Goal: Task Accomplishment & Management: Use online tool/utility

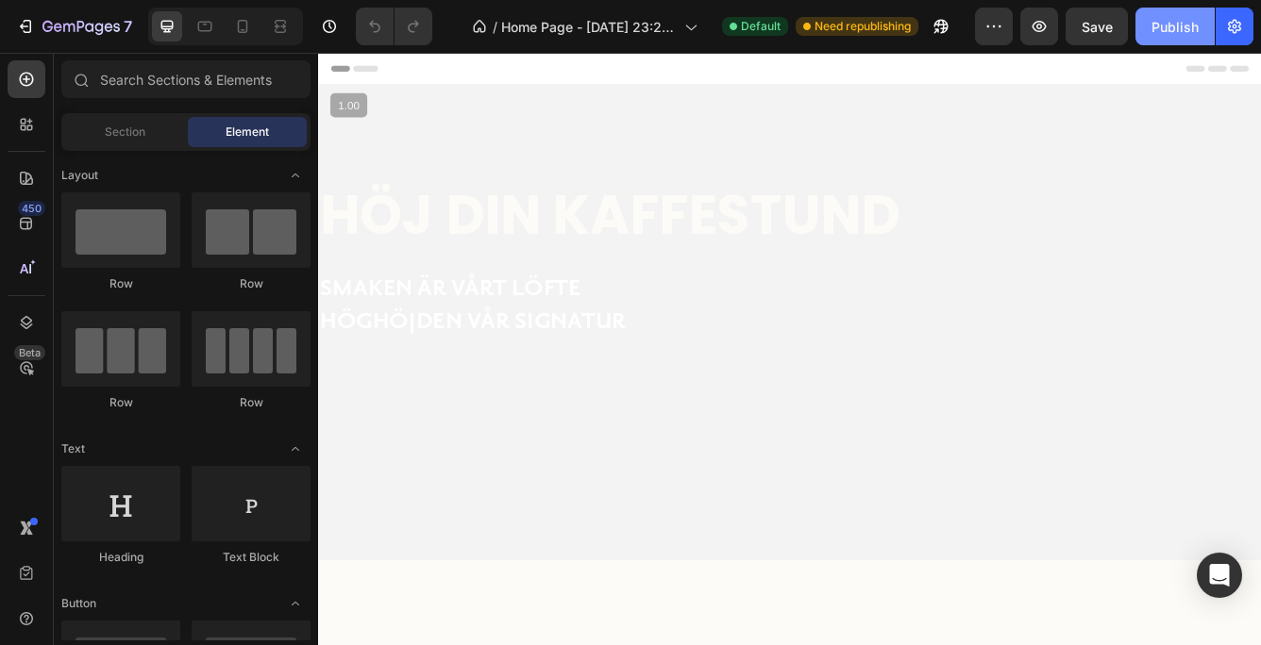
click at [1161, 22] on div "Publish" at bounding box center [1174, 27] width 47 height 20
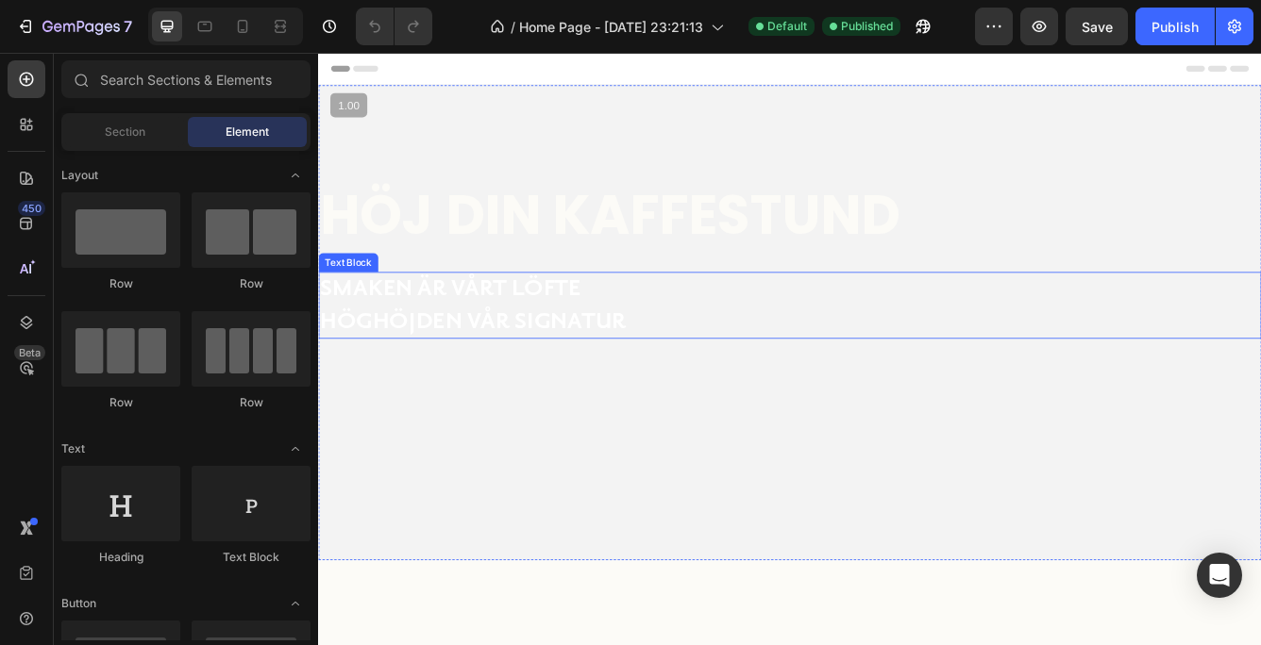
click at [504, 342] on p "Smaken är vårt löfte" at bounding box center [601, 337] width 562 height 39
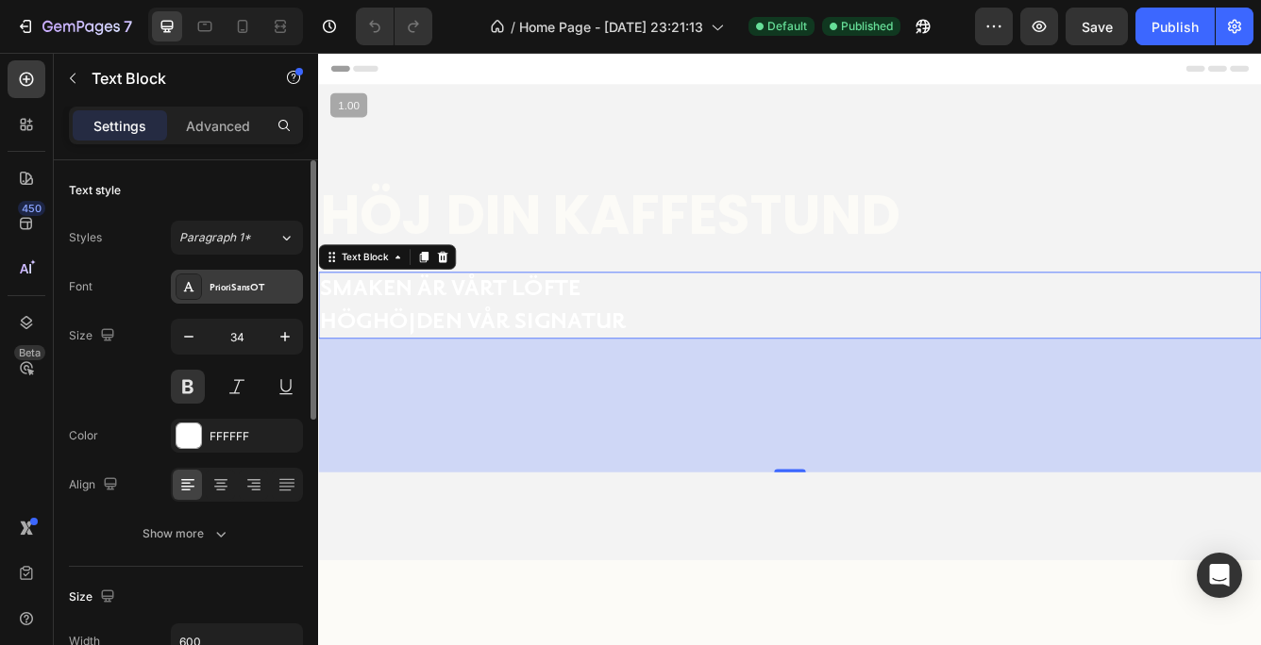
click at [260, 279] on div "PrioriSansOT" at bounding box center [253, 287] width 89 height 17
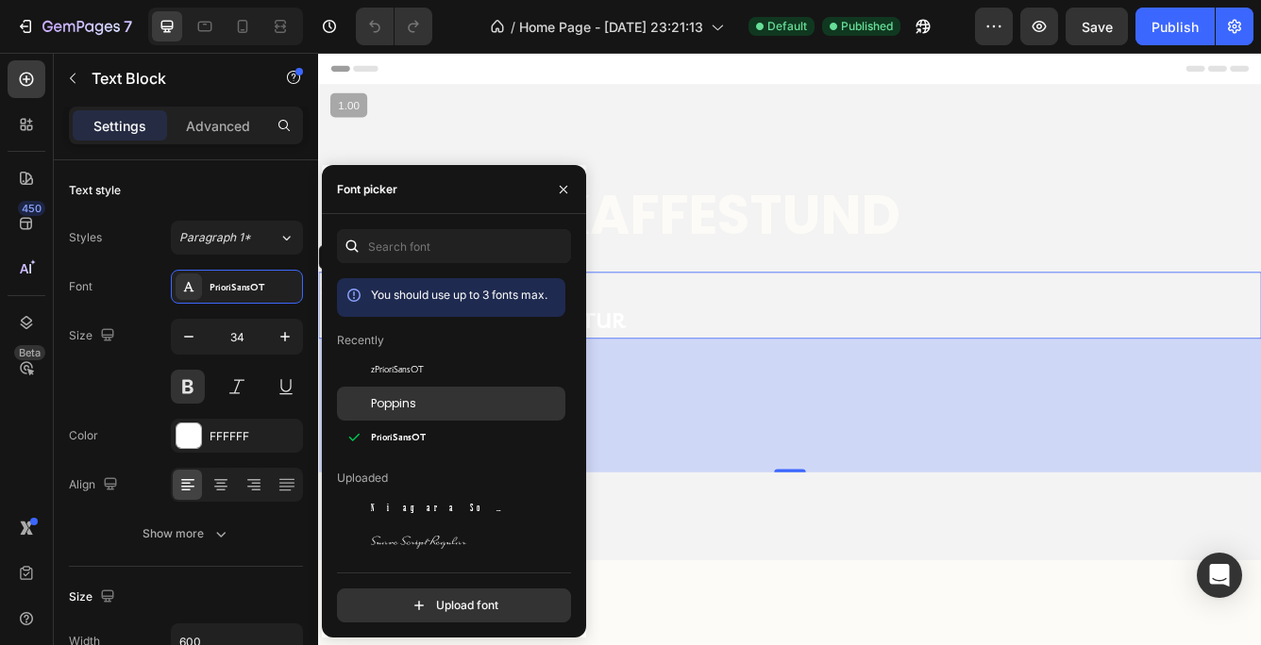
click at [376, 396] on span "Poppins" at bounding box center [393, 403] width 45 height 17
click at [563, 185] on icon "button" at bounding box center [563, 189] width 15 height 15
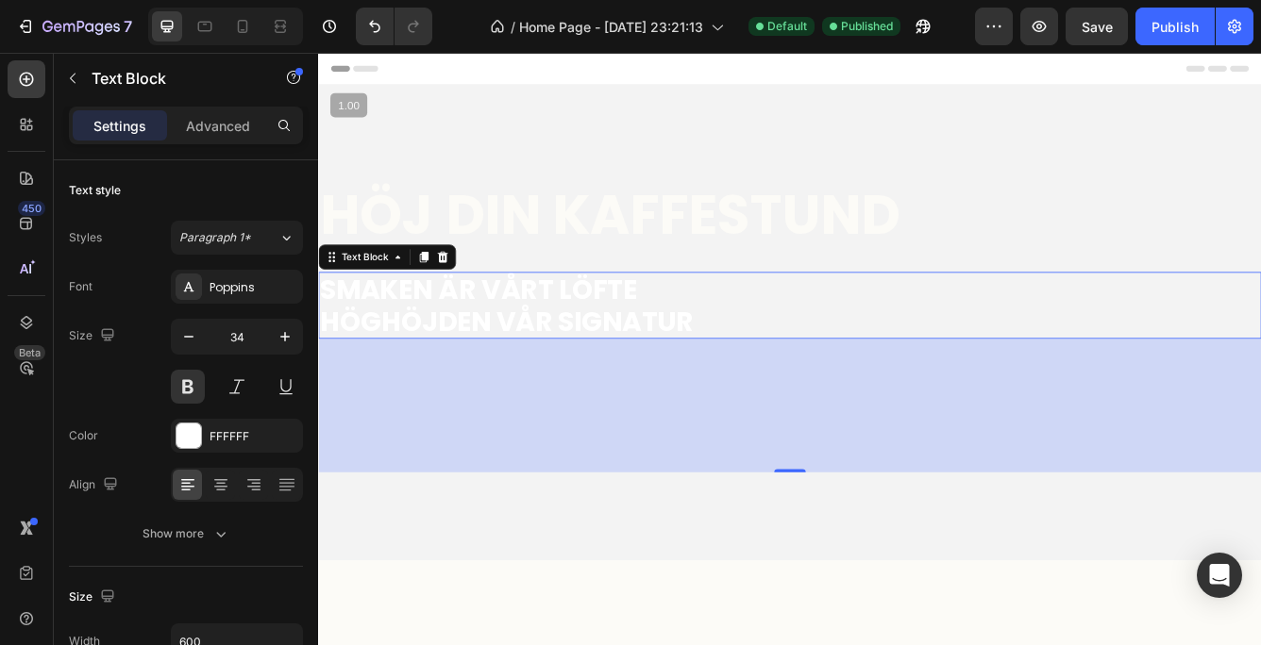
click at [643, 334] on p "Smaken är vårt löfte" at bounding box center [601, 337] width 562 height 39
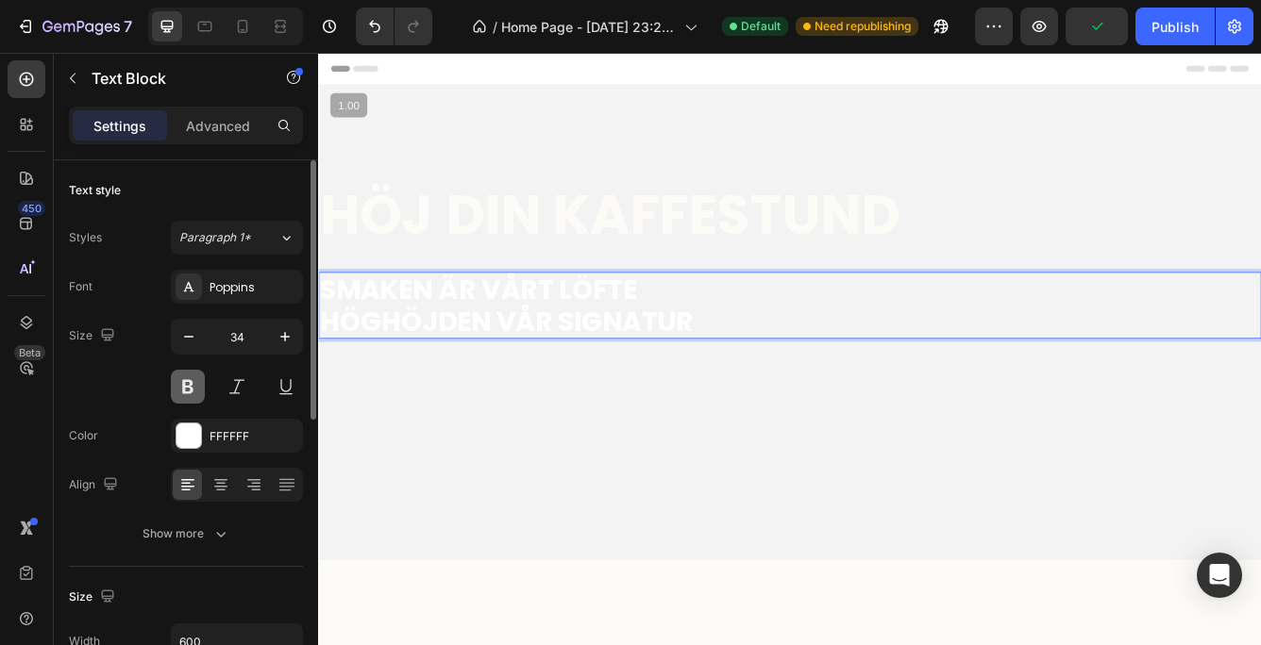
click at [184, 385] on button at bounding box center [188, 387] width 34 height 34
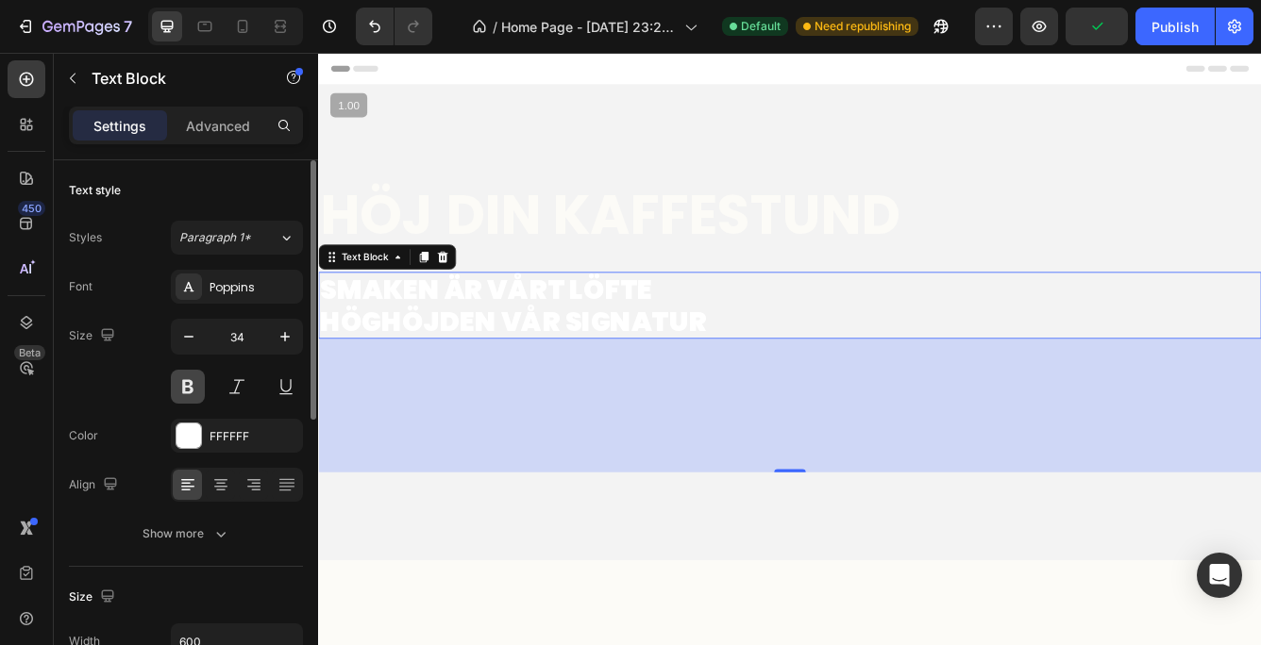
click at [184, 385] on button at bounding box center [188, 387] width 34 height 34
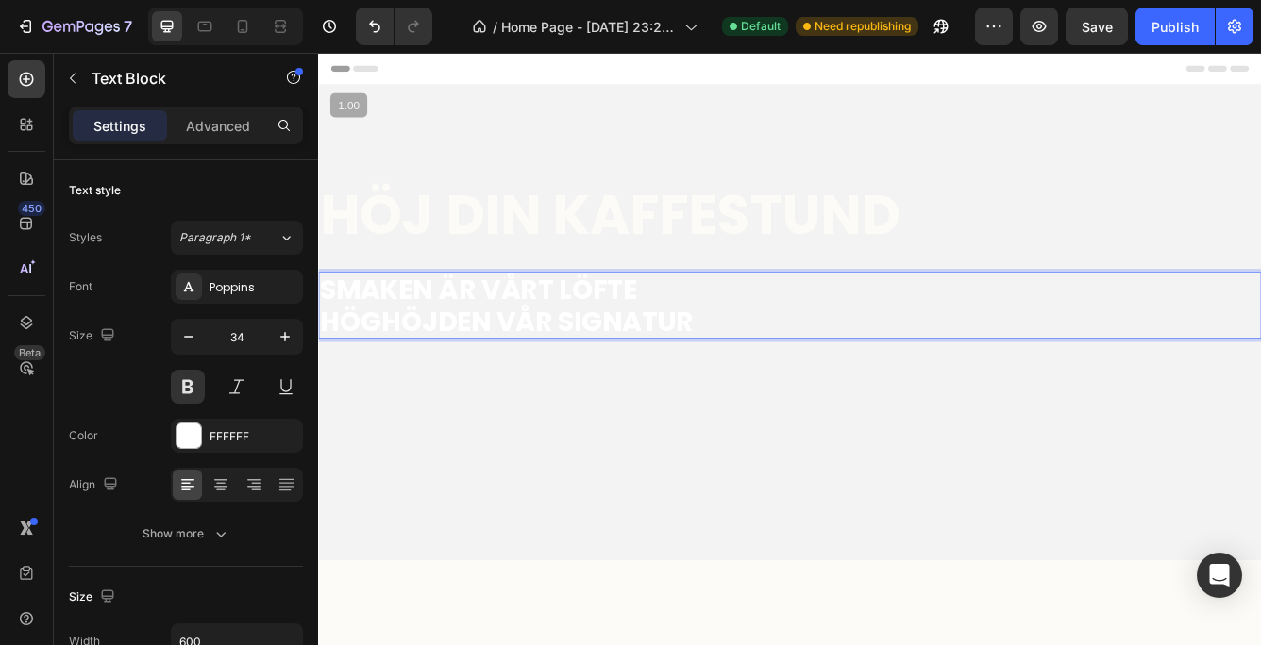
click at [708, 340] on p "Smaken är vårt löfte" at bounding box center [601, 337] width 562 height 39
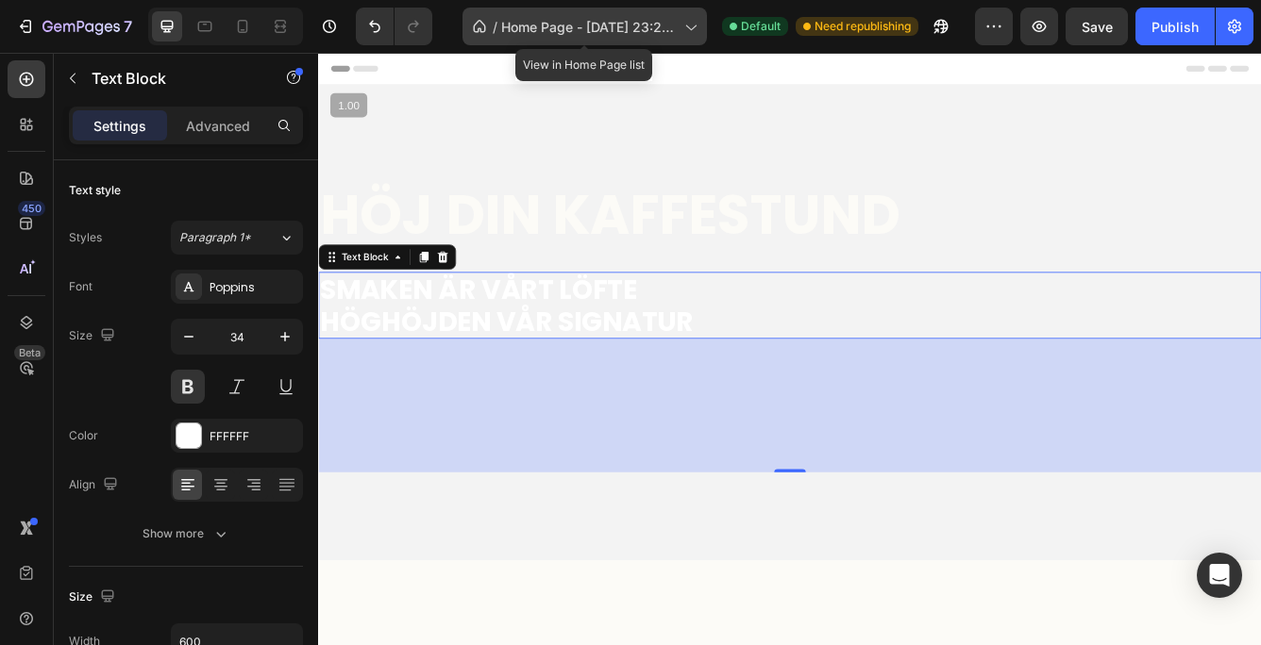
click at [685, 23] on icon at bounding box center [689, 26] width 19 height 19
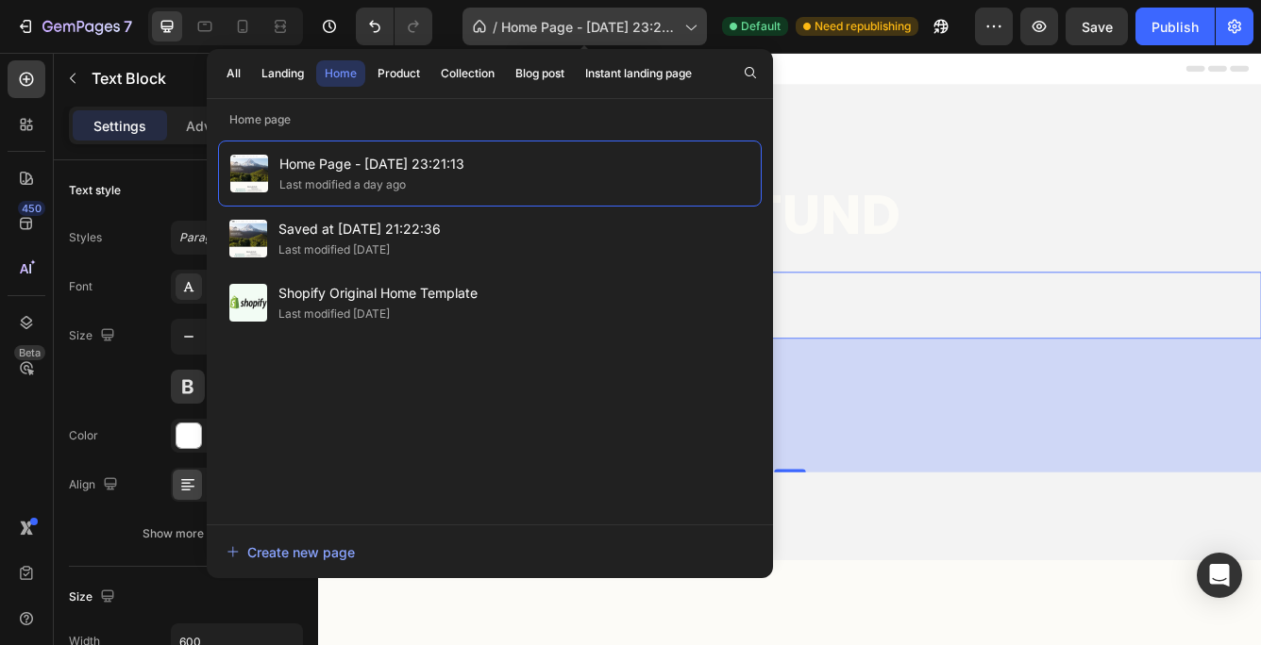
click at [685, 23] on icon at bounding box center [689, 26] width 19 height 19
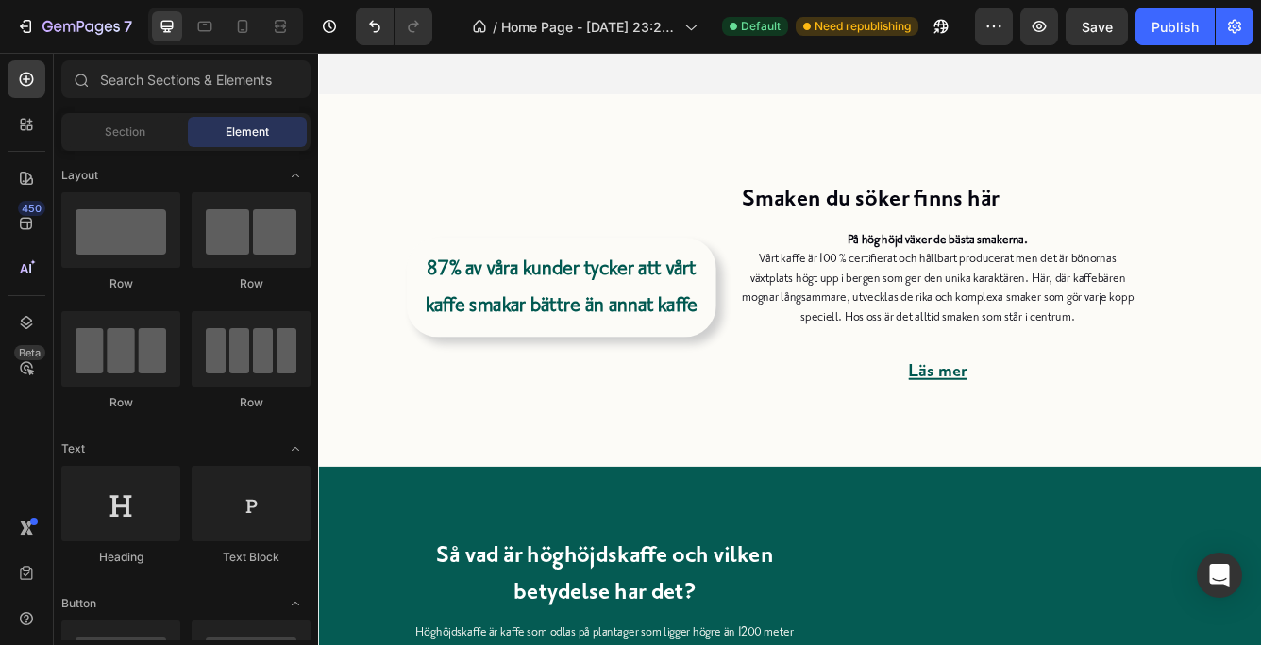
scroll to position [519, 0]
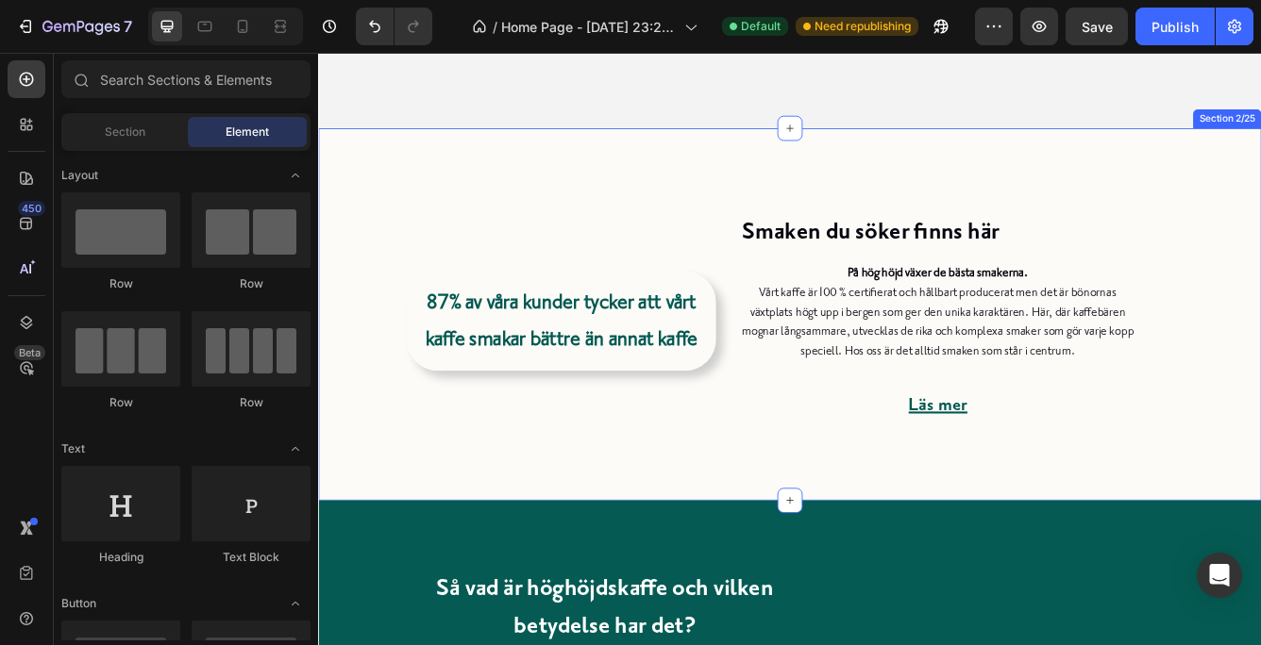
click at [423, 190] on div "Smaken du söker finns här Heading På hög höjd växer [PERSON_NAME] smakerna. Vår…" at bounding box center [884, 366] width 1132 height 446
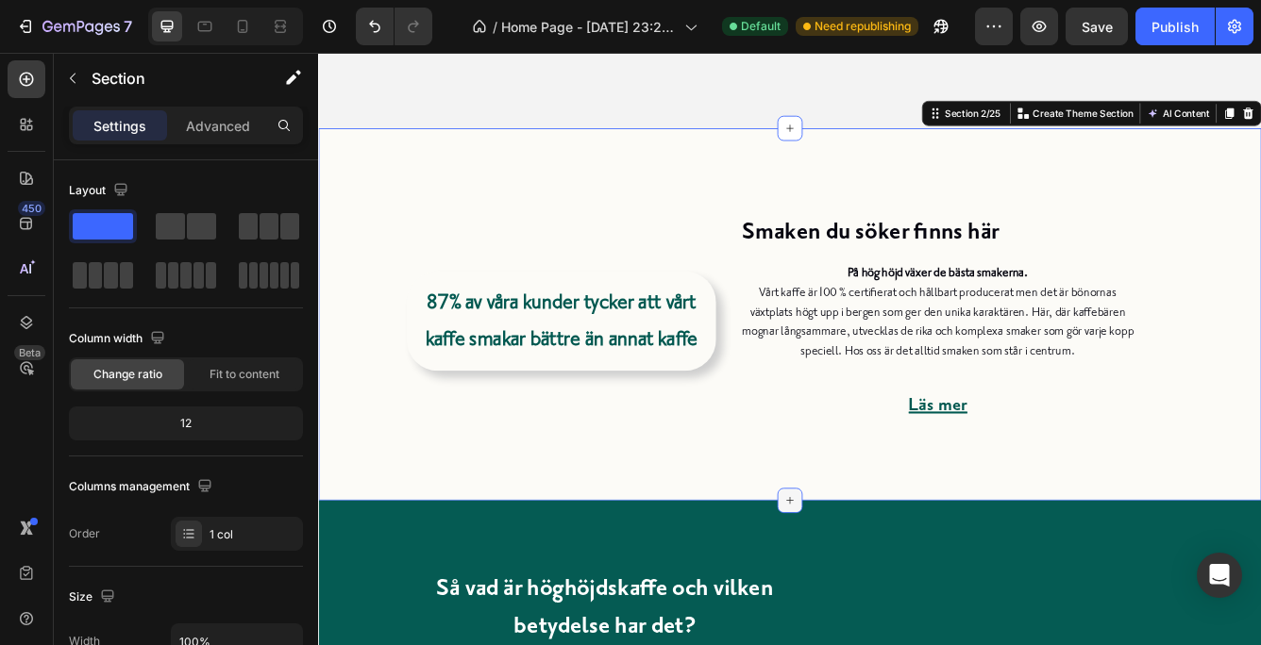
click at [877, 584] on icon at bounding box center [884, 590] width 15 height 15
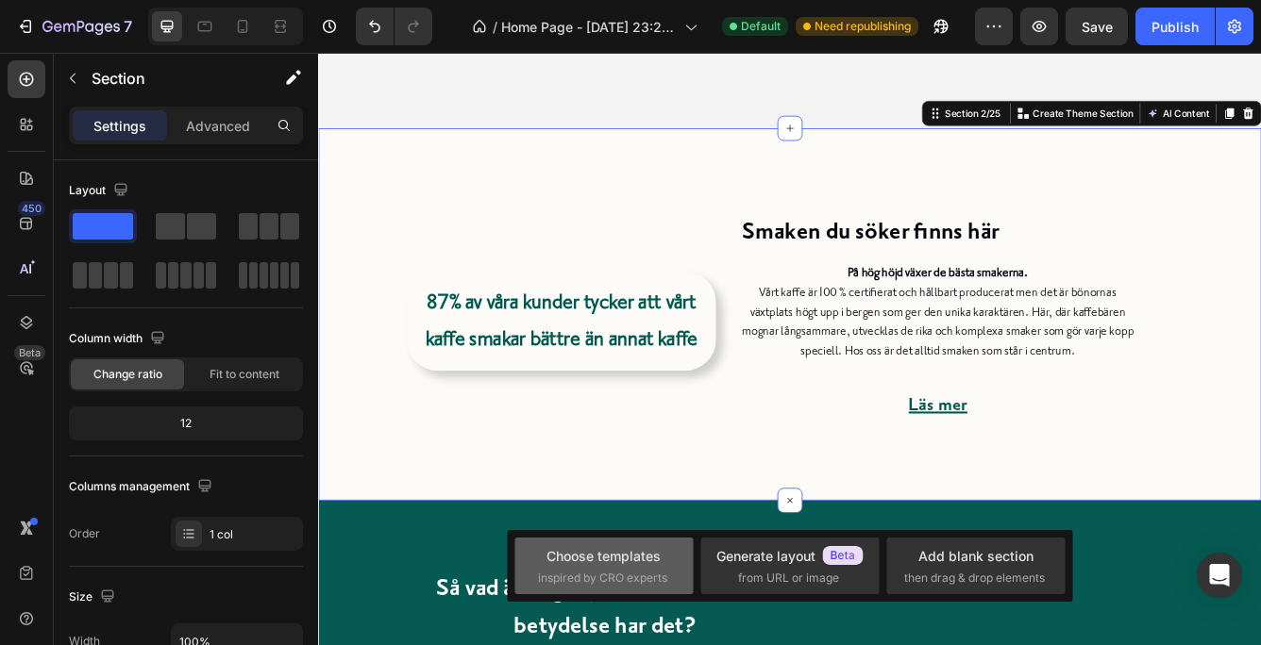
click at [622, 552] on div "Choose templates" at bounding box center [603, 556] width 114 height 20
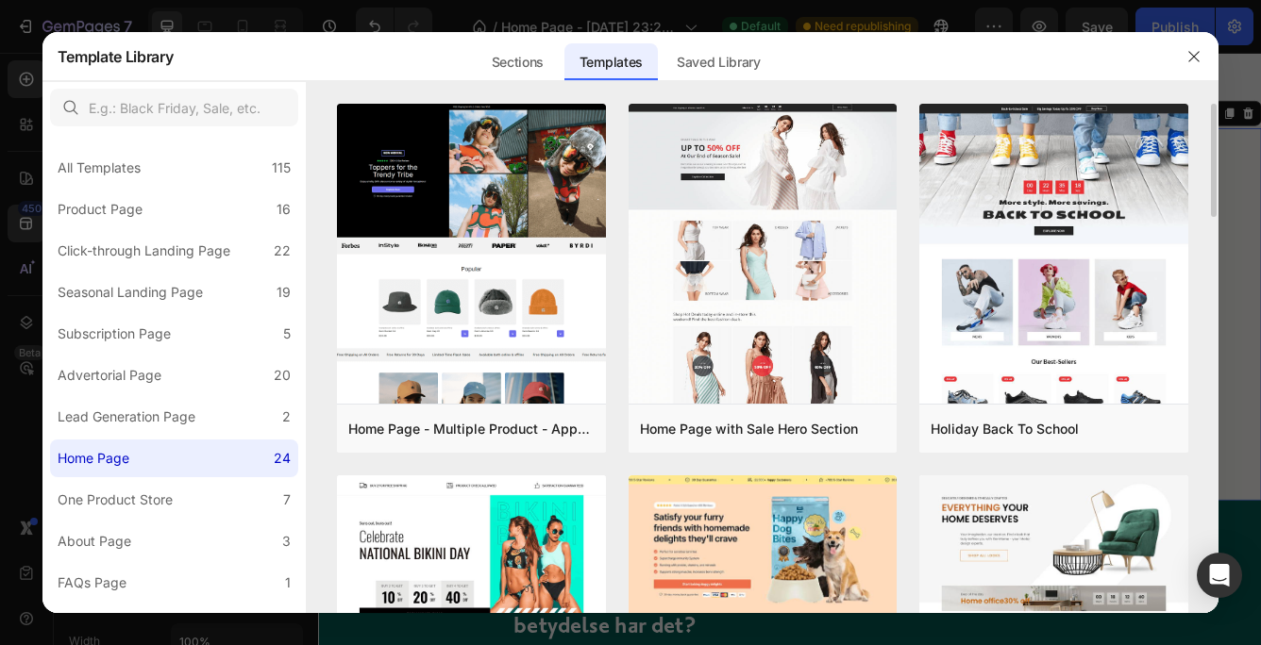
drag, startPoint x: 1213, startPoint y: 191, endPoint x: 1215, endPoint y: 216, distance: 25.5
click at [1215, 216] on div "Home Page - Multiple Product - Apparel - Style 4 Add to page Preview Home Page …" at bounding box center [763, 358] width 912 height 509
drag, startPoint x: 1214, startPoint y: 207, endPoint x: 1211, endPoint y: 259, distance: 53.0
click at [1211, 259] on div "Home Page - Multiple Product - Apparel - Style 4 Add to page Preview Home Page …" at bounding box center [763, 358] width 912 height 509
click at [1202, 267] on div "Home Page - Multiple Product - Apparel - Style 4 Add to page Preview Home Page …" at bounding box center [763, 358] width 912 height 509
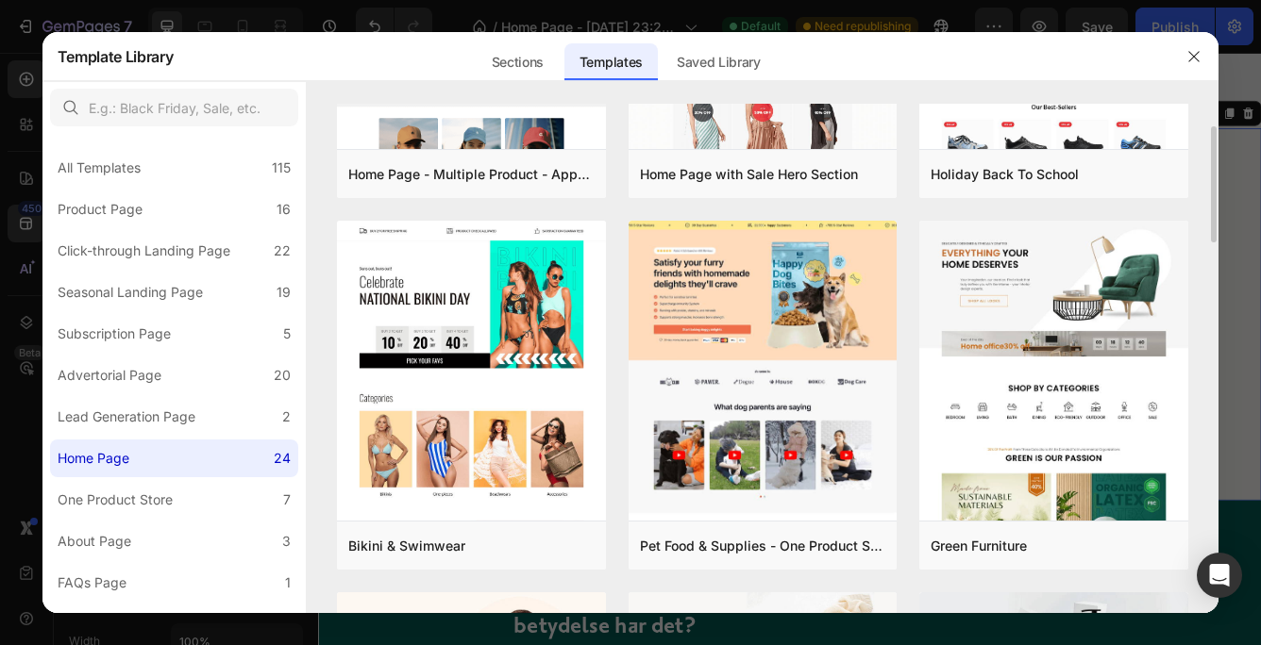
scroll to position [226, 0]
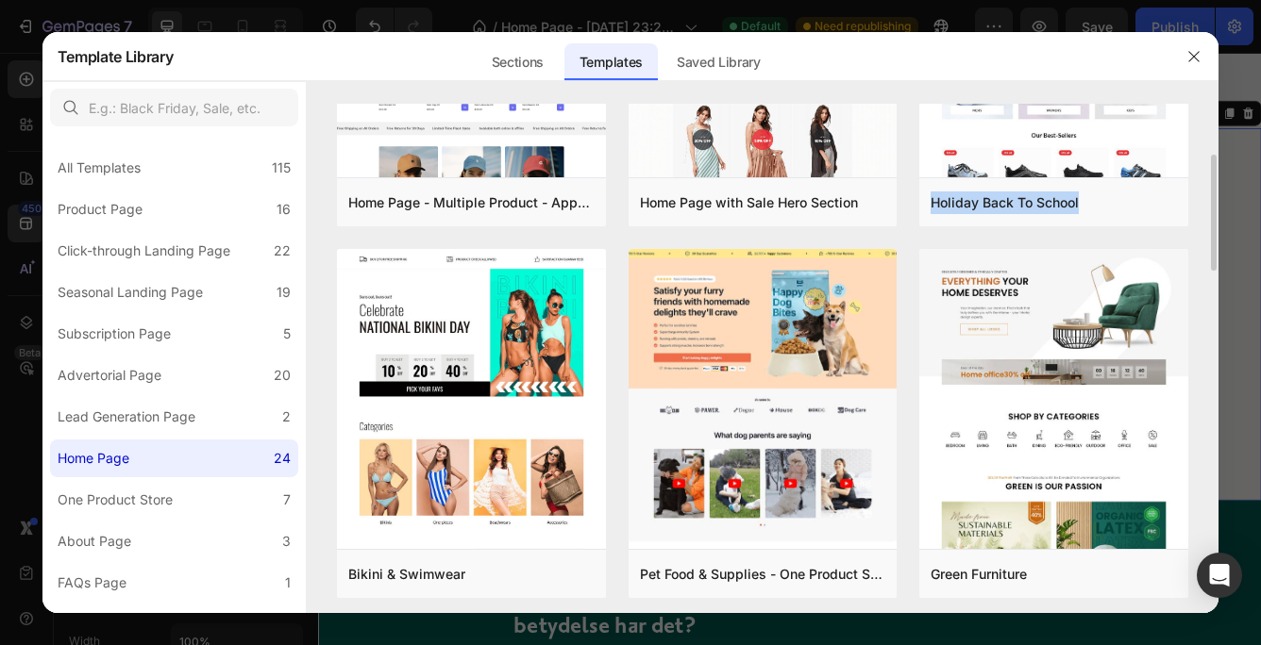
drag, startPoint x: 1212, startPoint y: 188, endPoint x: 1213, endPoint y: 200, distance: 12.3
click at [1213, 200] on div "Home Page - Multiple Product - Apparel - Style 4 Add to page Preview Home Page …" at bounding box center [763, 131] width 912 height 509
drag, startPoint x: 1213, startPoint y: 199, endPoint x: 1213, endPoint y: 228, distance: 29.2
click at [1213, 228] on div "Home Page - Multiple Product - Apparel - Style 4 Add to page Preview Home Page …" at bounding box center [763, 131] width 912 height 509
click at [699, 55] on div "Saved Library" at bounding box center [718, 62] width 114 height 38
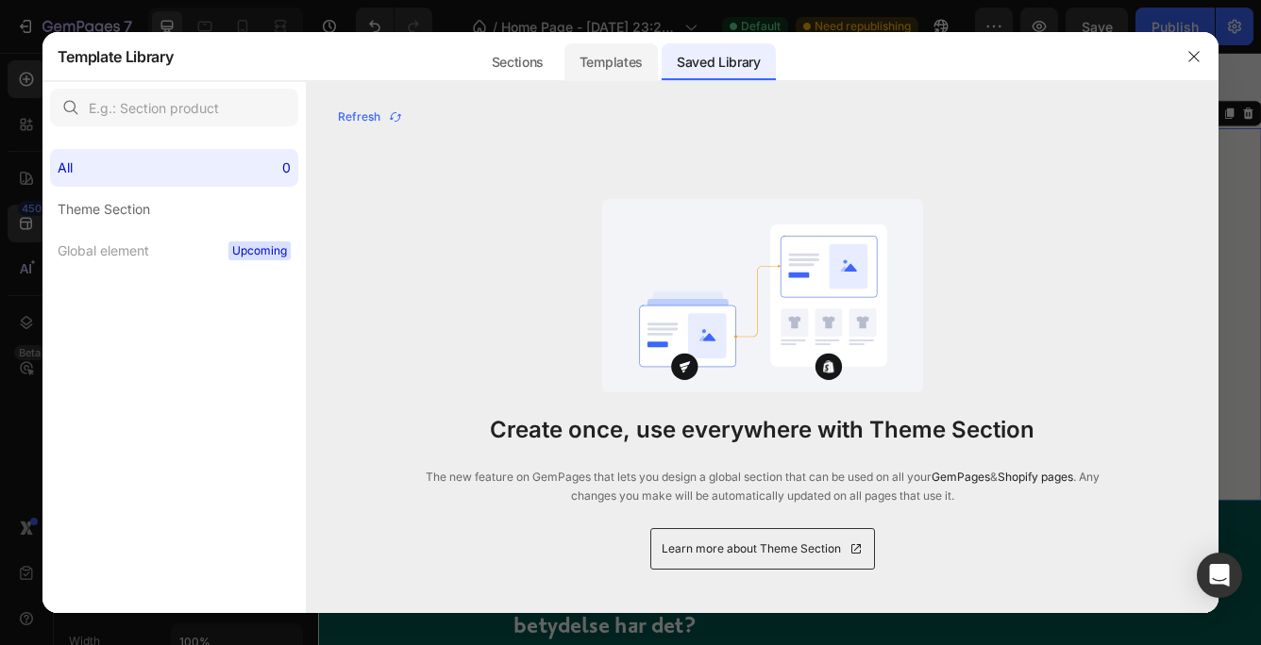
click at [616, 56] on div "Templates" at bounding box center [610, 62] width 93 height 38
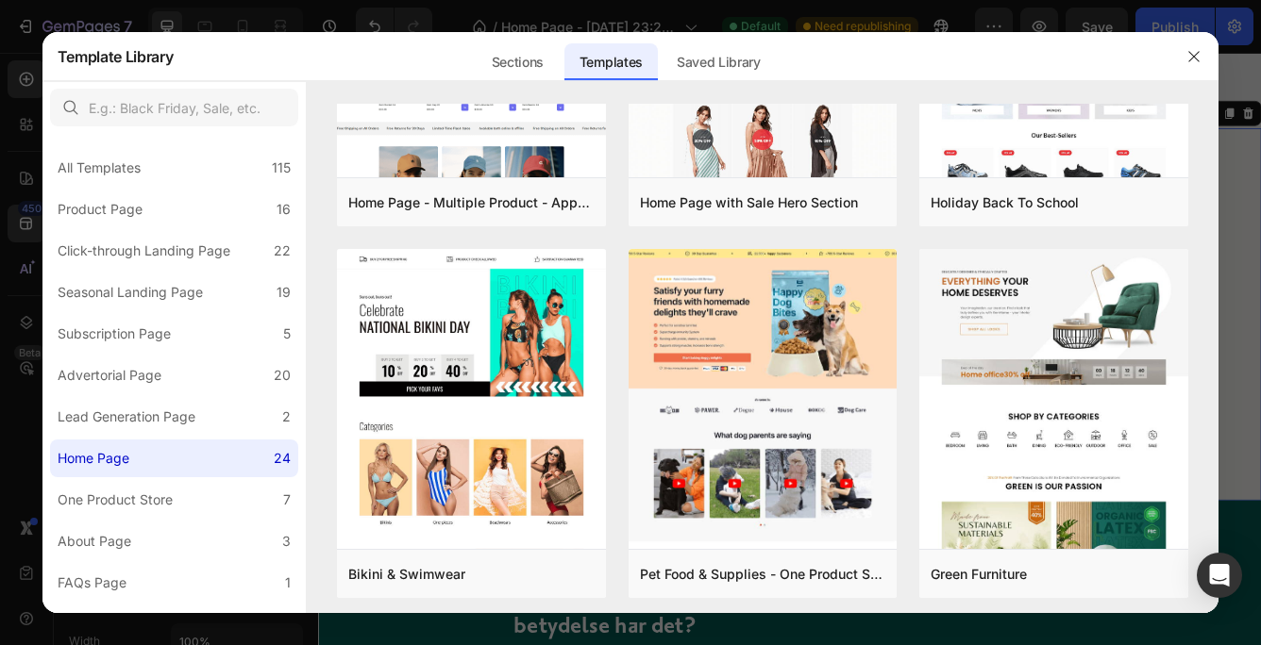
scroll to position [0, 0]
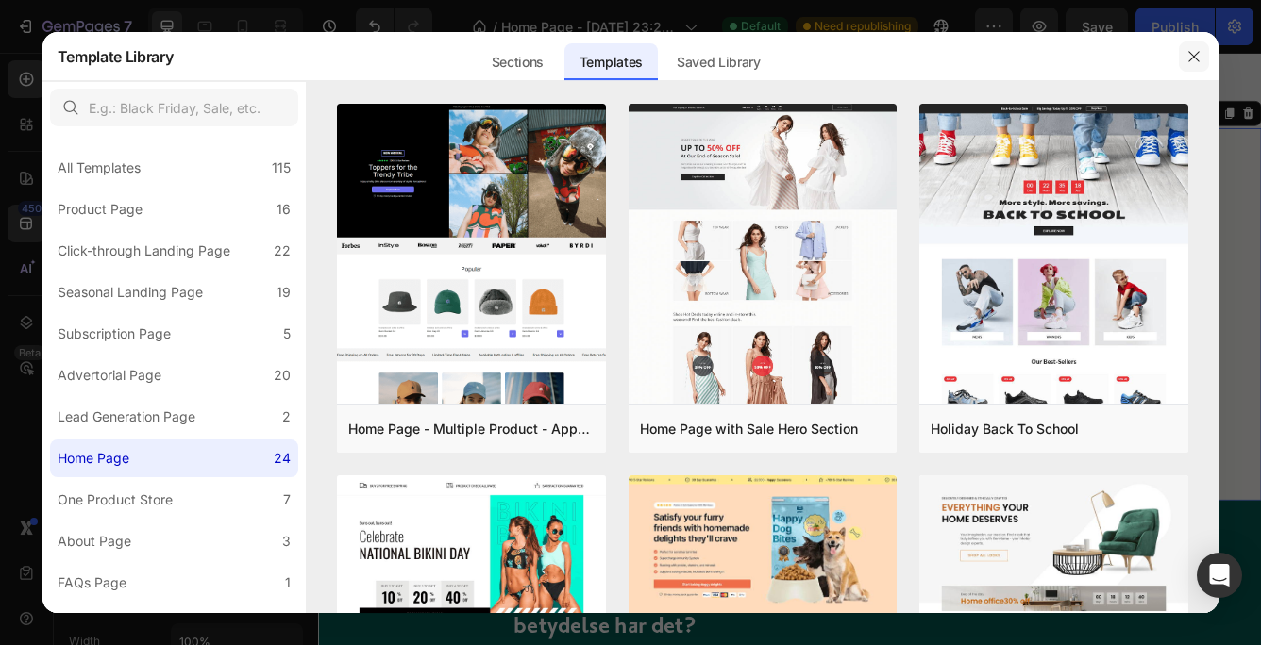
click at [1187, 54] on icon "button" at bounding box center [1193, 56] width 15 height 15
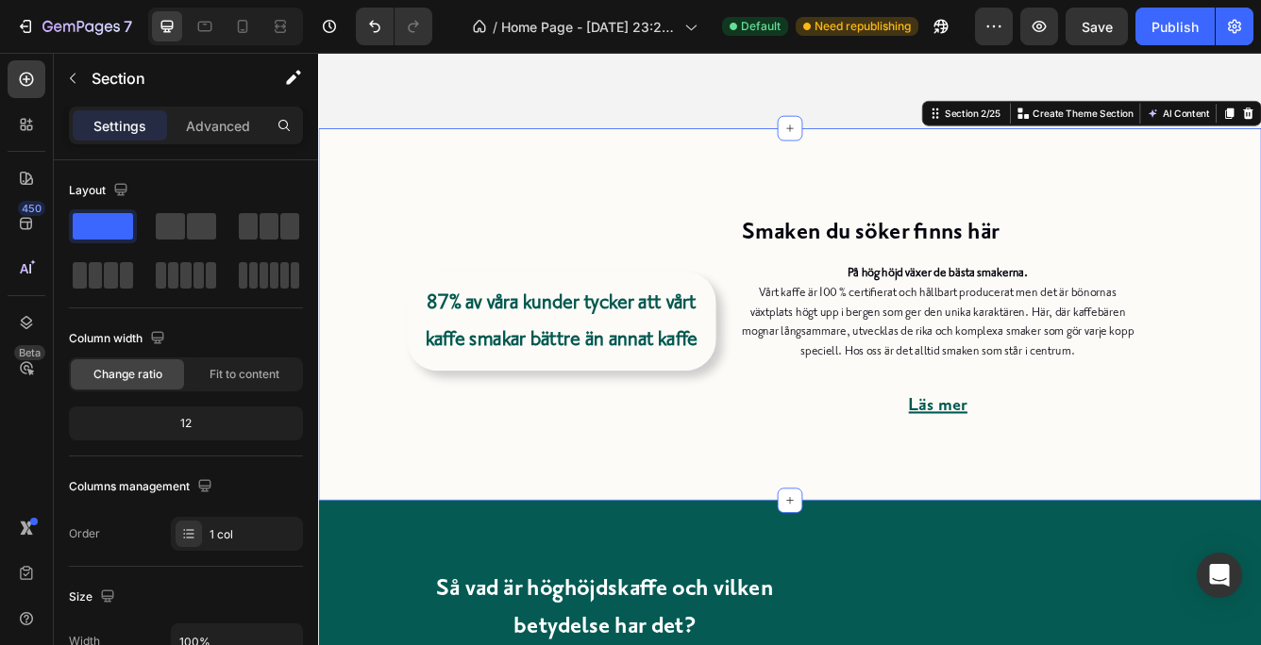
click at [487, 215] on div "Smaken du söker finns här Heading På hög höjd växer [PERSON_NAME] smakerna. Vår…" at bounding box center [884, 366] width 1132 height 446
click at [875, 581] on div at bounding box center [884, 591] width 30 height 30
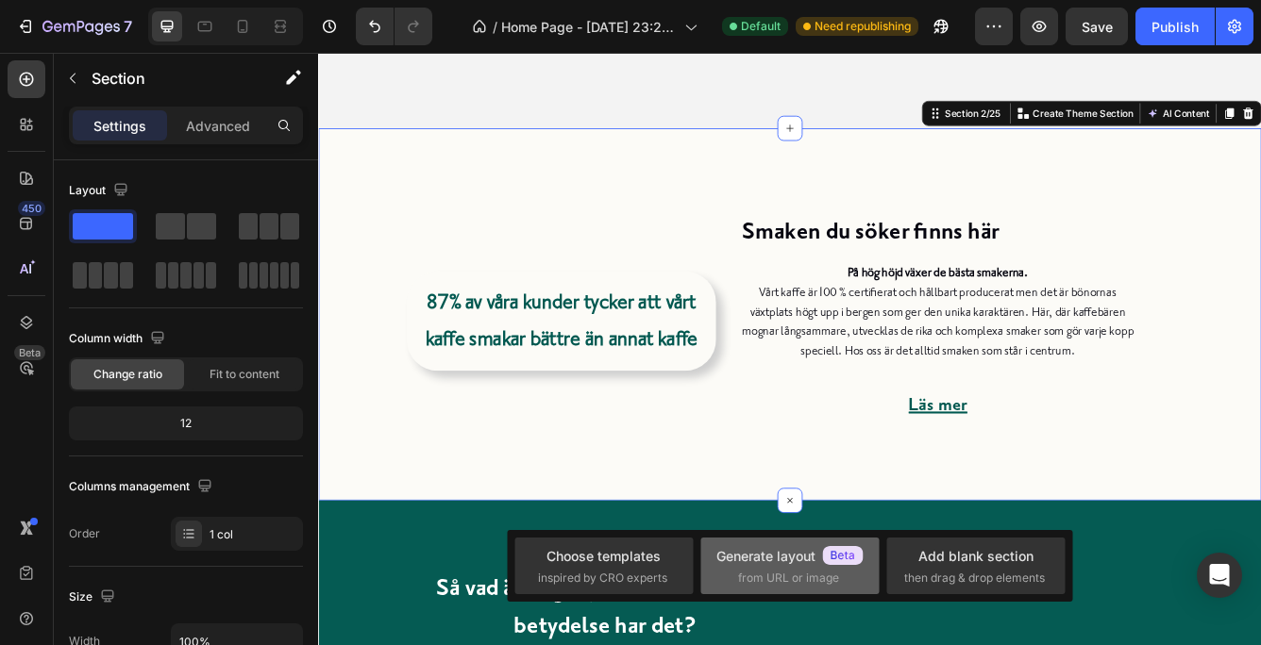
click at [777, 555] on div "Generate layout" at bounding box center [789, 556] width 147 height 20
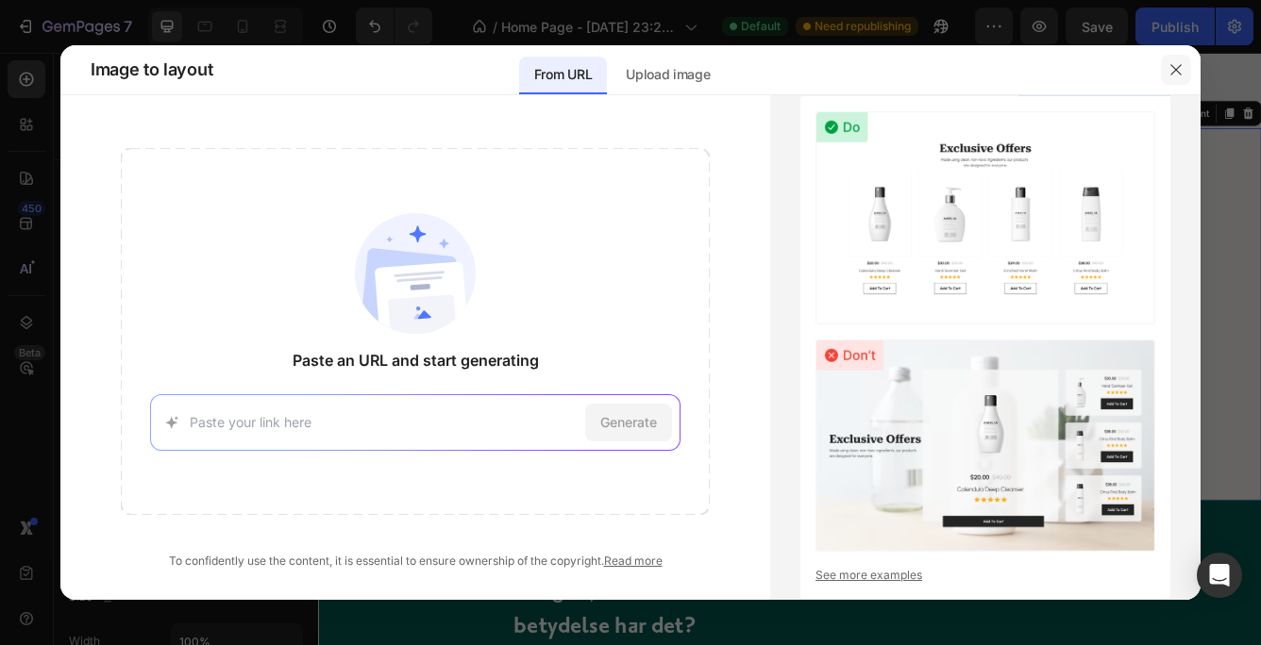
click at [1174, 61] on button "button" at bounding box center [1176, 70] width 30 height 30
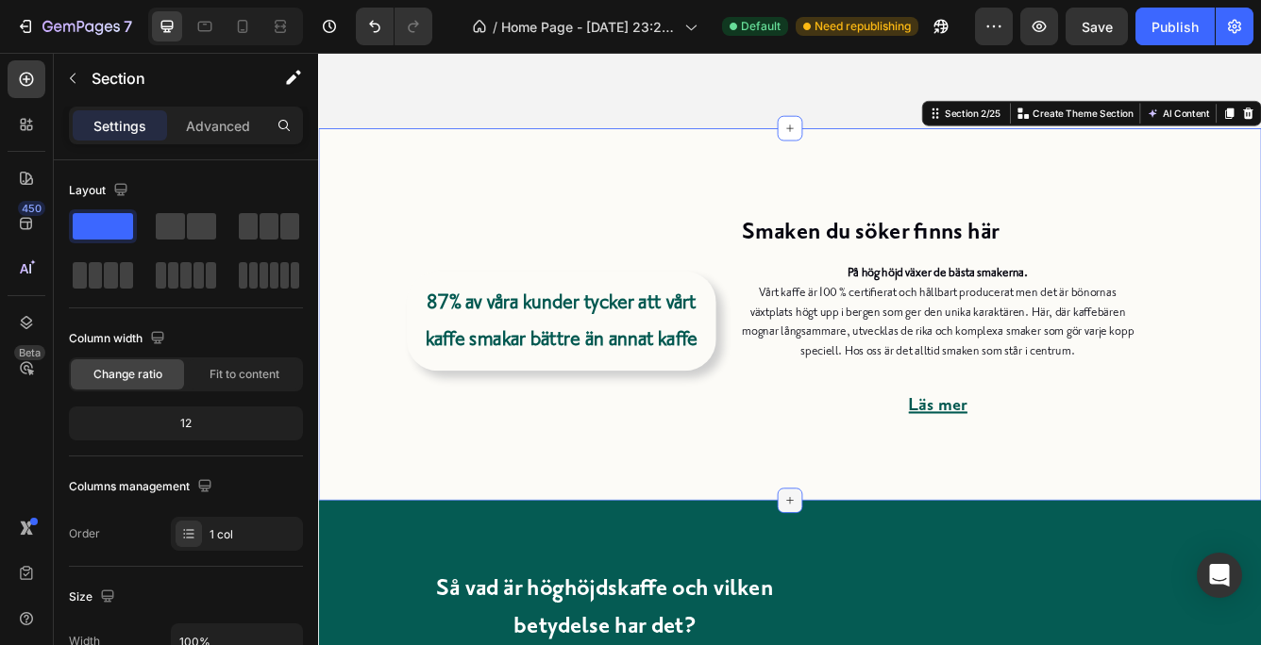
click at [875, 580] on div at bounding box center [884, 591] width 30 height 30
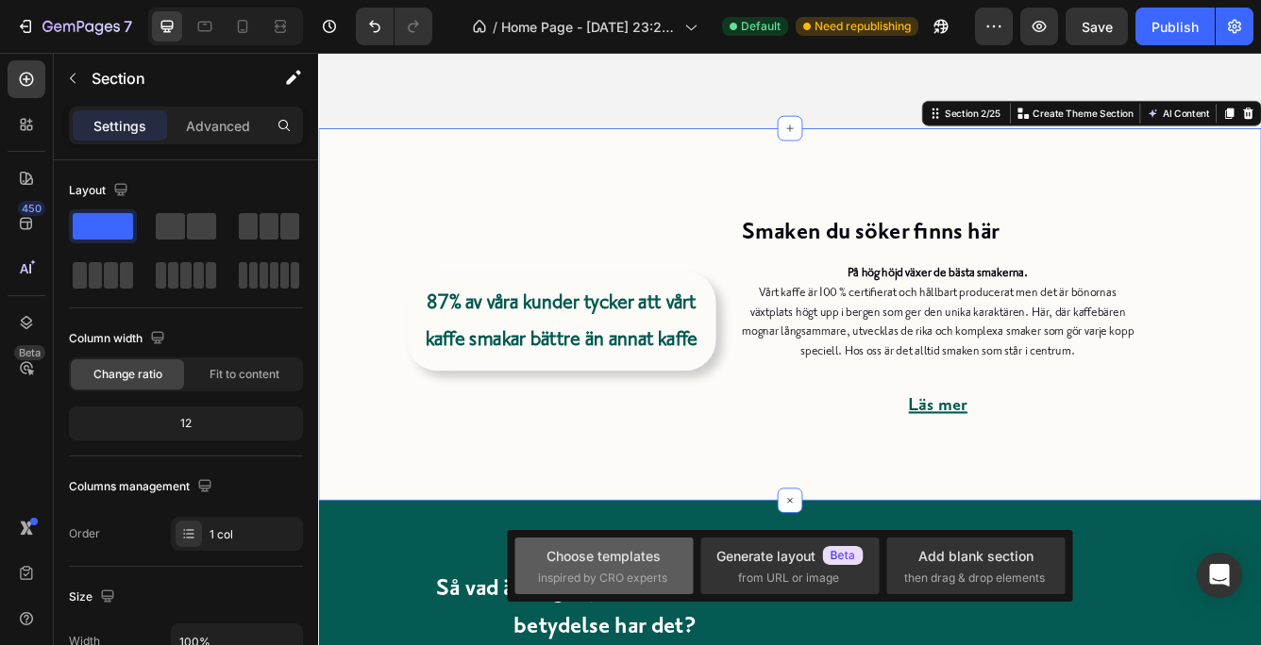
click at [608, 564] on div "Choose templates" at bounding box center [603, 556] width 114 height 20
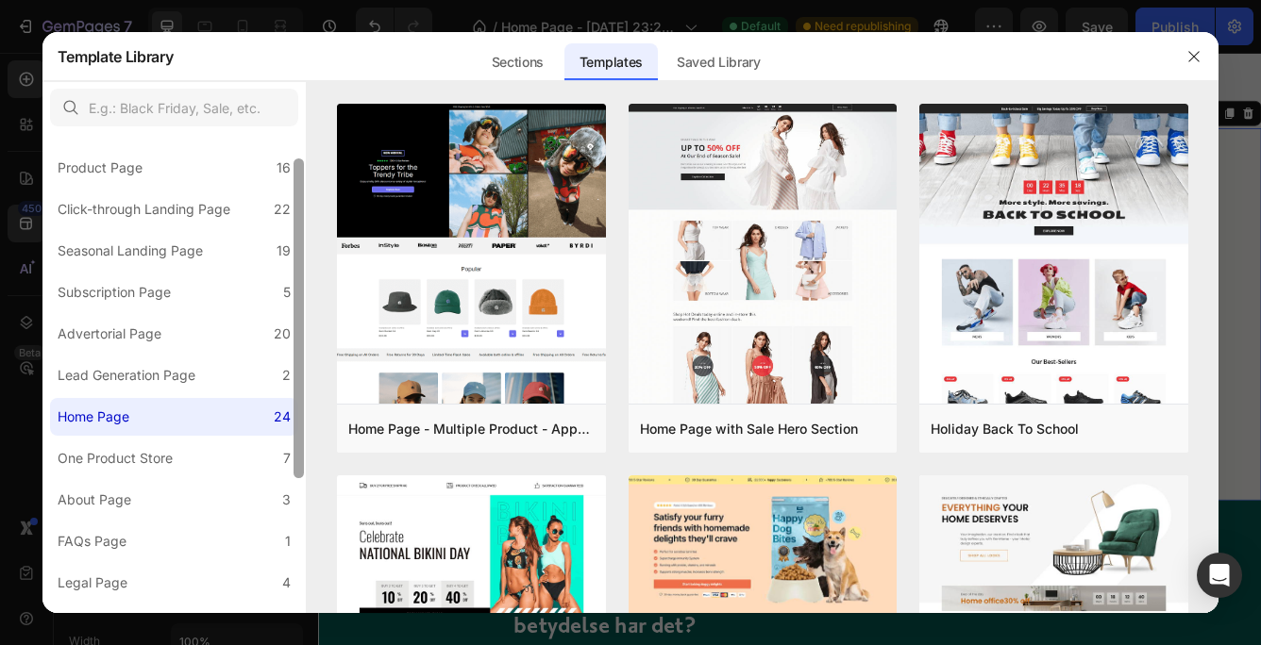
scroll to position [20, 0]
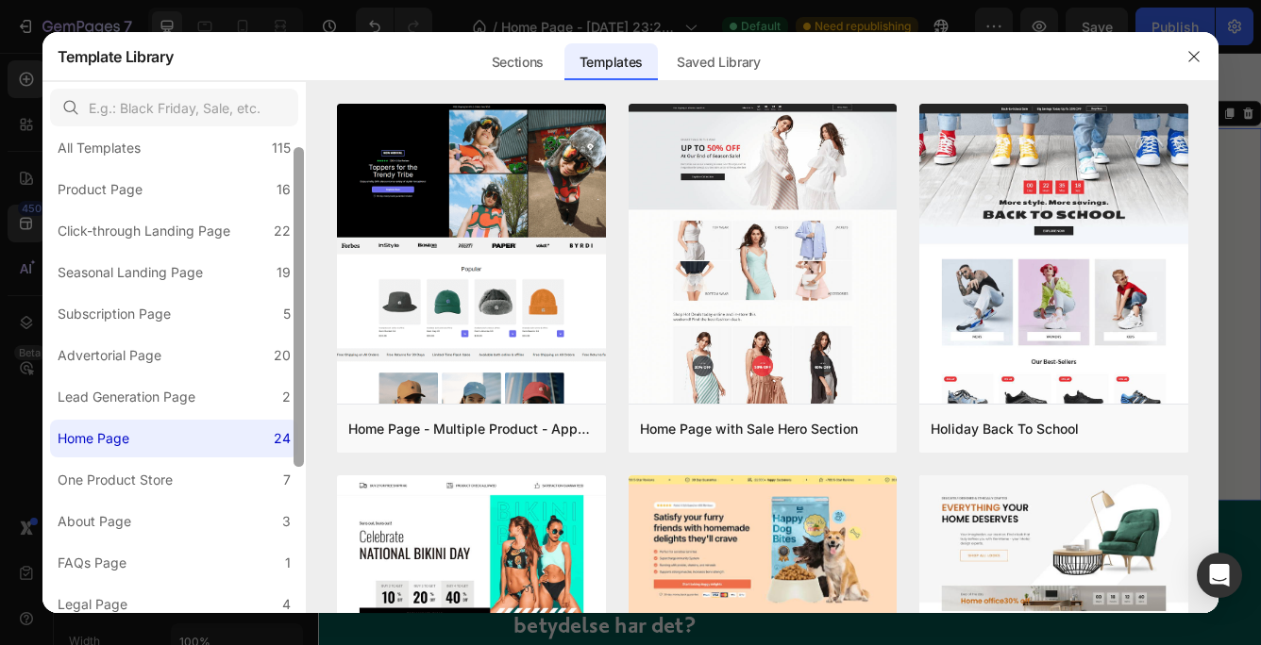
drag, startPoint x: 301, startPoint y: 352, endPoint x: 301, endPoint y: 365, distance: 13.2
click at [301, 365] on div at bounding box center [298, 307] width 10 height 320
click at [209, 396] on label "Lead Generation Page 2" at bounding box center [174, 397] width 248 height 38
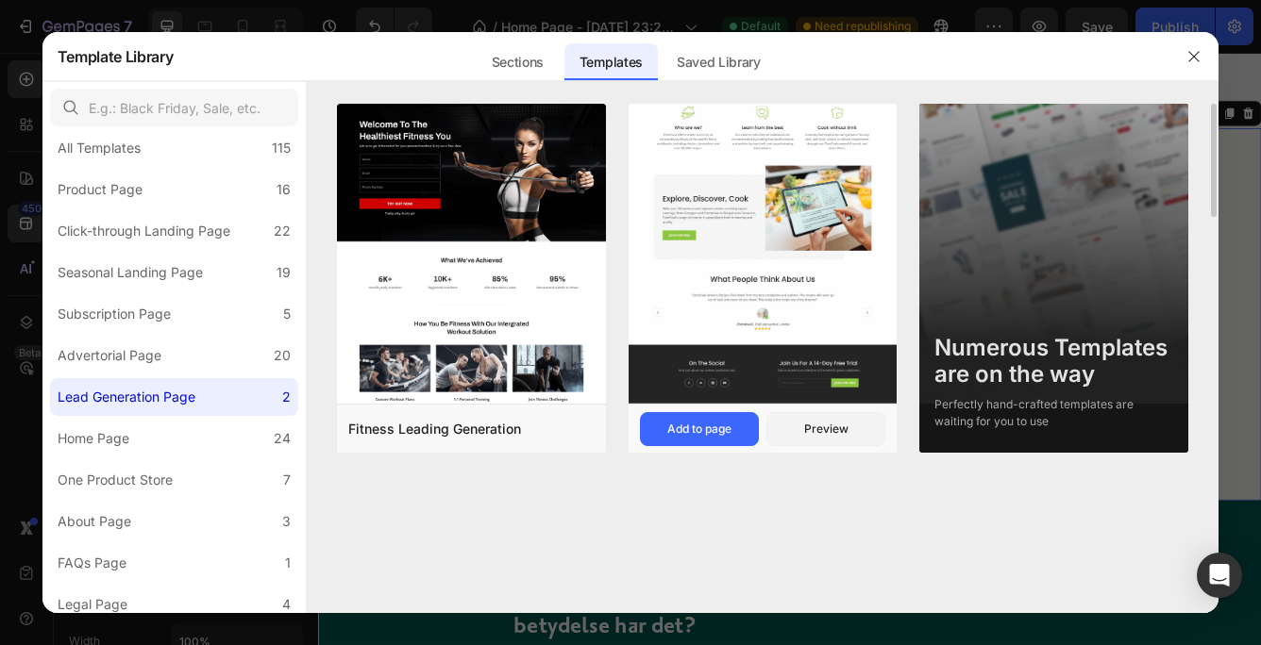
click at [719, 280] on img at bounding box center [762, 185] width 269 height 438
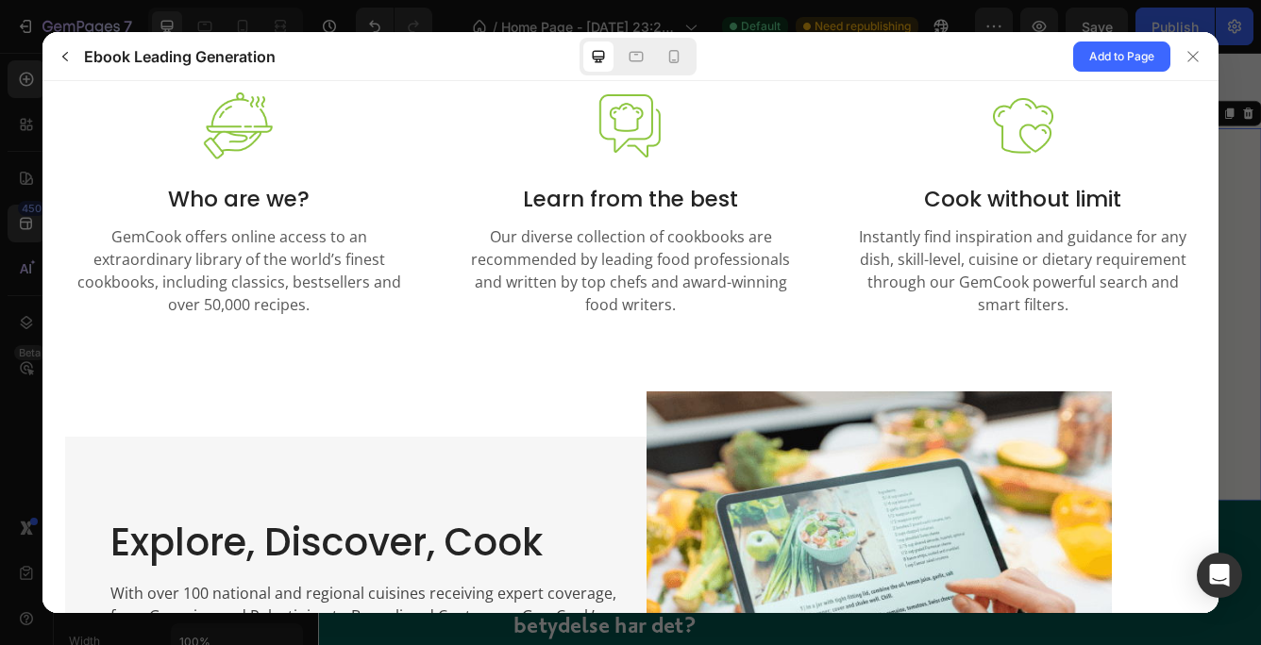
scroll to position [696, 0]
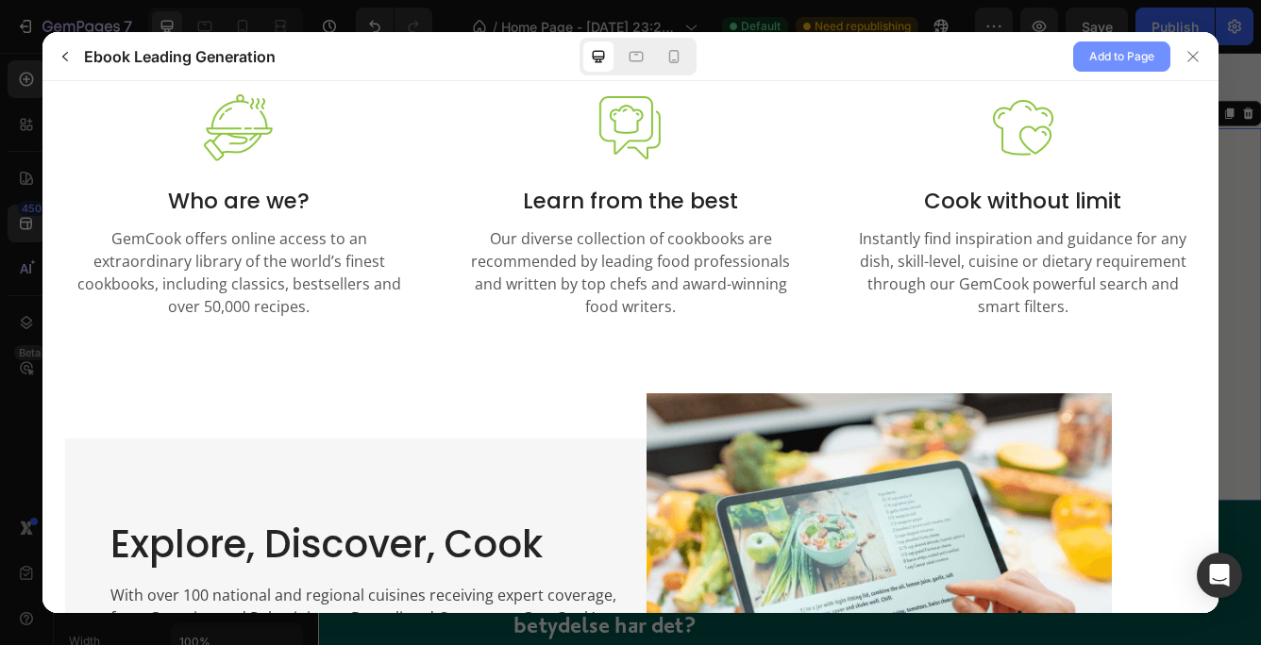
click at [1114, 51] on span "Add to Page" at bounding box center [1121, 56] width 65 height 23
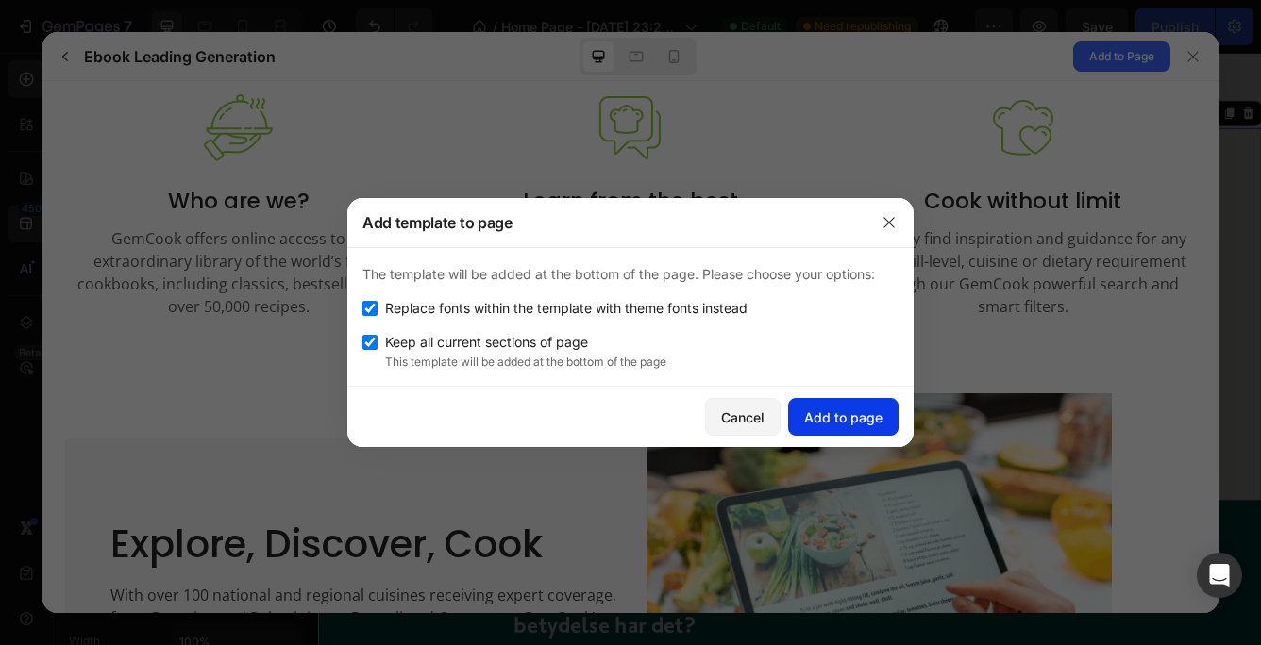
click at [843, 410] on div "Add to page" at bounding box center [843, 418] width 78 height 20
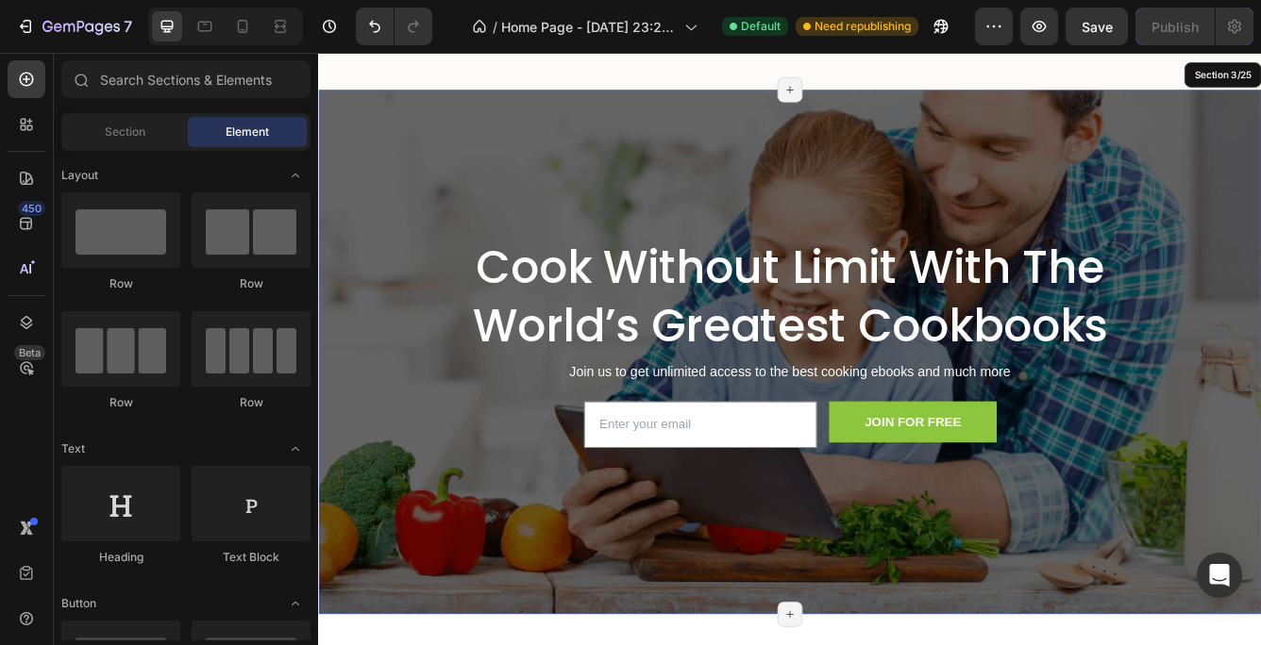
scroll to position [1056, 0]
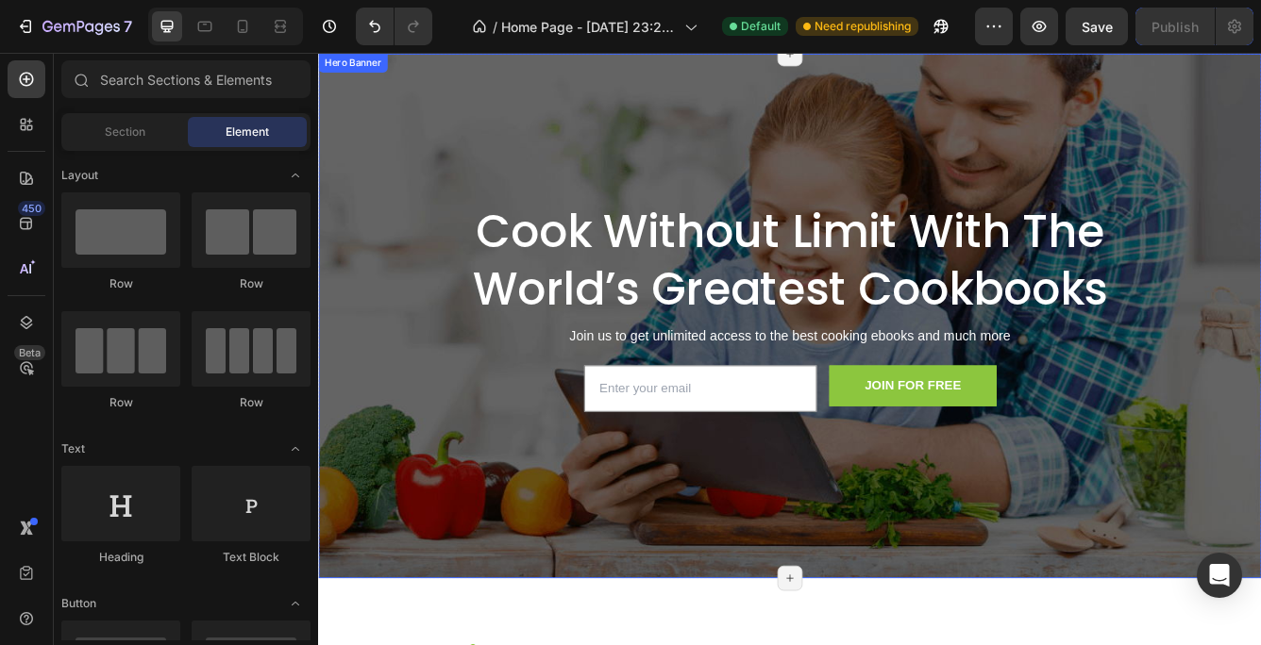
click at [347, 68] on div "Hero Banner" at bounding box center [359, 65] width 75 height 17
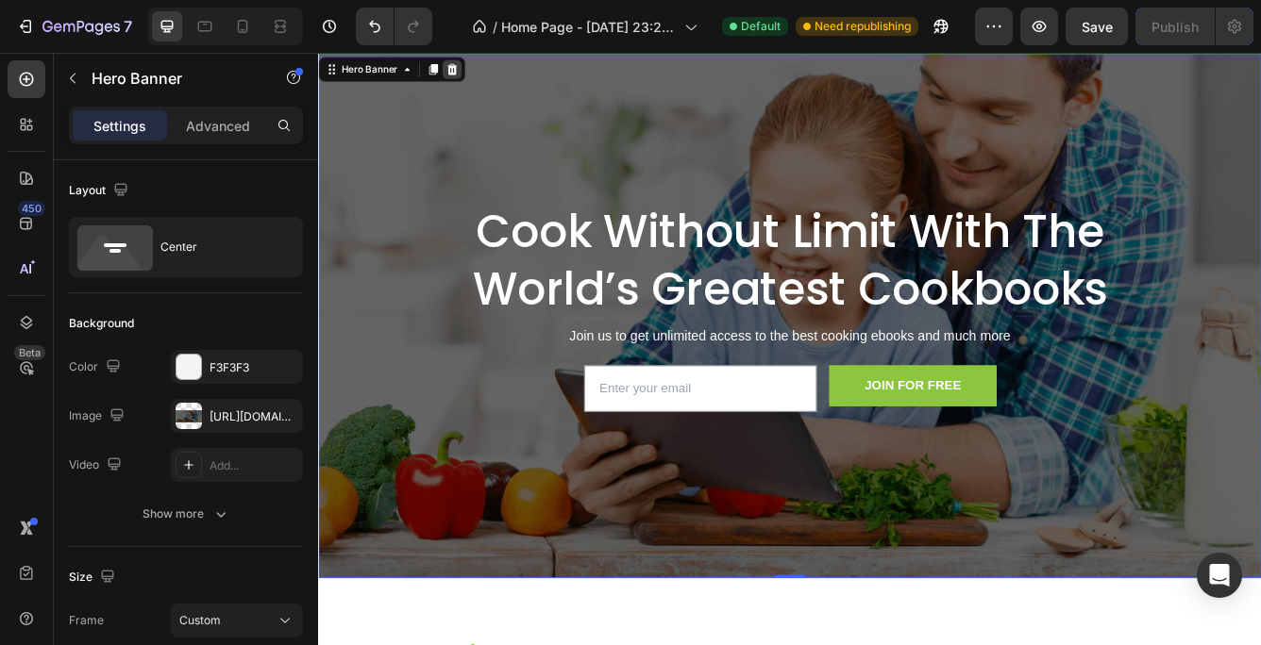
click at [479, 66] on icon at bounding box center [479, 72] width 12 height 13
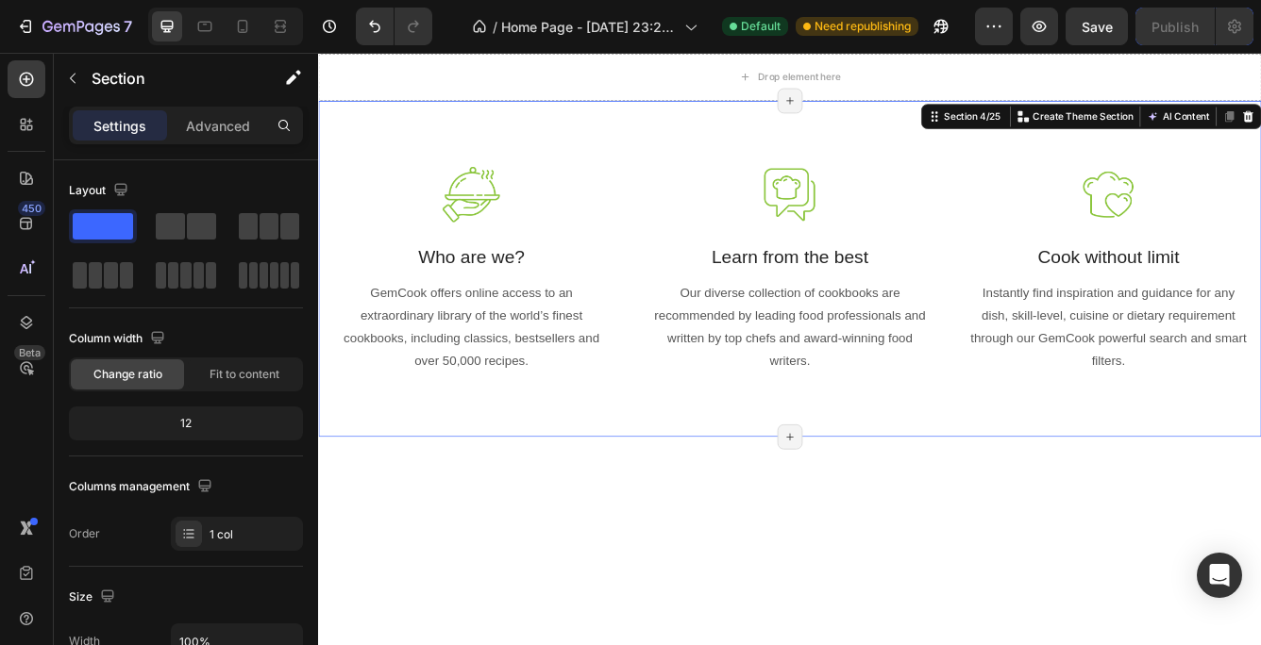
click at [363, 150] on div "Image Who are we? Text block GemCook offers online access to an extraordinary l…" at bounding box center [884, 312] width 1132 height 404
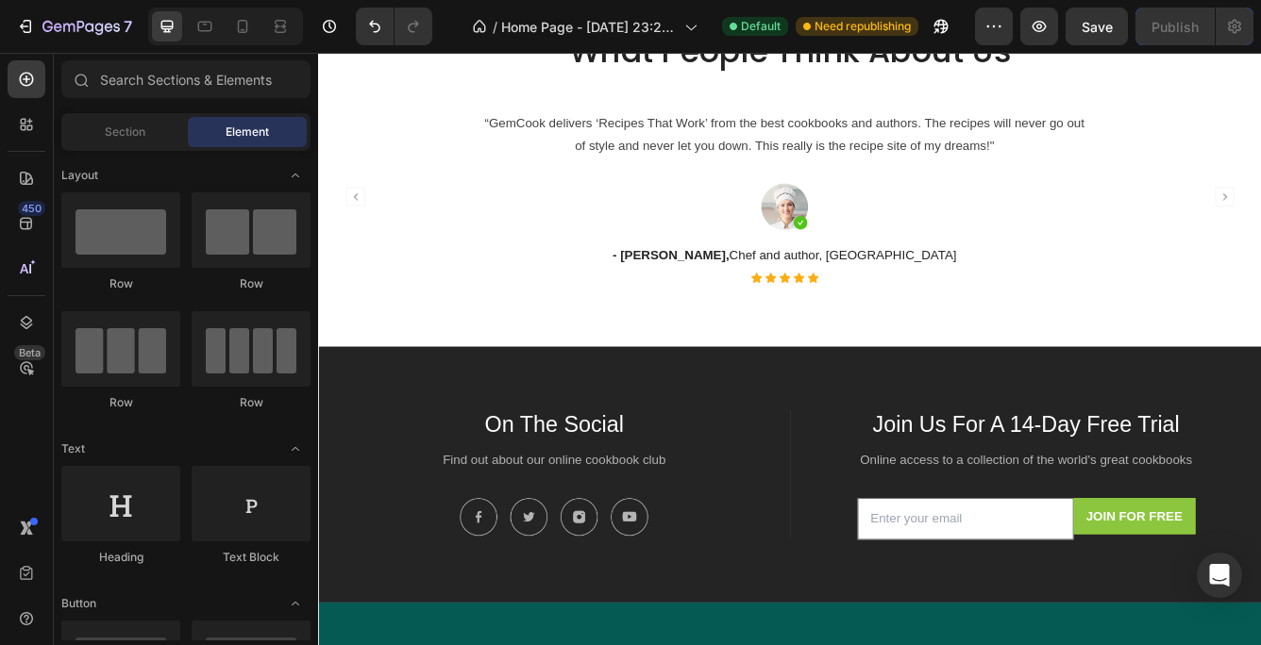
scroll to position [1441, 0]
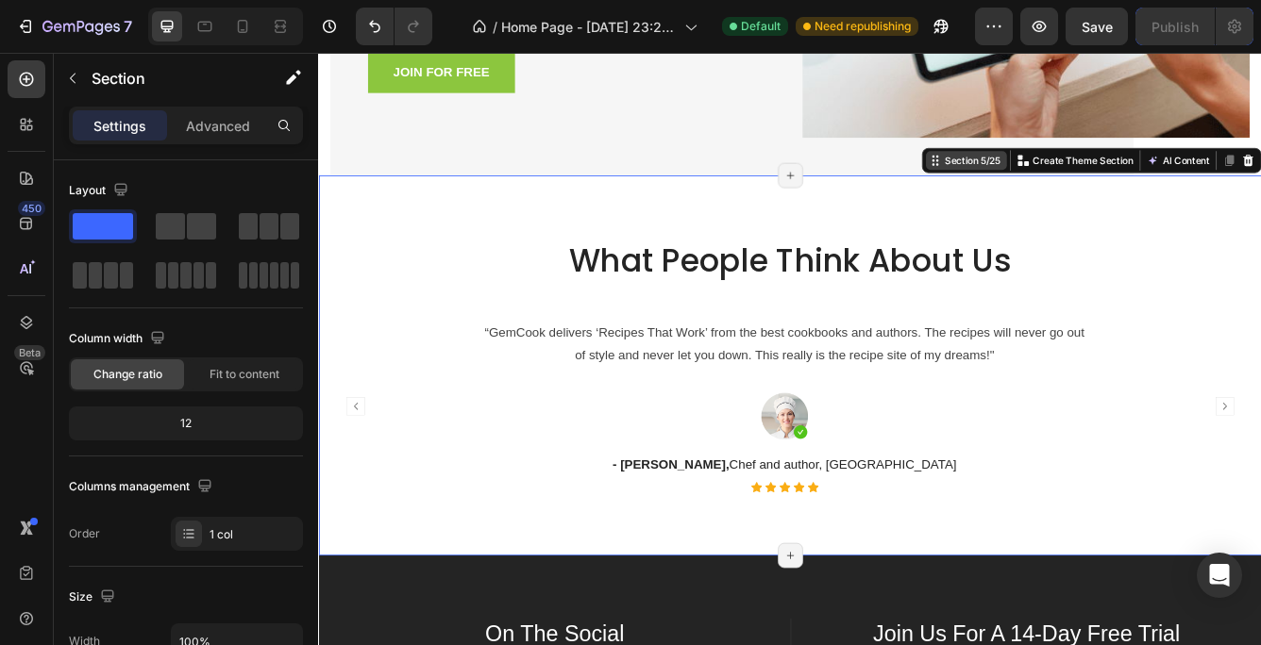
click at [1260, 183] on div "Section 5/25 You can create reusable sections Create Theme Section AI Content W…" at bounding box center [1247, 182] width 408 height 30
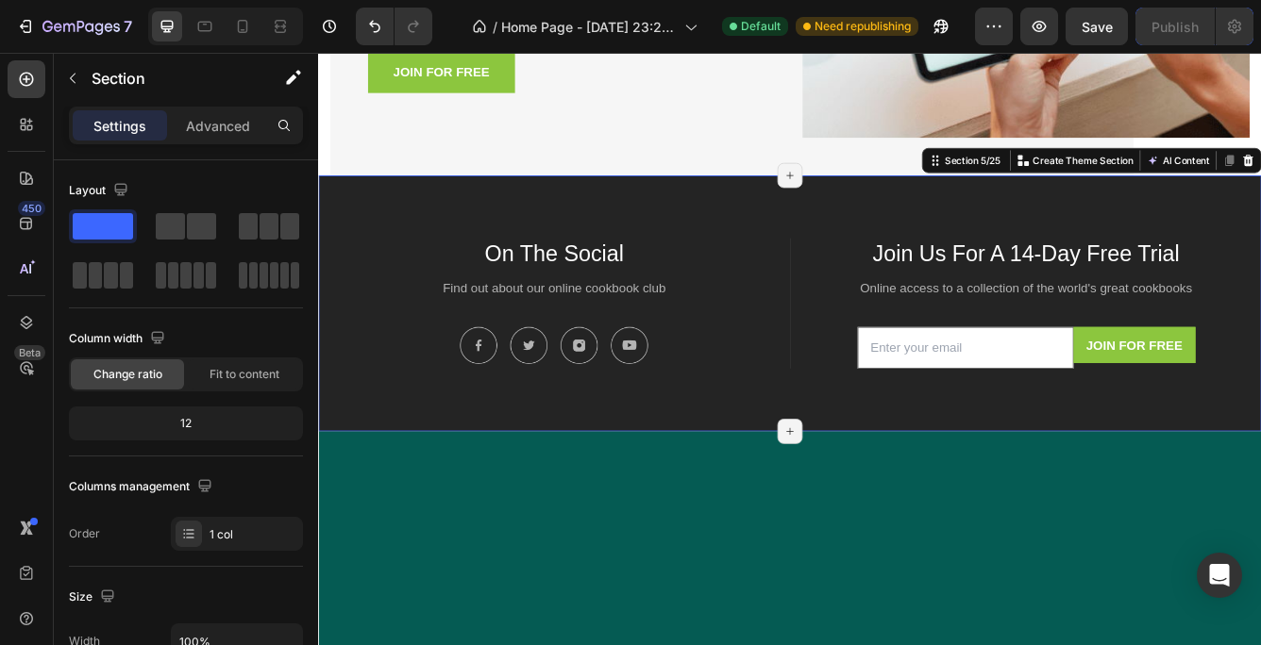
click at [1260, 230] on div "On The Social Text block Find out about our online cookbook club Text block Ima…" at bounding box center [884, 354] width 1132 height 308
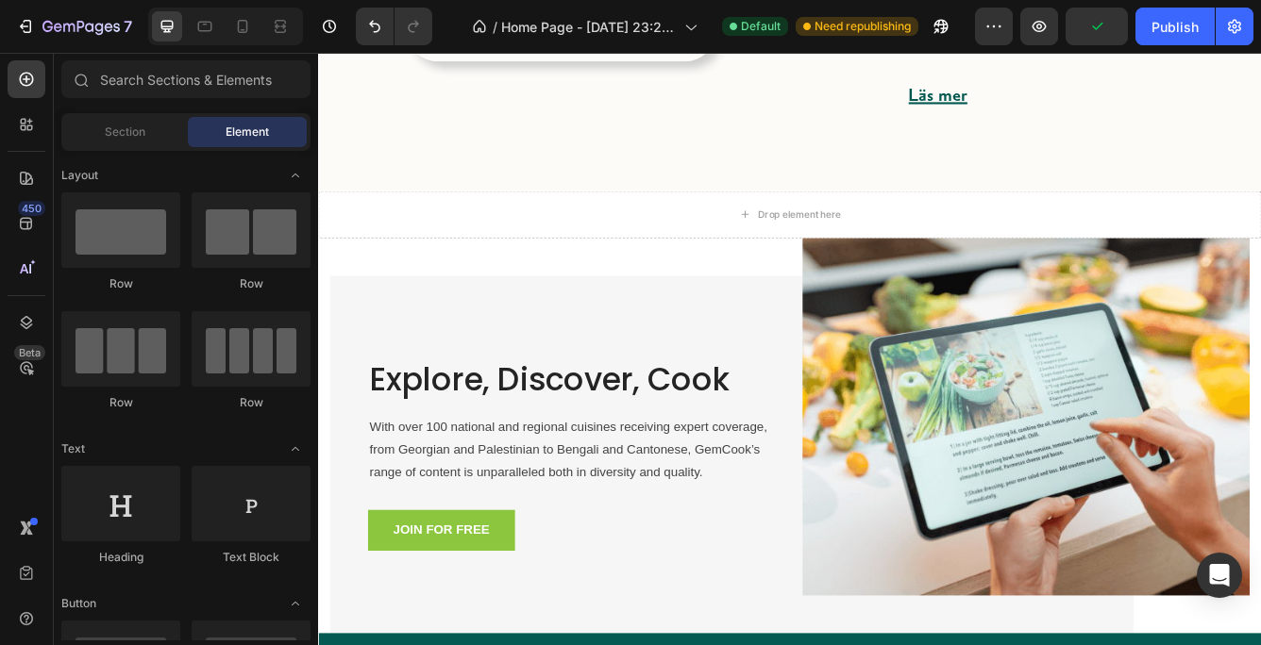
scroll to position [949, 0]
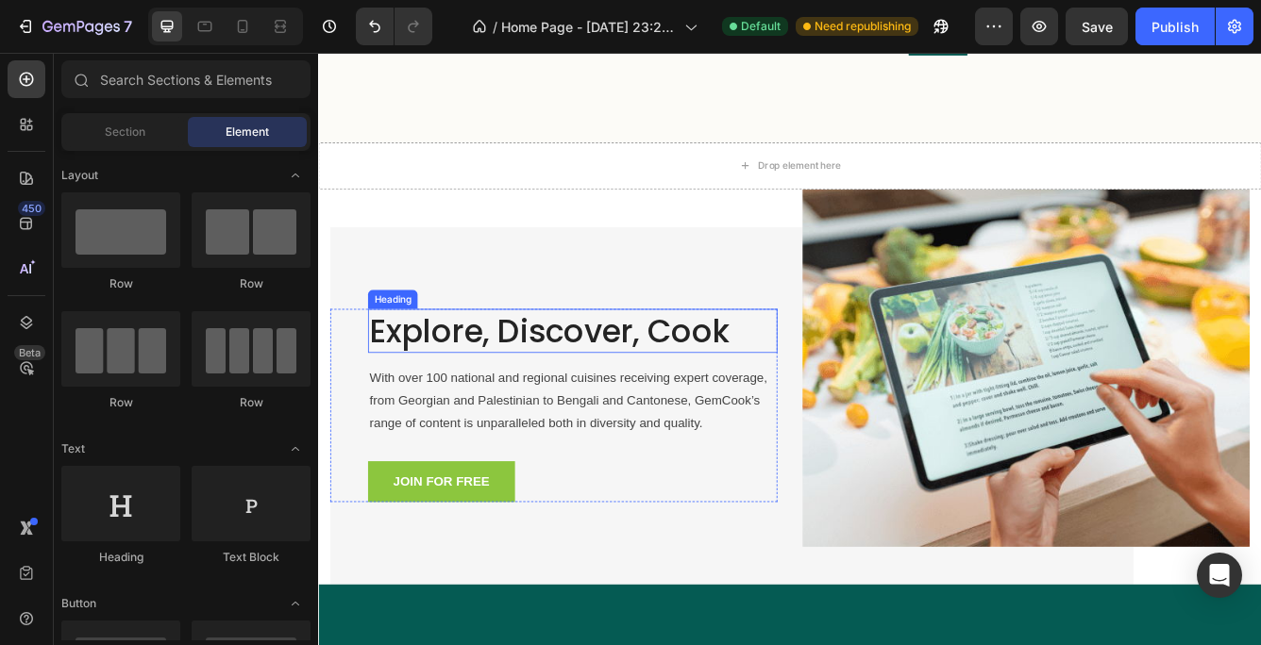
click at [544, 380] on p "Explore, Discover, Cook" at bounding box center [623, 386] width 488 height 49
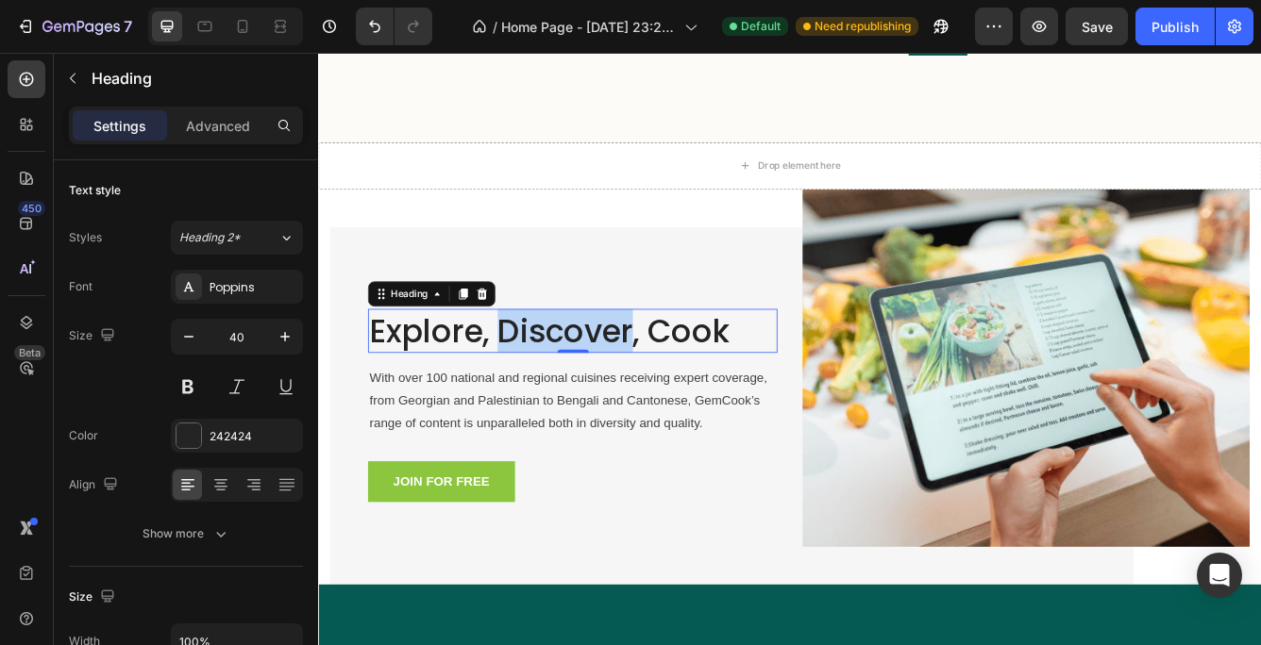
click at [544, 380] on p "Explore, Discover, Cook" at bounding box center [623, 386] width 488 height 49
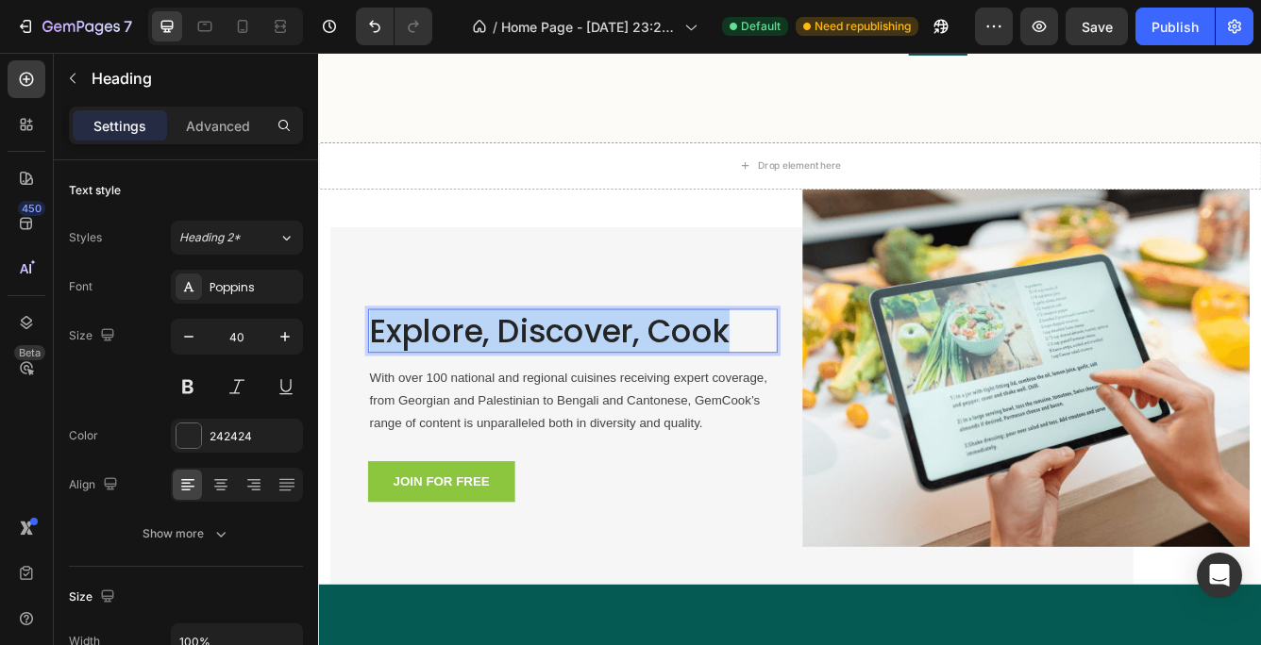
click at [544, 380] on p "Explore, Discover, Cook" at bounding box center [623, 386] width 488 height 49
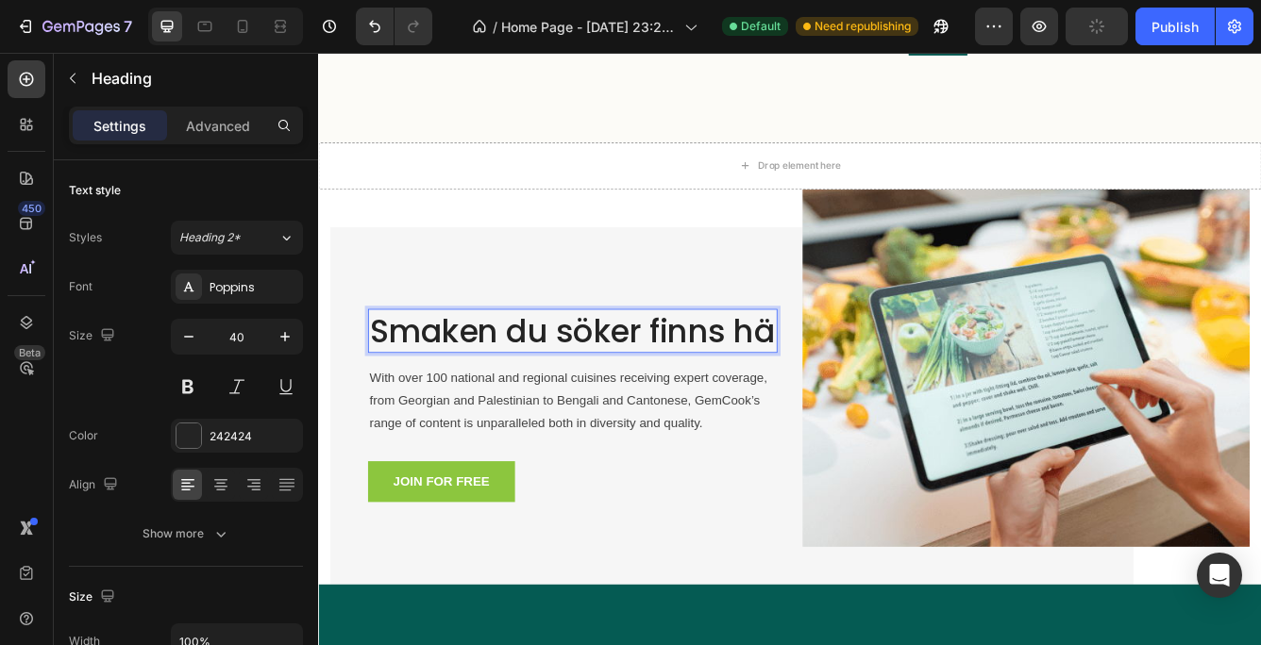
scroll to position [925, 0]
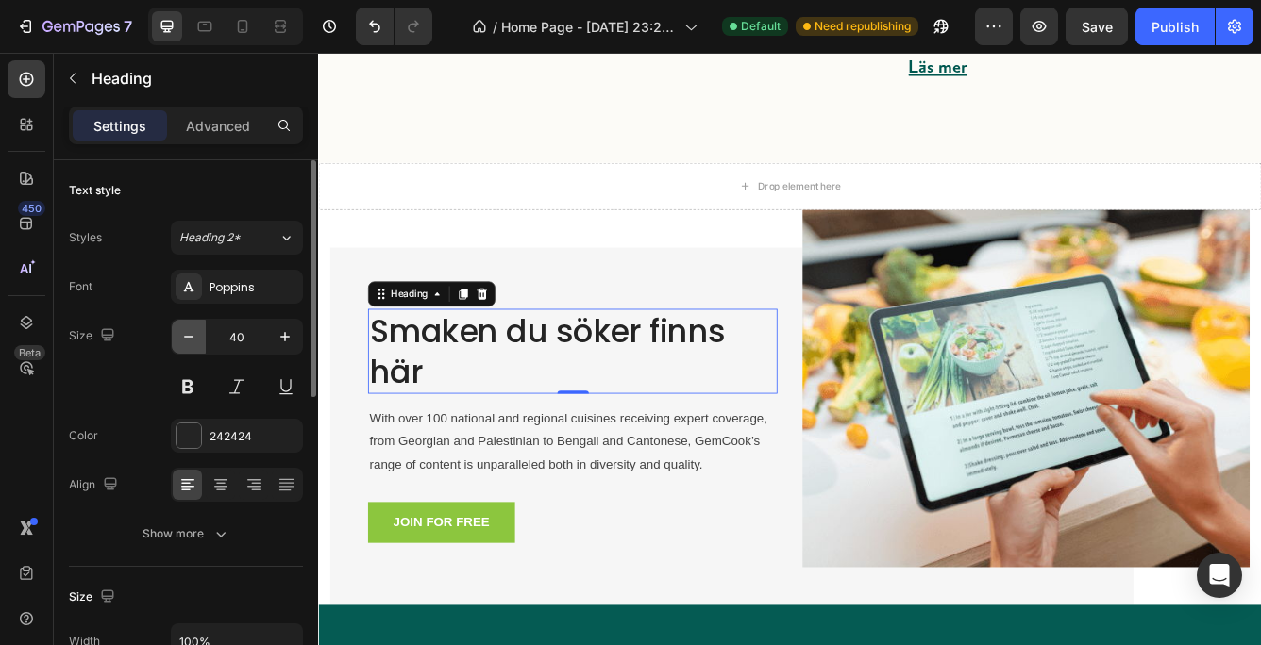
click at [188, 333] on icon "button" at bounding box center [188, 336] width 19 height 19
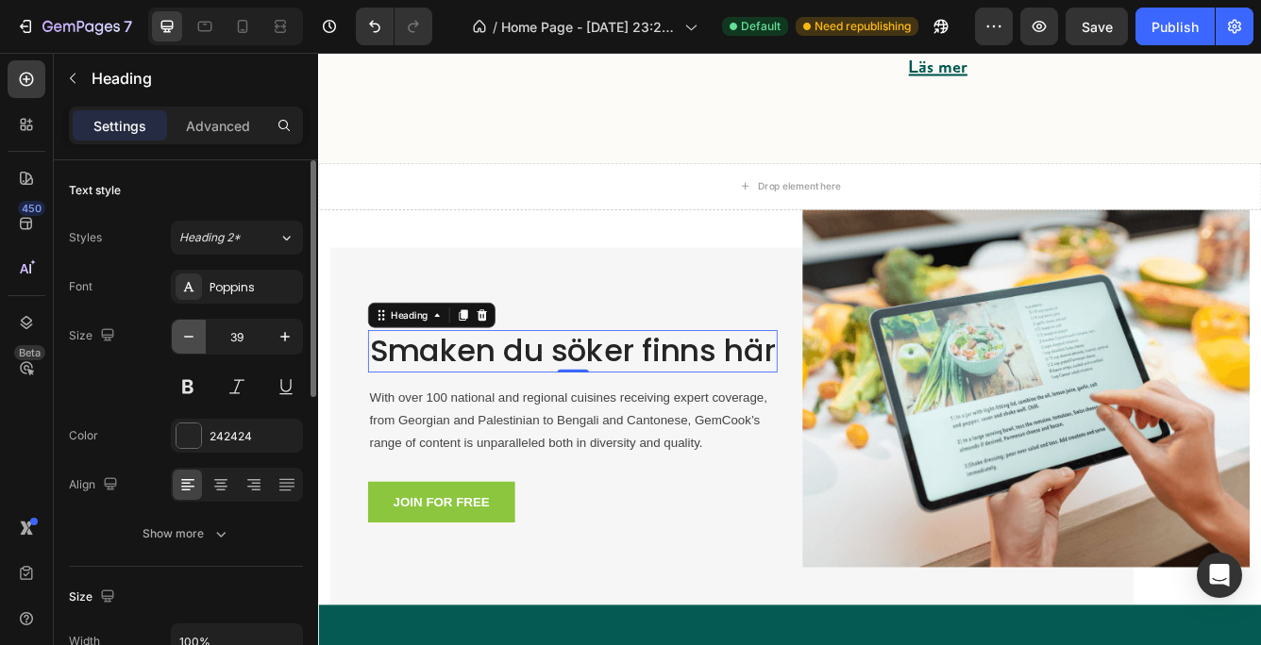
click at [188, 333] on icon "button" at bounding box center [188, 336] width 19 height 19
type input "38"
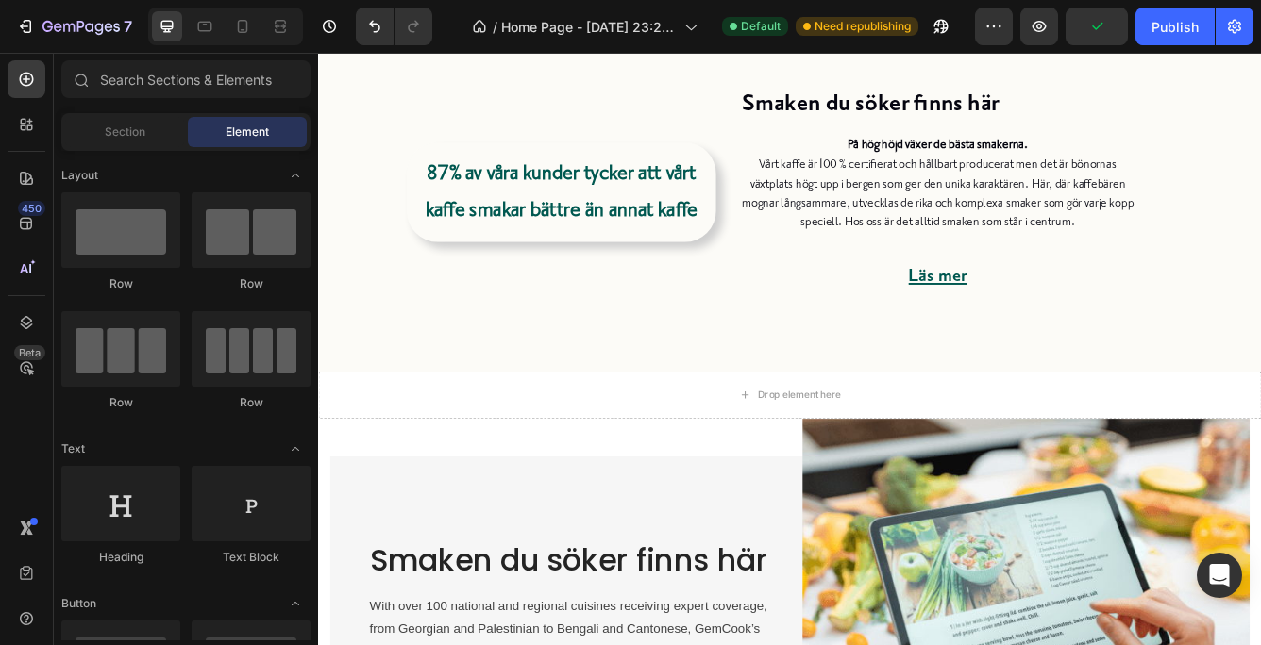
scroll to position [659, 0]
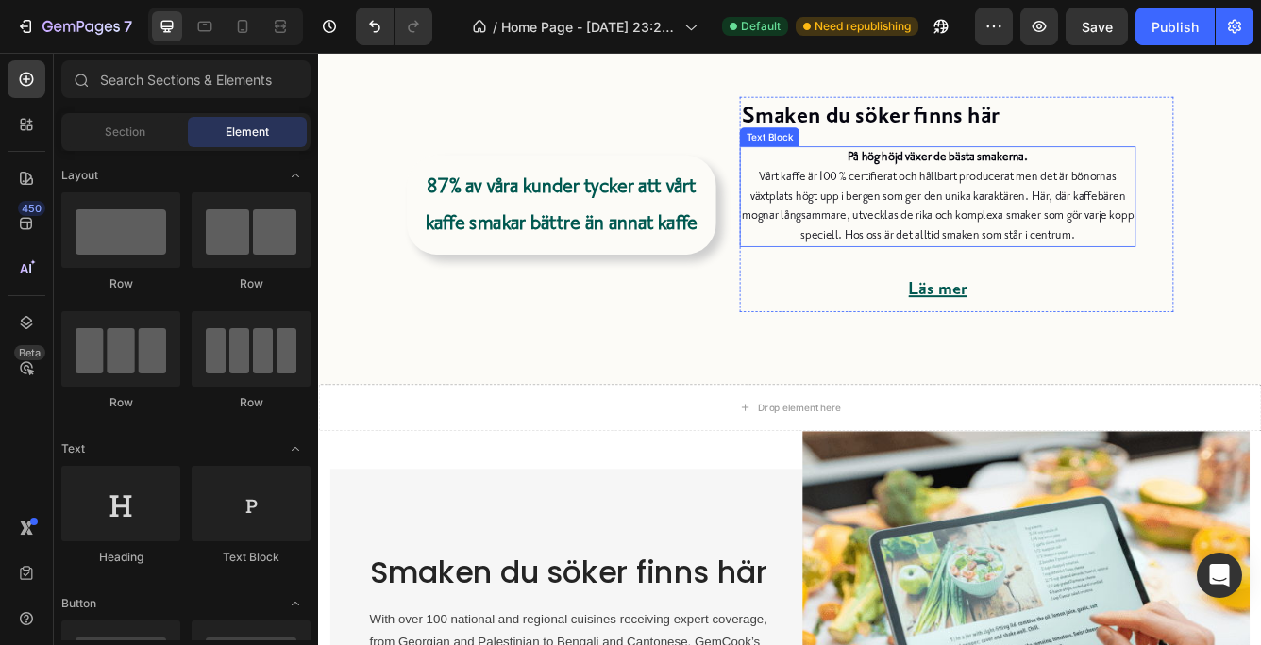
click at [1049, 205] on span "Vårt kaffe är 100 % certifierat och hållbart producerat men det är bönornas väx…" at bounding box center [1062, 236] width 471 height 88
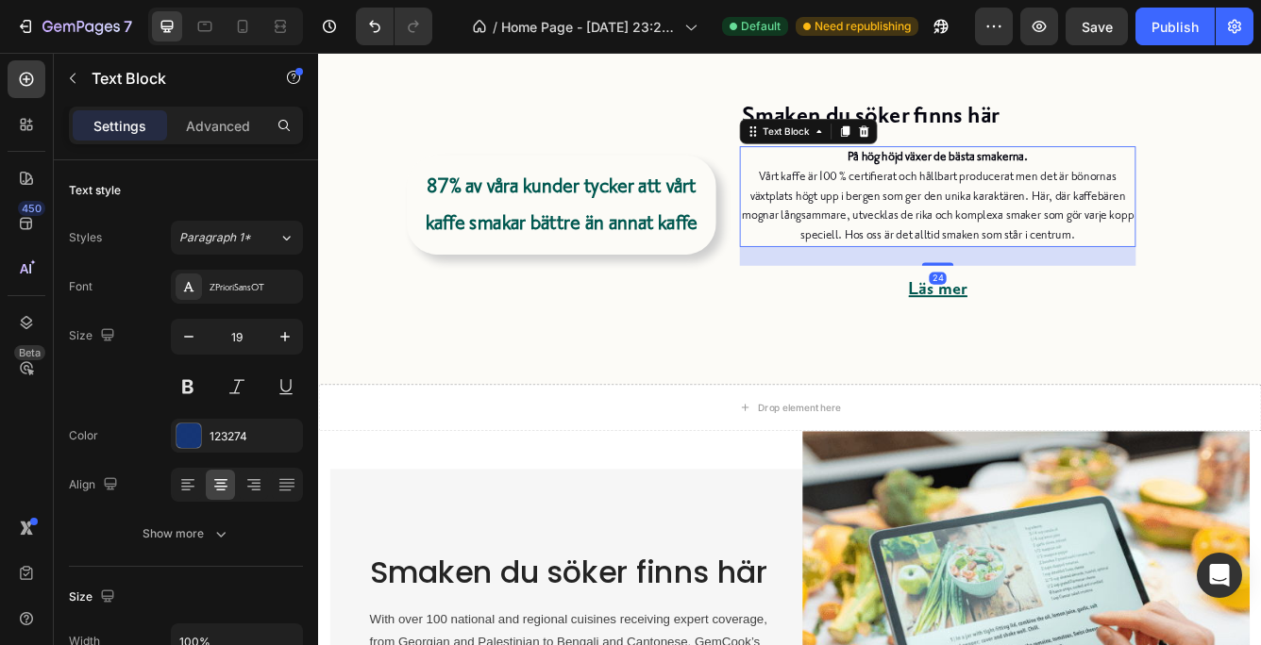
click at [1049, 205] on span "Vårt kaffe är 100 % certifierat och hållbart producerat men det är bönornas väx…" at bounding box center [1062, 236] width 471 height 88
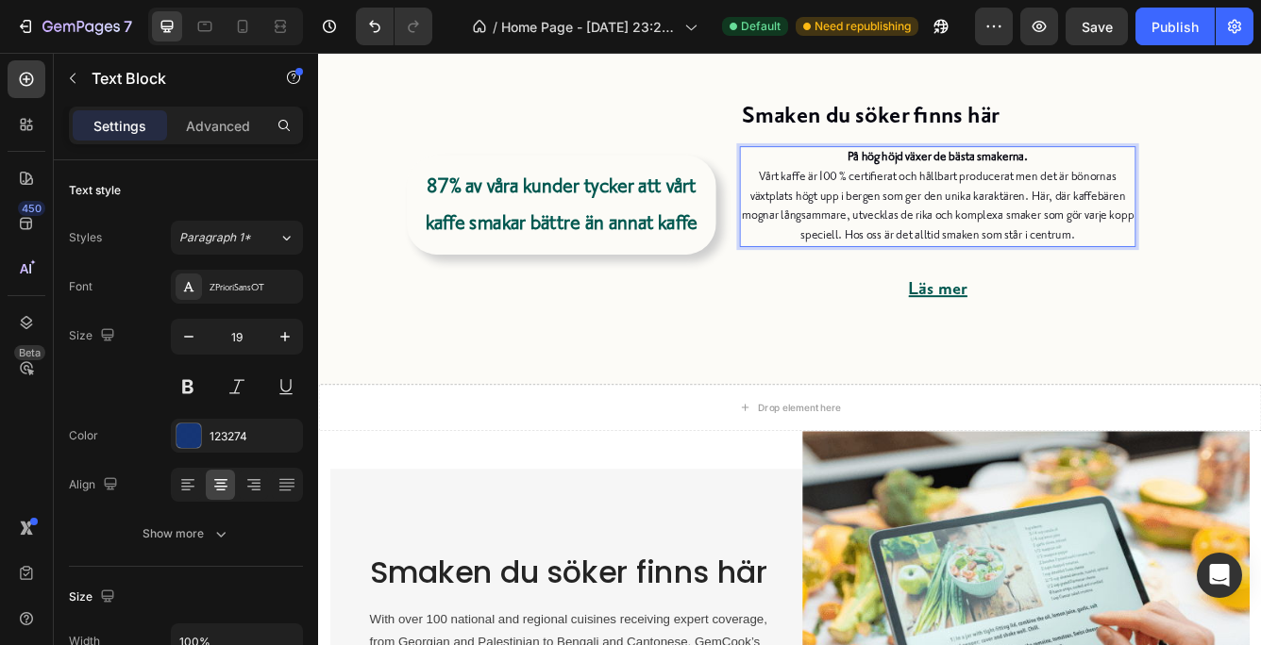
click at [953, 176] on strong "På hög höjd växer de bästa smakerna." at bounding box center [1061, 178] width 217 height 18
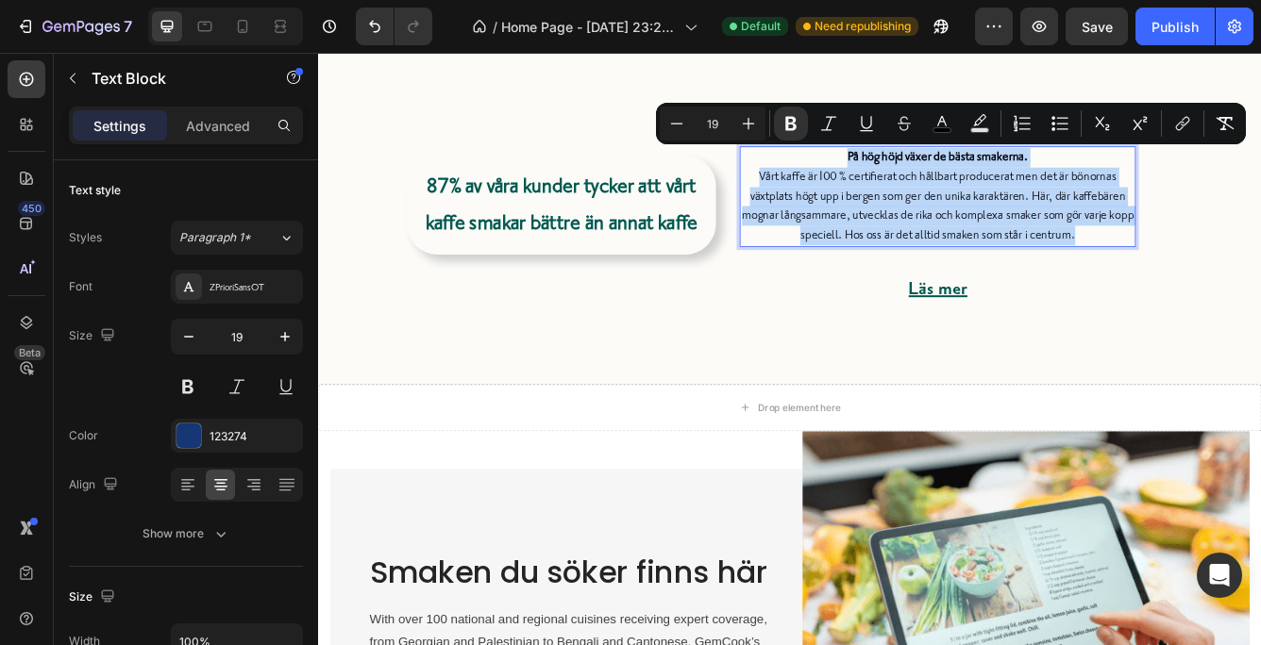
drag, startPoint x: 948, startPoint y: 176, endPoint x: 1233, endPoint y: 268, distance: 299.3
click at [1233, 268] on p "På hög höjd växer [PERSON_NAME] smakerna. Vårt kaffe är 100 % certifierat och h…" at bounding box center [1062, 225] width 472 height 117
copy p "På hög höjd växer [PERSON_NAME] smakerna. Vårt kaffe är 100 % certifierat och h…"
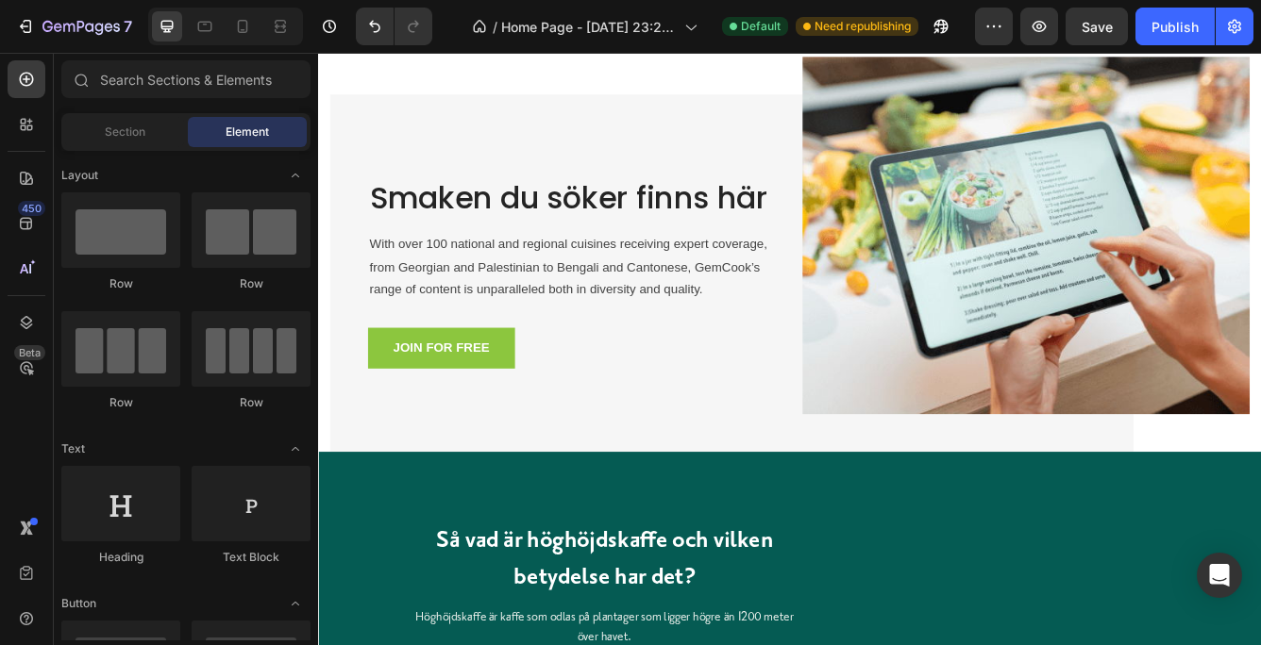
scroll to position [1138, 0]
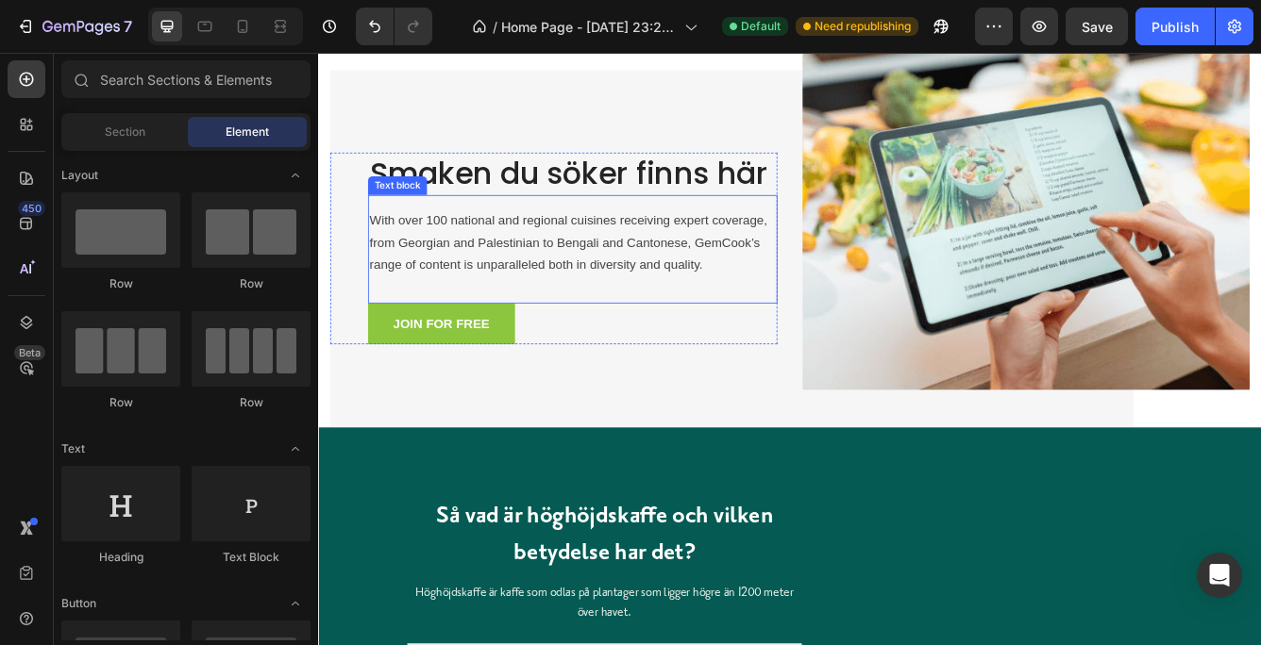
click at [454, 278] on p "With over 100 national and regional cuisines receiving expert coverage, from Ge…" at bounding box center [623, 281] width 488 height 81
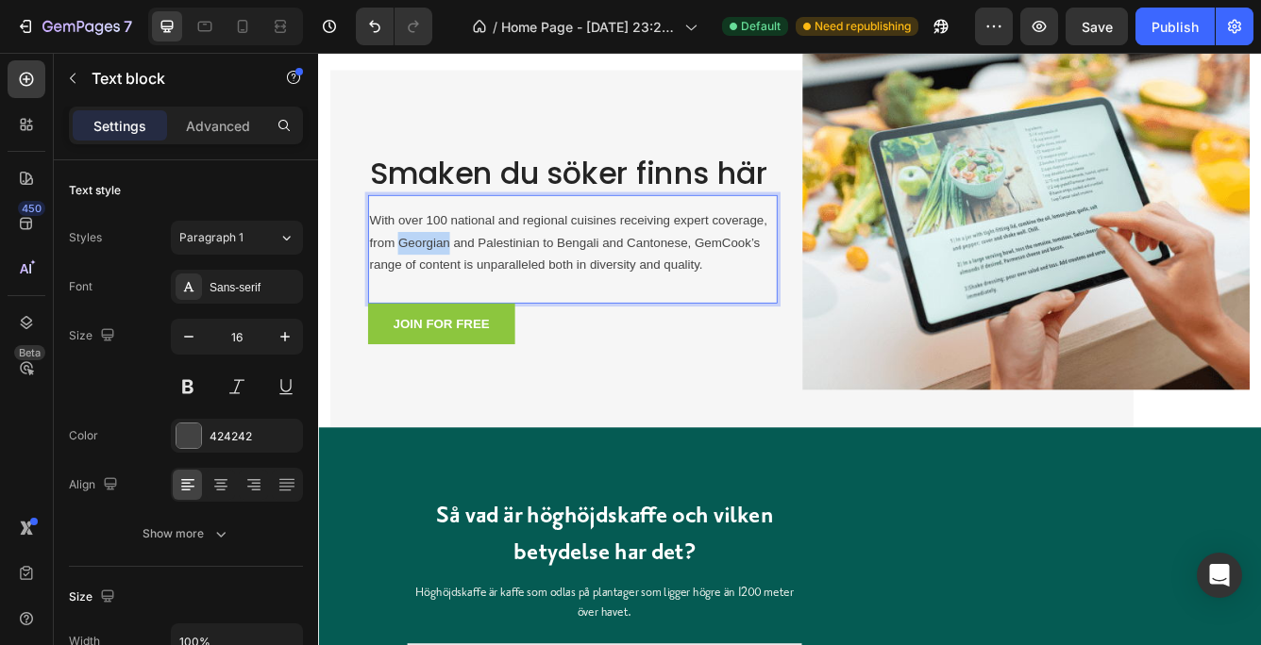
click at [454, 278] on p "With over 100 national and regional cuisines receiving expert coverage, from Ge…" at bounding box center [623, 281] width 488 height 81
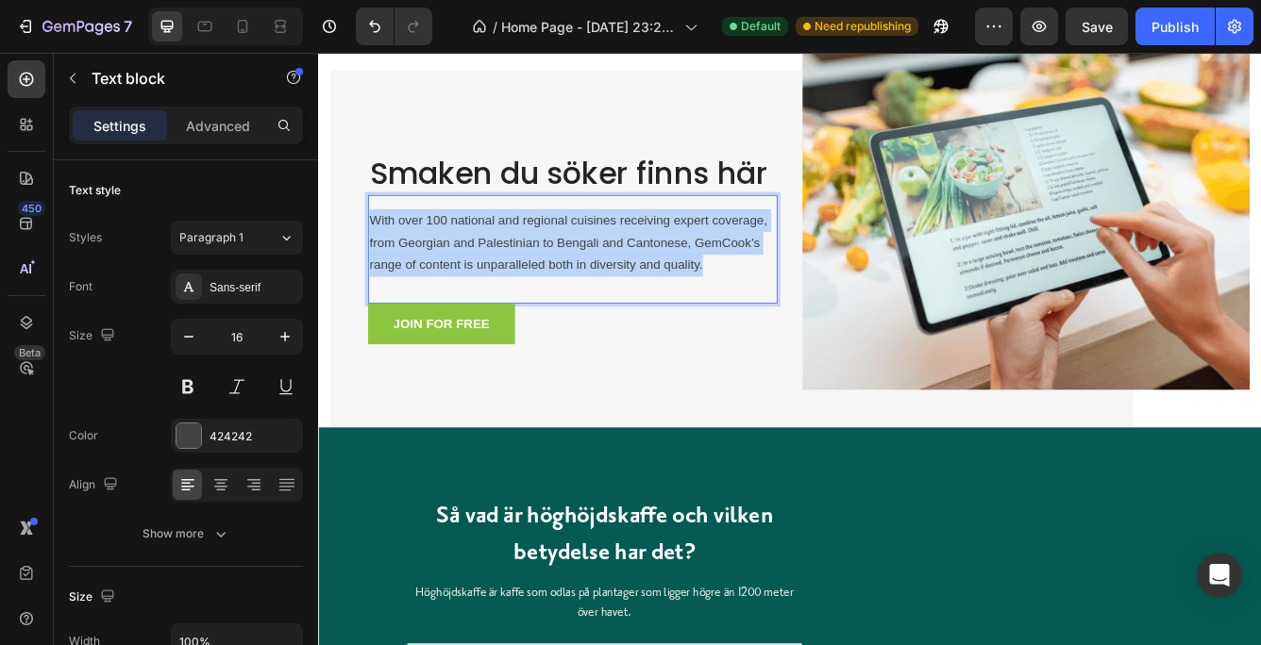
click at [454, 278] on p "With over 100 national and regional cuisines receiving expert coverage, from Ge…" at bounding box center [623, 281] width 488 height 81
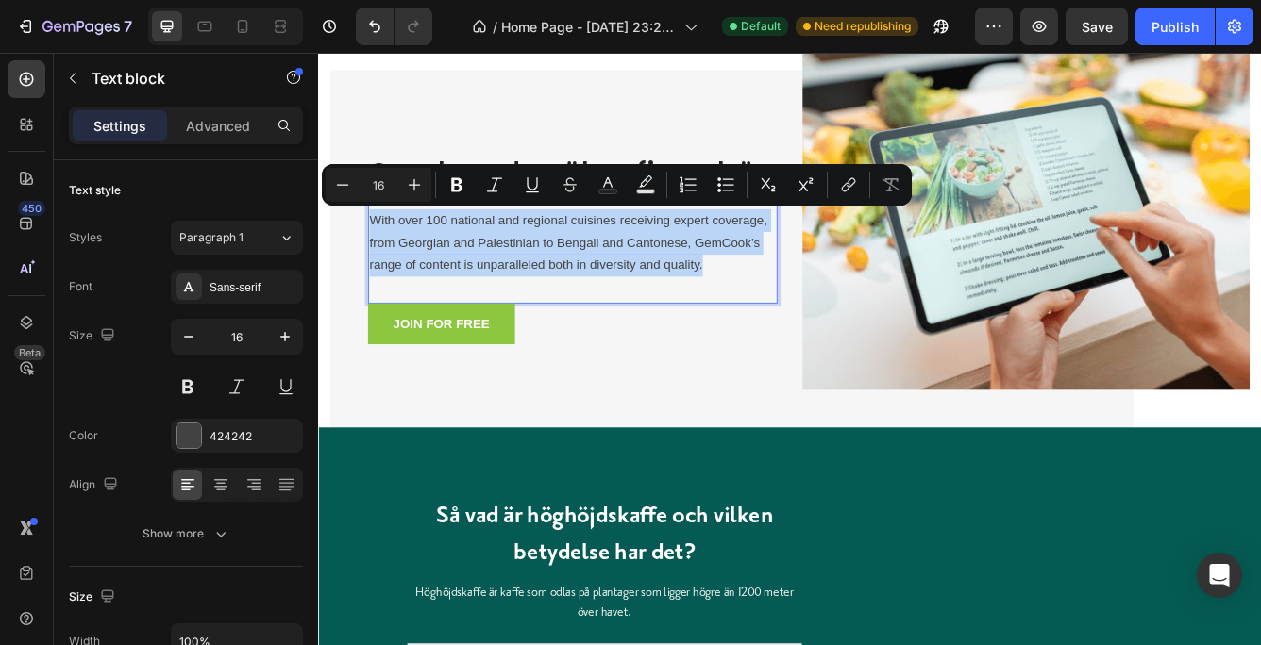
click at [454, 278] on p "With over 100 national and regional cuisines receiving expert coverage, from Ge…" at bounding box center [623, 281] width 488 height 81
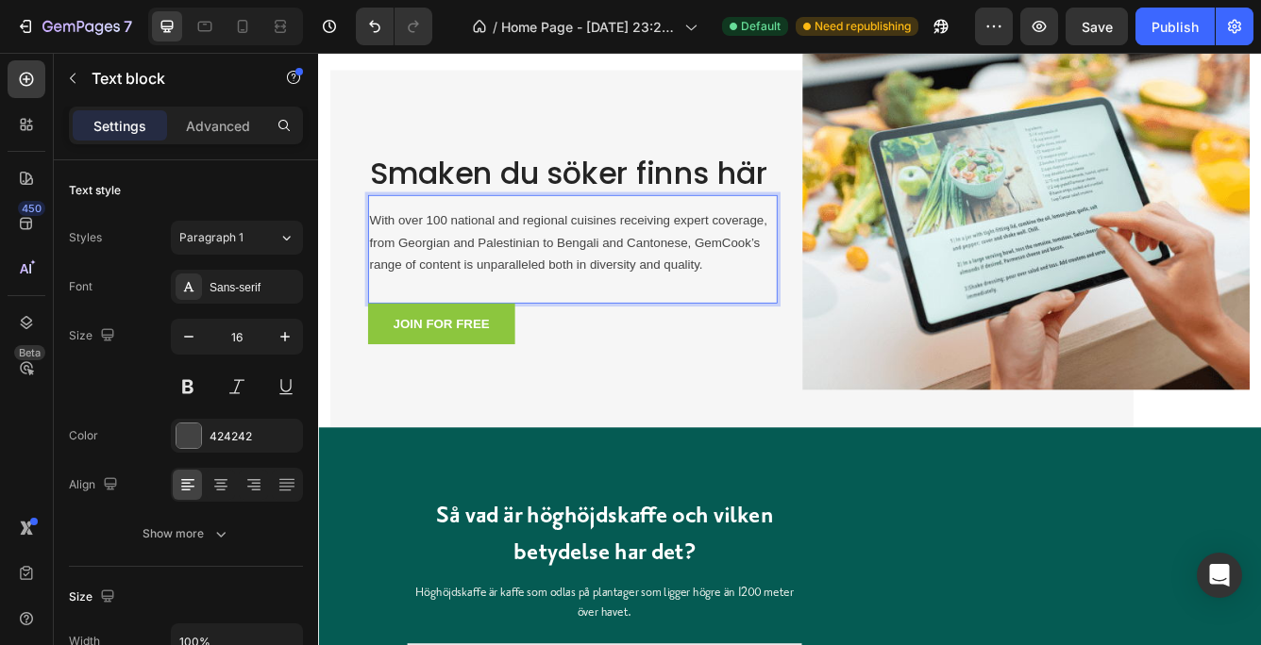
click at [388, 252] on p "With over 100 national and regional cuisines receiving expert coverage, from Ge…" at bounding box center [623, 281] width 488 height 81
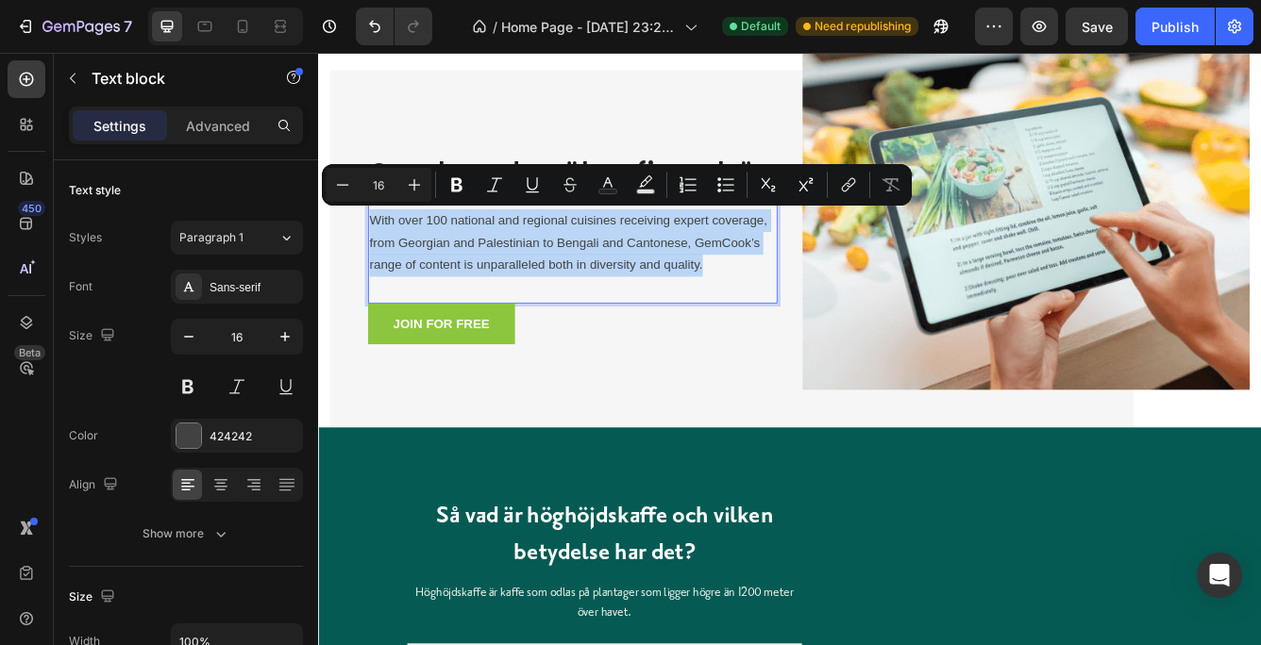
drag, startPoint x: 385, startPoint y: 251, endPoint x: 827, endPoint y: 320, distance: 447.8
click at [827, 320] on div "With over 100 national and regional cuisines receiving expert coverage, from Ge…" at bounding box center [623, 281] width 492 height 85
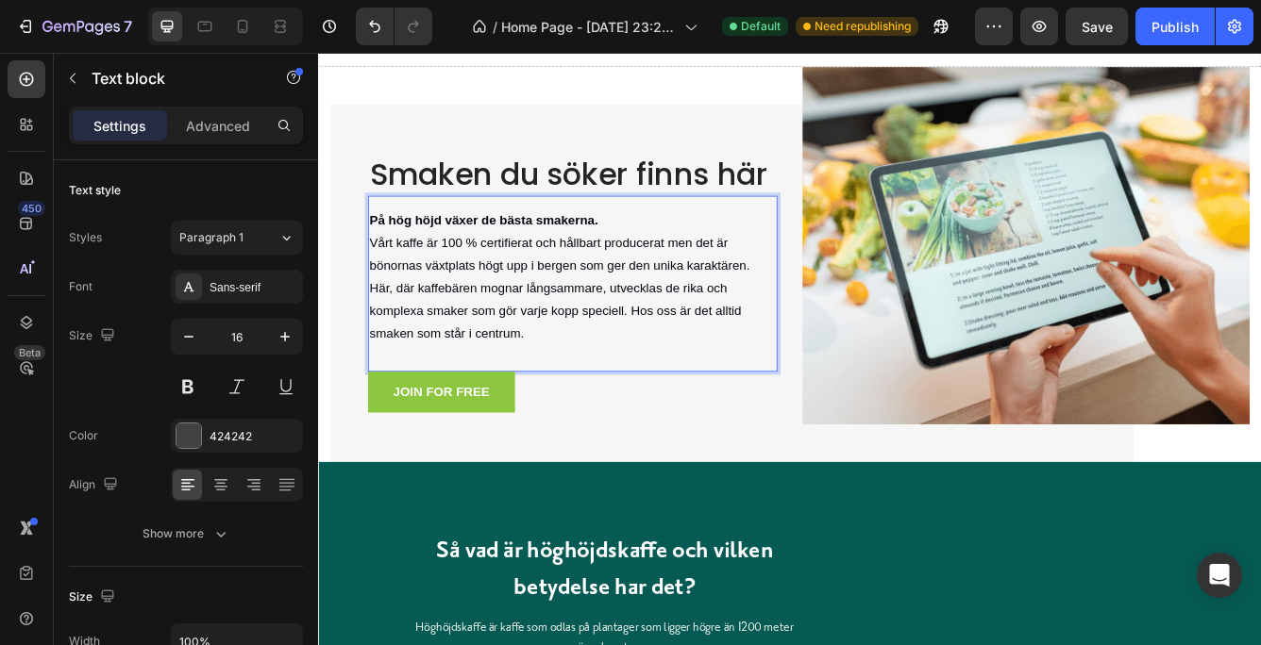
click at [539, 321] on p "På hög höjd växer [PERSON_NAME] smakerna. Vårt kaffe är 100 % certifierat och h…" at bounding box center [623, 323] width 488 height 163
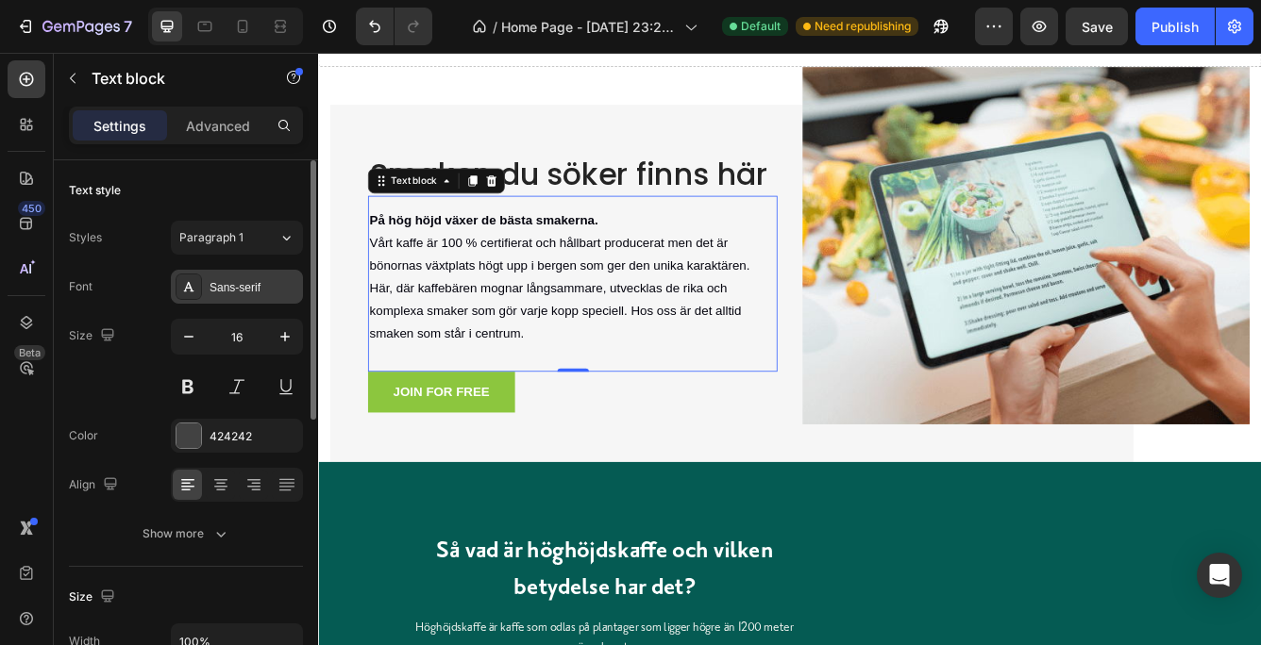
click at [267, 285] on div "Sans-serif" at bounding box center [253, 287] width 89 height 17
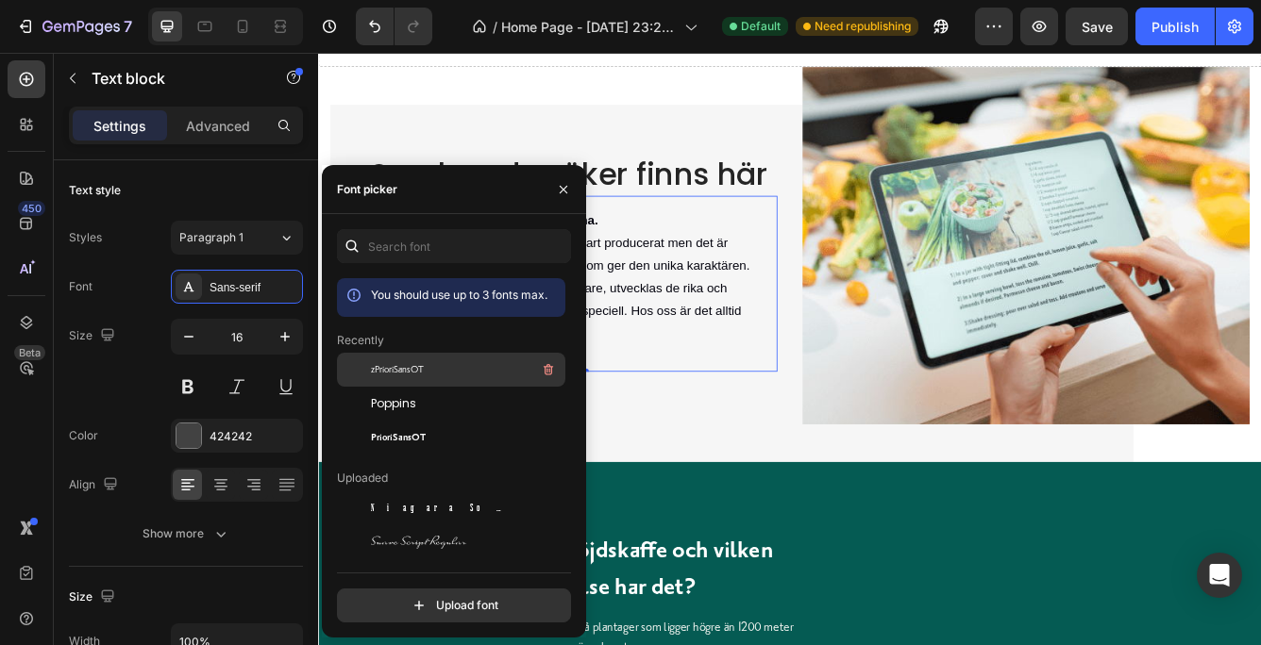
click at [399, 364] on span "zPrioriSansOT" at bounding box center [397, 369] width 53 height 17
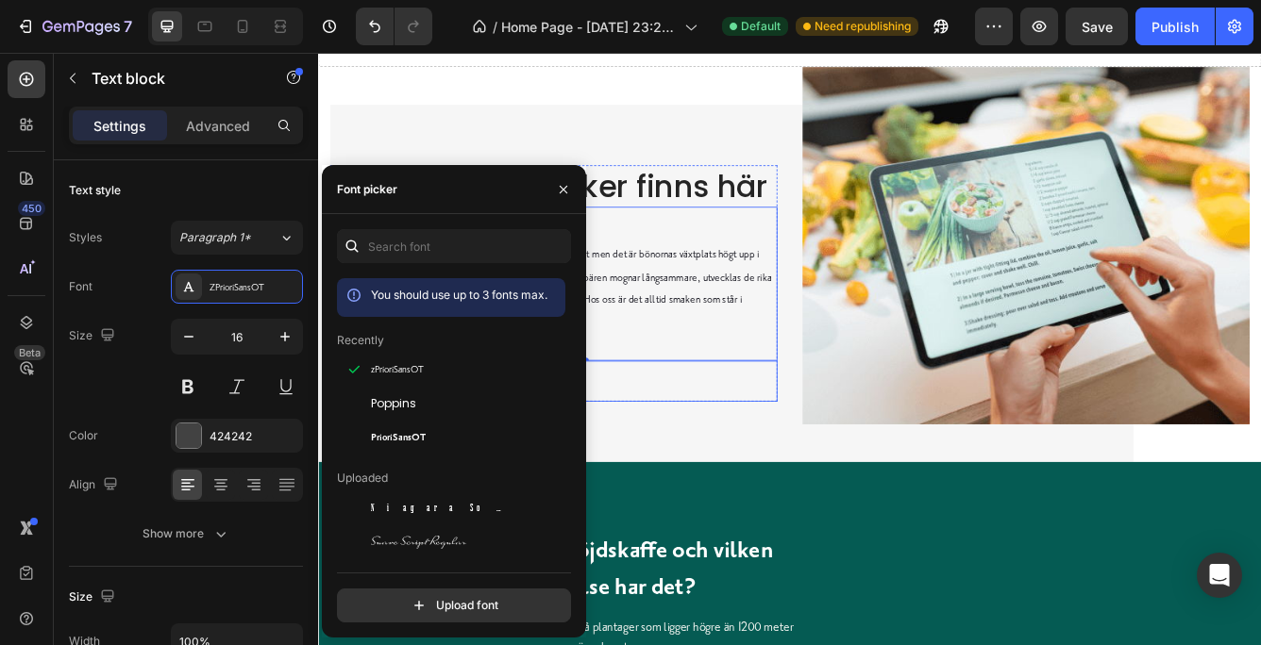
click at [694, 459] on div "JOIN FOR FREE Button" at bounding box center [623, 447] width 492 height 49
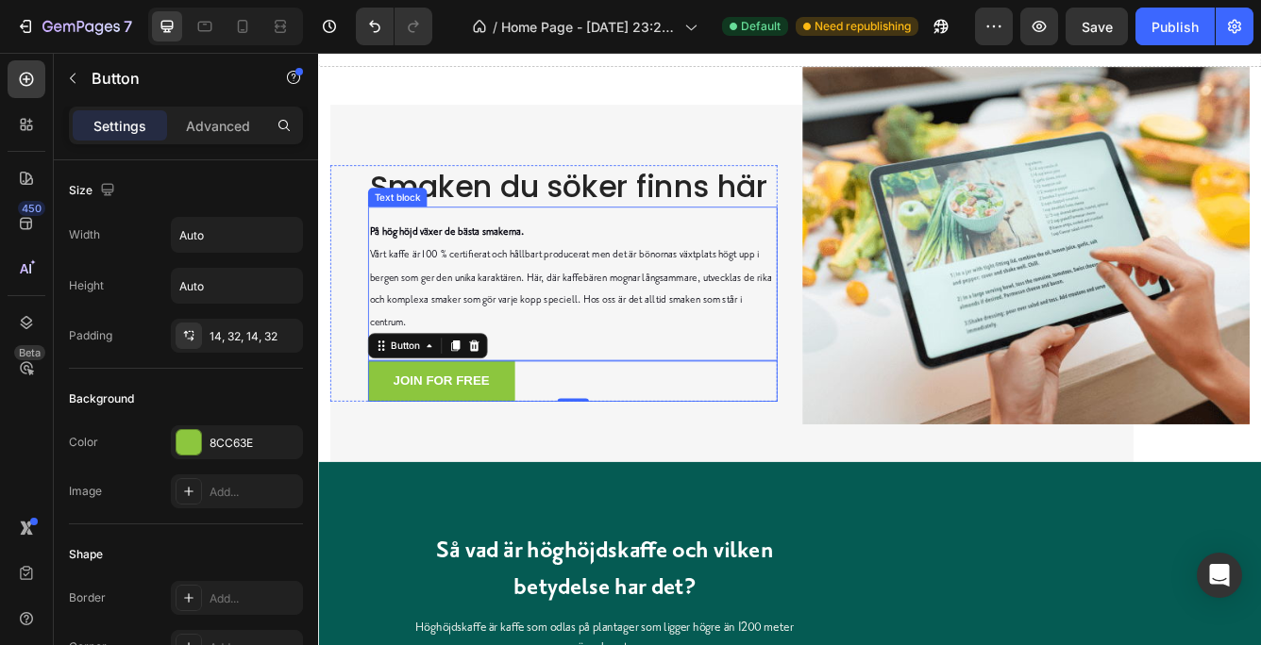
click at [690, 336] on p "På hög höjd växer [PERSON_NAME] smakerna. Vårt kaffe är 100 % certifierat och h…" at bounding box center [623, 323] width 488 height 136
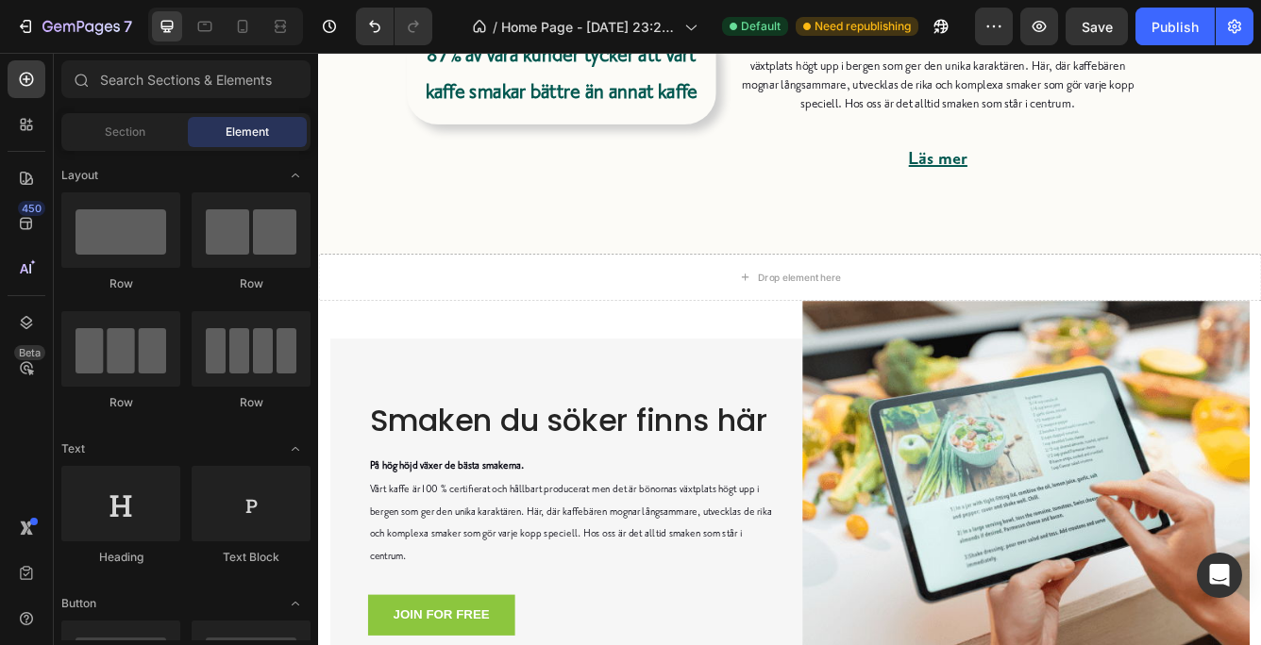
scroll to position [1071, 0]
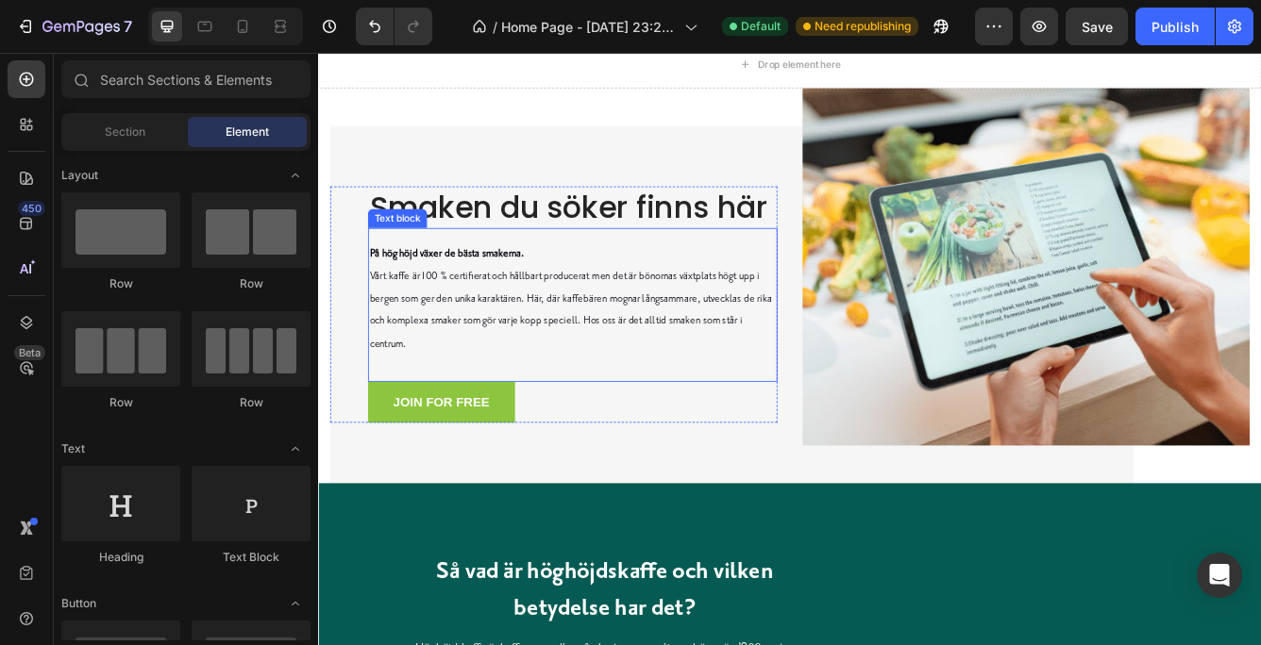
click at [461, 393] on p "På hög höjd växer [PERSON_NAME] smakerna. Vårt kaffe är 100 % certifierat och h…" at bounding box center [623, 348] width 488 height 136
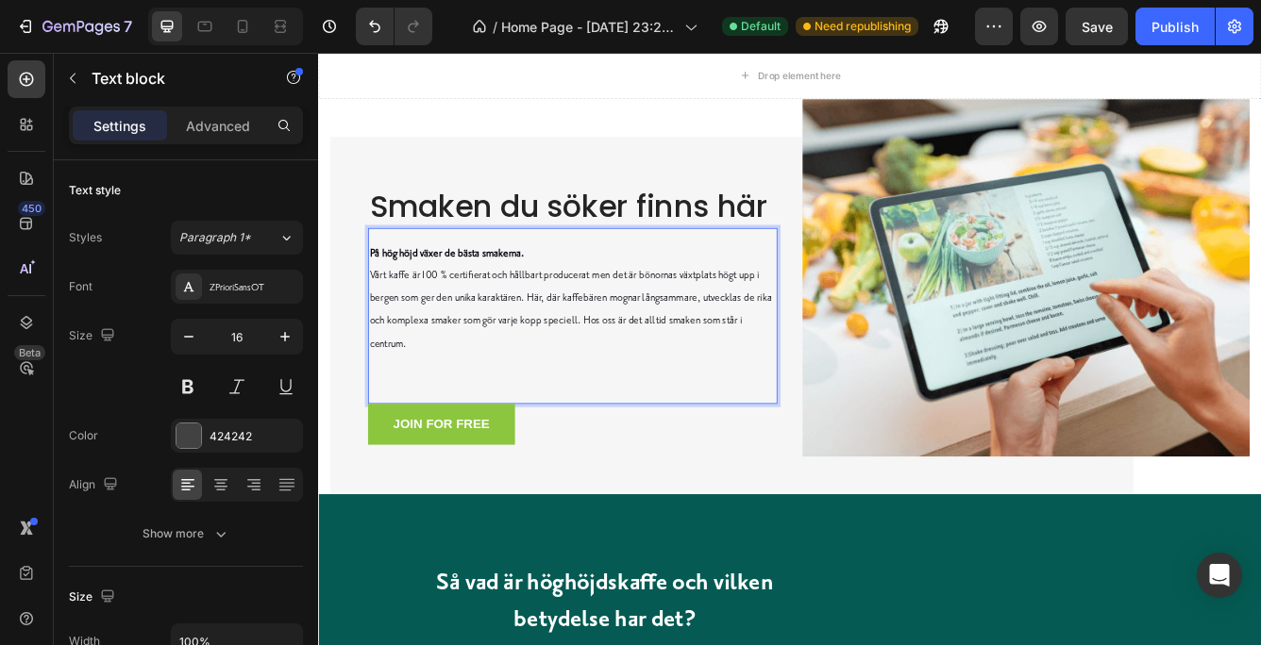
scroll to position [1044, 0]
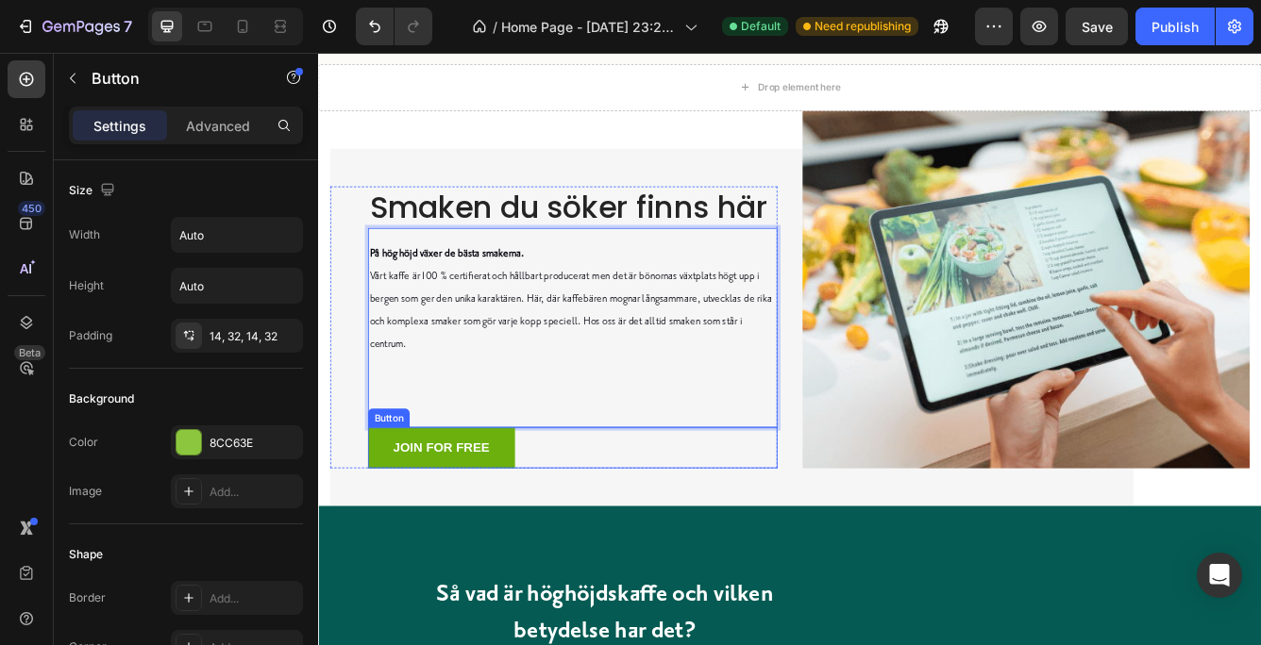
click at [391, 517] on link "JOIN FOR FREE" at bounding box center [465, 527] width 176 height 49
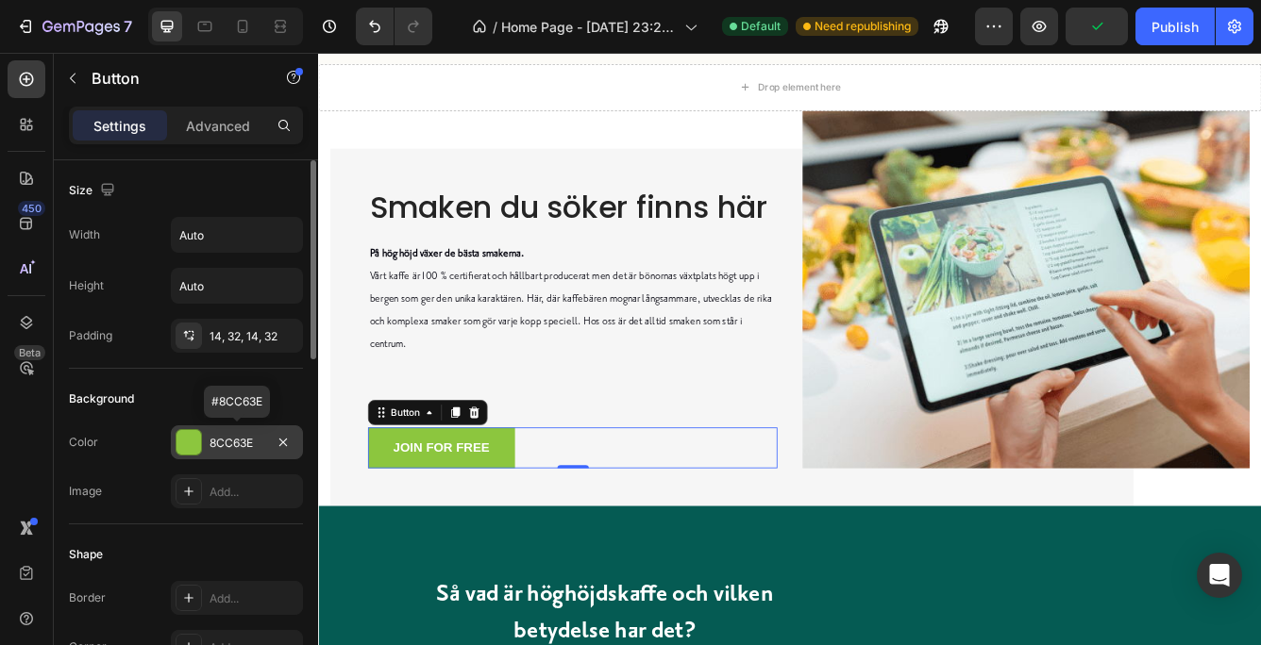
click at [238, 435] on div "8CC63E" at bounding box center [236, 443] width 55 height 17
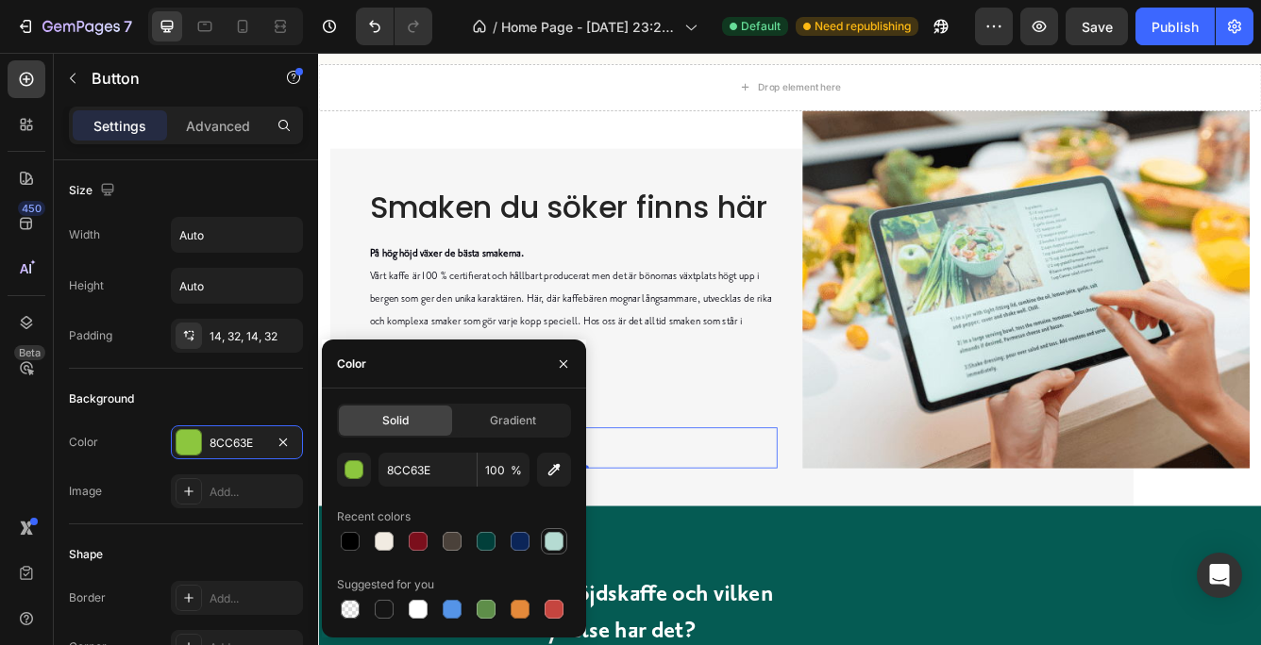
click at [553, 535] on div at bounding box center [553, 541] width 19 height 19
click at [486, 535] on div at bounding box center [485, 541] width 19 height 19
type input "013F3A"
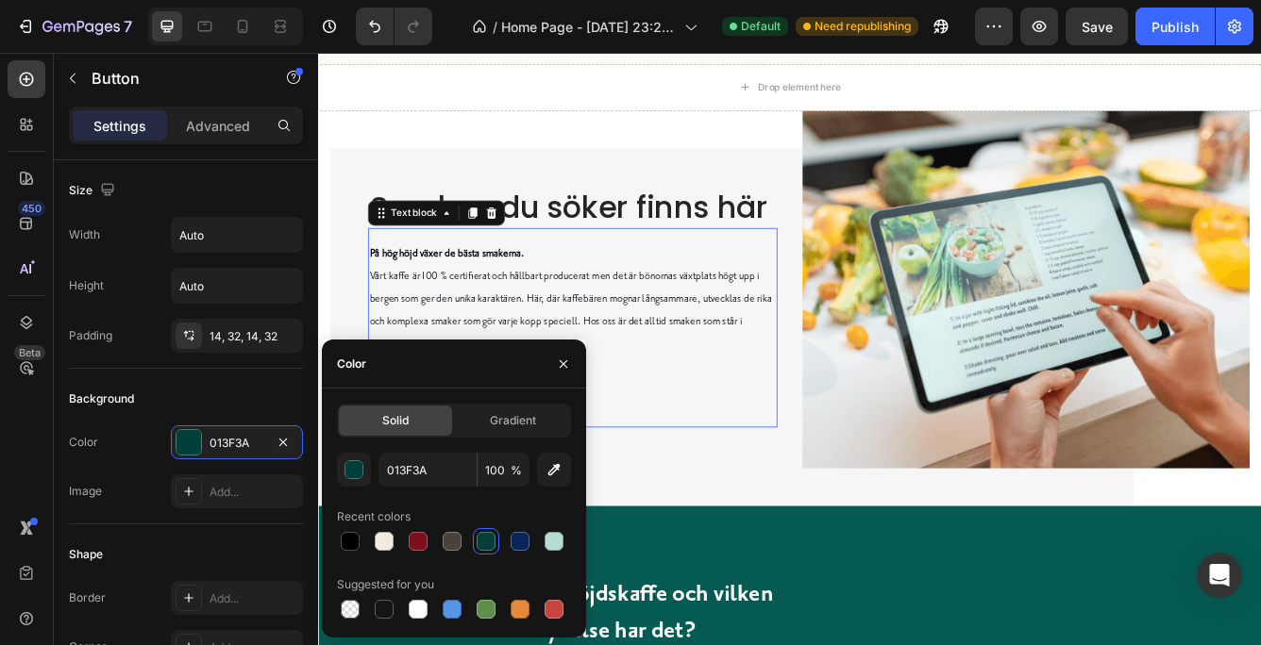
click at [796, 437] on p "Rich Text Editor. Editing area: main" at bounding box center [623, 429] width 488 height 27
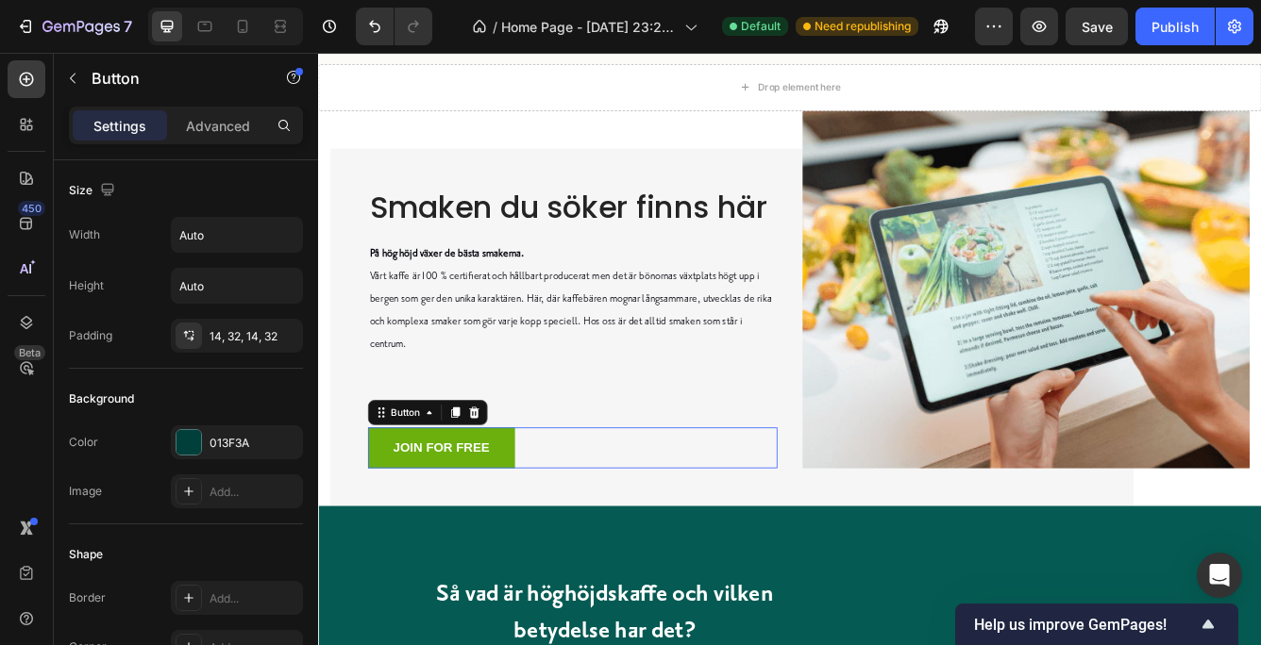
click at [536, 525] on link "JOIN FOR FREE" at bounding box center [465, 527] width 176 height 49
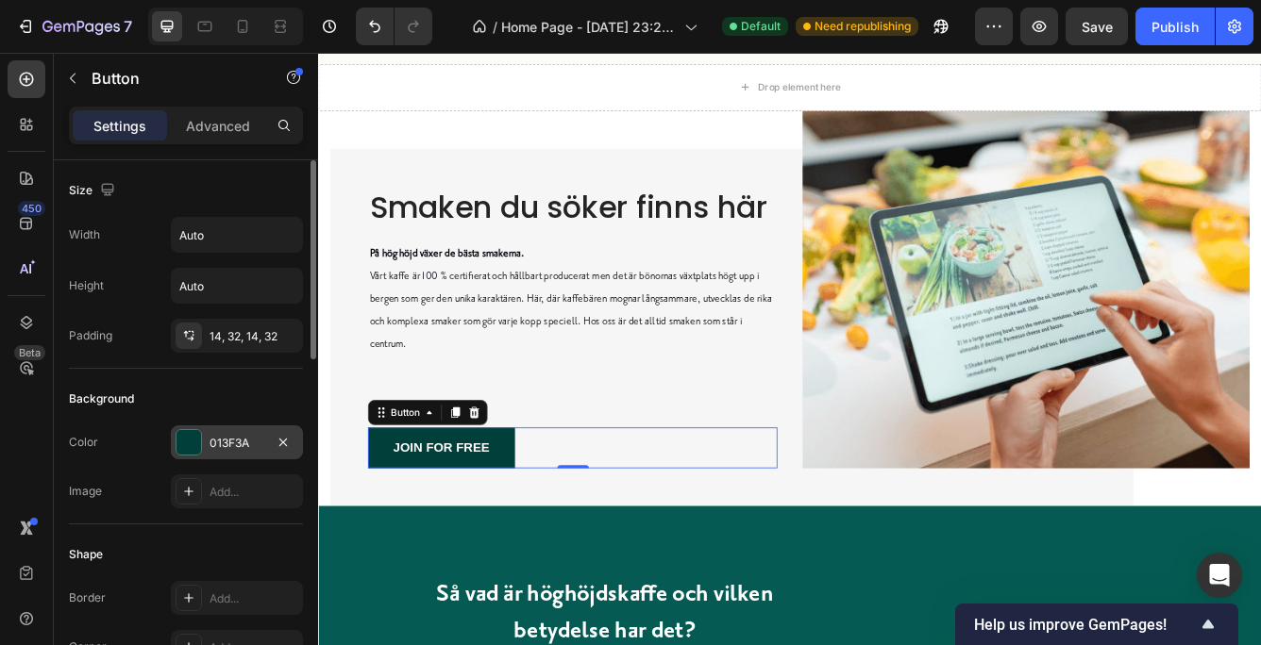
click at [190, 439] on div at bounding box center [188, 442] width 25 height 25
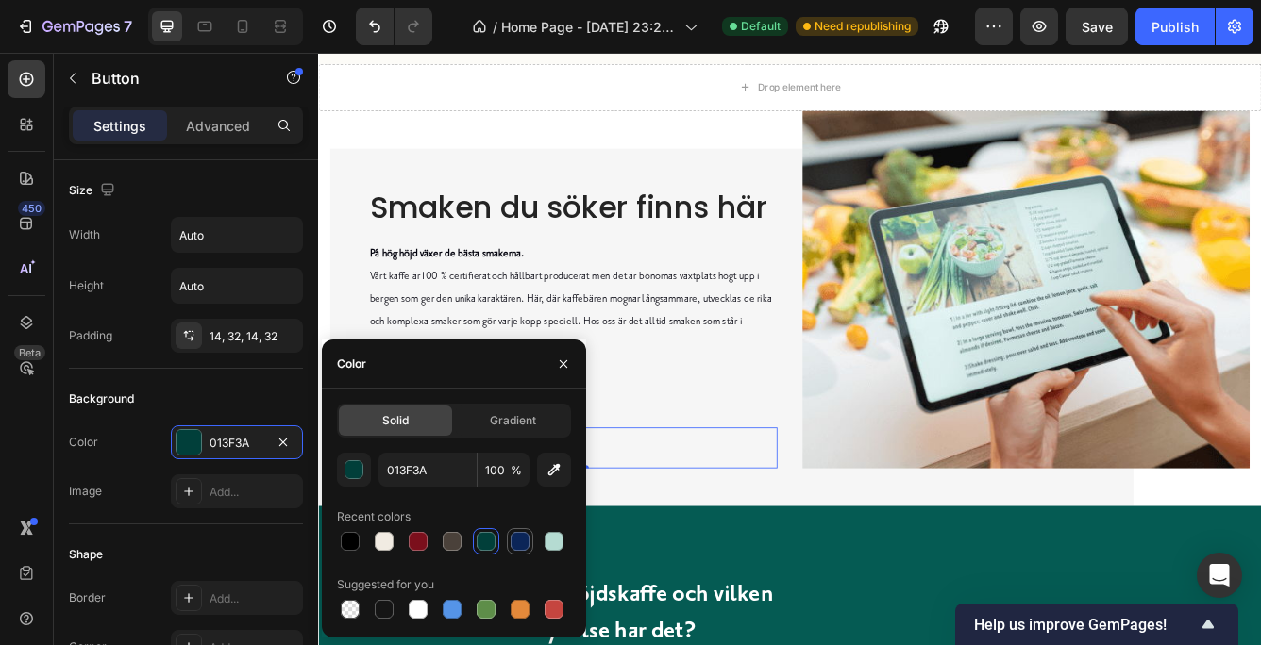
click at [518, 536] on div at bounding box center [519, 541] width 19 height 19
type input "0B2558"
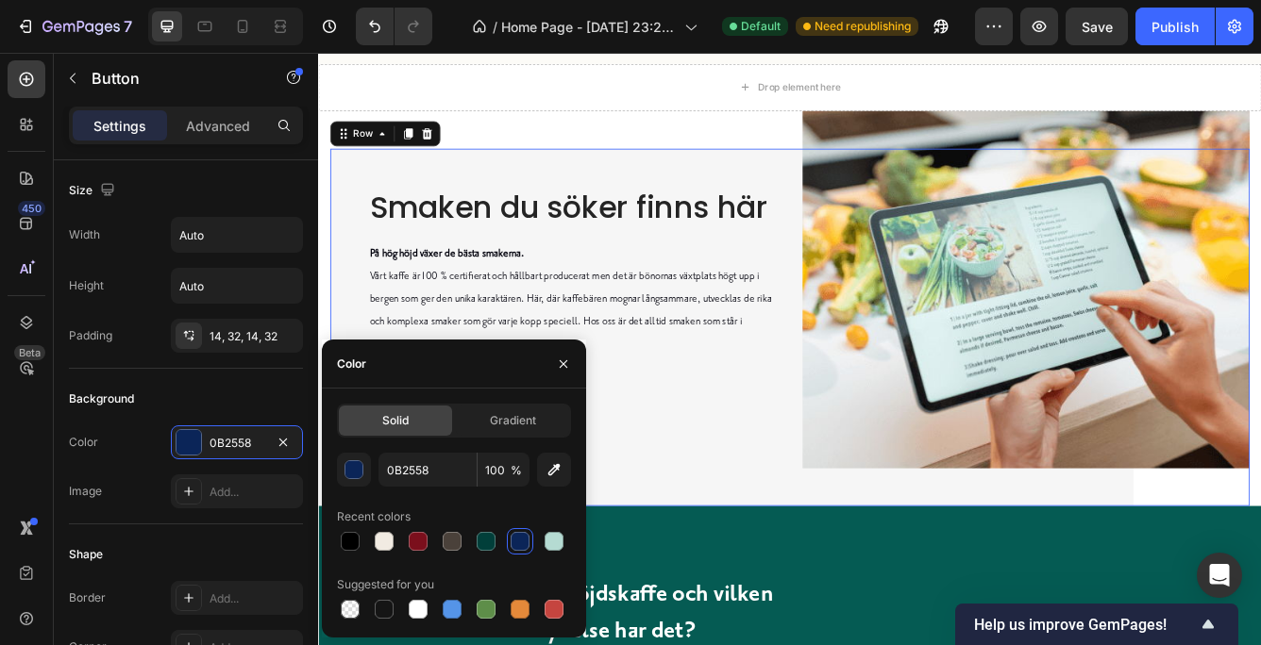
click at [710, 569] on div "Smaken du söker finns här Heading På hög höjd växer [PERSON_NAME] smakerna. Vår…" at bounding box center [600, 382] width 537 height 429
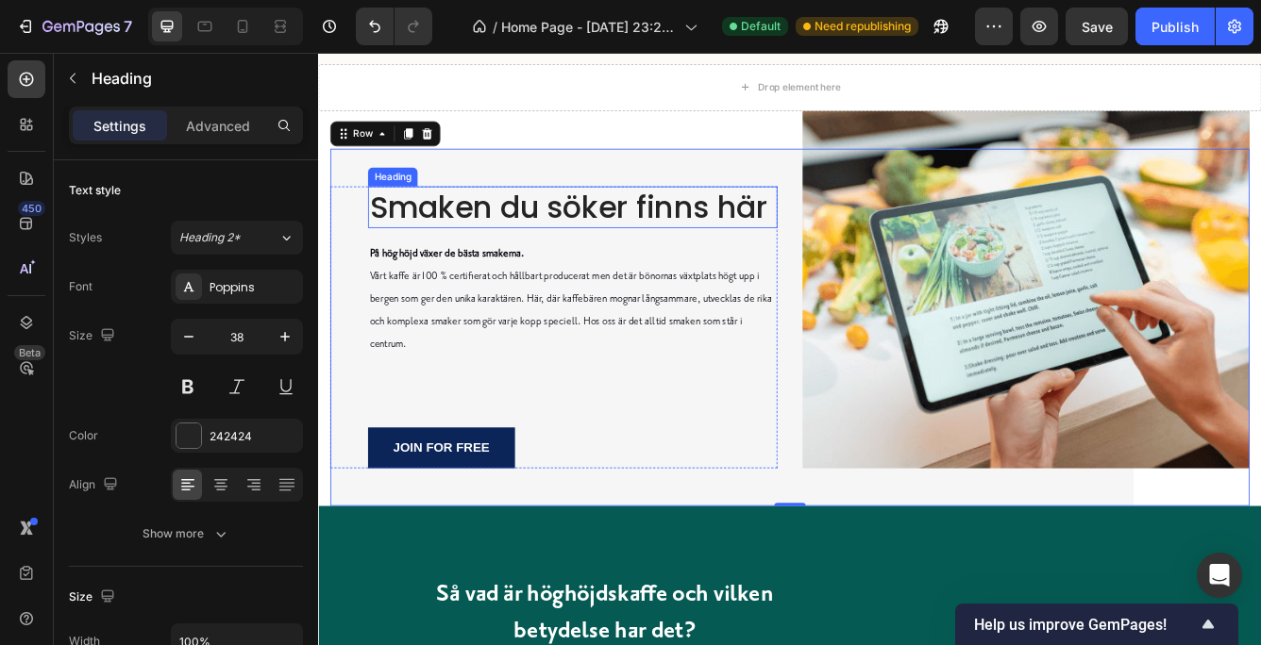
click at [725, 240] on p "Smaken du söker finns här" at bounding box center [623, 238] width 488 height 46
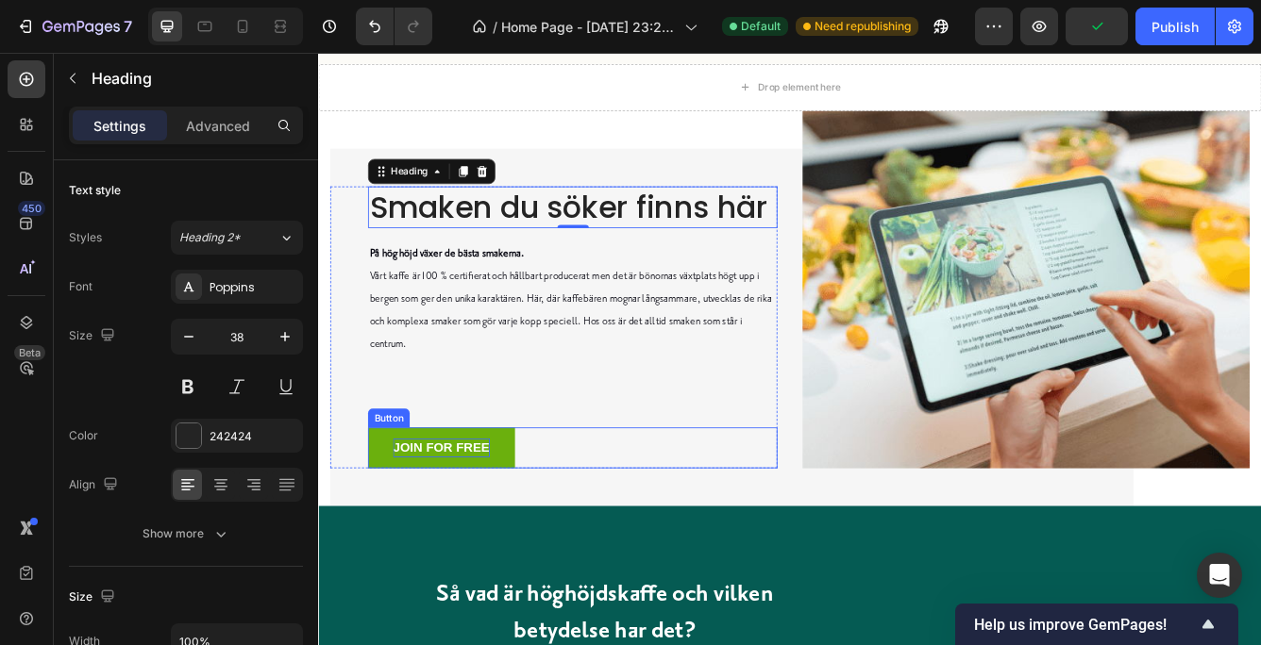
click at [491, 517] on div "JOIN FOR FREE" at bounding box center [466, 527] width 116 height 23
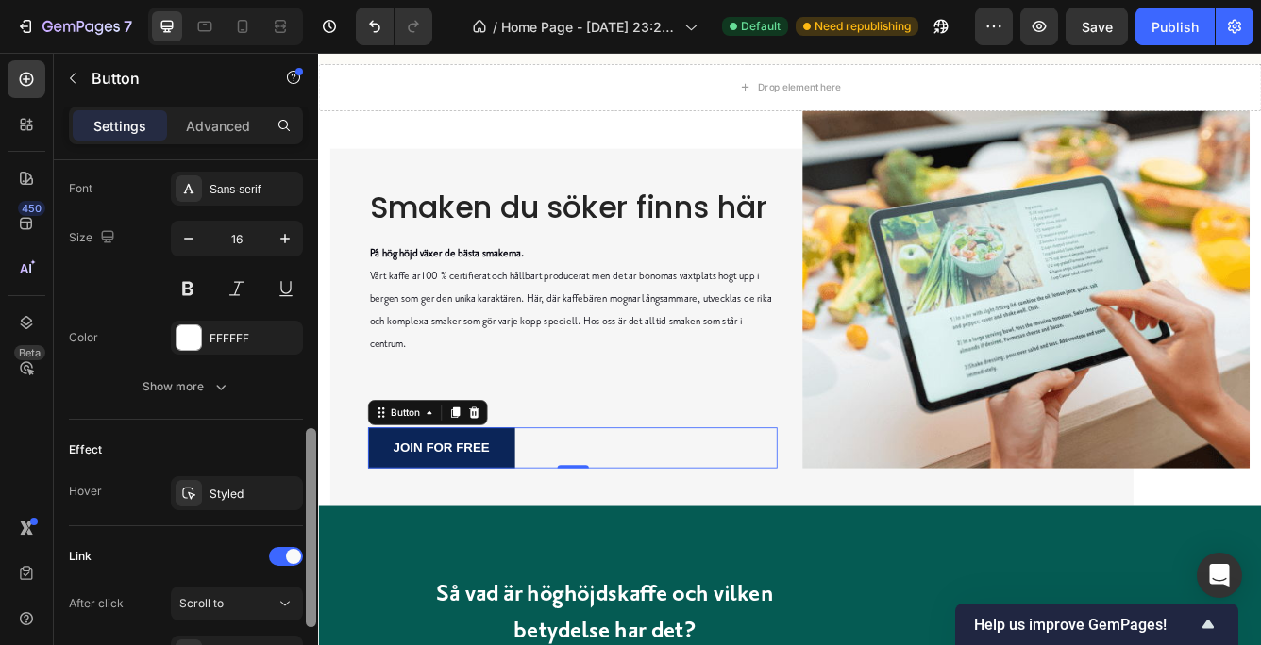
scroll to position [737, 0]
drag, startPoint x: 310, startPoint y: 346, endPoint x: 316, endPoint y: 621, distance: 274.6
click at [316, 621] on div at bounding box center [311, 422] width 14 height 539
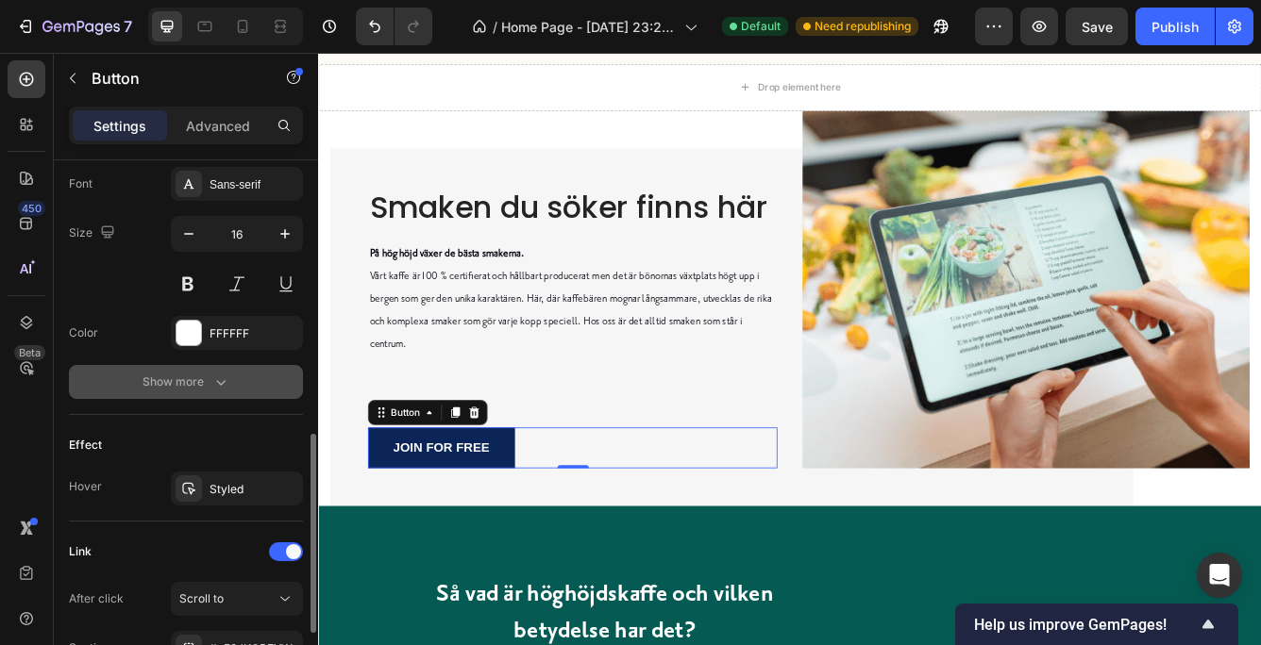
click at [218, 374] on icon "button" at bounding box center [220, 382] width 19 height 19
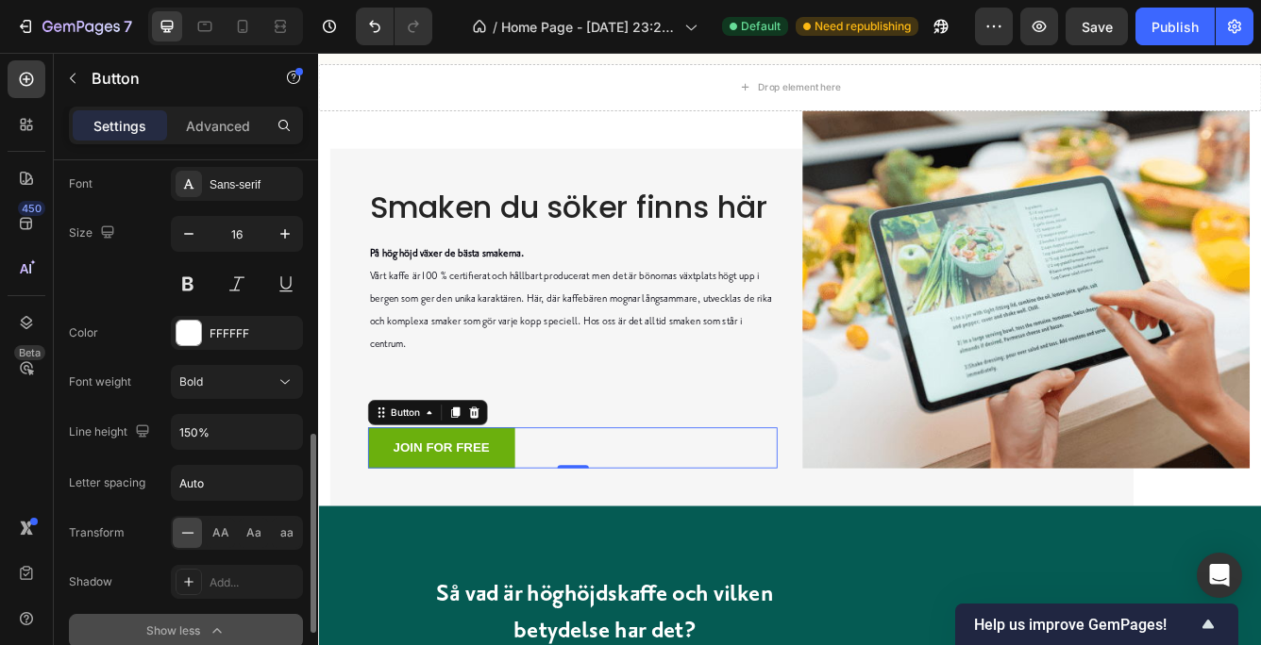
click at [387, 525] on link "JOIN FOR FREE" at bounding box center [465, 527] width 176 height 49
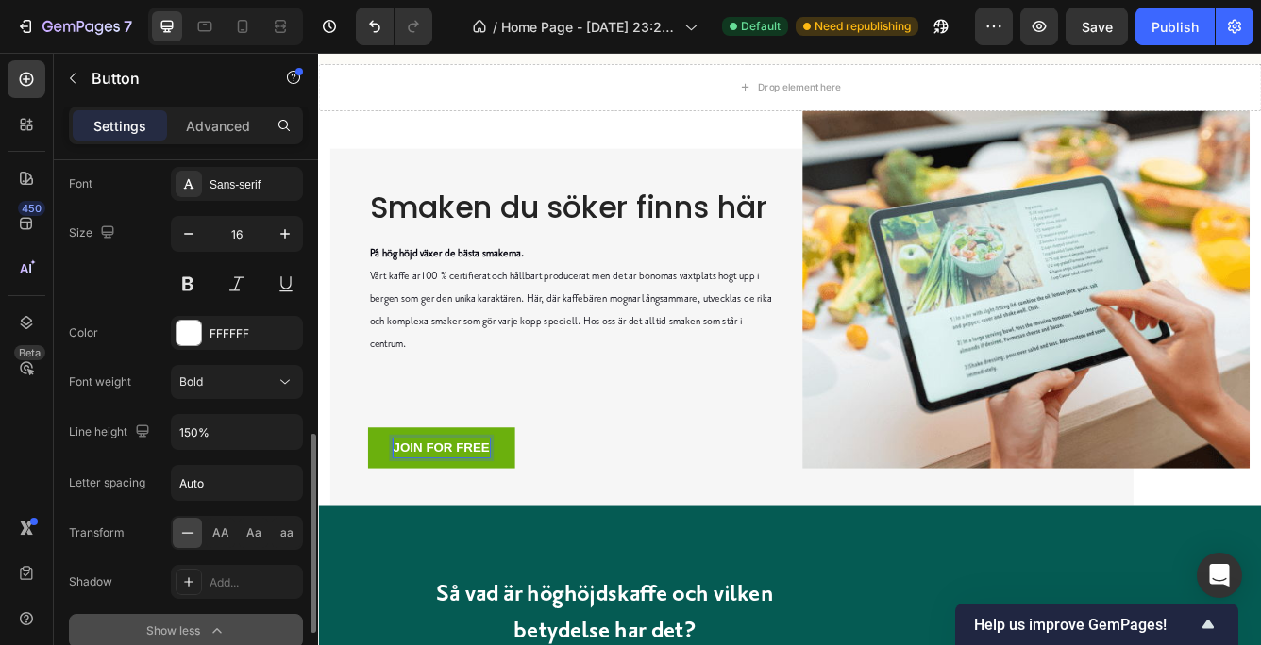
click at [451, 516] on div "JOIN FOR FREE" at bounding box center [466, 527] width 116 height 23
click at [451, 516] on p "JOIN FOR FREE" at bounding box center [466, 527] width 116 height 23
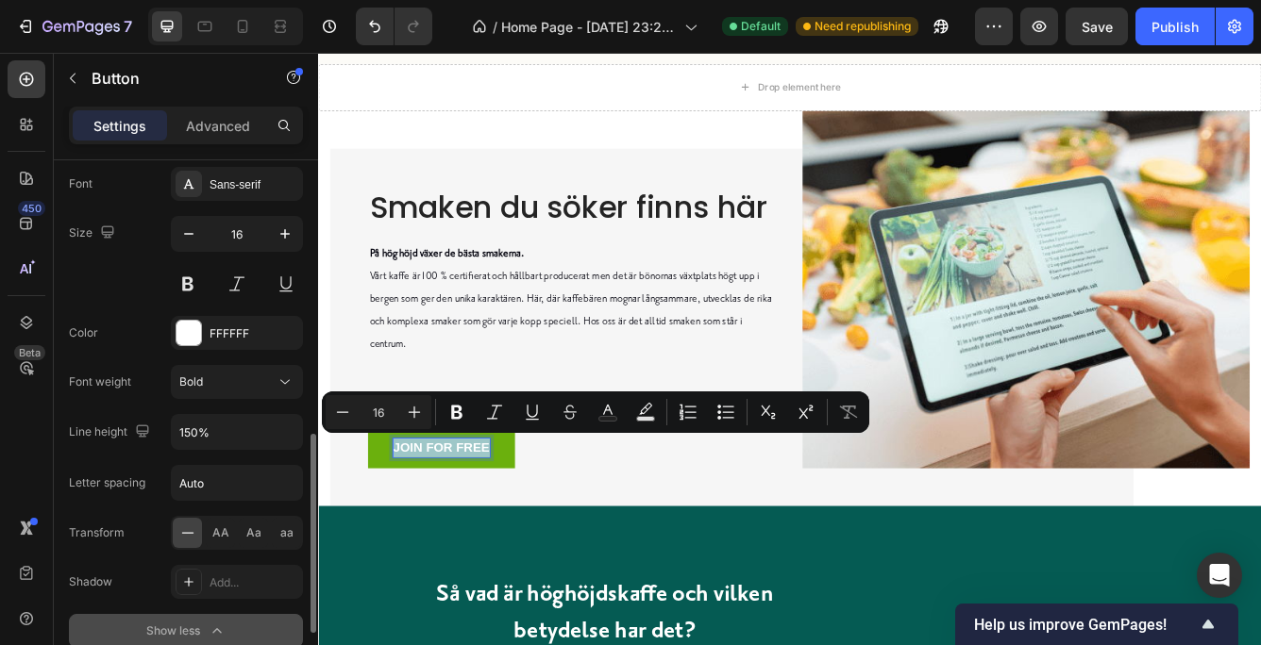
click at [451, 516] on p "JOIN FOR FREE" at bounding box center [466, 527] width 116 height 23
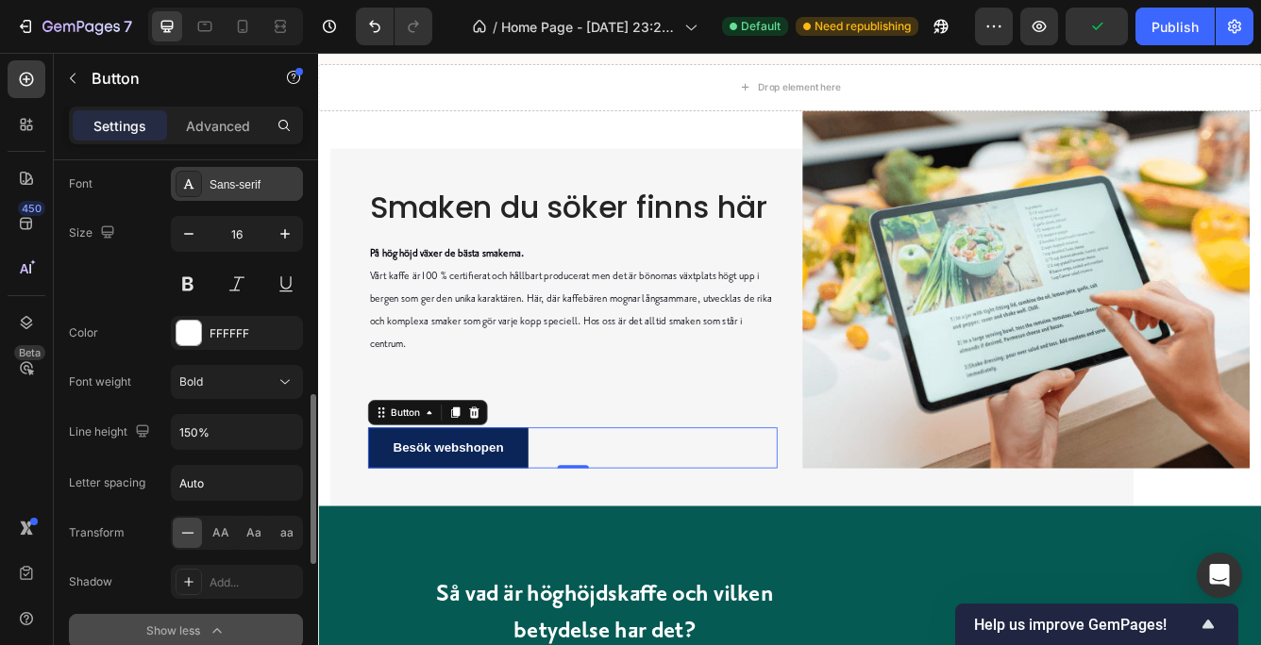
click at [247, 179] on div "Sans-serif" at bounding box center [253, 184] width 89 height 17
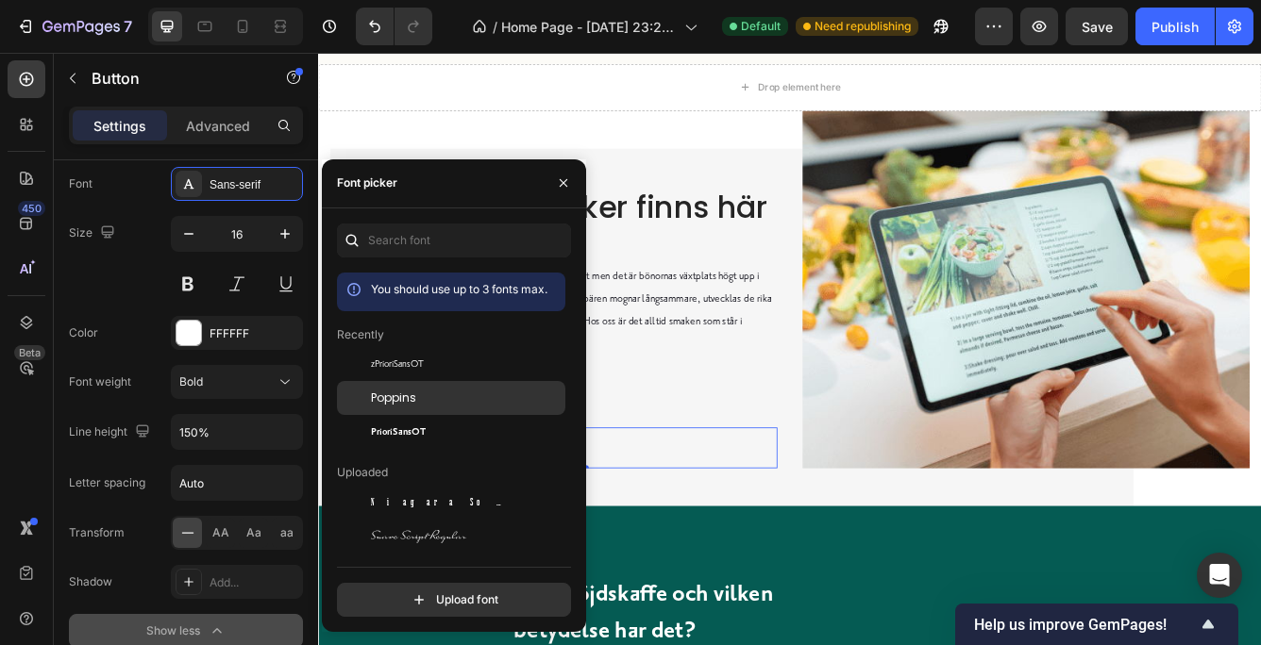
click at [405, 395] on span "Poppins" at bounding box center [393, 398] width 45 height 17
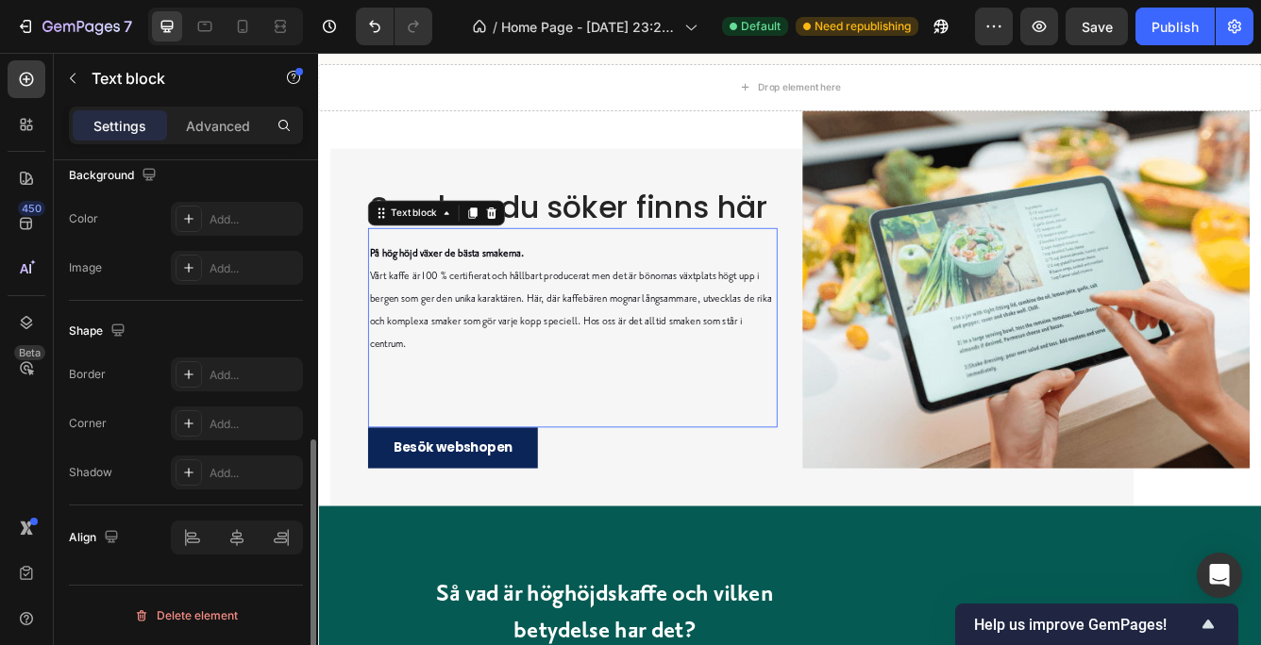
click at [759, 465] on p "Rich Text Editor. Editing area: main" at bounding box center [623, 456] width 488 height 27
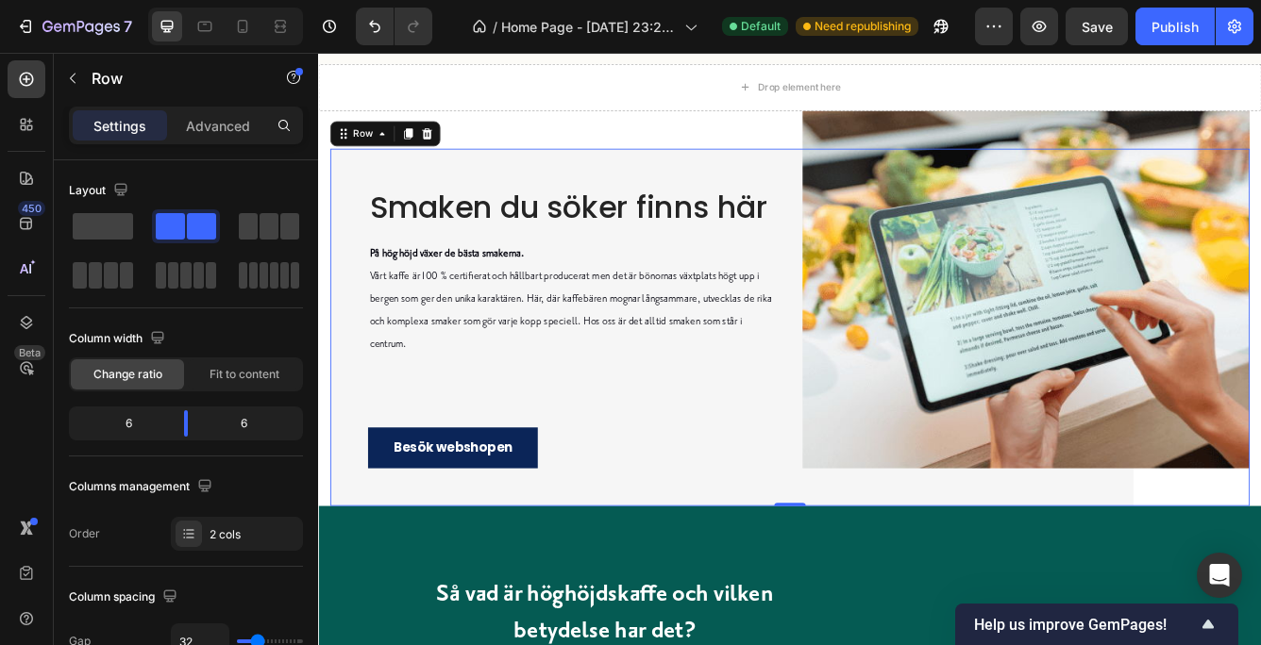
click at [486, 567] on div "Smaken du söker finns här Heading På hög höjd växer [PERSON_NAME] smakerna. Vår…" at bounding box center [600, 382] width 537 height 429
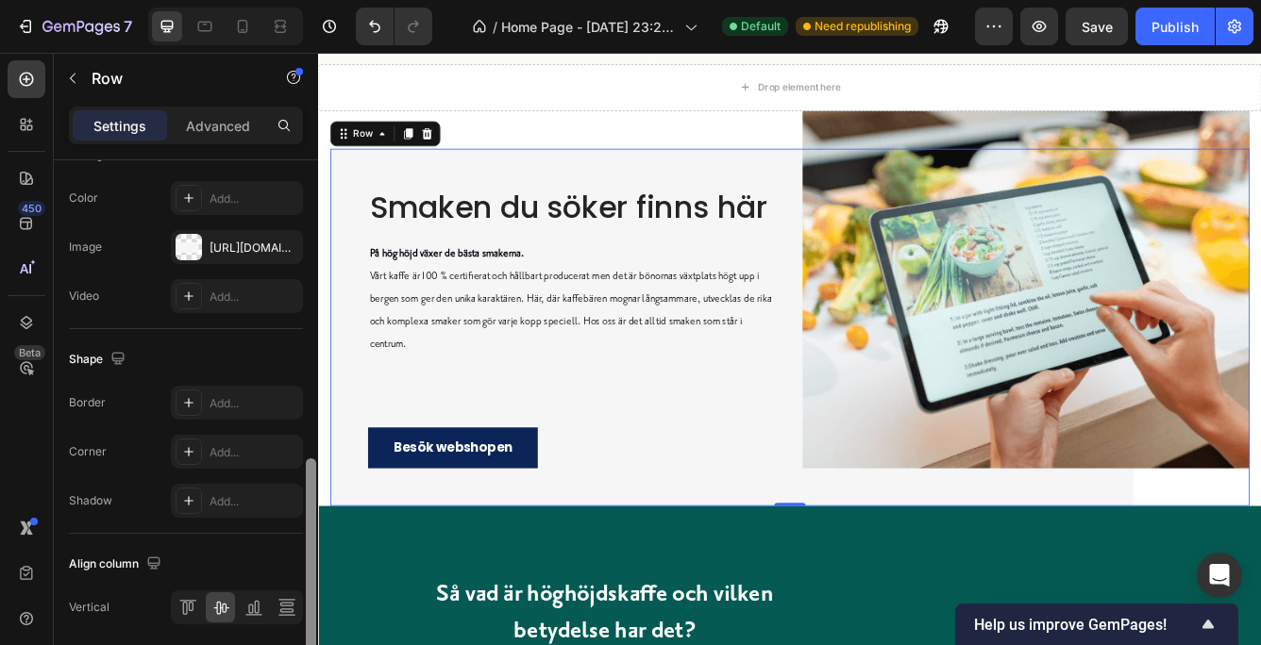
scroll to position [827, 0]
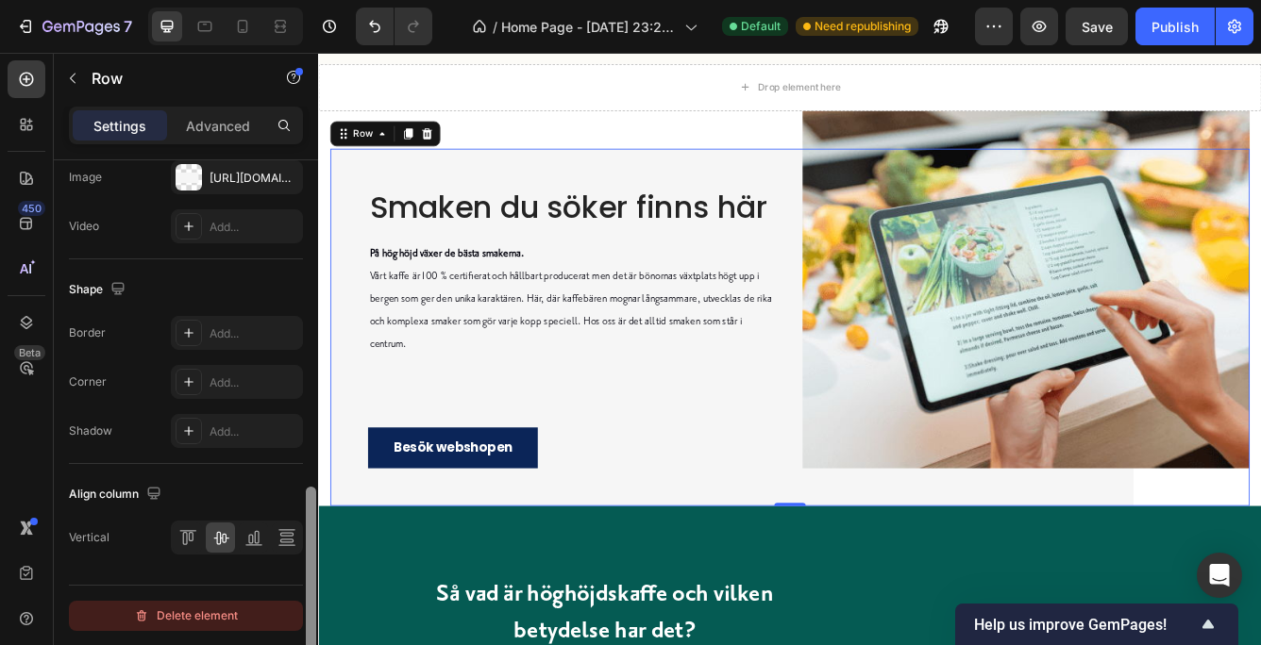
drag, startPoint x: 305, startPoint y: 234, endPoint x: 301, endPoint y: 625, distance: 390.6
click at [301, 625] on div "Layout Column width Change ratio Fit to content 6 6 Columns management Order 2 …" at bounding box center [186, 429] width 264 height 539
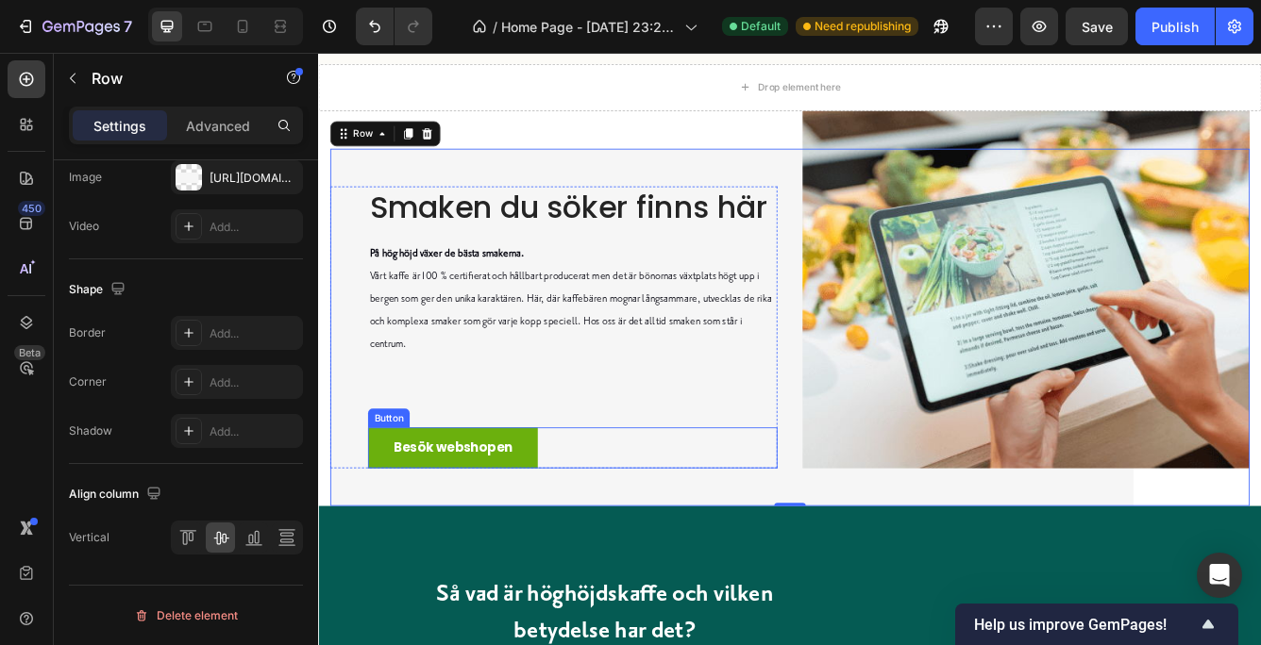
click at [427, 508] on link "Besök webshopen" at bounding box center [479, 527] width 204 height 49
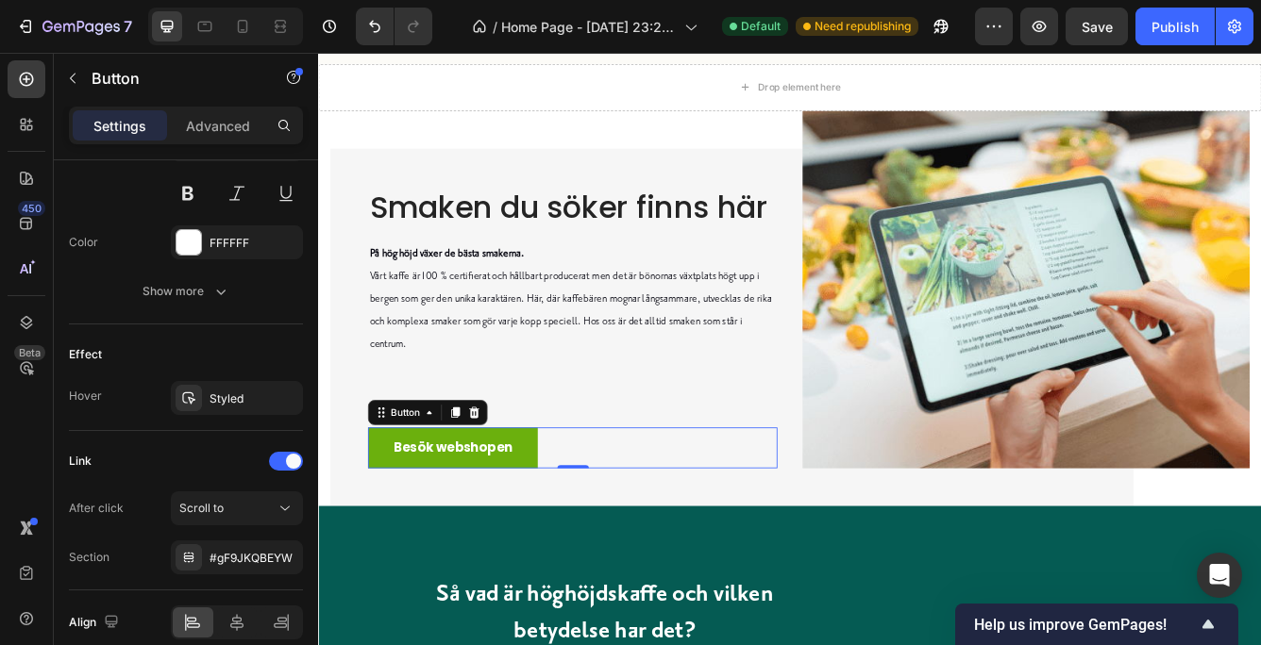
scroll to position [0, 0]
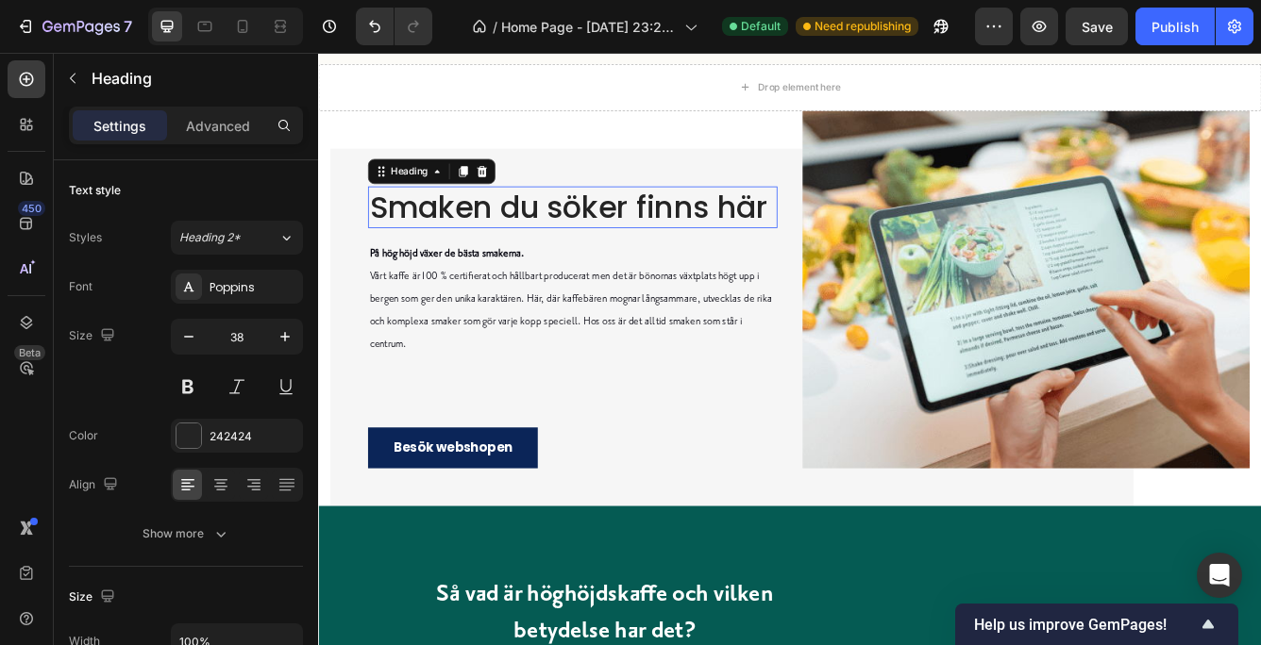
click at [621, 240] on p "Smaken du söker finns här" at bounding box center [623, 238] width 488 height 46
click at [188, 332] on icon "button" at bounding box center [188, 336] width 19 height 19
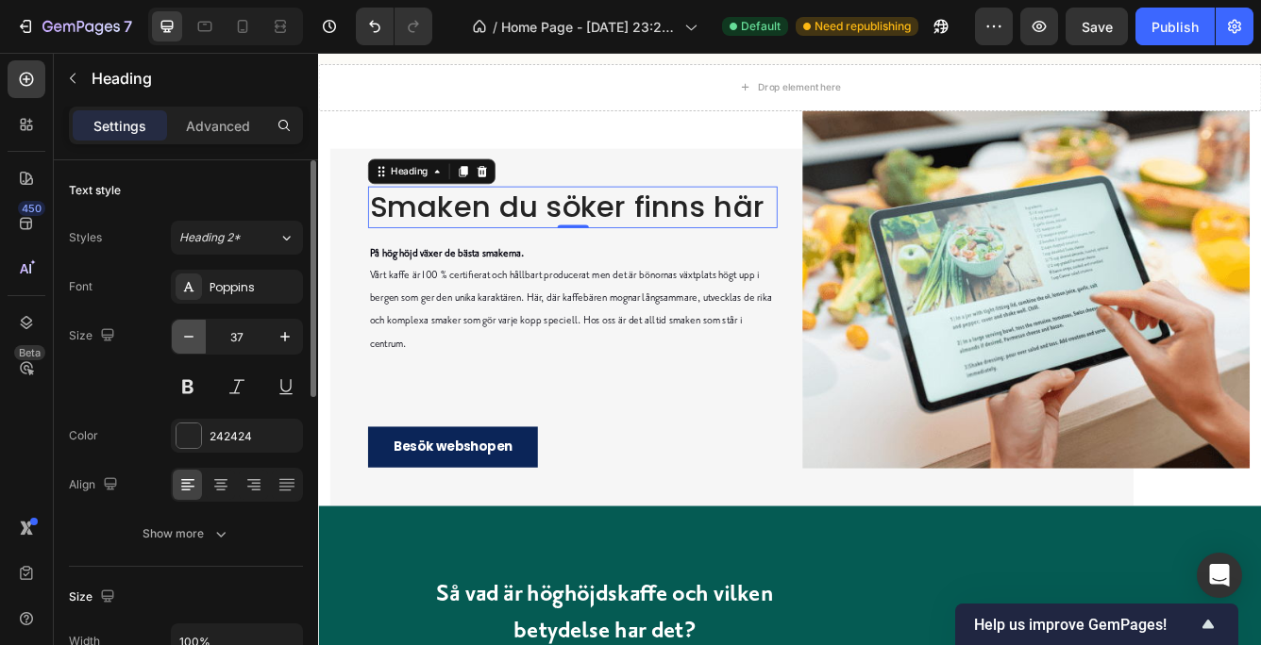
click at [188, 332] on icon "button" at bounding box center [188, 336] width 19 height 19
type input "36"
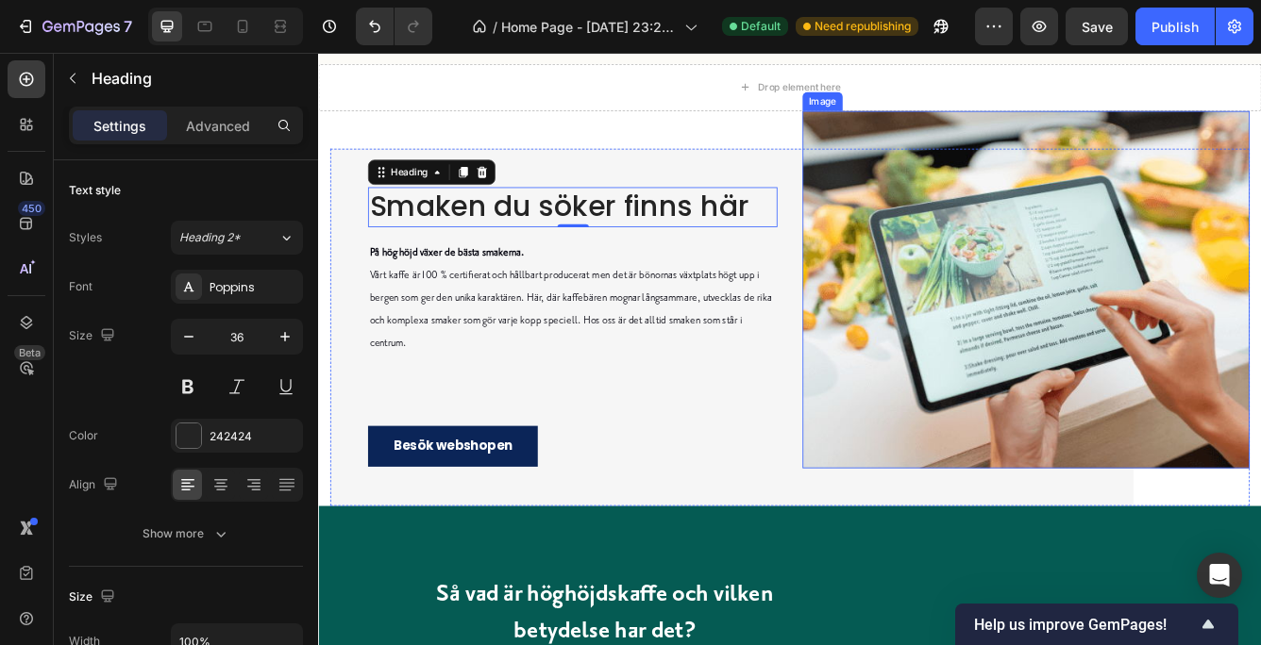
click at [1091, 333] on img at bounding box center [1167, 337] width 537 height 429
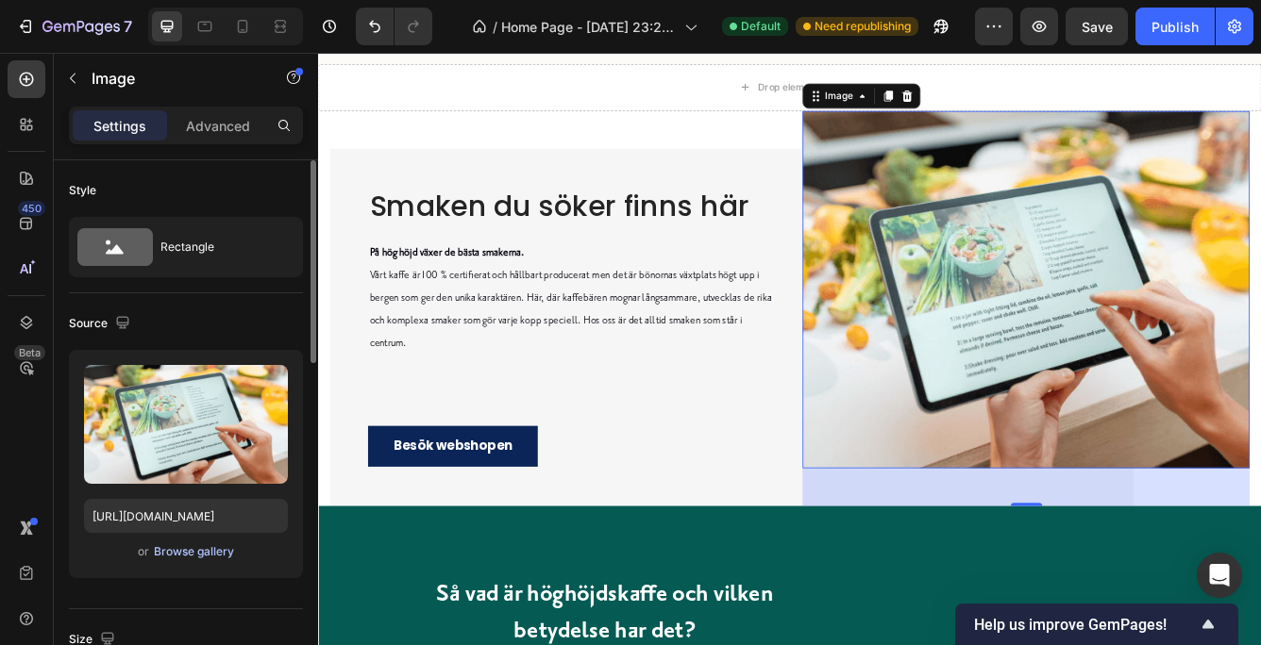
click at [181, 546] on div "Browse gallery" at bounding box center [194, 551] width 80 height 17
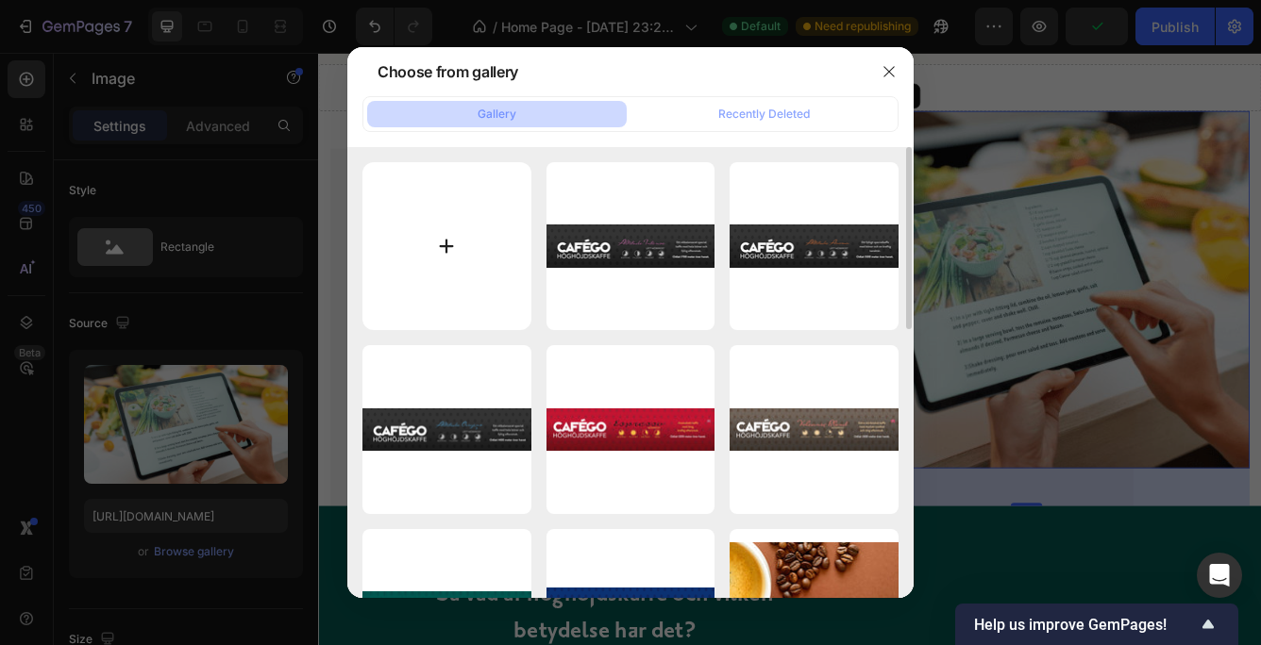
click at [438, 238] on input "file" at bounding box center [446, 246] width 169 height 169
type input "C:\fakepath\Coffee_Beans.jpg"
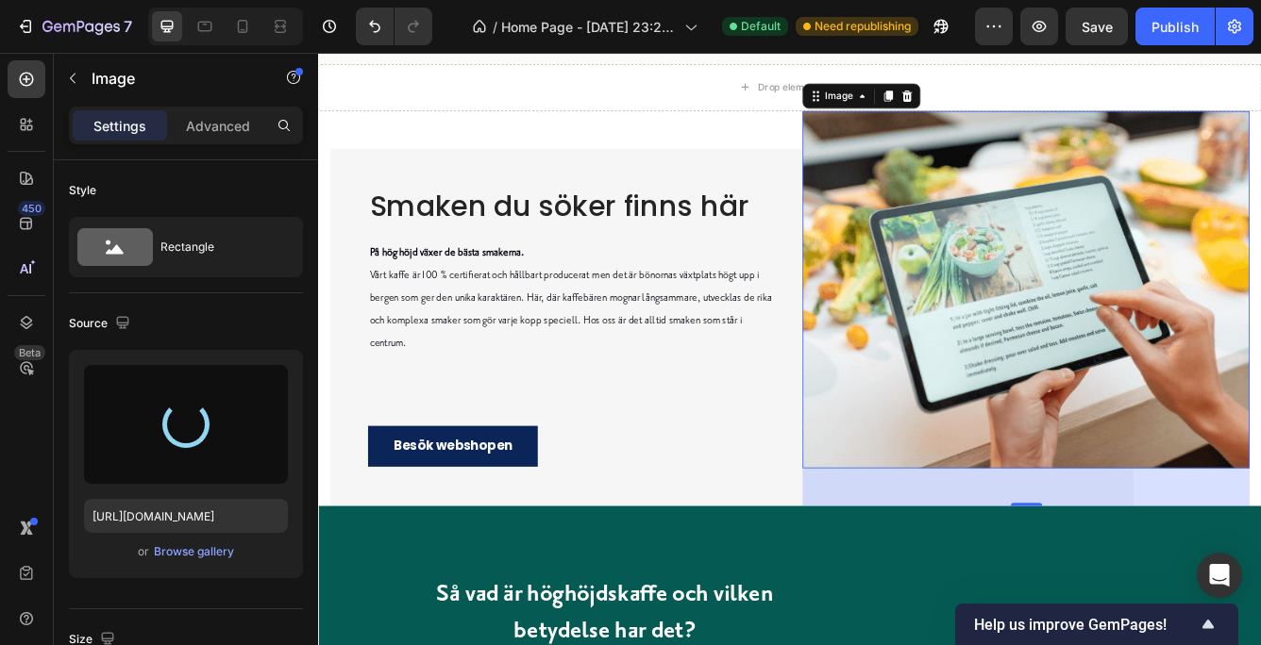
type input "[URL][DOMAIN_NAME]"
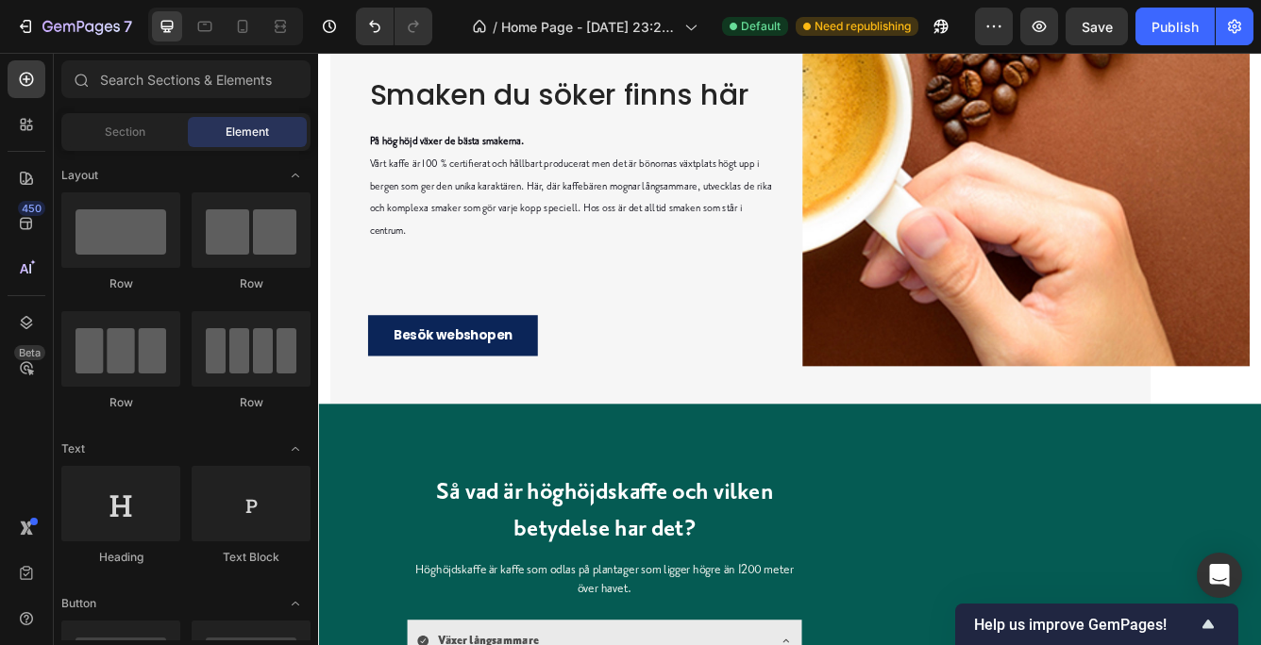
scroll to position [1021, 0]
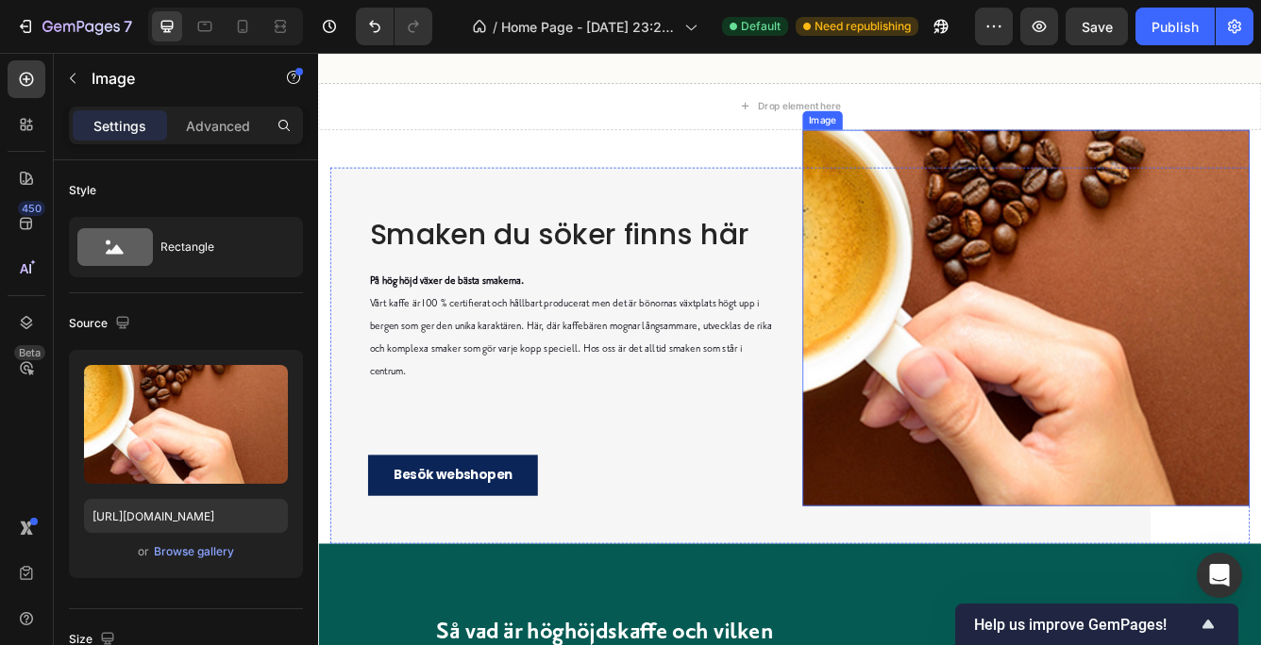
click at [1178, 266] on img at bounding box center [1167, 371] width 537 height 452
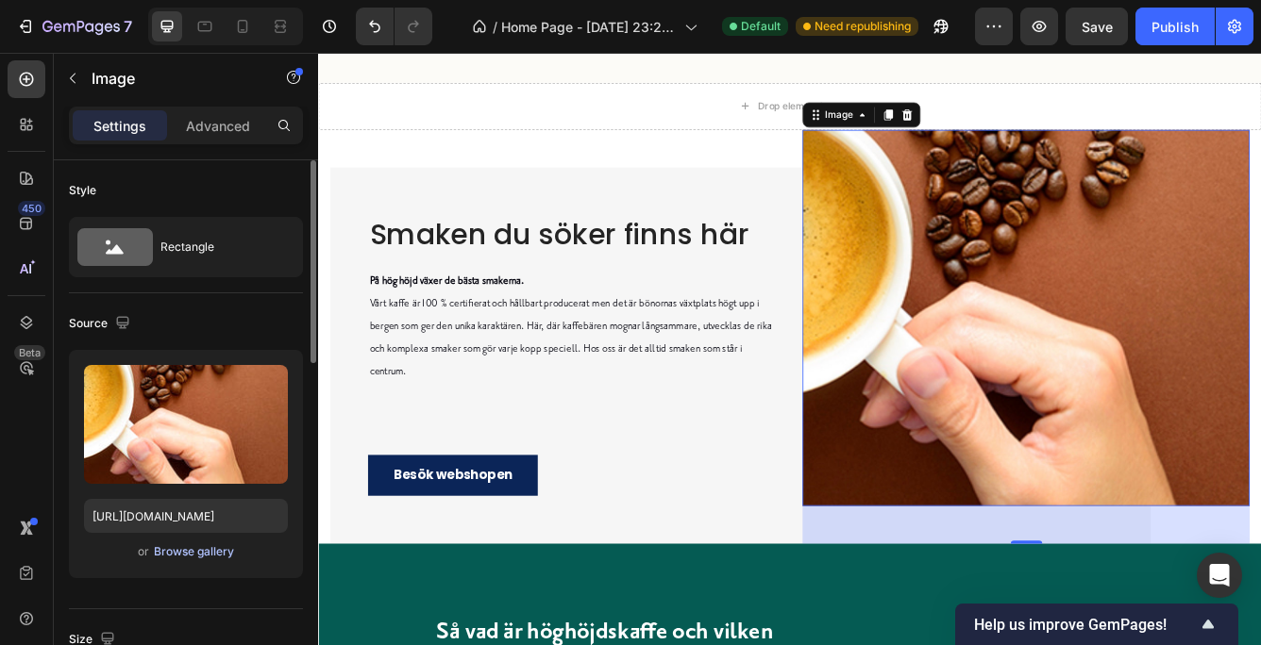
click at [167, 549] on div "Browse gallery" at bounding box center [194, 551] width 80 height 17
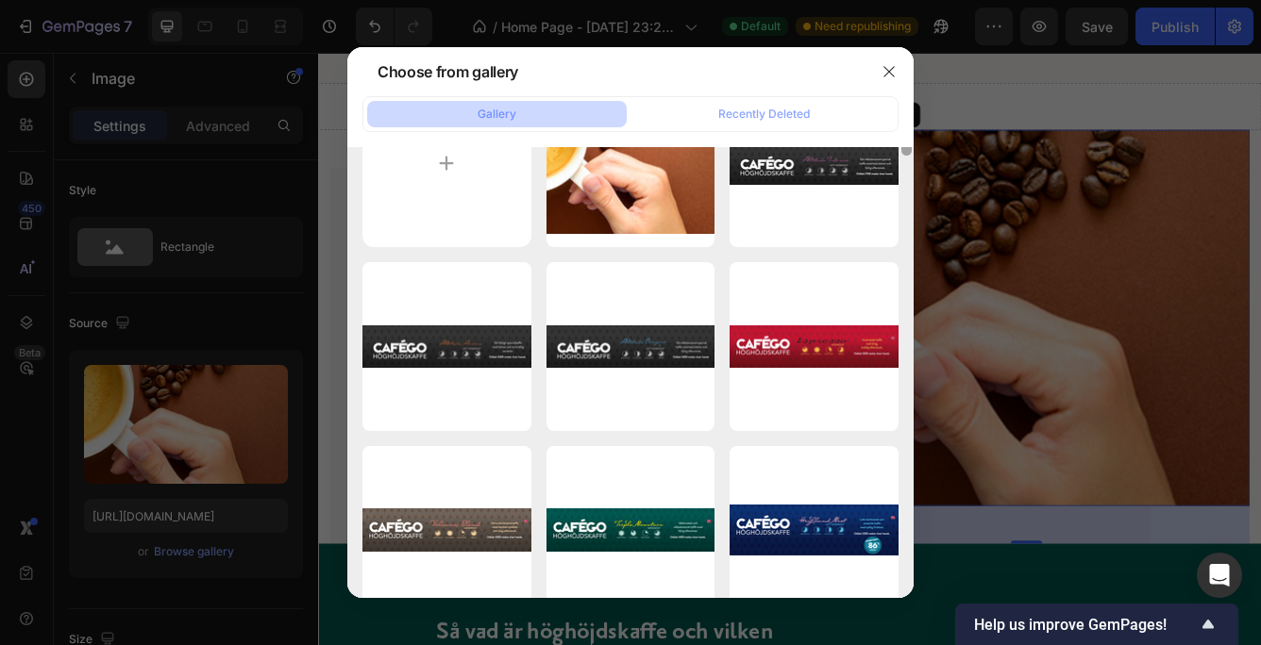
scroll to position [0, 0]
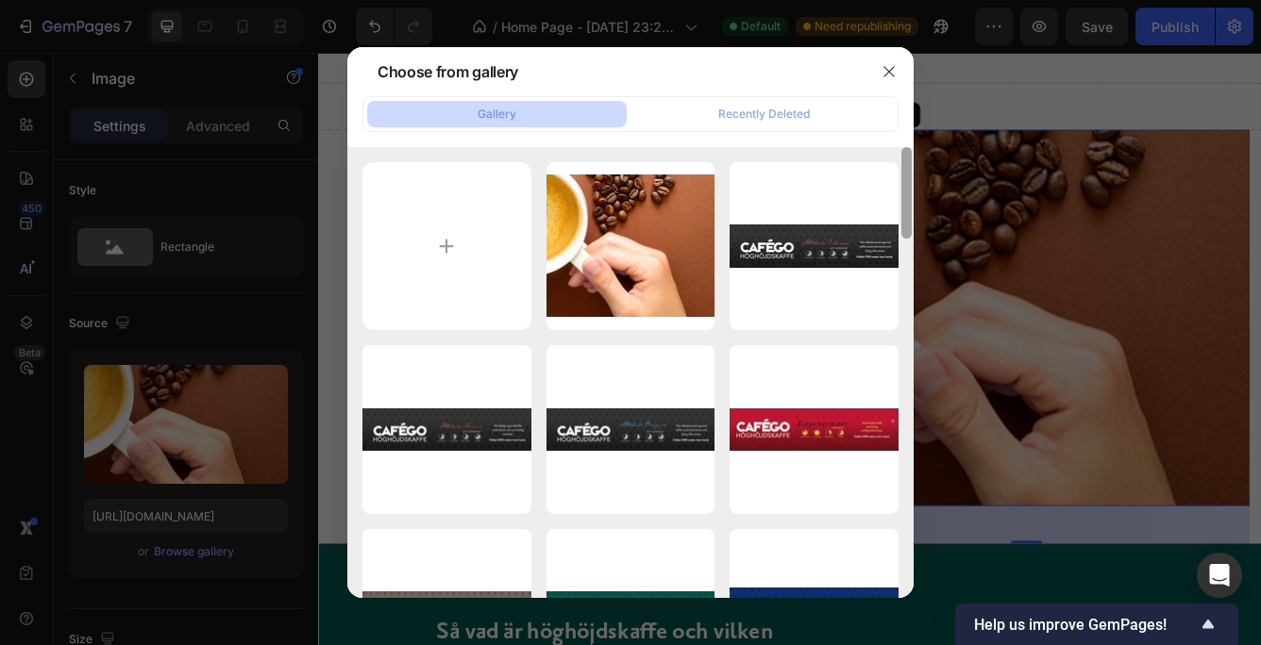
drag, startPoint x: 907, startPoint y: 209, endPoint x: 892, endPoint y: 142, distance: 67.7
click at [892, 142] on div "Gallery Recently Deleted Coffee_Beans.jpg 178.35 kb cafego_altitude_intense.png…" at bounding box center [630, 347] width 566 height 503
click at [446, 239] on input "file" at bounding box center [446, 246] width 169 height 169
type input "C:\fakepath\Coffe_cup.jpg"
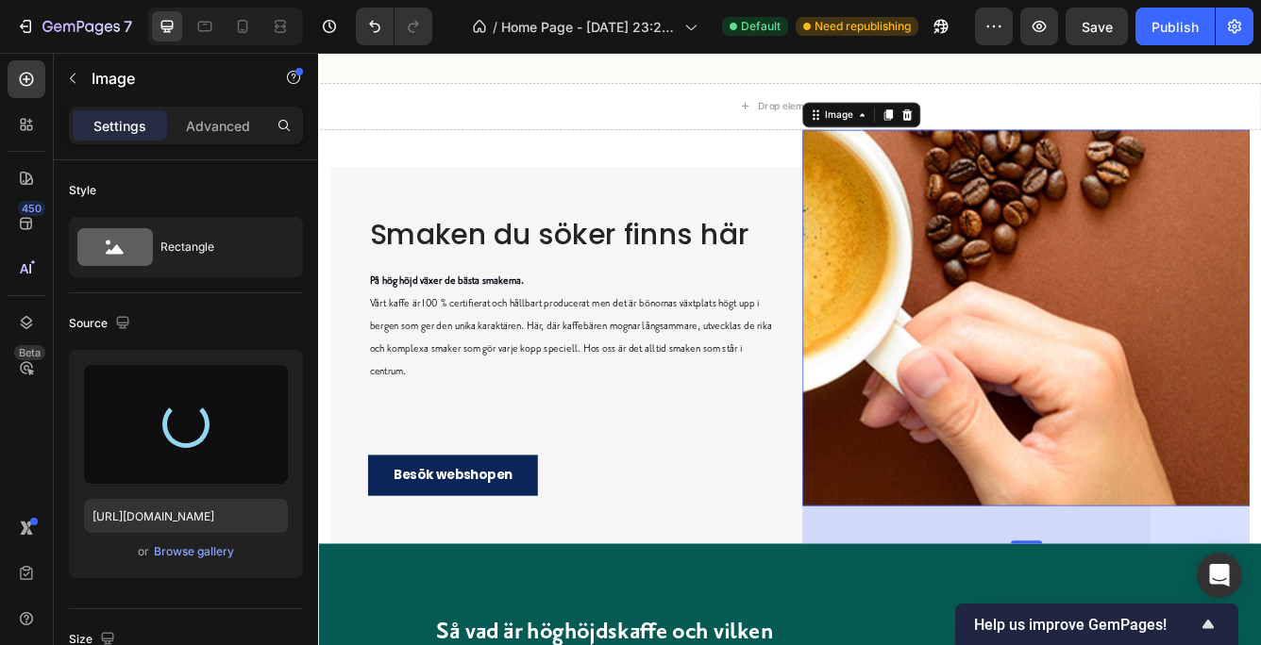
type input "[URL][DOMAIN_NAME]"
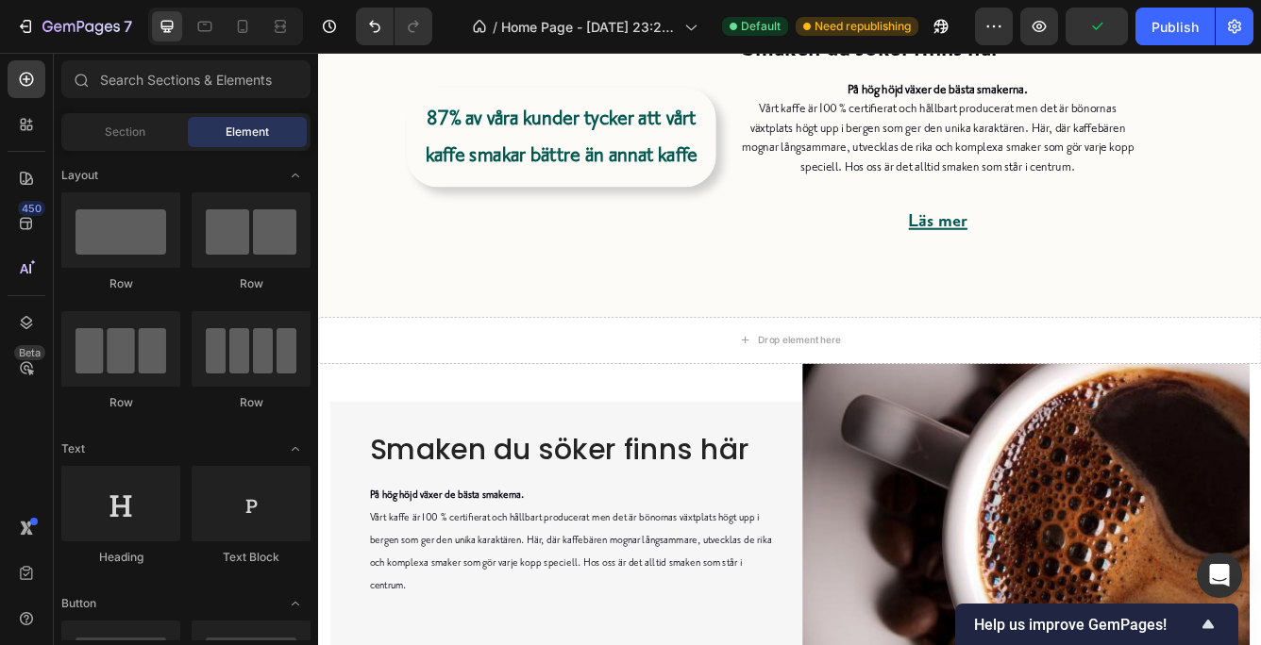
scroll to position [761, 0]
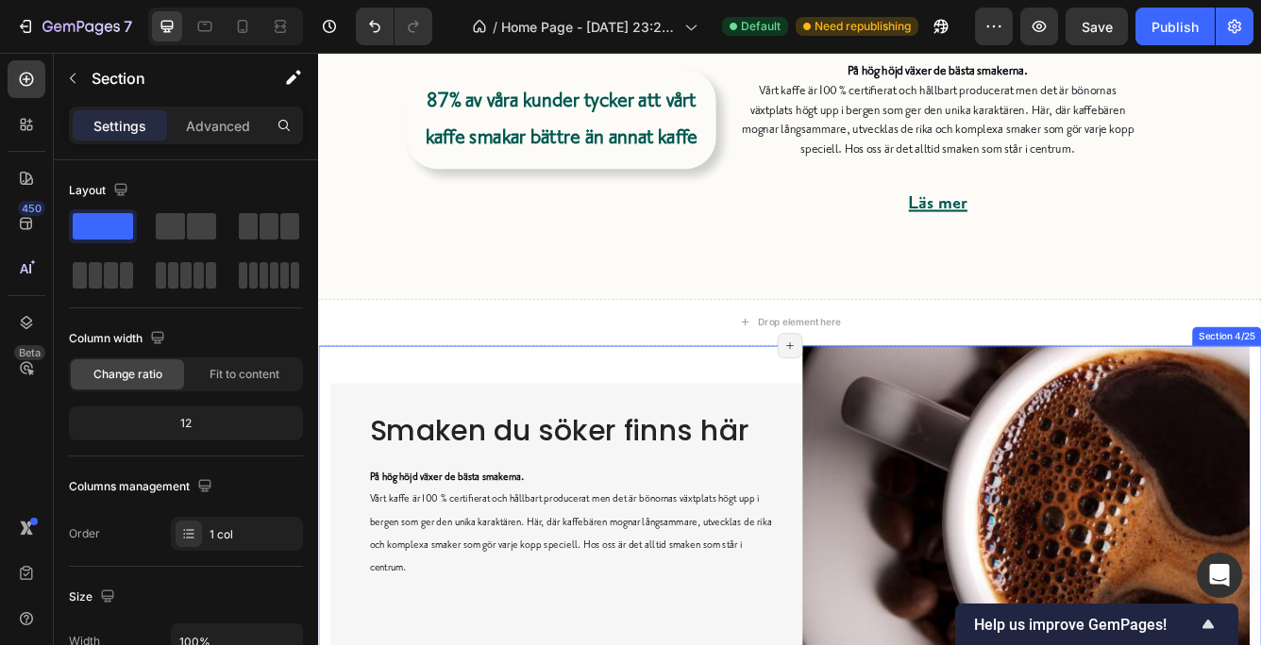
click at [494, 433] on div "Smaken du söker finns här Heading På hög höjd växer [PERSON_NAME] smakerna. Vår…" at bounding box center [884, 629] width 1132 height 449
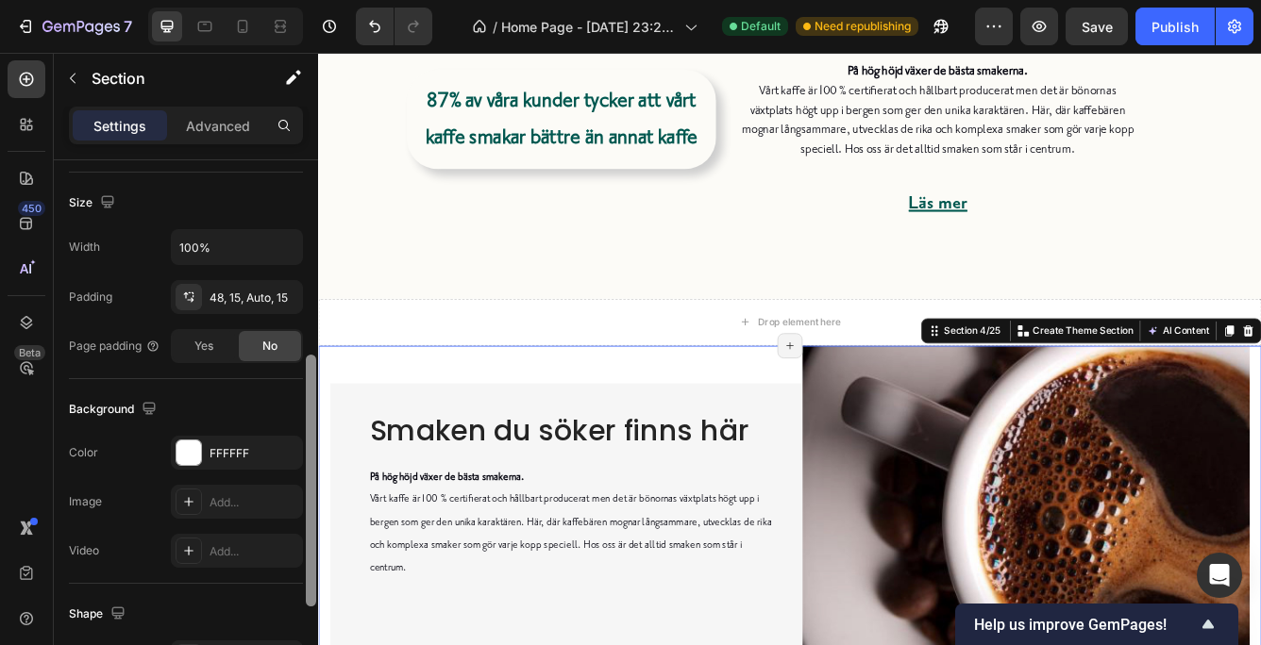
scroll to position [409, 0]
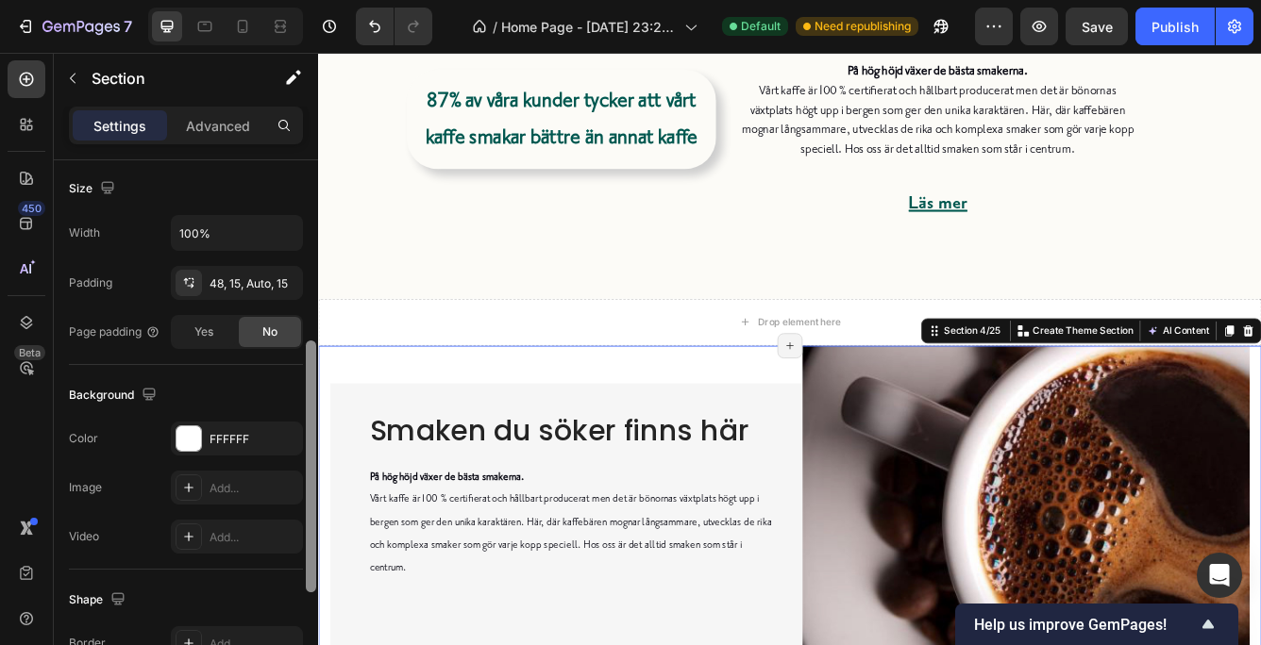
drag, startPoint x: 309, startPoint y: 322, endPoint x: 310, endPoint y: 513, distance: 191.5
click at [310, 513] on div at bounding box center [311, 467] width 10 height 252
click at [192, 429] on div at bounding box center [188, 438] width 25 height 25
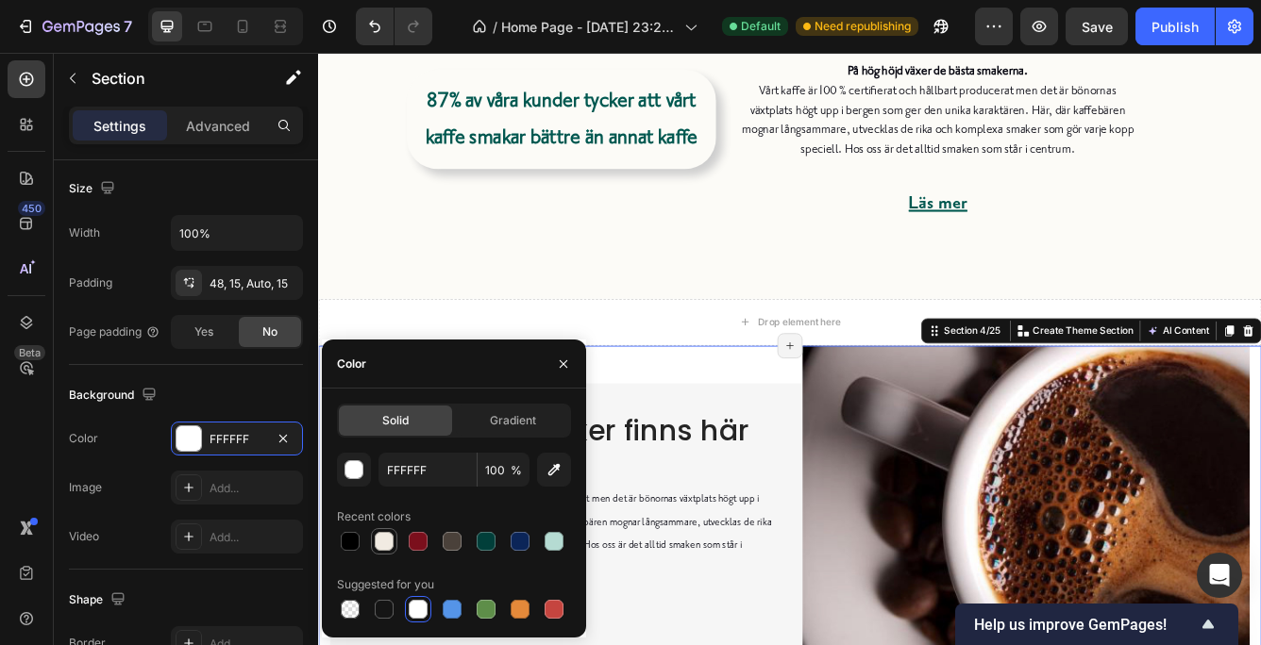
click at [380, 536] on div at bounding box center [384, 541] width 19 height 19
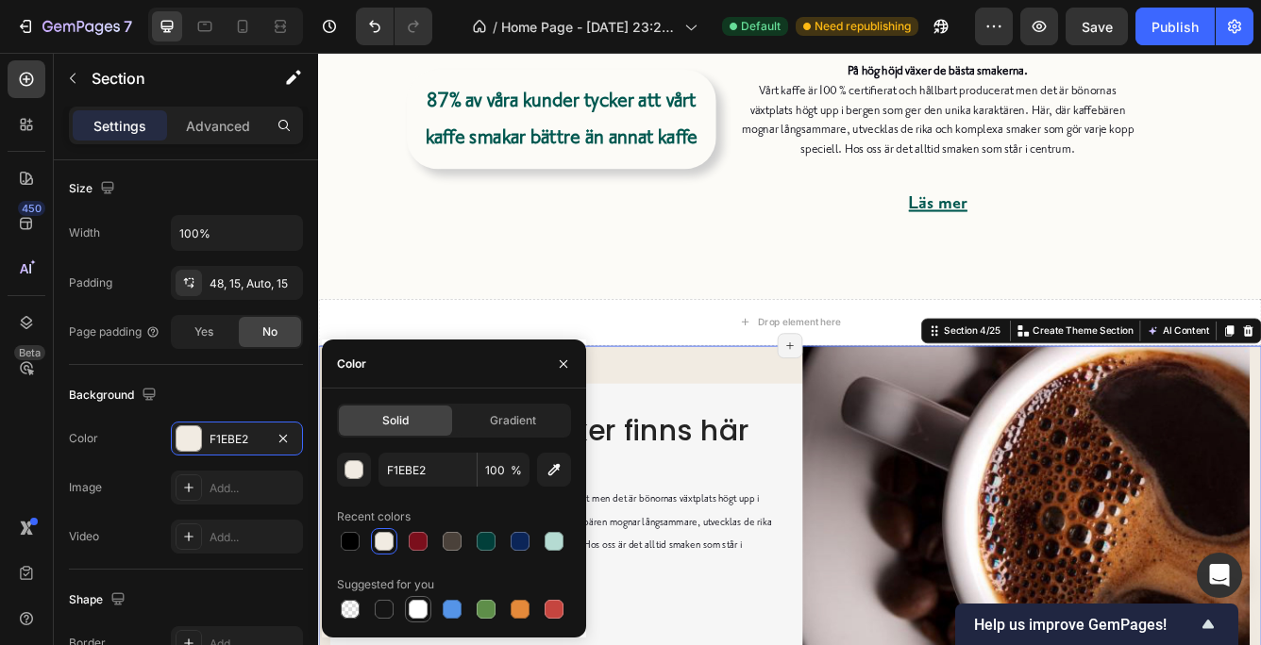
click at [417, 605] on div at bounding box center [418, 609] width 19 height 19
type input "FFFFFF"
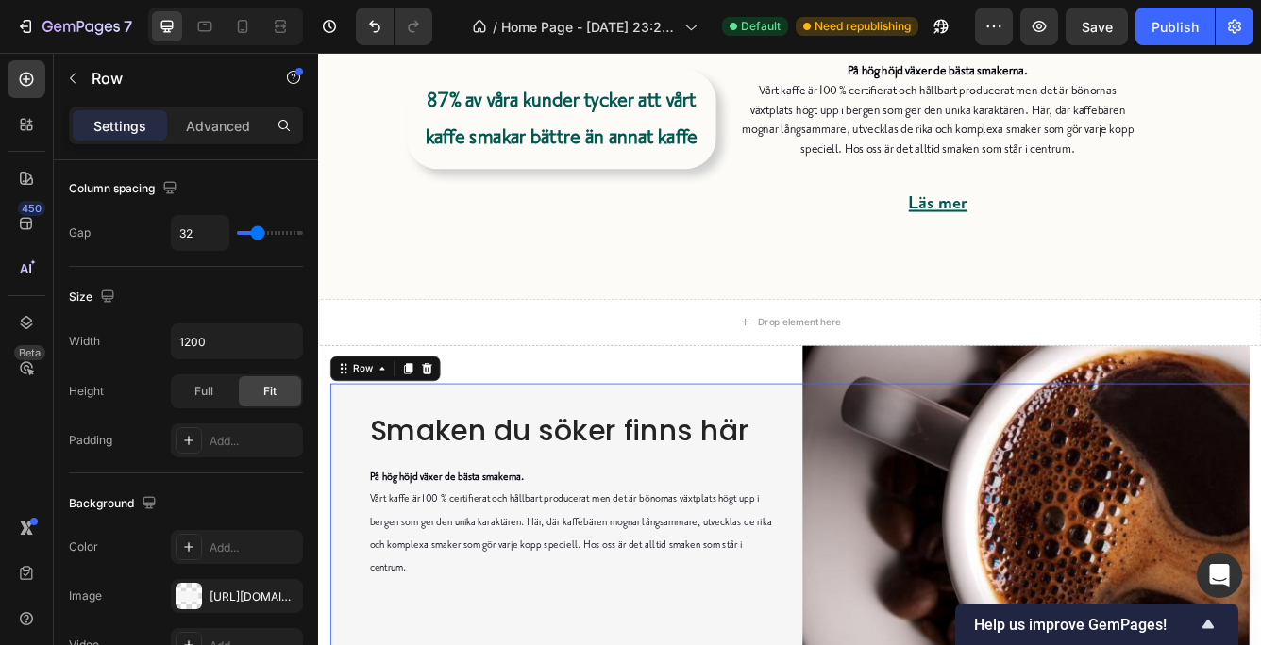
click at [832, 467] on div "Smaken du söker finns här Heading På hög höjd växer [PERSON_NAME] smakerna. Vår…" at bounding box center [600, 652] width 537 height 404
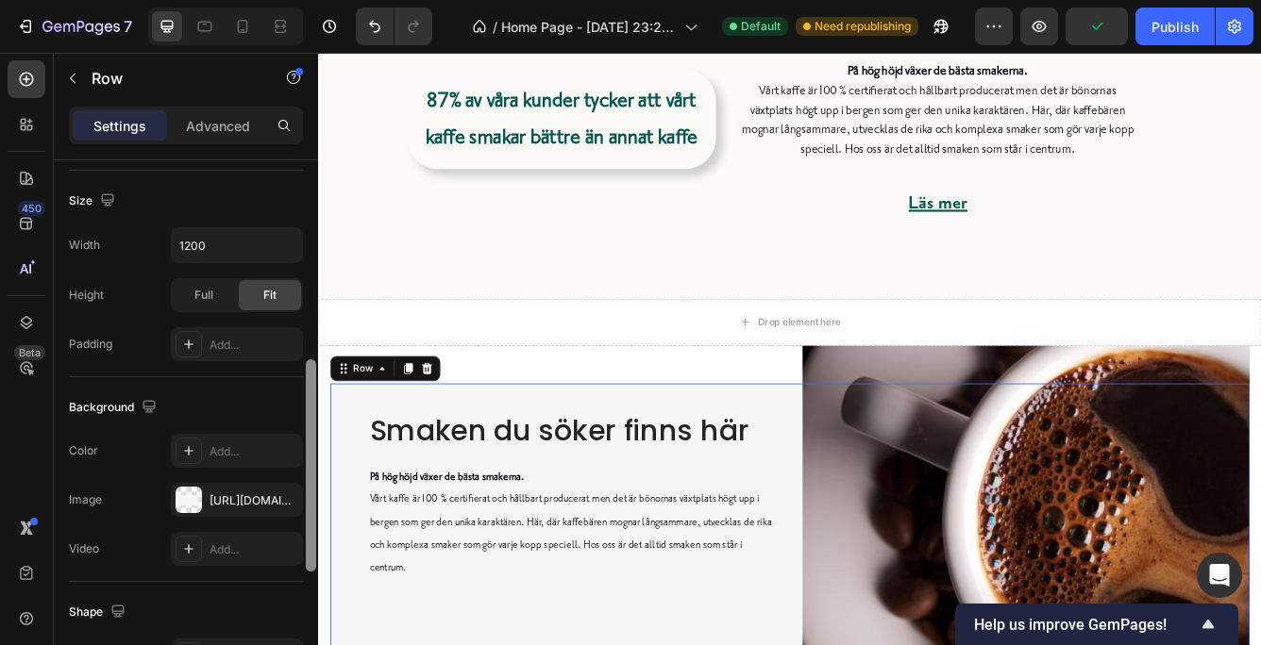
scroll to position [530, 0]
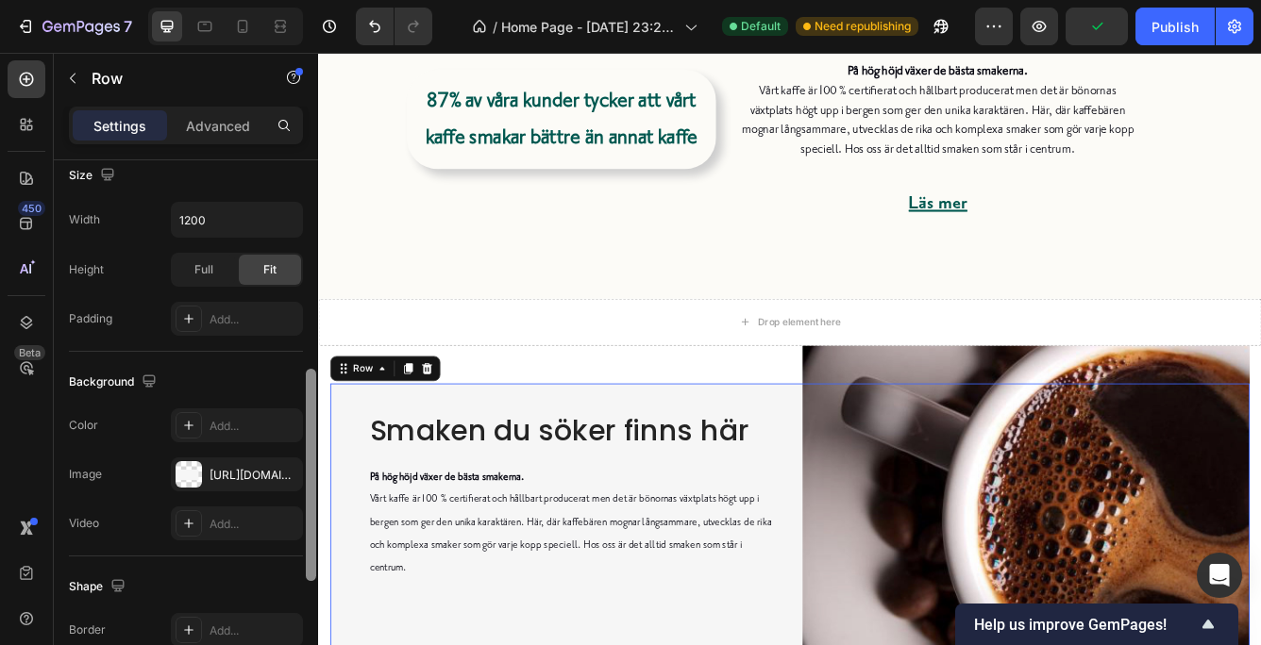
drag, startPoint x: 5, startPoint y: 297, endPoint x: 307, endPoint y: 514, distance: 371.8
click at [307, 514] on div at bounding box center [311, 475] width 10 height 212
click at [240, 465] on div "[URL][DOMAIN_NAME]" at bounding box center [237, 475] width 132 height 34
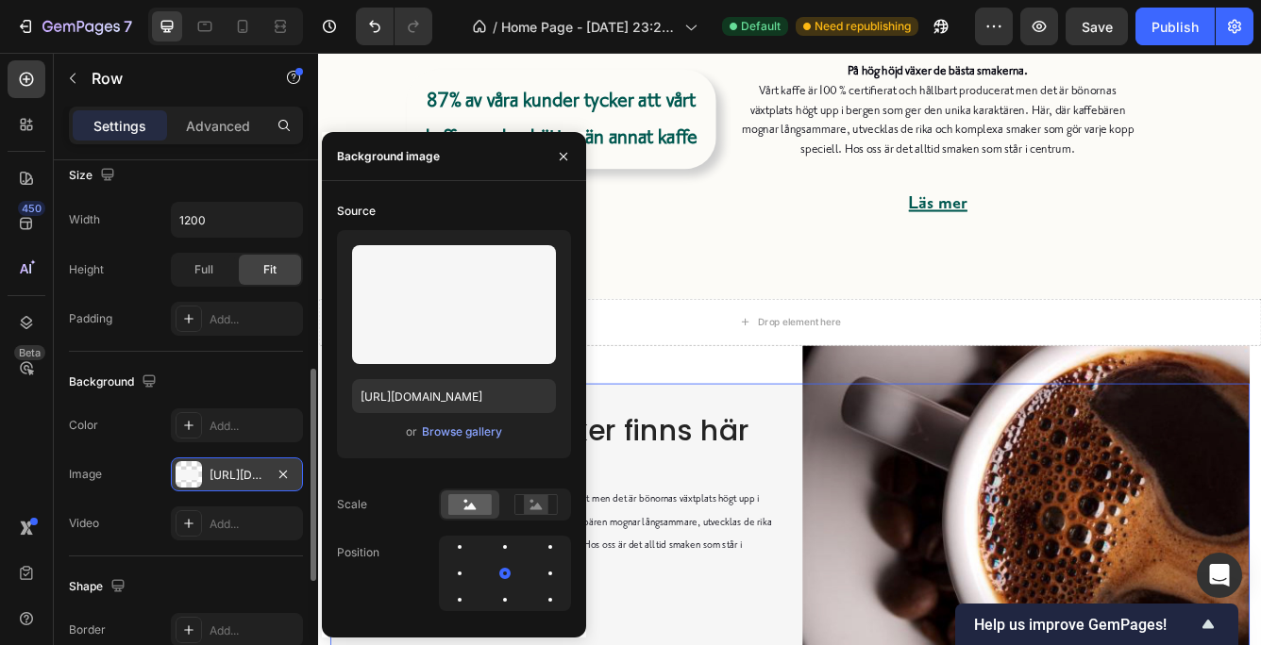
click at [240, 465] on div "[URL][DOMAIN_NAME]" at bounding box center [237, 475] width 132 height 34
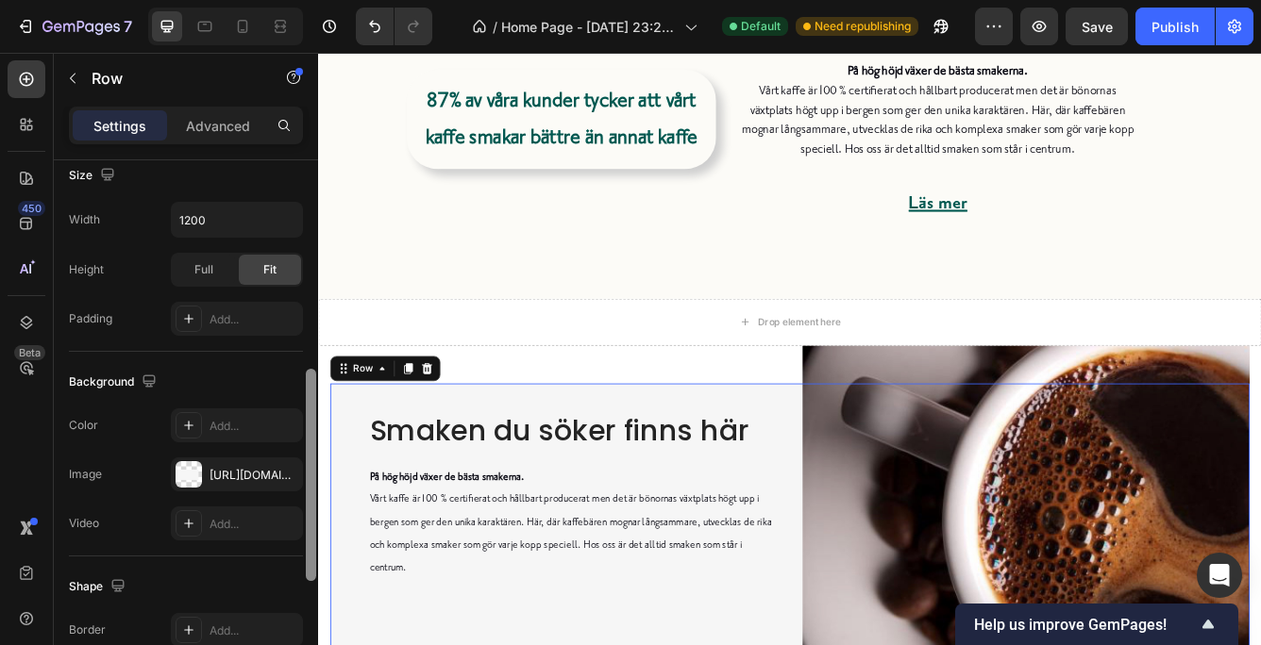
click at [309, 443] on div at bounding box center [311, 475] width 10 height 212
click at [229, 418] on div "Add..." at bounding box center [253, 426] width 89 height 17
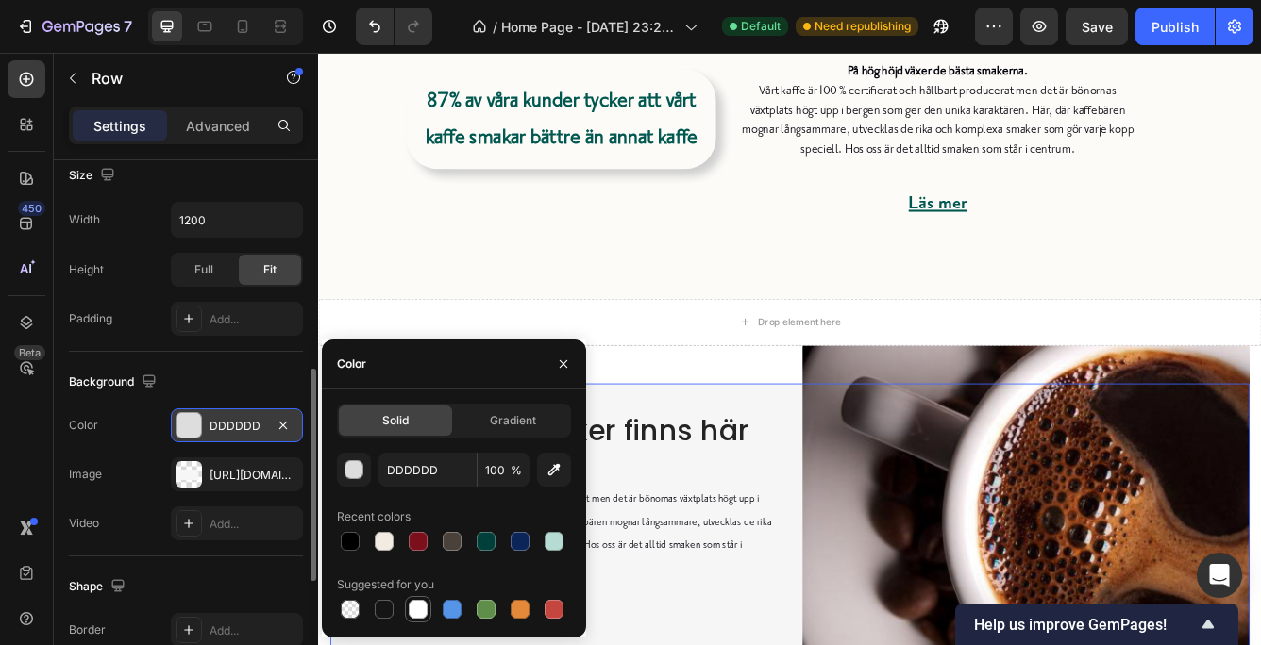
click at [416, 609] on div at bounding box center [418, 609] width 19 height 19
type input "FFFFFF"
click at [560, 358] on icon "button" at bounding box center [563, 364] width 15 height 15
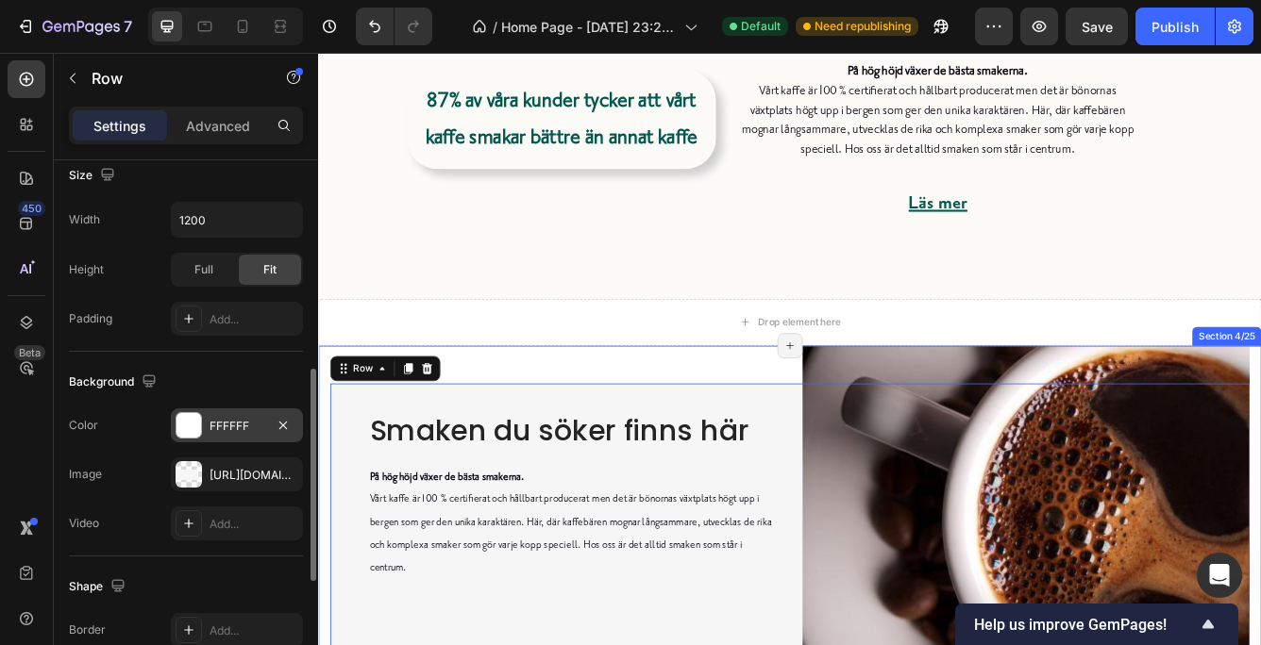
click at [702, 428] on div "Smaken du söker finns här Heading På hög höjd växer [PERSON_NAME] smakerna. Vår…" at bounding box center [884, 629] width 1132 height 449
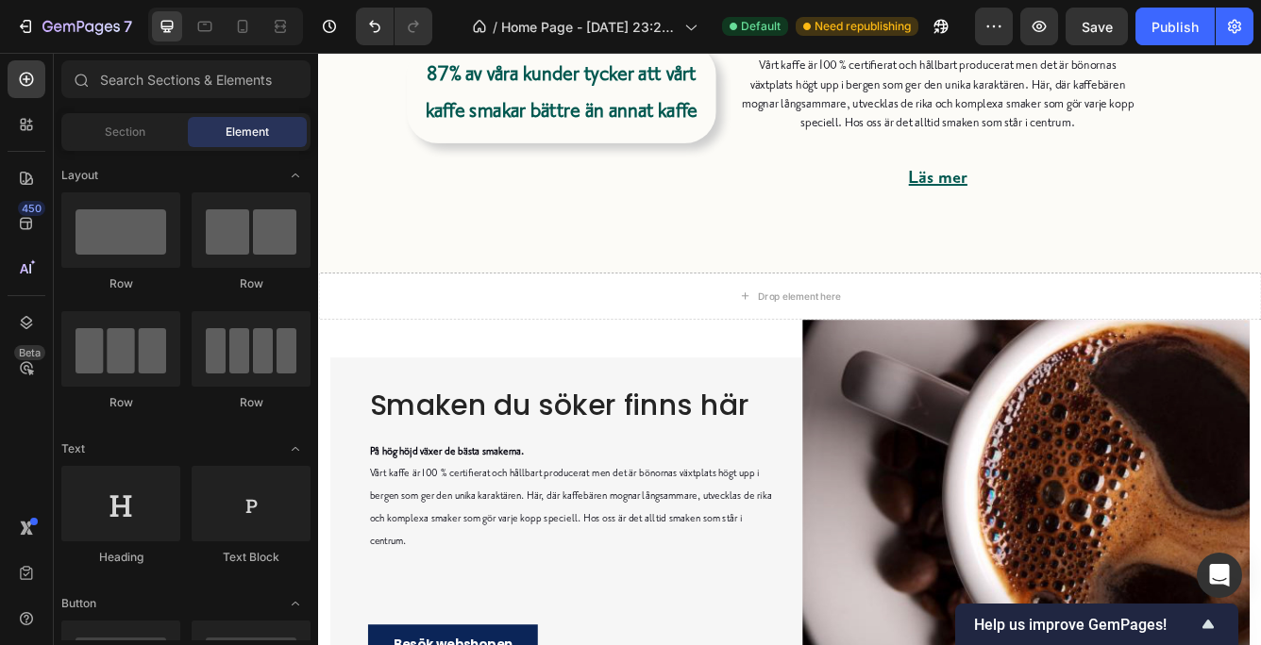
scroll to position [647, 0]
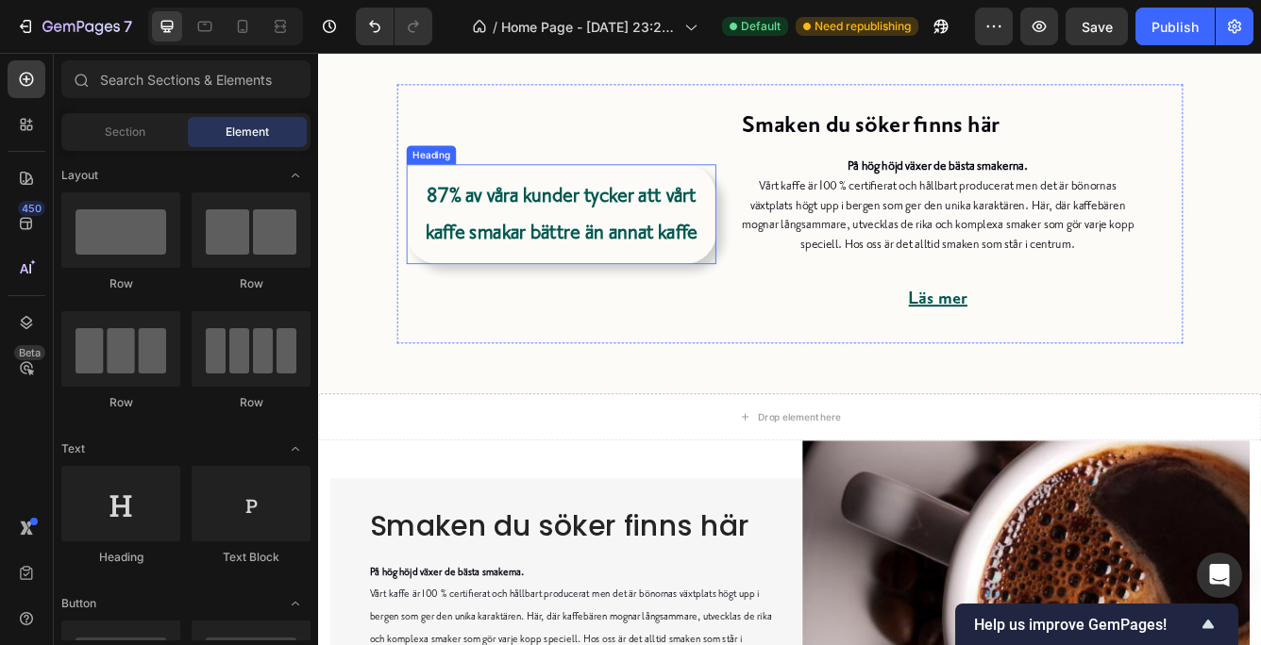
click at [500, 239] on strong "87% av våra kunder tycker att vårt kaffe smakar bättre än annat kaffe" at bounding box center [609, 246] width 326 height 75
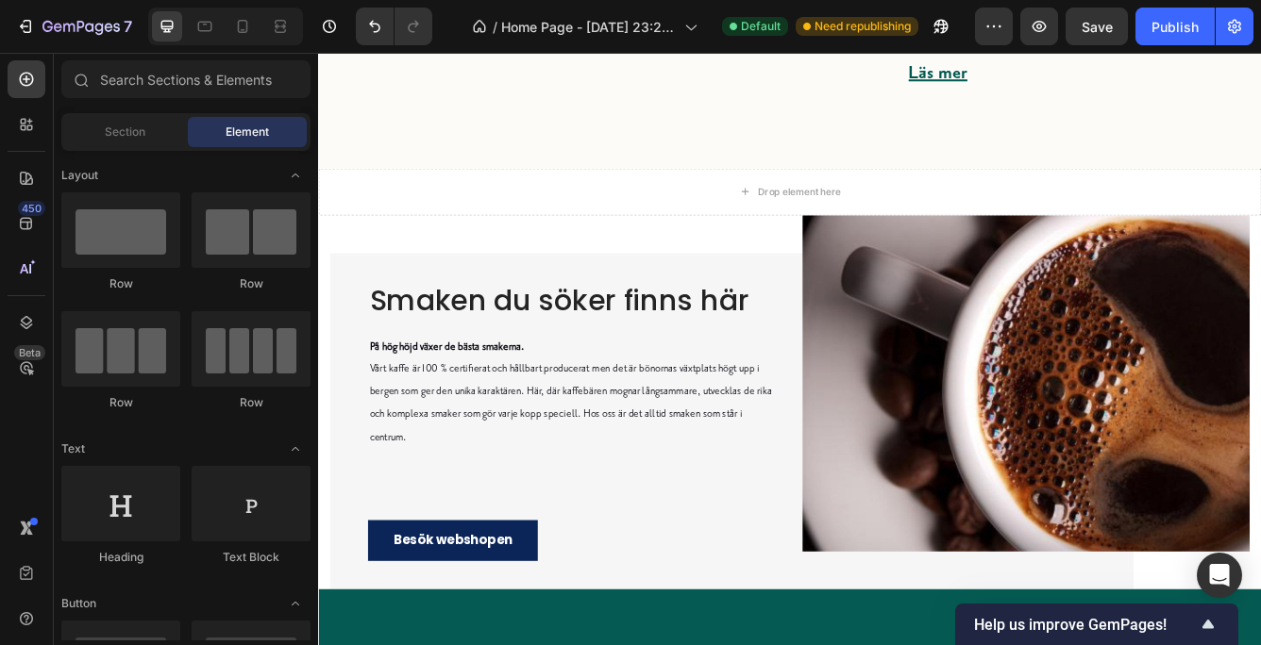
scroll to position [998, 0]
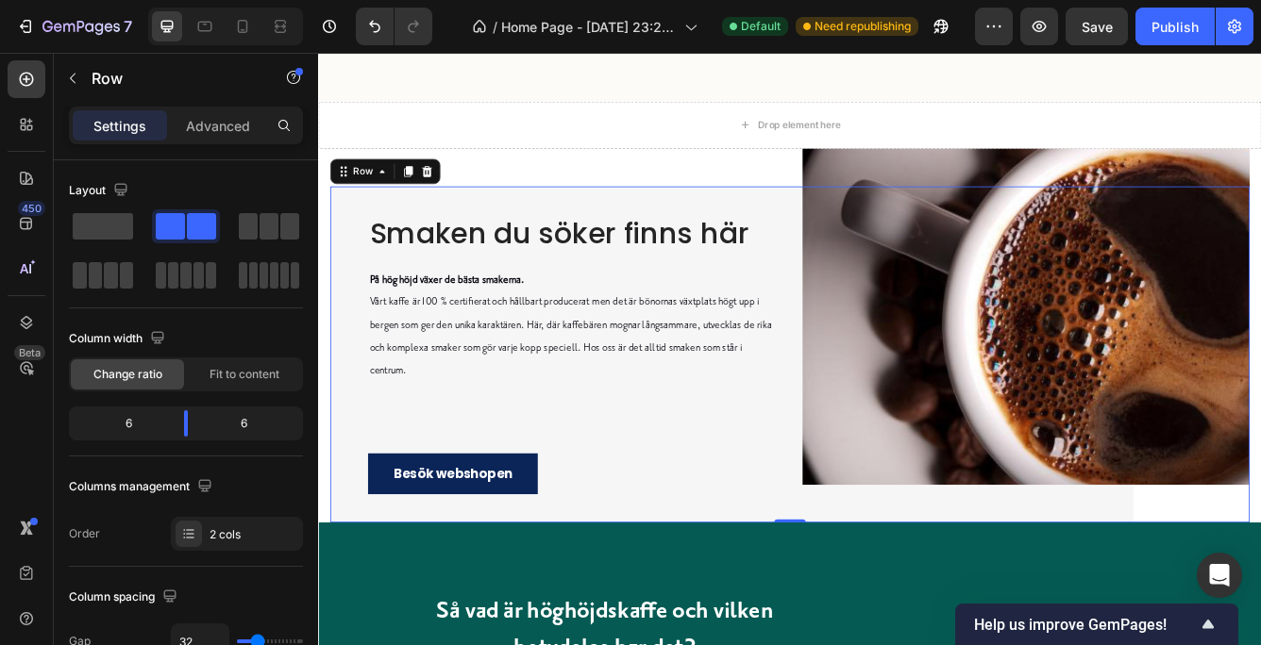
click at [677, 227] on div "Smaken du söker finns här Heading På hög höjd växer [PERSON_NAME] smakerna. Vår…" at bounding box center [600, 415] width 537 height 404
click at [251, 370] on span "Fit to content" at bounding box center [244, 374] width 70 height 17
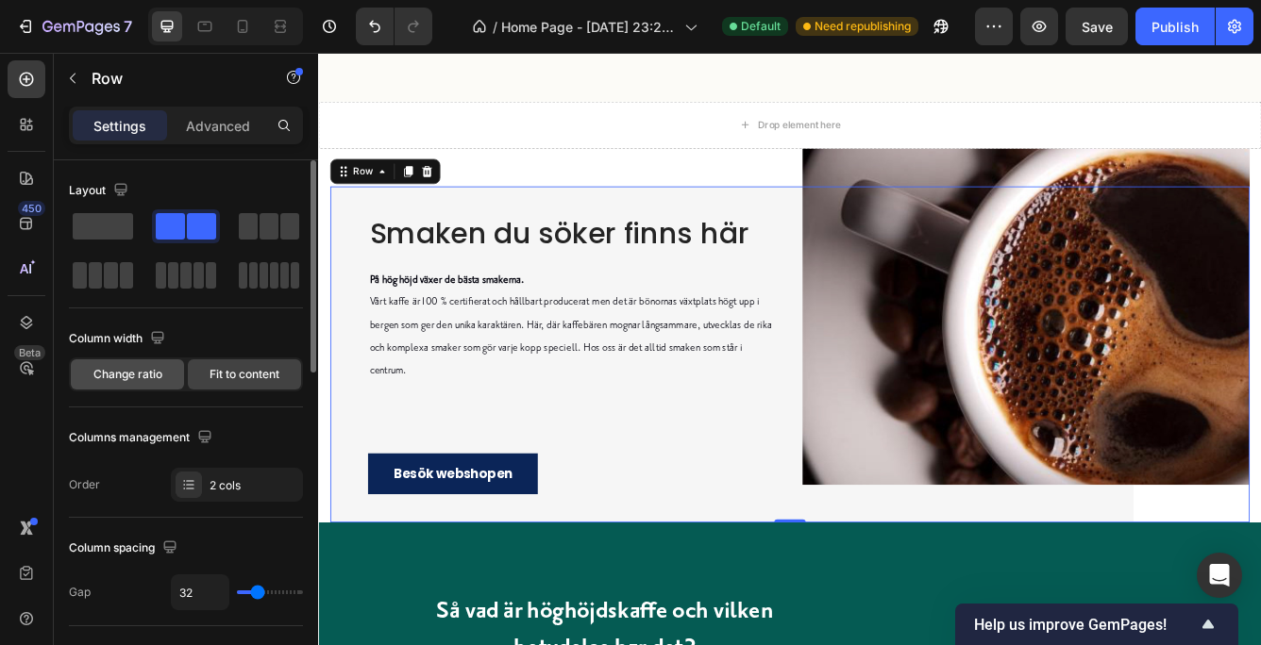
click at [122, 373] on span "Change ratio" at bounding box center [127, 374] width 69 height 17
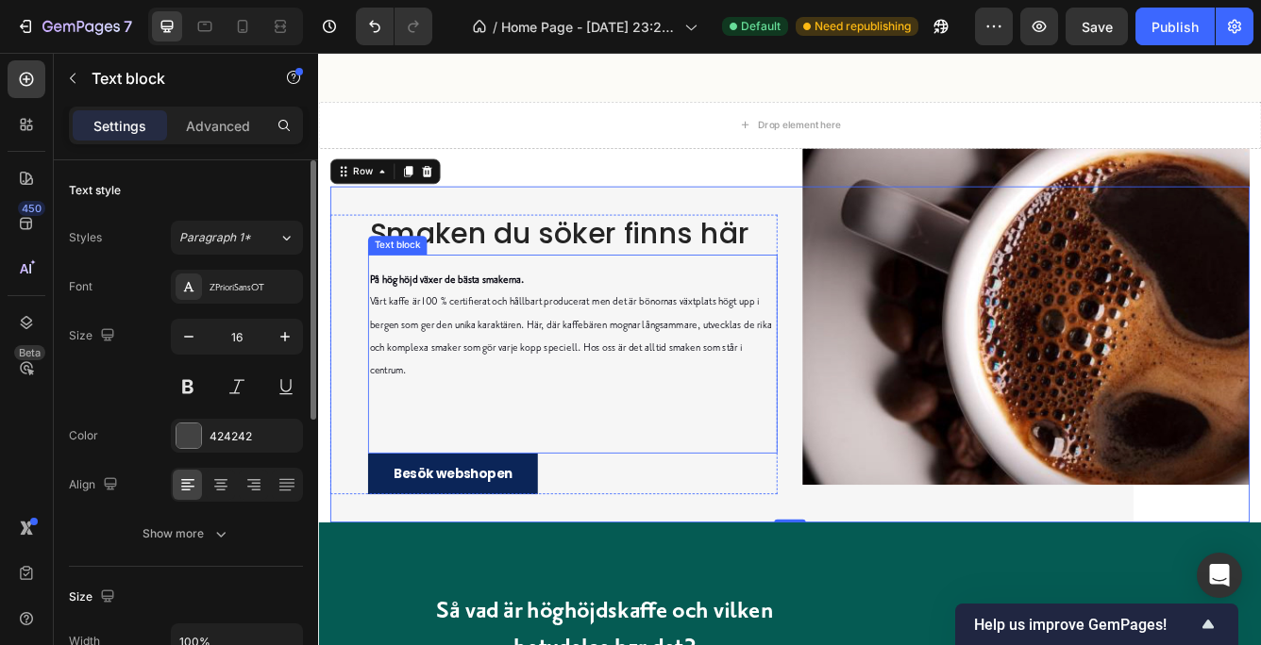
click at [822, 435] on p "På hög höjd växer [PERSON_NAME] smakerna. Vårt kaffe är 100 % certifierat och h…" at bounding box center [623, 380] width 488 height 136
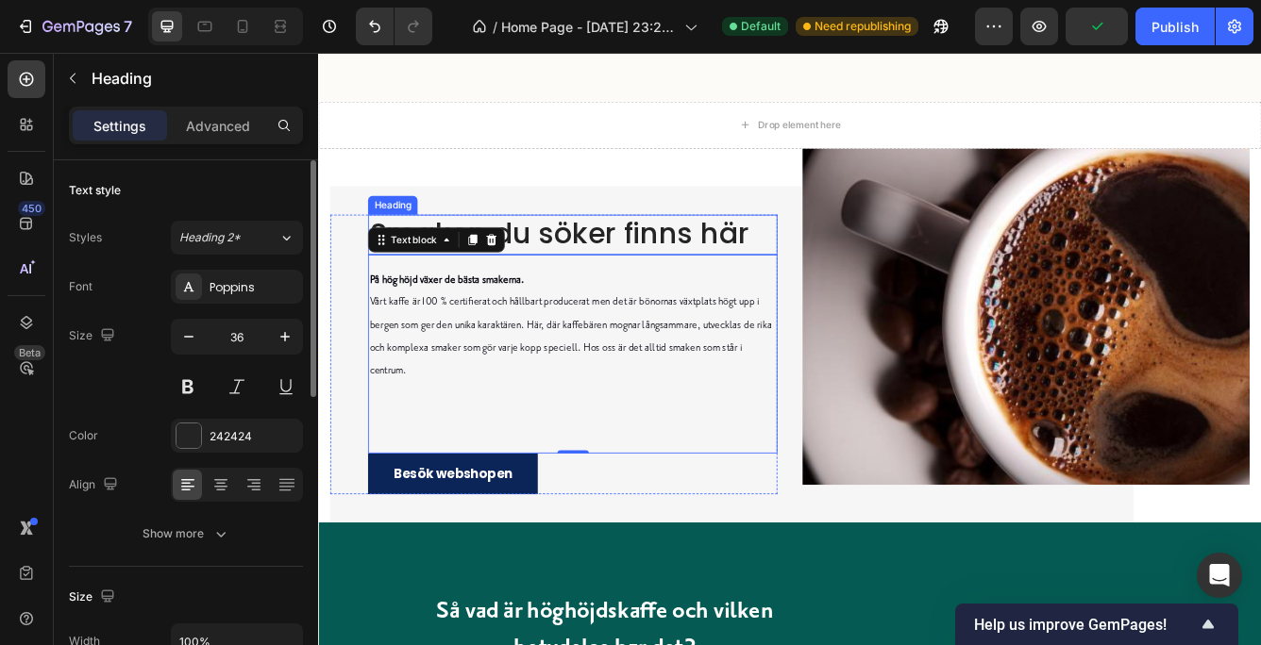
click at [613, 266] on p "Smaken du söker finns här" at bounding box center [623, 271] width 488 height 44
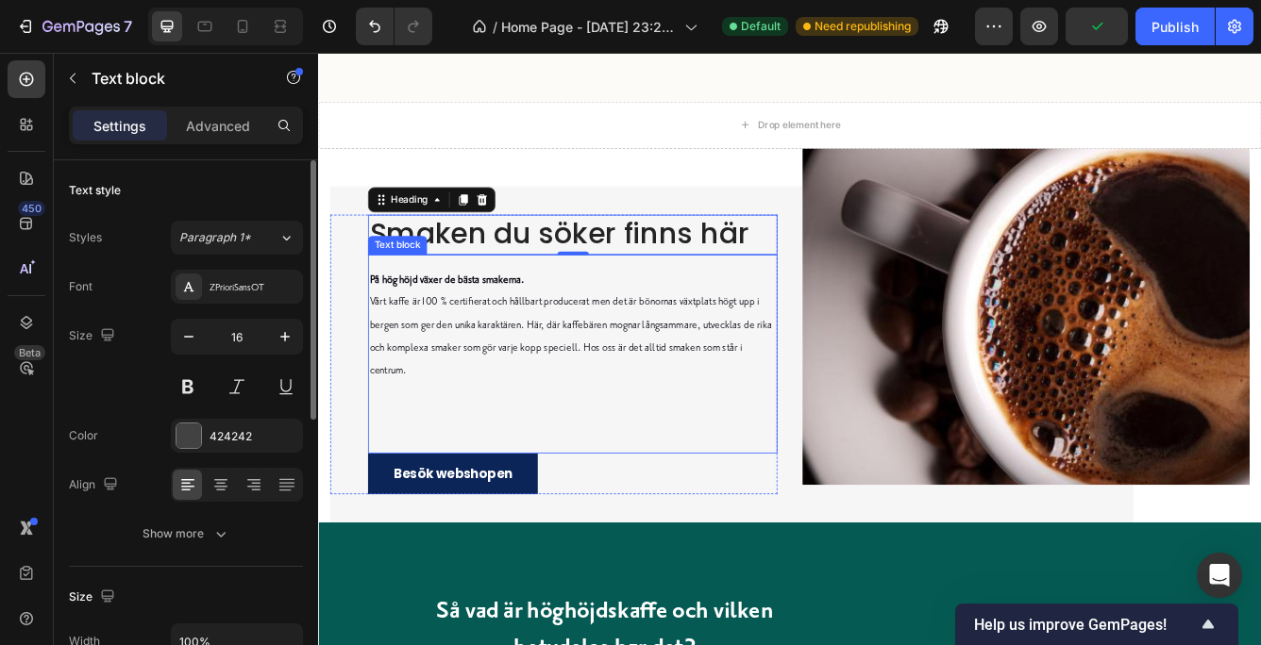
click at [387, 322] on strong "På hög höjd växer de bästa smakerna." at bounding box center [472, 325] width 186 height 15
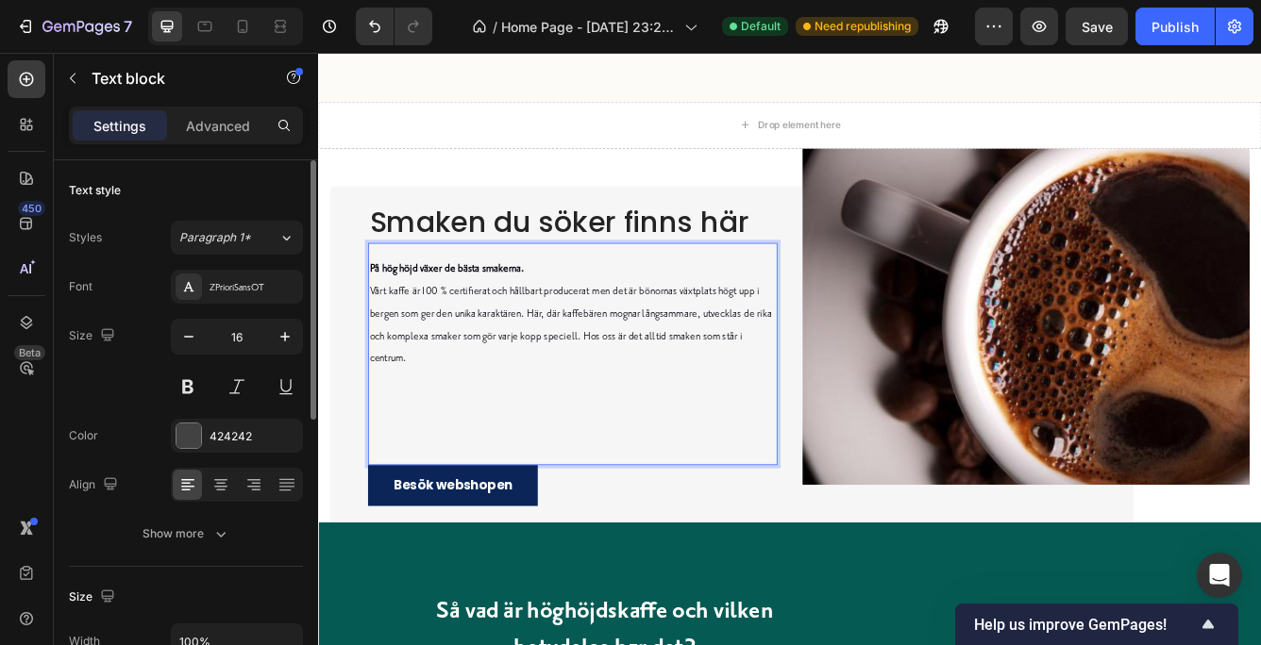
click at [381, 306] on strong "På hög höjd växer de bästa smakerna." at bounding box center [472, 311] width 186 height 15
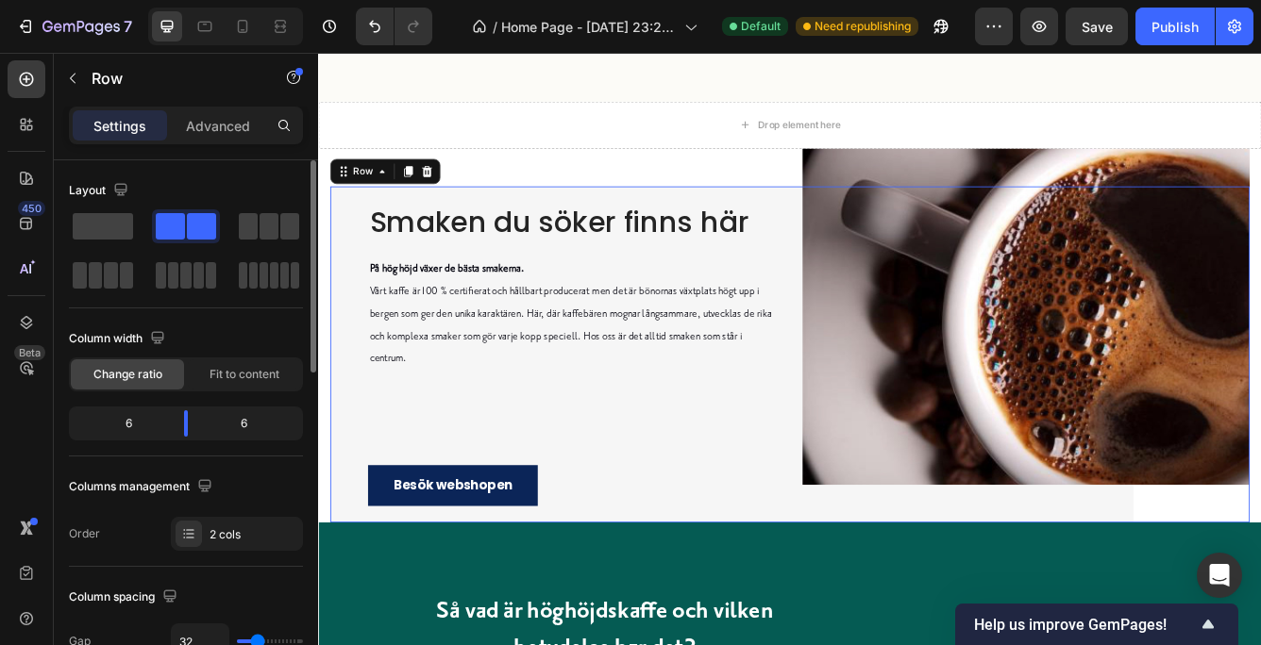
click at [916, 586] on div "Image" at bounding box center [1167, 415] width 537 height 404
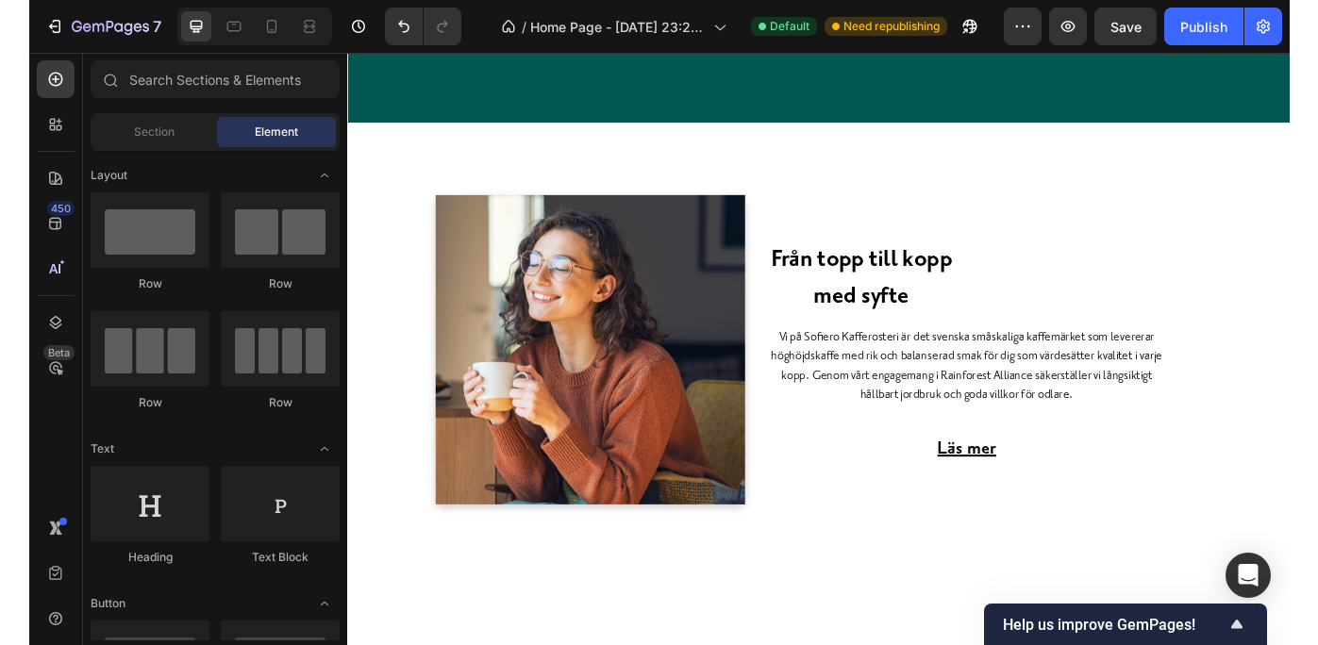
scroll to position [3937, 0]
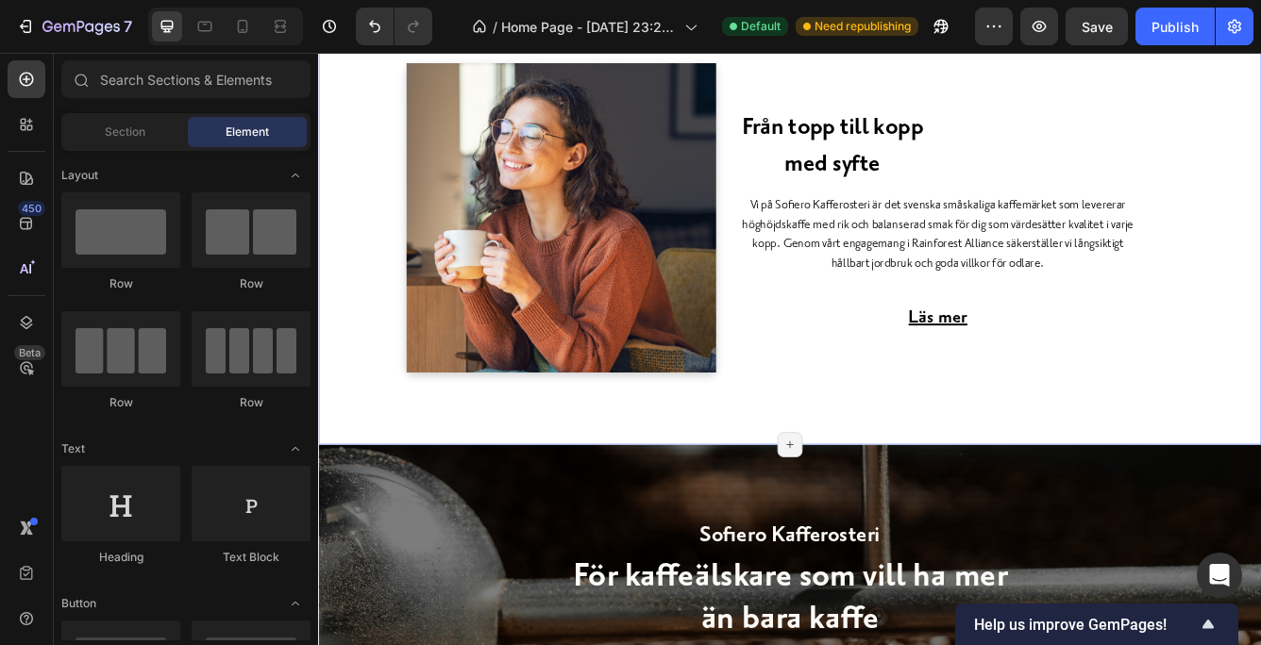
click at [1260, 303] on div "[PERSON_NAME] till [PERSON_NAME] med syfte Heading Vi på Sofiero Kafferosteri ä…" at bounding box center [884, 266] width 1104 height 425
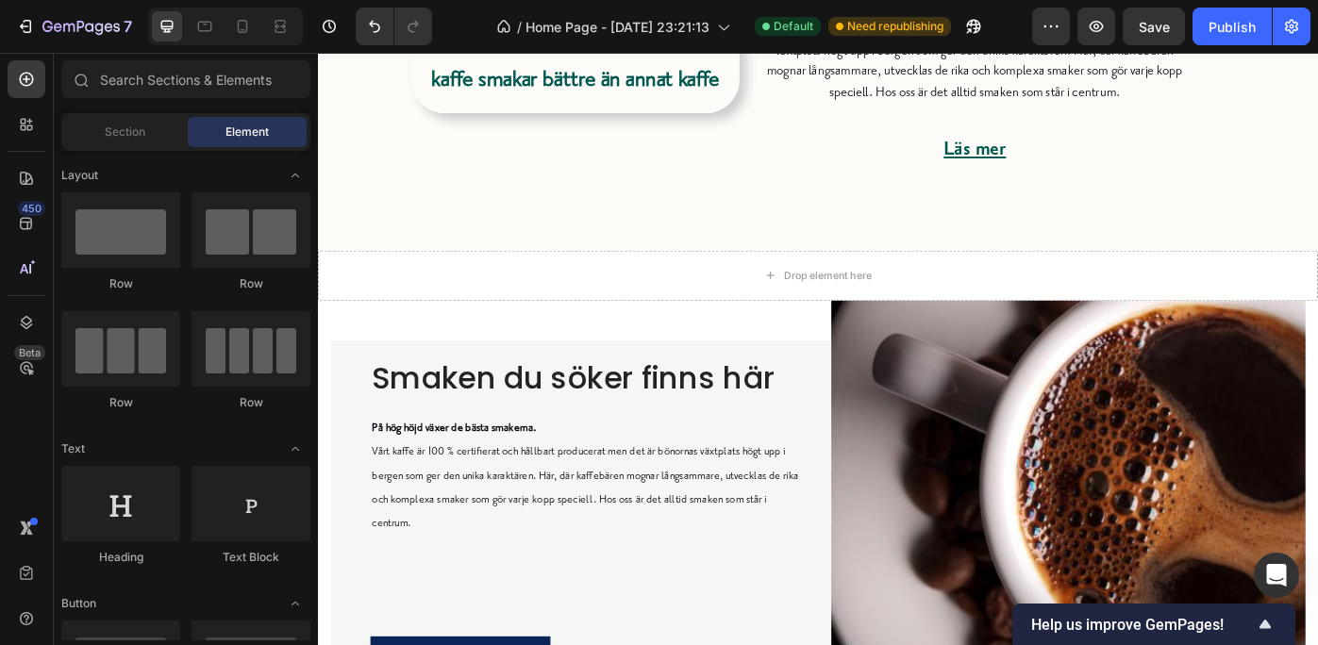
scroll to position [957, 0]
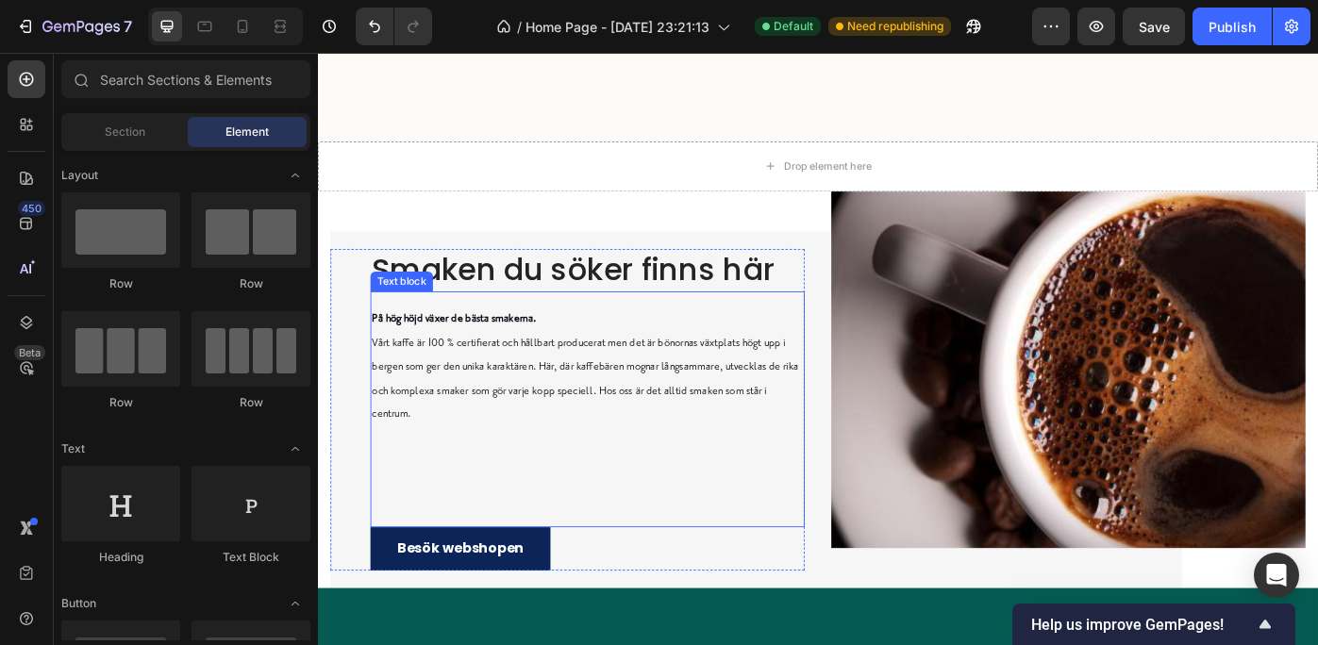
click at [404, 557] on div "På hög höjd växer [PERSON_NAME] smakerna. Vårt kaffe är 100 % certifierat och h…" at bounding box center [623, 456] width 492 height 266
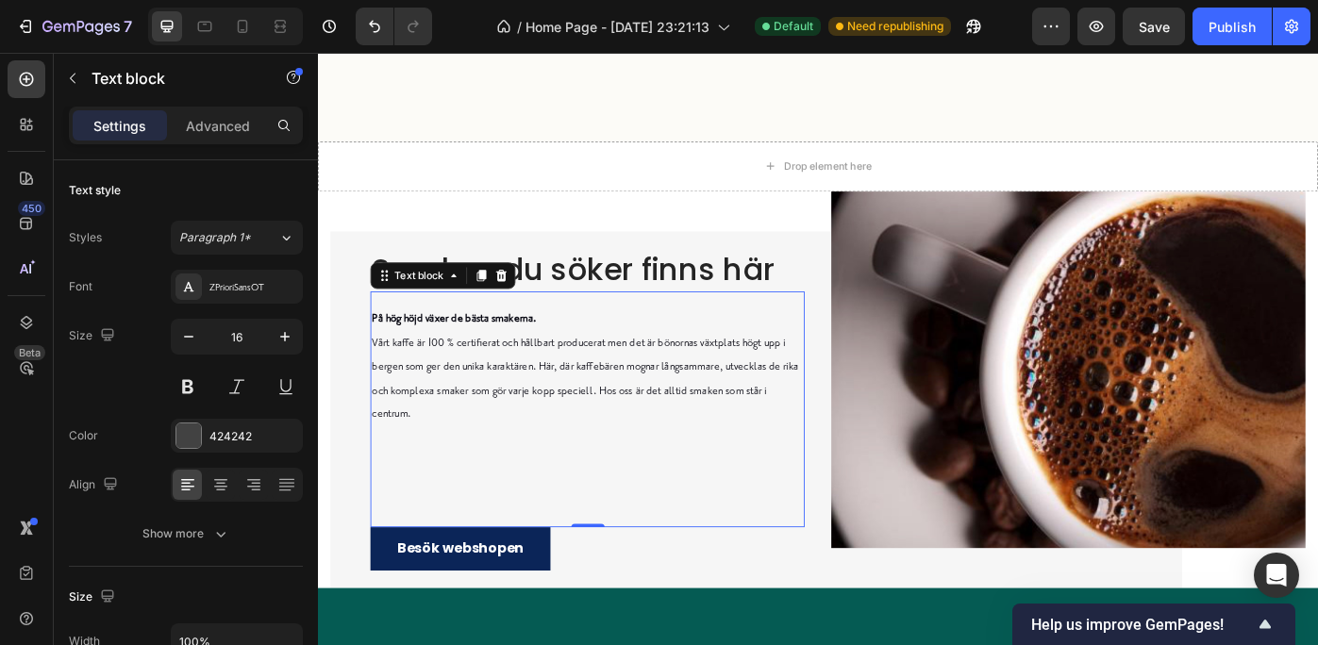
click at [404, 557] on div "På hög höjd växer [PERSON_NAME] smakerna. Vårt kaffe är 100 % certifierat och h…" at bounding box center [623, 456] width 492 height 266
click at [455, 449] on p "På hög höjd växer [PERSON_NAME] smakerna. Vårt kaffe är 100 % certifierat och h…" at bounding box center [623, 408] width 488 height 136
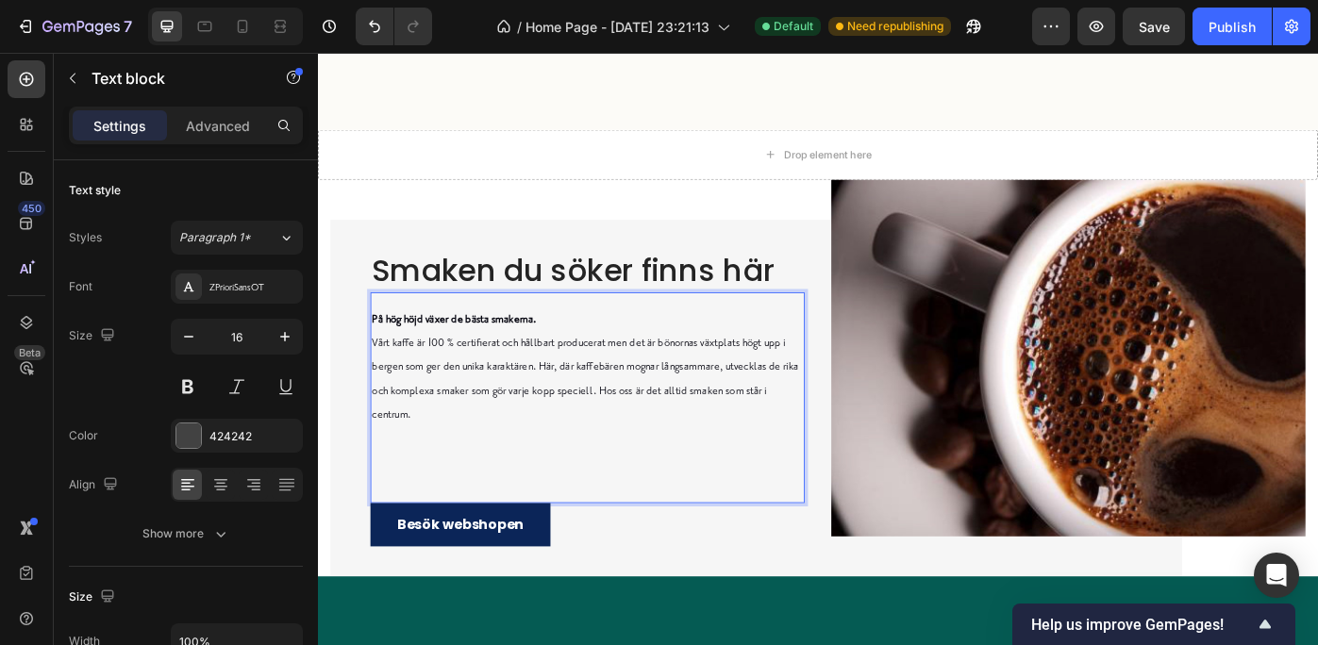
scroll to position [983, 0]
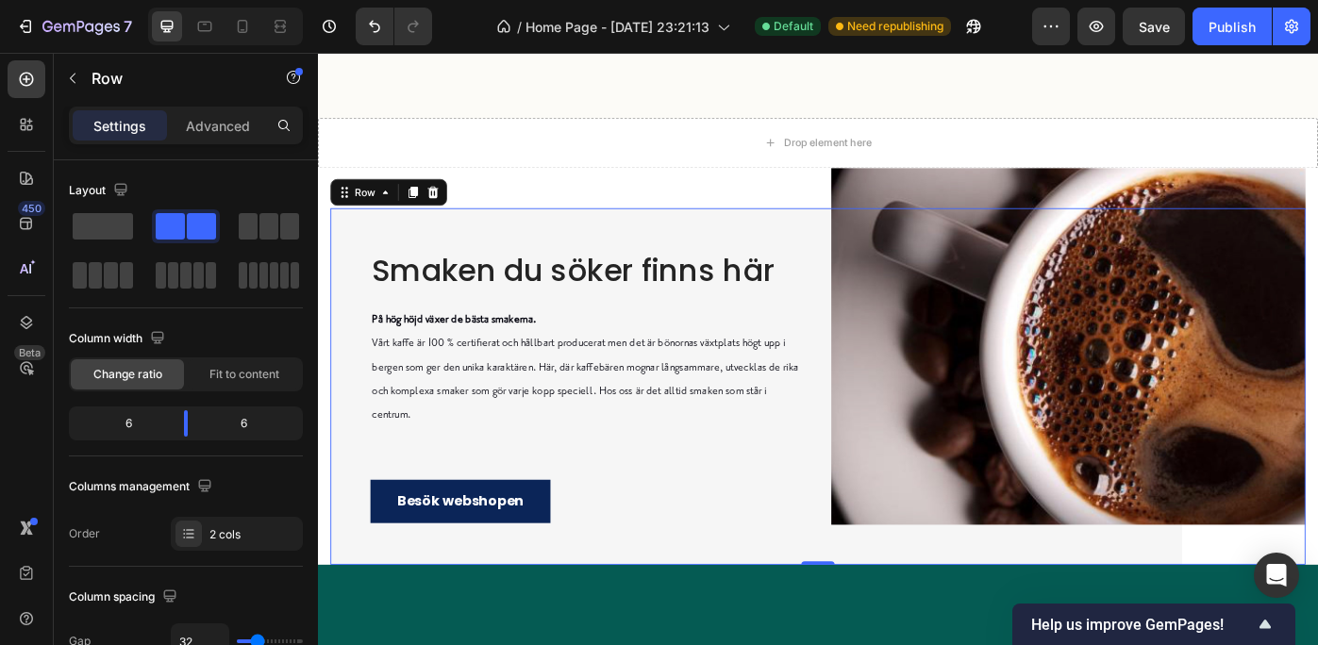
click at [407, 259] on div "Smaken du söker finns här Heading På hög höjd växer [PERSON_NAME] smakerna. Vår…" at bounding box center [600, 430] width 537 height 404
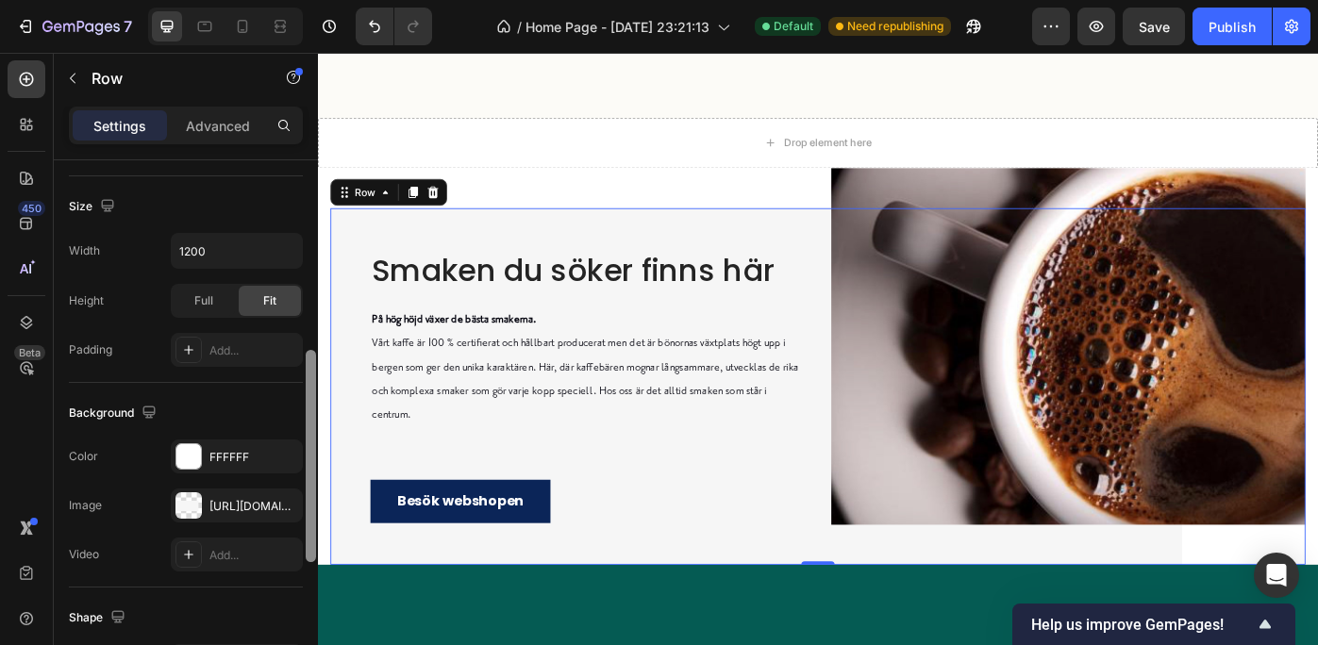
scroll to position [507, 0]
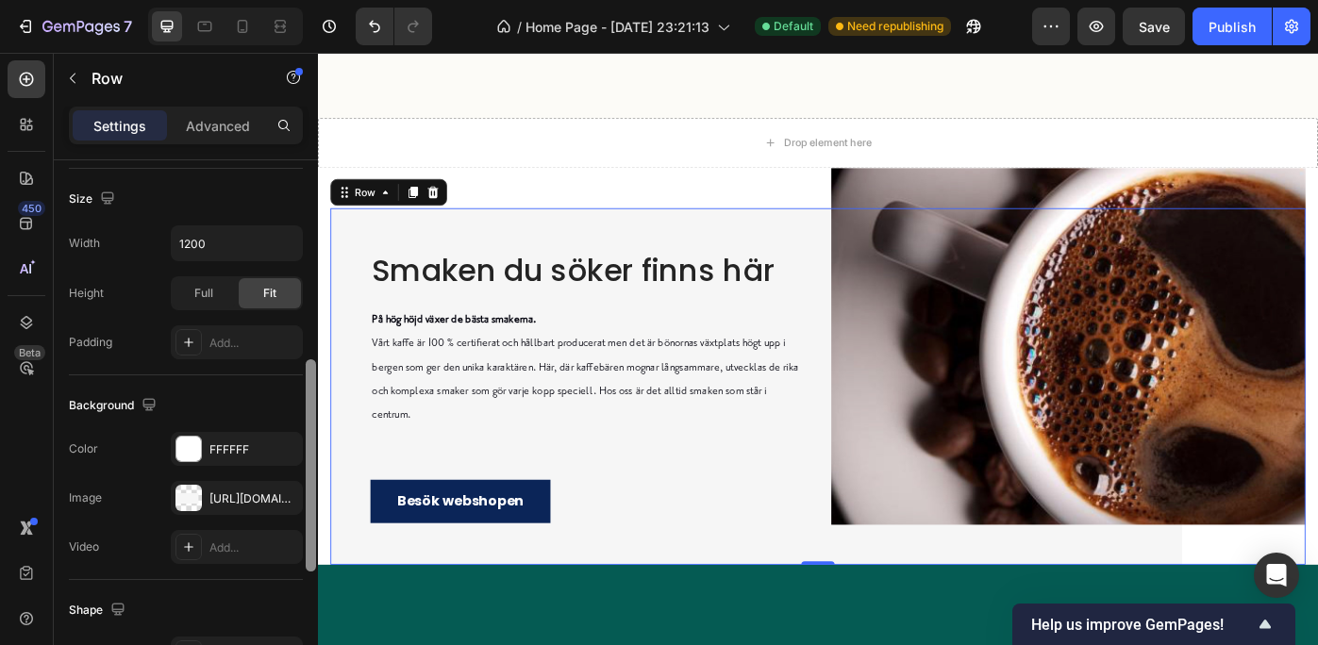
drag, startPoint x: 311, startPoint y: 281, endPoint x: 312, endPoint y: 481, distance: 200.0
click at [312, 481] on div at bounding box center [311, 465] width 10 height 212
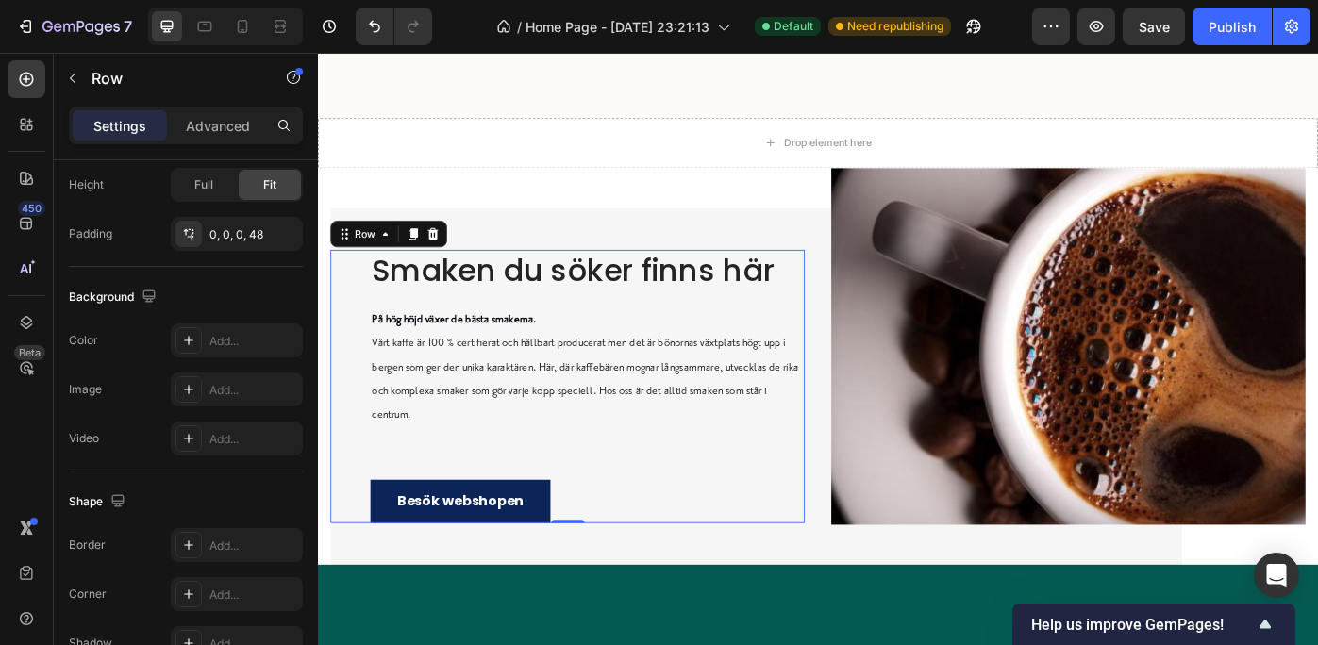
click at [349, 494] on div "Smaken du söker finns här Heading På hög höjd växer [PERSON_NAME] smakerna. Vår…" at bounding box center [600, 430] width 537 height 309
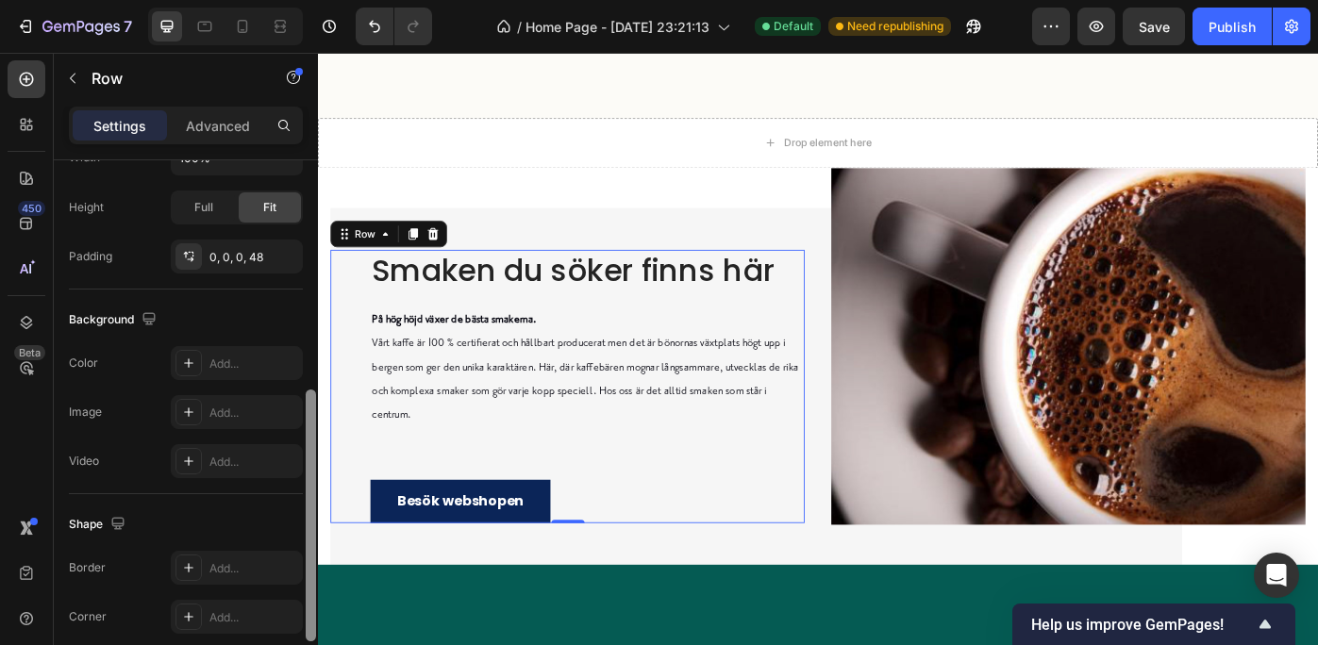
scroll to position [489, 0]
click at [306, 403] on div at bounding box center [311, 511] width 10 height 252
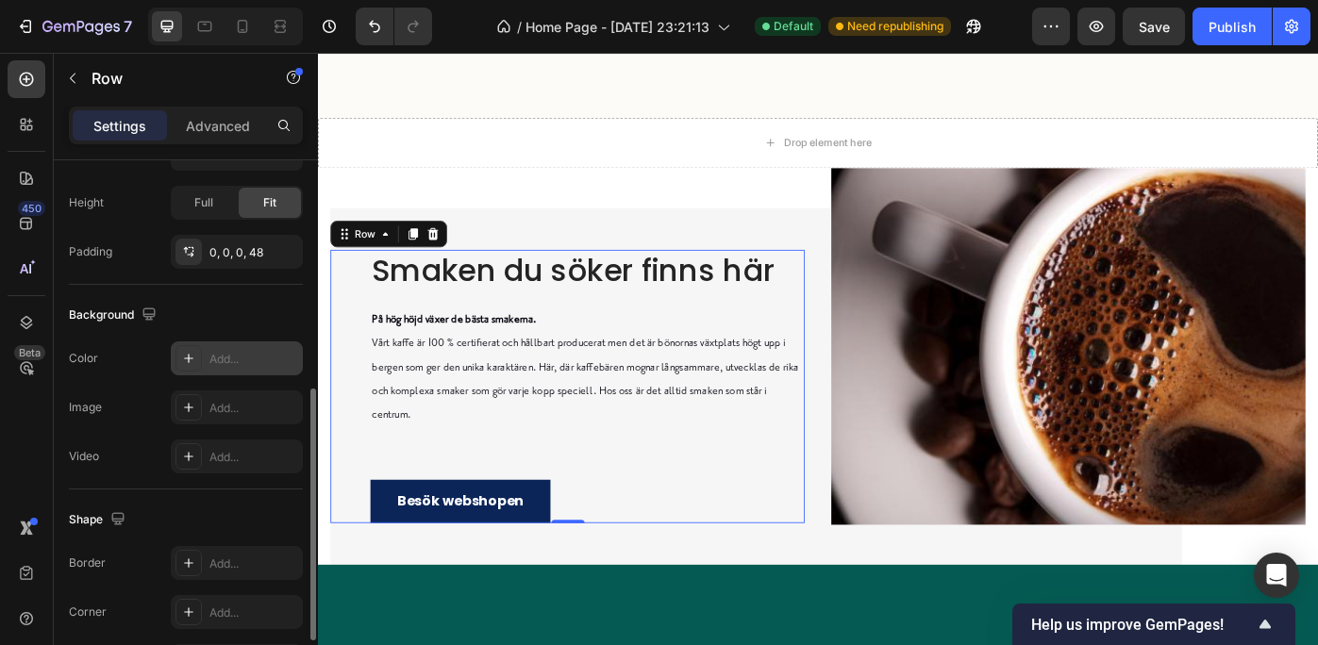
click at [244, 359] on div "Add..." at bounding box center [253, 359] width 89 height 17
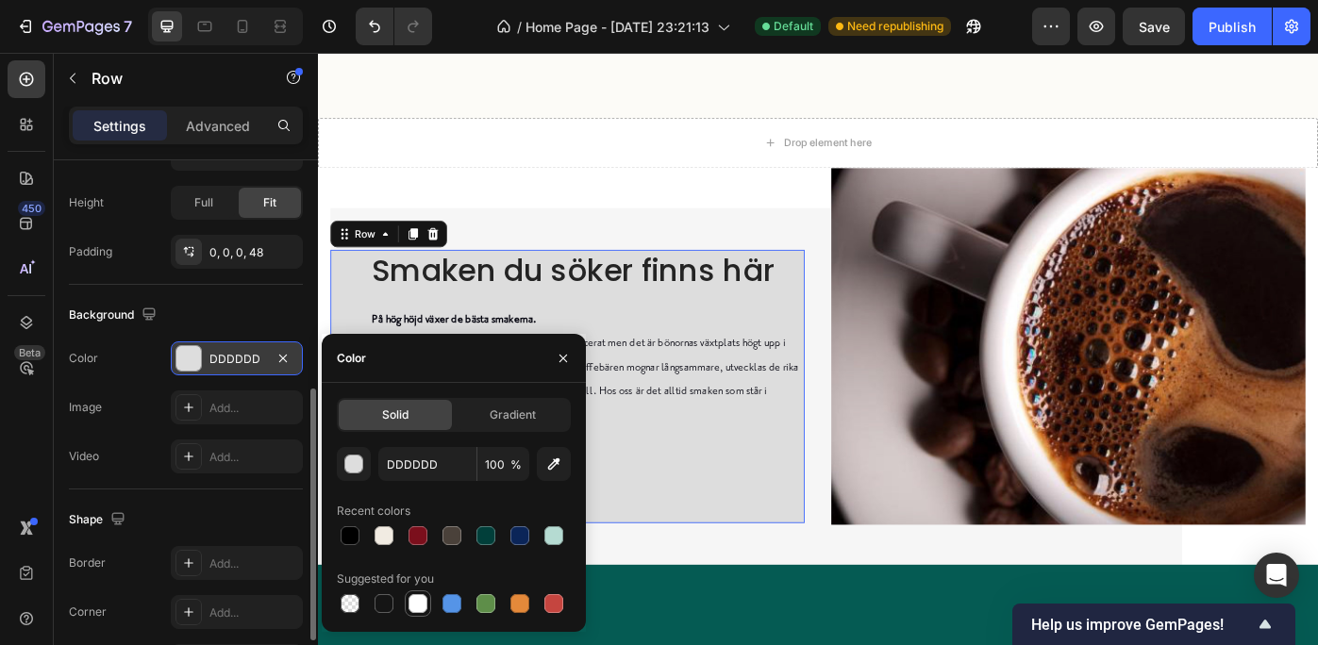
click at [416, 599] on div at bounding box center [418, 603] width 19 height 19
type input "FFFFFF"
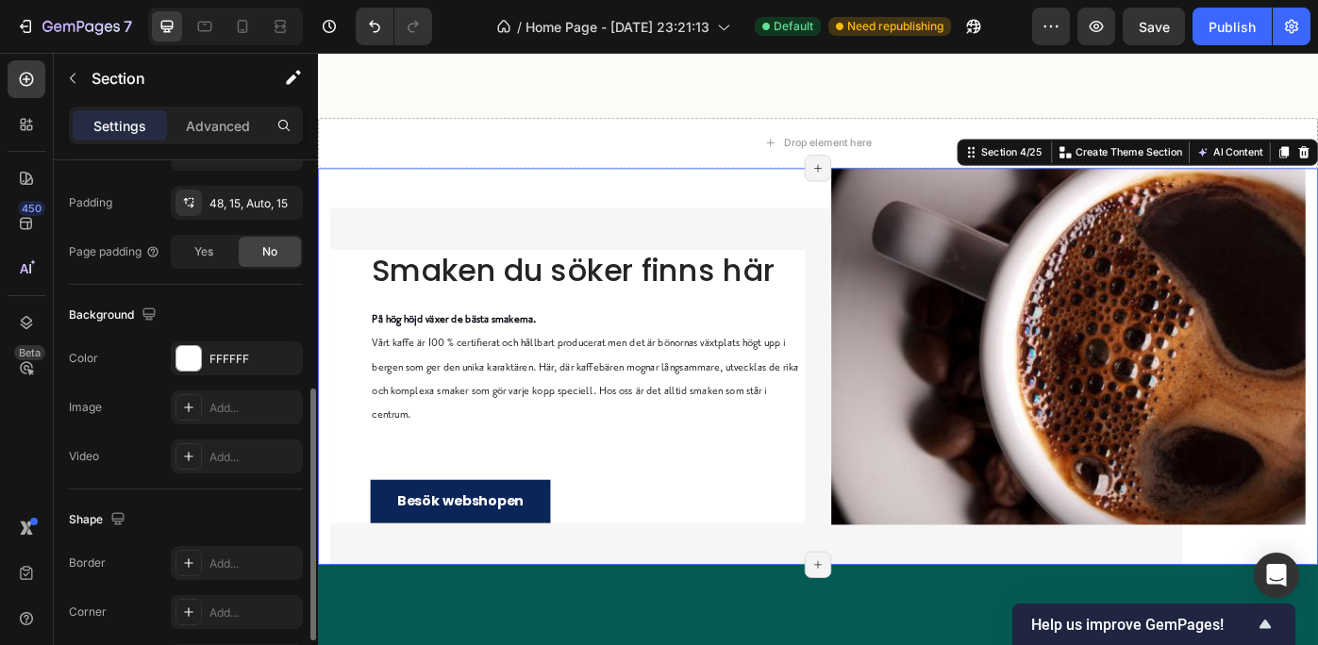
click at [683, 218] on div "Smaken du söker finns här Heading På hög höjd växer [PERSON_NAME] smakerna. Vår…" at bounding box center [884, 407] width 1132 height 449
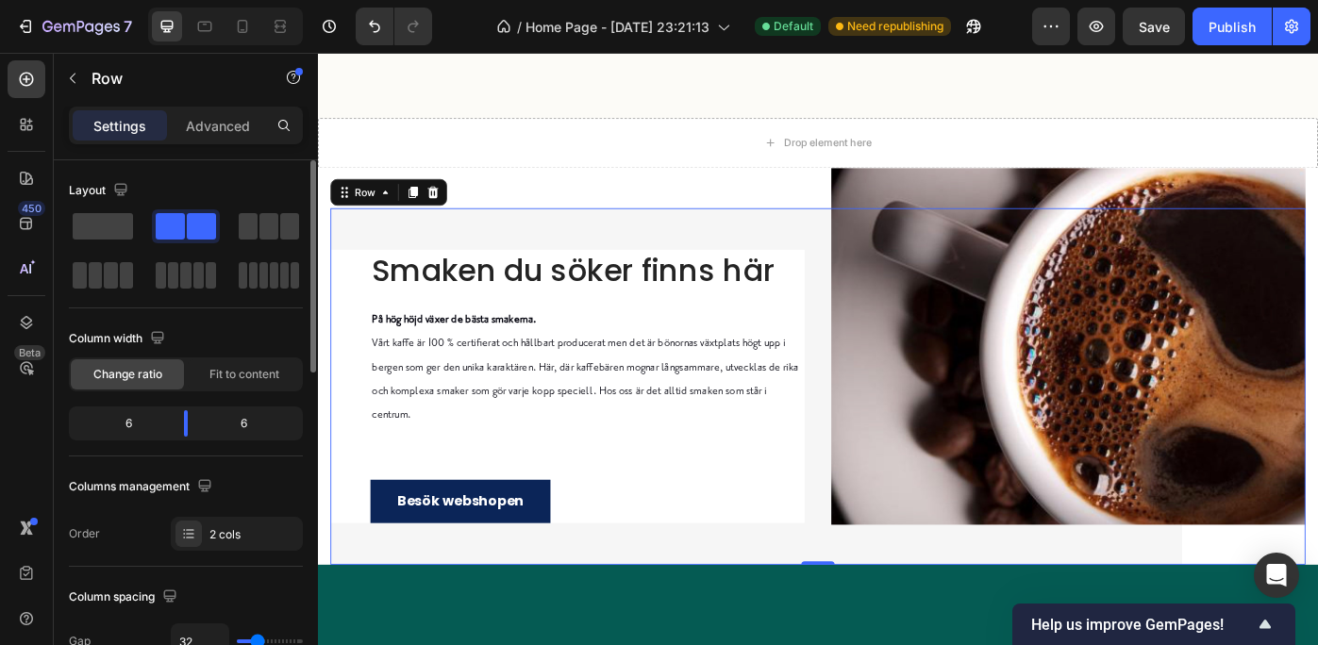
click at [678, 246] on div "Smaken du söker finns här Heading På hög höjd växer [PERSON_NAME] smakerna. Vår…" at bounding box center [600, 430] width 537 height 404
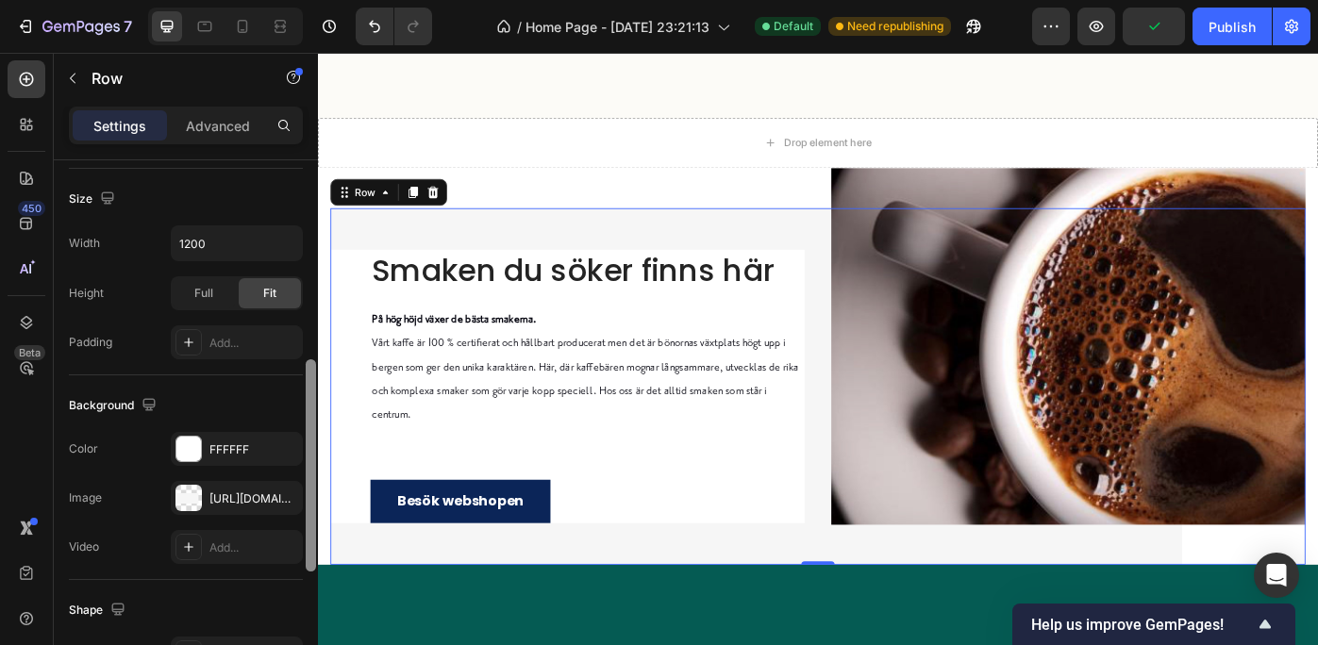
scroll to position [516, 0]
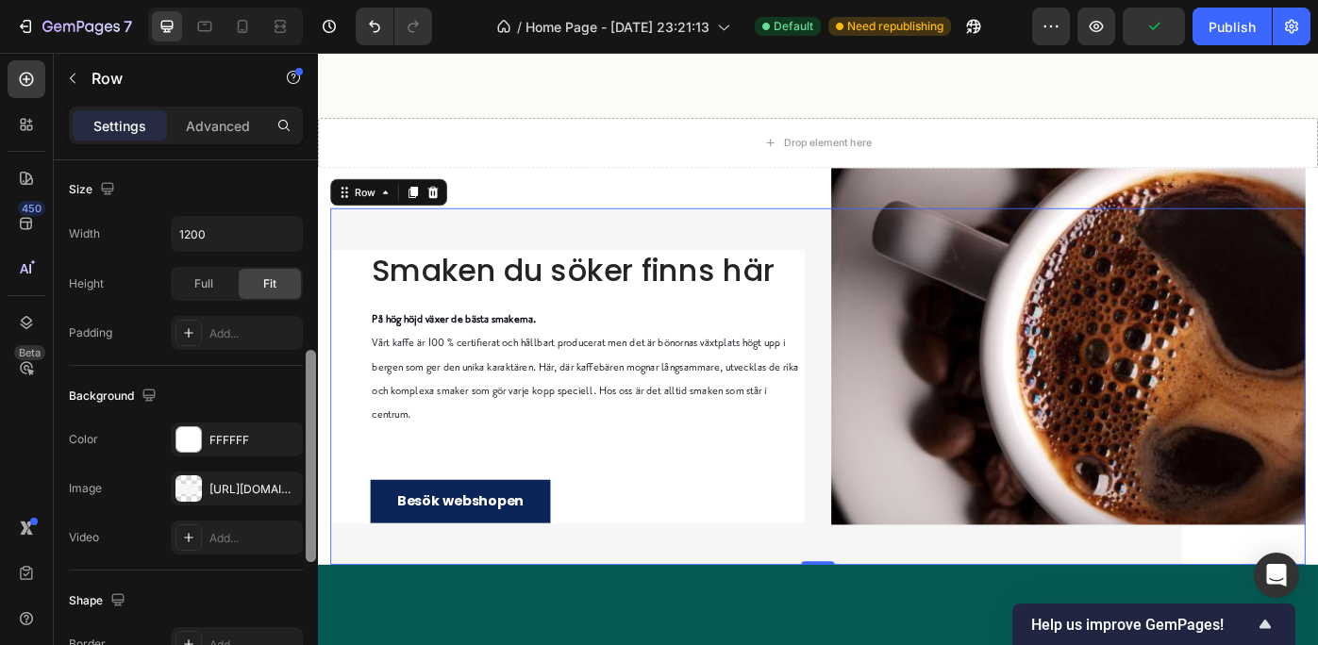
drag, startPoint x: 307, startPoint y: 356, endPoint x: 309, endPoint y: 560, distance: 203.8
click at [309, 560] on div at bounding box center [311, 456] width 10 height 212
click at [237, 428] on div "FFFFFF" at bounding box center [237, 440] width 132 height 34
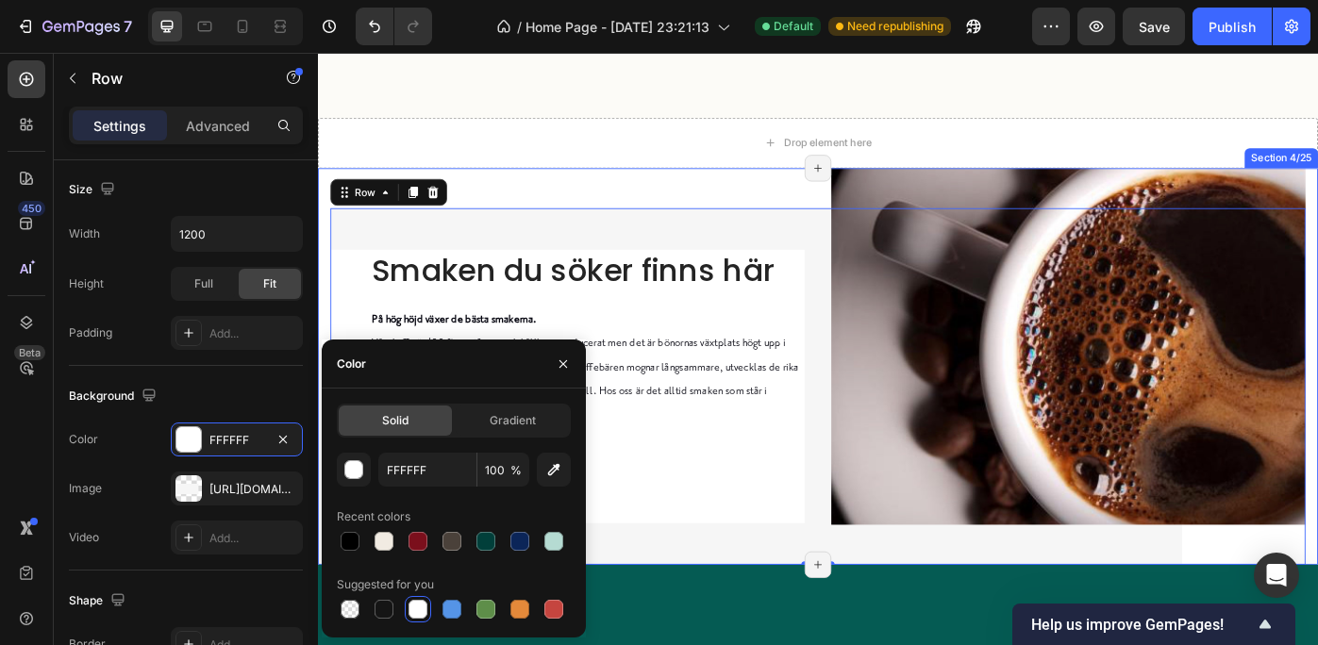
click at [545, 197] on div "Smaken du söker finns här Heading På hög höjd växer [PERSON_NAME] smakerna. Vår…" at bounding box center [884, 407] width 1132 height 449
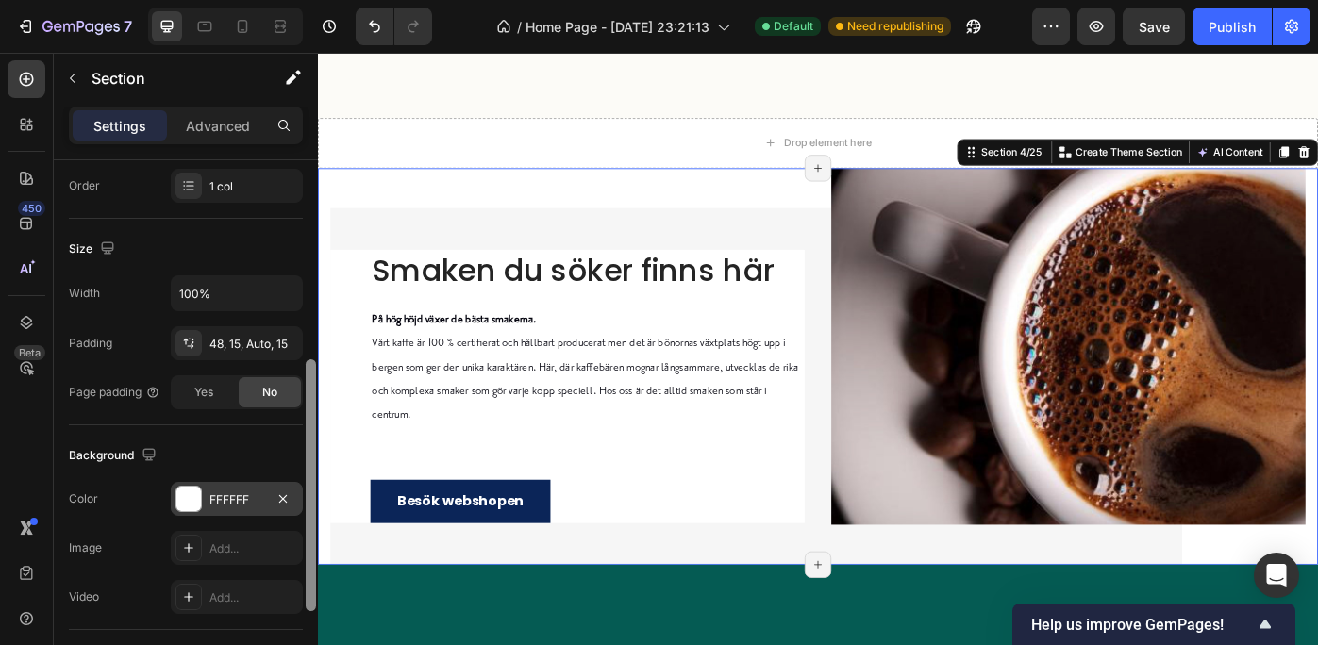
scroll to position [375, 0]
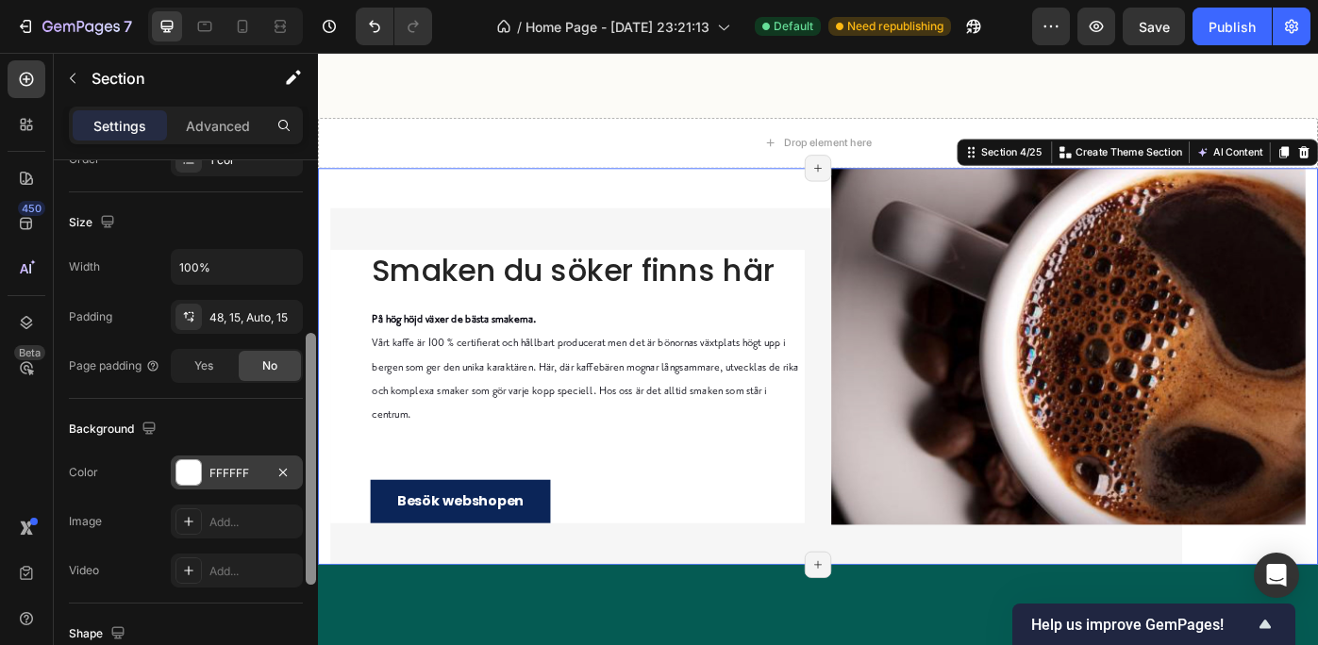
drag, startPoint x: 307, startPoint y: 301, endPoint x: 298, endPoint y: 476, distance: 175.7
click at [298, 476] on div "Layout Column width Change ratio Fit to content 12 Columns management Order 1 c…" at bounding box center [186, 429] width 264 height 539
click at [220, 470] on div "FFFFFF" at bounding box center [236, 473] width 55 height 17
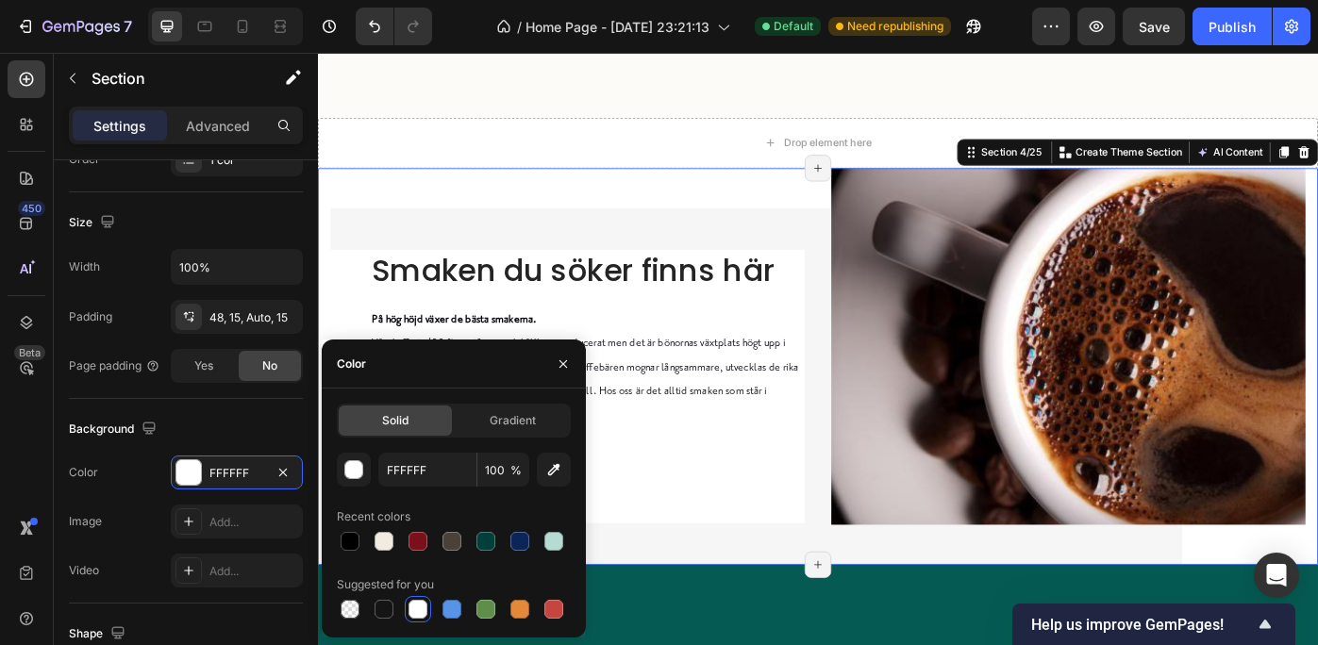
click at [414, 610] on div at bounding box center [418, 609] width 19 height 19
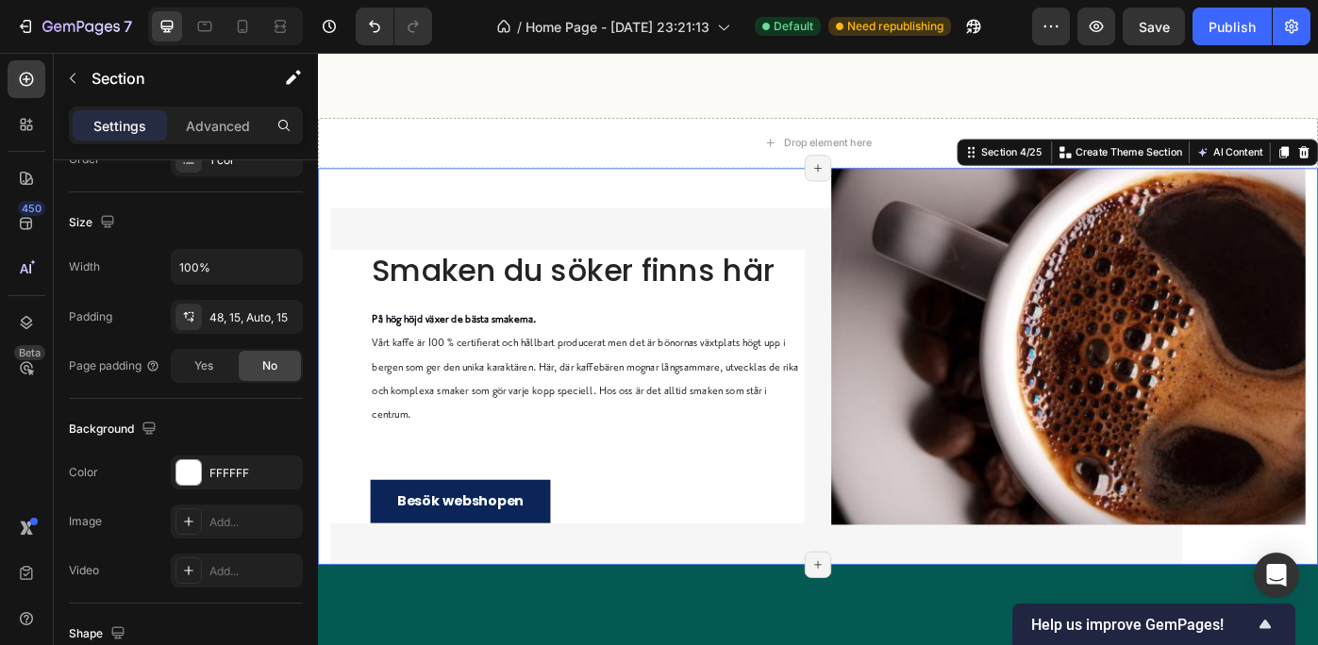
click at [773, 210] on div "Smaken du söker finns här Heading På hög höjd växer [PERSON_NAME] smakerna. Vår…" at bounding box center [884, 407] width 1132 height 449
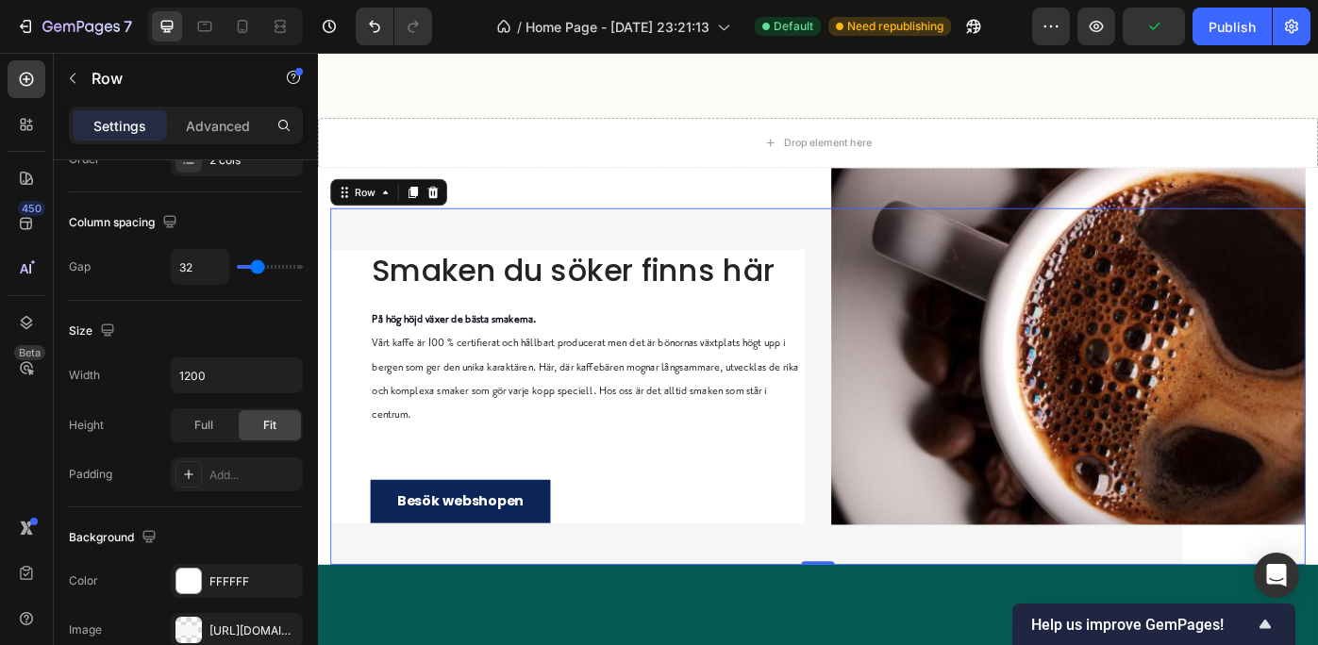
click at [753, 245] on div "Smaken du söker finns här Heading På hög höjd växer [PERSON_NAME] smakerna. Vår…" at bounding box center [600, 430] width 537 height 404
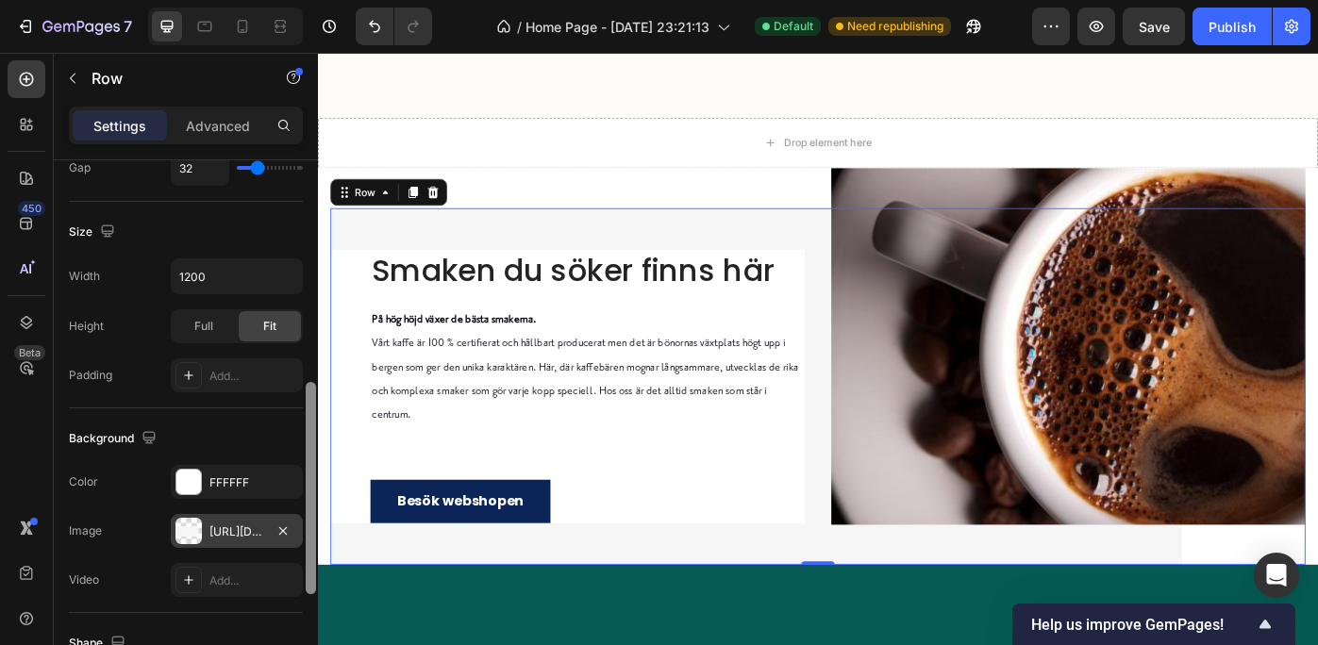
scroll to position [499, 0]
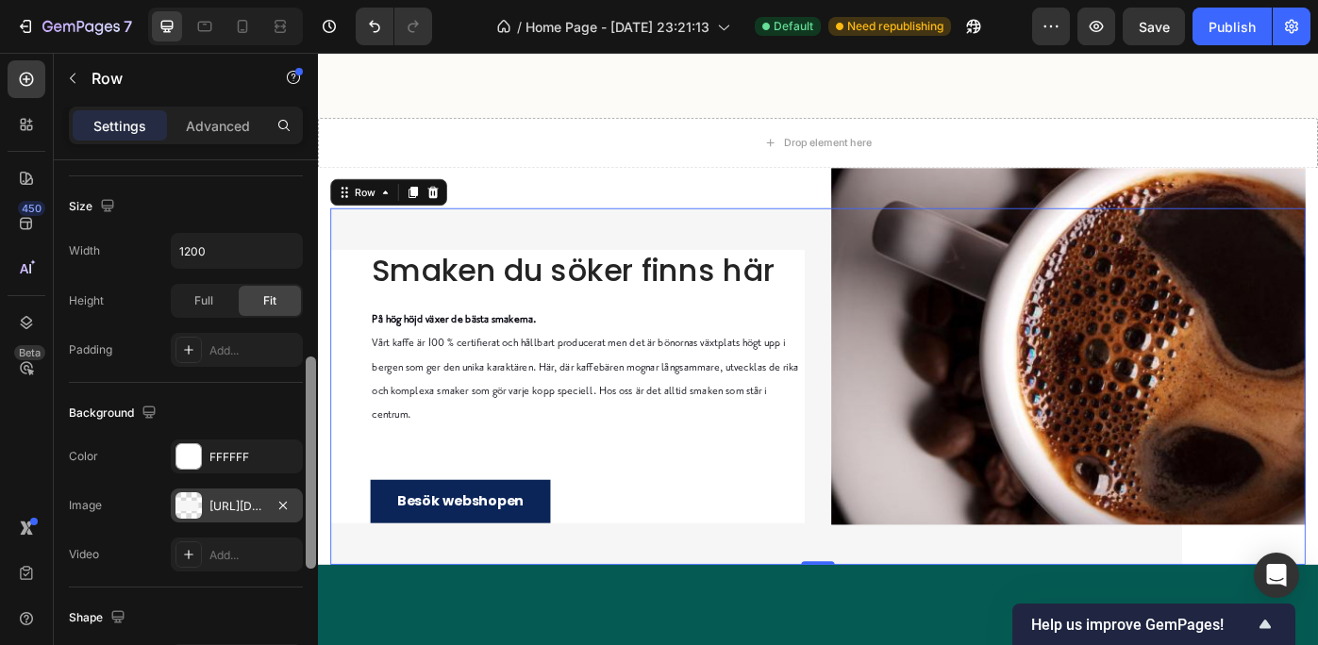
drag, startPoint x: 310, startPoint y: 311, endPoint x: 295, endPoint y: 509, distance: 197.8
click at [295, 509] on div "Layout Column width Change ratio Fit to content 6 6 Columns management Order 2 …" at bounding box center [186, 429] width 264 height 539
click at [192, 452] on div at bounding box center [188, 456] width 25 height 25
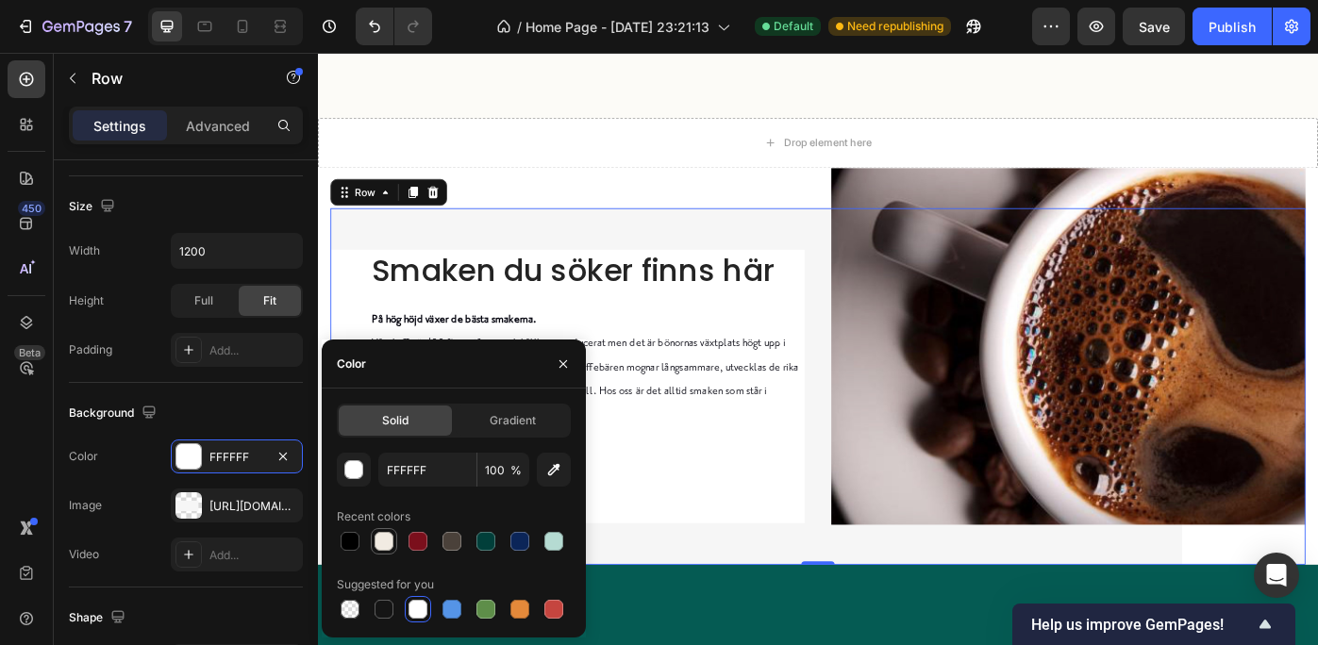
click at [383, 535] on div at bounding box center [384, 541] width 19 height 19
click at [413, 606] on div at bounding box center [418, 609] width 19 height 19
type input "FFFFFF"
click at [656, 257] on div "Smaken du söker finns här Heading På hög höjd växer [PERSON_NAME] smakerna. Vår…" at bounding box center [600, 430] width 537 height 404
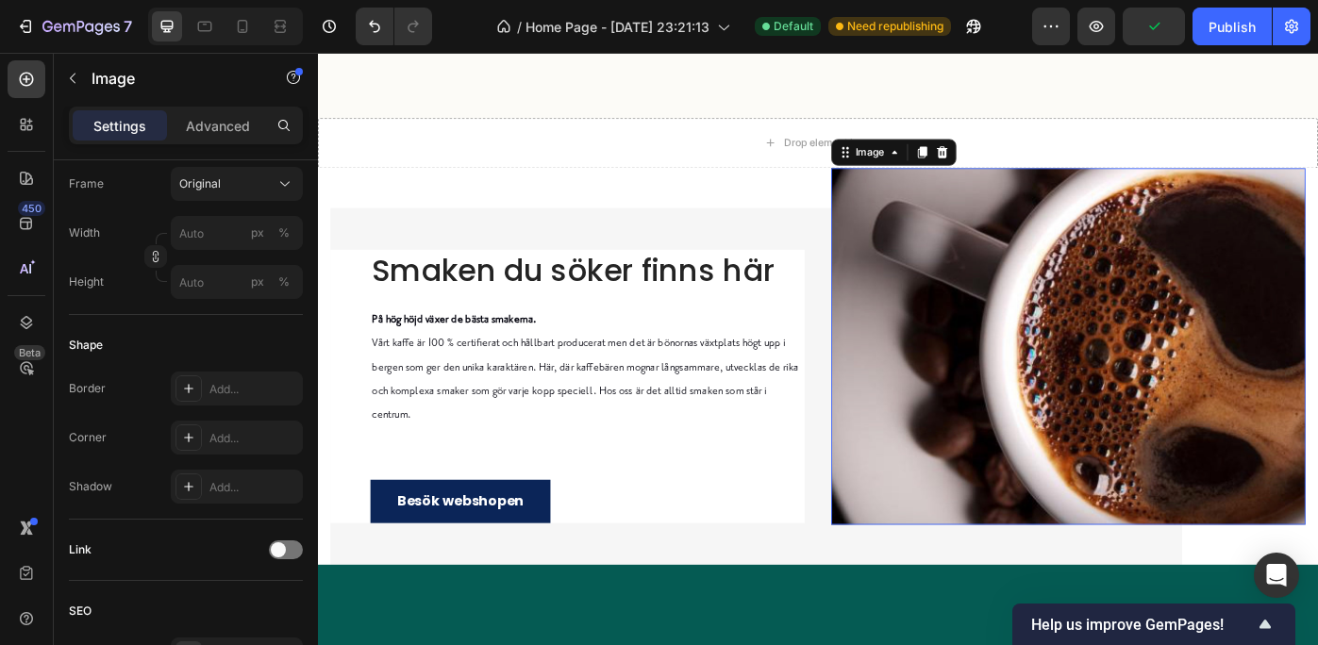
click at [936, 261] on img at bounding box center [1167, 385] width 537 height 404
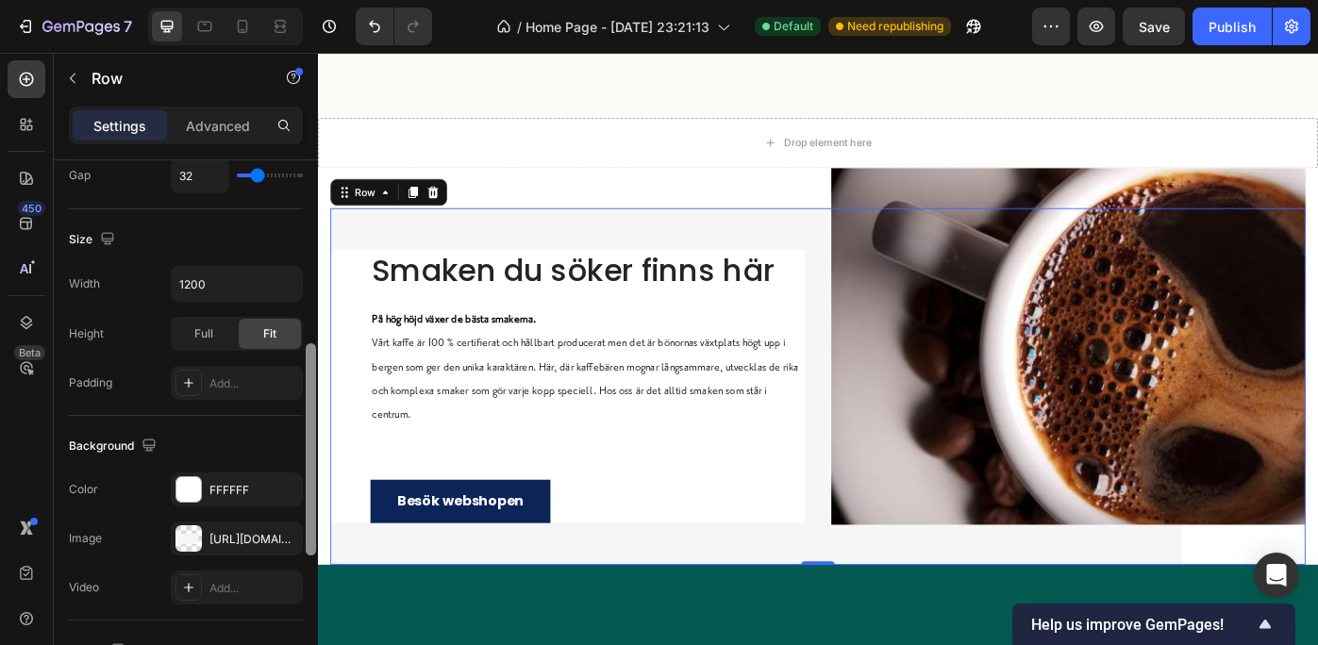
scroll to position [469, 0]
drag, startPoint x: 309, startPoint y: 348, endPoint x: 306, endPoint y: 533, distance: 185.0
click at [306, 533] on div at bounding box center [311, 451] width 10 height 212
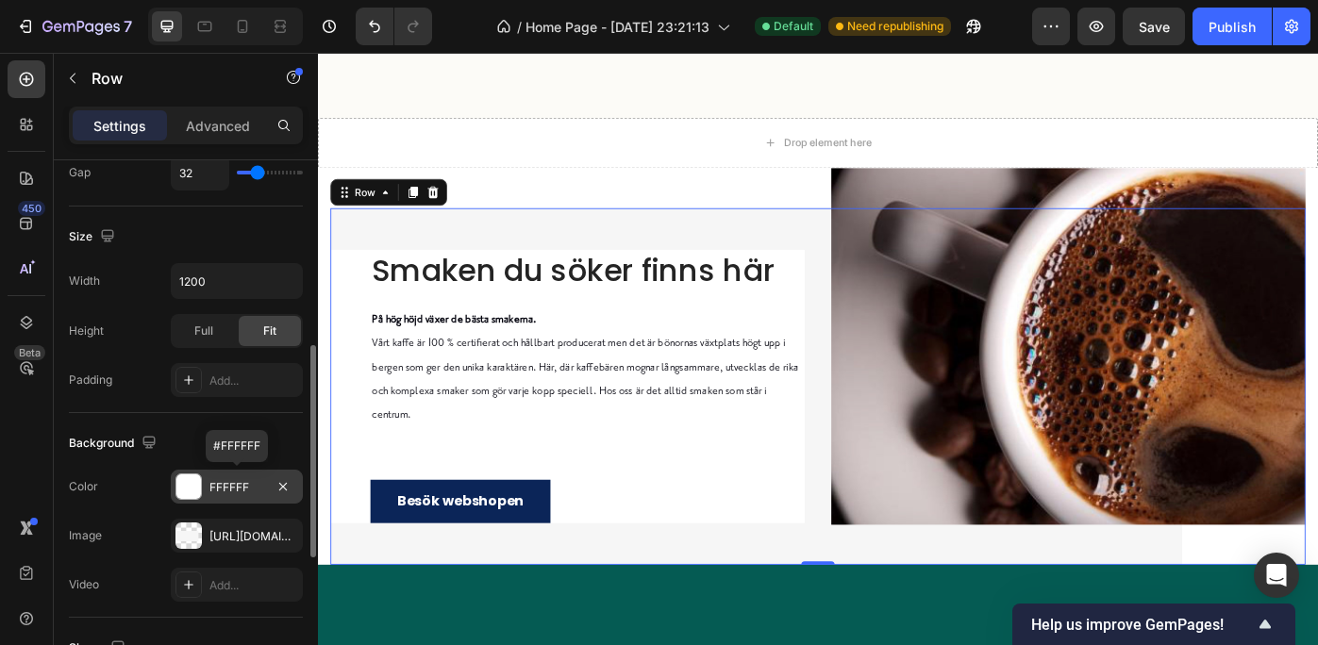
click at [231, 485] on div "FFFFFF" at bounding box center [236, 487] width 55 height 17
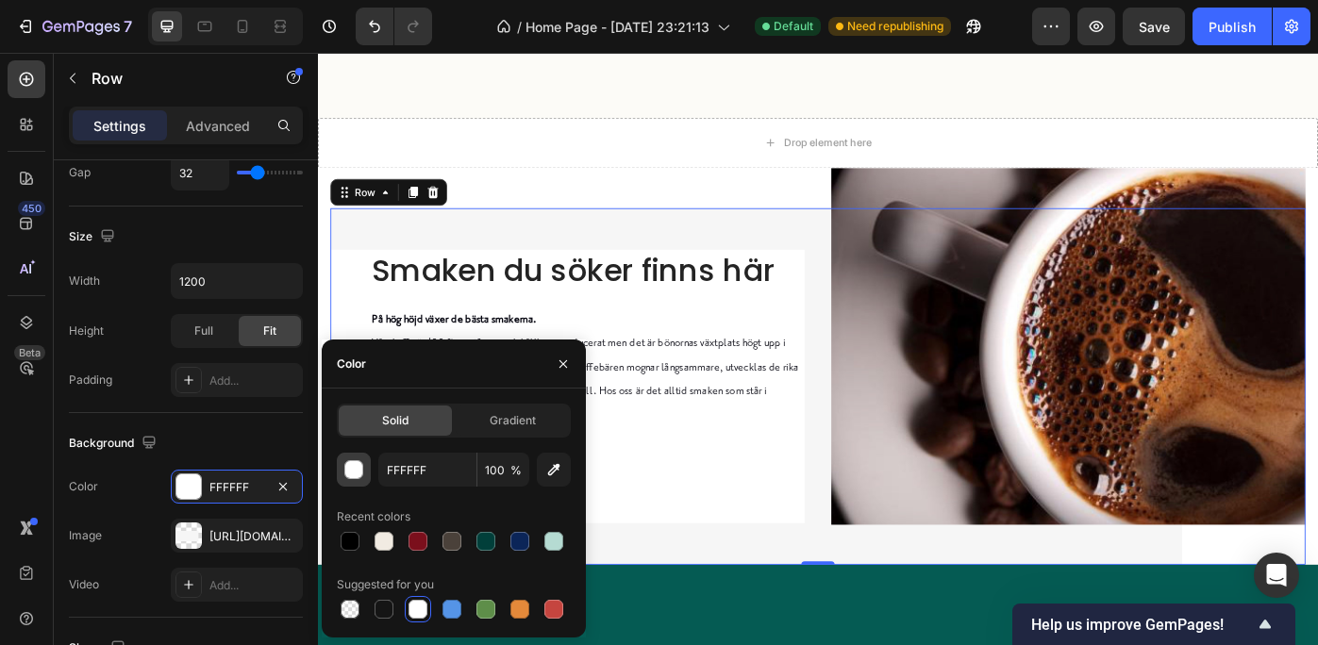
click at [352, 463] on div "button" at bounding box center [354, 470] width 19 height 19
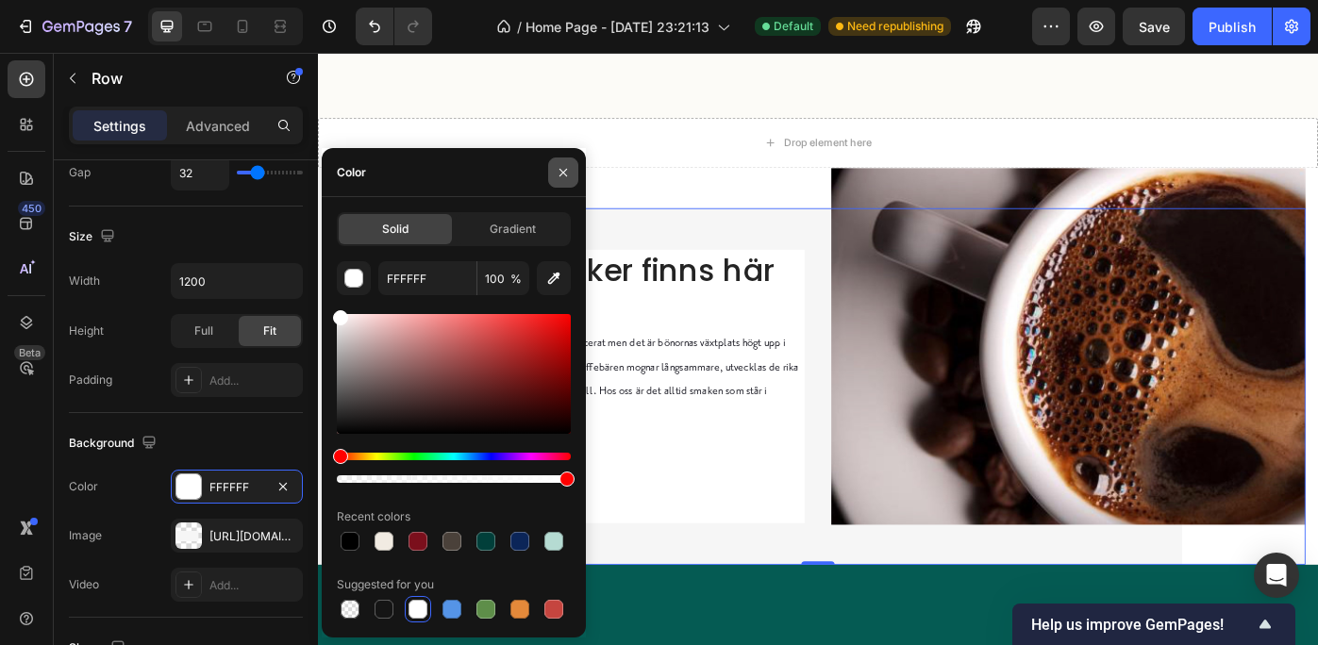
click at [561, 165] on icon "button" at bounding box center [563, 172] width 15 height 15
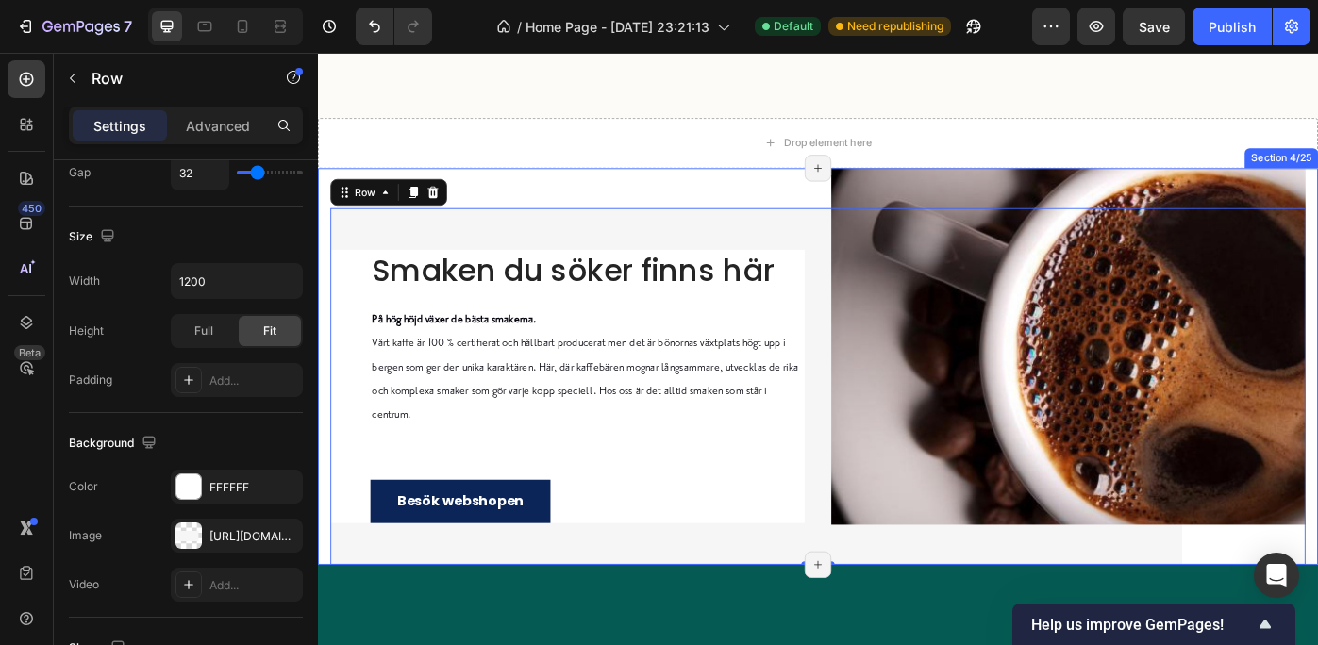
click at [518, 197] on div "Smaken du söker finns här Heading På hög höjd växer [PERSON_NAME] smakerna. Vår…" at bounding box center [884, 407] width 1132 height 449
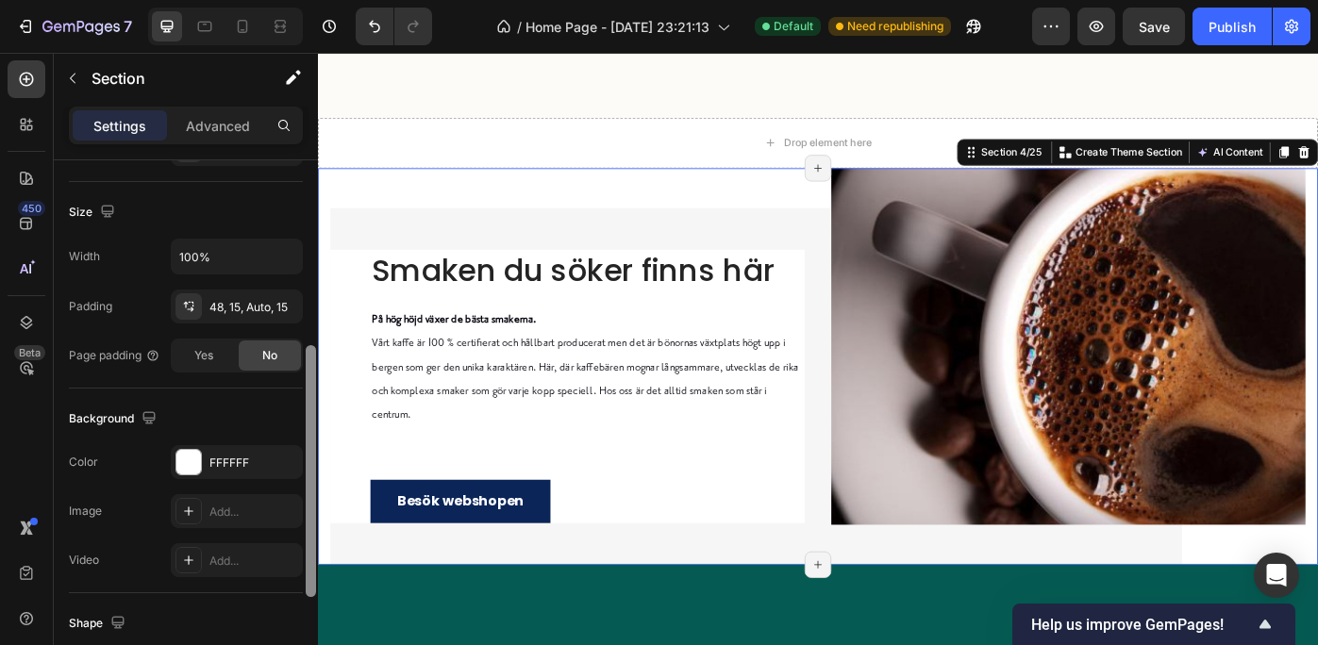
scroll to position [389, 0]
drag, startPoint x: 309, startPoint y: 239, endPoint x: 307, endPoint y: 421, distance: 182.1
click at [307, 421] on div at bounding box center [311, 468] width 10 height 252
click at [236, 453] on div "FFFFFF" at bounding box center [236, 459] width 55 height 17
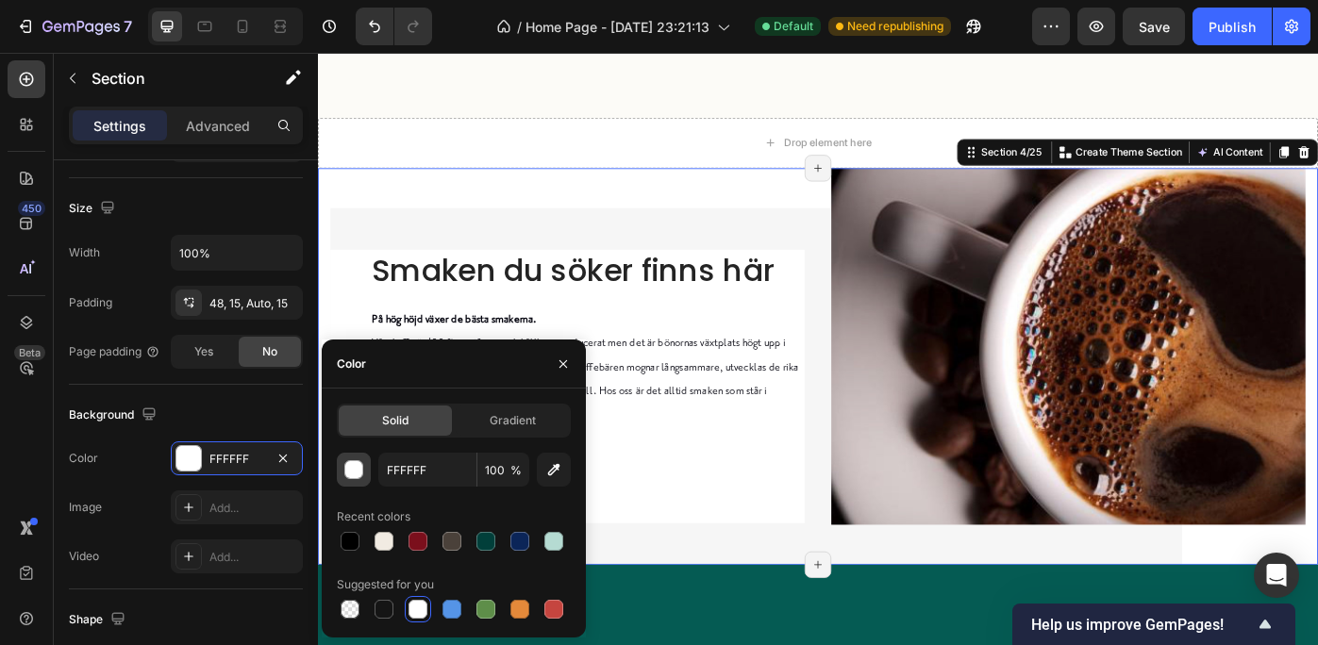
click at [352, 465] on div "button" at bounding box center [354, 470] width 19 height 19
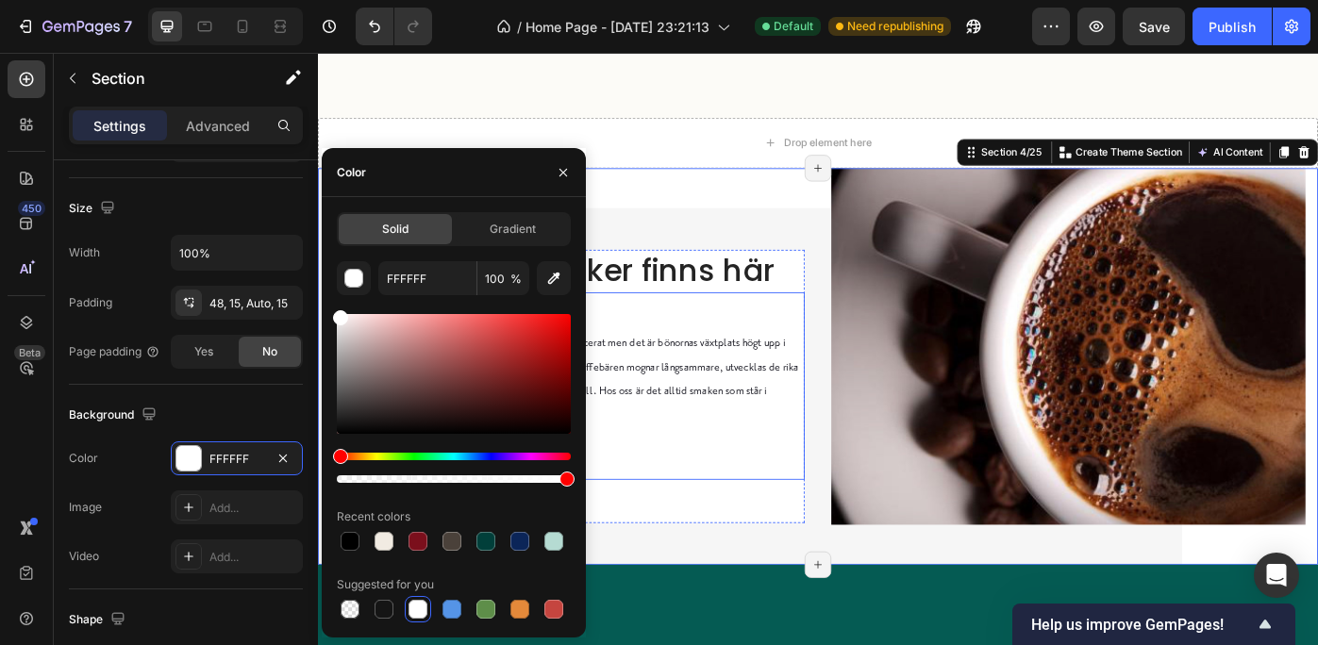
click at [717, 518] on div "På hög höjd växer [PERSON_NAME] smakerna. Vårt kaffe är 100 % certifierat och h…" at bounding box center [623, 430] width 492 height 212
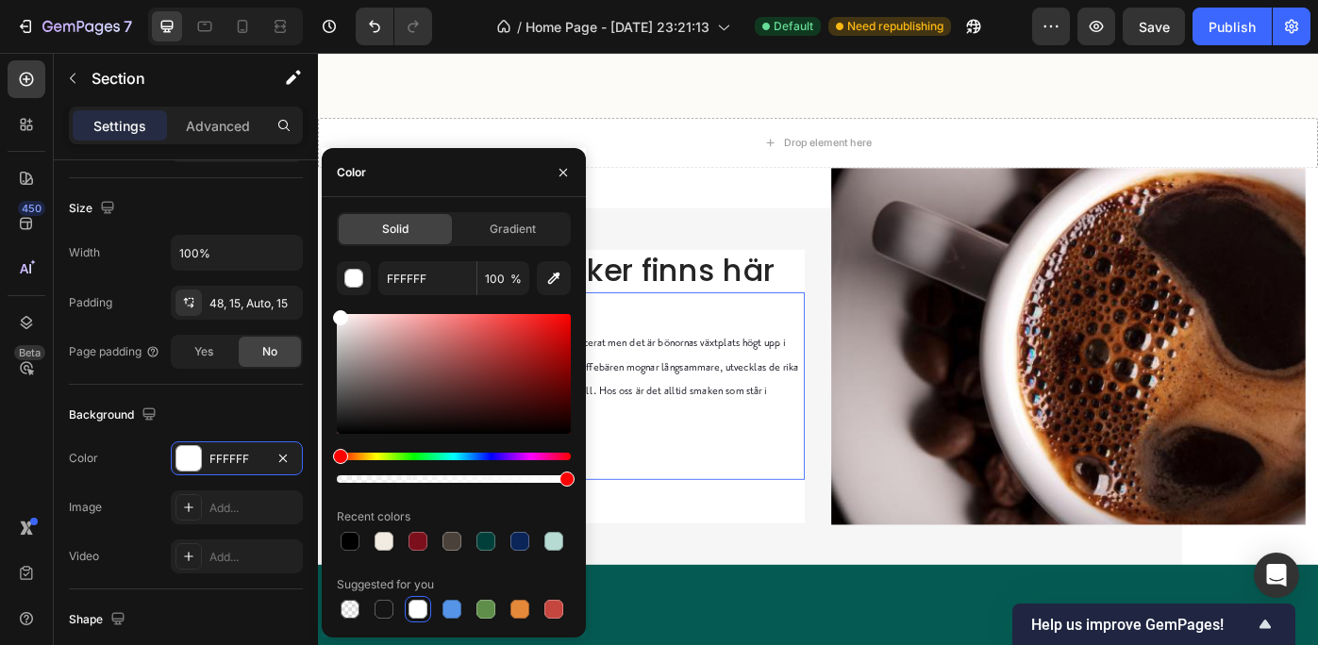
scroll to position [0, 0]
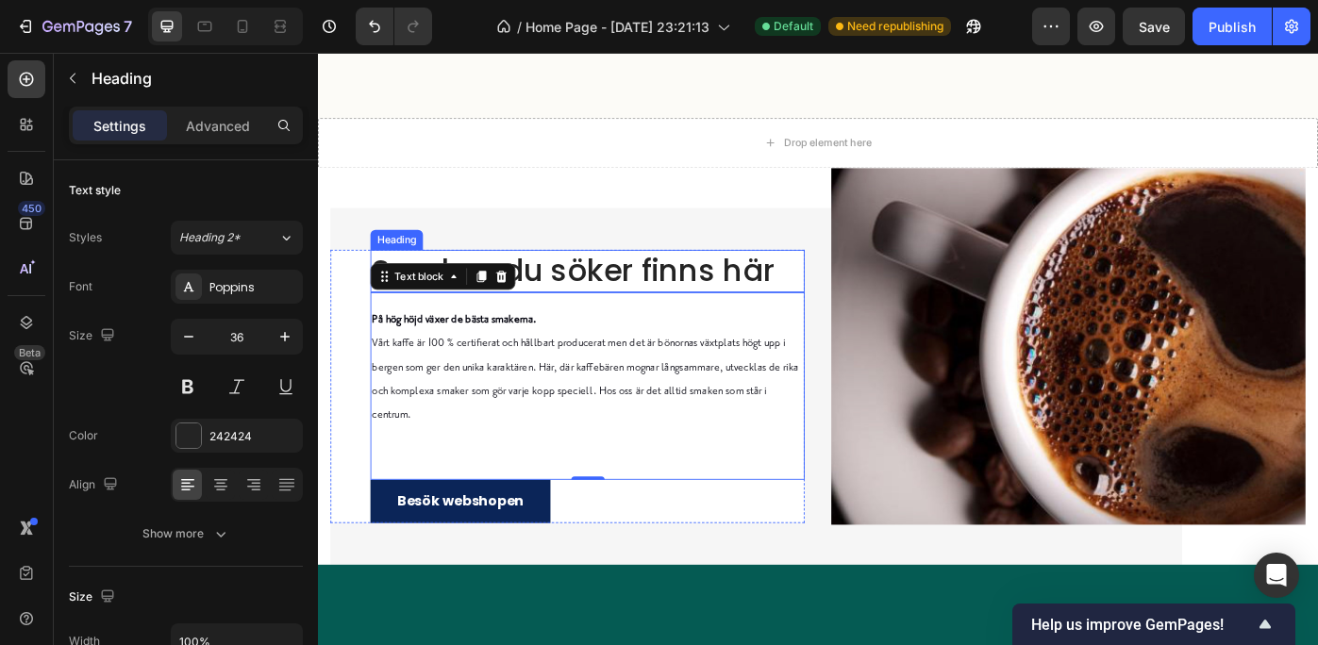
click at [706, 295] on h2 "Smaken du söker finns här" at bounding box center [623, 300] width 492 height 48
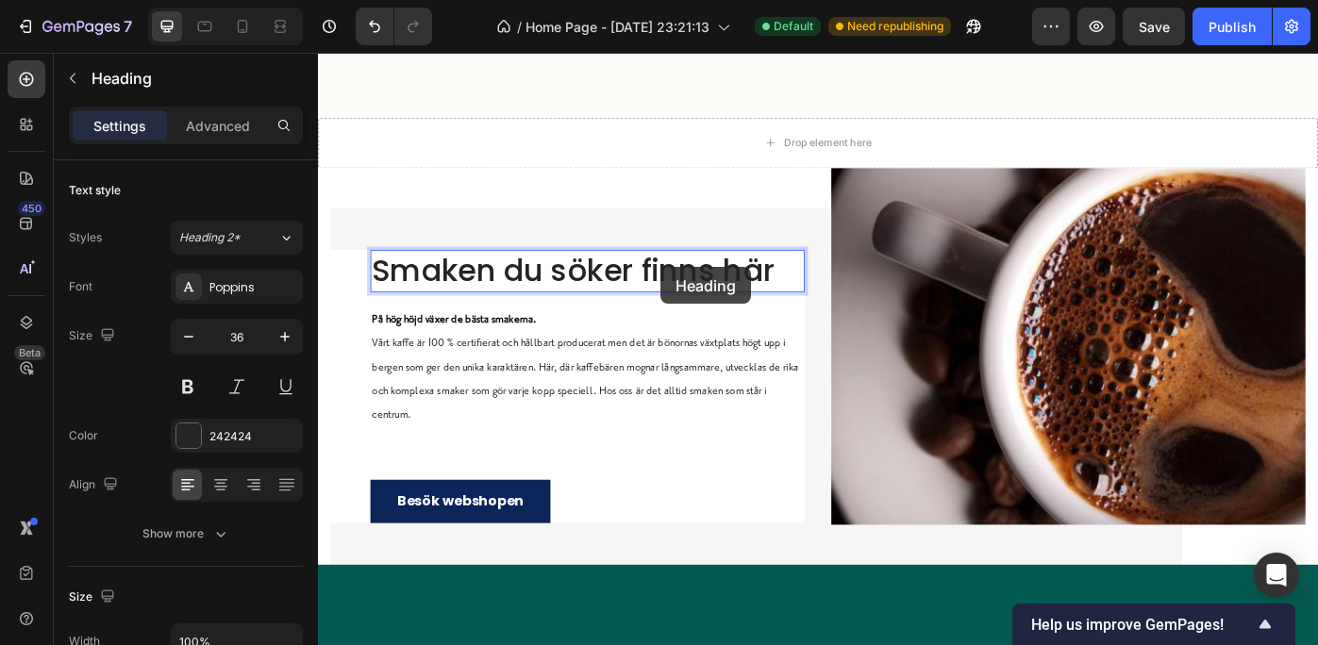
scroll to position [960, 0]
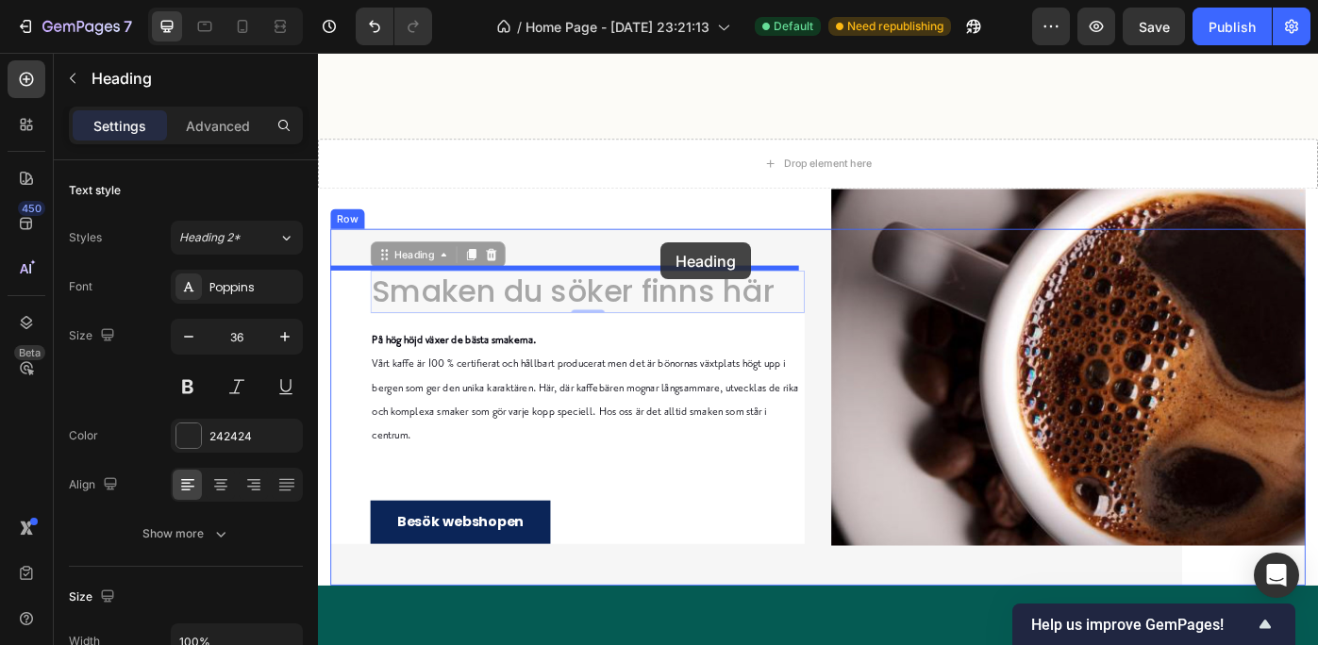
drag, startPoint x: 706, startPoint y: 295, endPoint x: 706, endPoint y: 268, distance: 27.4
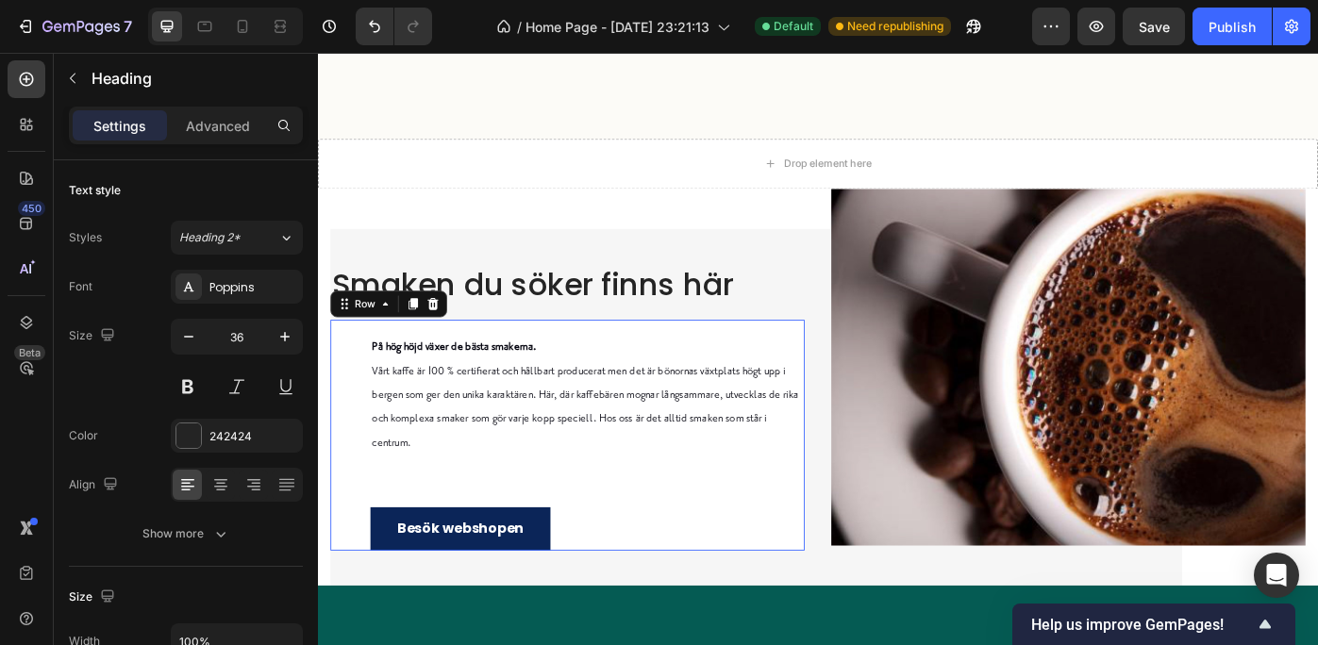
click at [359, 424] on div "På hög höjd växer [PERSON_NAME] smakerna. Vårt kaffe är 100 % certifierat och h…" at bounding box center [600, 485] width 537 height 261
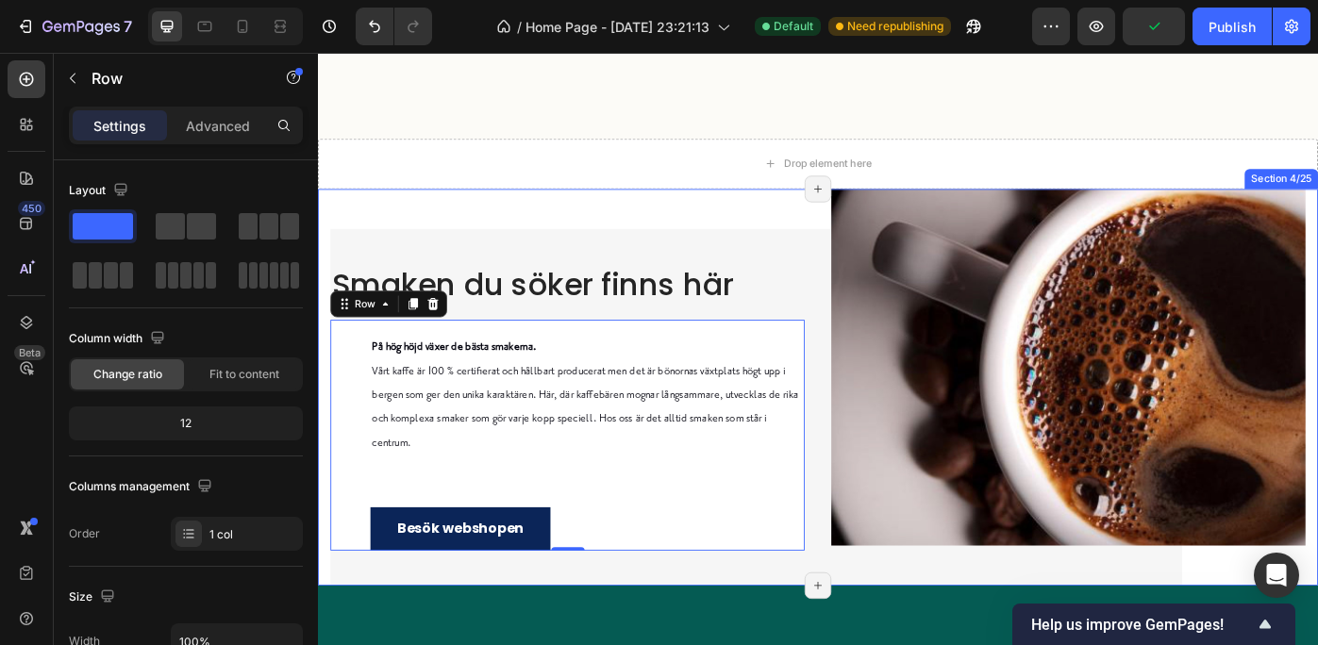
click at [340, 226] on div "Smaken du söker finns här Heading På hög höjd växer [PERSON_NAME] smakerna. Vår…" at bounding box center [884, 431] width 1132 height 449
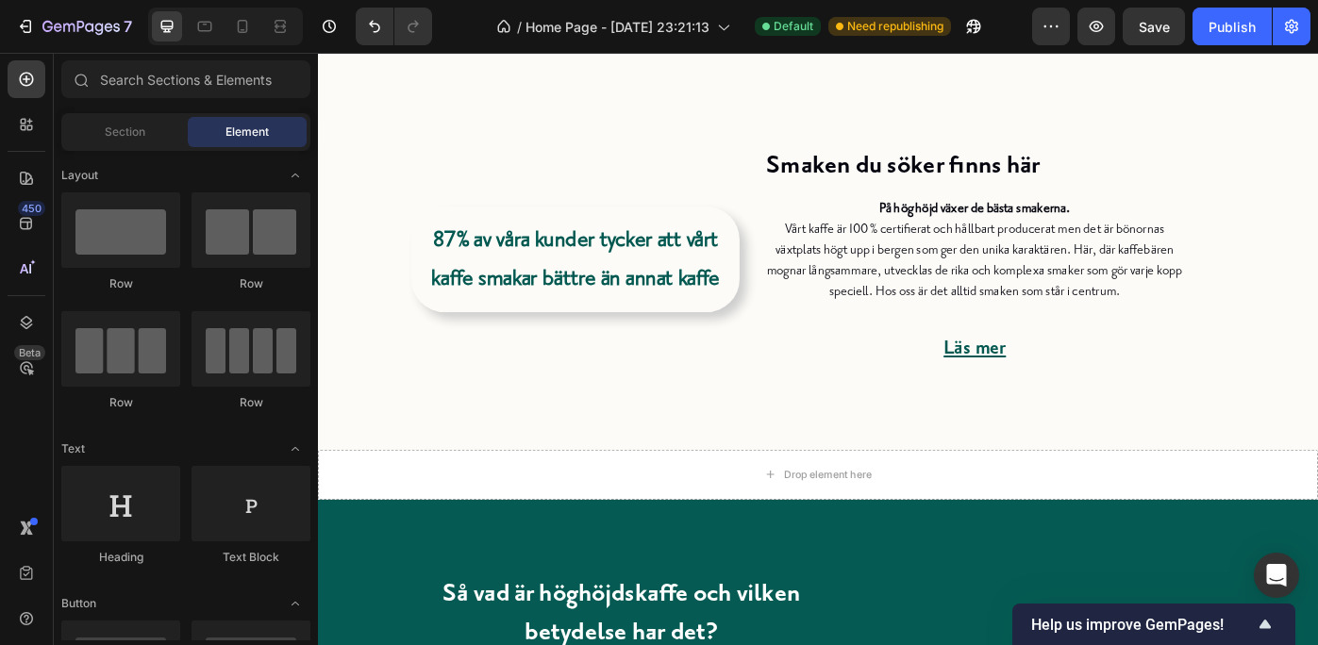
scroll to position [549, 0]
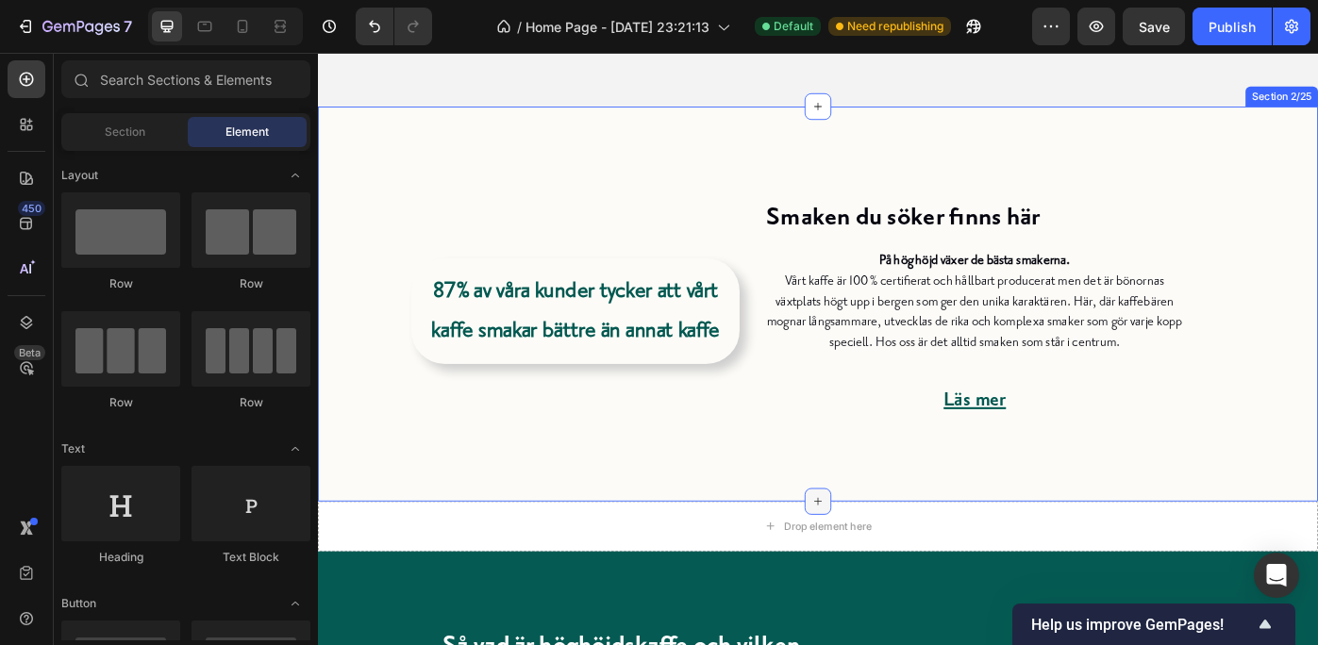
click at [877, 557] on icon at bounding box center [884, 560] width 15 height 15
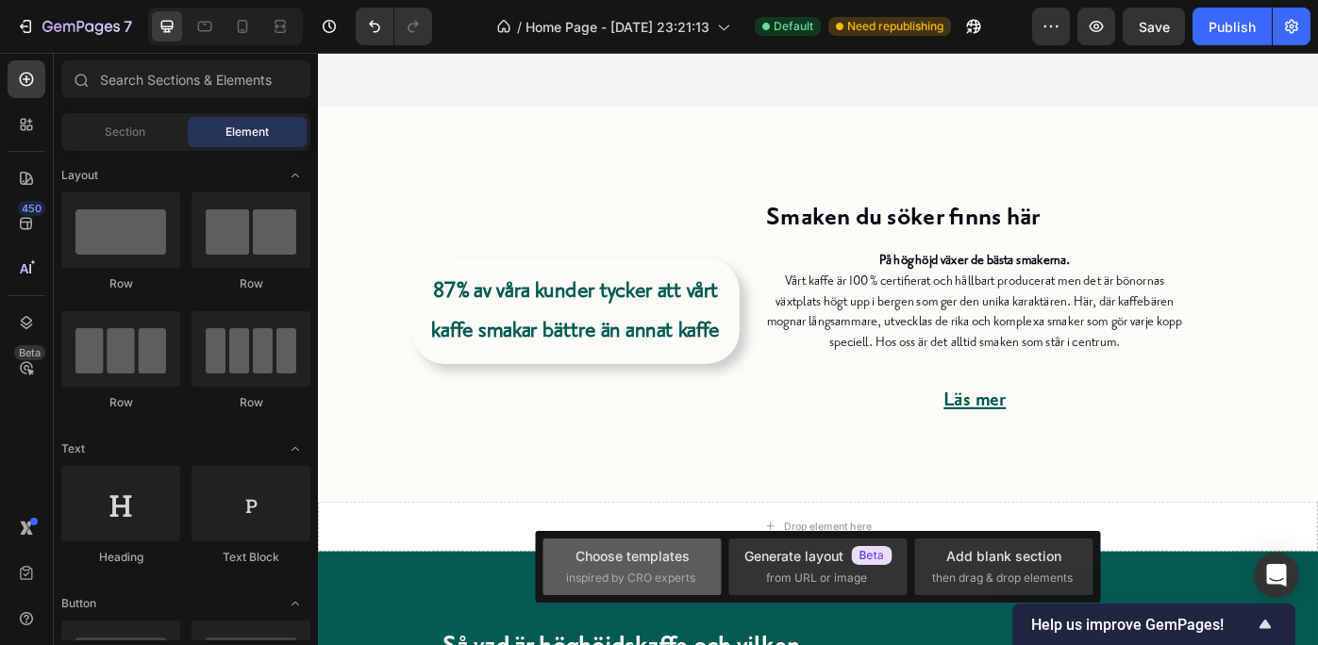
click at [656, 555] on div "Choose templates" at bounding box center [633, 556] width 114 height 20
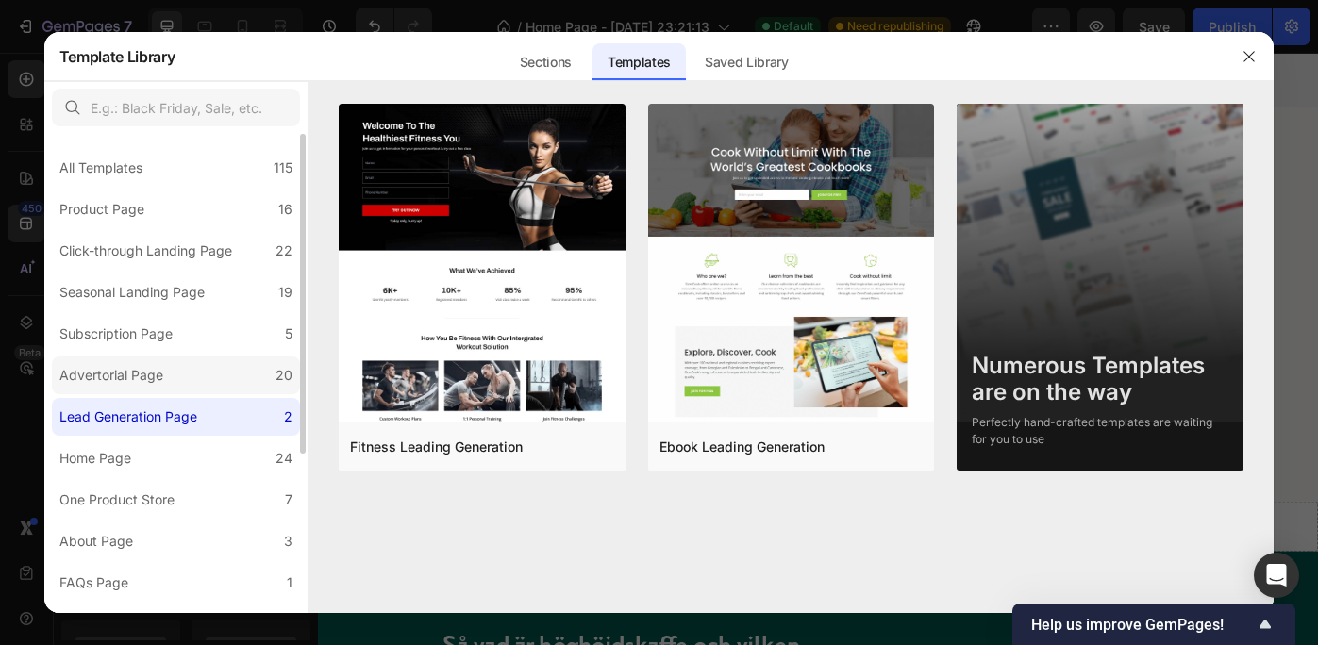
click at [174, 372] on label "Advertorial Page 20" at bounding box center [176, 376] width 248 height 38
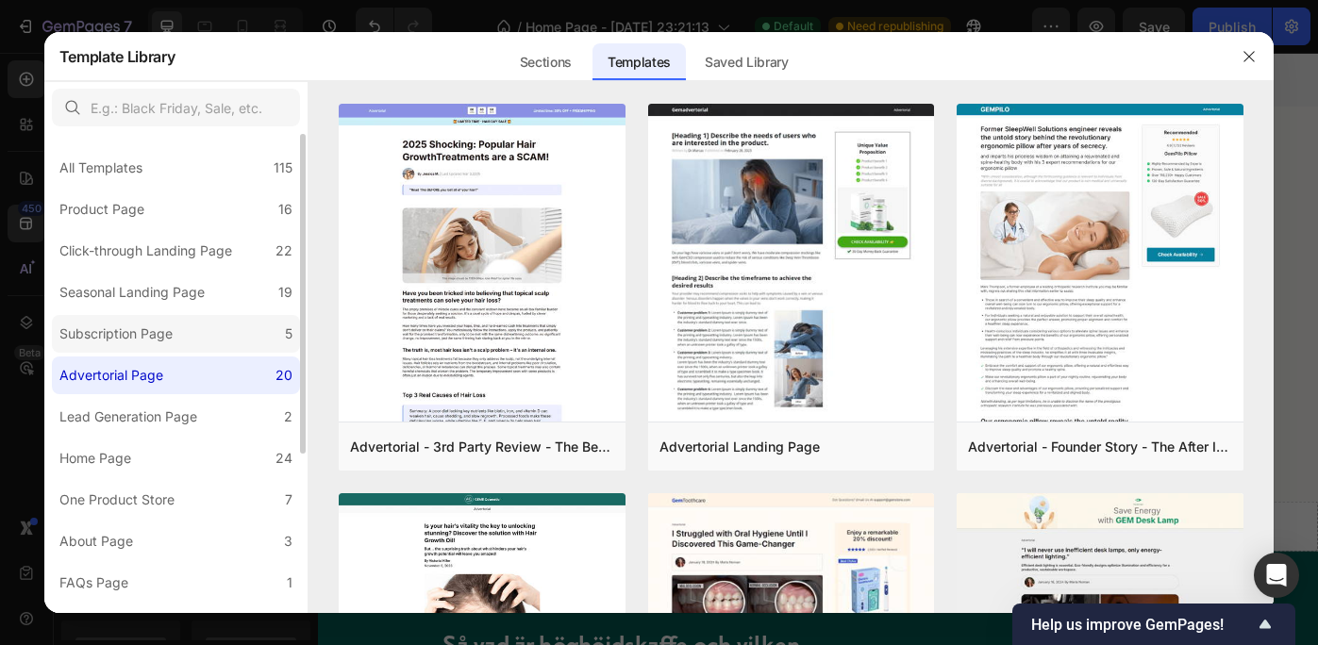
click at [176, 335] on div "Subscription Page" at bounding box center [119, 334] width 121 height 23
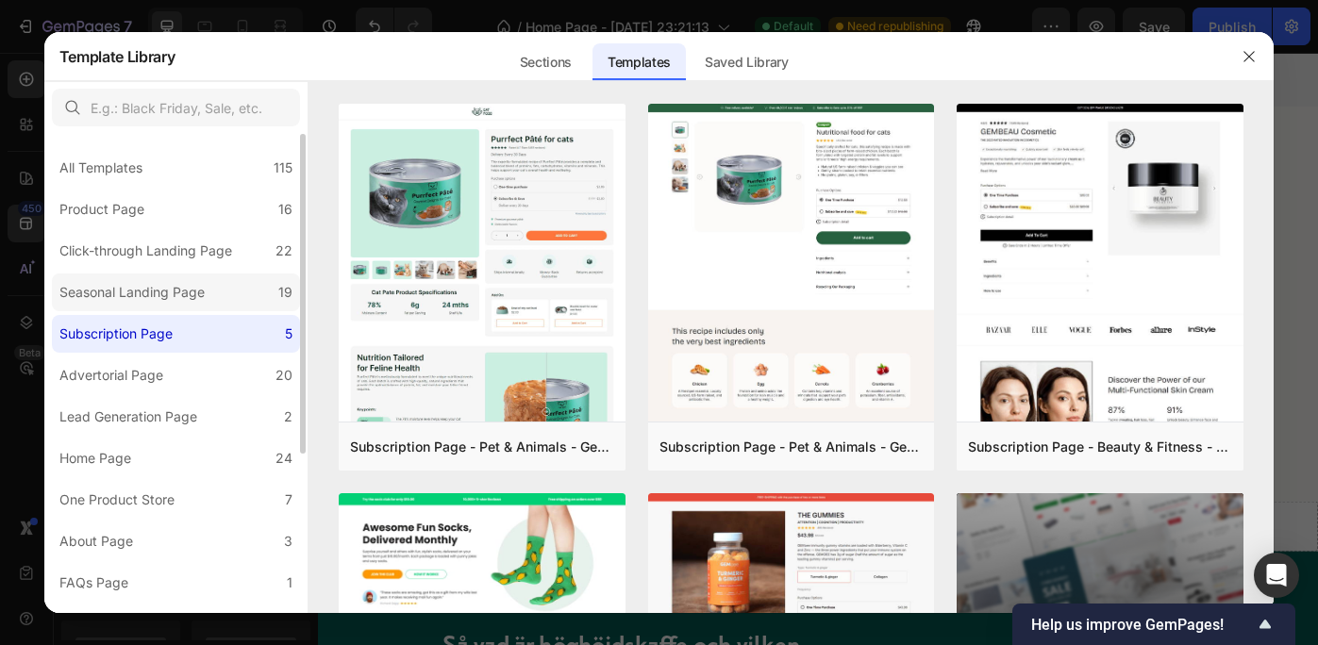
click at [178, 300] on div "Seasonal Landing Page" at bounding box center [131, 292] width 145 height 23
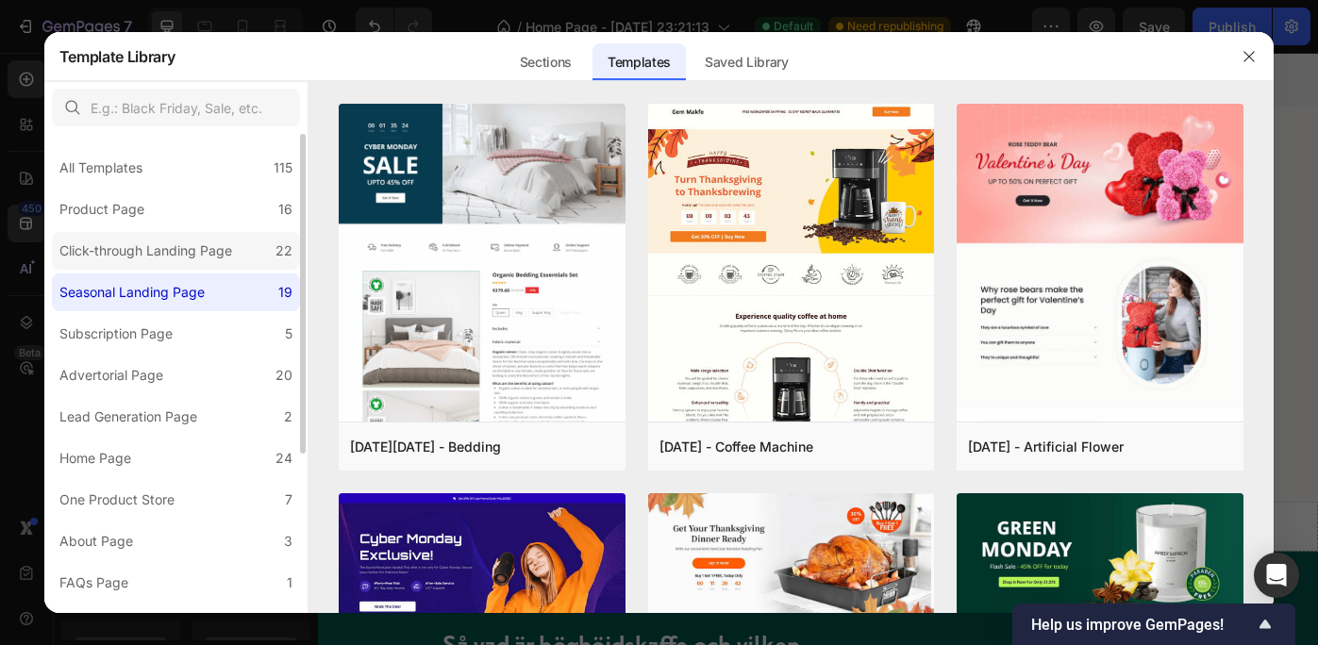
click at [190, 244] on div "Click-through Landing Page" at bounding box center [145, 251] width 173 height 23
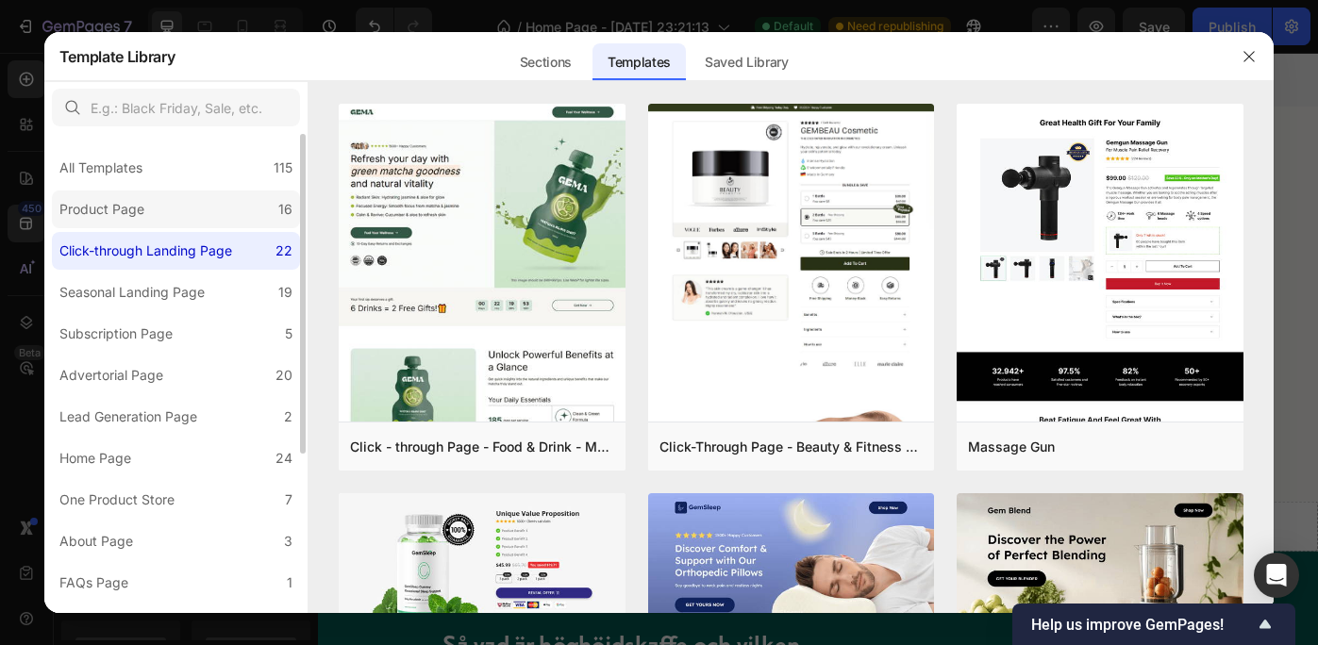
click at [192, 206] on label "Product Page 16" at bounding box center [176, 210] width 248 height 38
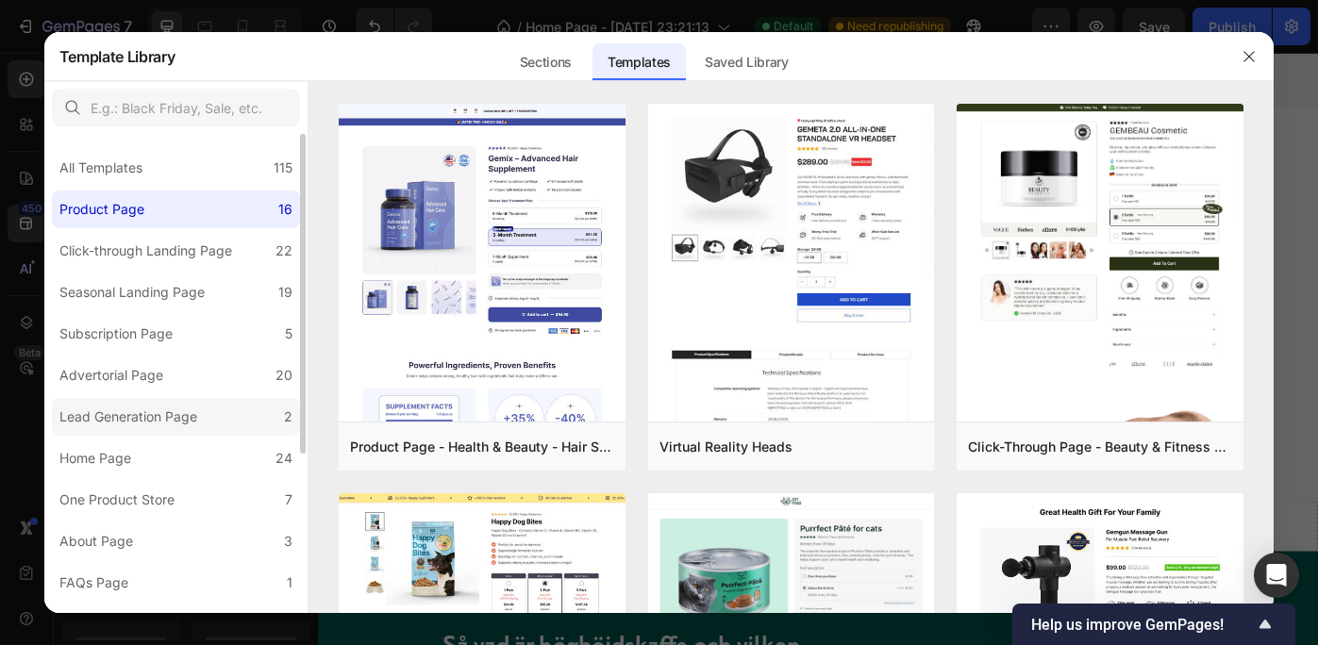
click at [153, 414] on div "Lead Generation Page" at bounding box center [128, 417] width 138 height 23
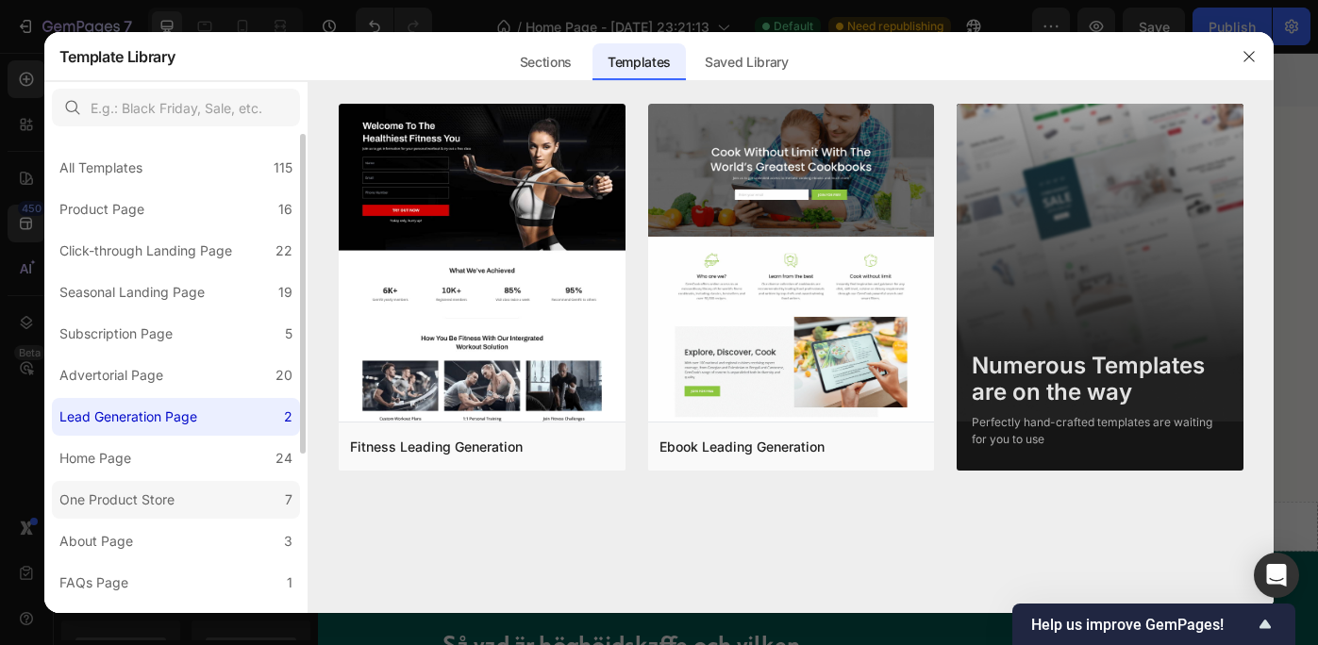
click at [159, 493] on div "One Product Store" at bounding box center [116, 500] width 115 height 23
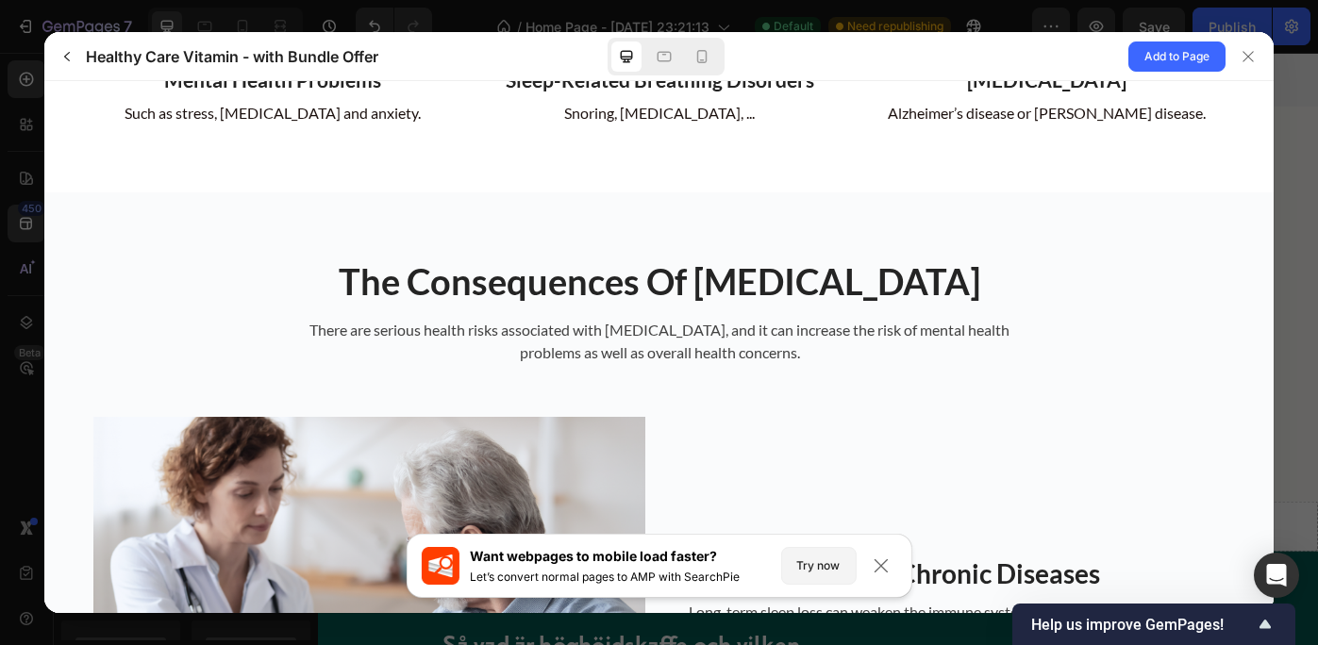
scroll to position [0, 0]
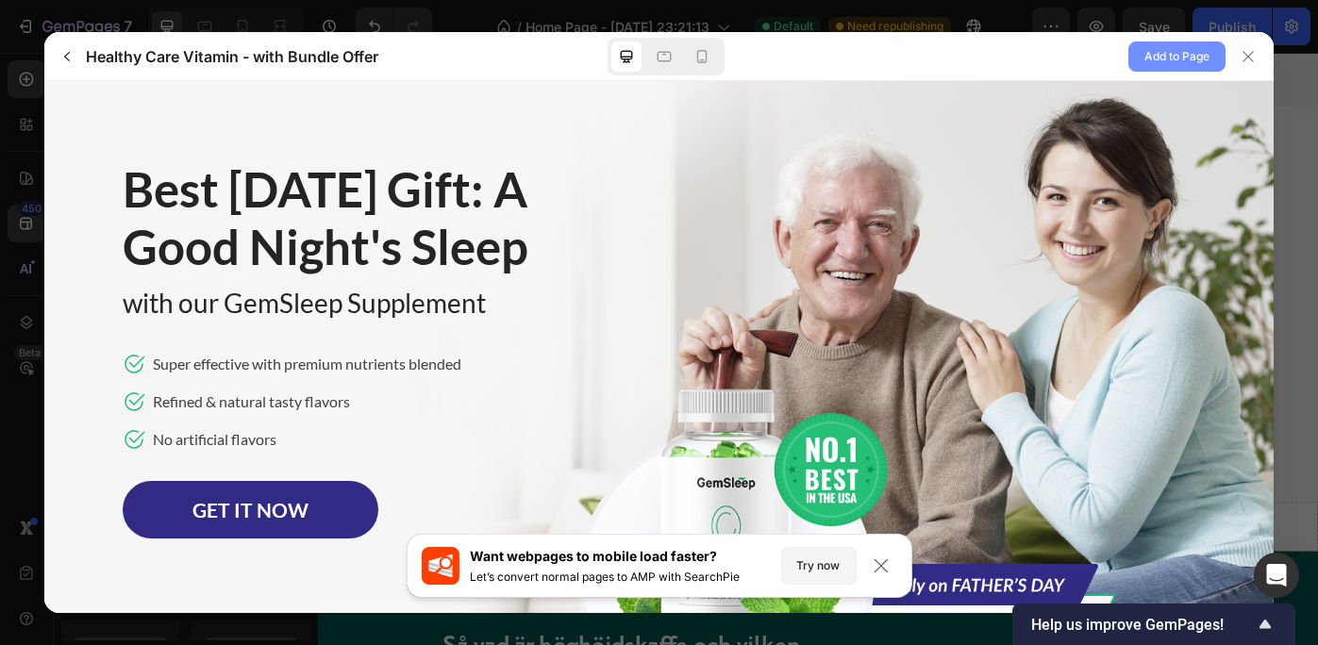
click at [1173, 45] on span "Add to Page" at bounding box center [1176, 56] width 65 height 23
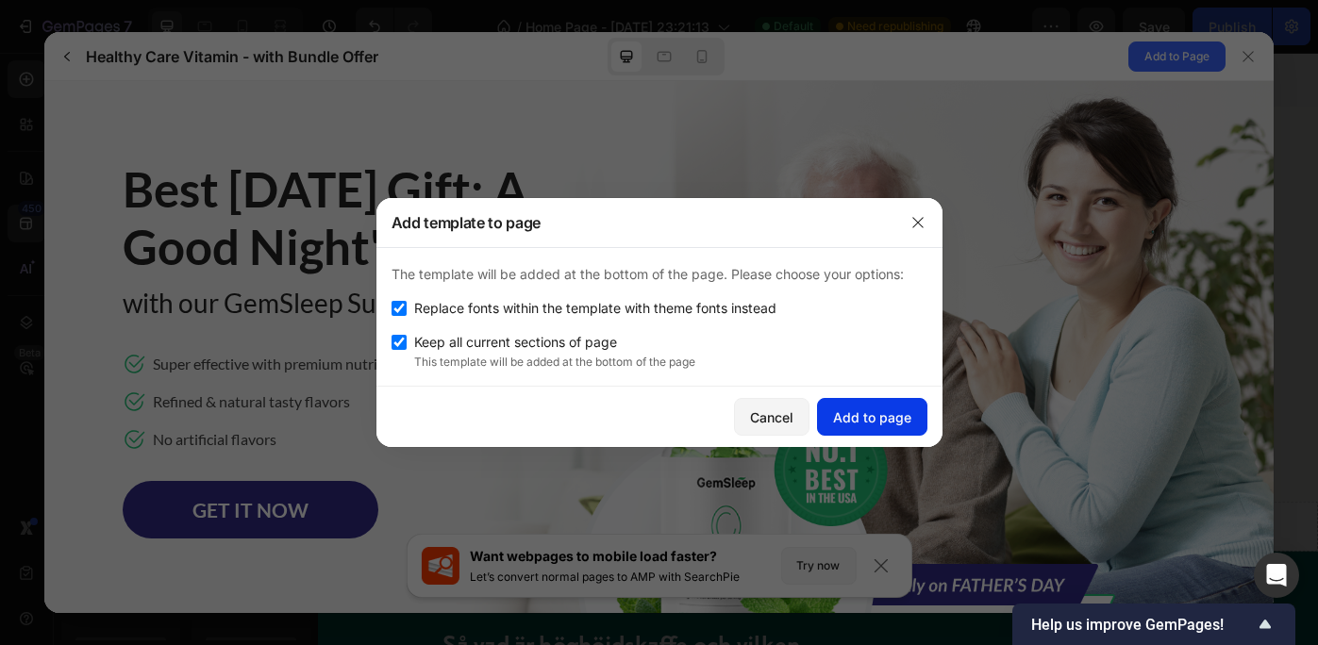
click at [875, 408] on div "Add to page" at bounding box center [872, 418] width 78 height 20
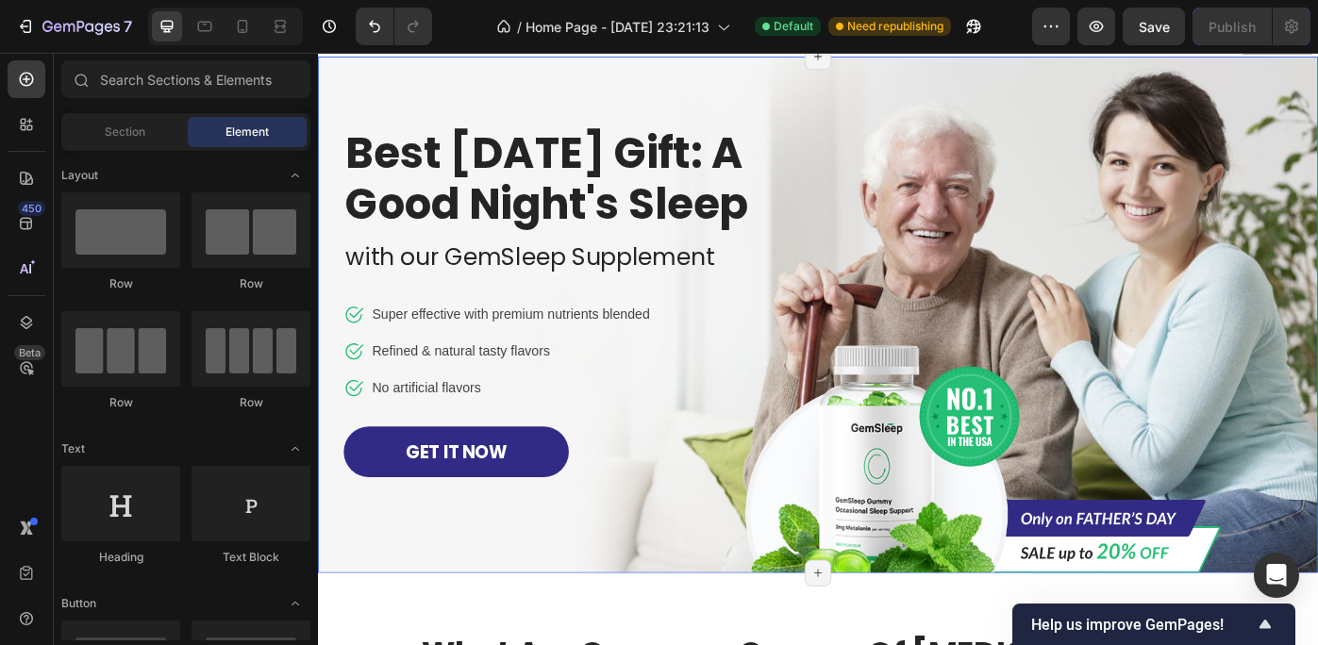
scroll to position [1056, 0]
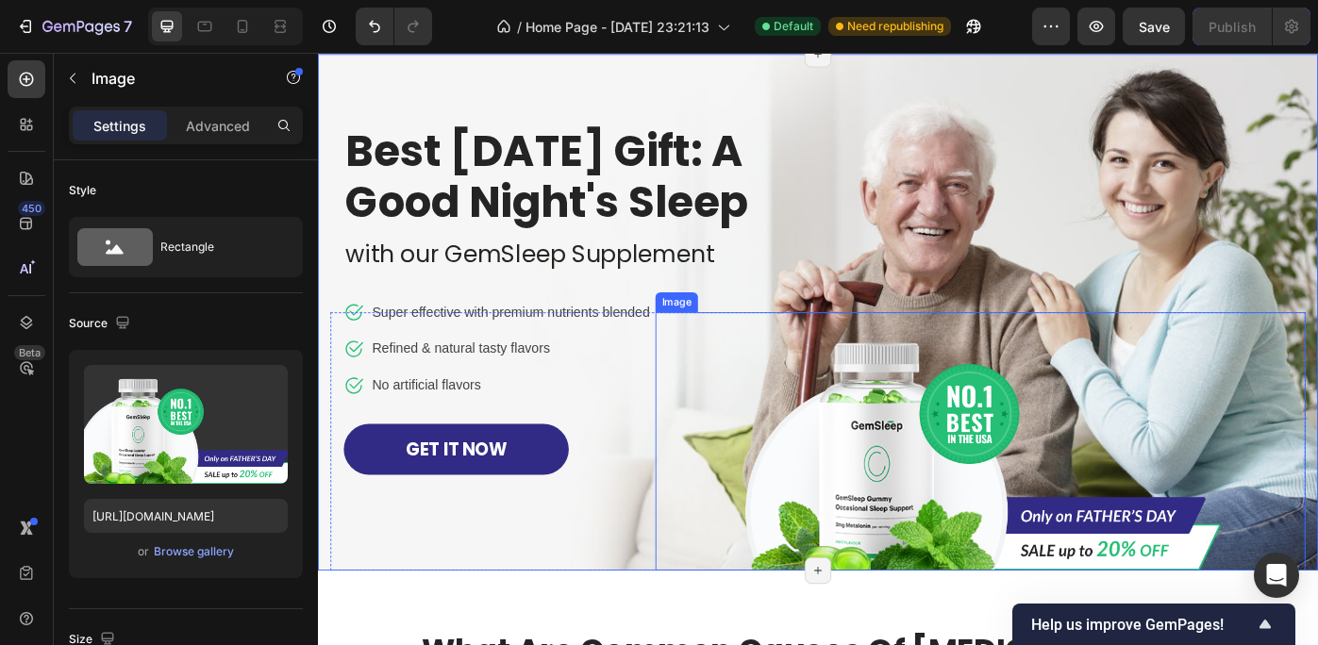
click at [928, 534] on img at bounding box center [1067, 492] width 547 height 292
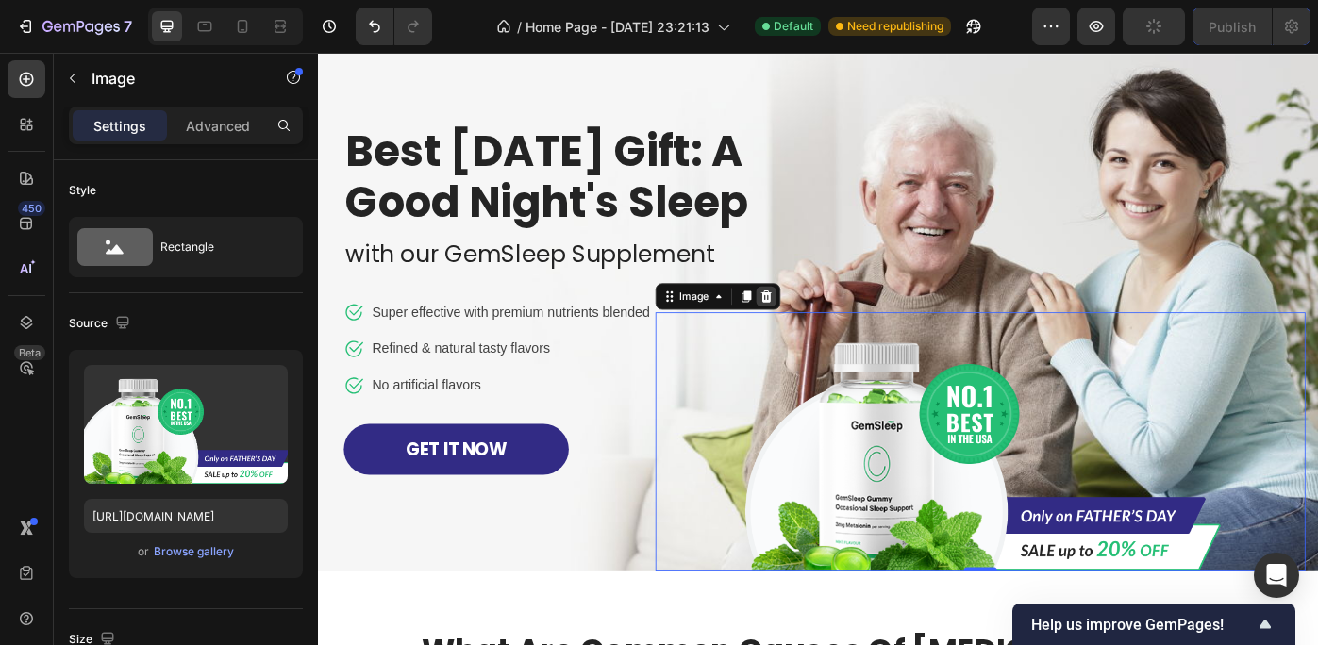
click at [819, 340] on div at bounding box center [825, 328] width 23 height 23
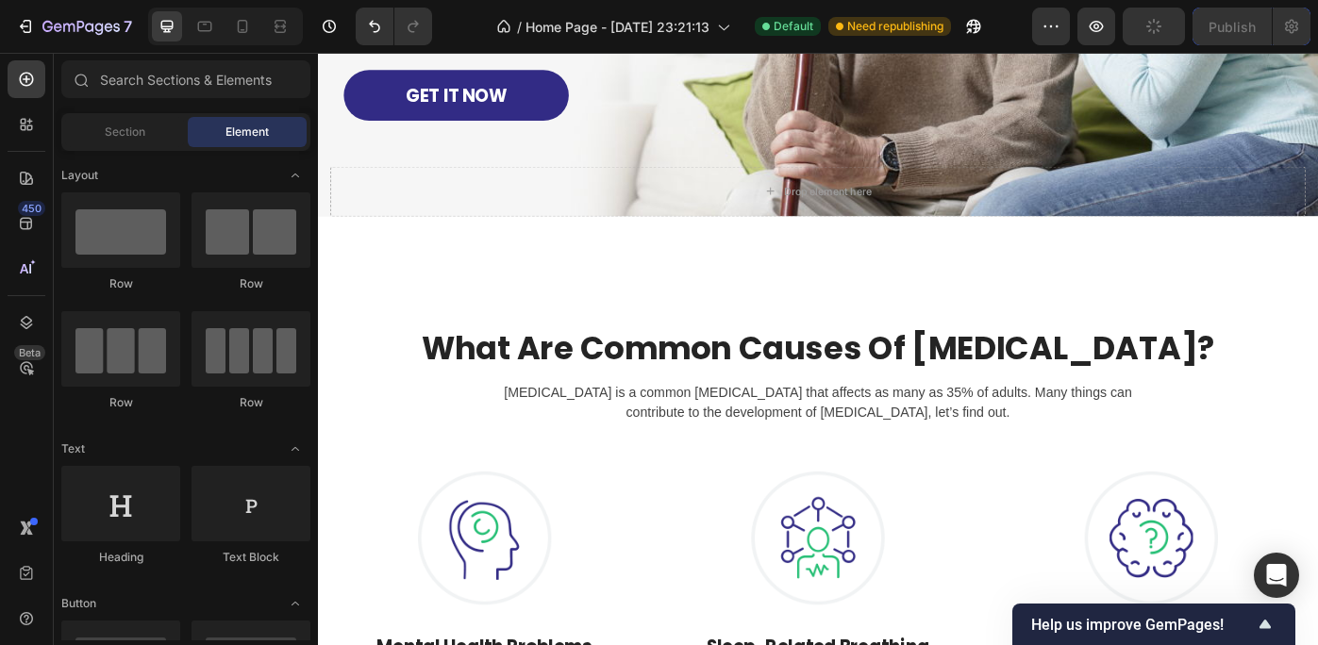
scroll to position [1533, 0]
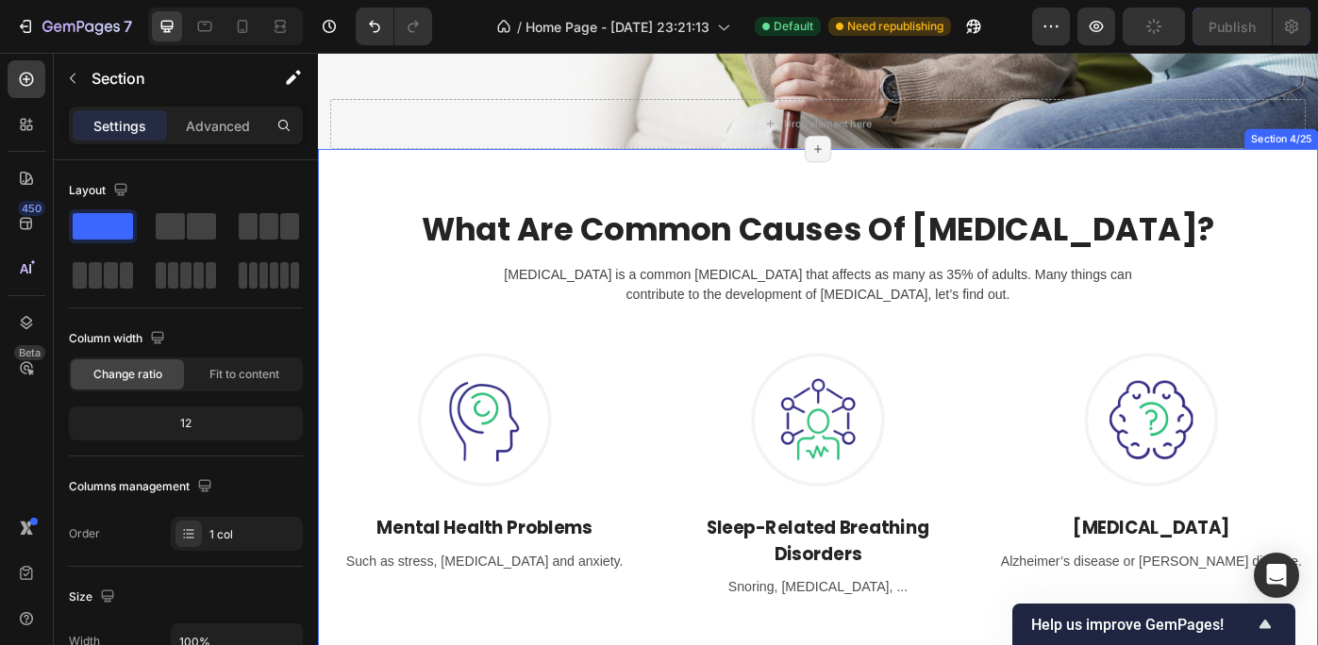
click at [1260, 251] on div "What Are Common Causes Of [MEDICAL_DATA]? Heading [MEDICAL_DATA] is a common [M…" at bounding box center [884, 450] width 1132 height 578
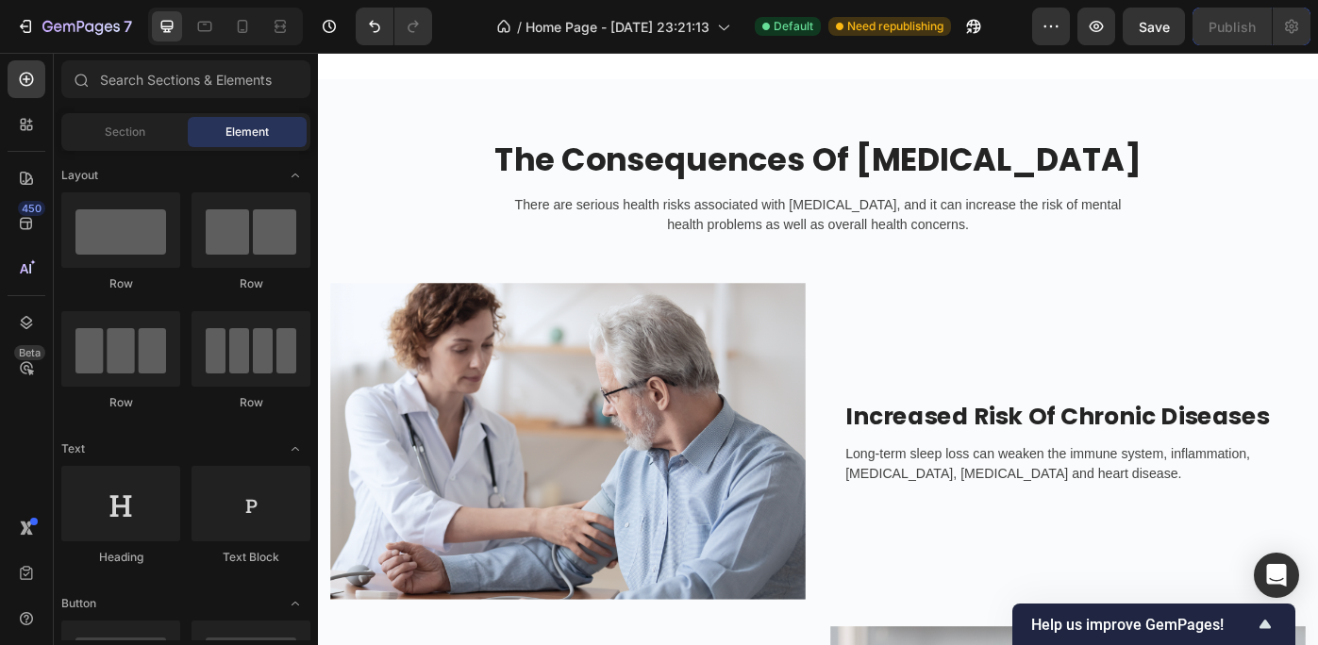
scroll to position [1596, 0]
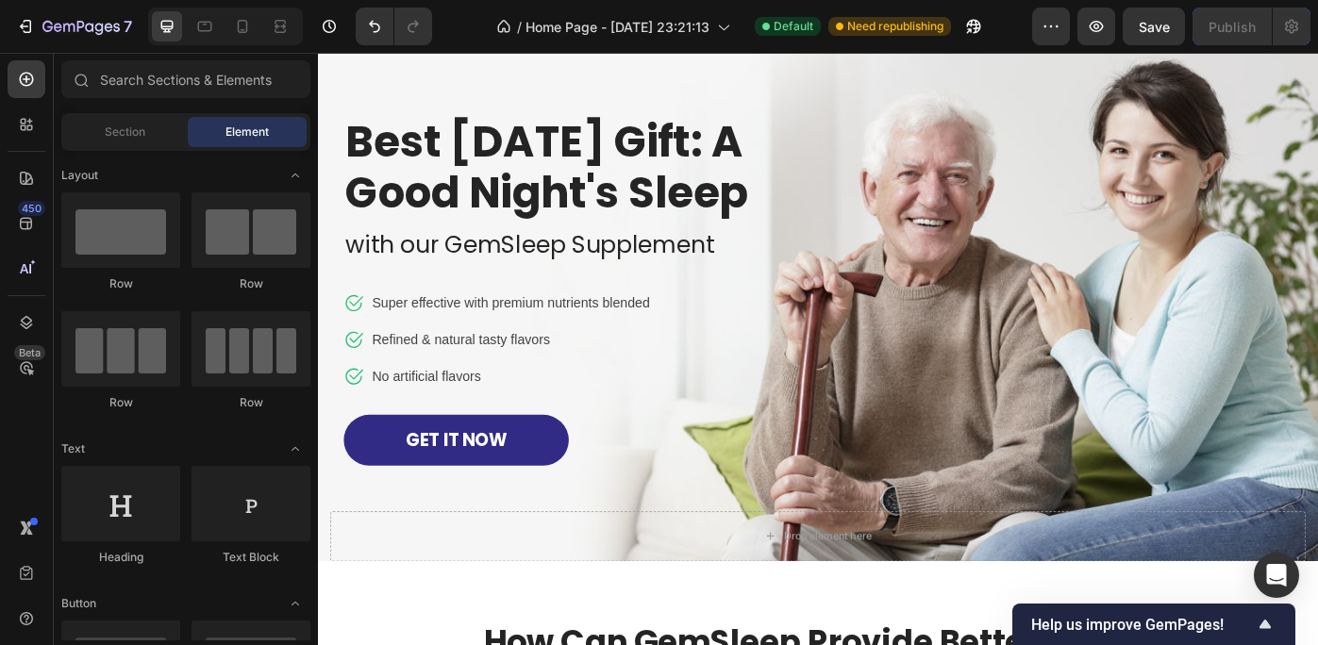
scroll to position [1054, 0]
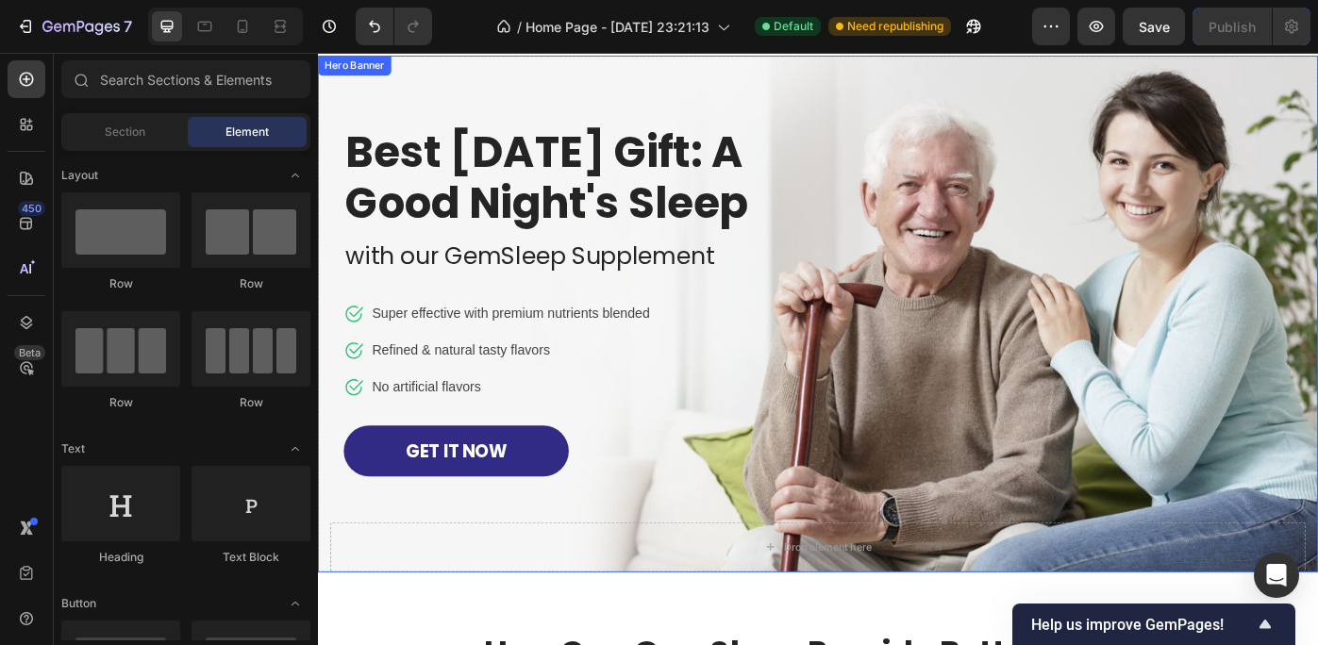
click at [1260, 192] on div "Drop element here Row Best [DATE] Gift: A Good Night's Sleep Heading with our G…" at bounding box center [884, 348] width 1104 height 585
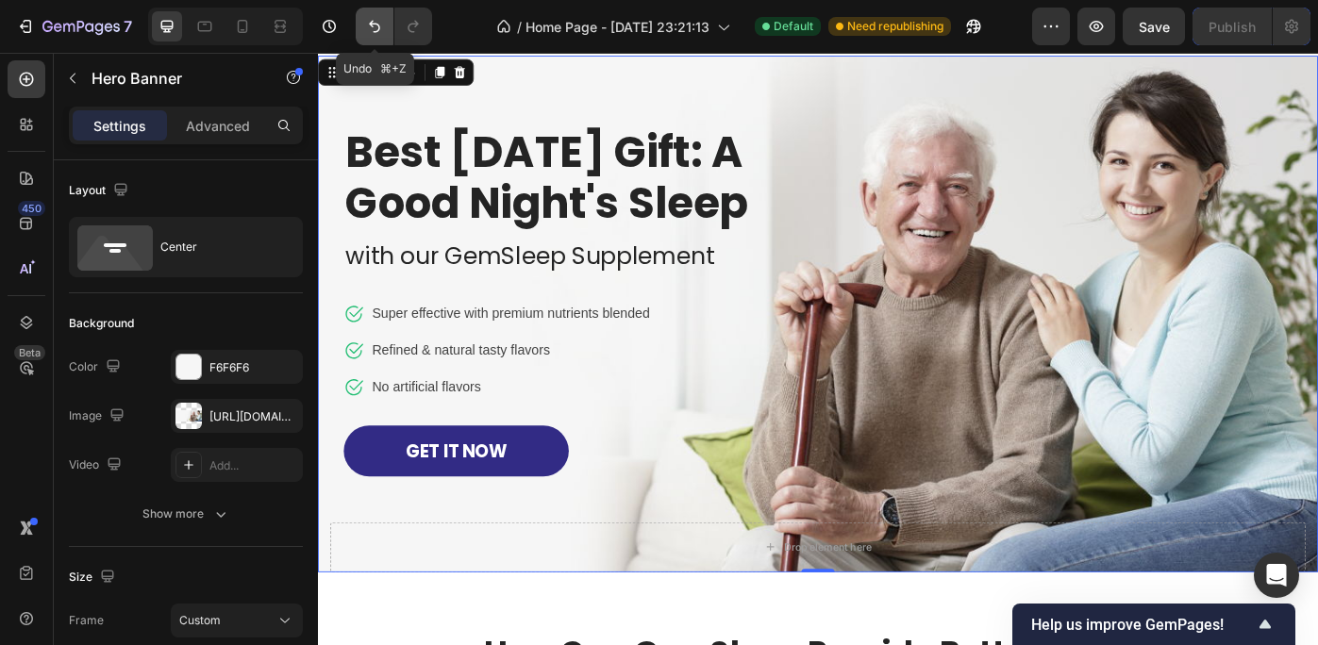
click at [374, 20] on icon "Undo/Redo" at bounding box center [374, 26] width 19 height 19
click at [370, 18] on icon "Undo/Redo" at bounding box center [374, 26] width 19 height 19
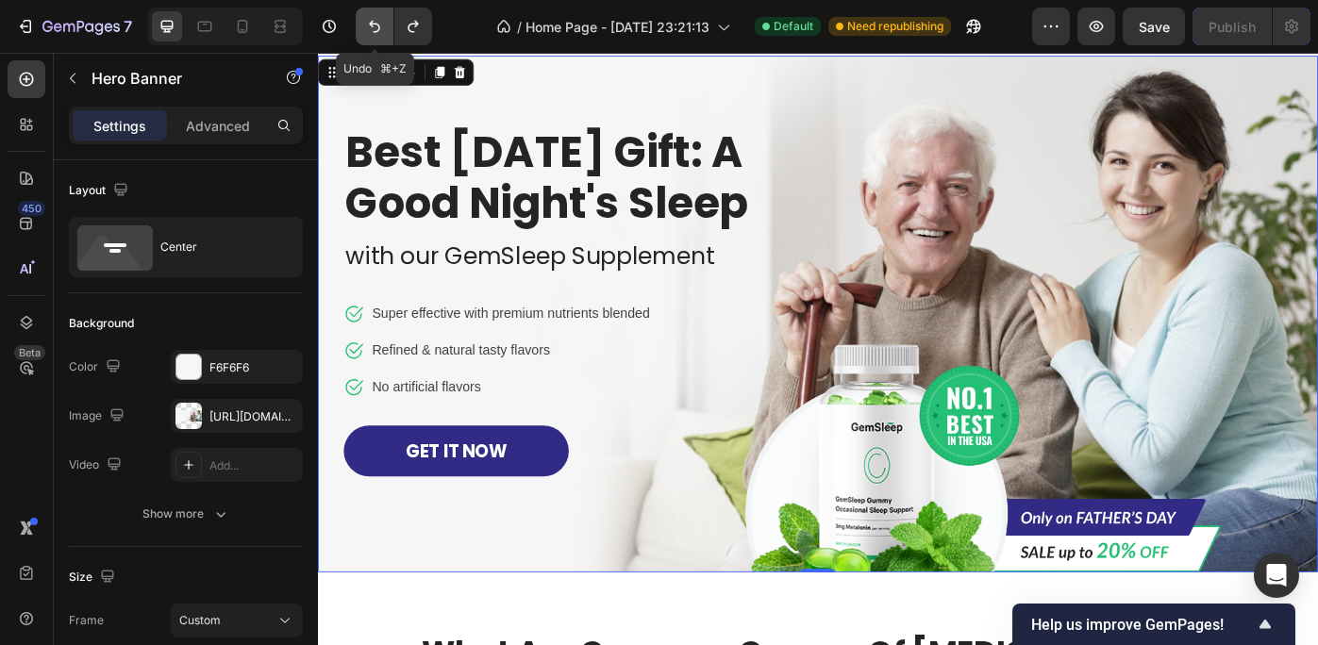
click at [370, 18] on icon "Undo/Redo" at bounding box center [374, 26] width 19 height 19
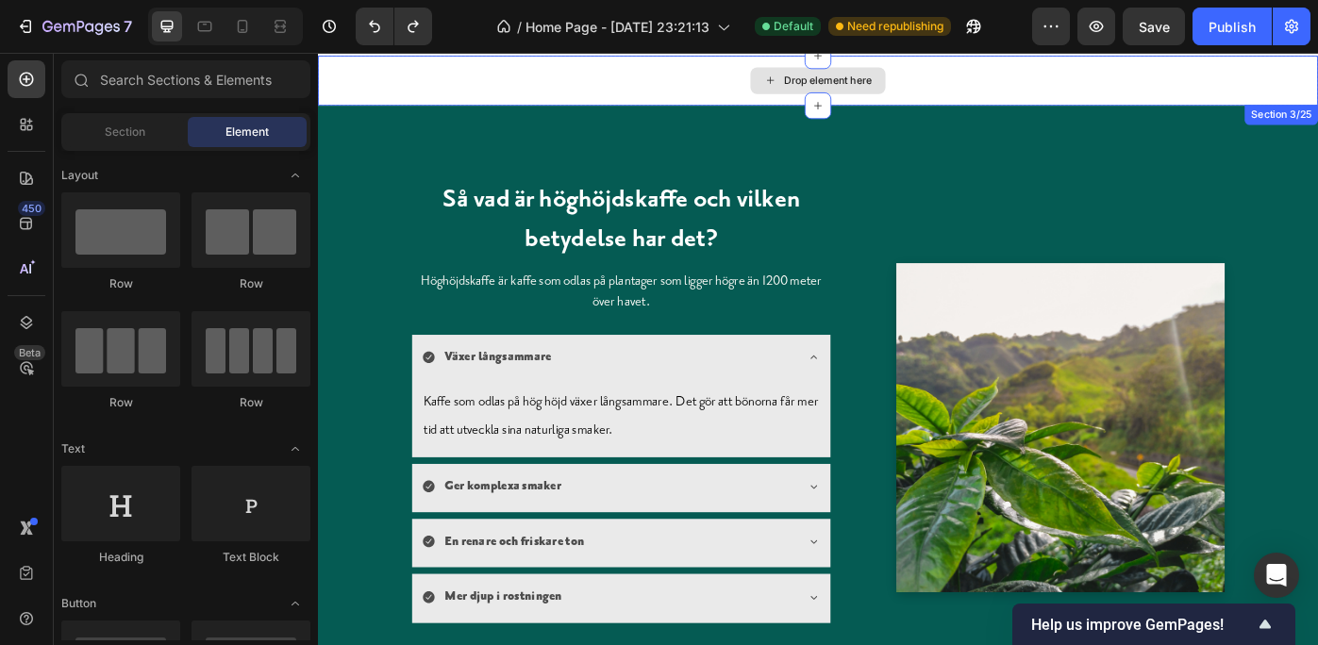
click at [876, 83] on div "Drop element here" at bounding box center [895, 83] width 100 height 15
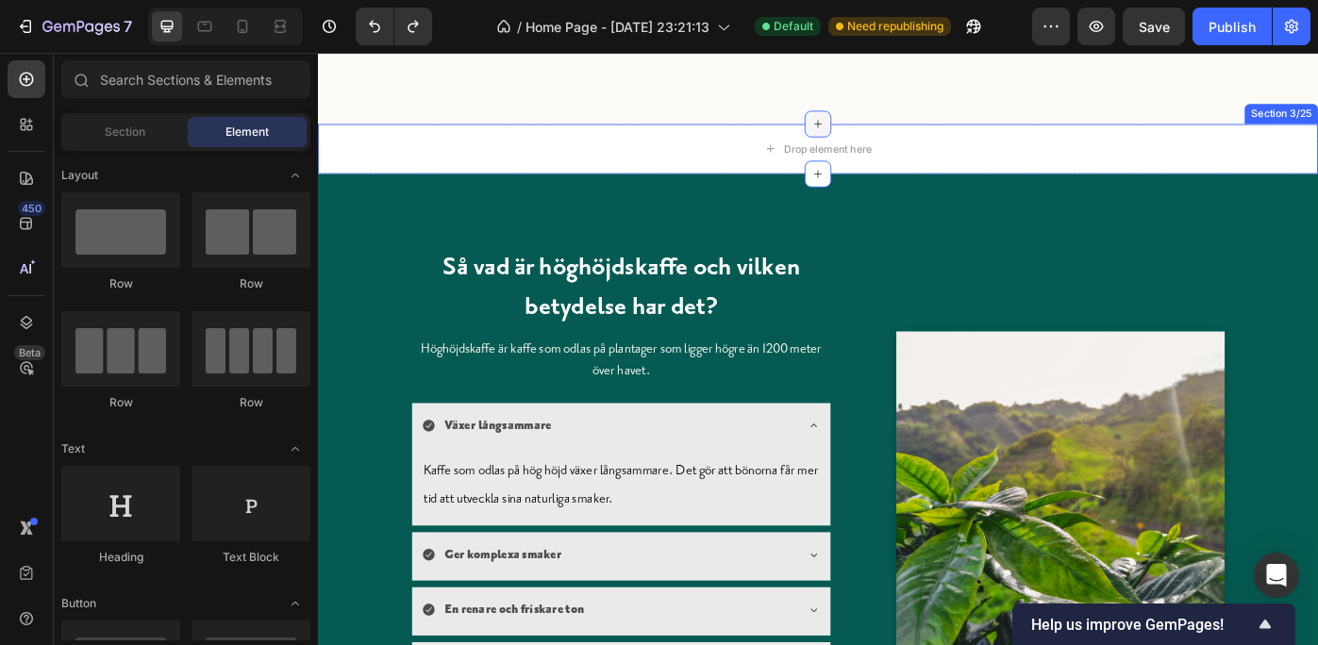
click at [877, 129] on icon at bounding box center [884, 132] width 15 height 15
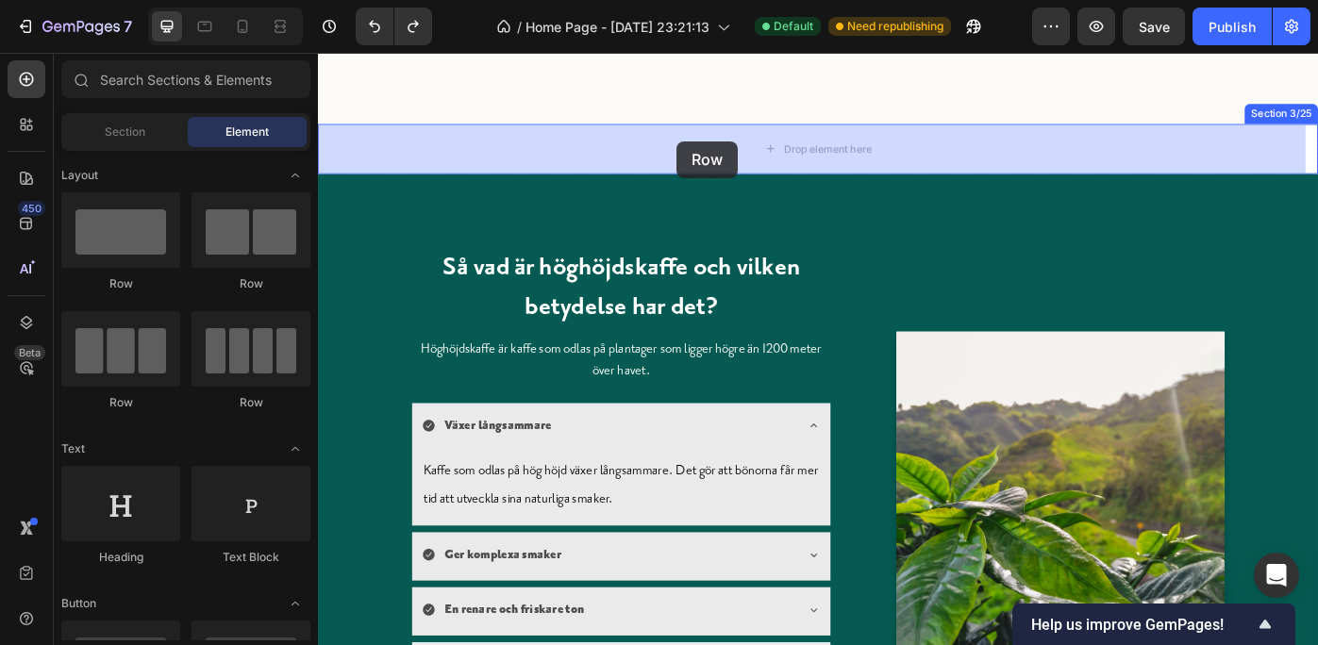
drag, startPoint x: 561, startPoint y: 283, endPoint x: 724, endPoint y: 153, distance: 208.1
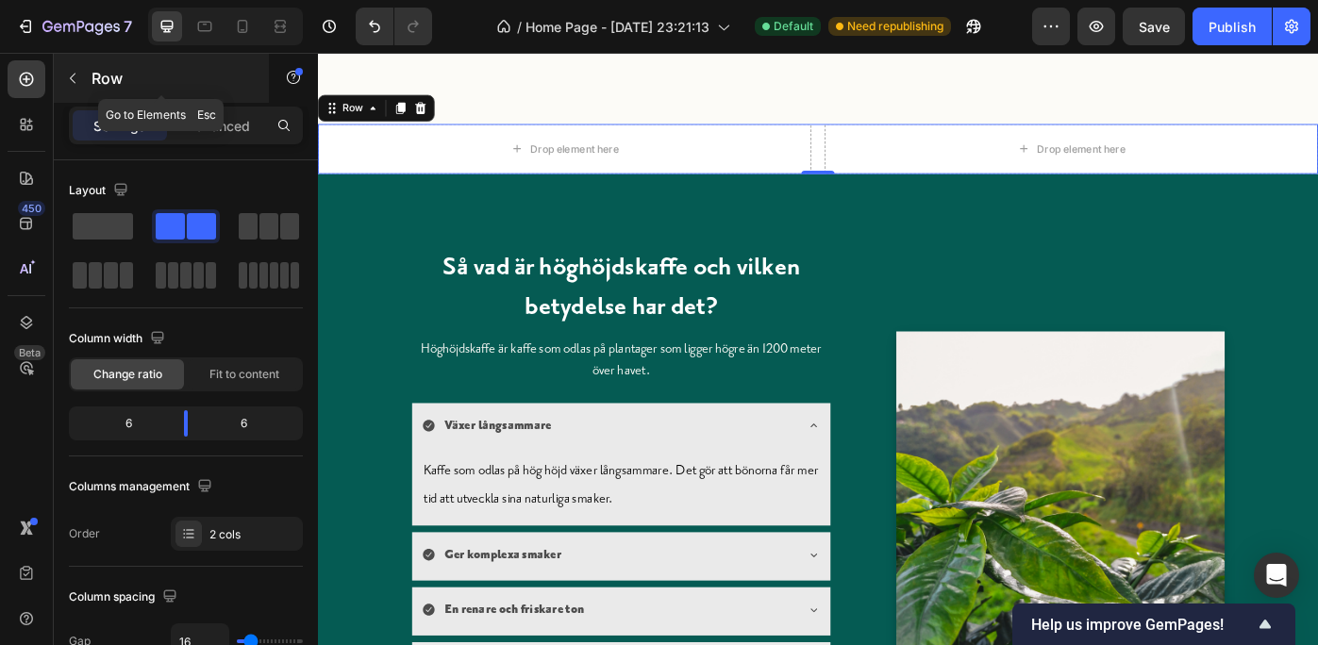
click at [72, 72] on icon "button" at bounding box center [72, 78] width 15 height 15
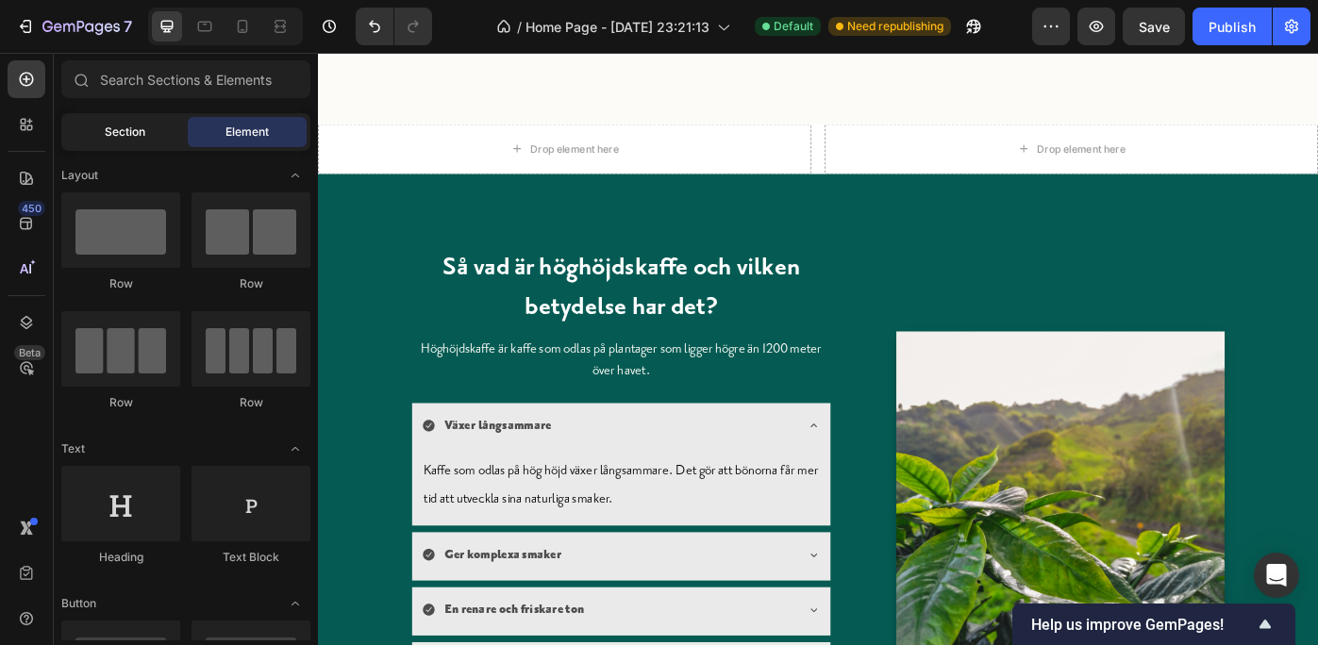
click at [114, 119] on div "Section" at bounding box center [124, 132] width 119 height 30
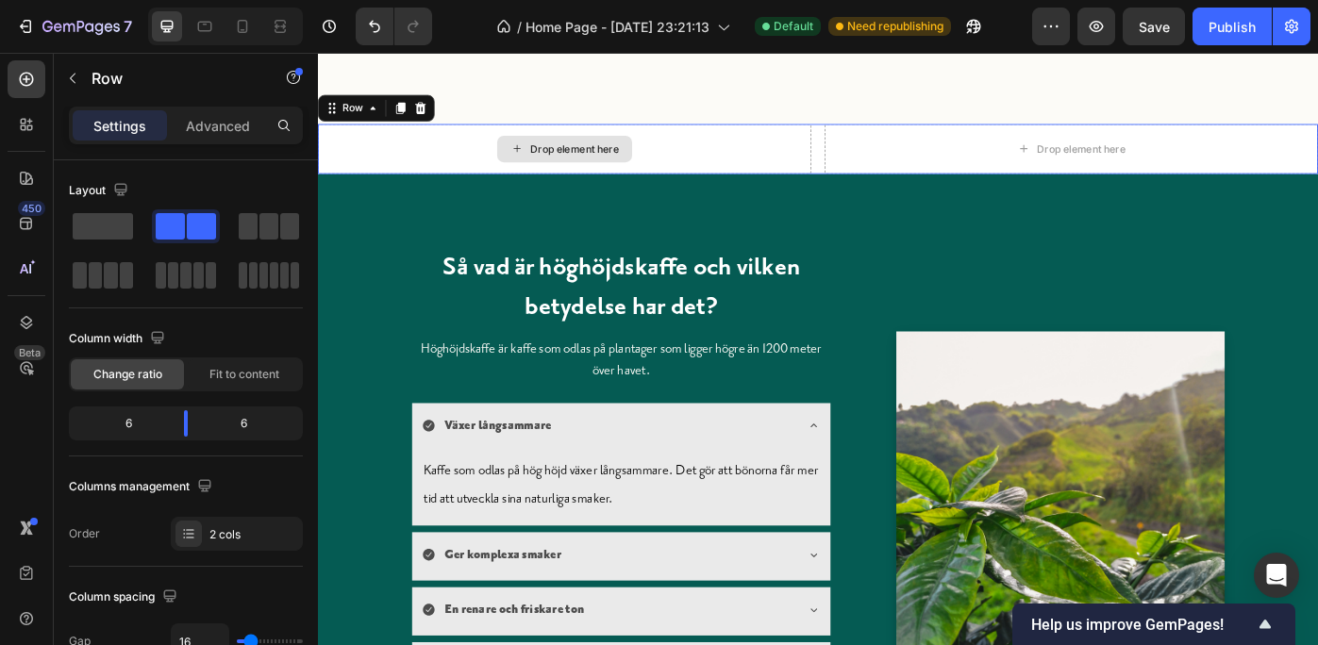
click at [391, 133] on div "Drop element here" at bounding box center [597, 161] width 559 height 57
click at [436, 110] on icon at bounding box center [434, 115] width 12 height 13
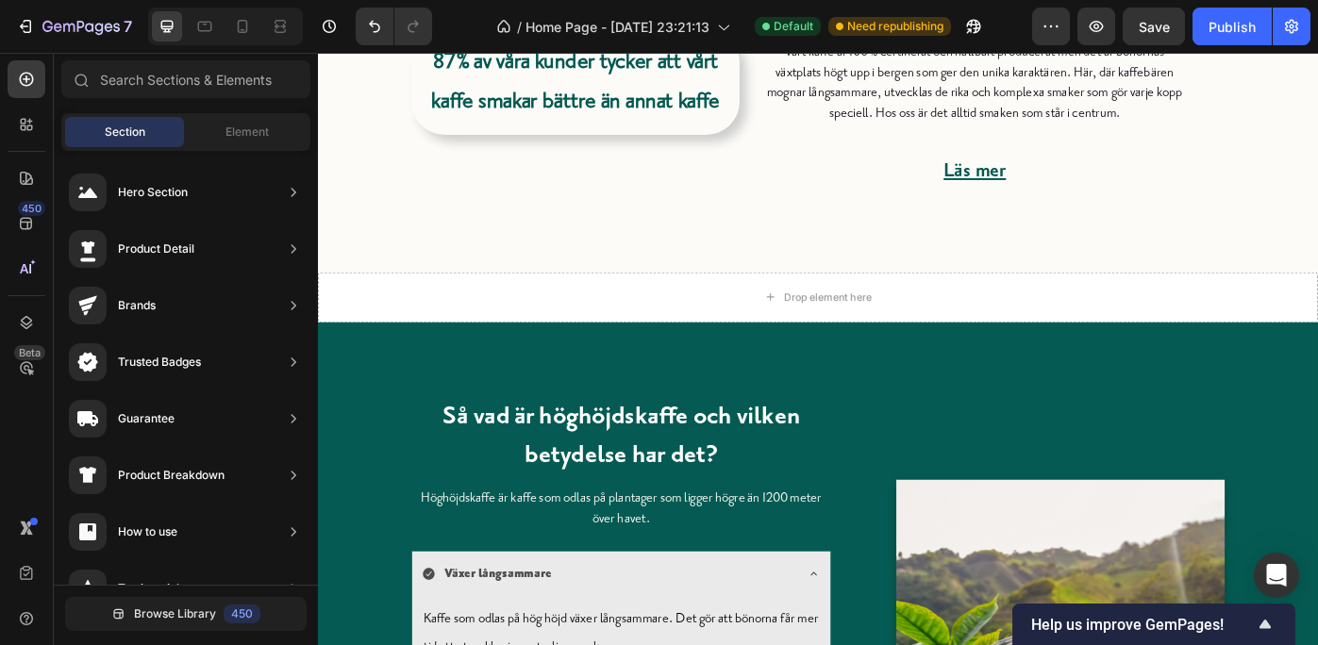
scroll to position [801, 0]
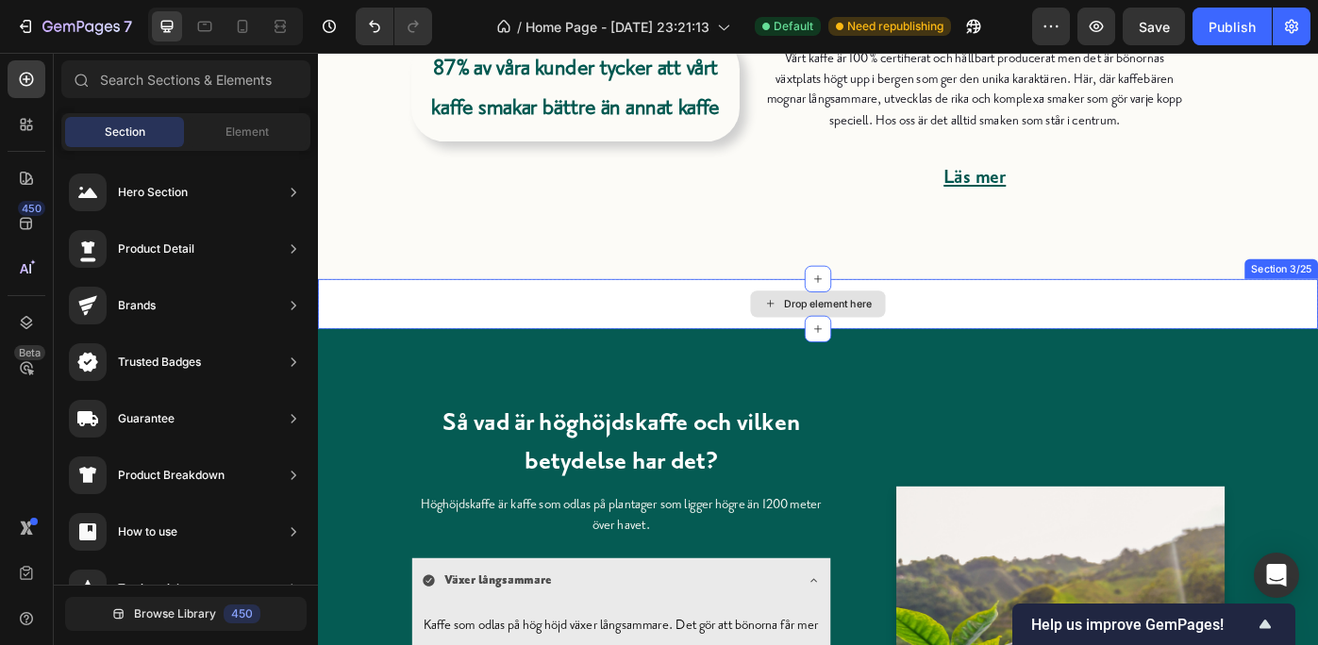
click at [837, 332] on div "Drop element here" at bounding box center [884, 337] width 153 height 30
click at [877, 358] on icon at bounding box center [884, 365] width 15 height 15
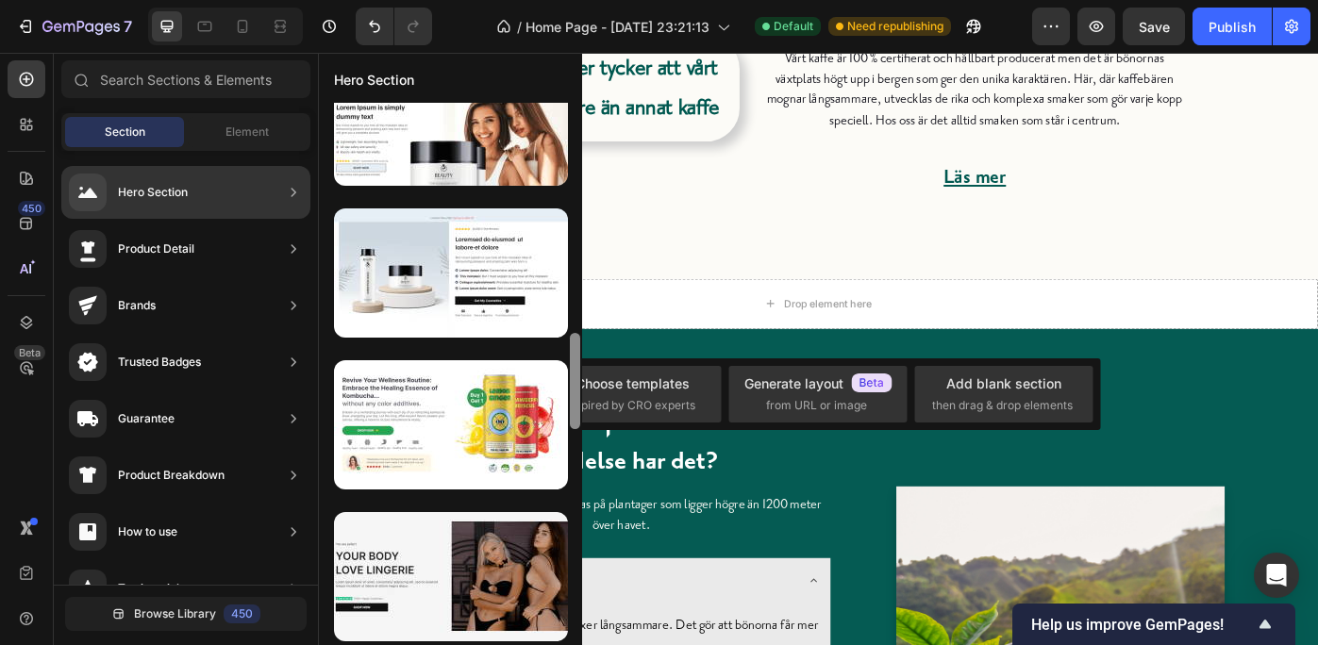
scroll to position [1144, 0]
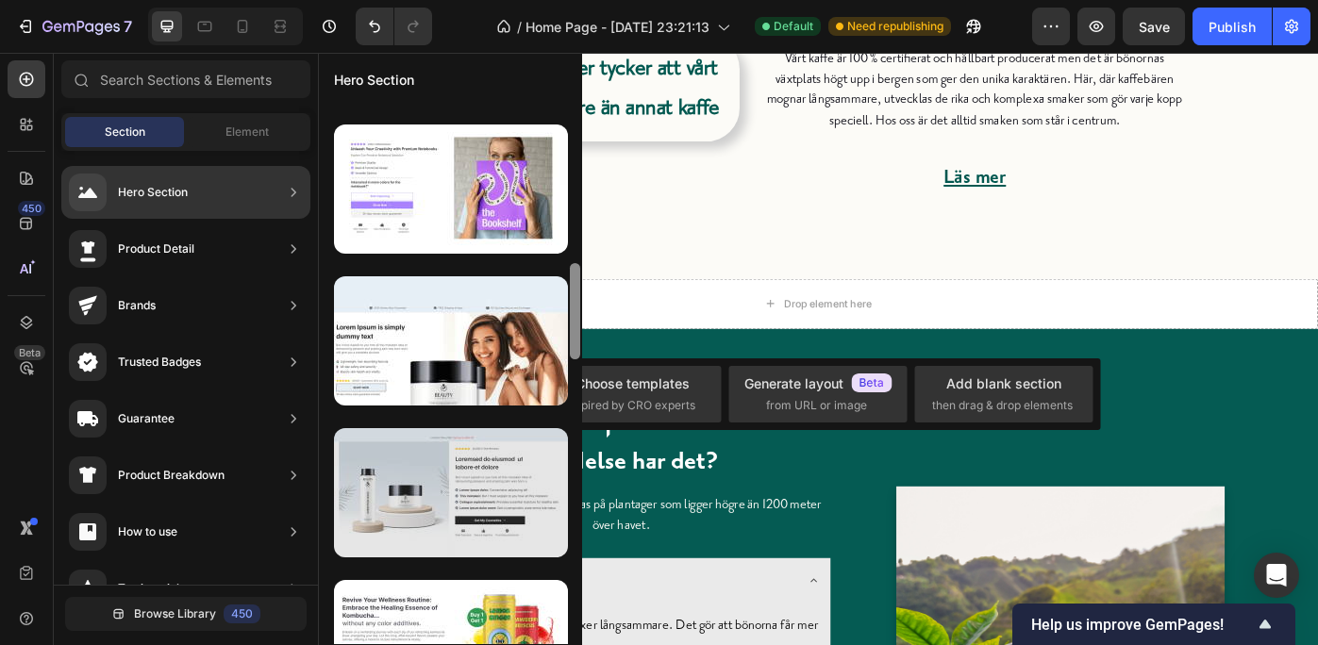
drag, startPoint x: 576, startPoint y: 217, endPoint x: 560, endPoint y: 539, distance: 322.1
click at [560, 539] on div at bounding box center [450, 374] width 263 height 542
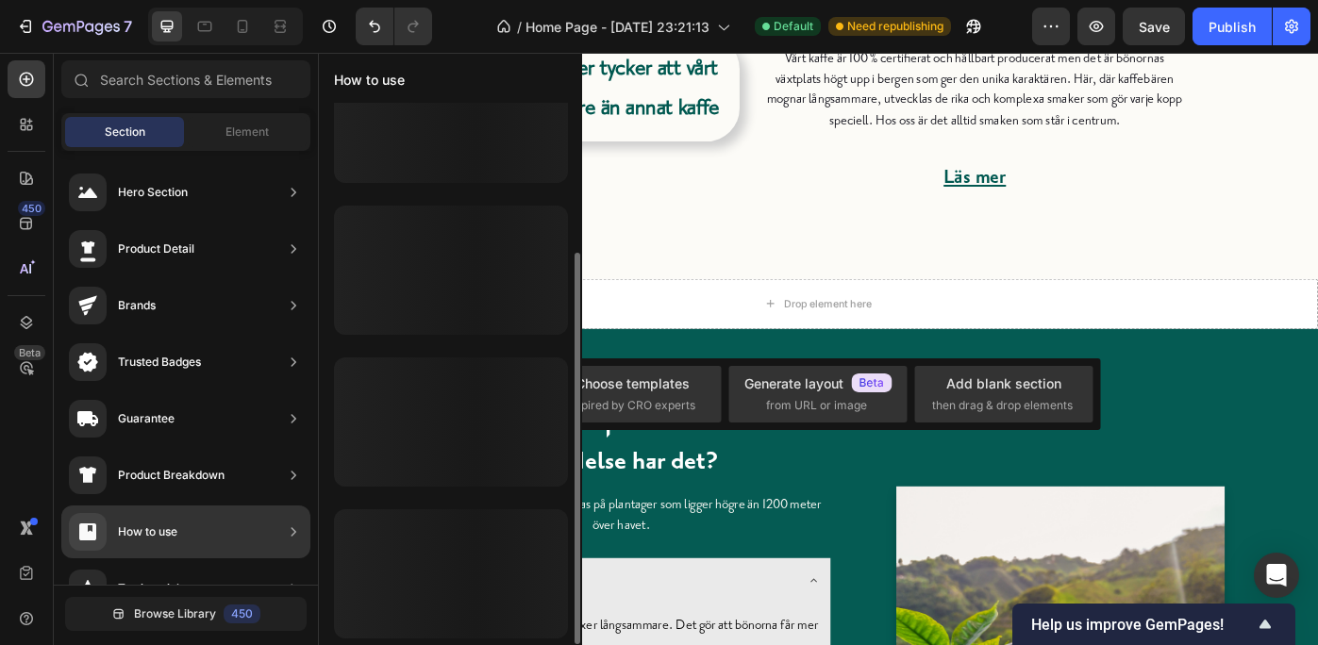
scroll to position [55, 0]
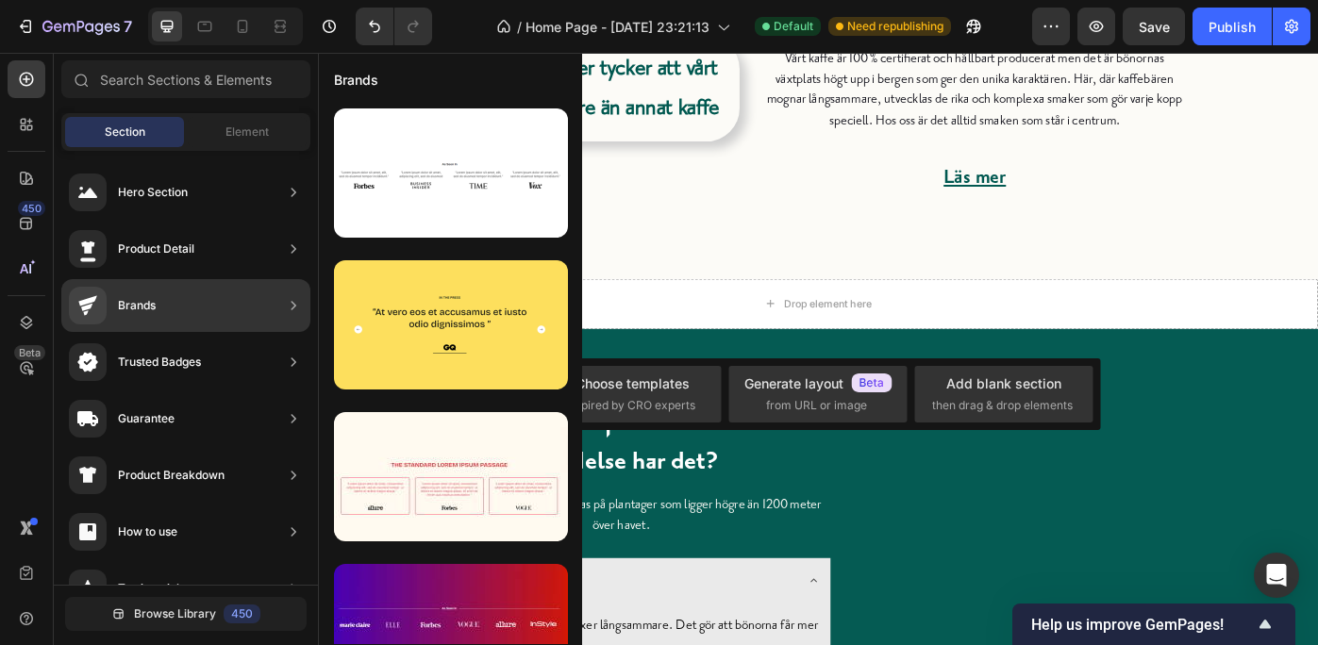
scroll to position [55, 0]
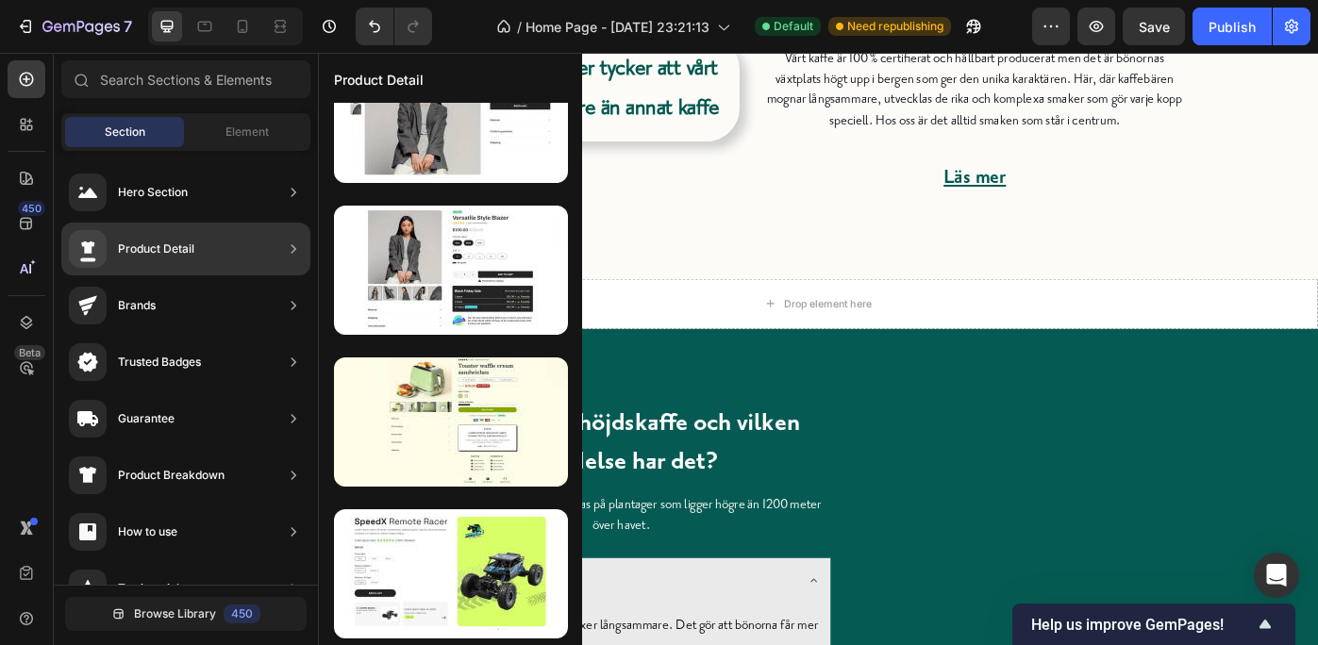
click at [318, 187] on div "Product Detail" at bounding box center [450, 349] width 264 height 593
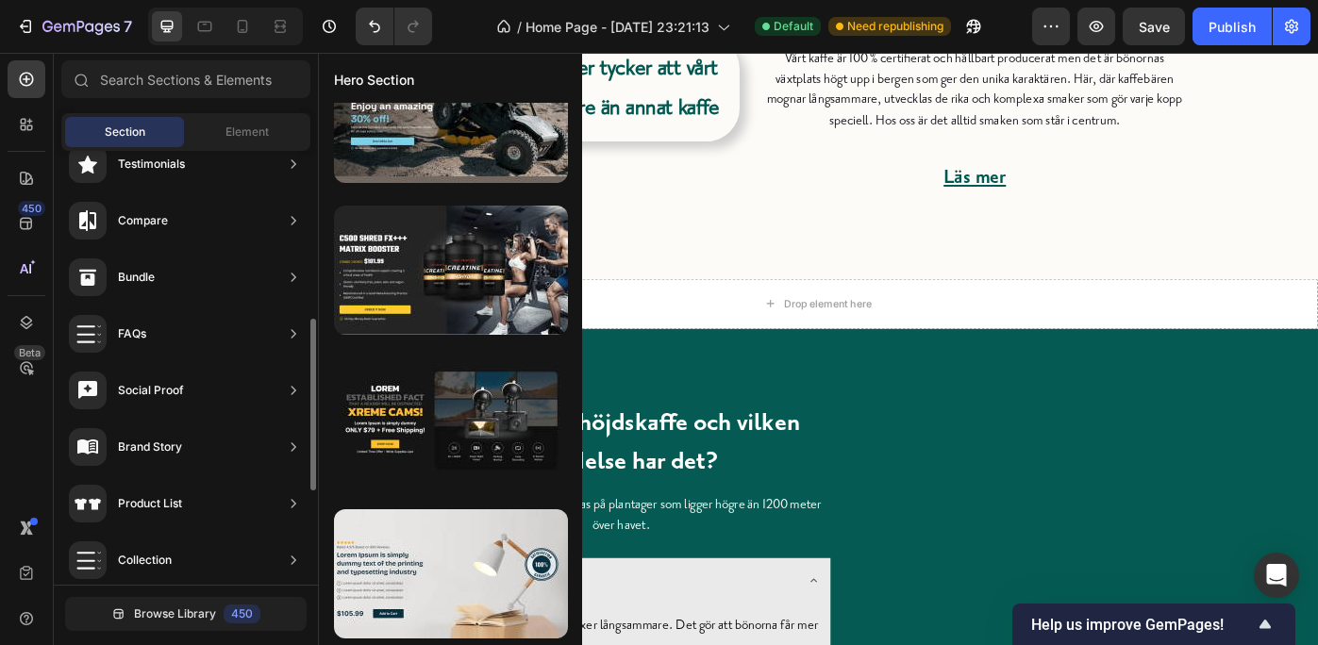
scroll to position [453, 0]
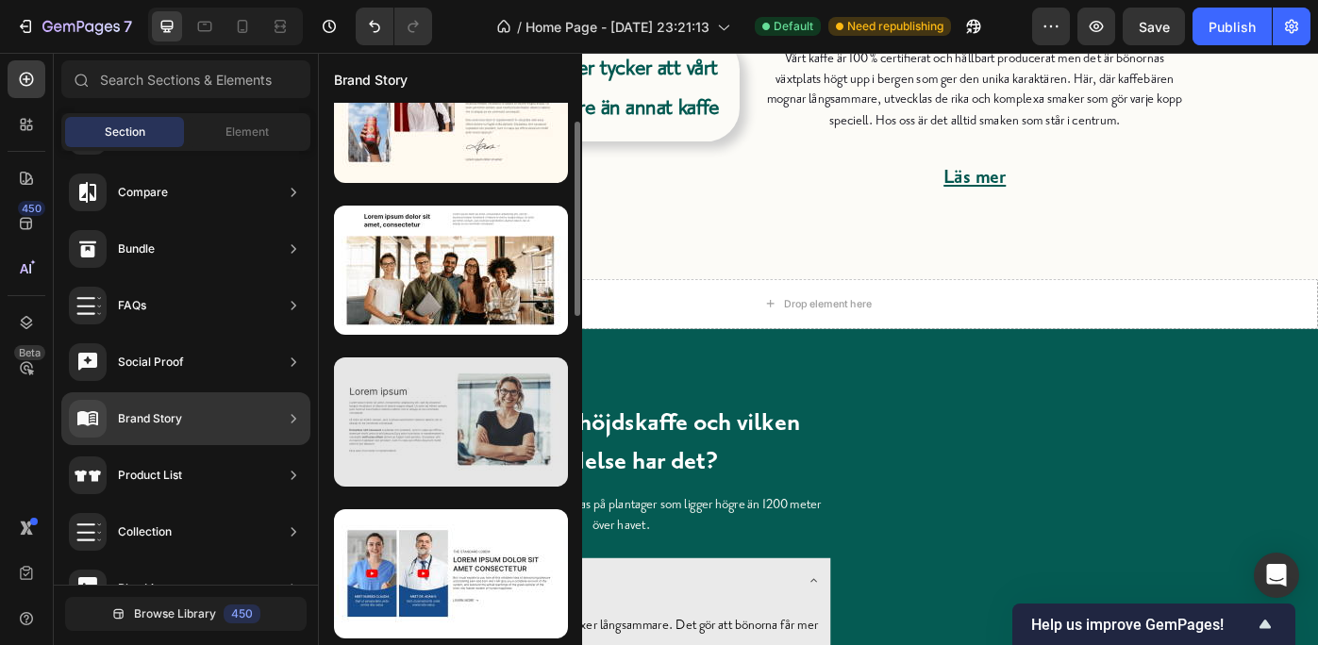
click at [420, 409] on div at bounding box center [451, 422] width 234 height 129
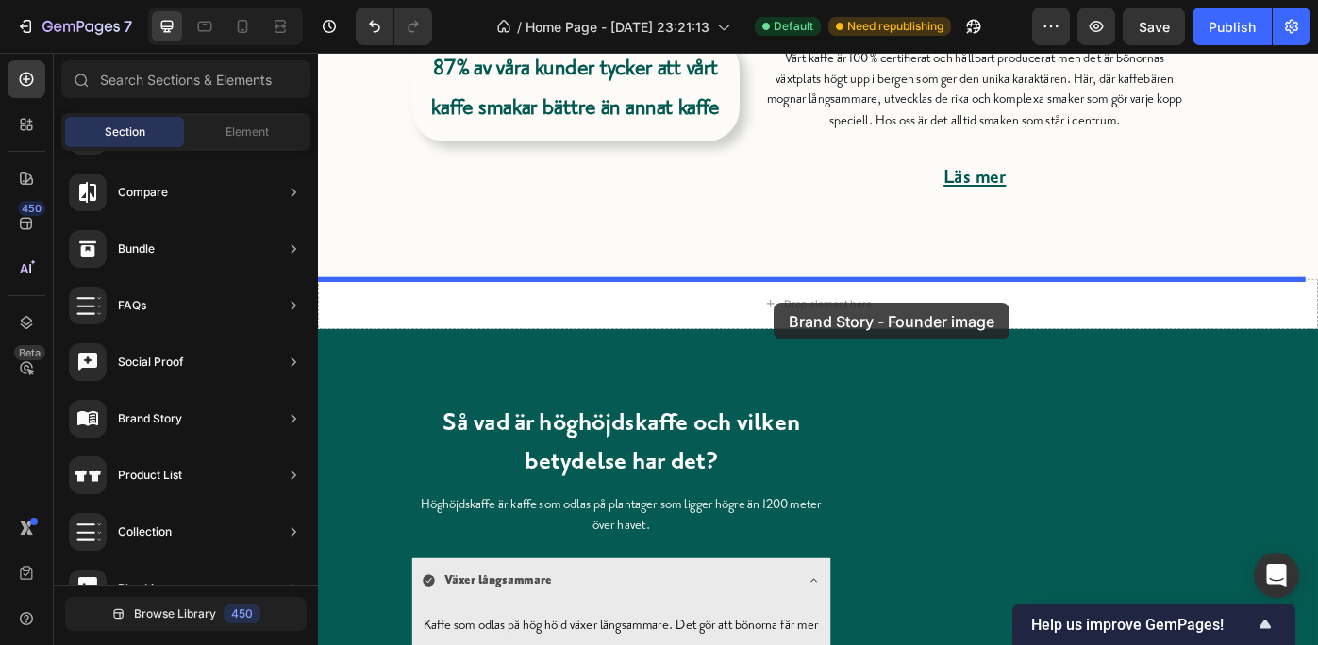
drag, startPoint x: 738, startPoint y: 461, endPoint x: 835, endPoint y: 336, distance: 158.7
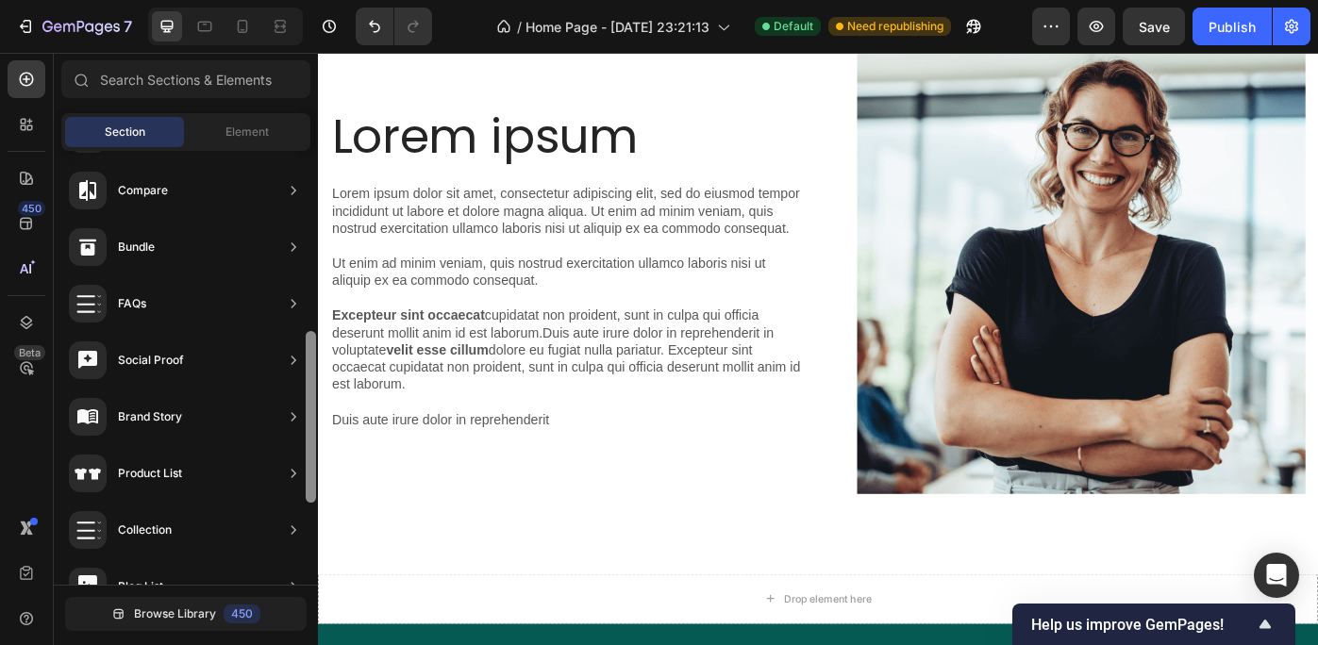
scroll to position [660, 0]
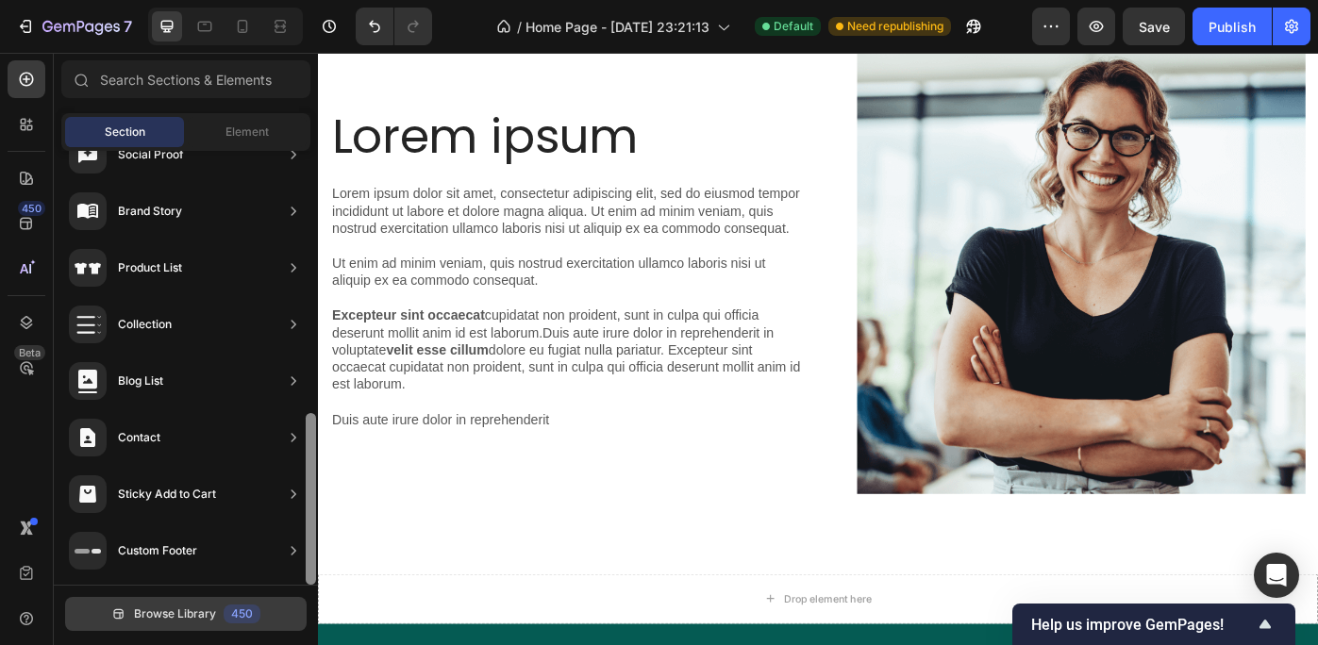
drag, startPoint x: 308, startPoint y: 467, endPoint x: 285, endPoint y: 606, distance: 140.5
click at [285, 606] on div "Hero Section Product Detail Brands Trusted Badges Guarantee Product Breakdown H…" at bounding box center [186, 397] width 264 height 492
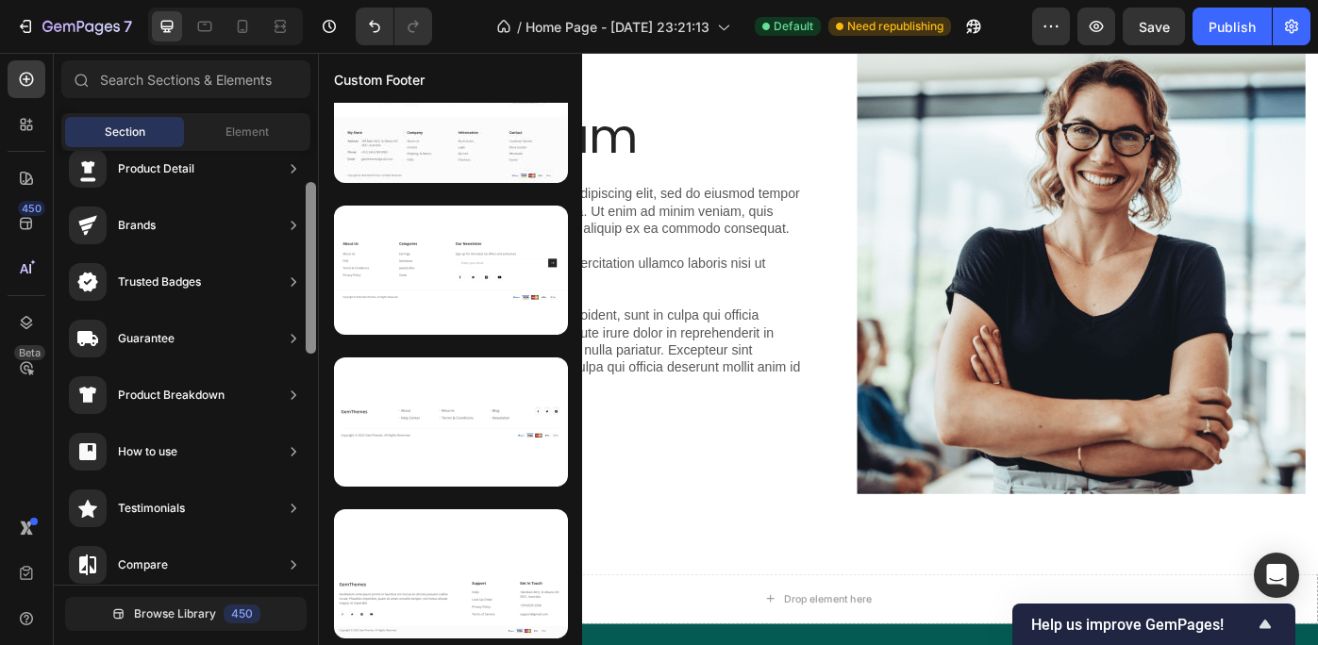
scroll to position [0, 0]
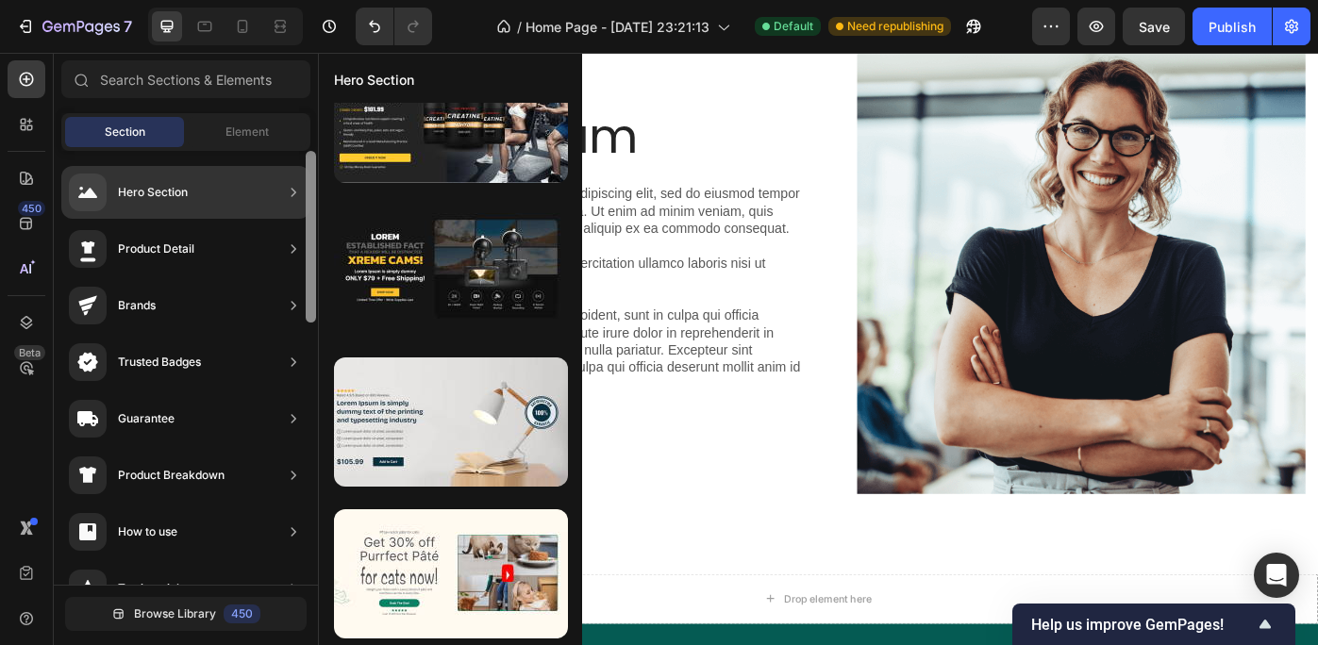
drag, startPoint x: 308, startPoint y: 531, endPoint x: 246, endPoint y: 183, distance: 353.5
click at [246, 183] on div "Hero Section Product Detail Brands Trusted Badges Guarantee Product Breakdown H…" at bounding box center [186, 368] width 264 height 434
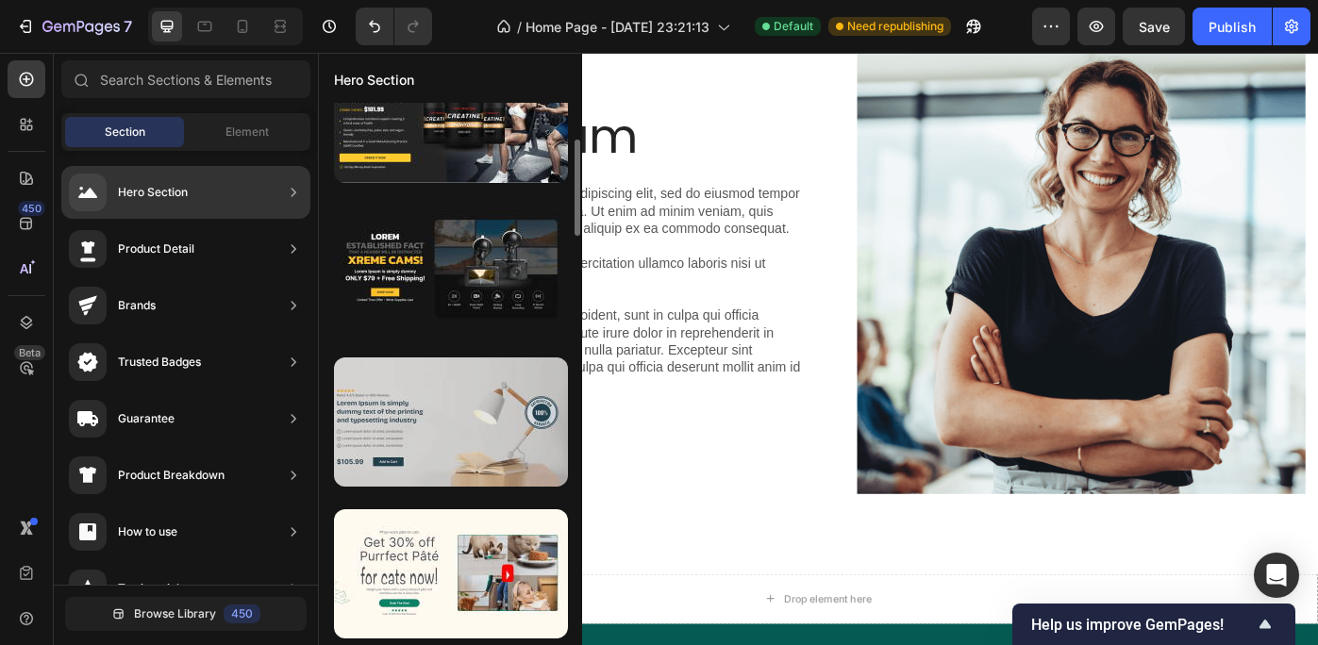
click at [526, 415] on div at bounding box center [451, 422] width 234 height 129
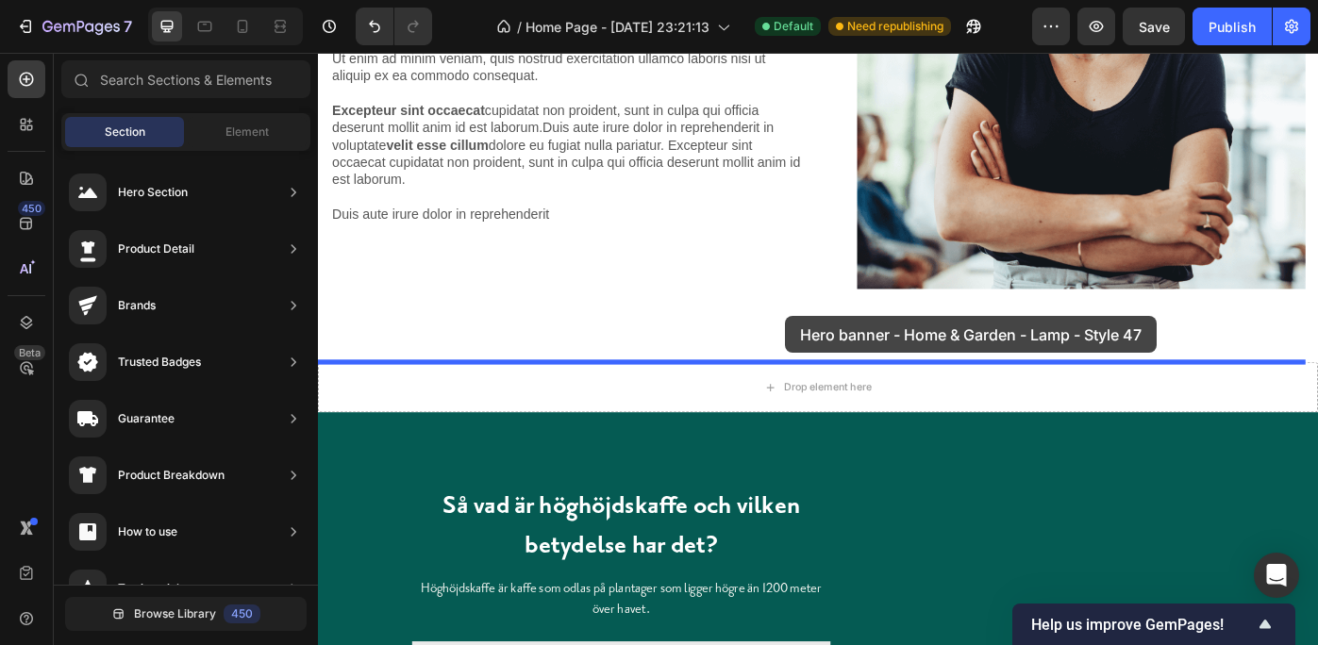
drag, startPoint x: 844, startPoint y: 468, endPoint x: 846, endPoint y: 351, distance: 117.0
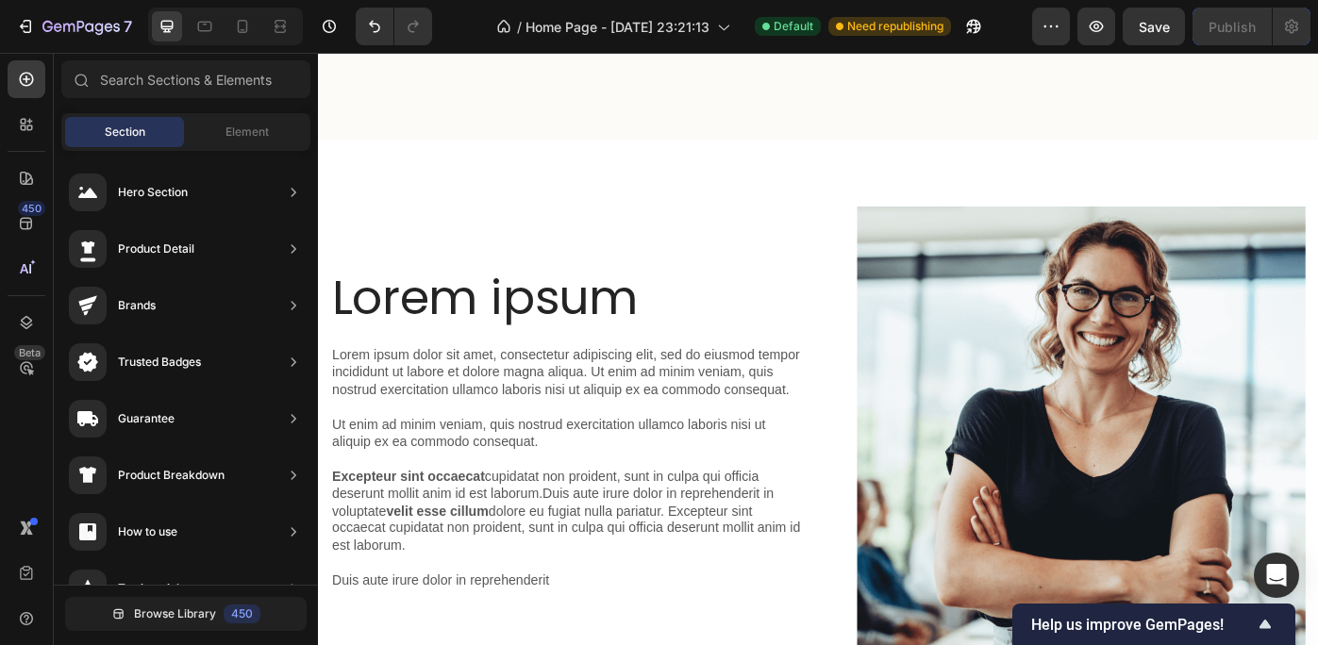
scroll to position [817, 0]
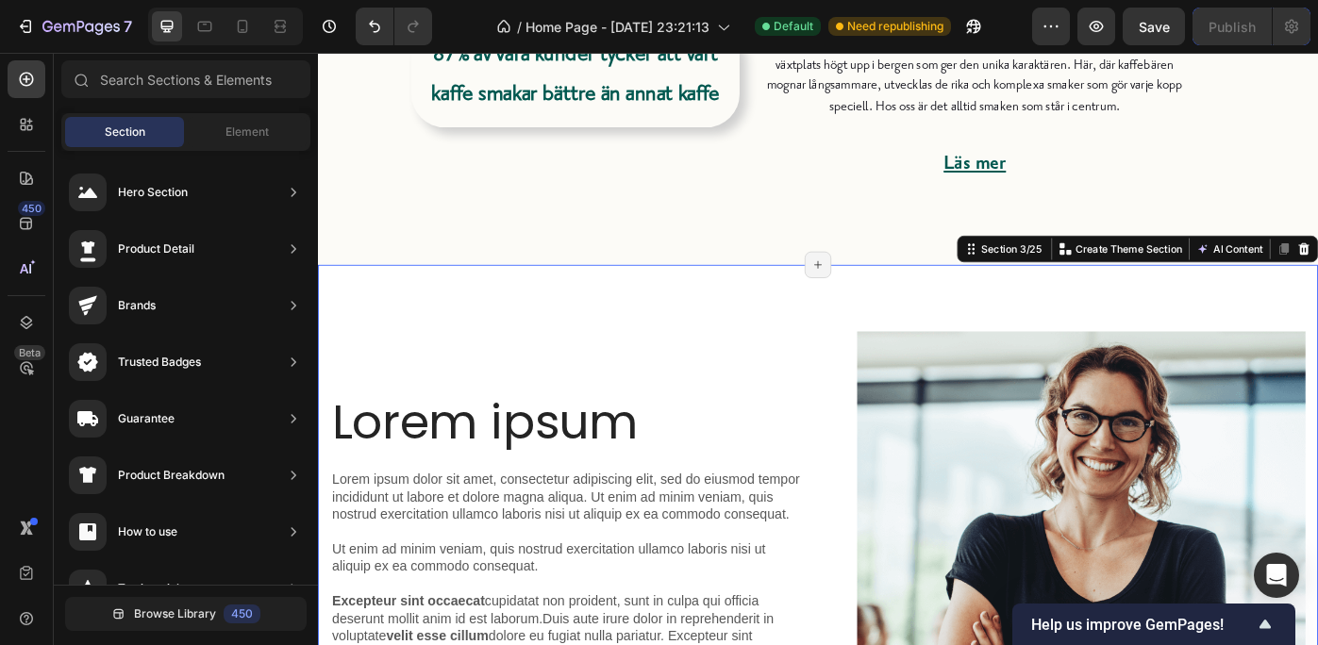
click at [1317, 340] on div "Lorem ipsum Heading Lorem ipsum dolor sit amet, consectetur adipiscing elit, se…" at bounding box center [884, 629] width 1132 height 674
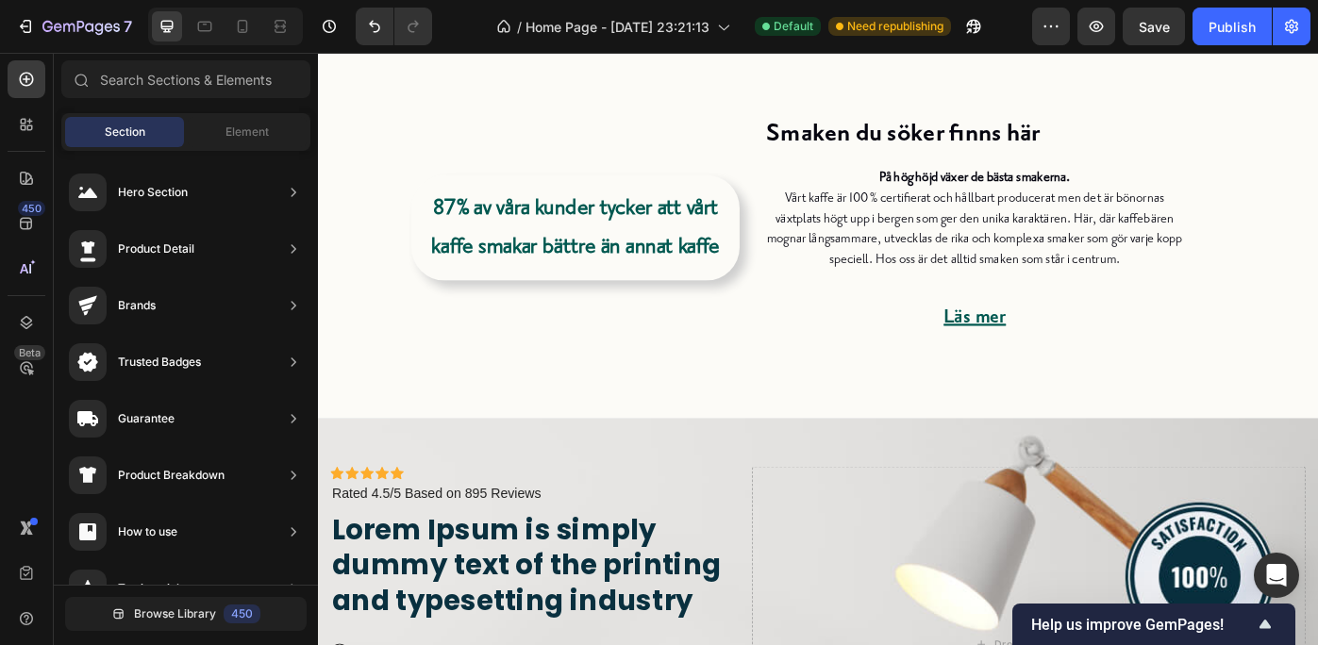
scroll to position [605, 0]
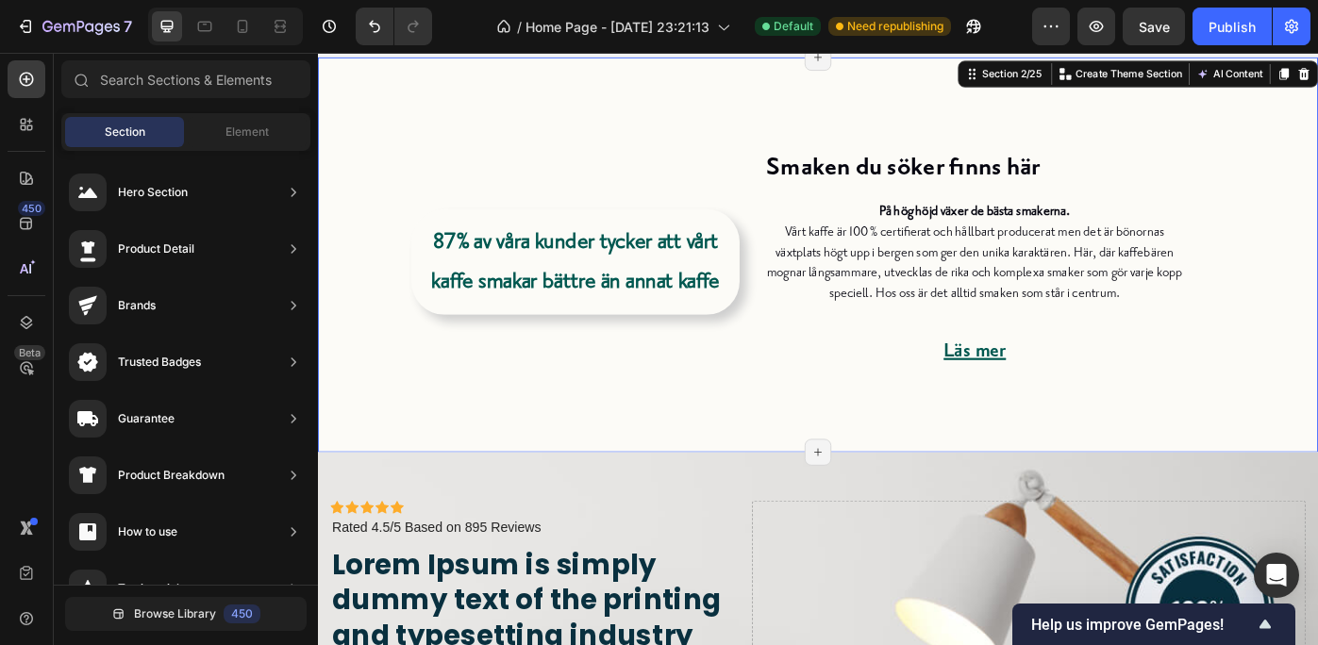
click at [1317, 143] on div "Smaken du söker finns här Heading På hög höjd växer de bästa smakerna. Vårt kaf…" at bounding box center [884, 296] width 1104 height 326
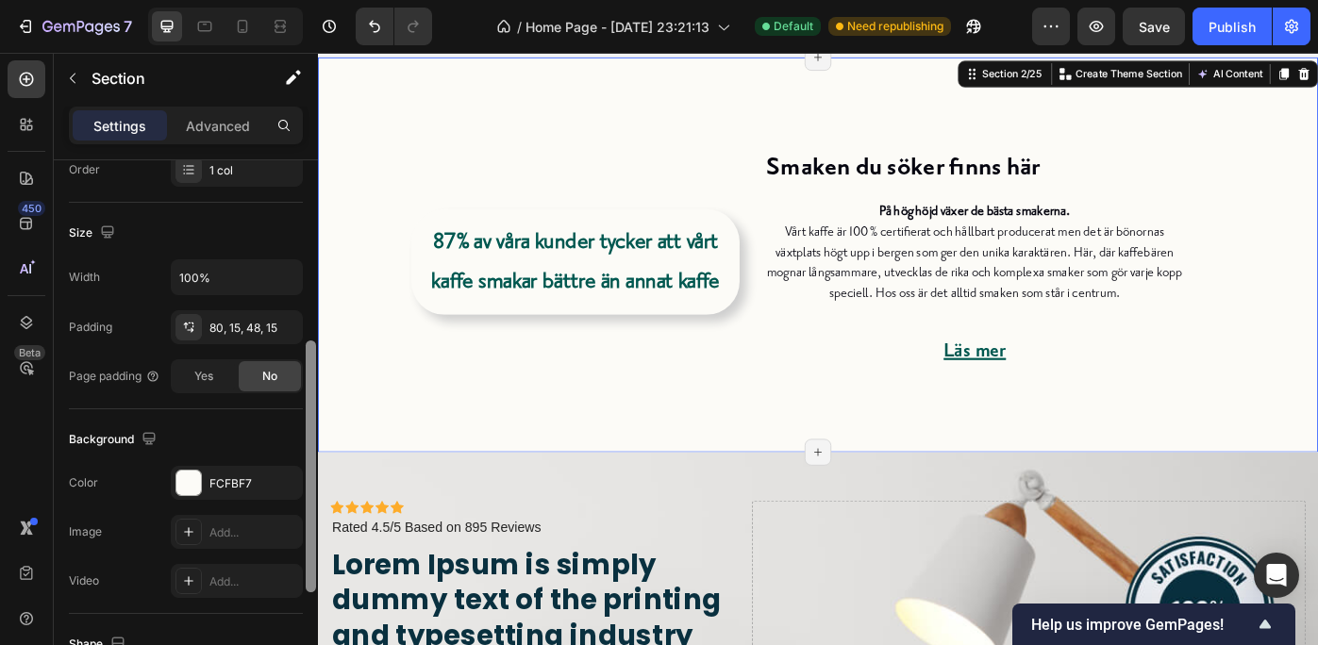
scroll to position [371, 0]
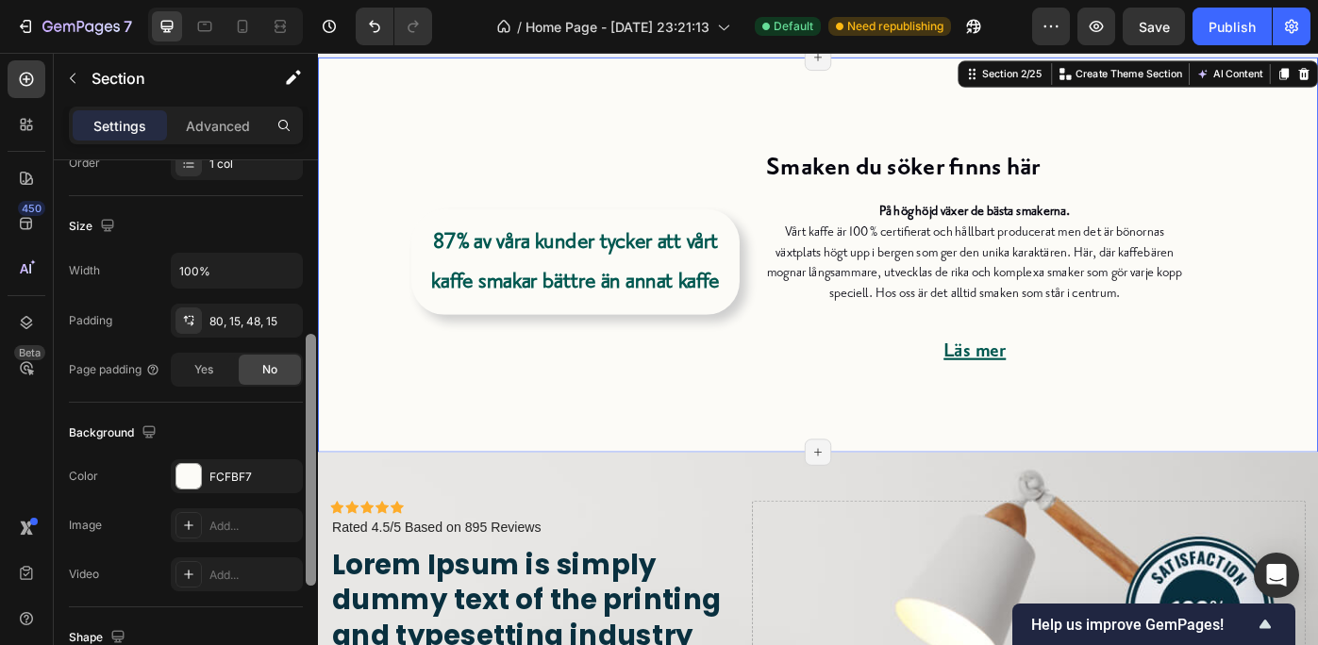
drag, startPoint x: 309, startPoint y: 233, endPoint x: 314, endPoint y: 407, distance: 173.7
click at [314, 407] on div at bounding box center [311, 460] width 10 height 252
click at [250, 474] on div "FCFBF7" at bounding box center [236, 477] width 55 height 17
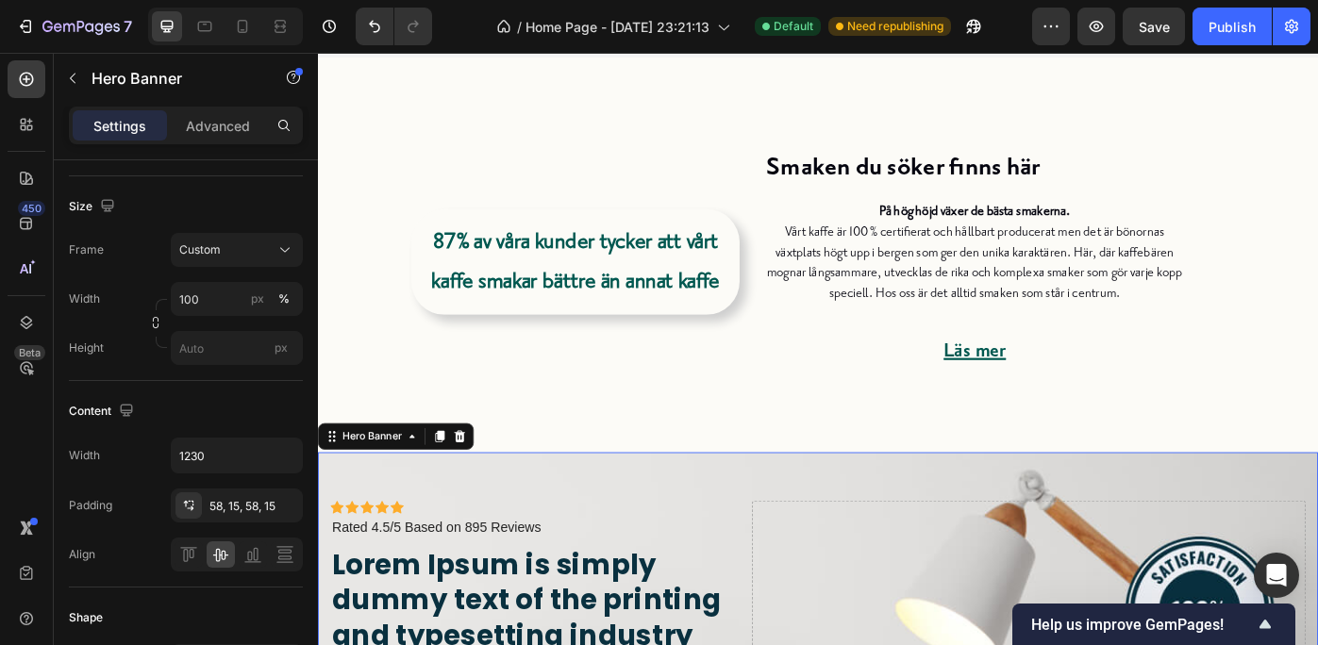
scroll to position [0, 0]
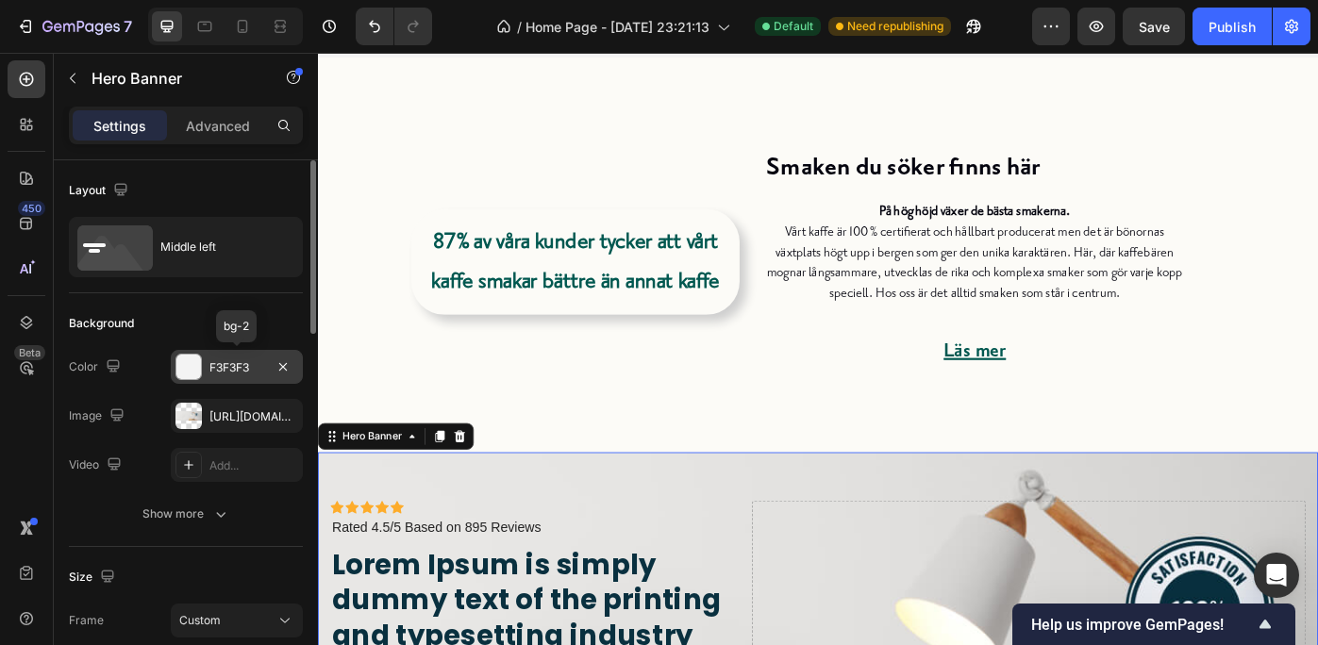
click at [230, 362] on div "F3F3F3" at bounding box center [236, 367] width 55 height 17
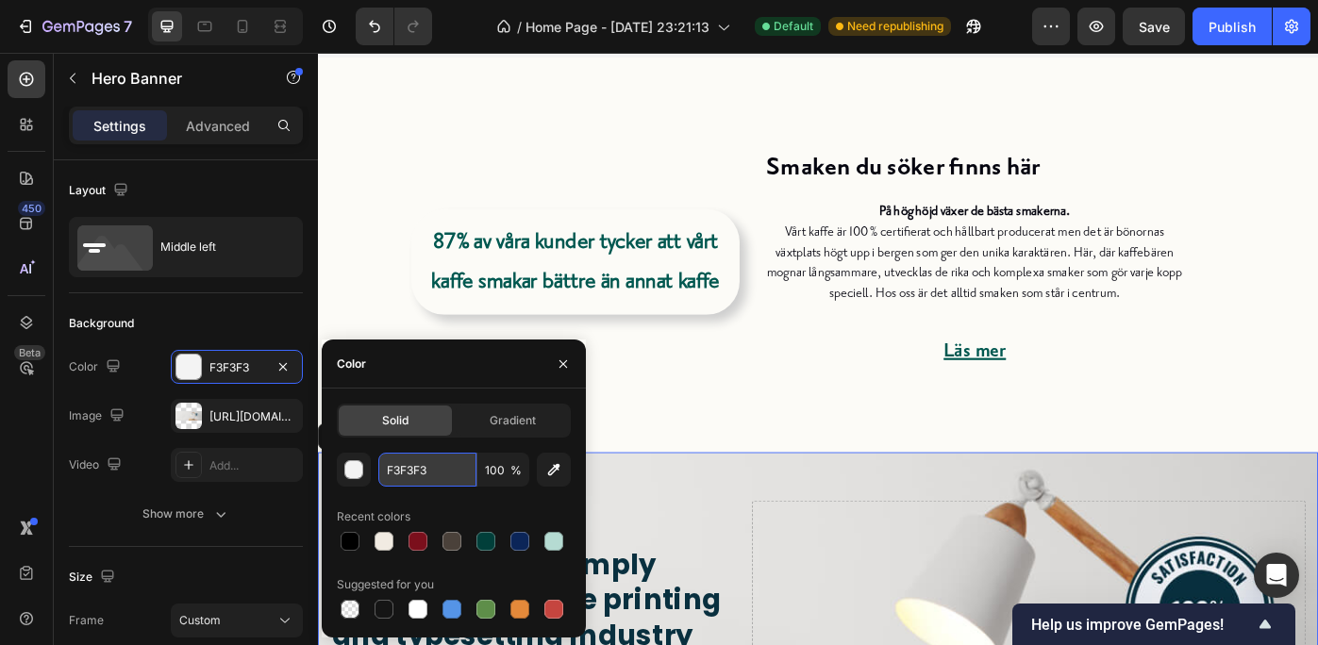
click at [446, 467] on input "F3F3F3" at bounding box center [427, 470] width 98 height 34
paste input "CFBF7"
type input "FCFBF7"
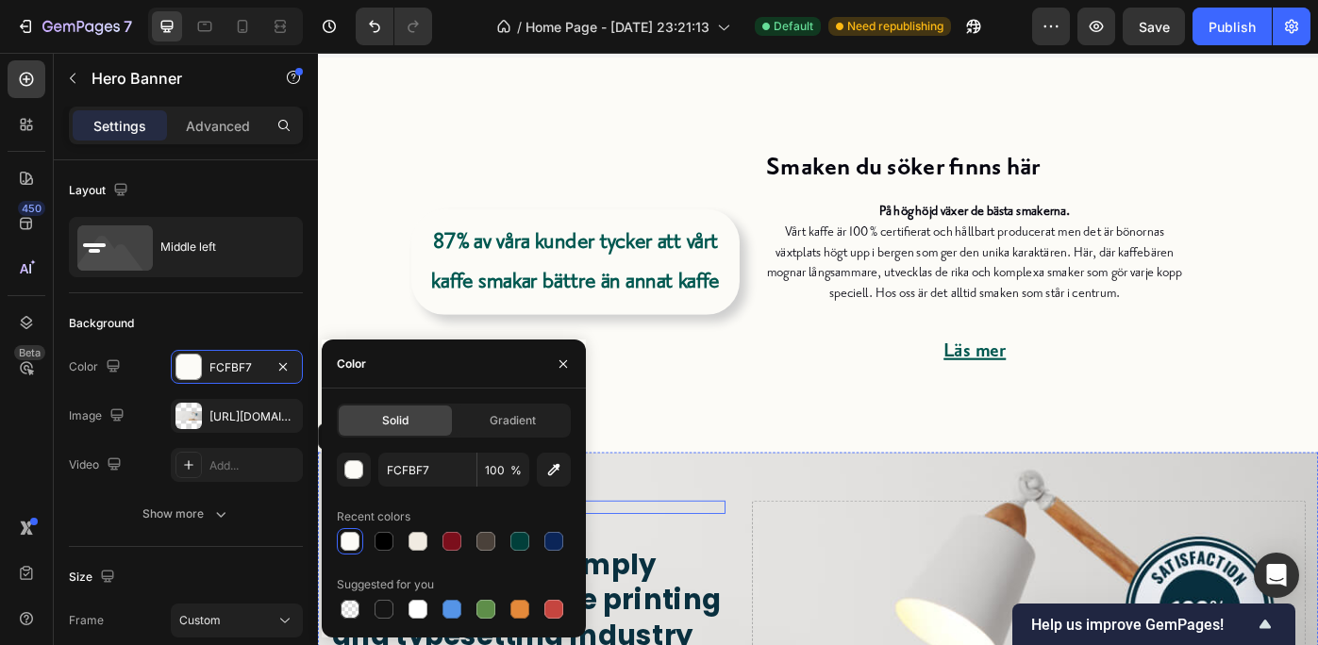
click at [746, 570] on div "Icon Icon Icon Icon Icon" at bounding box center [555, 567] width 447 height 15
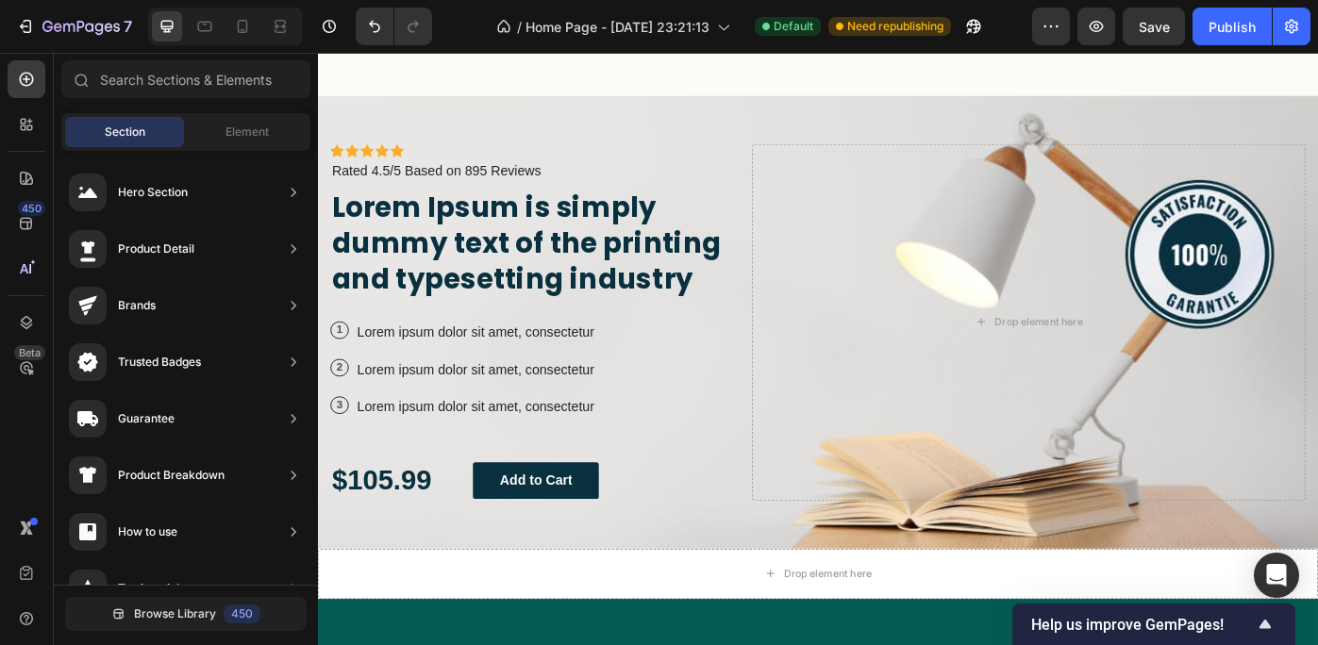
scroll to position [986, 0]
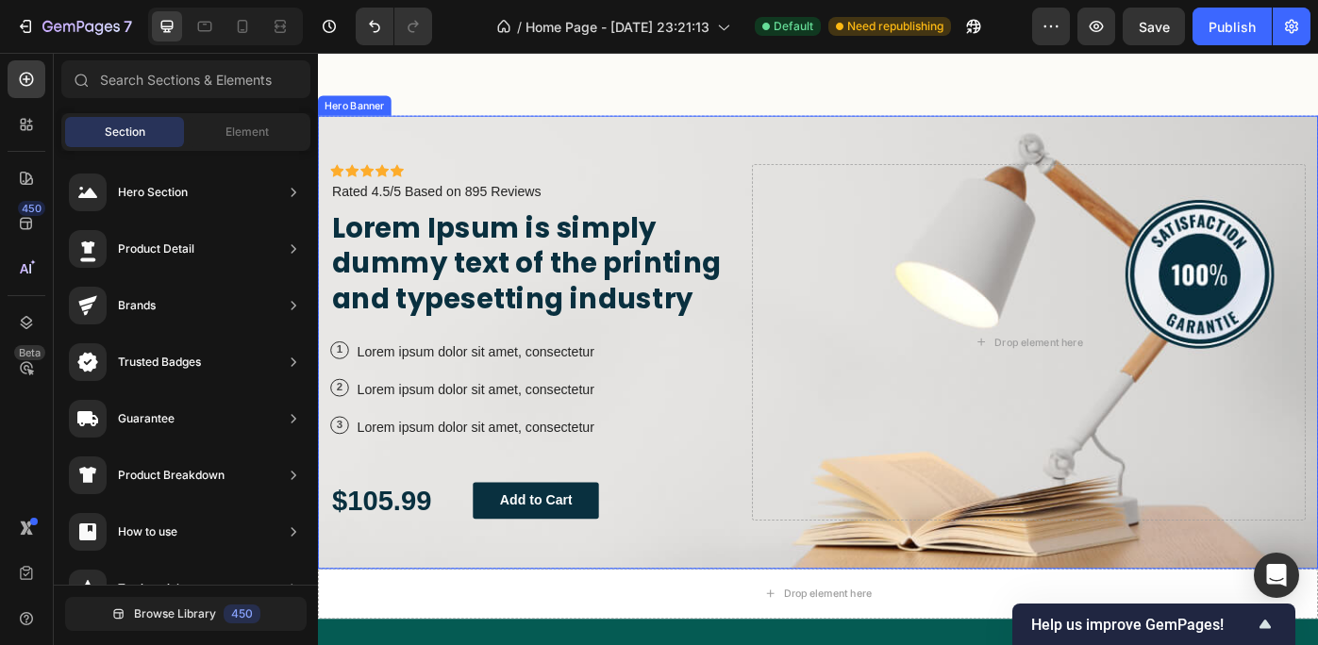
click at [583, 159] on div "Icon Icon Icon Icon Icon Icon List Icon Icon Icon Icon Icon Icon List Rated 4.5…" at bounding box center [884, 380] width 1132 height 513
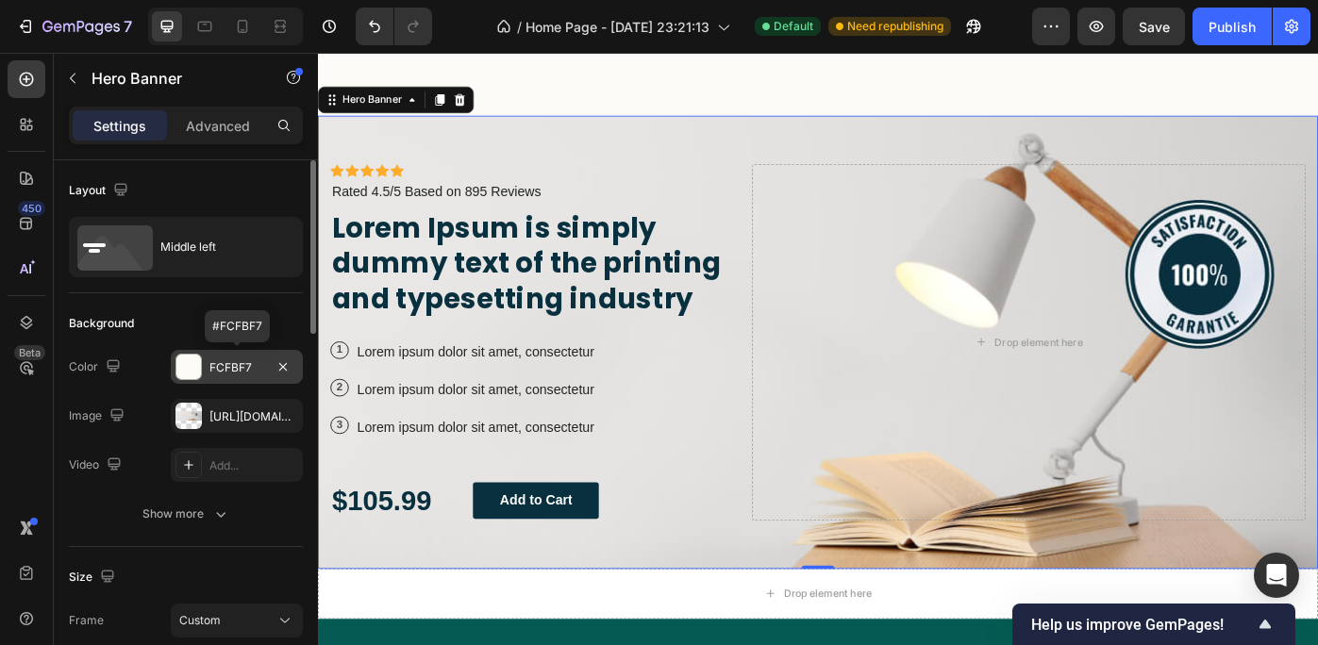
click at [217, 360] on div "FCFBF7" at bounding box center [236, 367] width 55 height 17
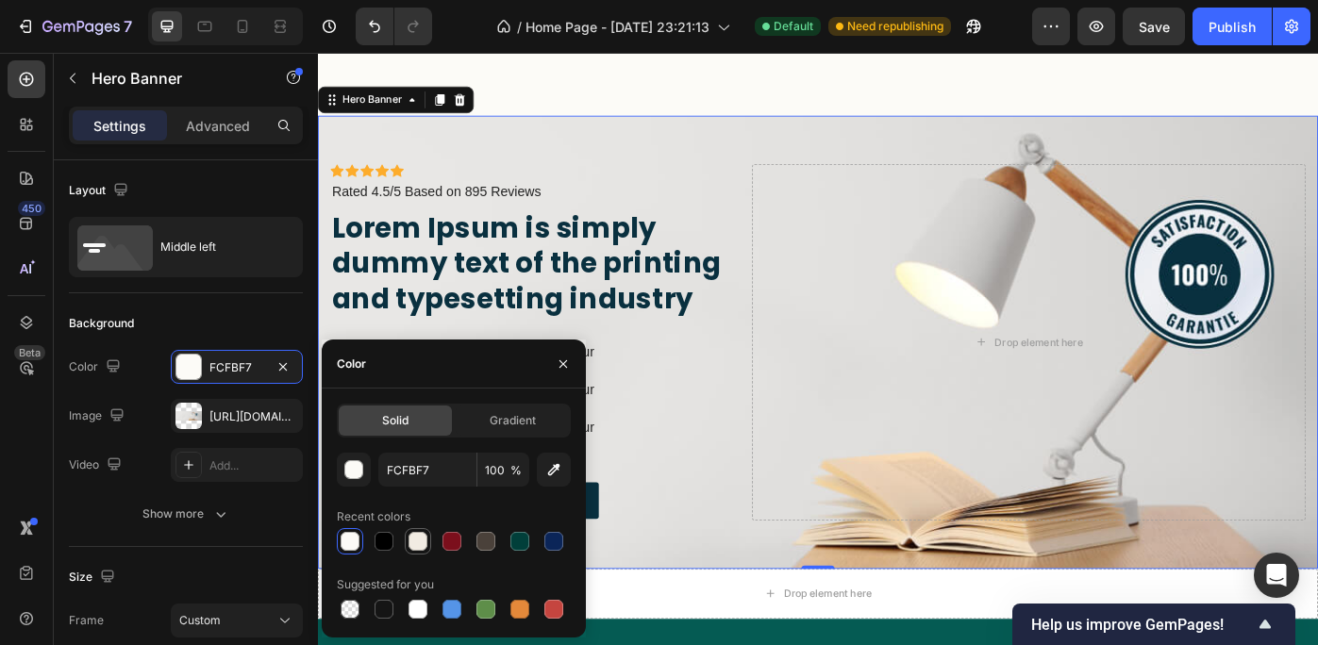
click at [417, 536] on div at bounding box center [418, 541] width 19 height 19
click at [416, 602] on div at bounding box center [418, 609] width 19 height 19
type input "FFFFFF"
click at [709, 476] on div "3 Text Block Row Lorem ipsum dolor sit amet, consectetur Text Block Row" at bounding box center [555, 476] width 447 height 31
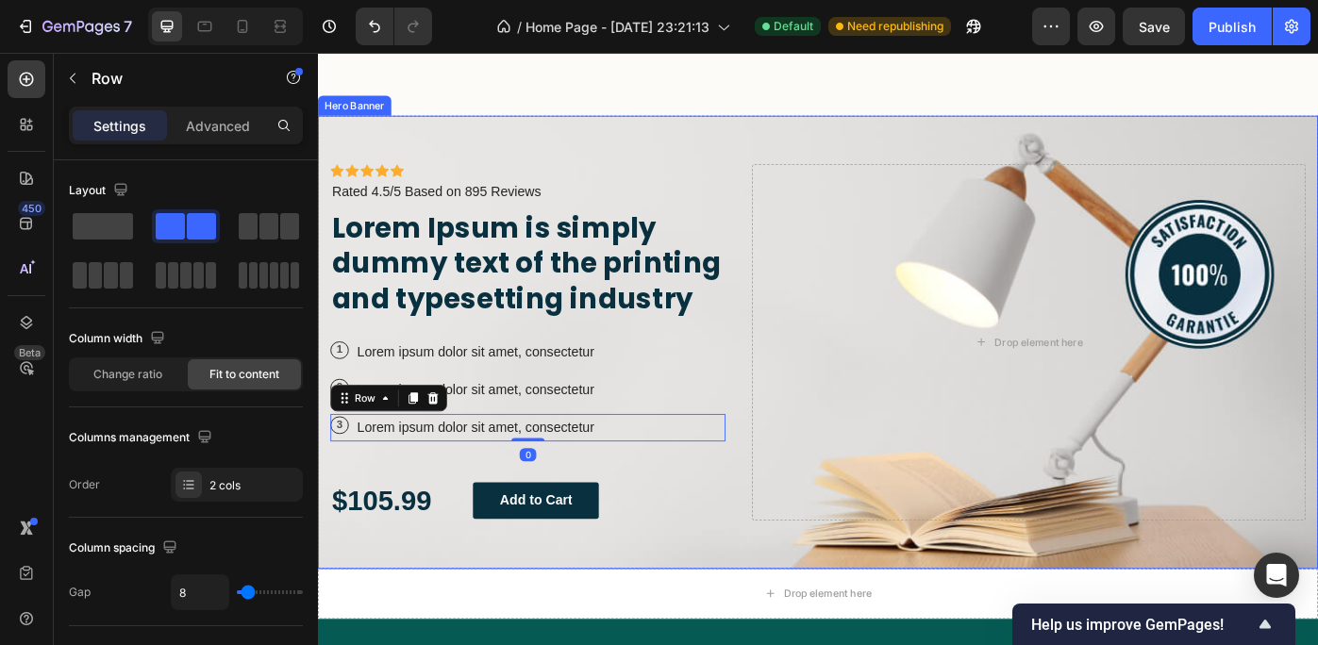
click at [802, 279] on div "Icon Icon Icon Icon Icon Icon List Icon Icon Icon Icon Icon Icon List Rated 4.5…" at bounding box center [884, 380] width 1132 height 513
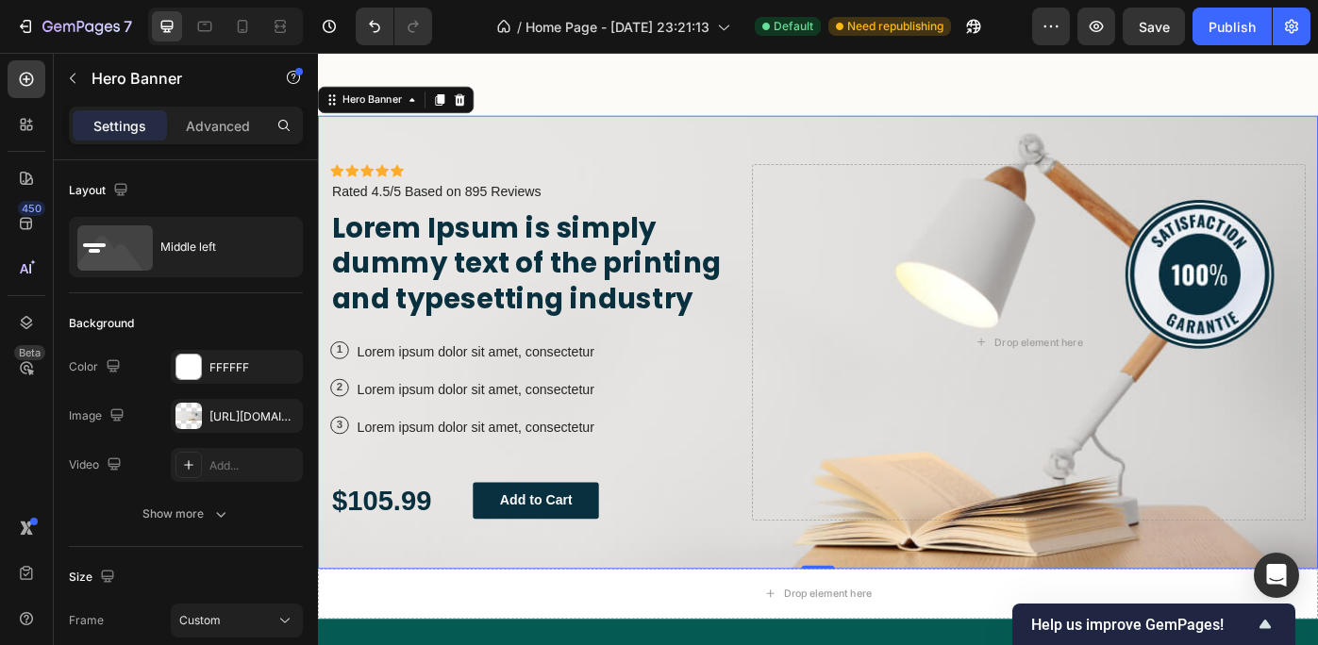
click at [401, 148] on div "Icon Icon Icon Icon Icon Icon List Icon Icon Icon Icon Icon Icon List Rated 4.5…" at bounding box center [884, 380] width 1132 height 513
click at [242, 361] on div "FFFFFF" at bounding box center [236, 367] width 55 height 17
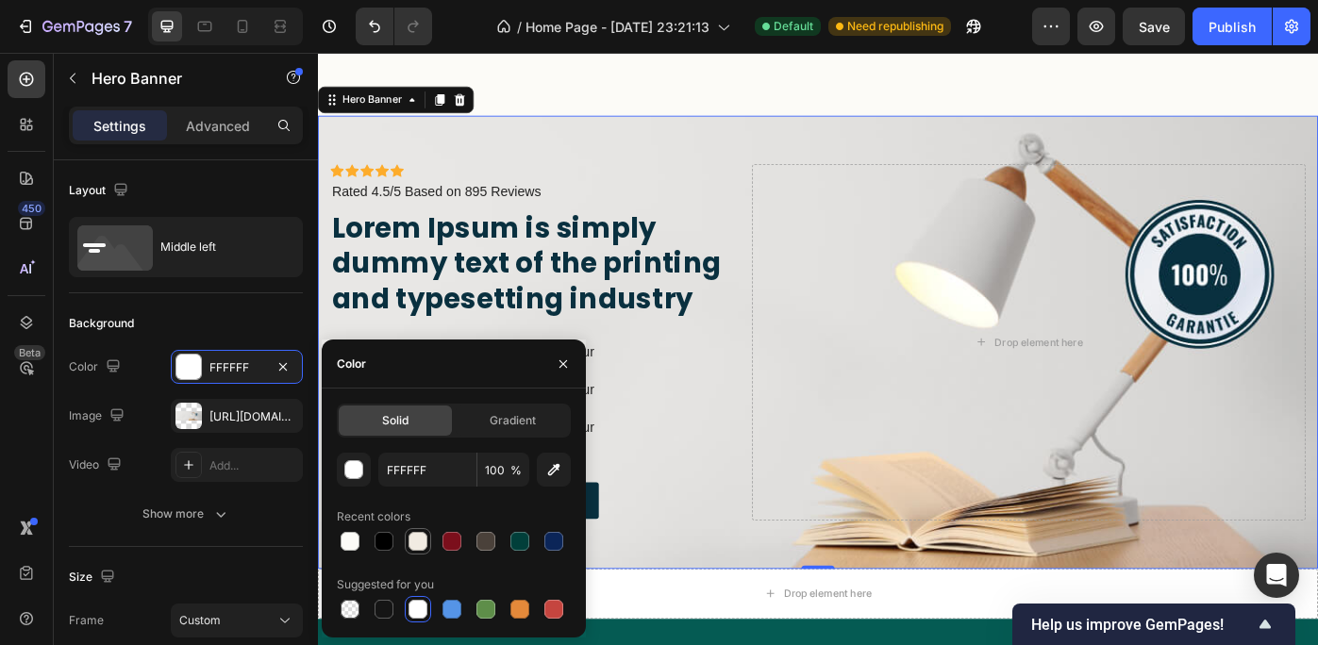
click at [418, 538] on div at bounding box center [418, 541] width 19 height 19
type input "F1EBE2"
click at [780, 450] on div "Icon Icon Icon Icon Icon Icon List Icon Icon Icon Icon Icon Icon List Rated 4.5…" at bounding box center [884, 380] width 1132 height 513
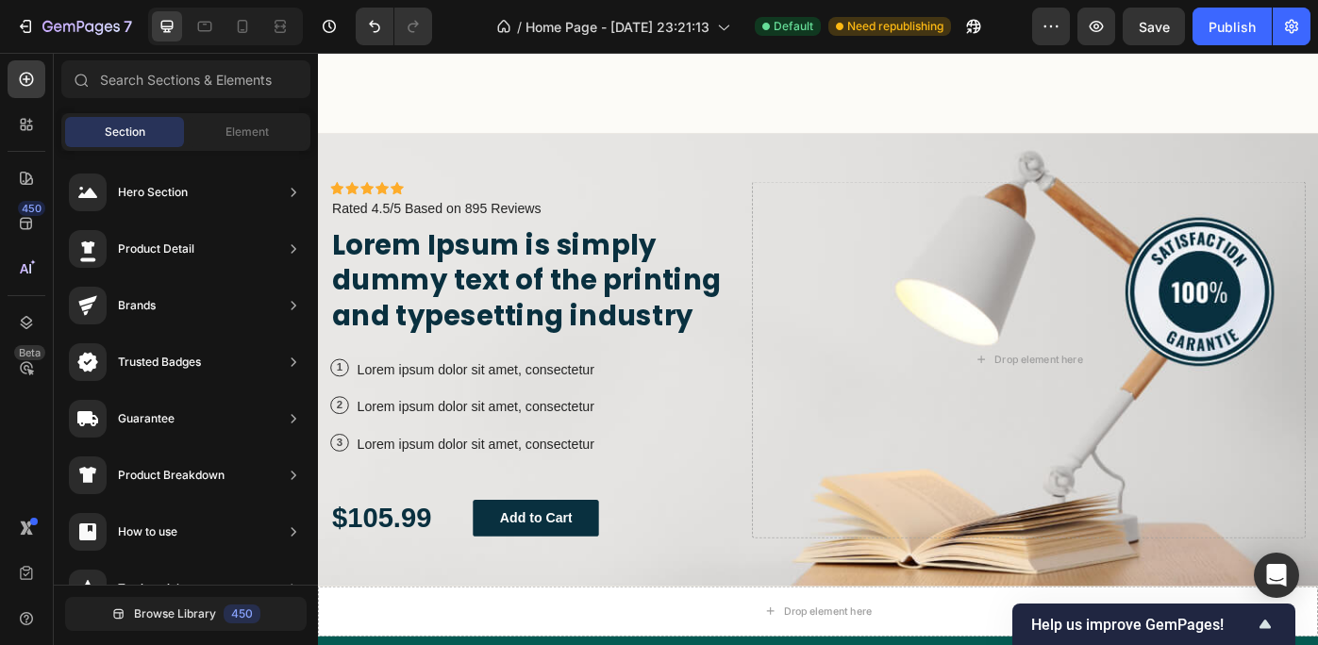
scroll to position [849, 0]
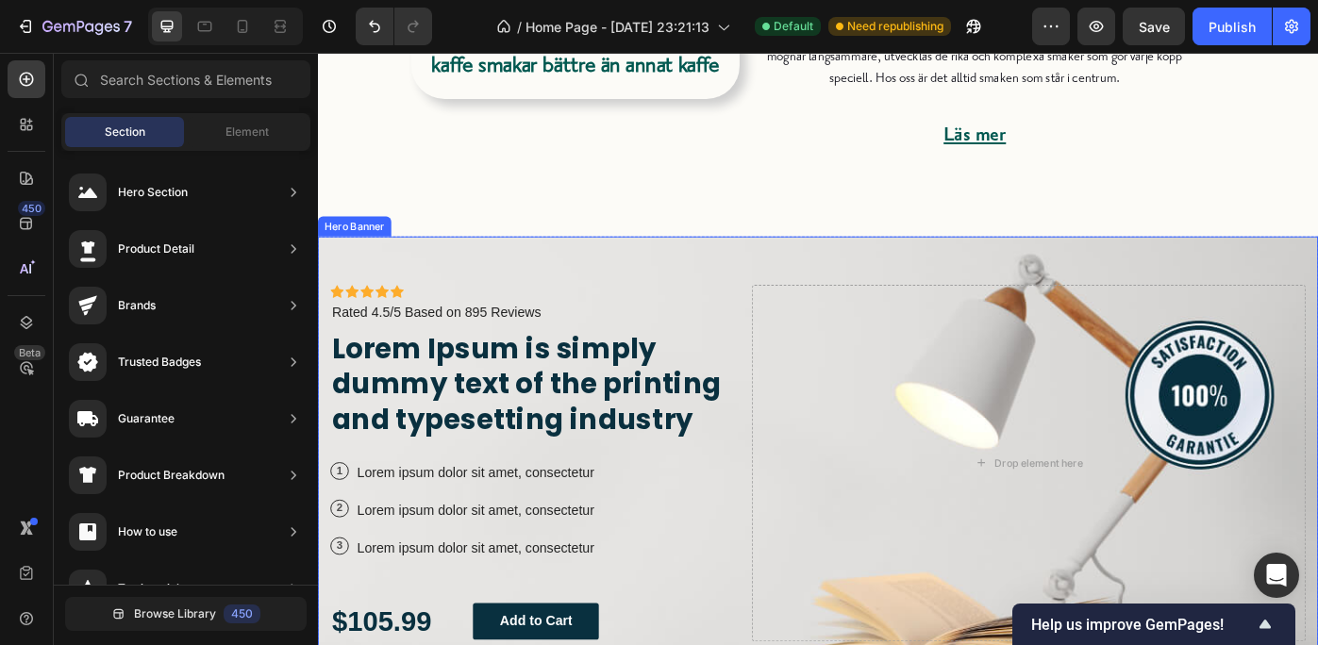
click at [1317, 300] on div "Icon Icon Icon Icon Icon Icon List Icon Icon Icon Icon Icon Icon List Rated 4.5…" at bounding box center [884, 516] width 1132 height 513
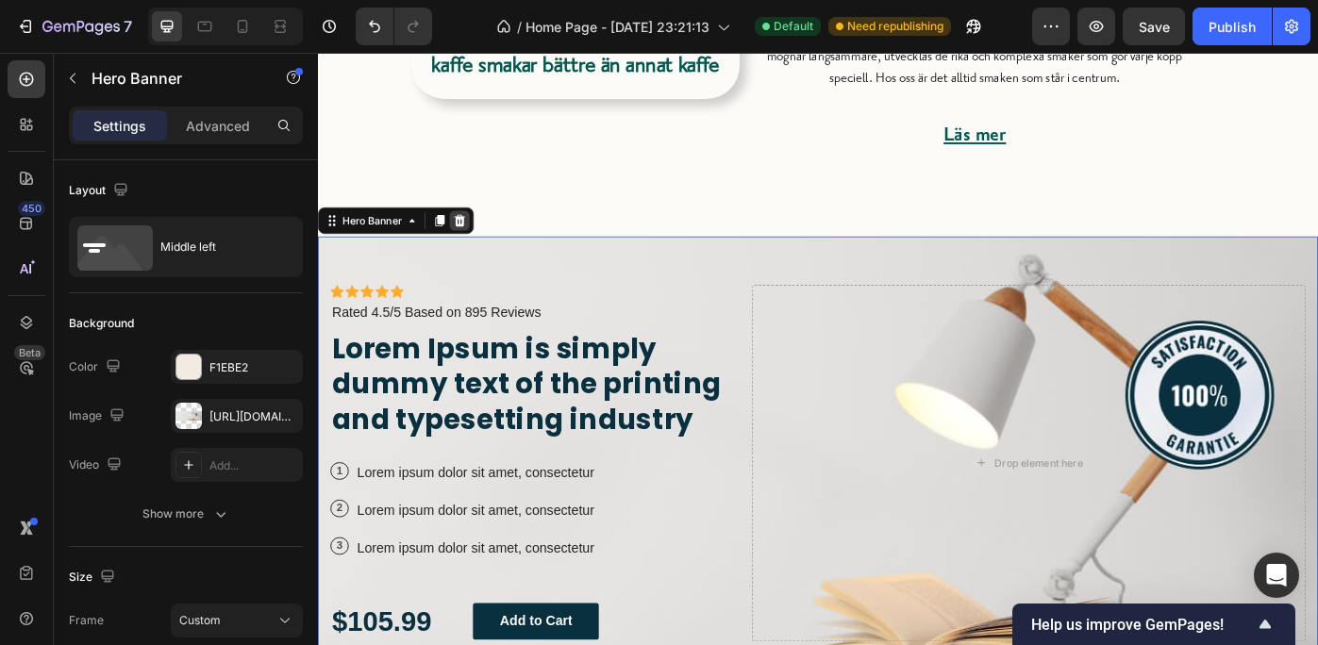
click at [478, 235] on icon at bounding box center [478, 242] width 15 height 15
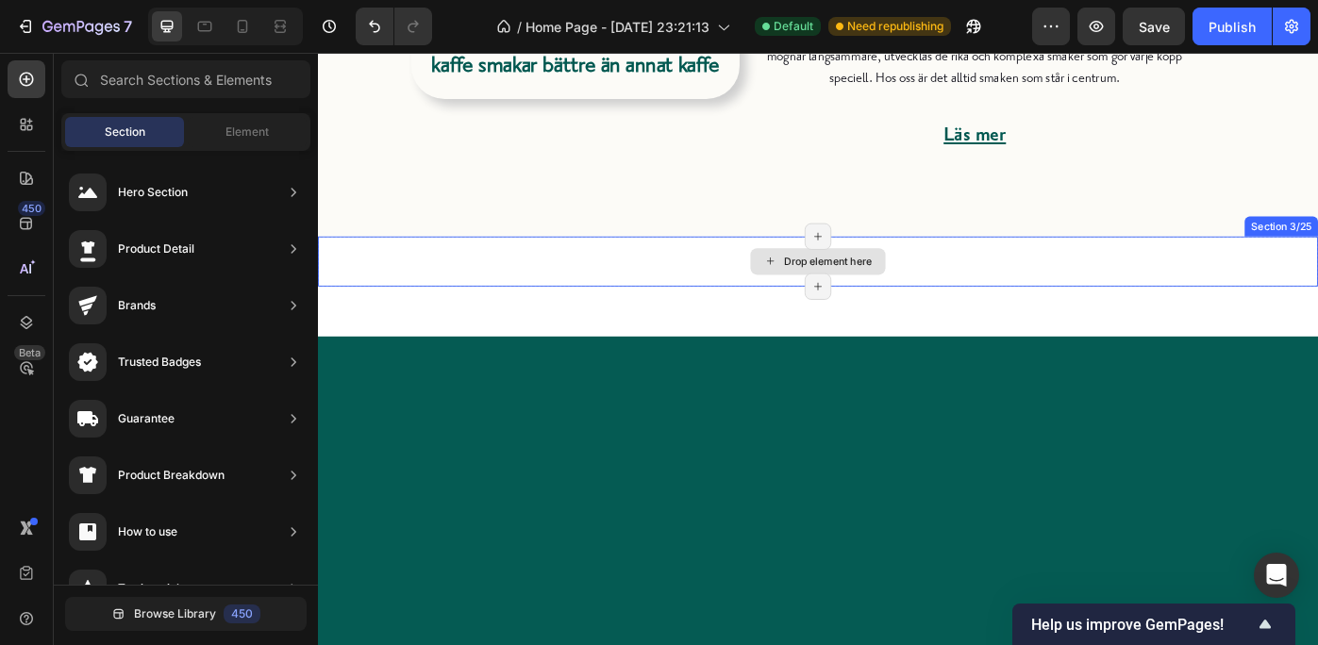
click at [1072, 284] on div "Drop element here" at bounding box center [884, 288] width 1132 height 57
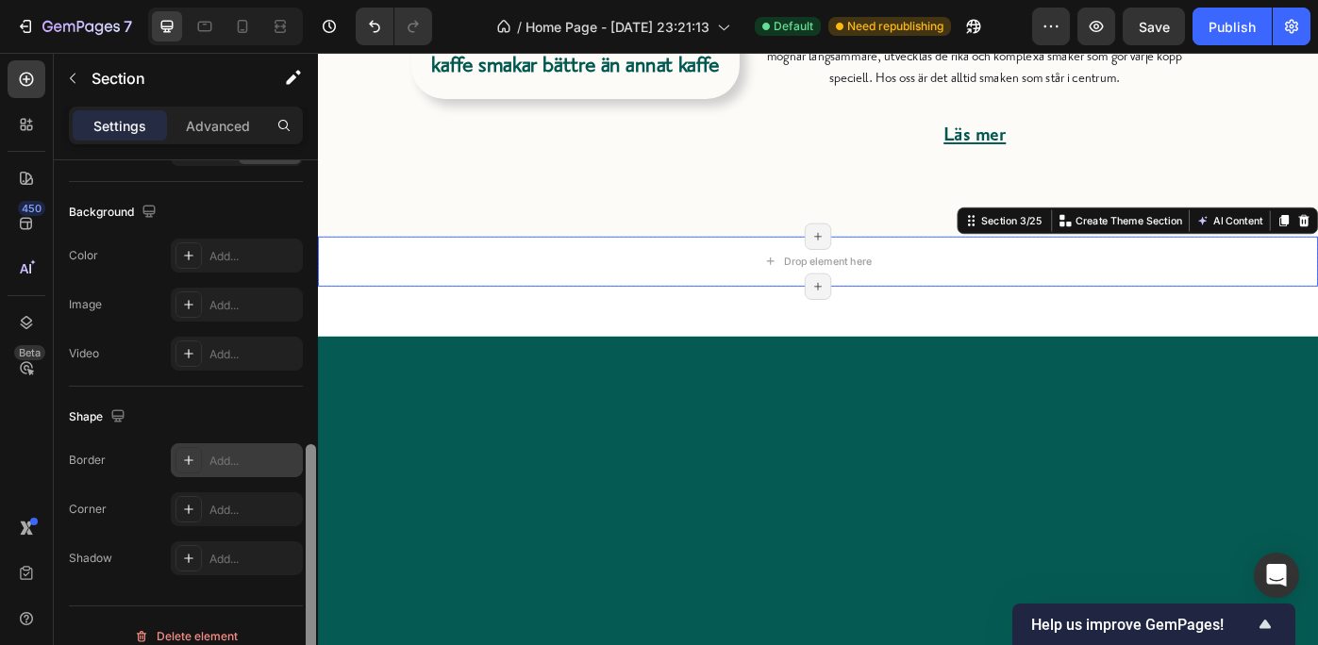
scroll to position [588, 0]
drag, startPoint x: 305, startPoint y: 182, endPoint x: 298, endPoint y: 458, distance: 275.6
click at [298, 458] on div "Layout Column width Change ratio Fit to content 12 Columns management Order 1 c…" at bounding box center [186, 429] width 264 height 539
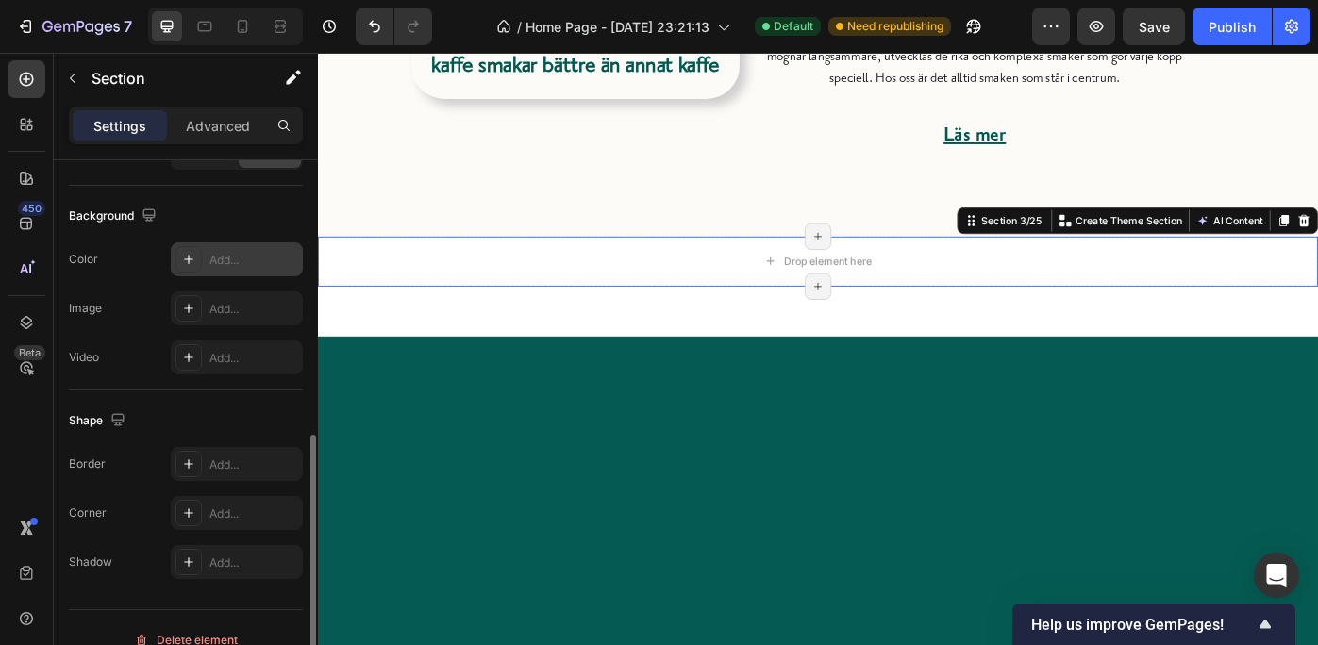
click at [252, 260] on div "Add..." at bounding box center [253, 260] width 89 height 17
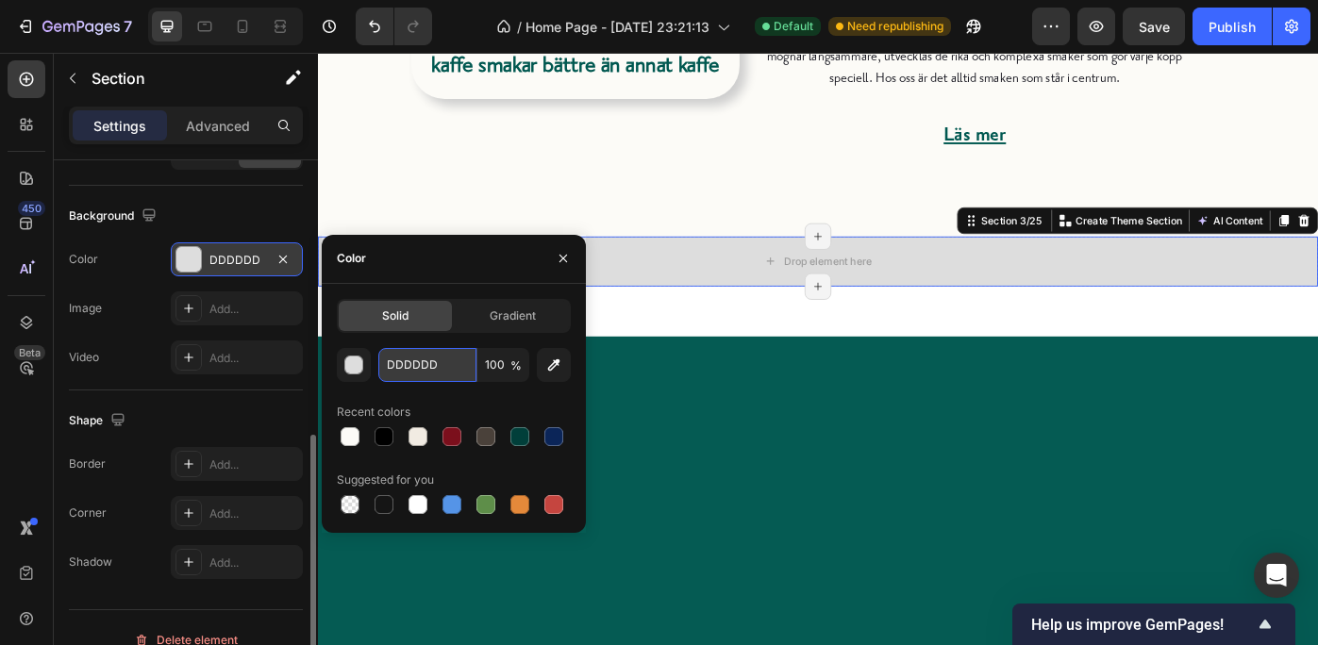
drag, startPoint x: 384, startPoint y: 366, endPoint x: 442, endPoint y: 366, distance: 57.6
click at [442, 366] on input "DDDDDD" at bounding box center [427, 365] width 98 height 34
click at [834, 186] on div "Smaken du söker finns här Heading På hög höjd växer de bästa smakerna. Vårt kaf…" at bounding box center [1084, 44] width 521 height 288
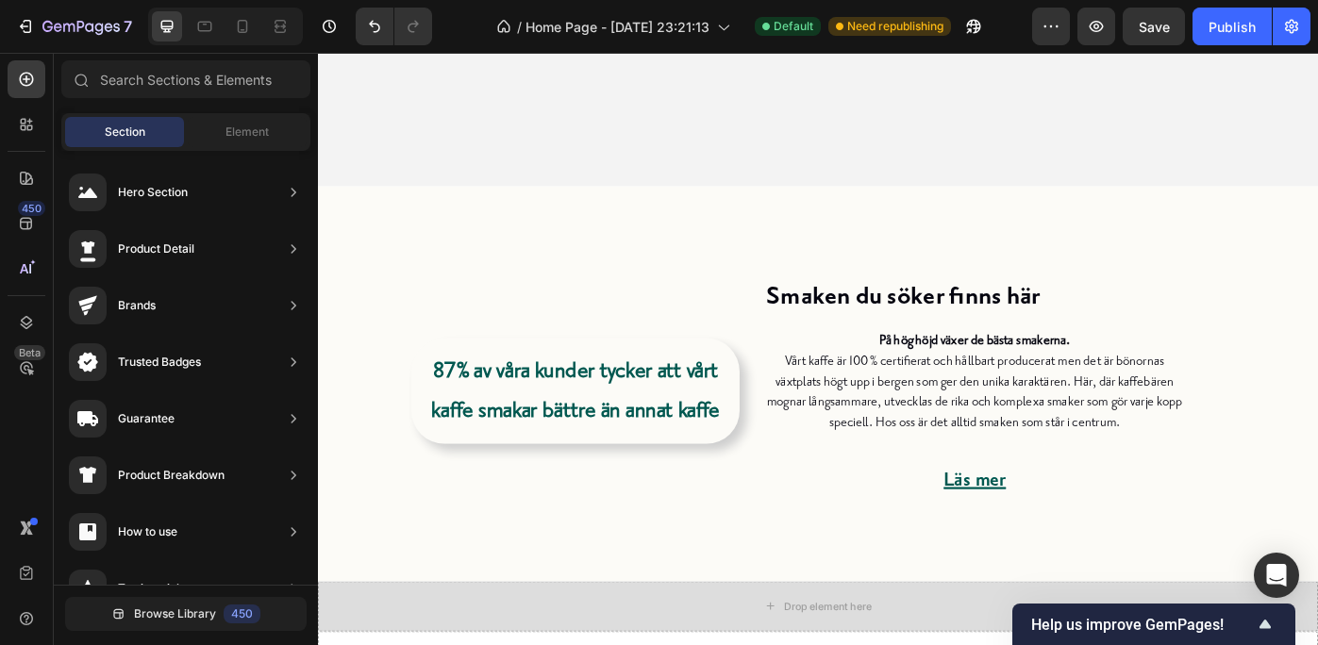
scroll to position [474, 0]
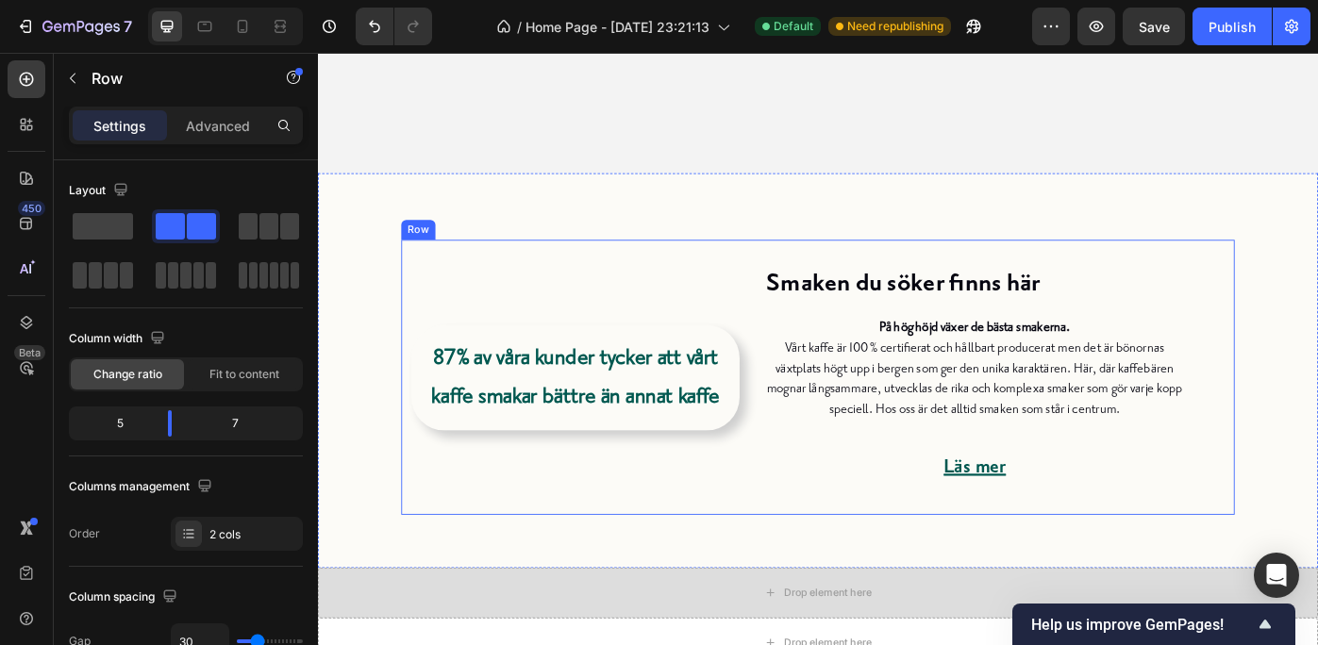
click at [630, 315] on div "87% av våra kunder tycker att vårt kaffe smakar bättre än annat kaffe Heading" at bounding box center [610, 420] width 372 height 288
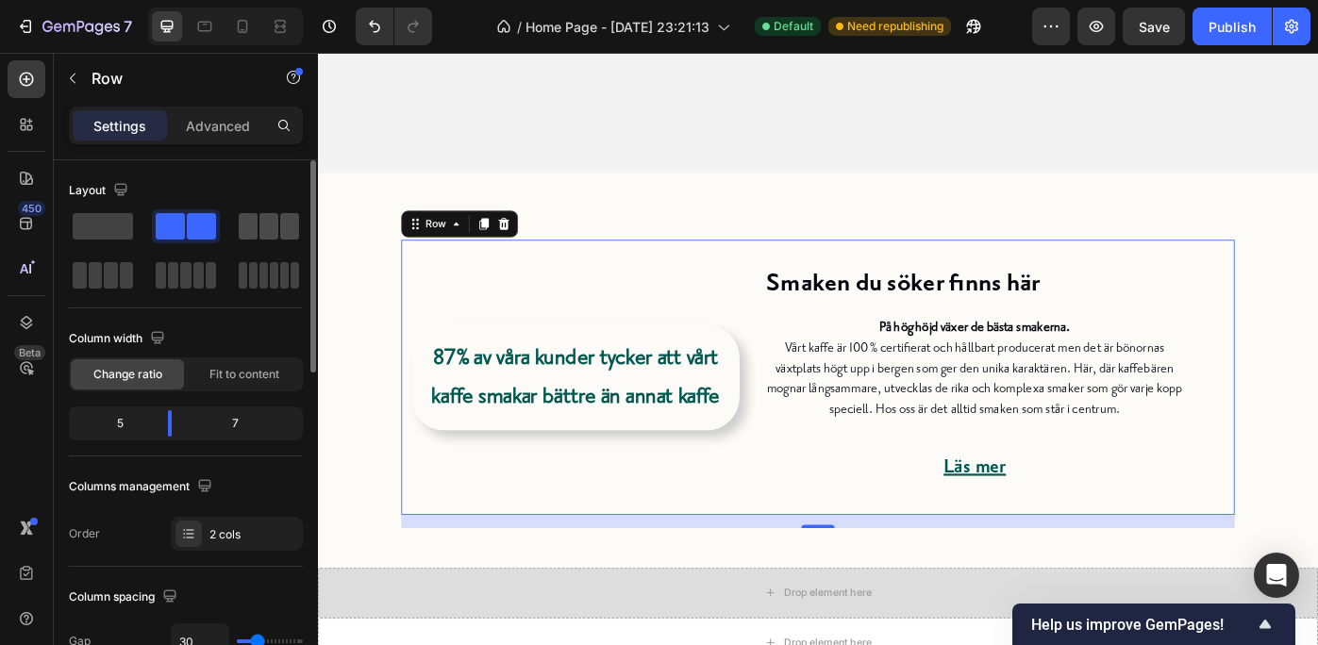
click at [268, 220] on span at bounding box center [268, 226] width 19 height 26
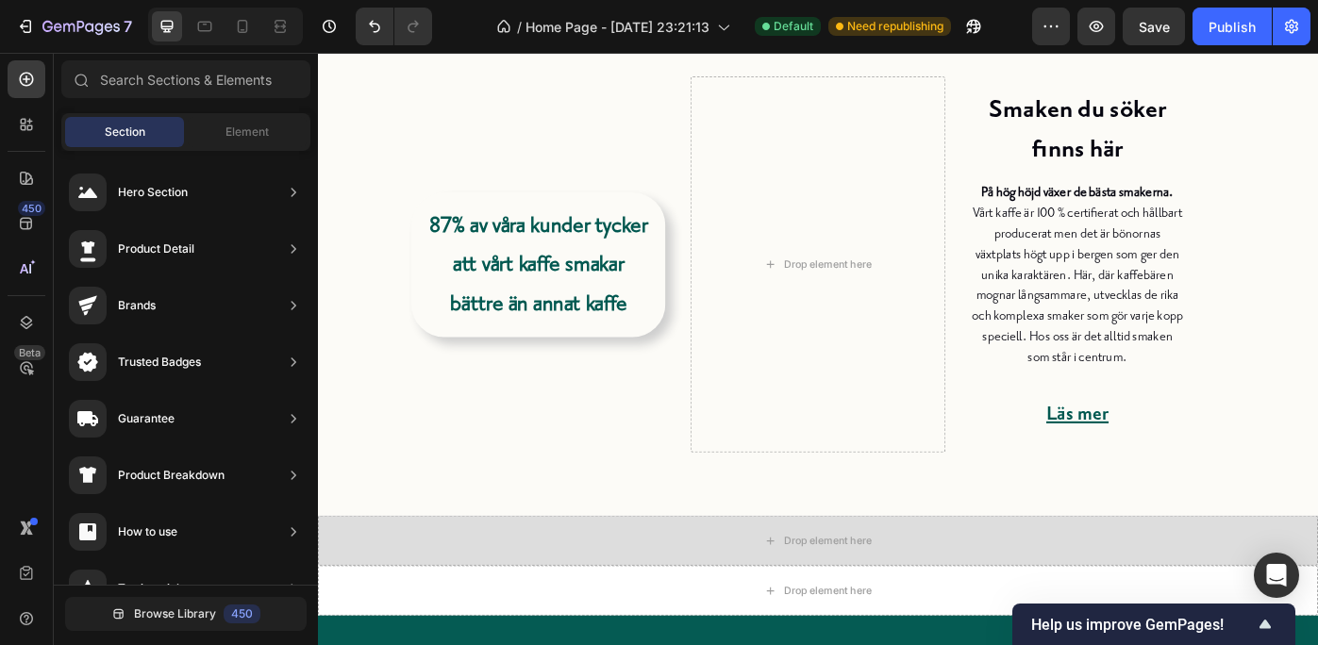
scroll to position [647, 0]
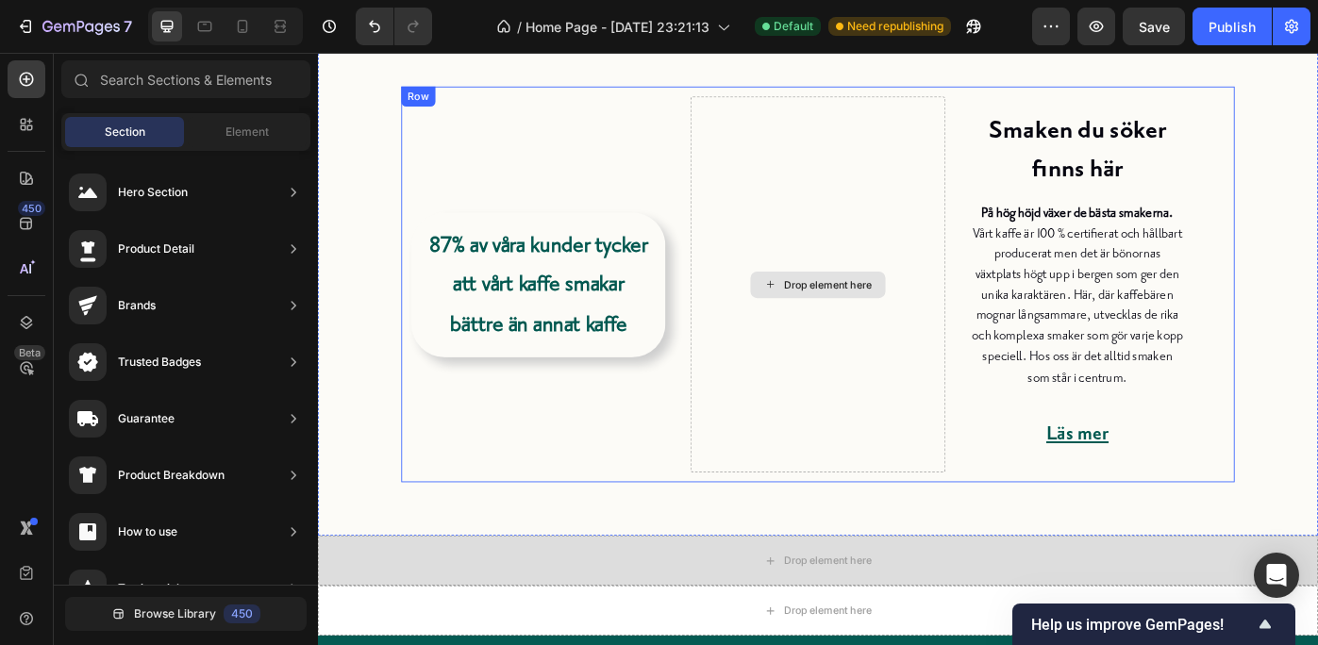
click at [826, 321] on icon at bounding box center [830, 315] width 15 height 16
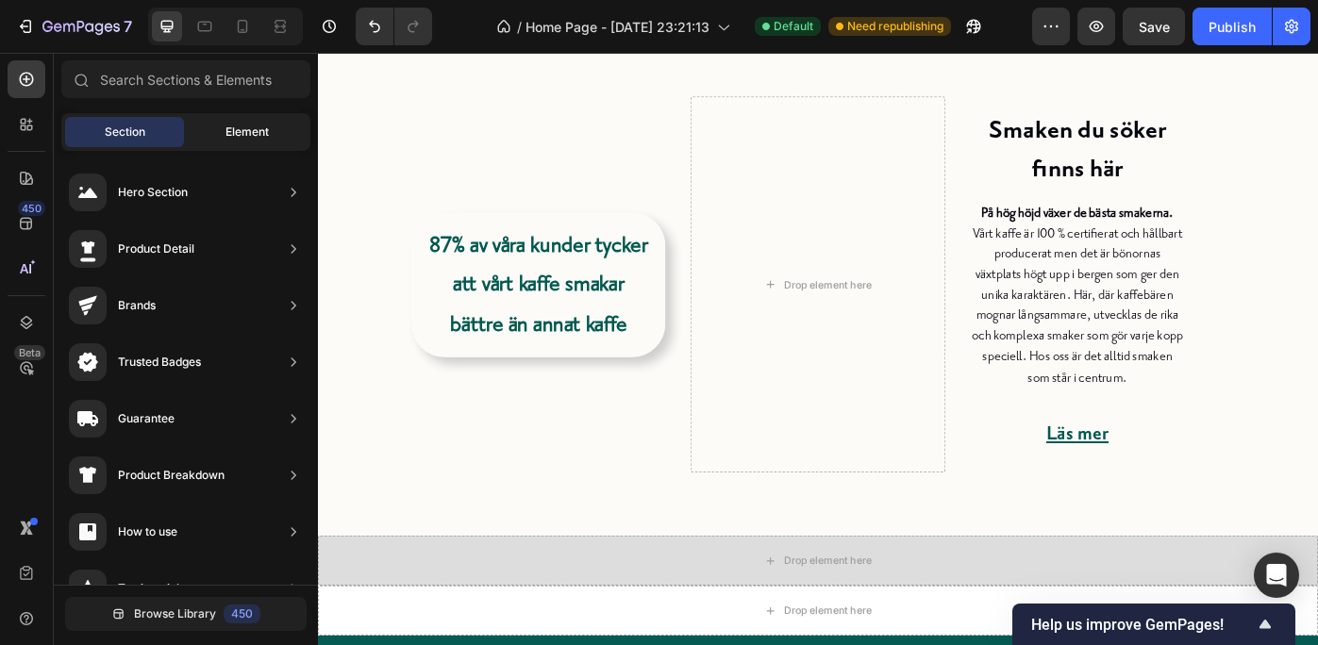
click at [233, 124] on span "Element" at bounding box center [247, 132] width 43 height 17
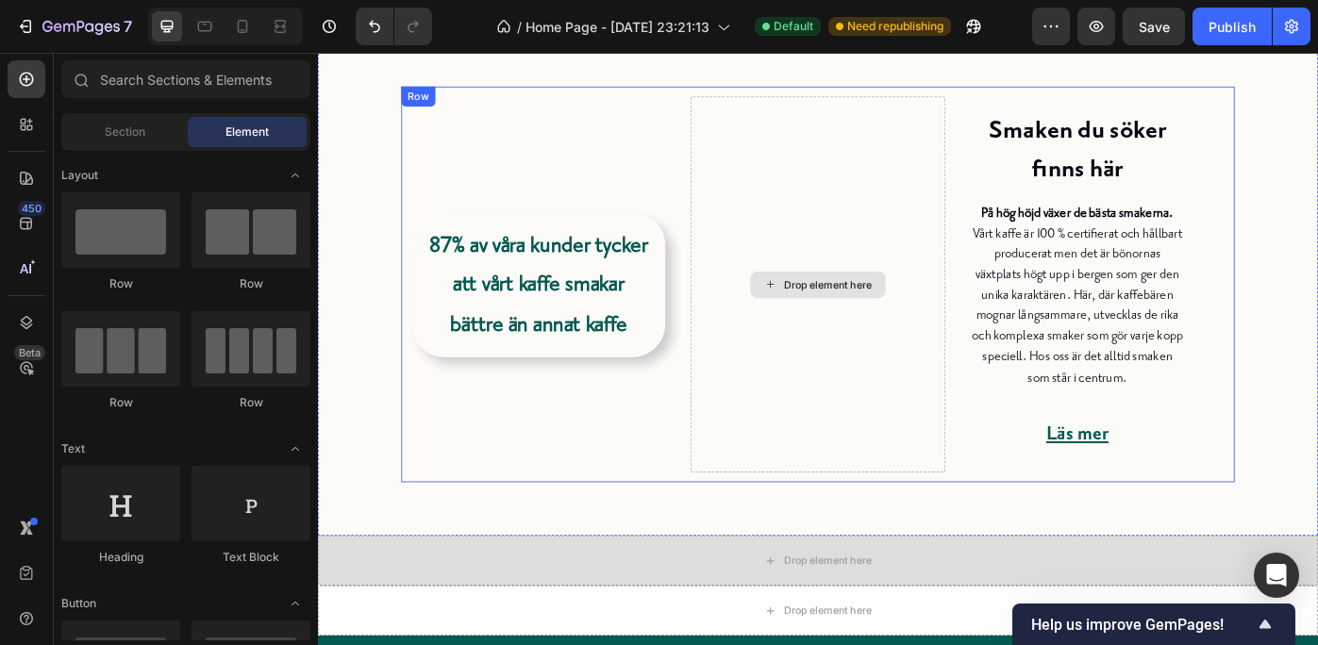
click at [823, 309] on icon at bounding box center [830, 315] width 15 height 16
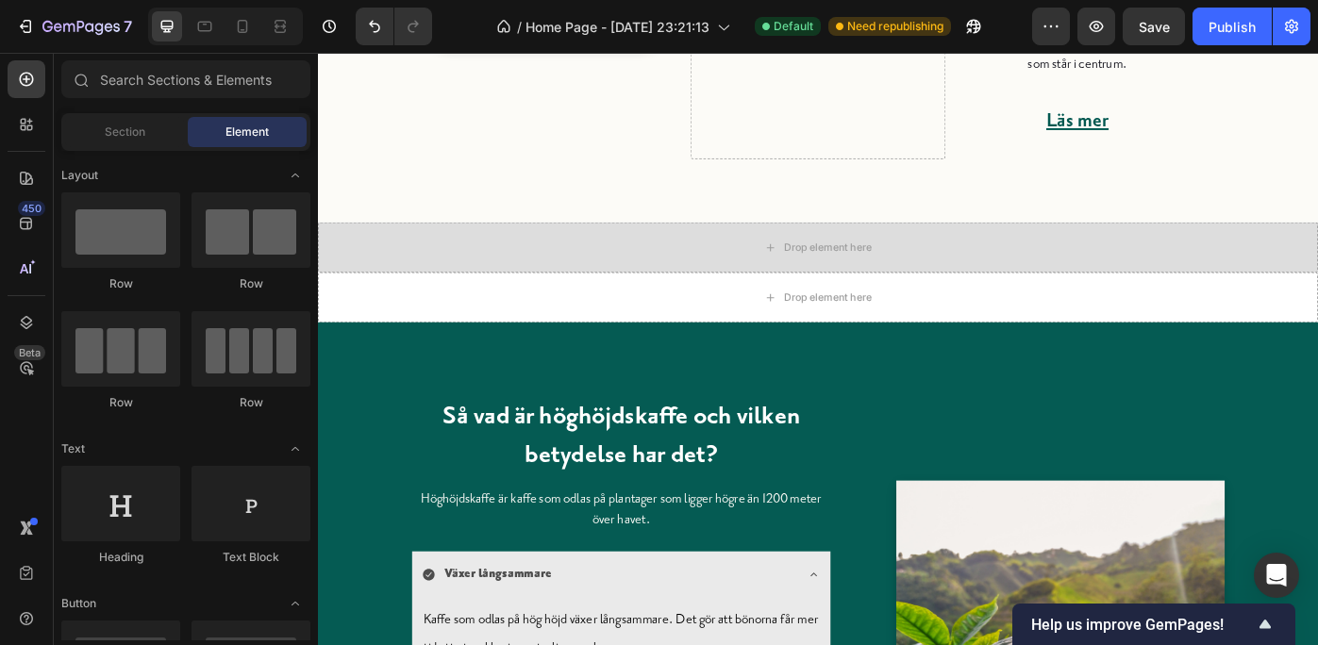
scroll to position [1010, 0]
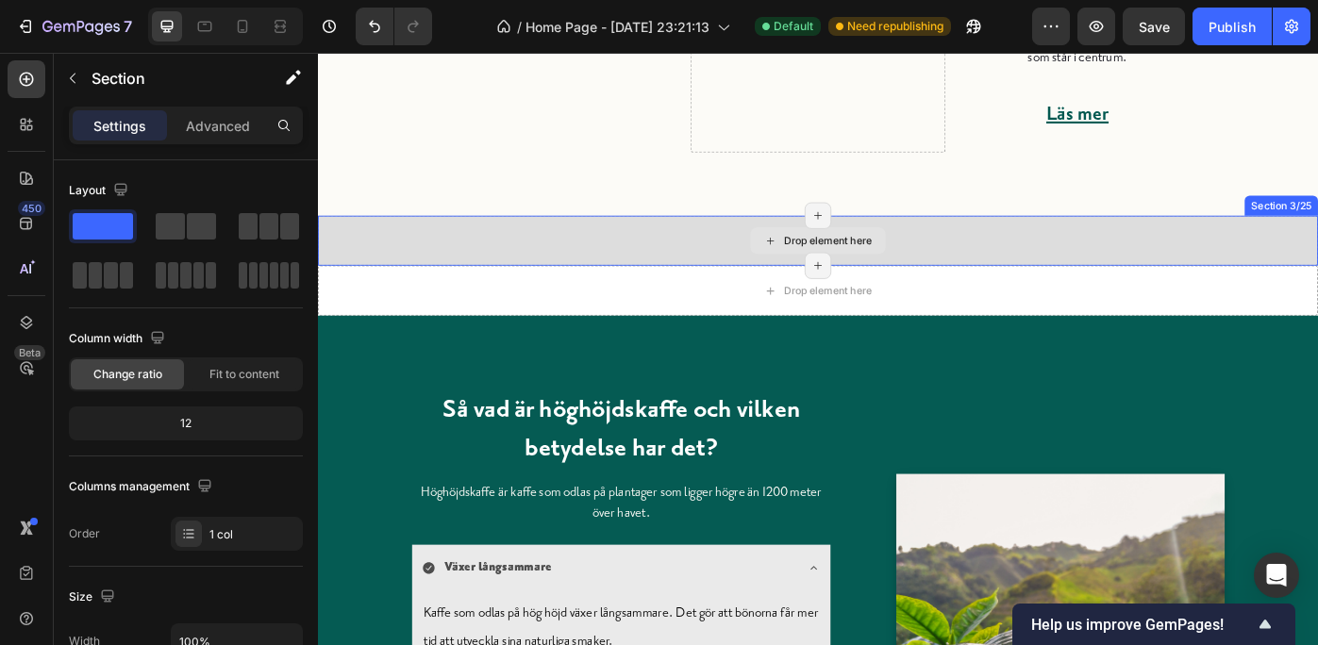
click at [1317, 251] on div "Drop element here" at bounding box center [884, 265] width 1132 height 57
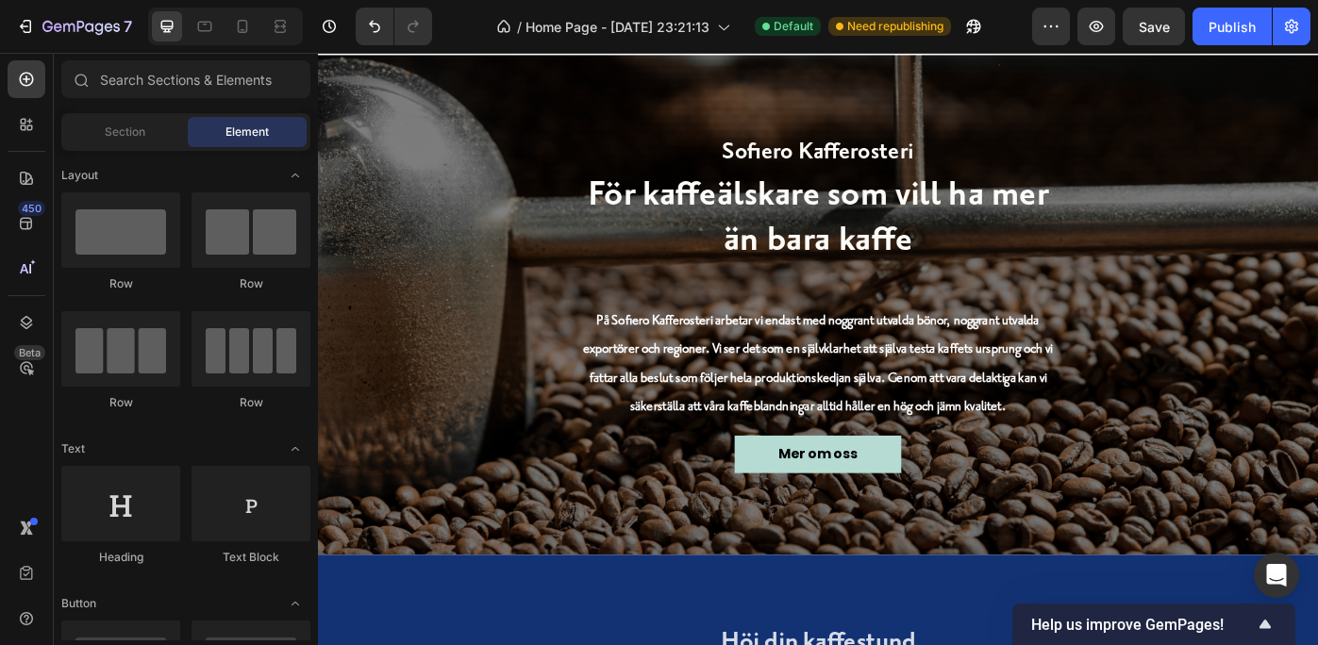
scroll to position [4088, 0]
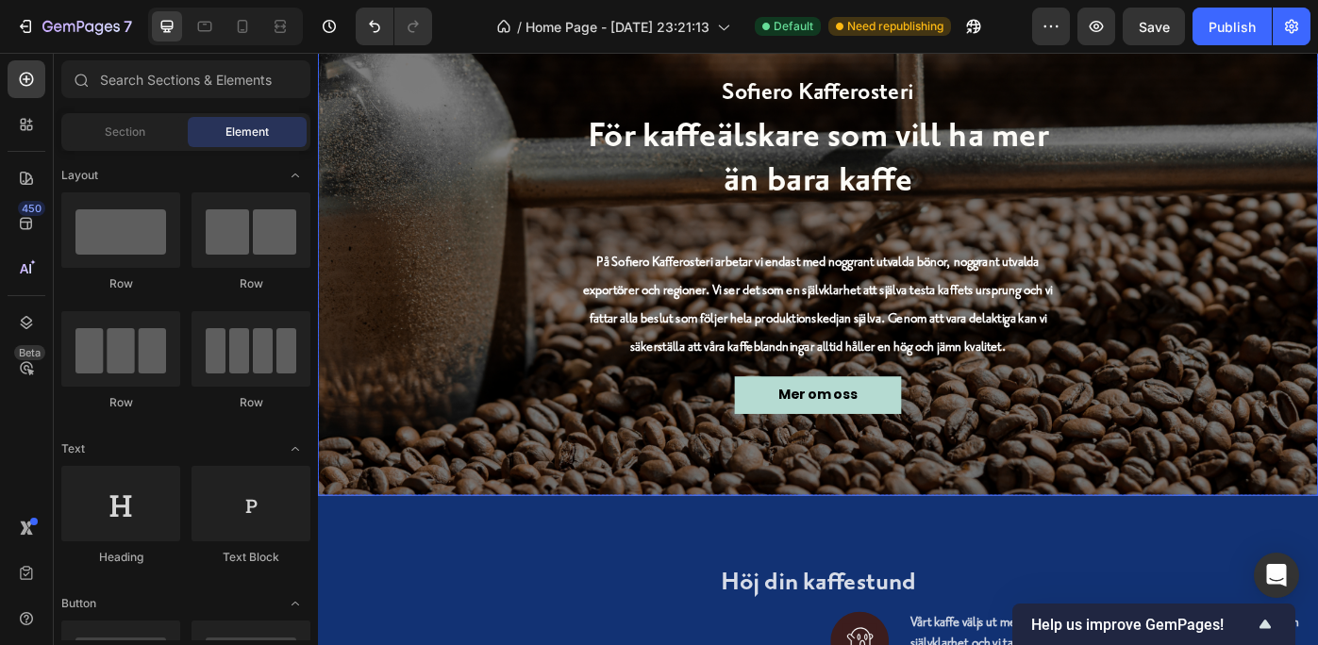
click at [1317, 143] on div "Overlay" at bounding box center [884, 271] width 1132 height 566
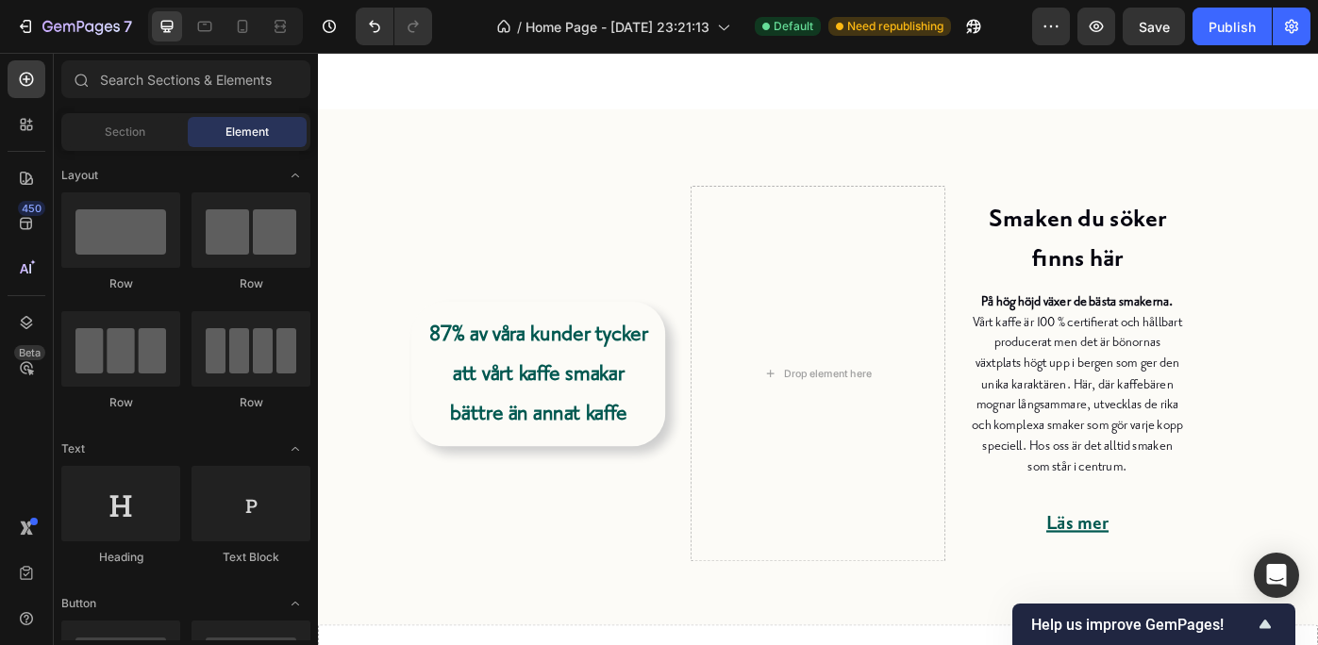
scroll to position [620, 0]
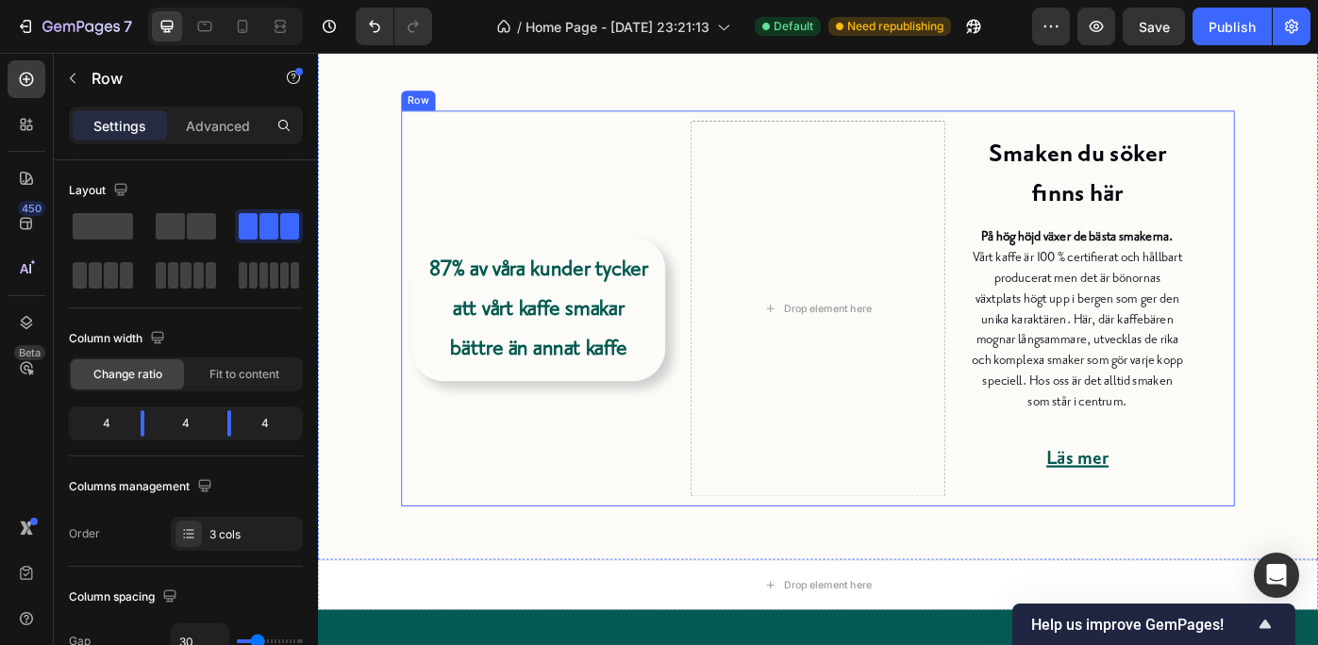
click at [688, 174] on div "87% av våra kunder tycker att vårt kaffe smakar bättre än annat kaffe Heading" at bounding box center [568, 342] width 288 height 426
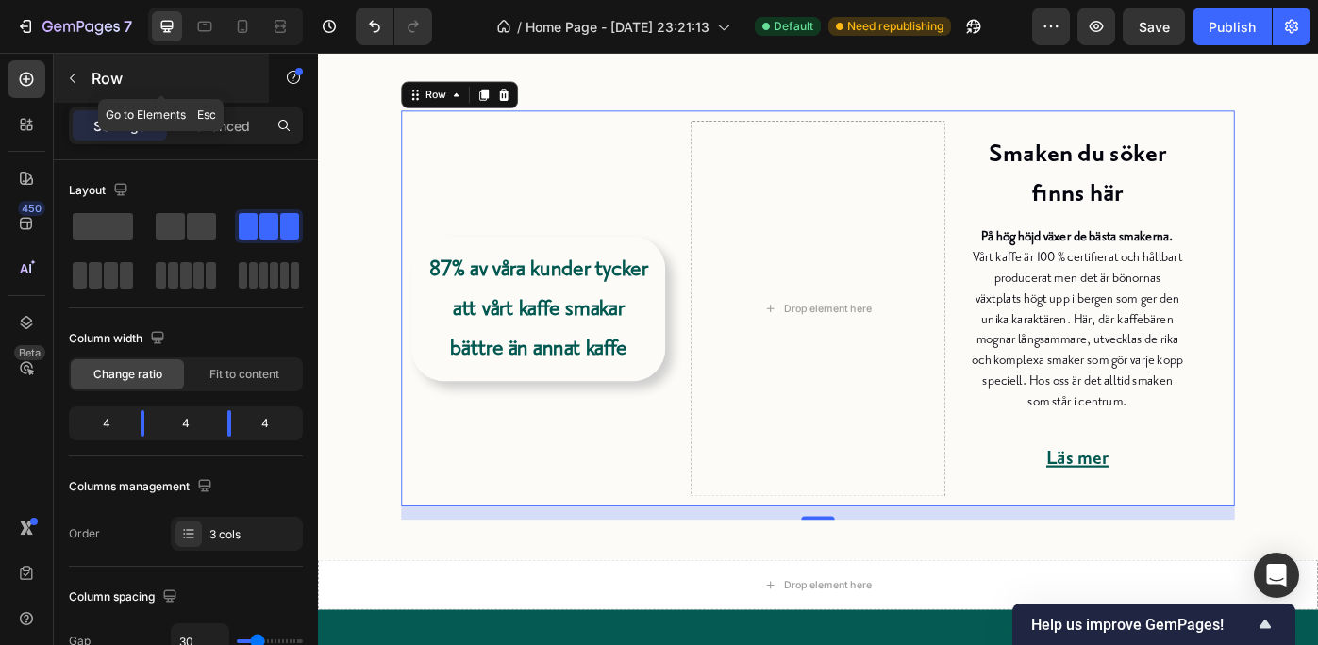
click at [73, 73] on icon "button" at bounding box center [72, 78] width 15 height 15
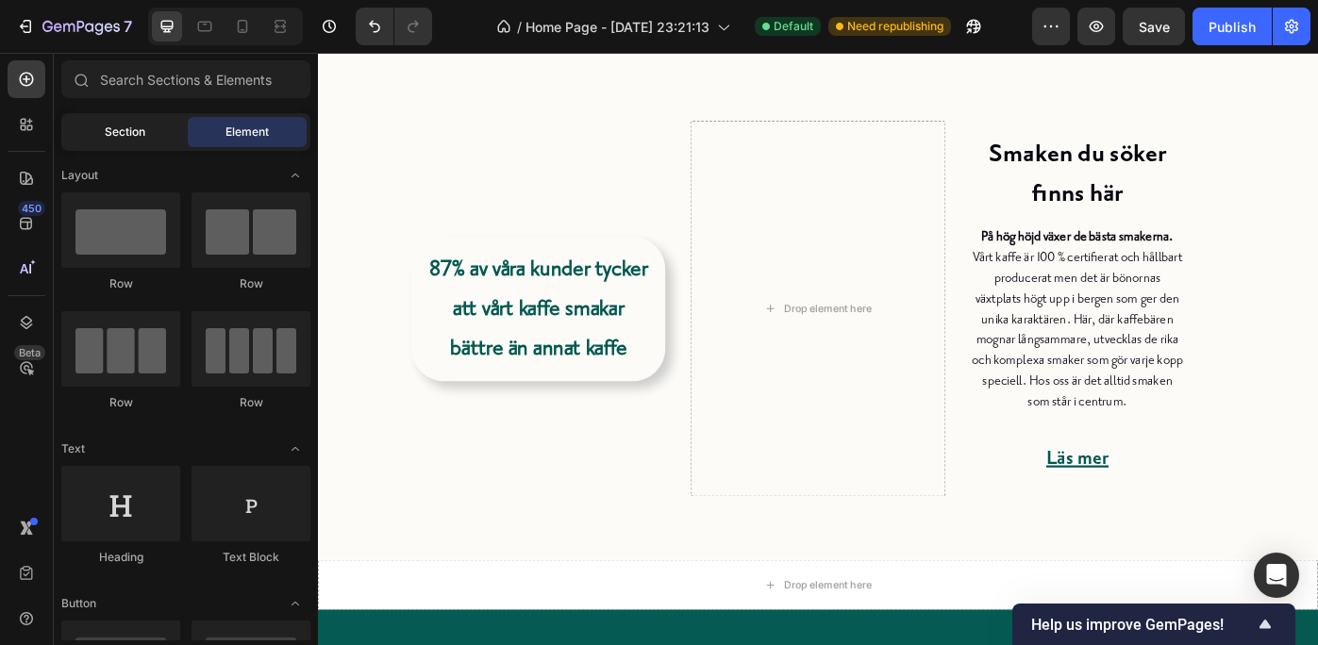
click at [141, 131] on span "Section" at bounding box center [125, 132] width 41 height 17
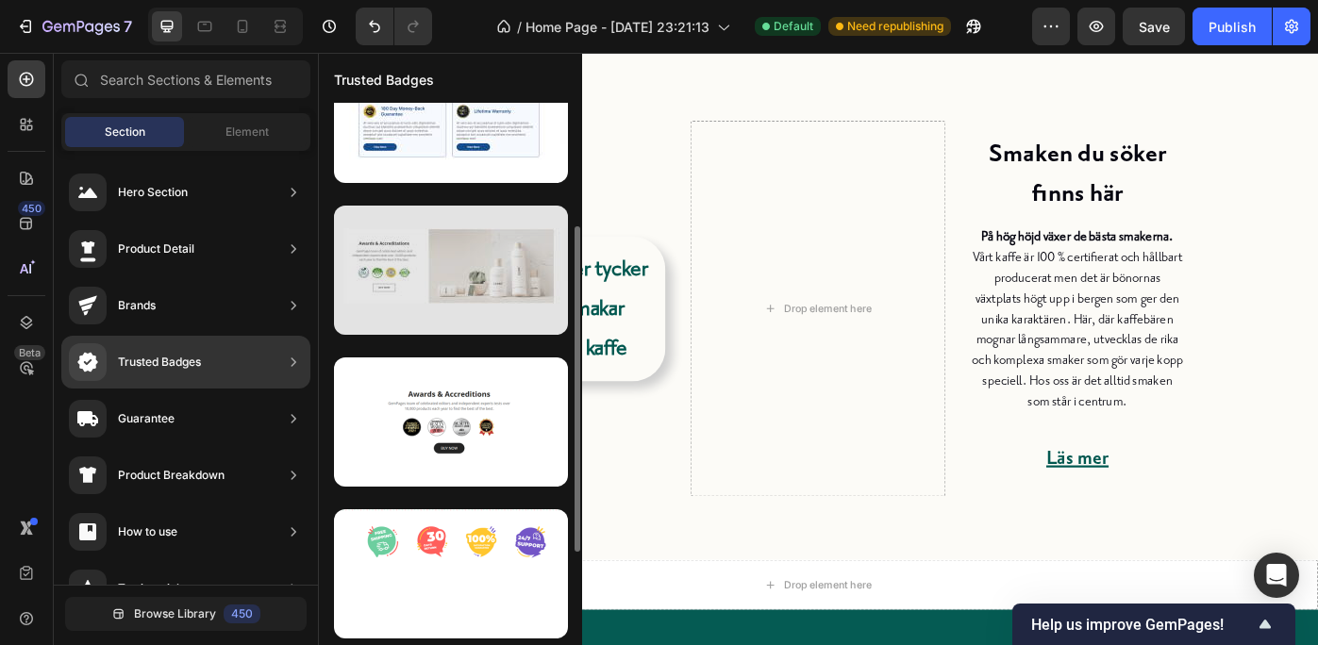
click at [394, 309] on div at bounding box center [451, 270] width 234 height 129
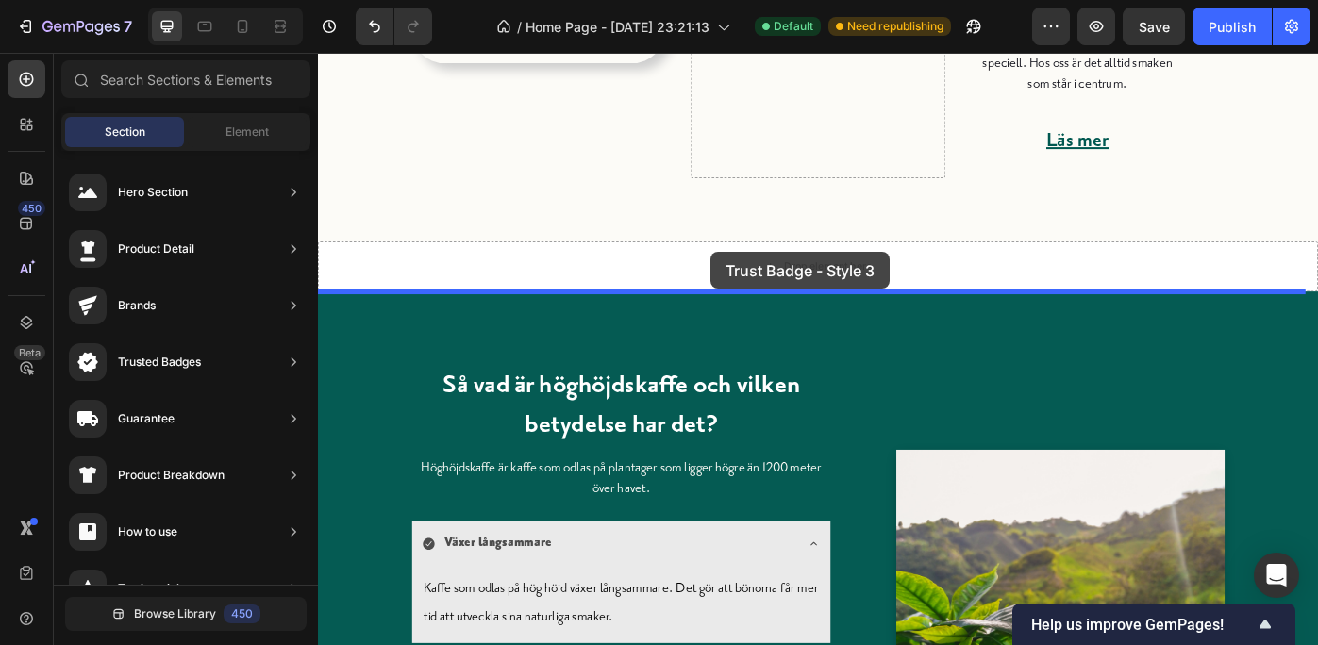
scroll to position [1053, 0]
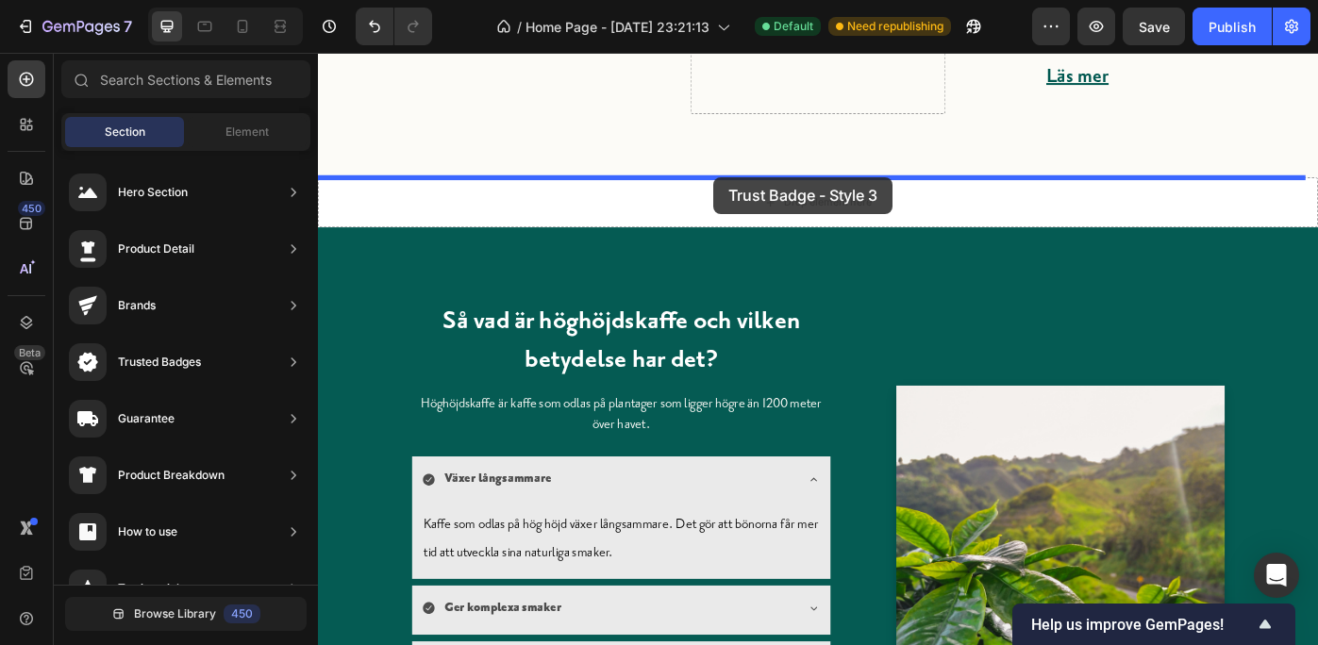
drag, startPoint x: 712, startPoint y: 362, endPoint x: 765, endPoint y: 193, distance: 177.0
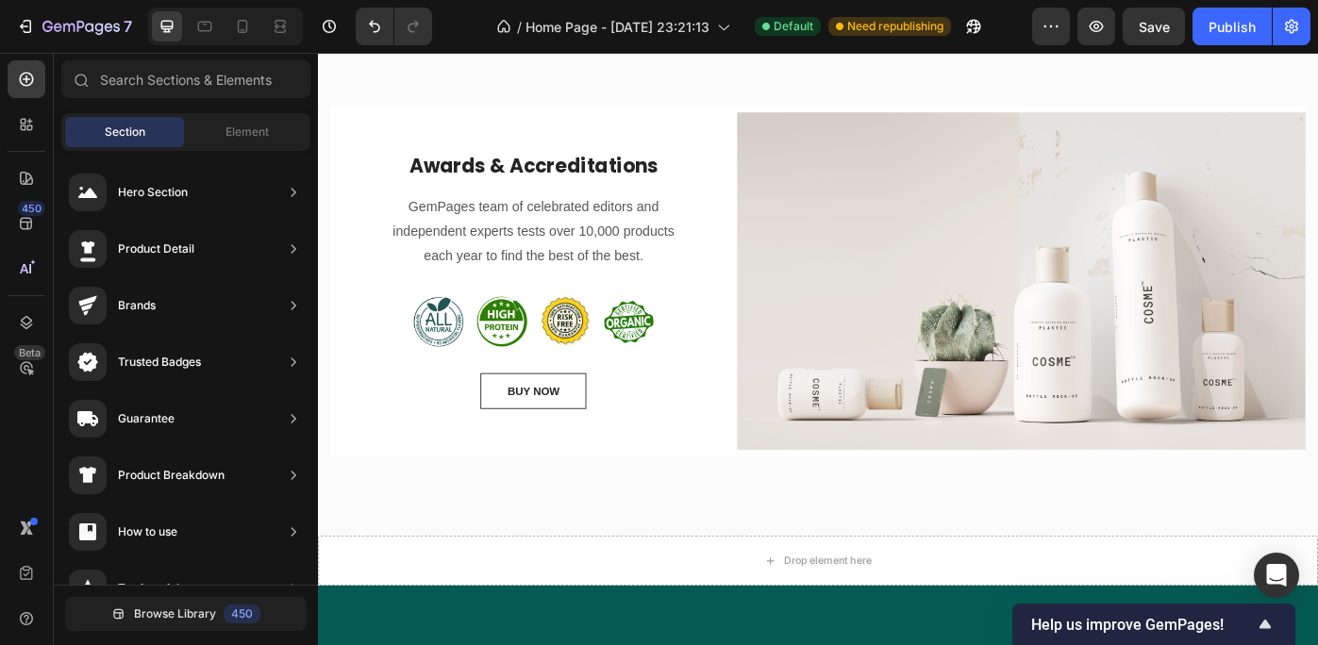
scroll to position [1236, 0]
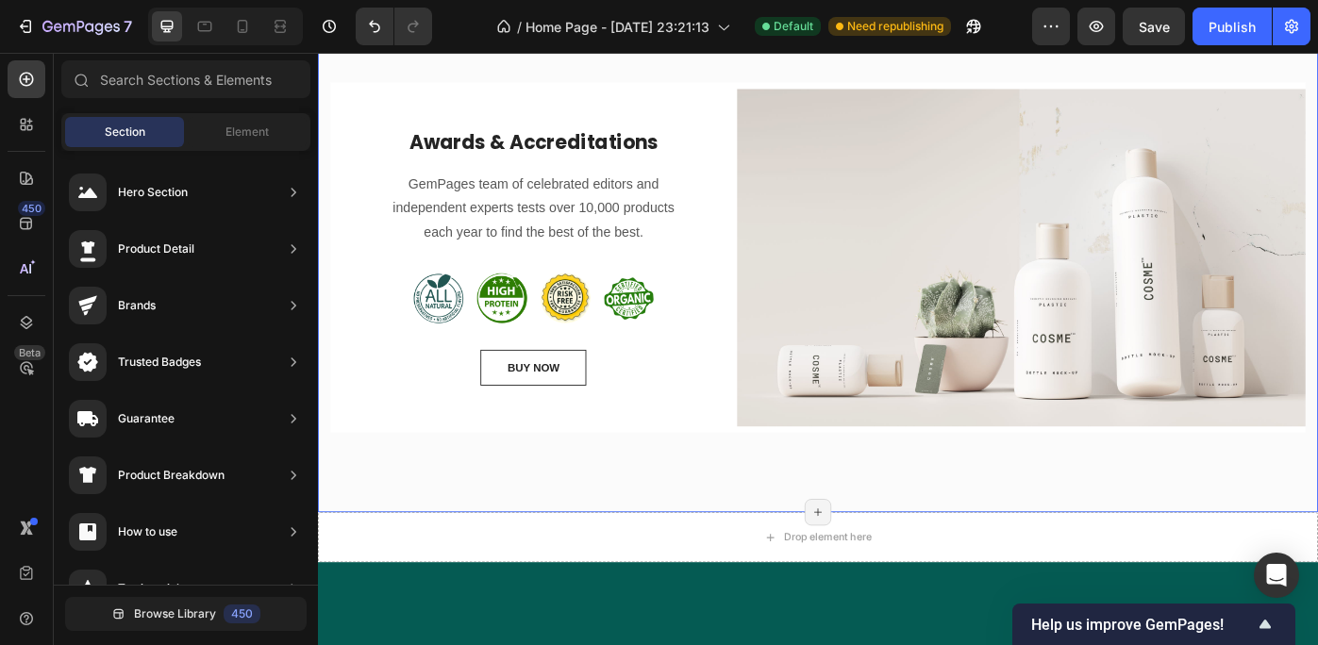
click at [667, 516] on div "Awards & Accreditations Heading GemPages team of celebrated editors and indepen…" at bounding box center [884, 291] width 1132 height 562
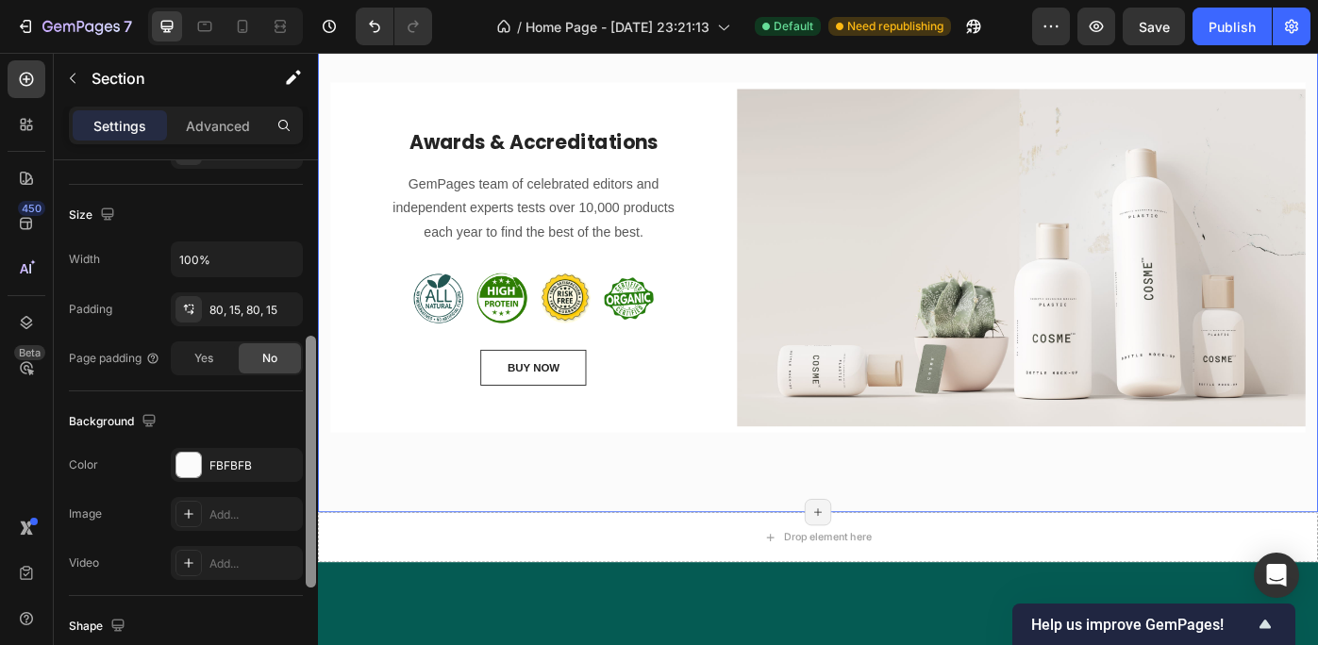
scroll to position [385, 0]
drag, startPoint x: 309, startPoint y: 262, endPoint x: 301, endPoint y: 443, distance: 180.4
click at [301, 443] on div "Layout Column width Change ratio Fit to content 12 Columns management Order 1 c…" at bounding box center [186, 429] width 264 height 539
click at [194, 459] on div at bounding box center [188, 462] width 25 height 25
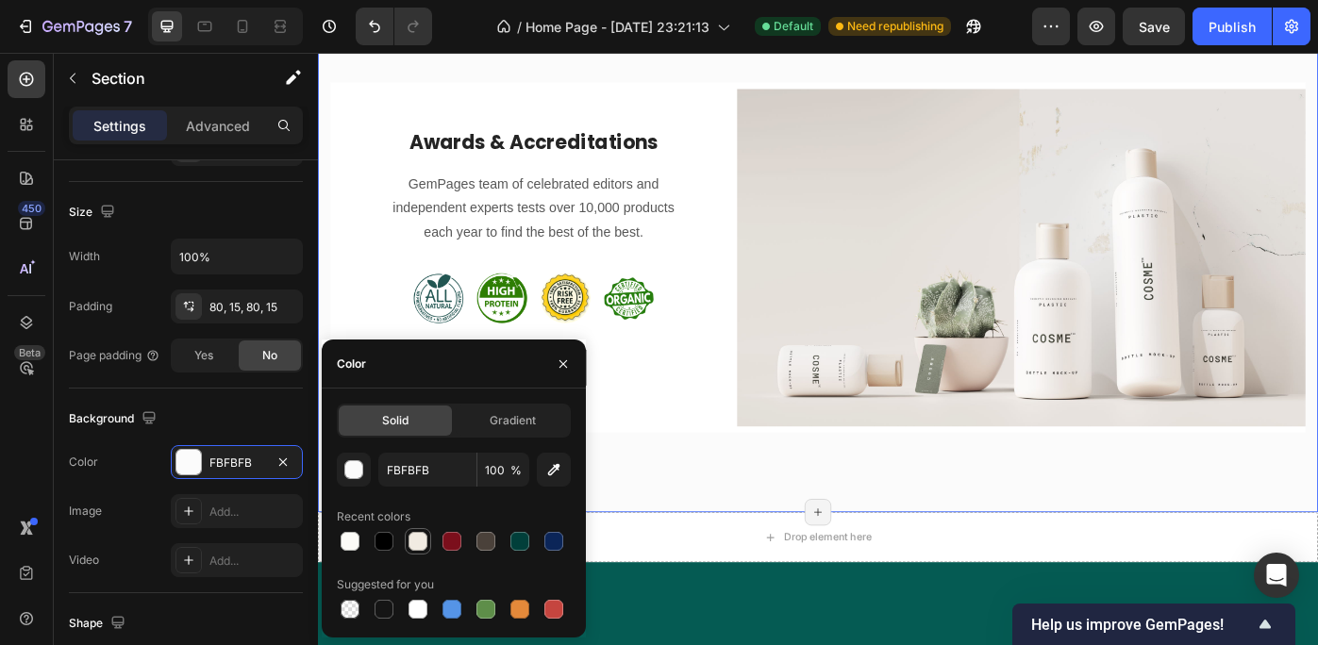
click at [415, 535] on div at bounding box center [418, 541] width 19 height 19
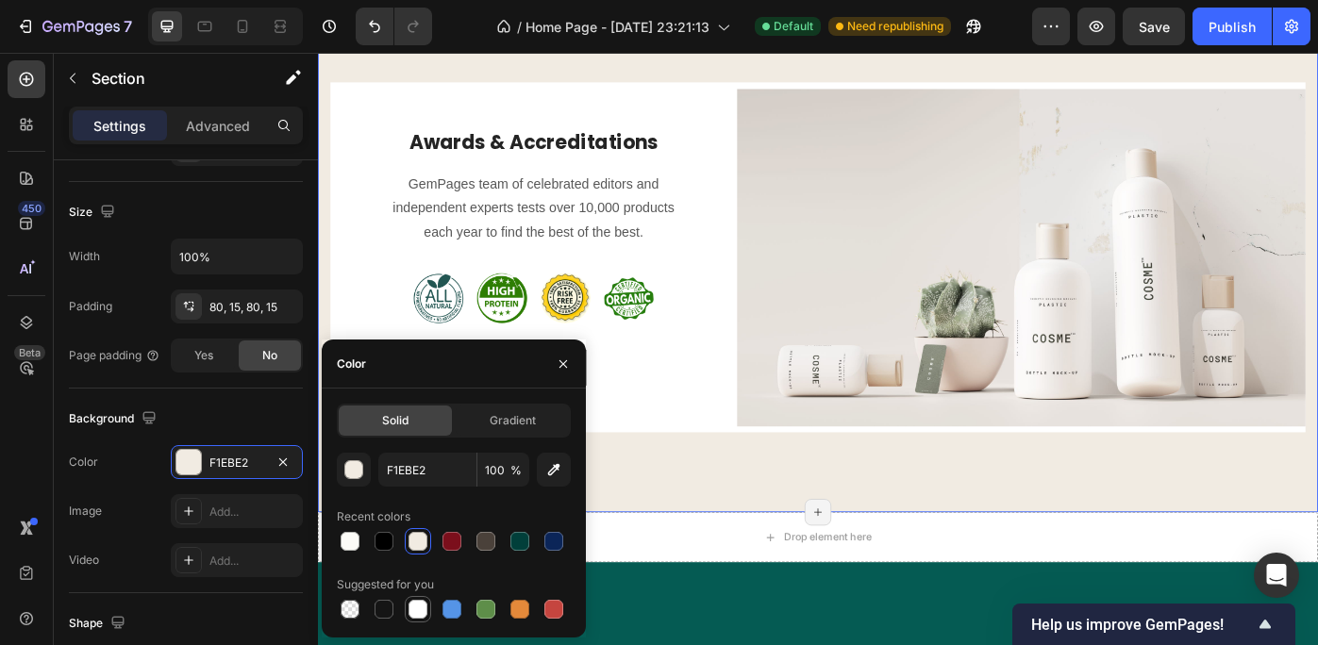
click at [420, 603] on div at bounding box center [418, 609] width 19 height 19
type input "FFFFFF"
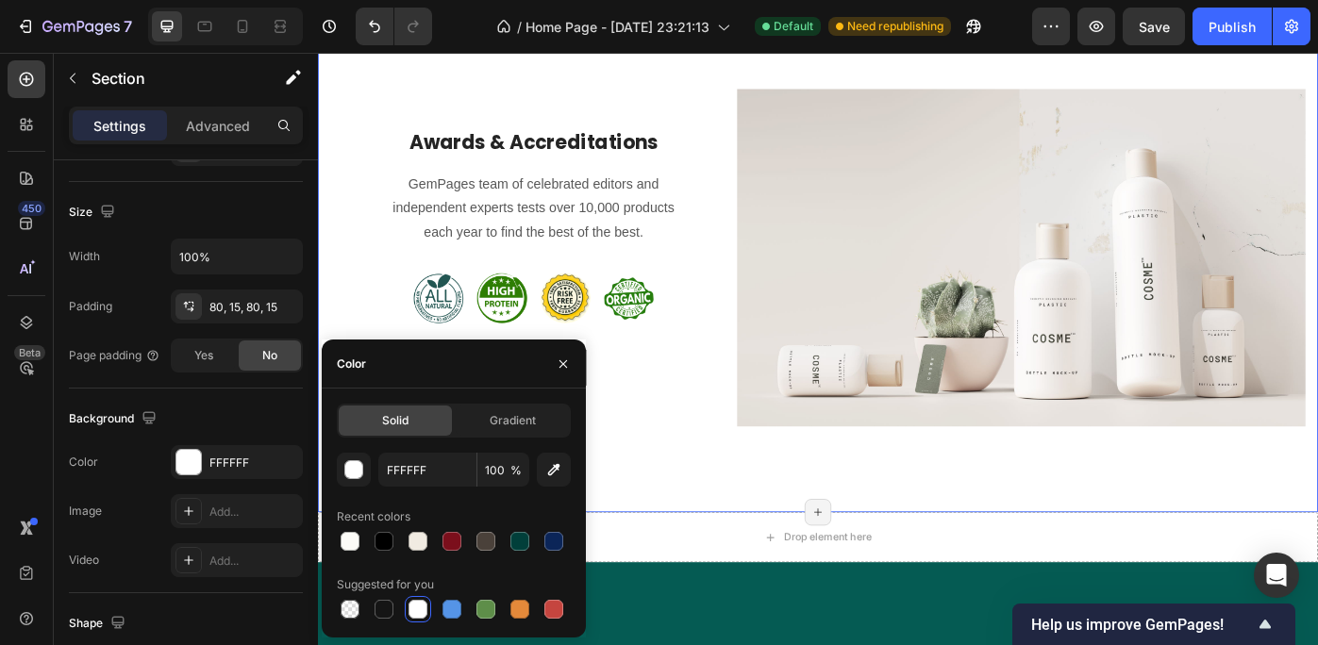
click at [1022, 535] on div "Awards & Accreditations Heading GemPages team of celebrated editors and indepen…" at bounding box center [884, 291] width 1132 height 562
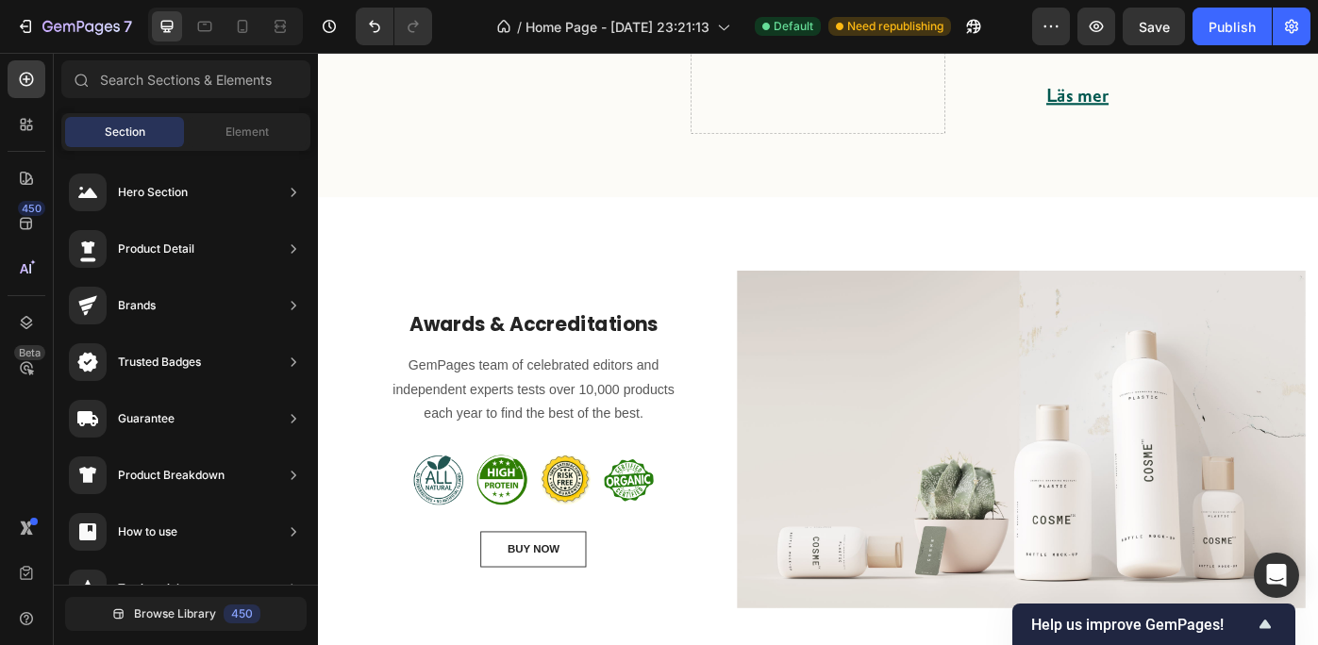
scroll to position [1162, 0]
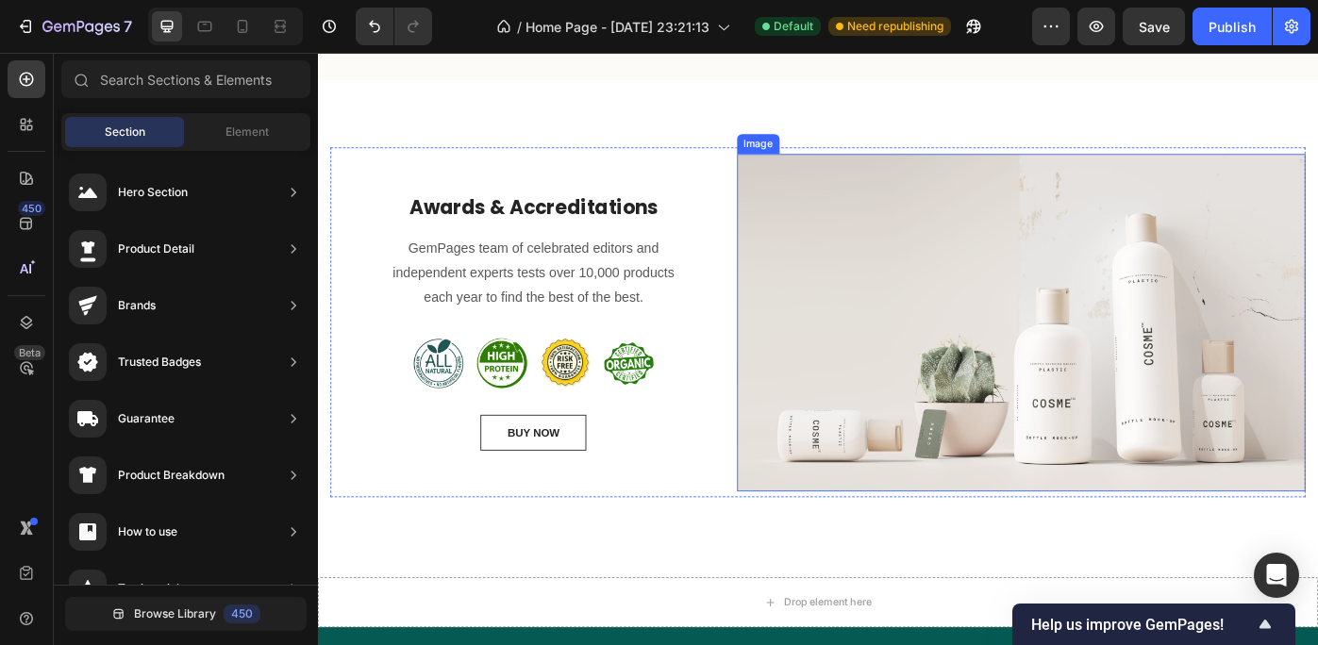
click at [1251, 263] on img at bounding box center [1115, 358] width 644 height 382
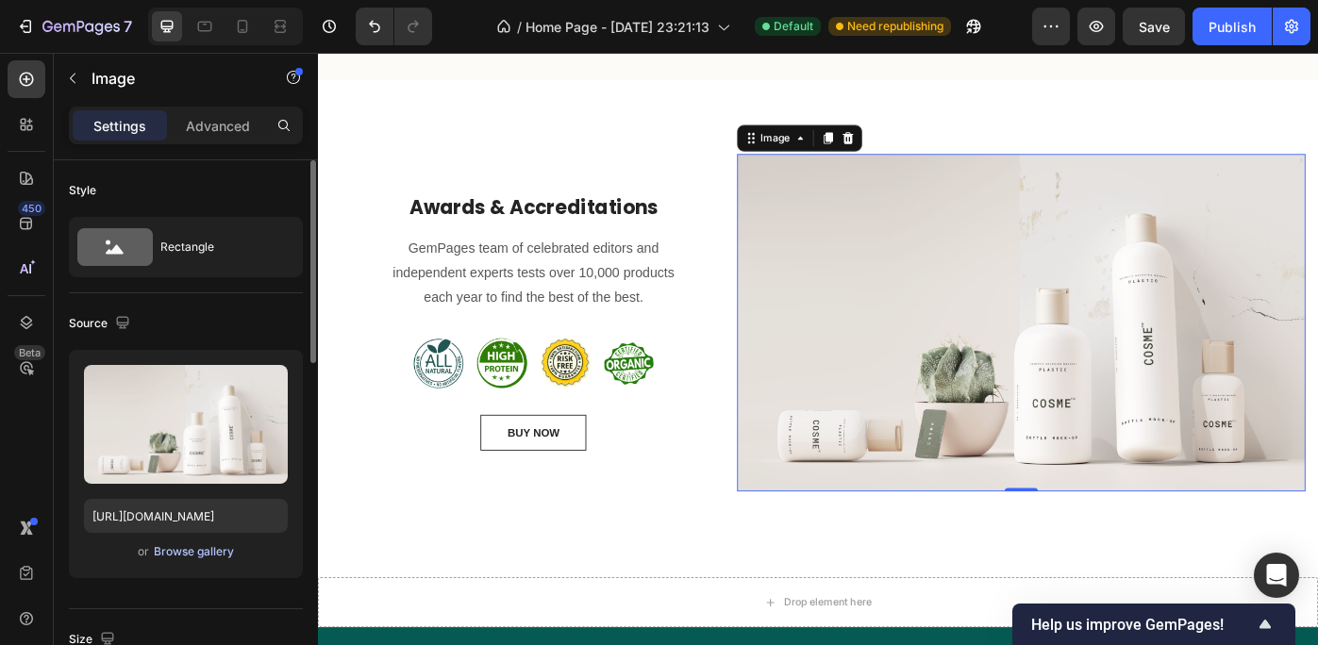
click at [176, 545] on div "Browse gallery" at bounding box center [194, 551] width 80 height 17
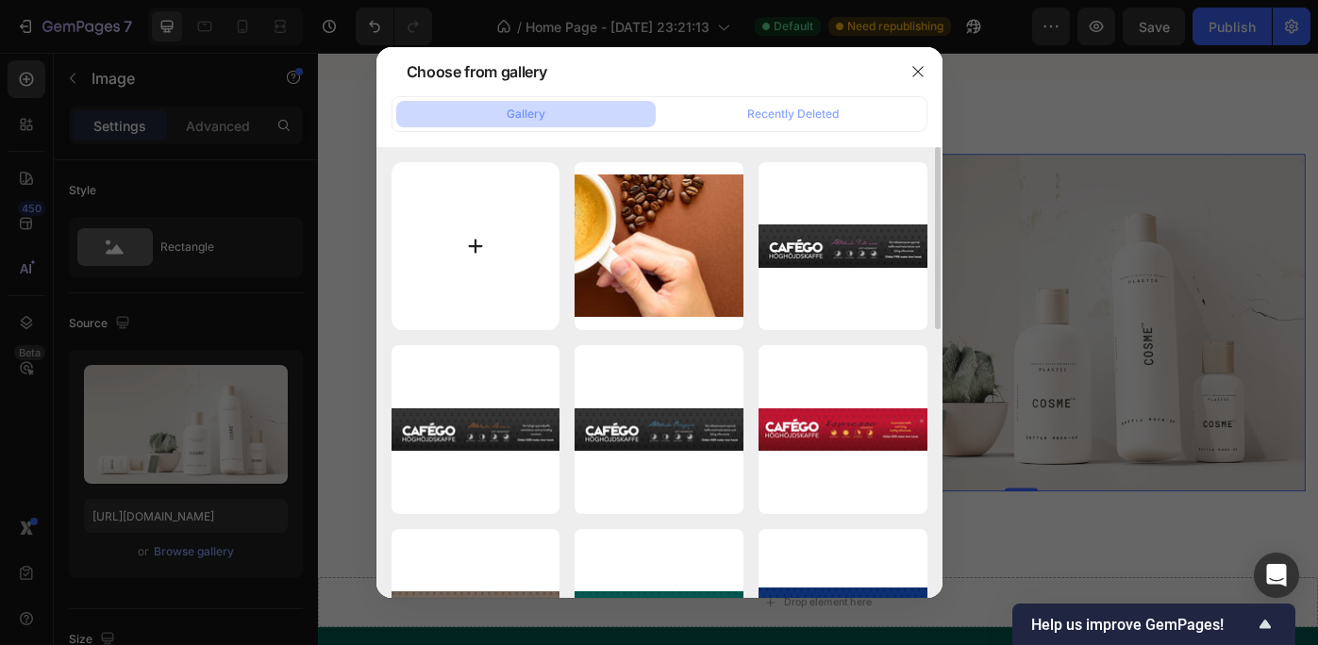
click at [472, 238] on input "file" at bounding box center [476, 246] width 169 height 169
type input "C:\fakepath\Coffe_cup.jpg"
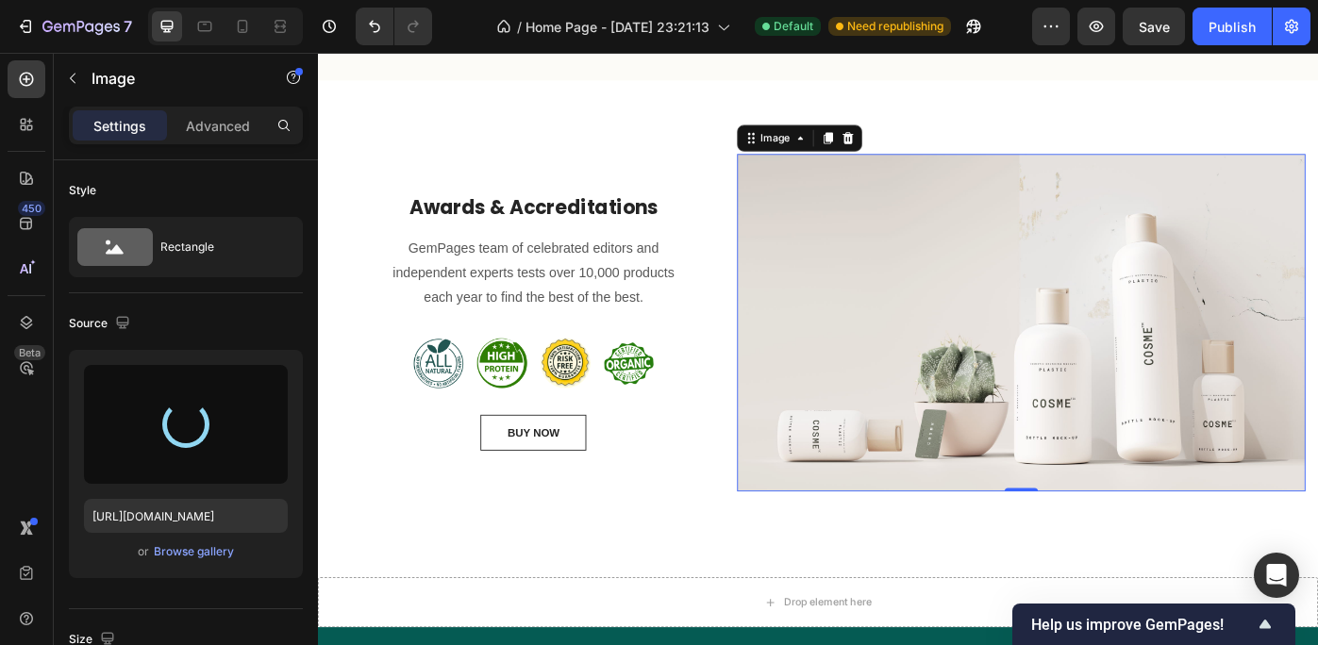
type input "[URL][DOMAIN_NAME]"
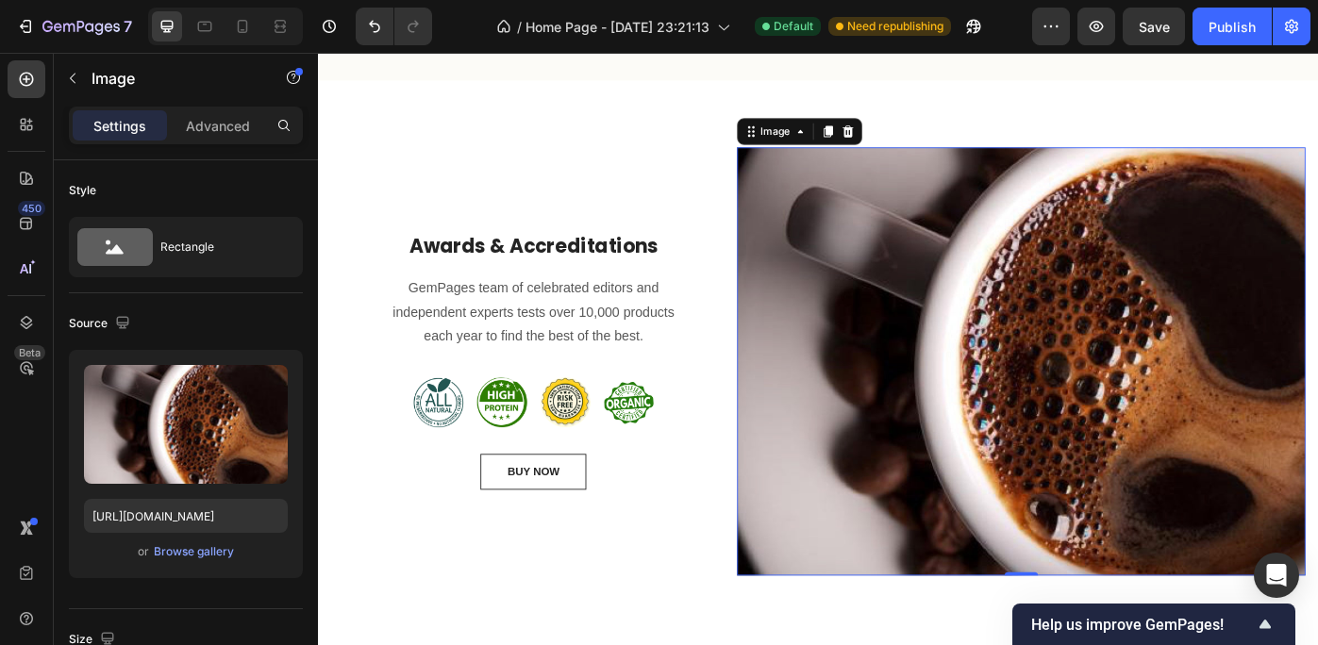
click at [1190, 291] on img at bounding box center [1115, 401] width 644 height 485
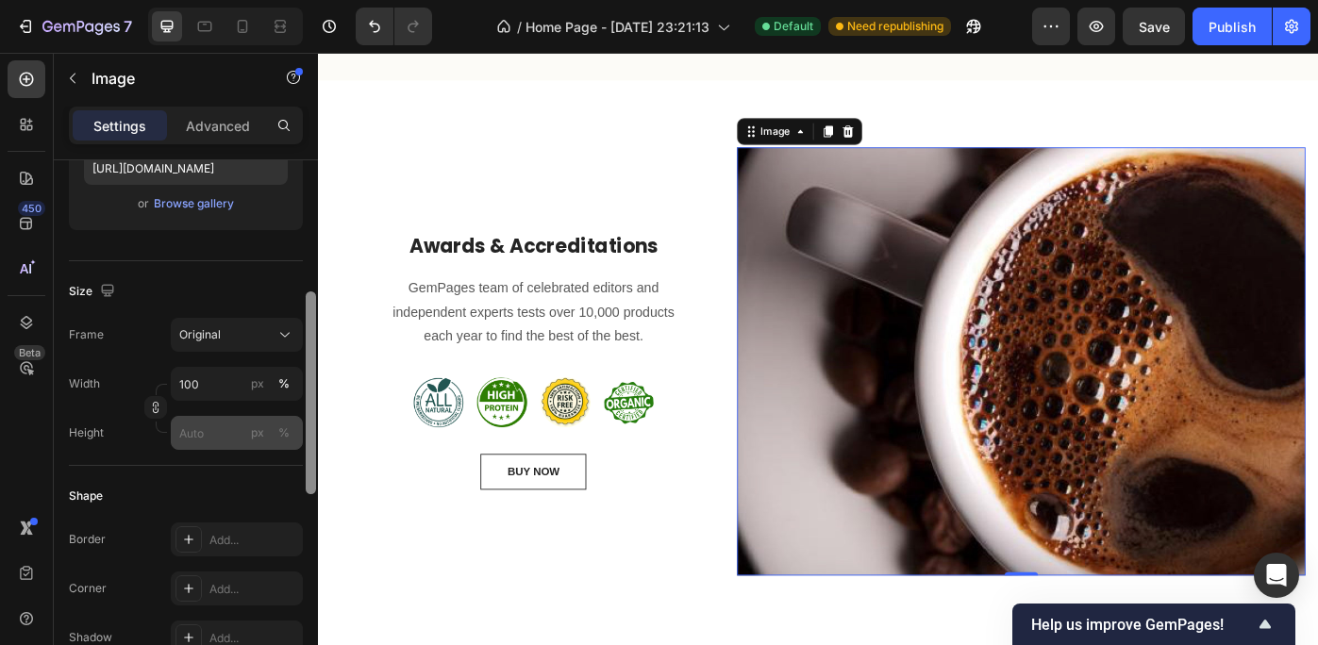
scroll to position [386, 0]
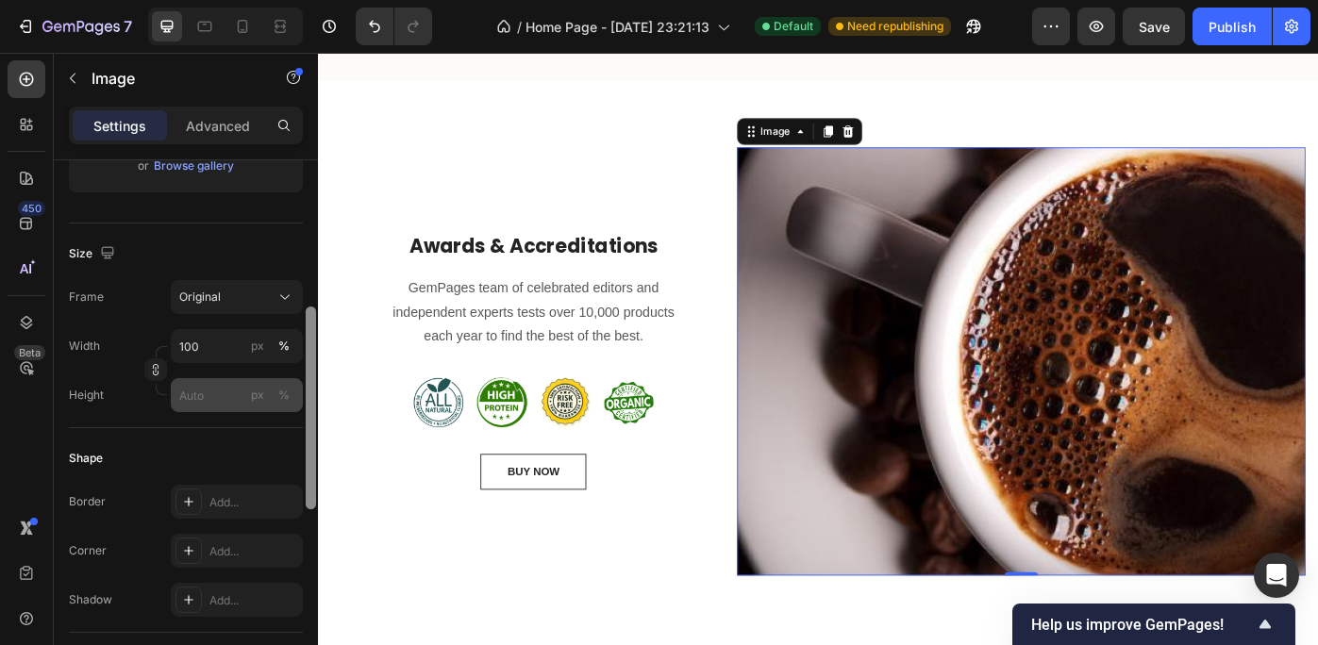
drag, startPoint x: 306, startPoint y: 237, endPoint x: 295, endPoint y: 383, distance: 146.6
click at [295, 383] on div "Style Rectangle Source Upload Image https://cdn.shopify.com/s/files/1/0949/2008…" at bounding box center [186, 429] width 264 height 539
click at [219, 347] on input "100" at bounding box center [237, 346] width 132 height 34
type input "80"
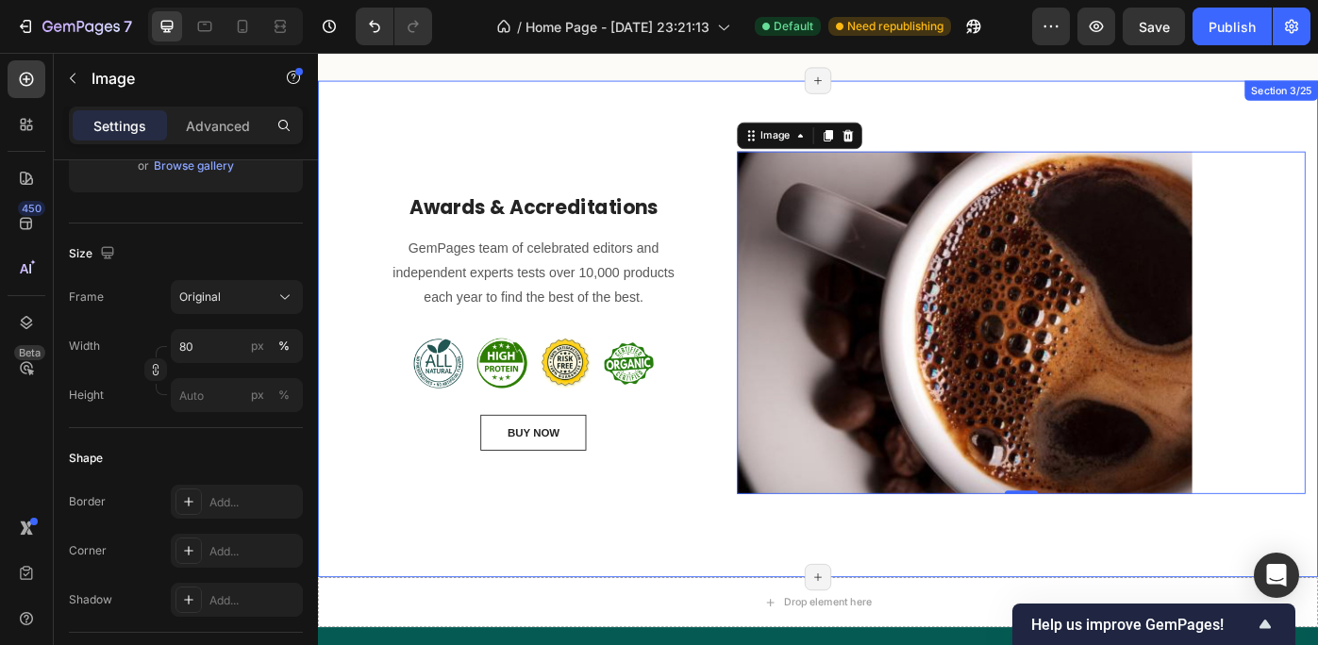
click at [814, 587] on div "Awards & Accreditations Heading GemPages team of celebrated editors and indepen…" at bounding box center [884, 365] width 1132 height 562
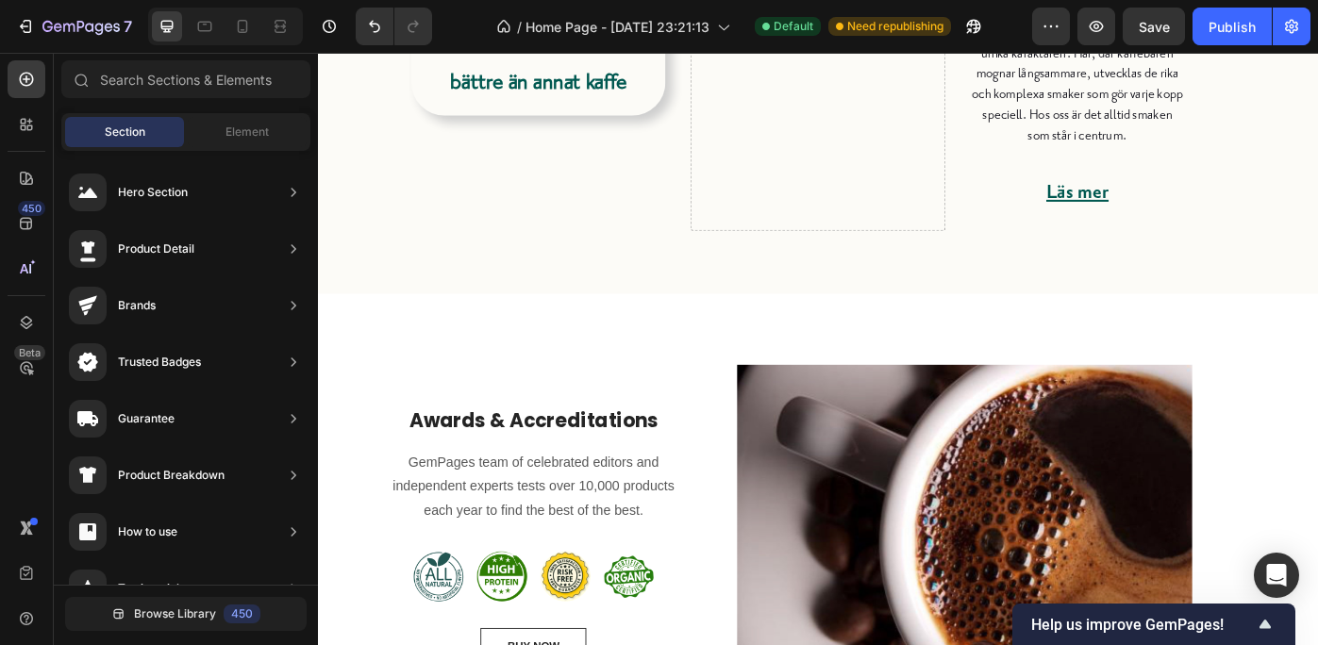
scroll to position [956, 0]
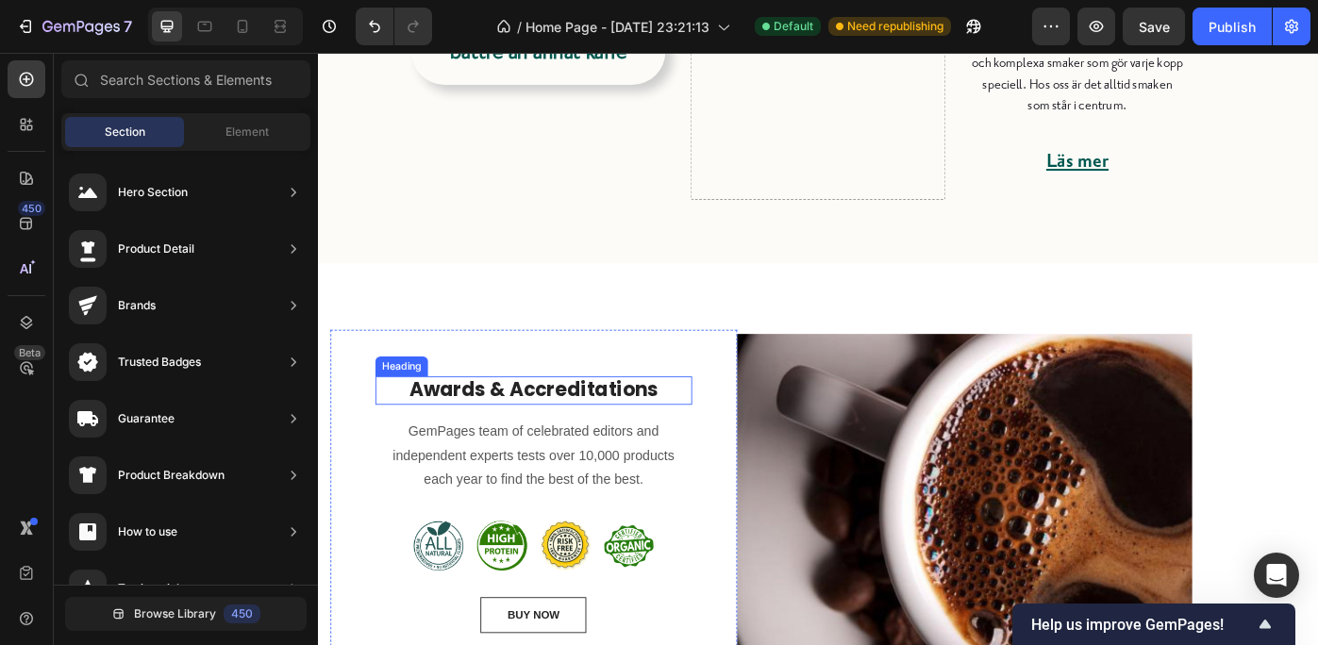
click at [509, 439] on p "Awards & Accreditations" at bounding box center [562, 435] width 355 height 28
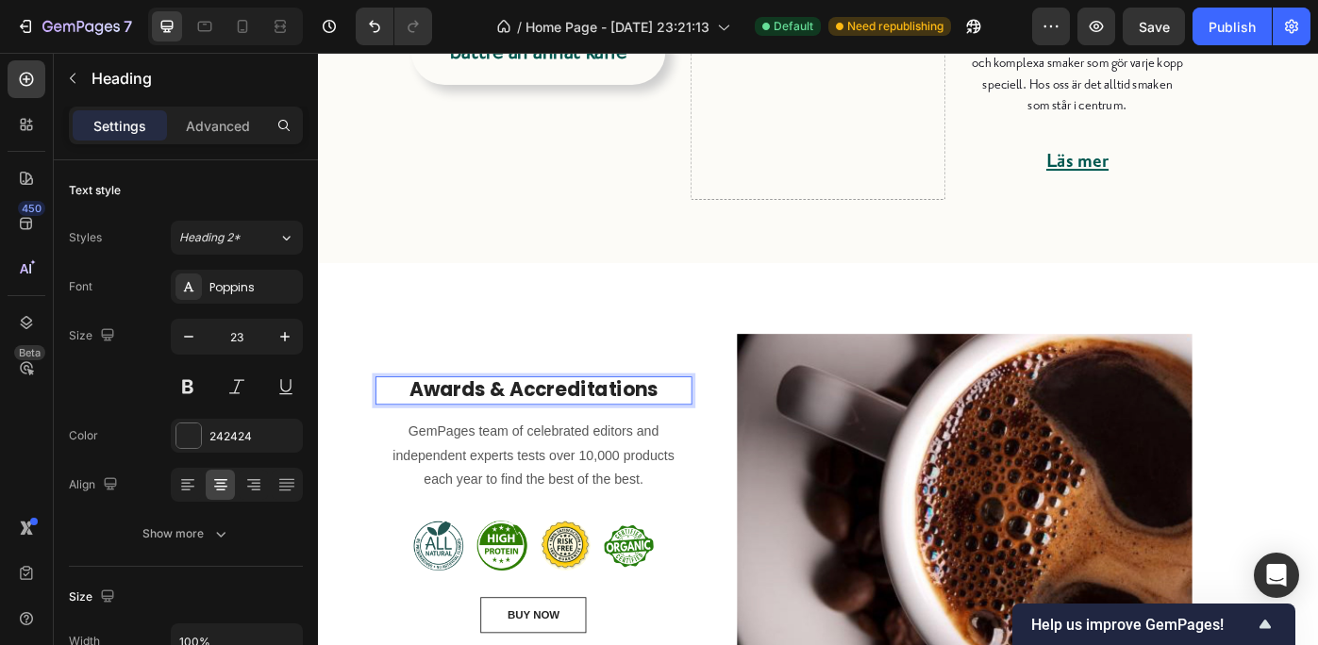
click at [472, 428] on p "Awards & Accreditations" at bounding box center [562, 435] width 355 height 28
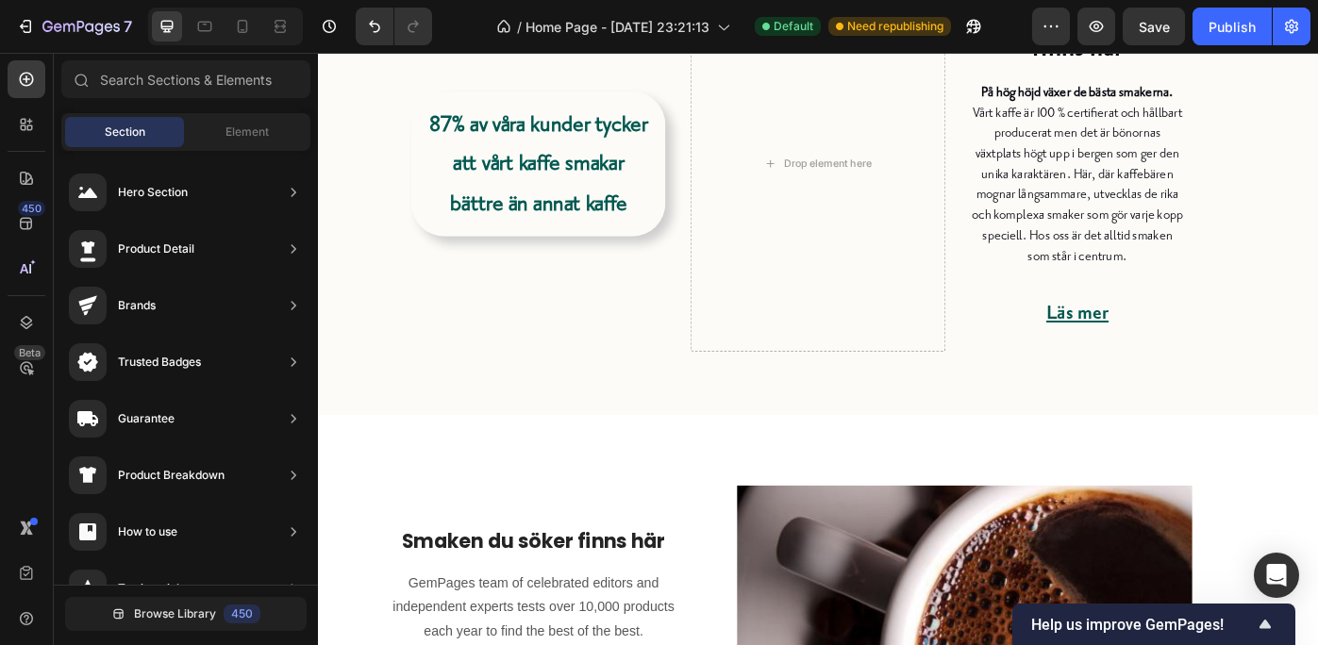
scroll to position [749, 0]
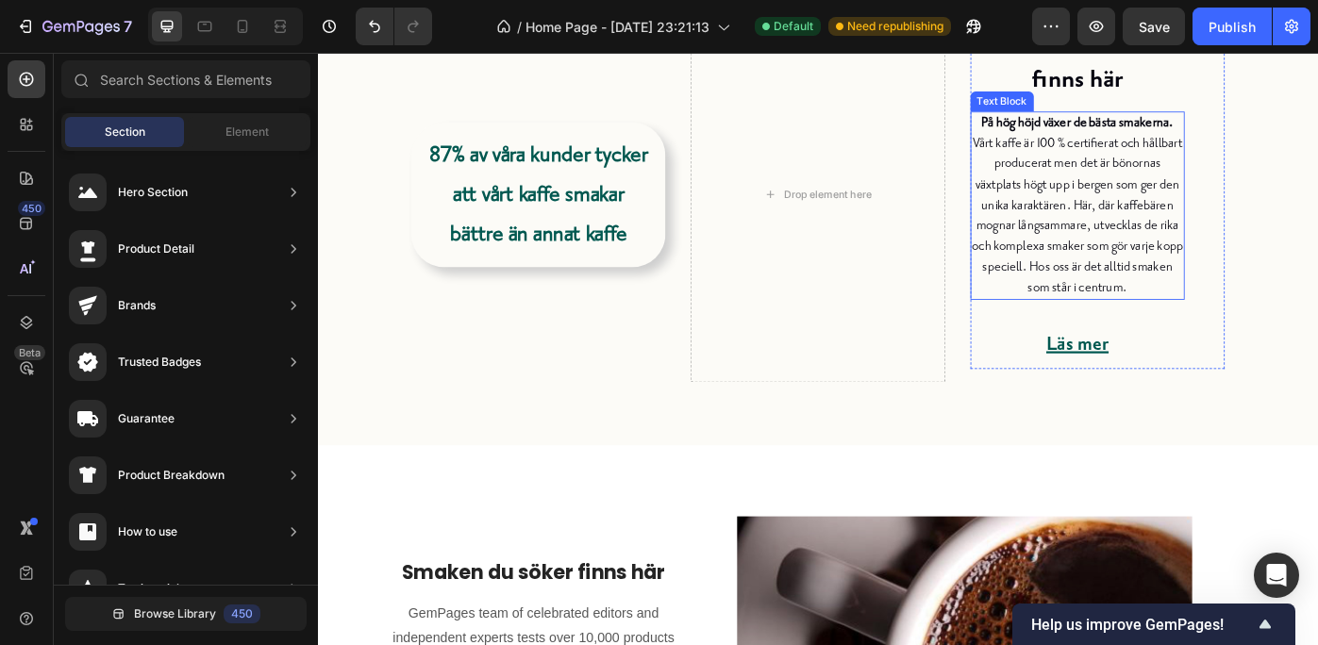
click at [1140, 130] on strong "På hög höjd växer de bästa smakerna." at bounding box center [1177, 132] width 217 height 18
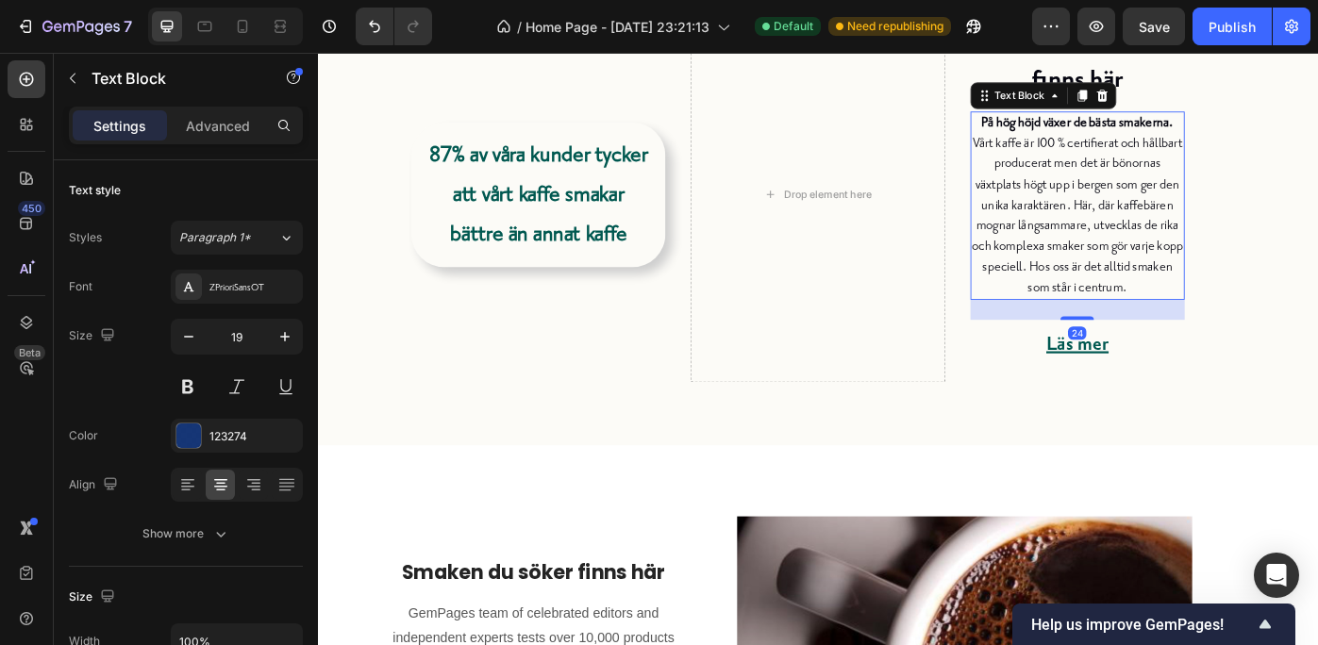
click at [1086, 138] on strong "På hög höjd växer de bästa smakerna." at bounding box center [1177, 132] width 217 height 18
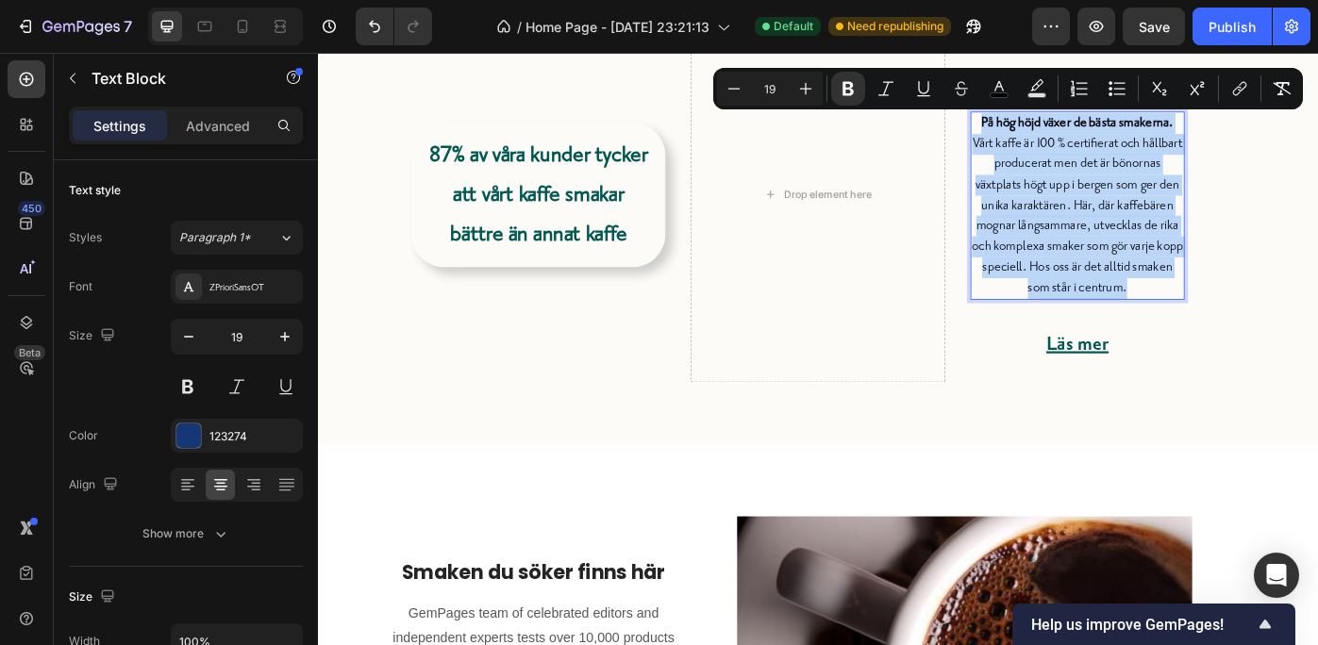
drag, startPoint x: 1066, startPoint y: 128, endPoint x: 1244, endPoint y: 316, distance: 258.9
click at [1244, 316] on p "På hög höjd växer [PERSON_NAME] smakerna. Vårt kaffe är 100 % certifierat och h…" at bounding box center [1178, 225] width 239 height 209
copy p "På hög höjd växer [PERSON_NAME] smakerna. Vårt kaffe är 100 % certifierat och h…"
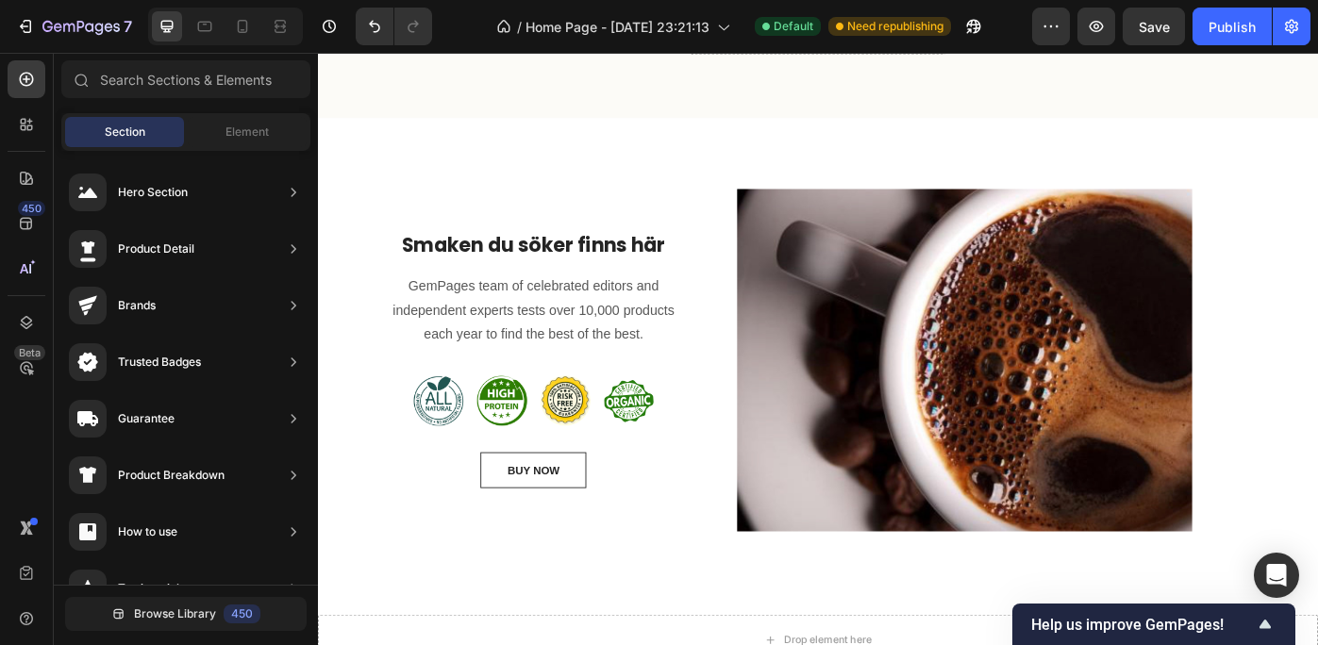
scroll to position [1128, 0]
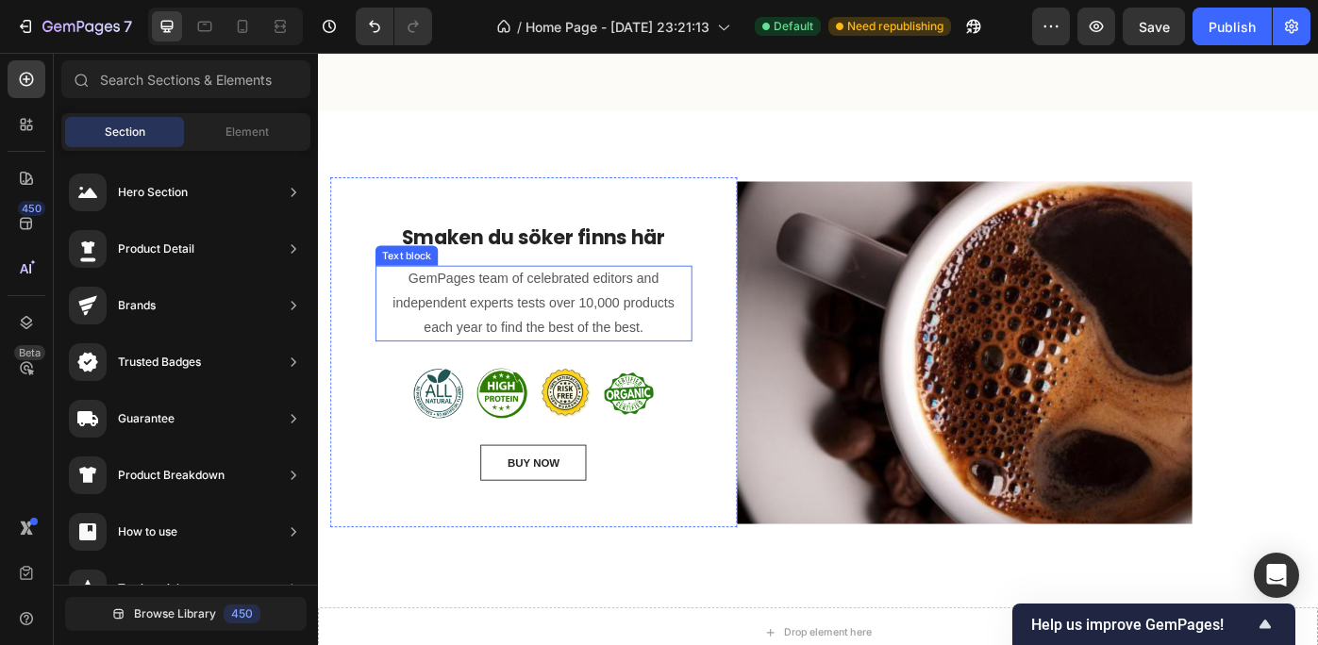
click at [561, 341] on p "GemPages team of celebrated editors and independent experts tests over 10,000 p…" at bounding box center [562, 335] width 355 height 81
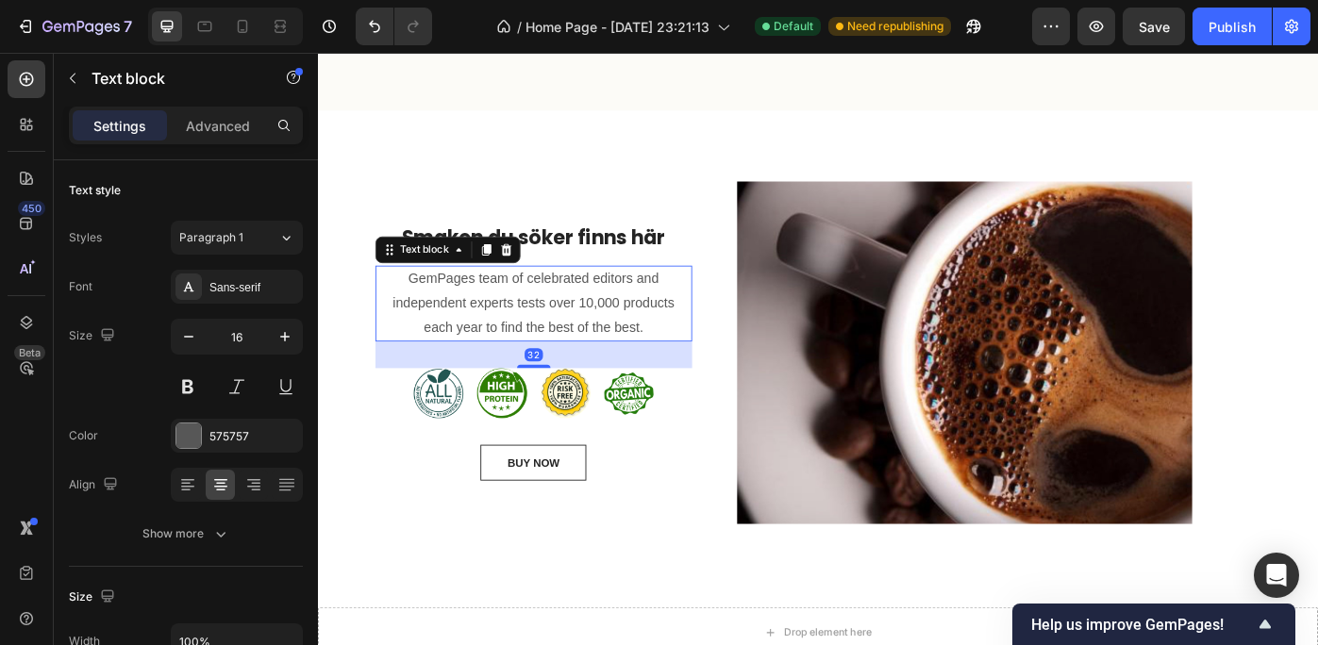
click at [561, 341] on p "GemPages team of celebrated editors and independent experts tests over 10,000 p…" at bounding box center [562, 335] width 355 height 81
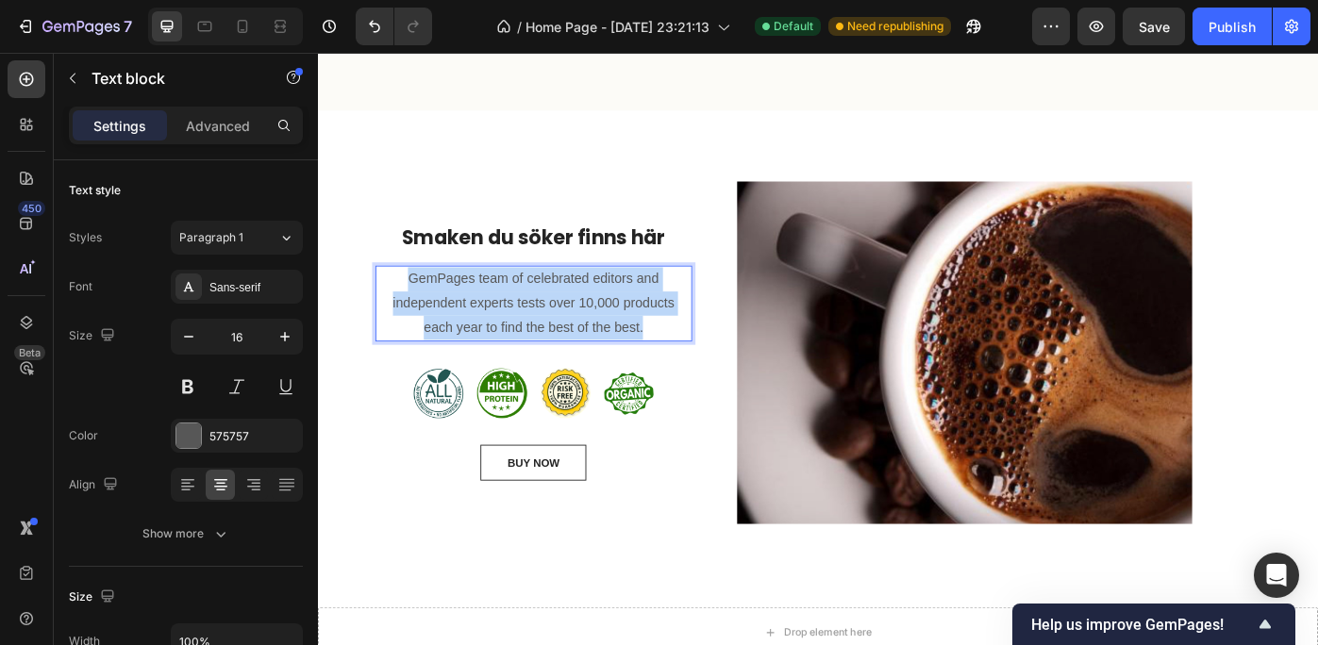
click at [561, 341] on p "GemPages team of celebrated editors and independent experts tests over 10,000 p…" at bounding box center [562, 335] width 355 height 81
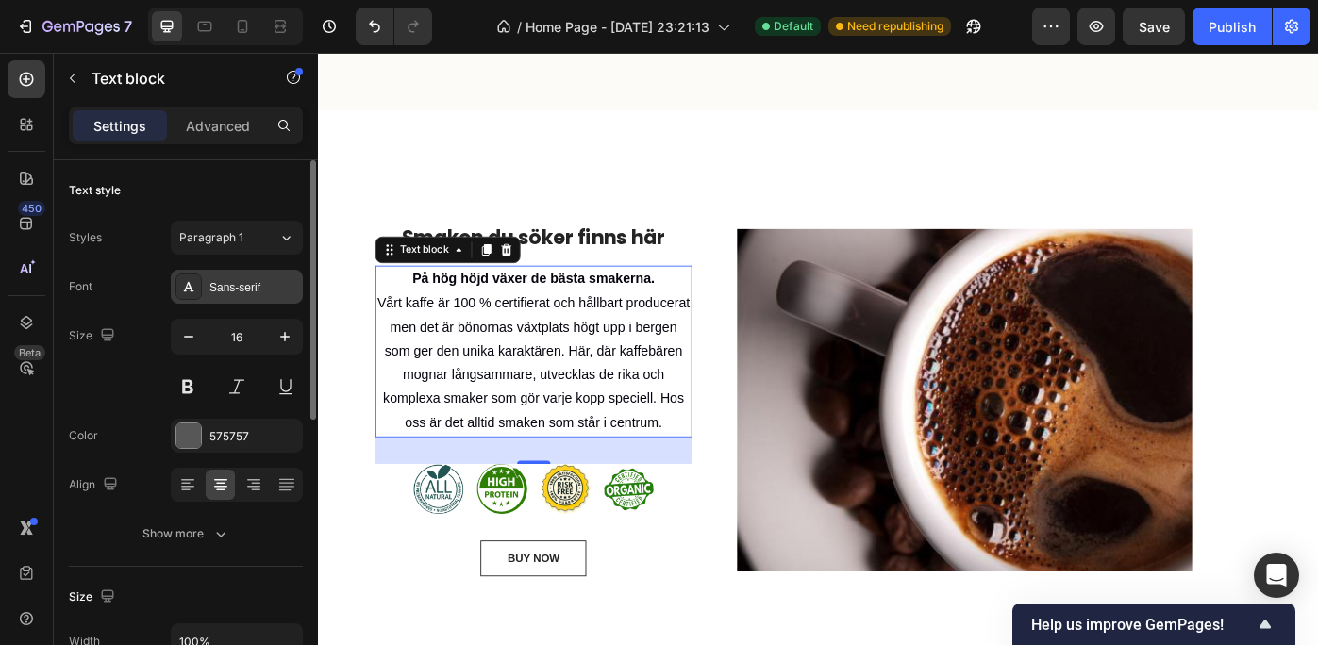
click at [256, 283] on div "Sans-serif" at bounding box center [253, 287] width 89 height 17
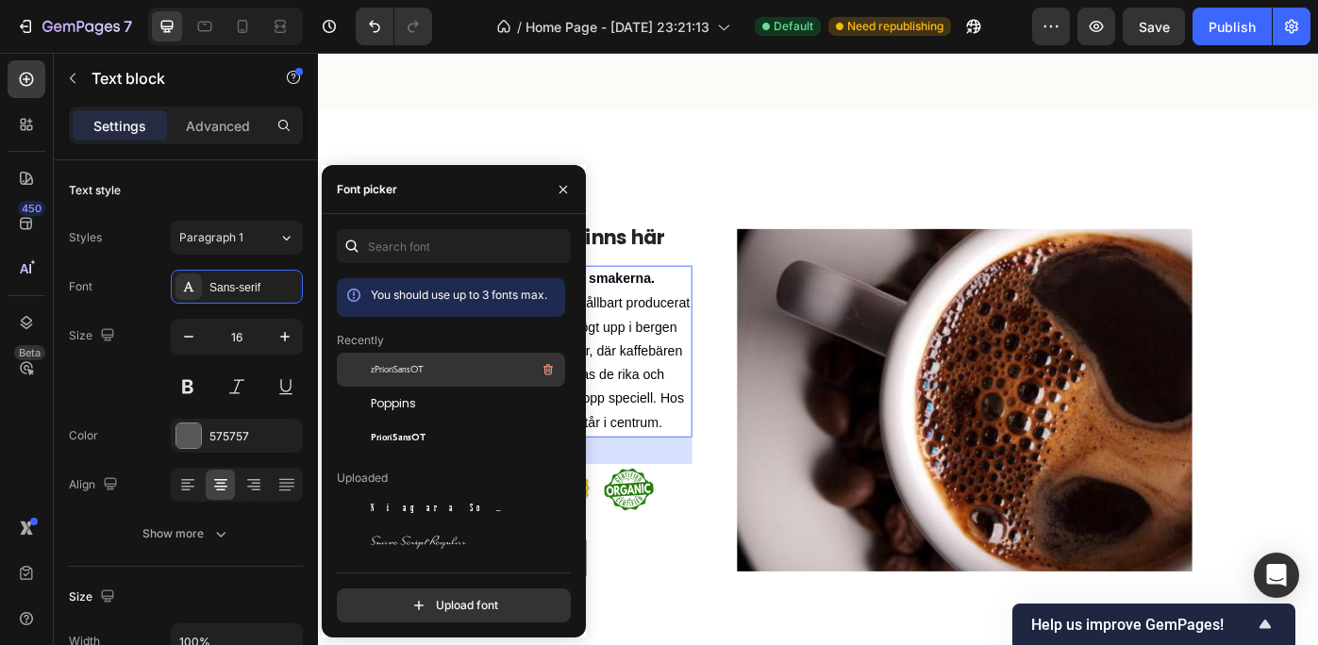
click at [428, 365] on div "zPrioriSansOT" at bounding box center [466, 370] width 191 height 23
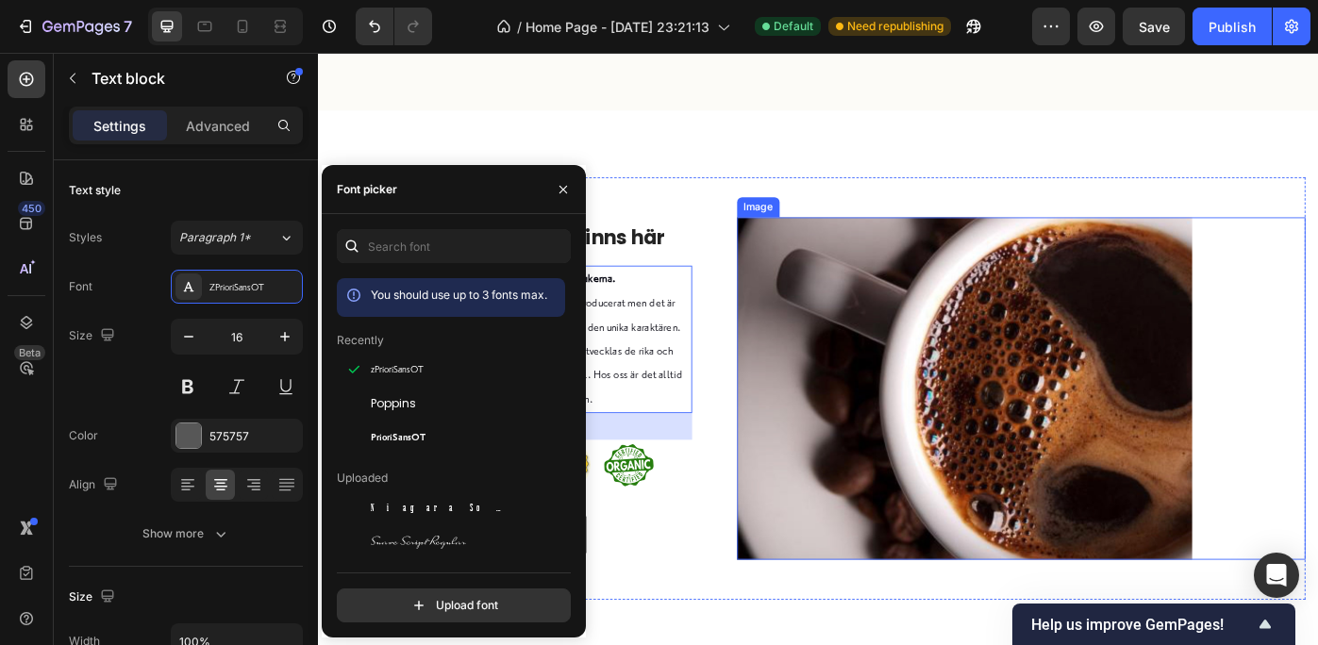
click at [1317, 369] on div at bounding box center [1115, 433] width 644 height 388
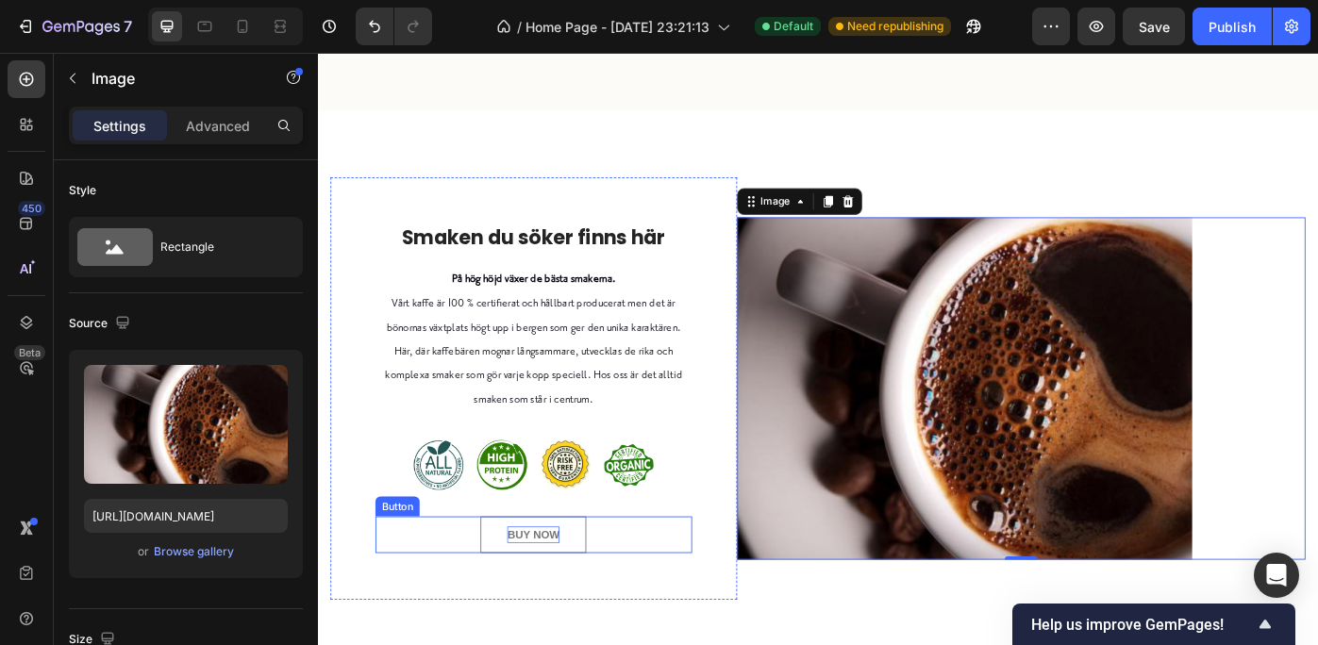
click at [552, 594] on div "BUY NOW" at bounding box center [561, 598] width 59 height 19
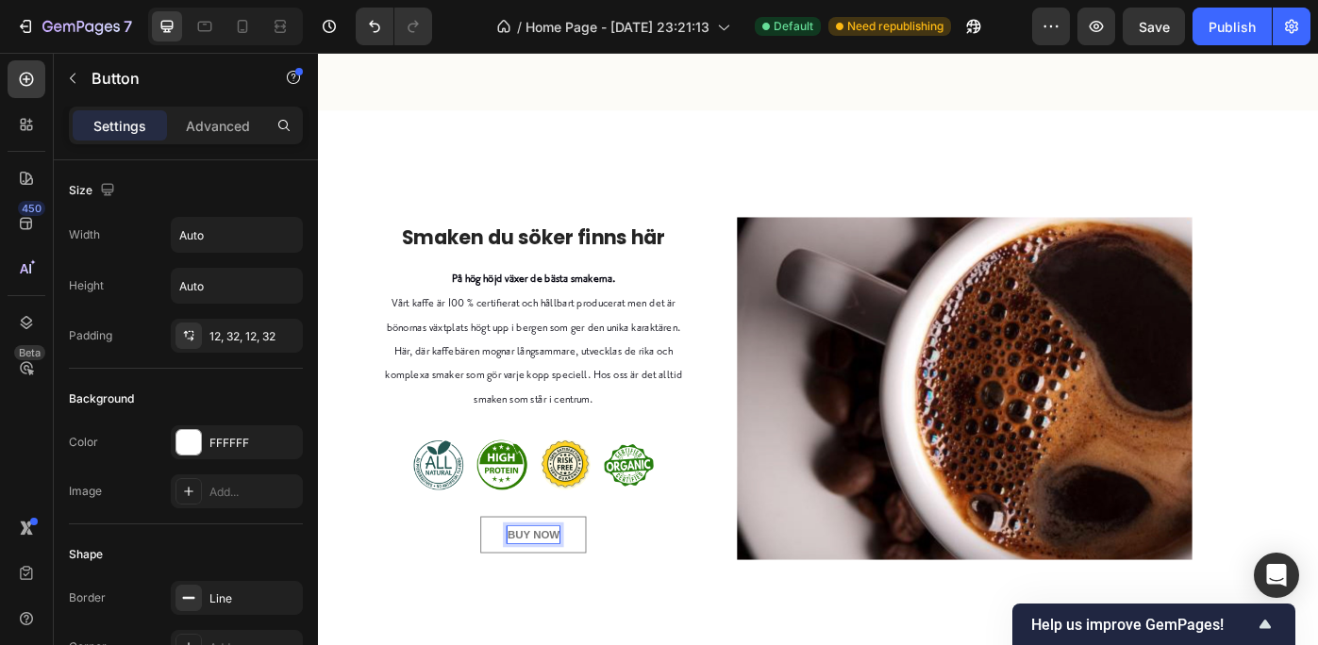
click at [553, 590] on div "BUY NOW" at bounding box center [561, 598] width 59 height 19
click at [553, 590] on p "BUY NOW" at bounding box center [561, 598] width 59 height 19
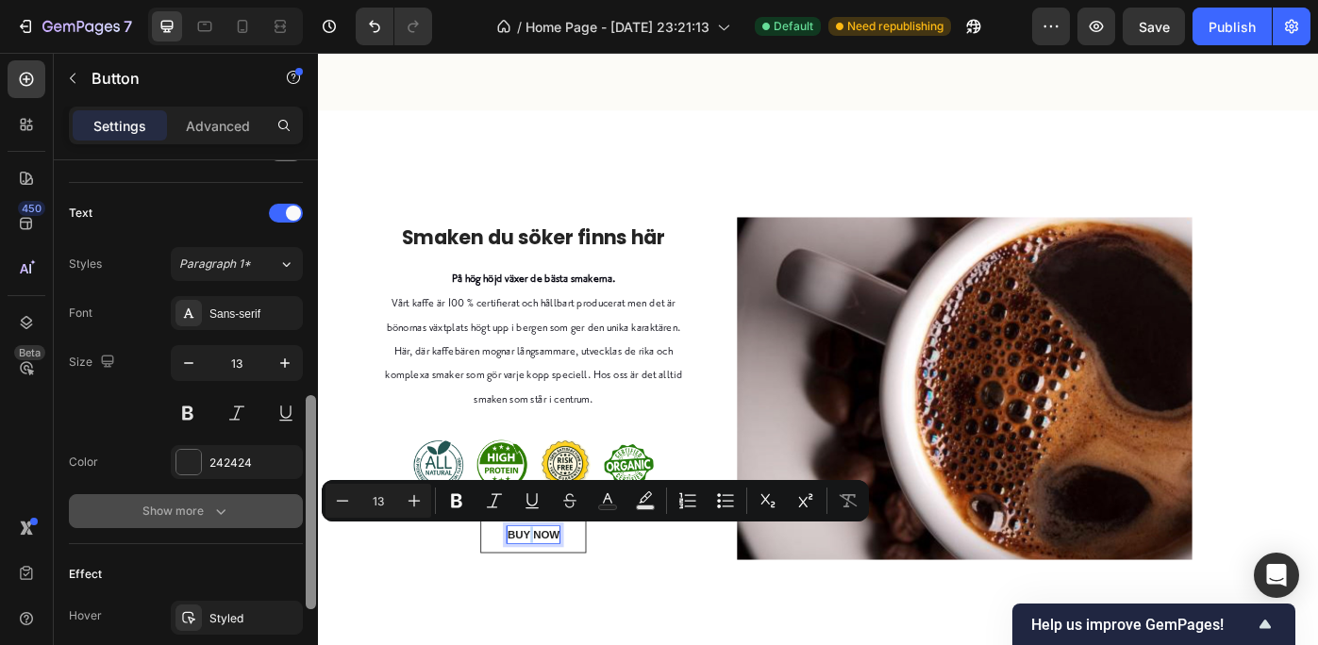
scroll to position [610, 0]
drag, startPoint x: 309, startPoint y: 255, endPoint x: 301, endPoint y: 498, distance: 243.5
click at [301, 498] on div "Size Width Auto Height Auto Padding 12, 32, 12, 32 Background Color FFFFFF Imag…" at bounding box center [186, 429] width 264 height 539
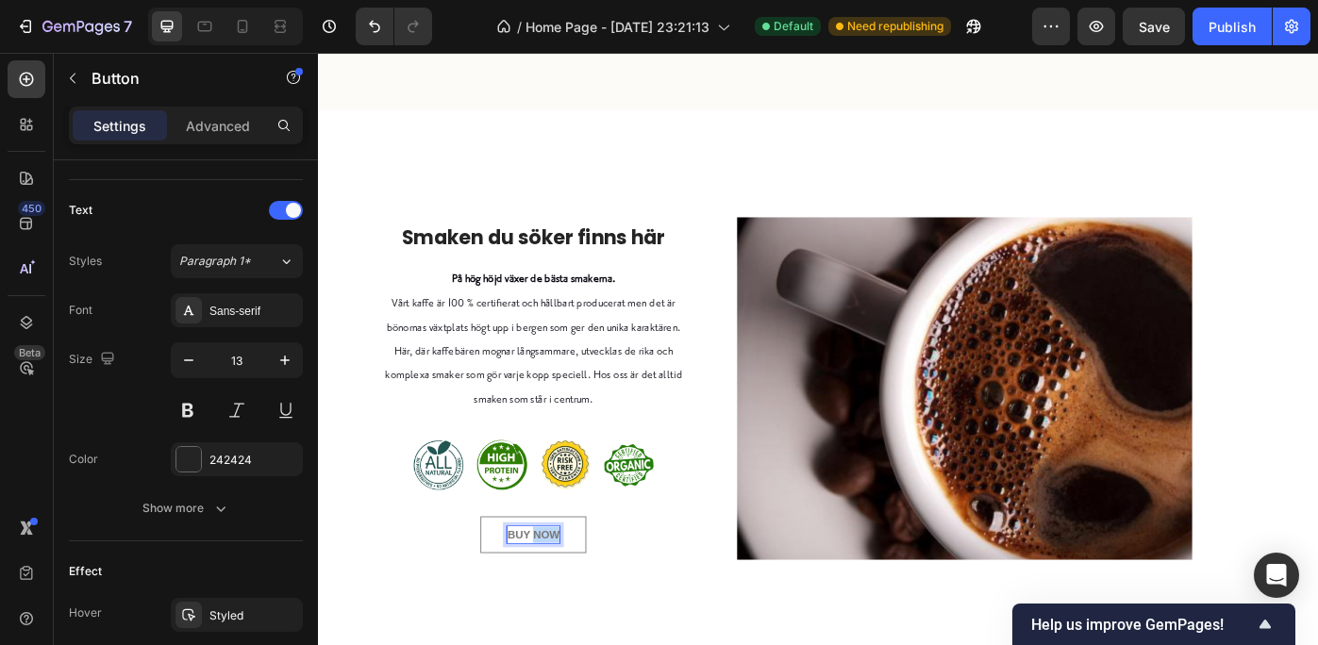
click at [578, 596] on p "BUY NOW" at bounding box center [561, 598] width 59 height 19
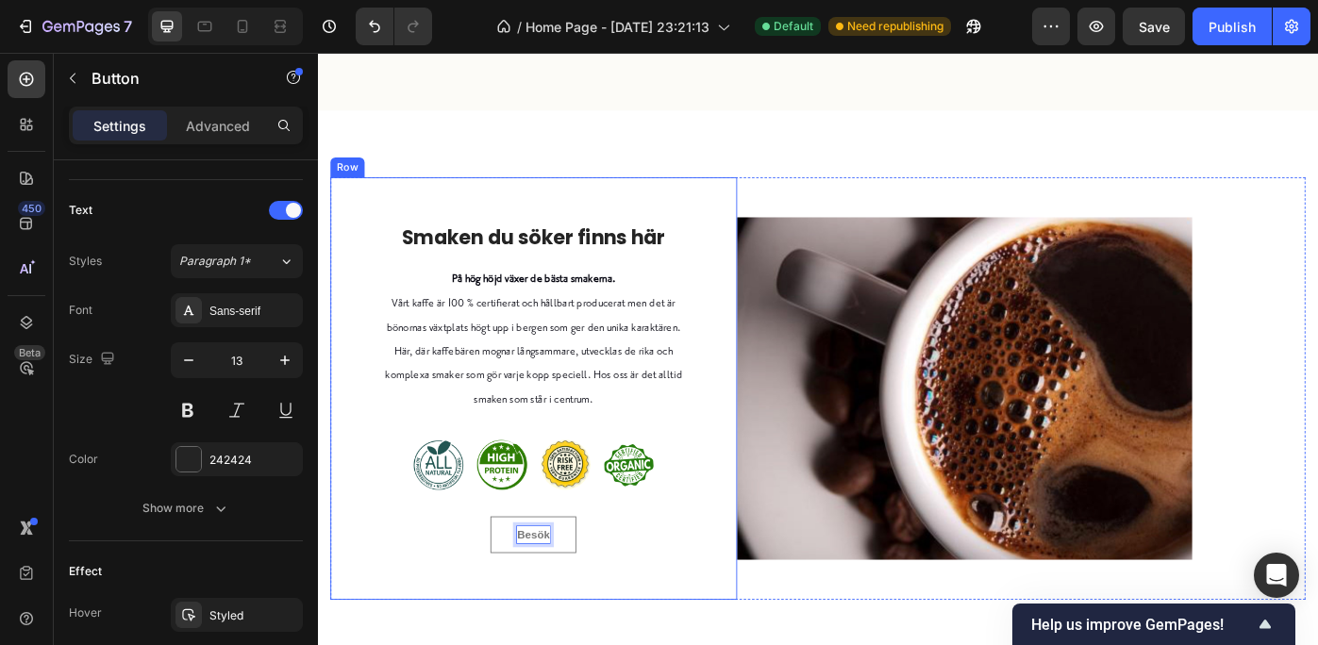
click at [513, 577] on button "Besök" at bounding box center [561, 598] width 97 height 42
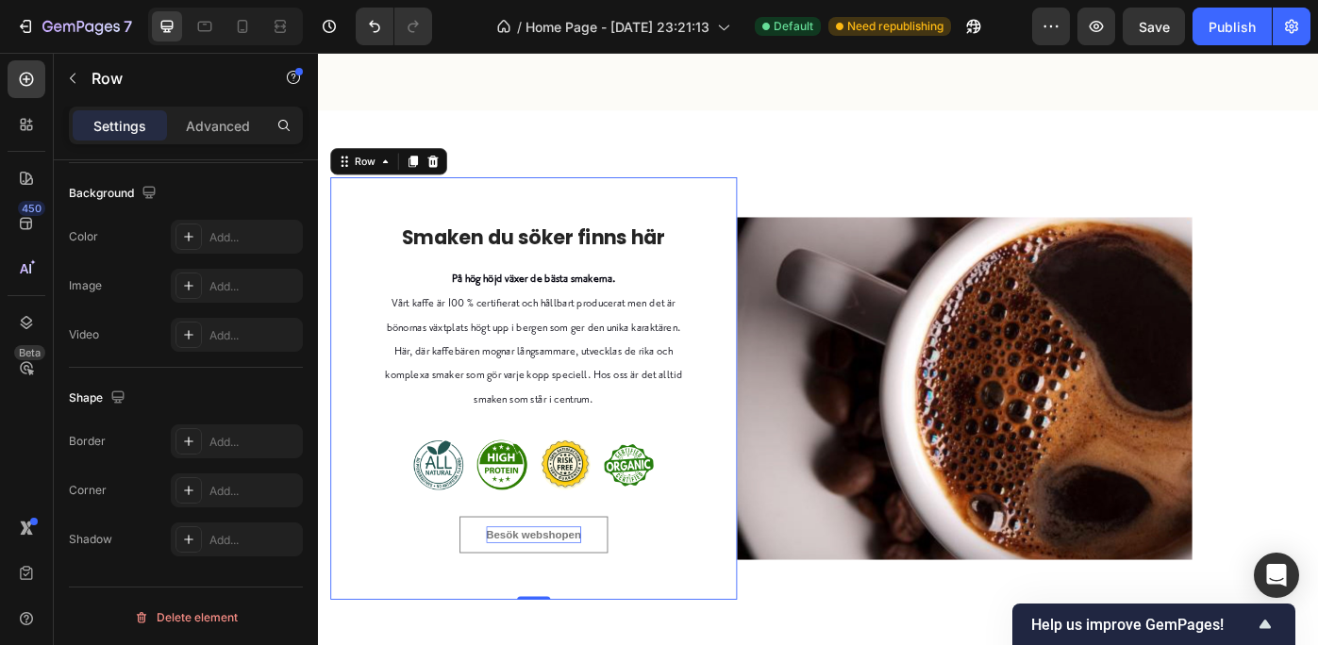
click at [462, 644] on div "Smaken du söker finns här Heading På hög höjd växer de bästa smakerna. Vårt kaf…" at bounding box center [562, 431] width 460 height 477
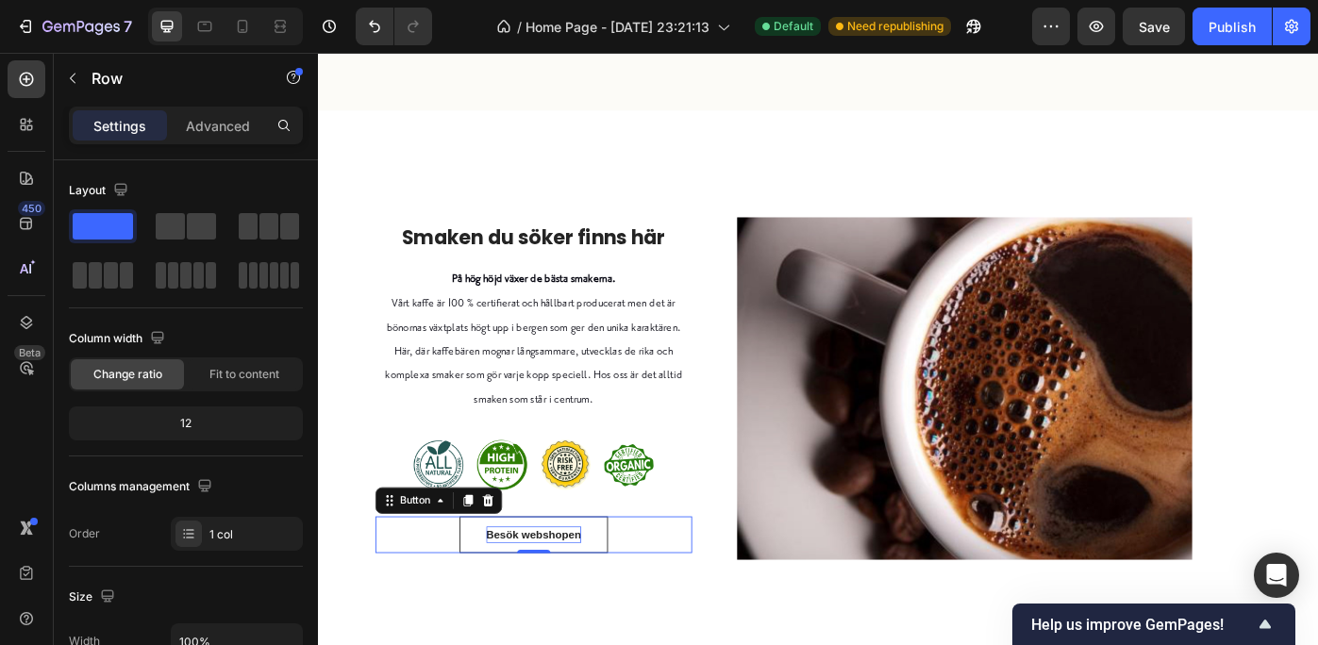
click at [534, 600] on p "Besök webshopen" at bounding box center [563, 598] width 108 height 19
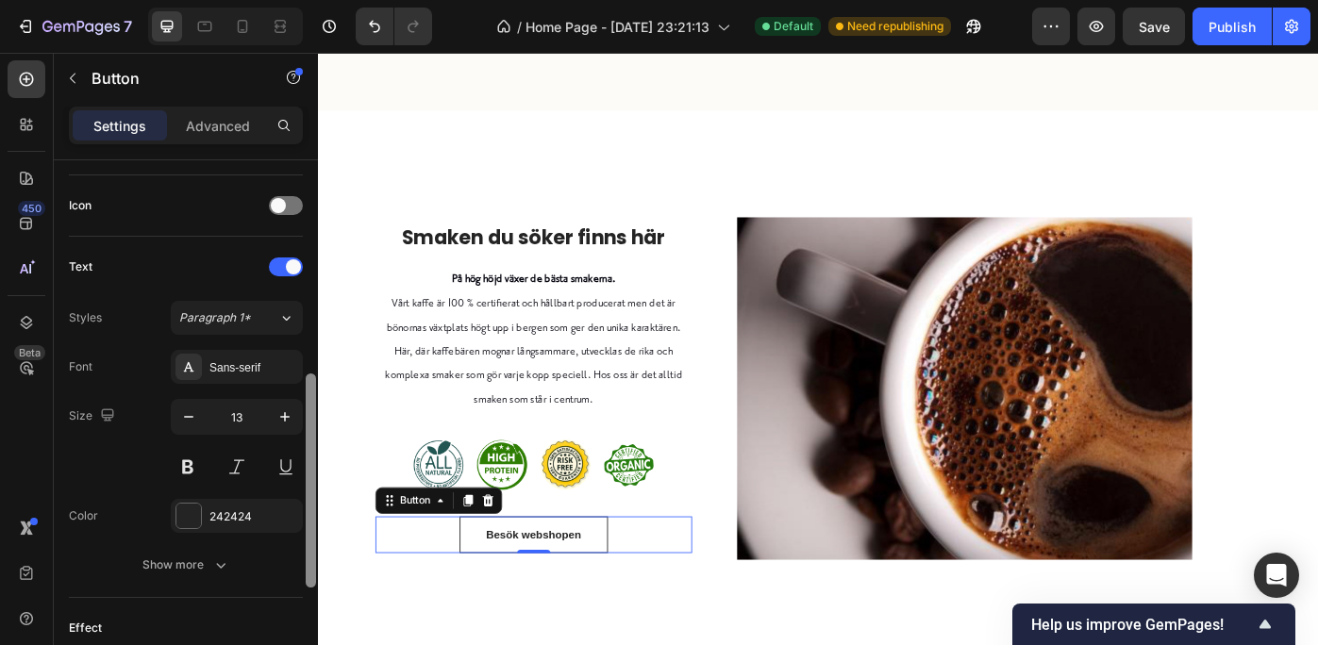
scroll to position [556, 0]
drag, startPoint x: 311, startPoint y: 310, endPoint x: 307, endPoint y: 532, distance: 221.8
click at [307, 532] on div at bounding box center [311, 488] width 10 height 214
click at [242, 358] on div "Sans-serif" at bounding box center [253, 366] width 89 height 17
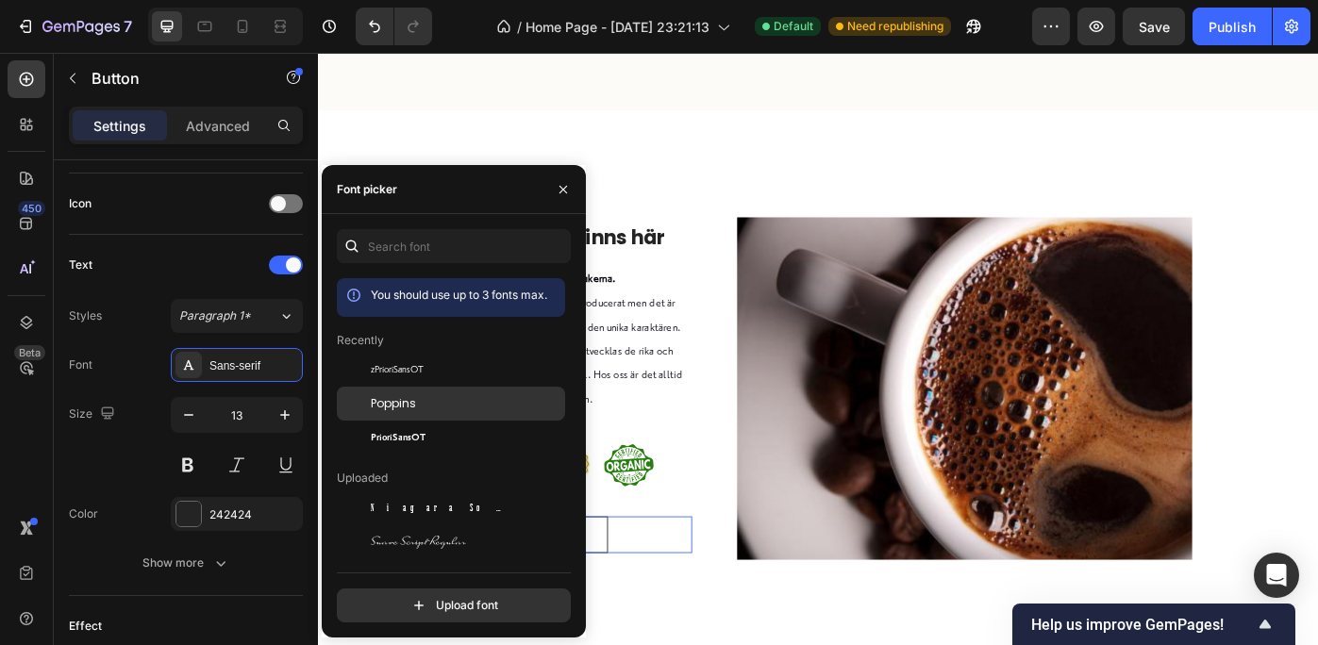
click at [456, 399] on div "Poppins" at bounding box center [466, 403] width 191 height 17
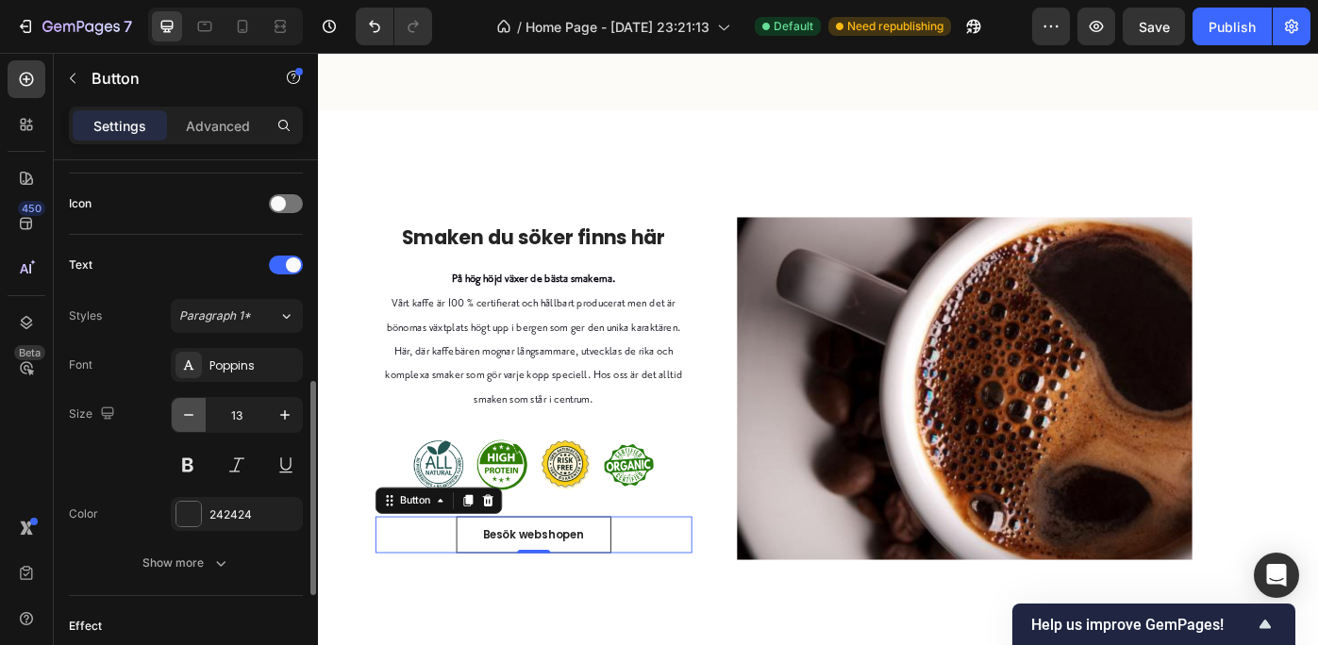
click at [186, 409] on icon "button" at bounding box center [188, 415] width 19 height 19
type input "12"
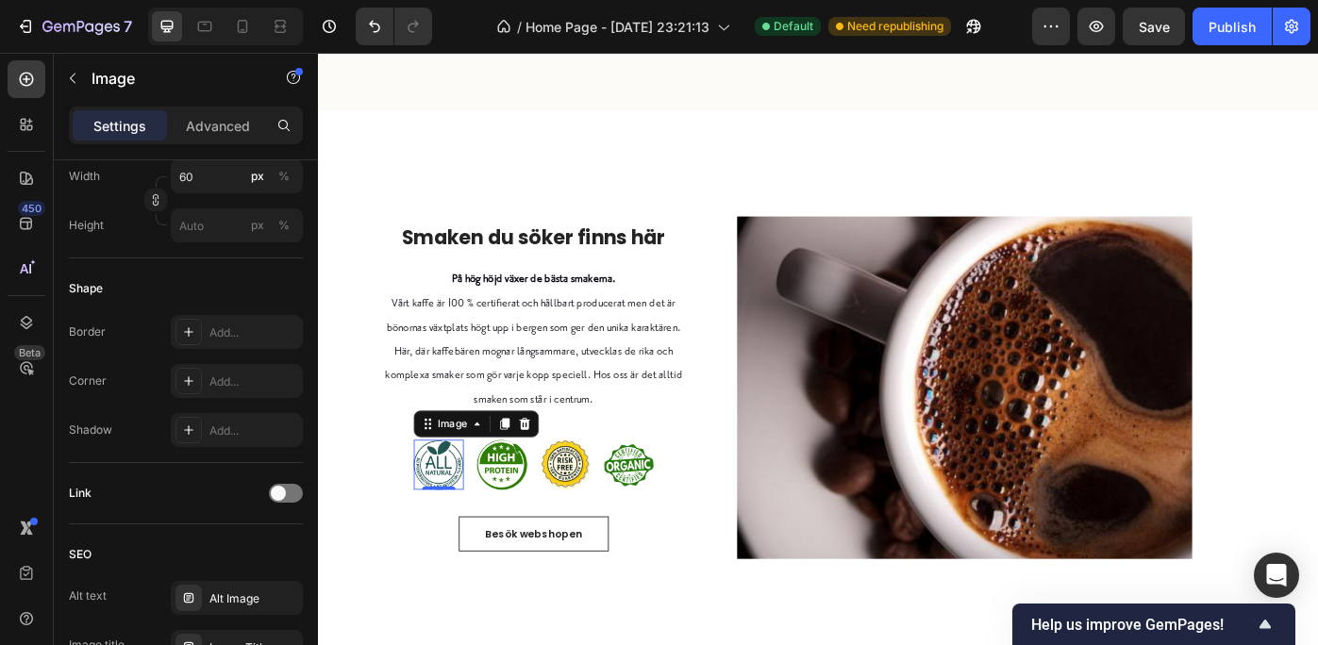
click at [459, 506] on img at bounding box center [454, 519] width 57 height 57
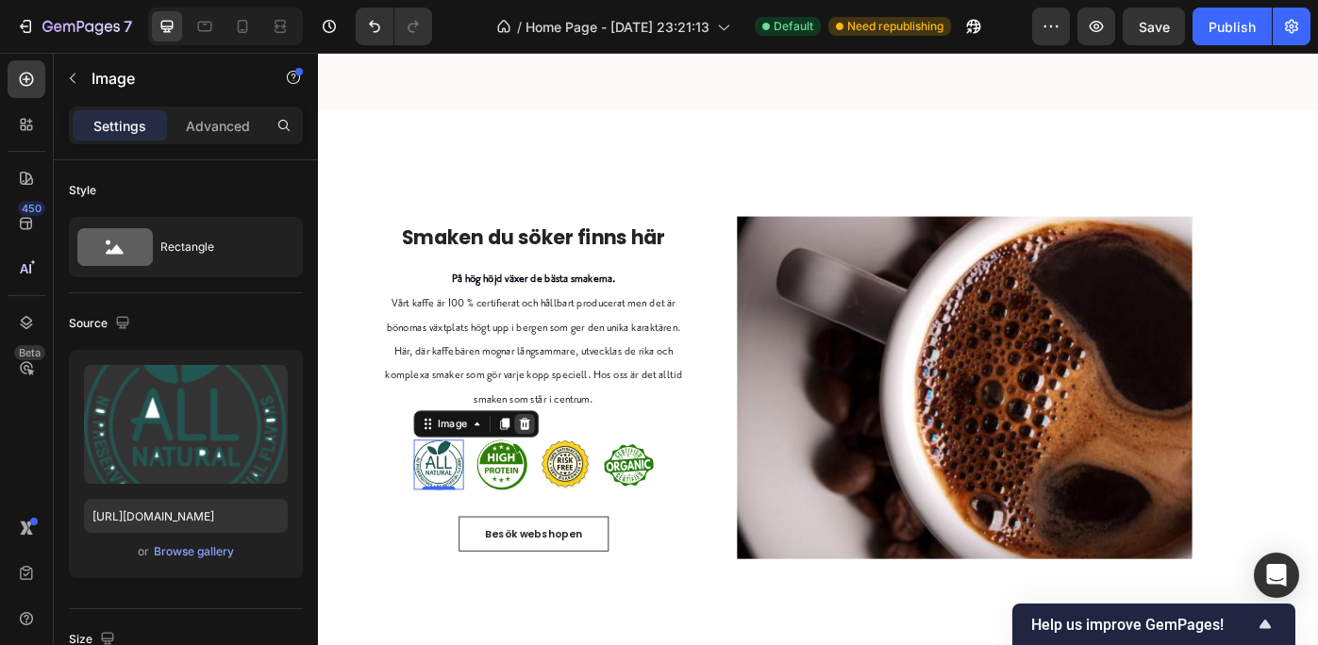
click at [549, 466] on icon at bounding box center [551, 472] width 12 height 13
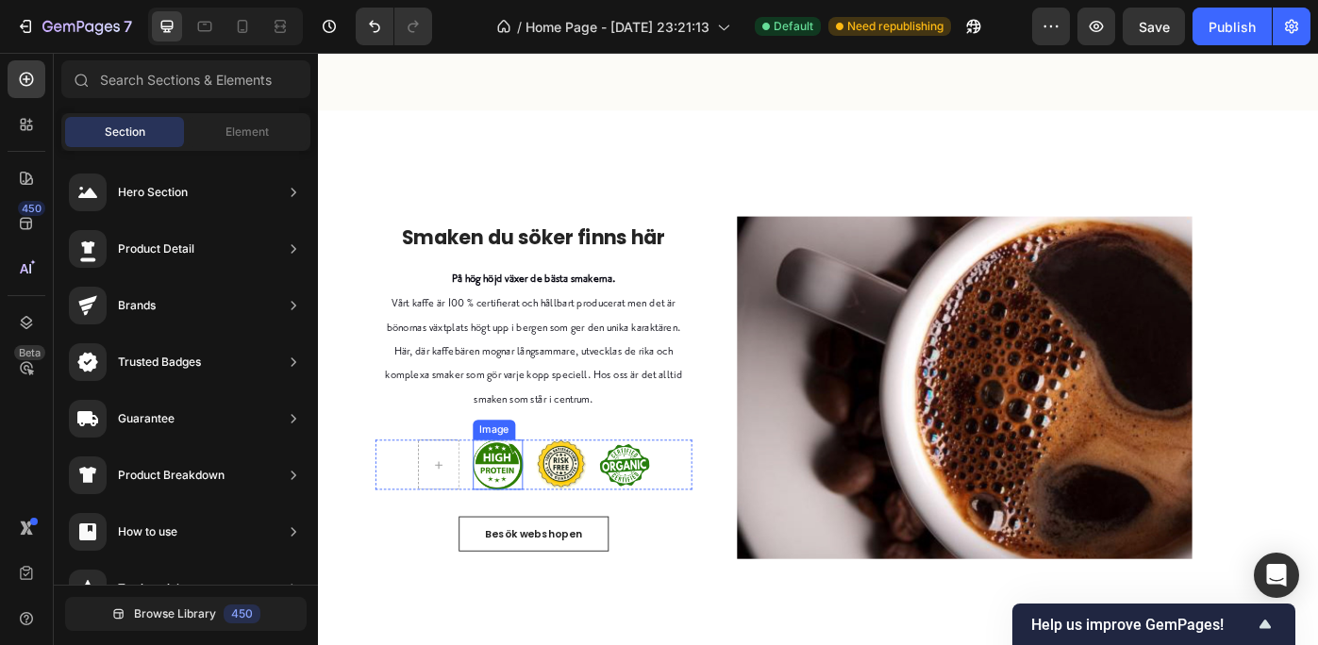
click at [515, 523] on img at bounding box center [521, 519] width 57 height 57
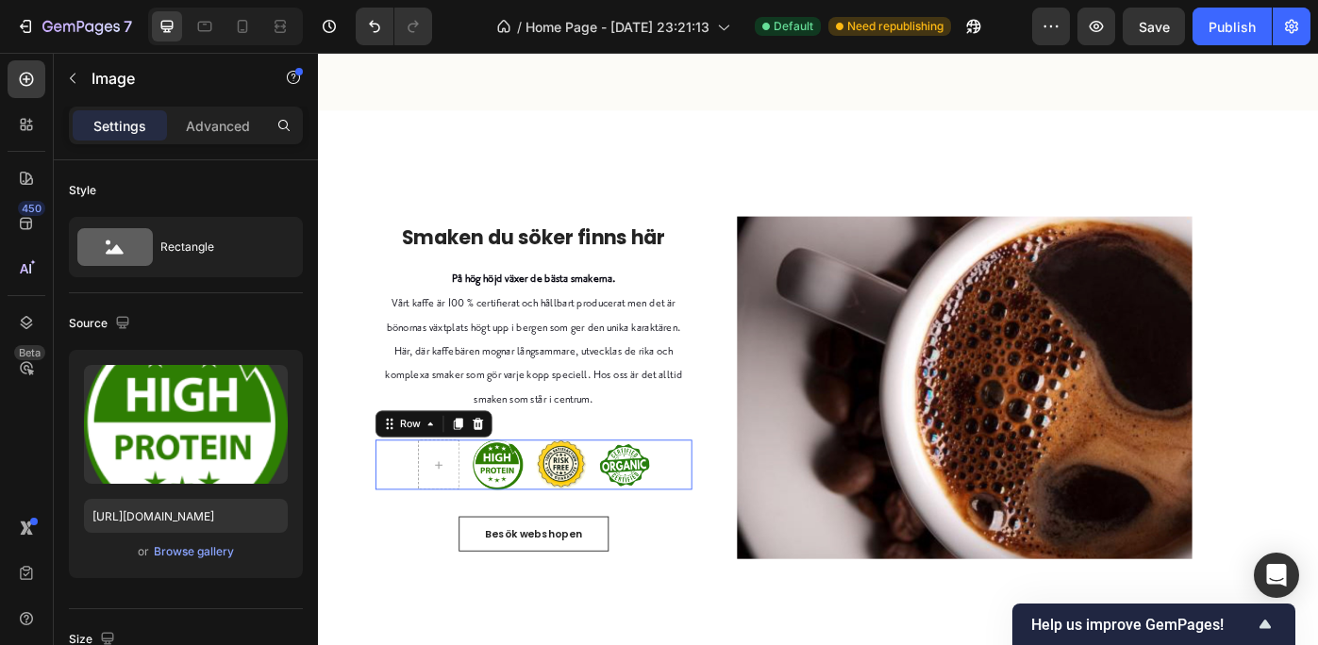
click at [409, 522] on div "Image Image Image Row 0" at bounding box center [562, 519] width 359 height 57
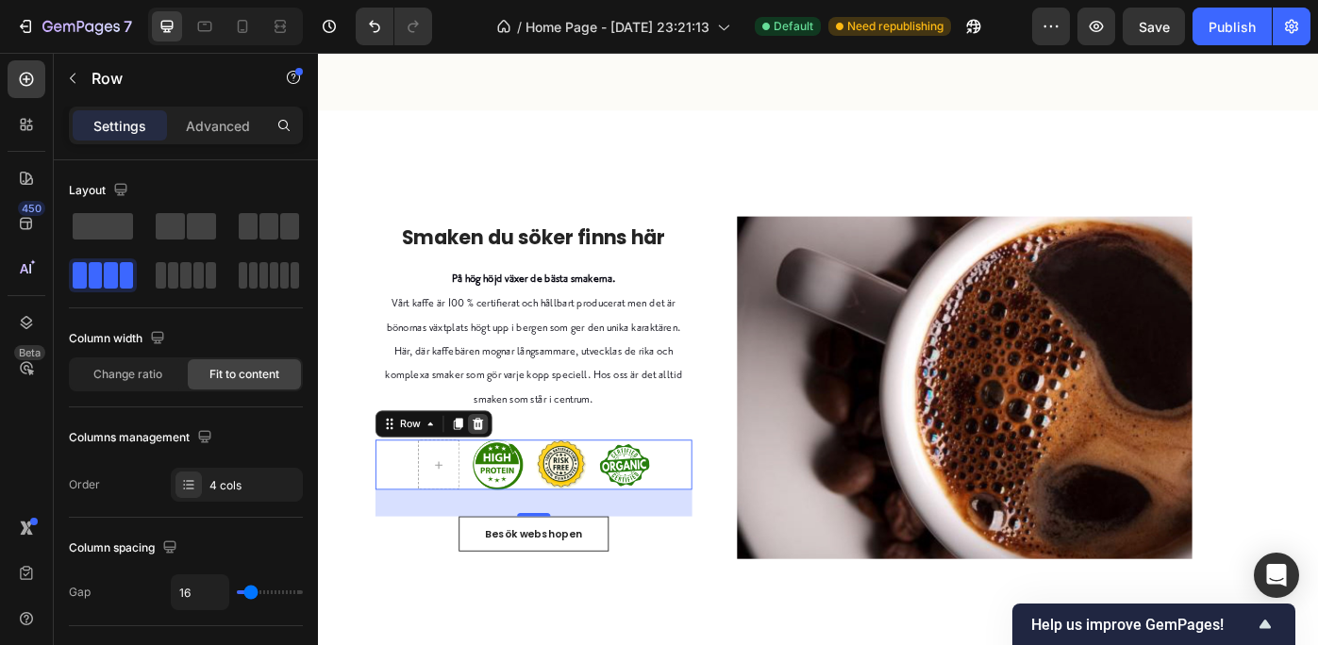
click at [499, 462] on div at bounding box center [499, 472] width 23 height 23
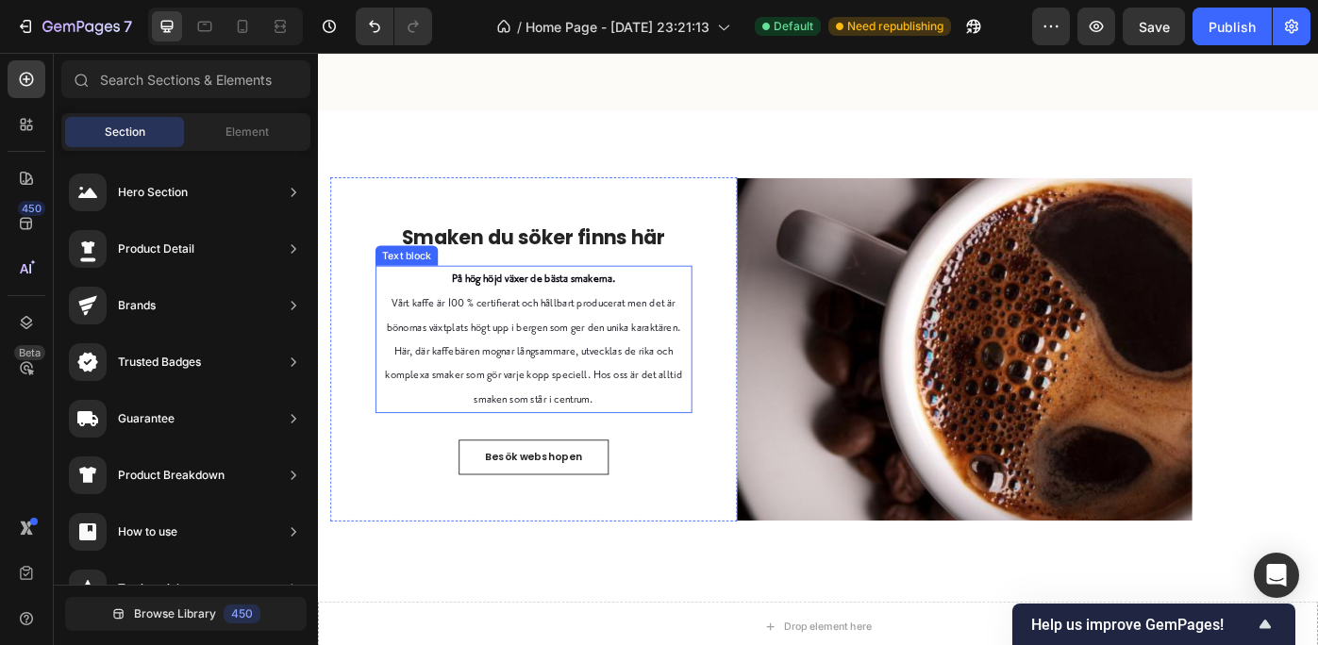
click at [642, 443] on p "På hög höjd växer [PERSON_NAME] smakerna. Vårt kaffe är 100 % certifierat och h…" at bounding box center [562, 376] width 355 height 163
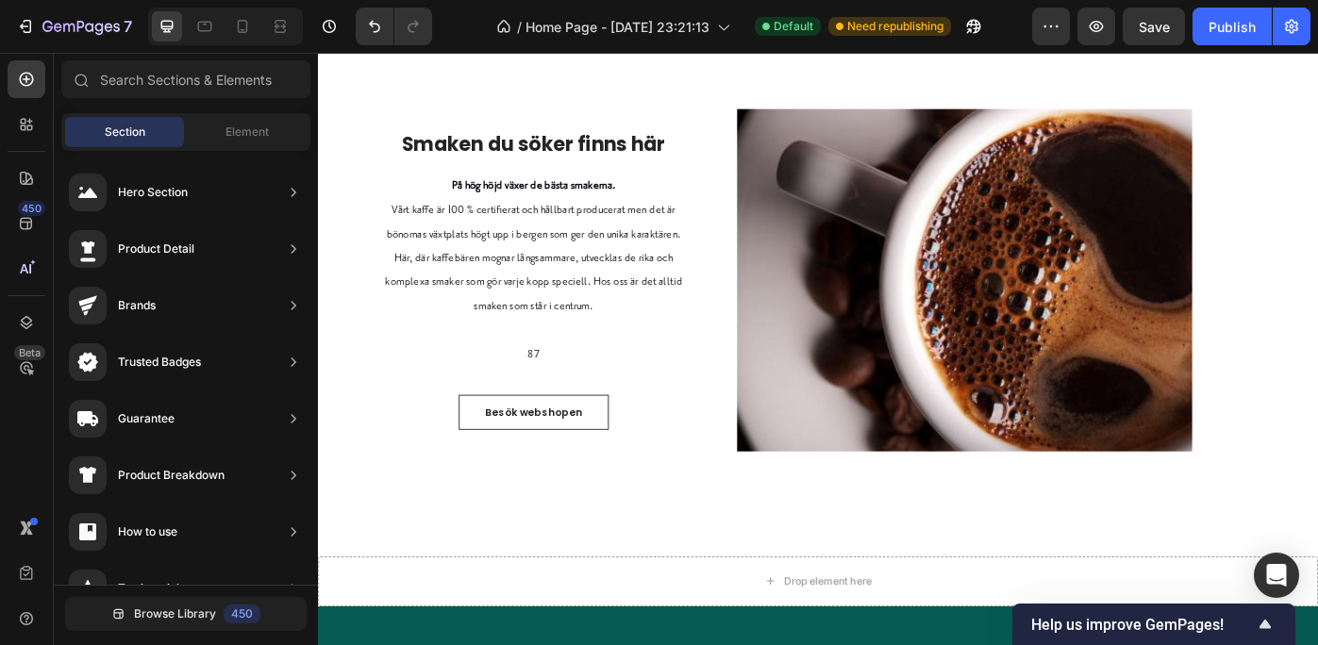
scroll to position [1384, 0]
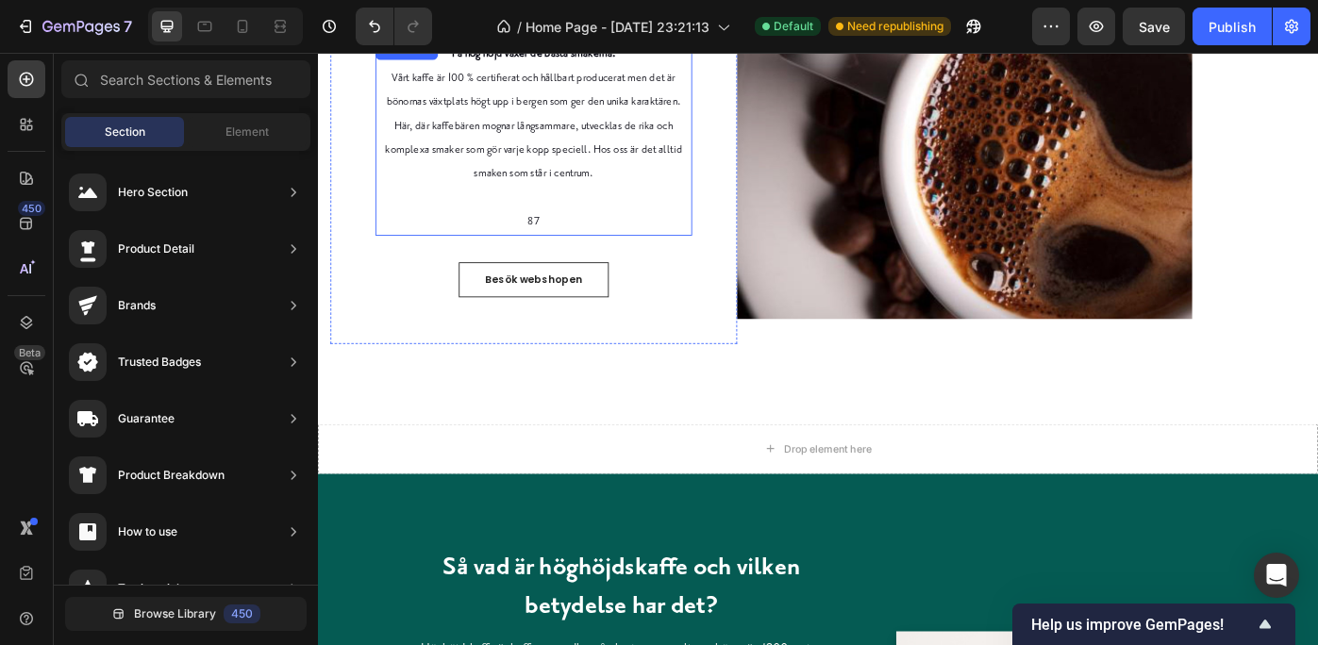
click at [567, 244] on p "87" at bounding box center [562, 243] width 355 height 27
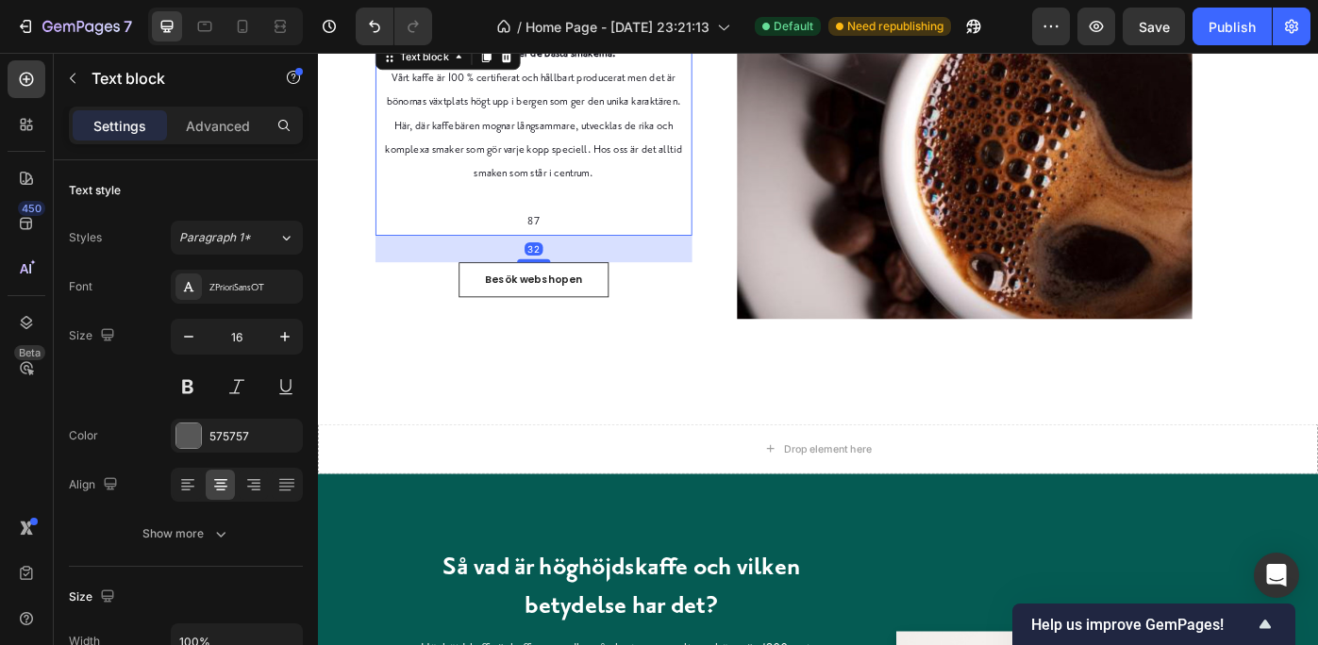
click at [567, 244] on p "87" at bounding box center [562, 243] width 355 height 27
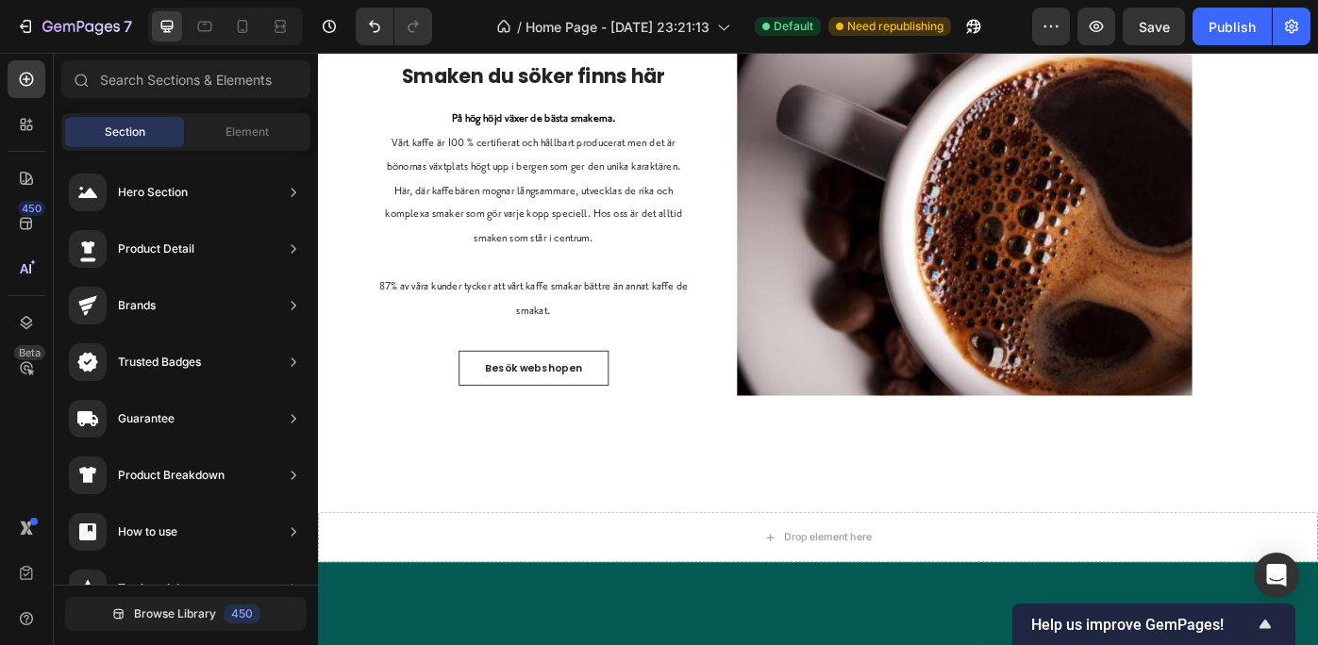
scroll to position [1328, 0]
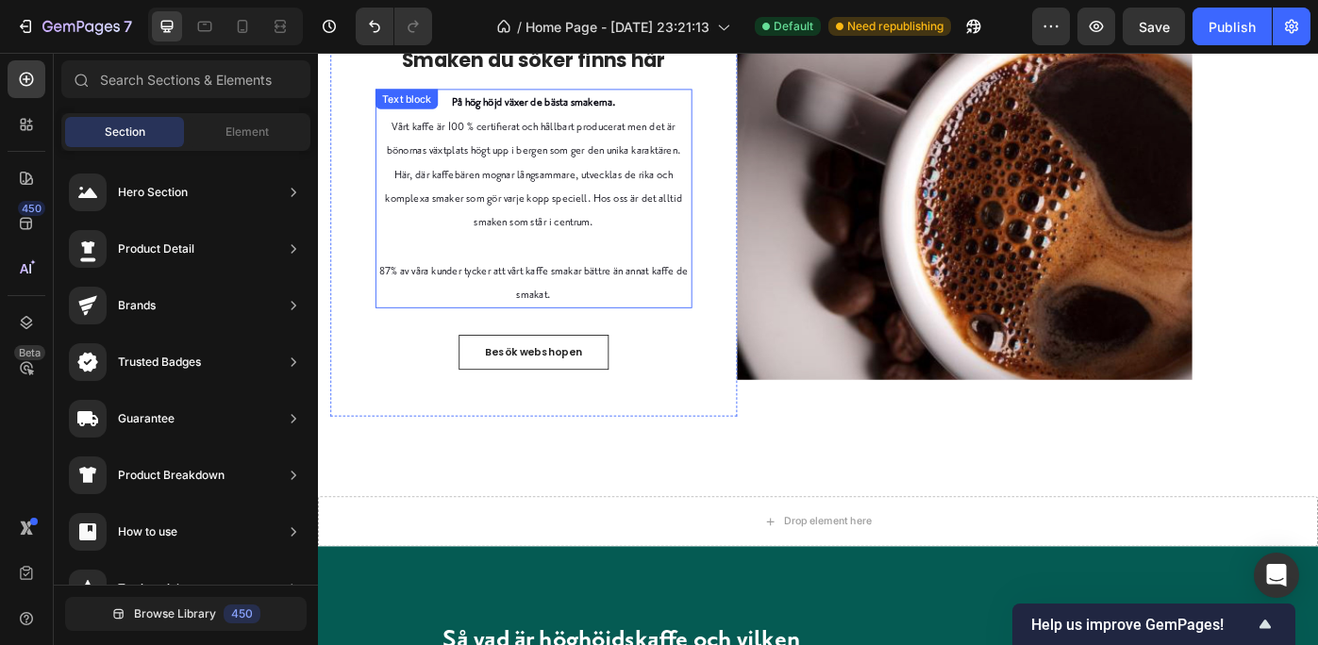
click at [593, 326] on p "87% av våra kunder tycker att vårt kaffe smakar bättre än annat kaffe de smakat." at bounding box center [562, 313] width 355 height 55
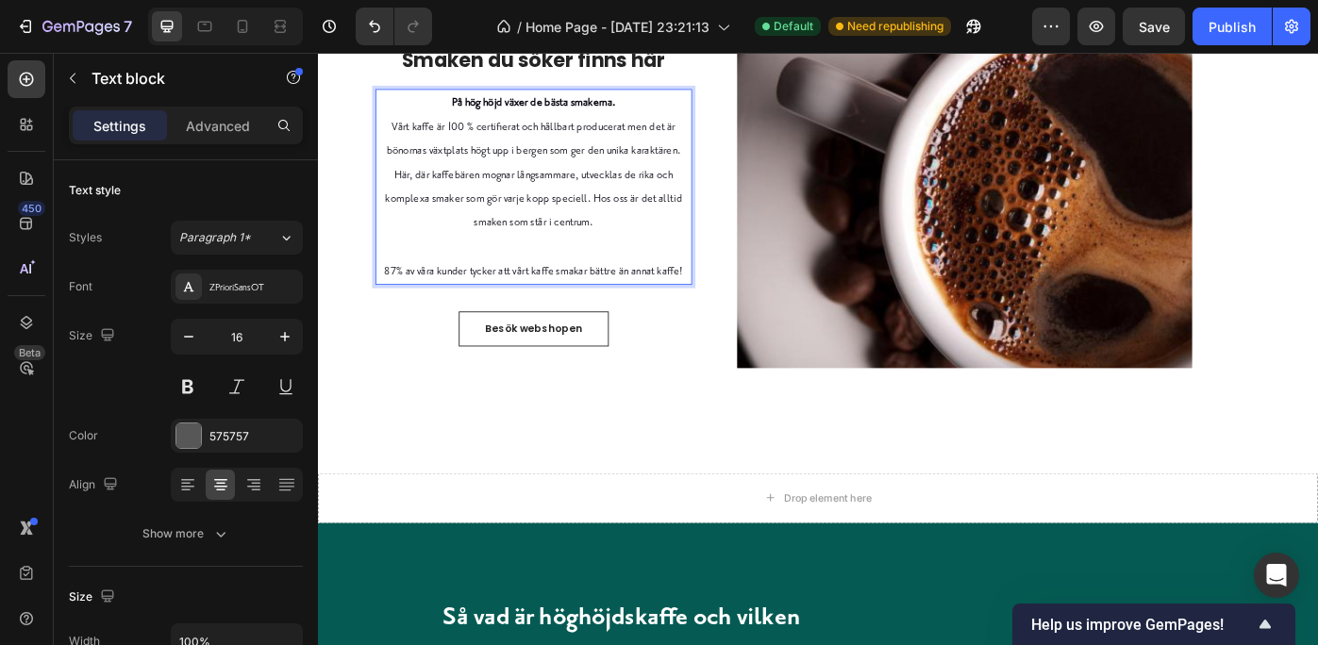
click at [583, 298] on span "87% av våra kunder tycker att vårt kaffe smakar bättre än annat kaffe!" at bounding box center [562, 299] width 338 height 15
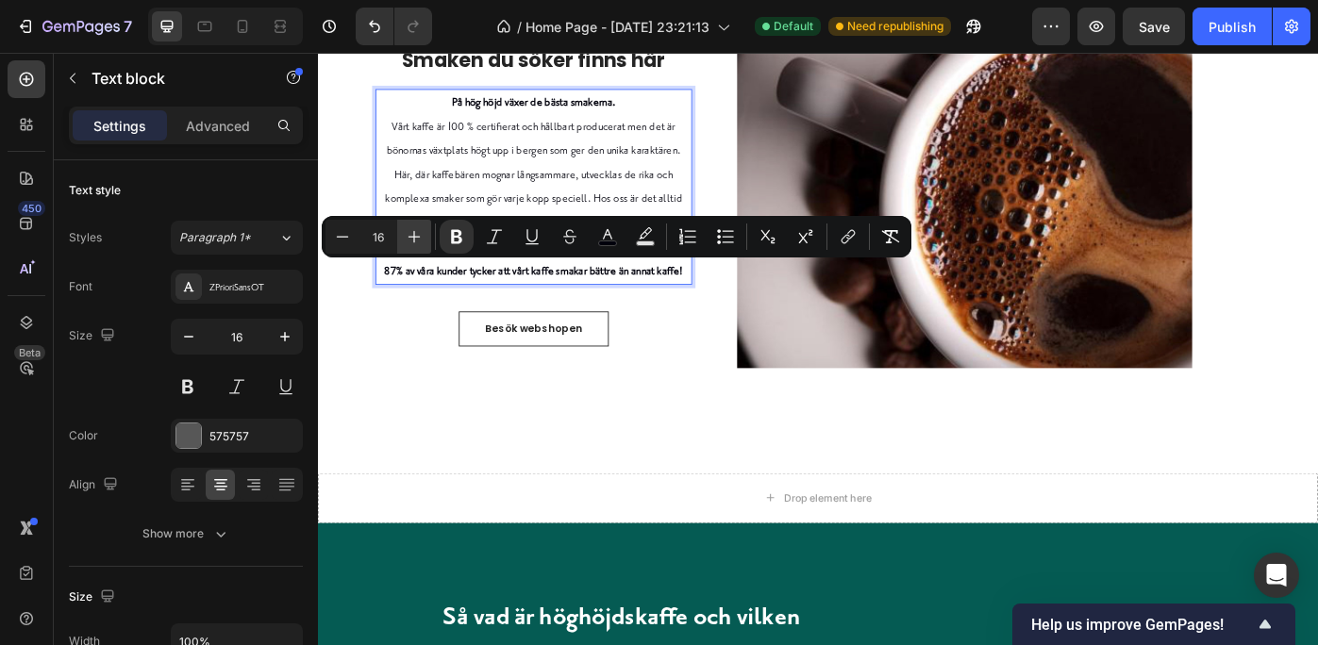
click at [416, 228] on icon "Editor contextual toolbar" at bounding box center [414, 236] width 19 height 19
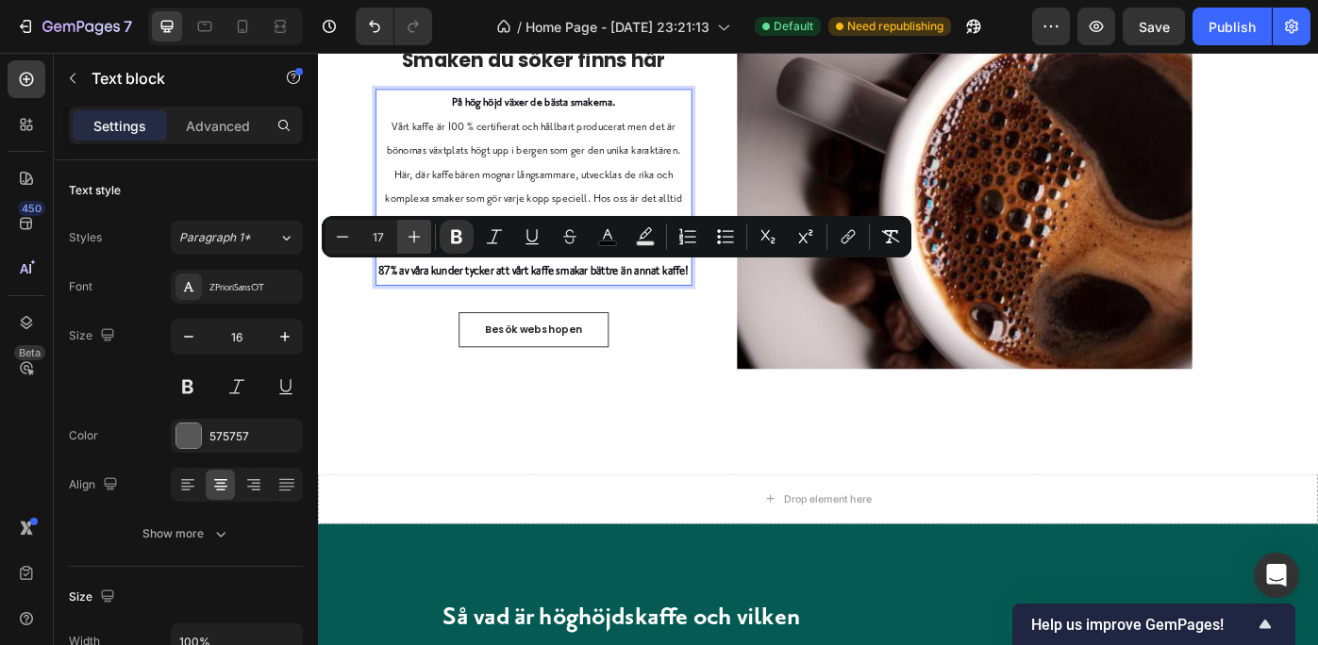
click at [416, 228] on icon "Editor contextual toolbar" at bounding box center [414, 236] width 19 height 19
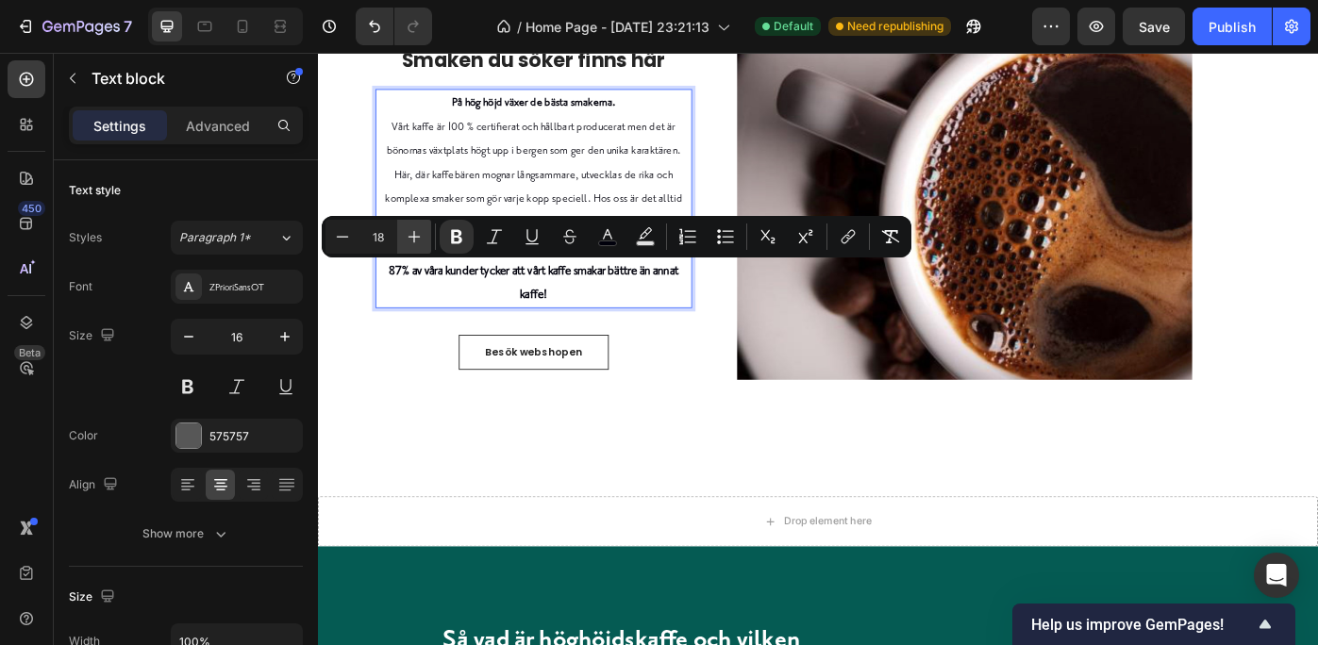
click at [416, 228] on icon "Editor contextual toolbar" at bounding box center [414, 236] width 19 height 19
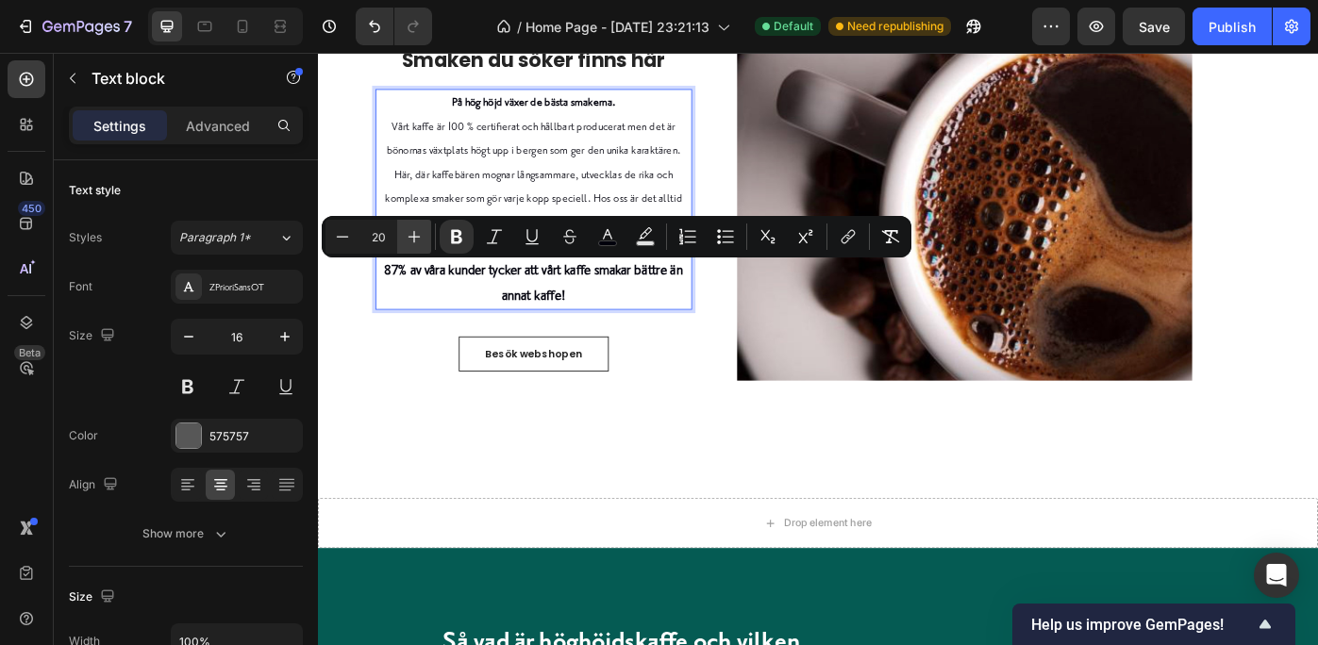
click at [416, 228] on icon "Editor contextual toolbar" at bounding box center [414, 236] width 19 height 19
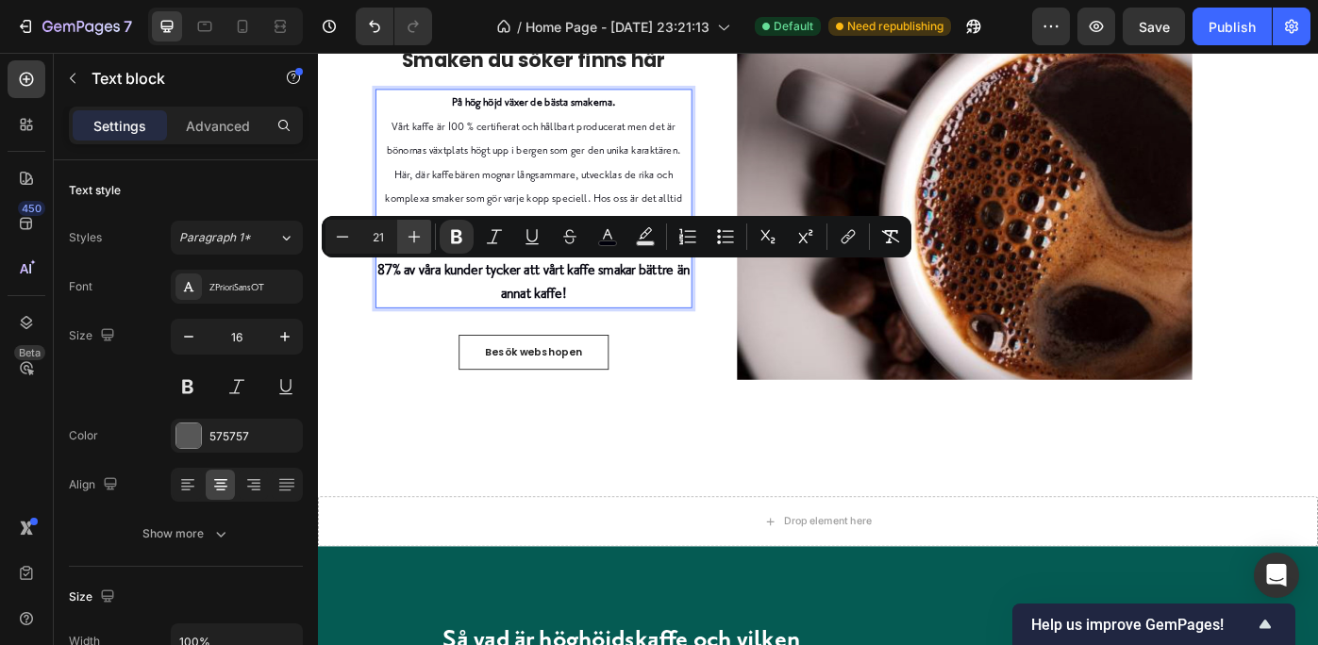
click at [416, 228] on icon "Editor contextual toolbar" at bounding box center [414, 236] width 19 height 19
type input "22"
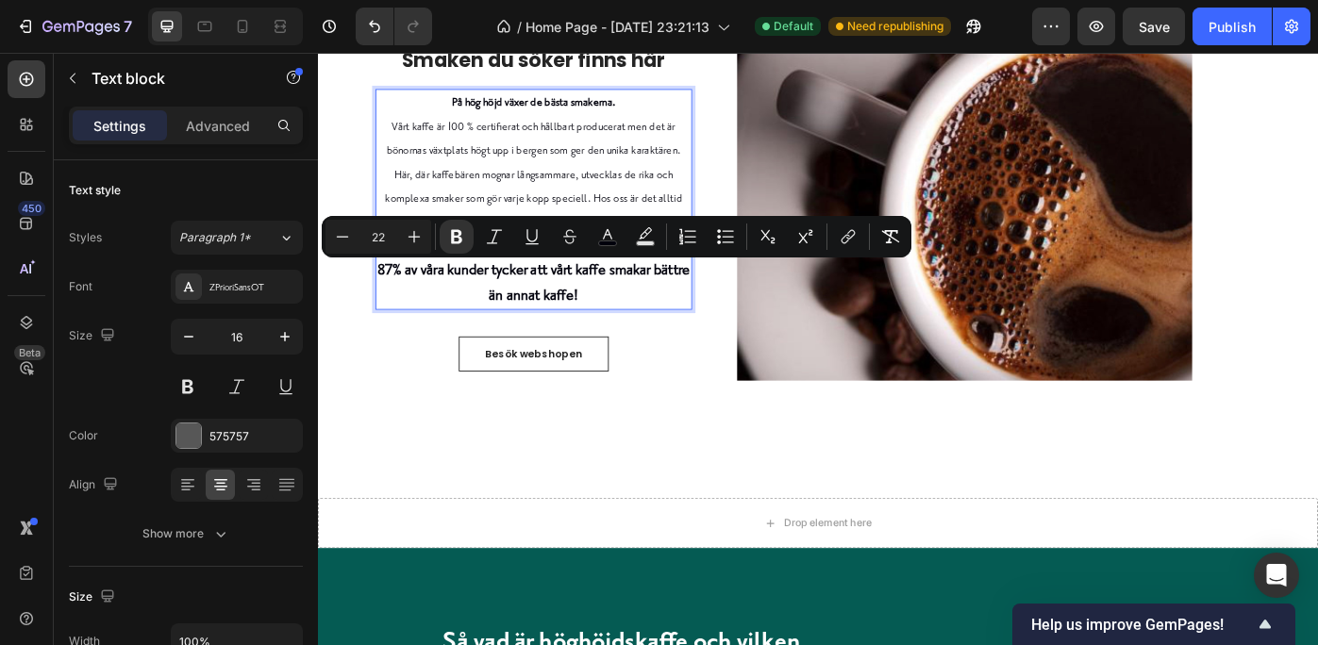
click at [672, 309] on strong "87% av våra kunder tycker att vårt kaffe smakar bättre än annat kaffe!" at bounding box center [562, 313] width 354 height 49
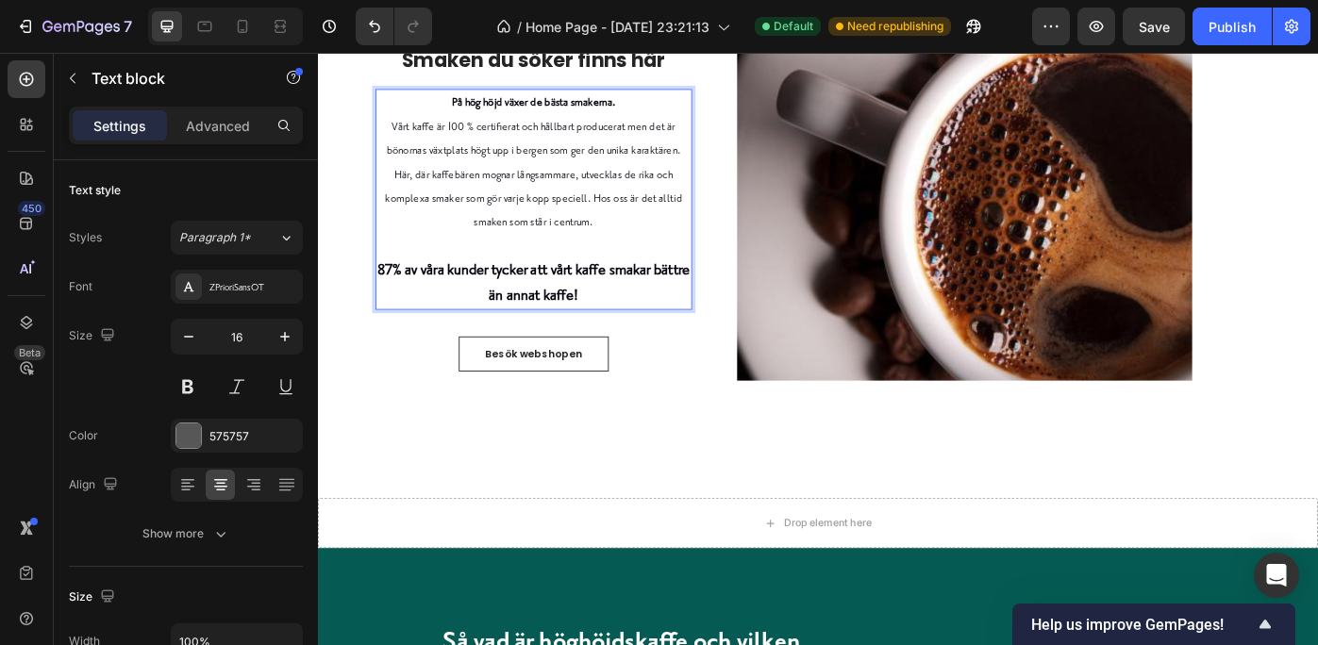
click at [668, 304] on strong "87% av våra kunder tycker att vårt kaffe smakar bättre än annat kaffe!" at bounding box center [562, 313] width 354 height 49
click at [631, 107] on strong "På hög höjd växer de bästa smakerna." at bounding box center [562, 108] width 186 height 15
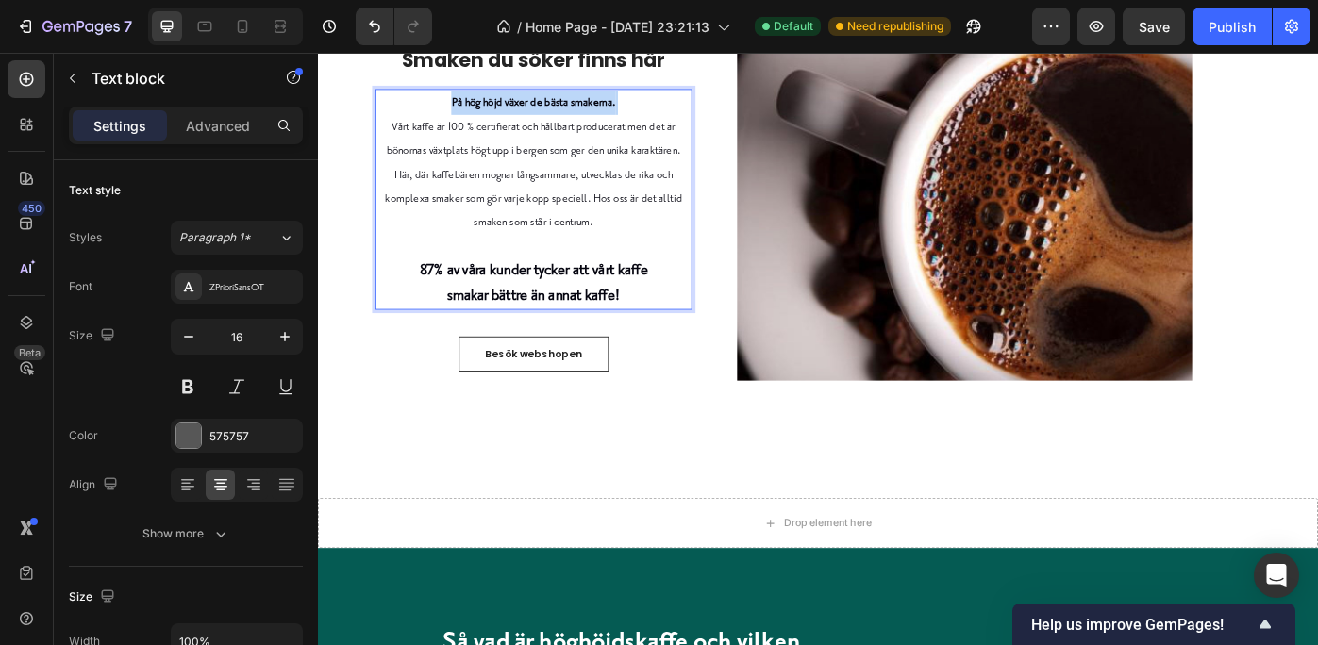
click at [631, 107] on strong "På hög höjd växer de bästa smakerna." at bounding box center [562, 108] width 186 height 15
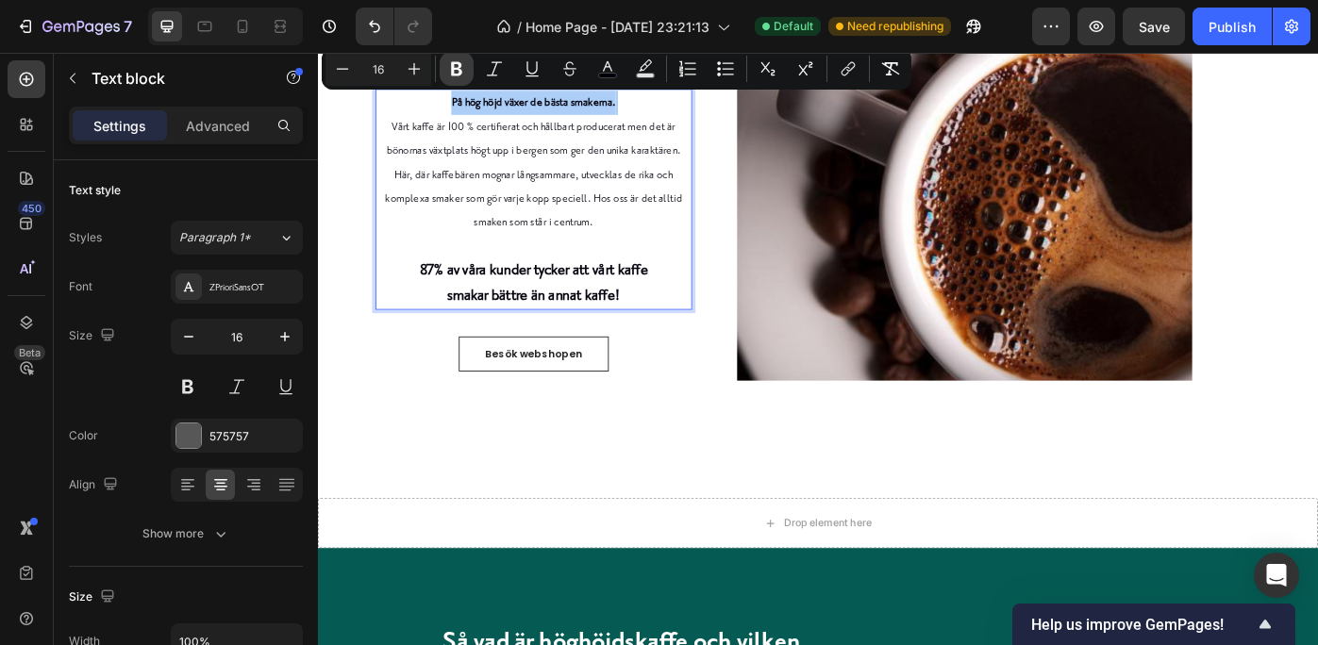
click at [457, 64] on icon "Editor contextual toolbar" at bounding box center [456, 69] width 11 height 14
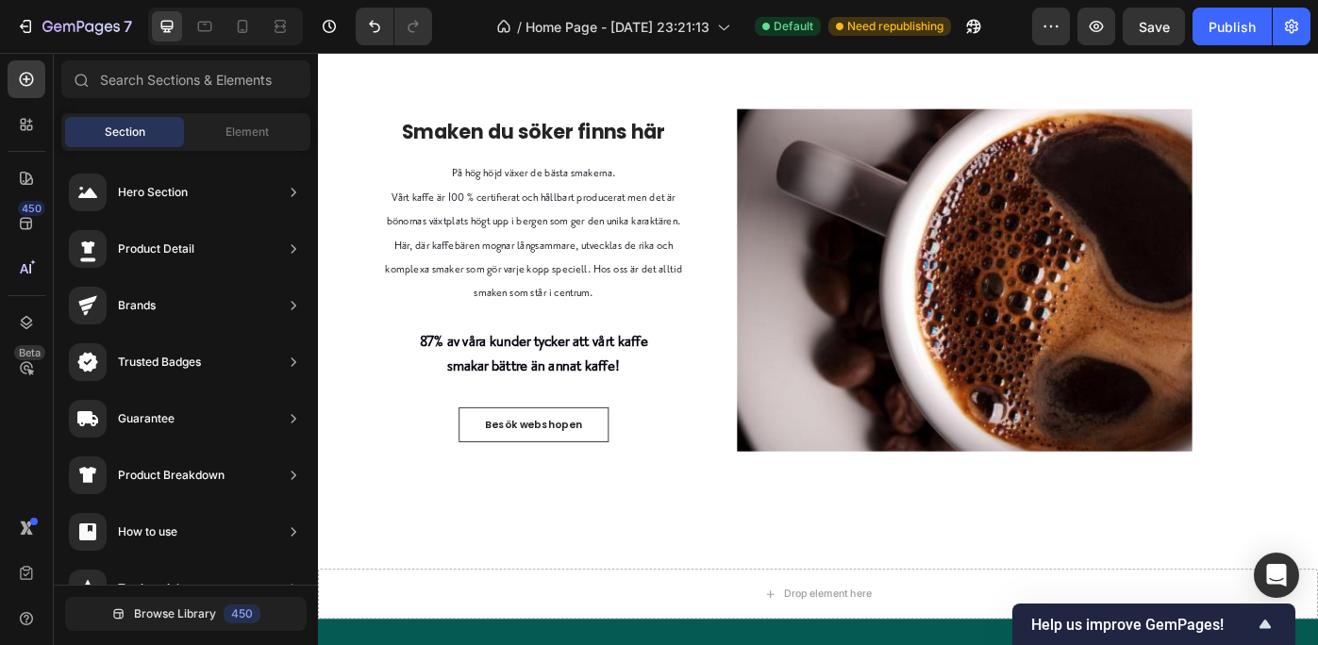
scroll to position [1451, 0]
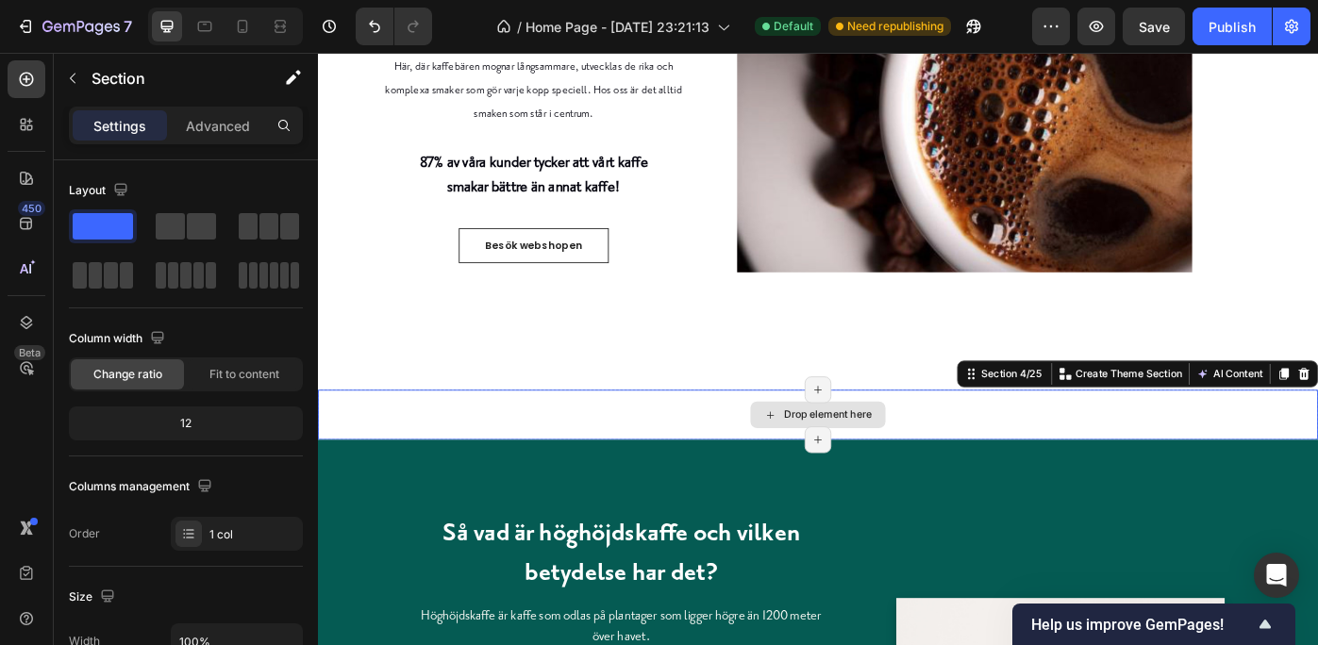
click at [1317, 460] on div "Drop element here" at bounding box center [884, 462] width 1132 height 57
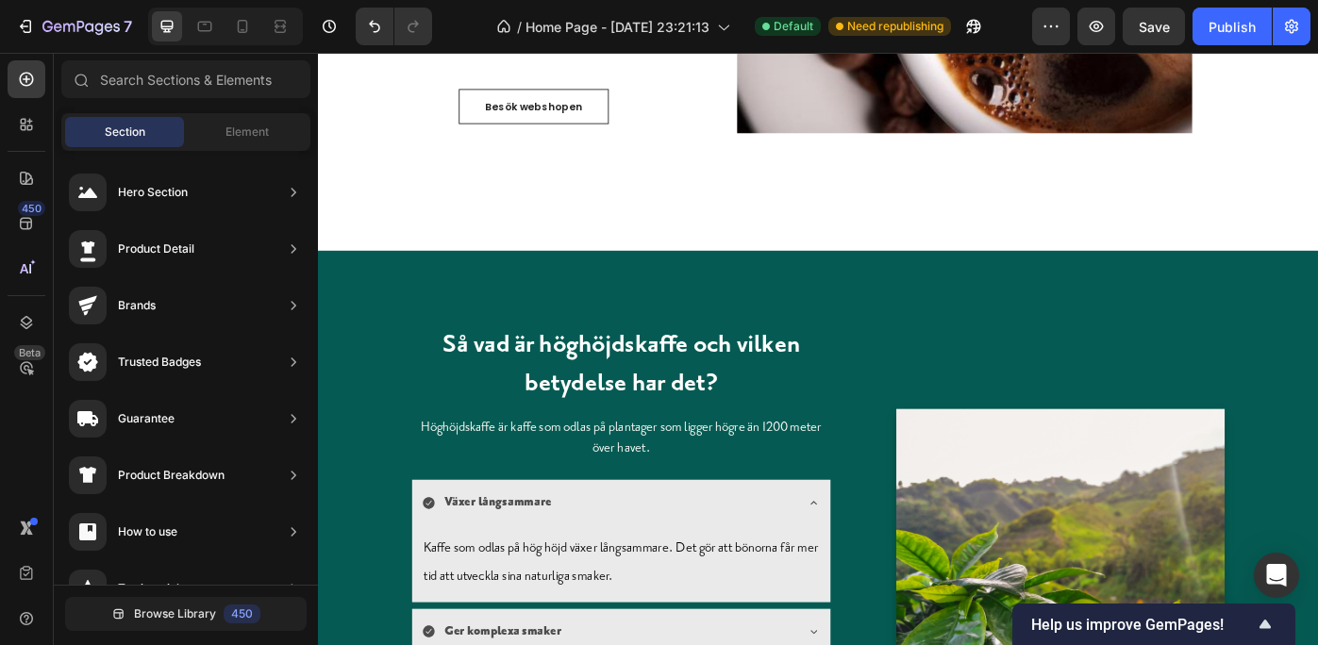
scroll to position [1757, 0]
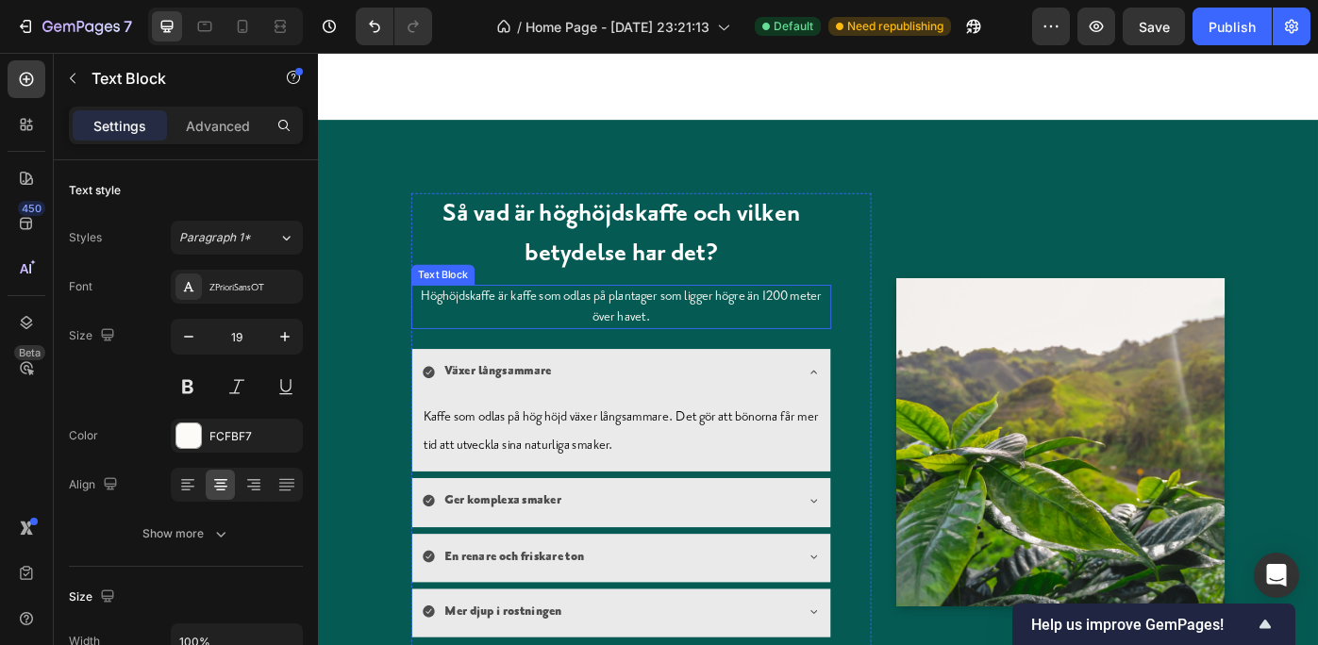
click at [787, 337] on p "Höghöjdskaffe är kaffe som odlas på plantager som ligger högre än 1200 meter öv…" at bounding box center [662, 340] width 472 height 46
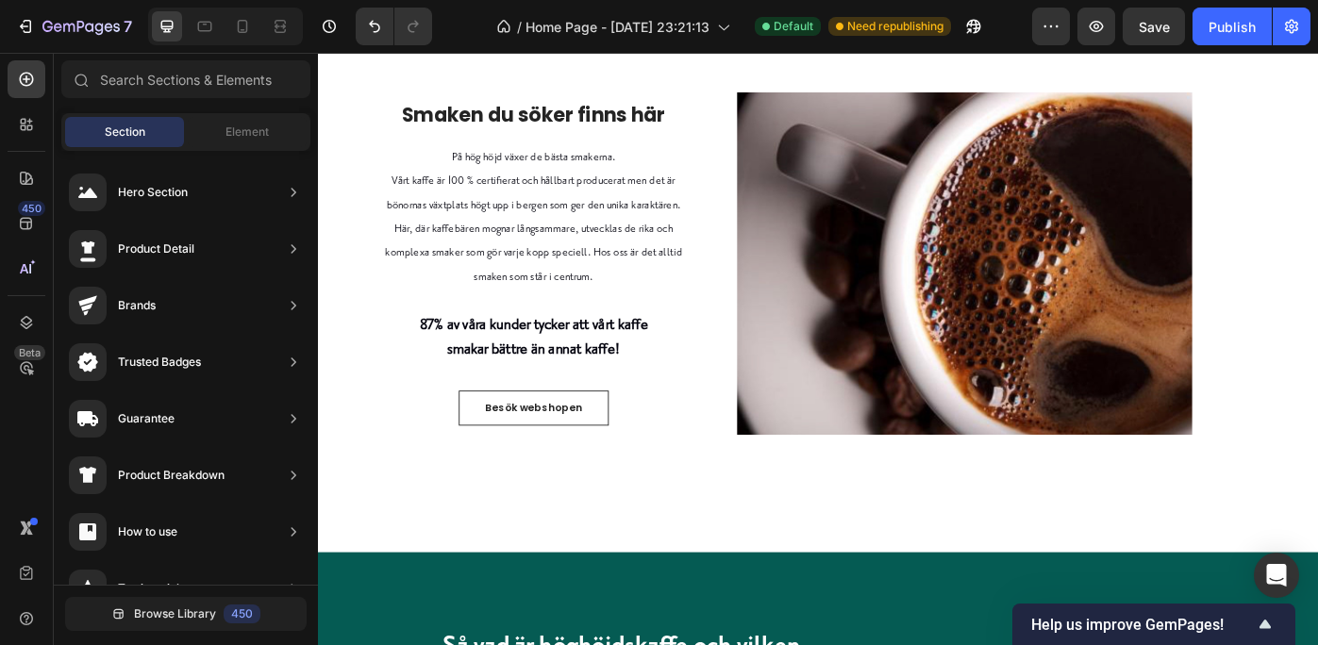
scroll to position [1259, 0]
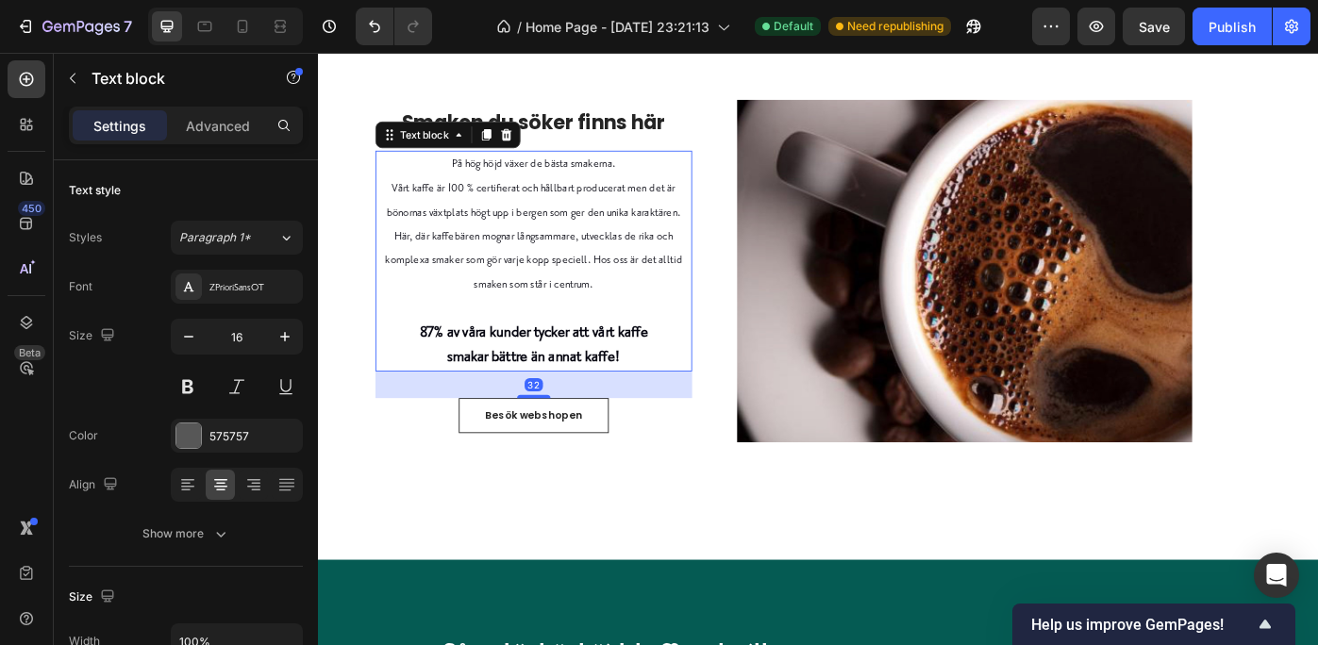
click at [571, 229] on span "Vårt kaffe är 100 % certifierat och hållbart producerat men det är bönornas väx…" at bounding box center [562, 260] width 336 height 124
click at [286, 334] on icon "button" at bounding box center [285, 336] width 19 height 19
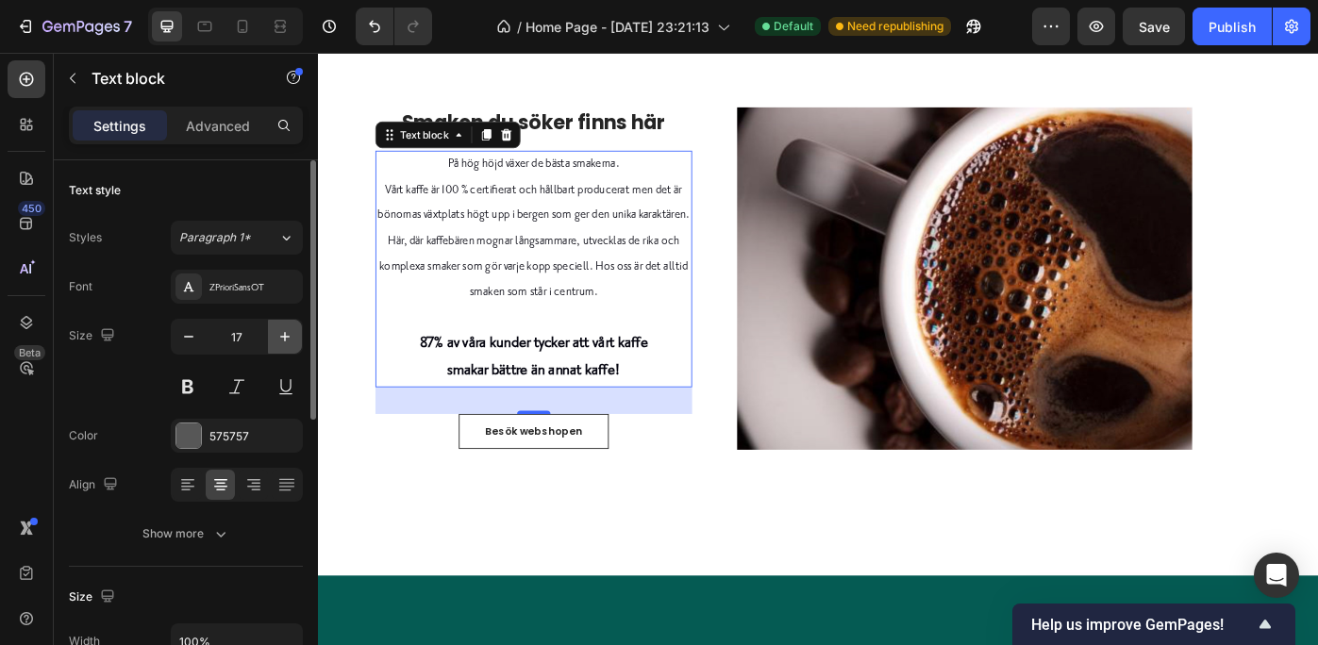
click at [286, 334] on icon "button" at bounding box center [285, 336] width 19 height 19
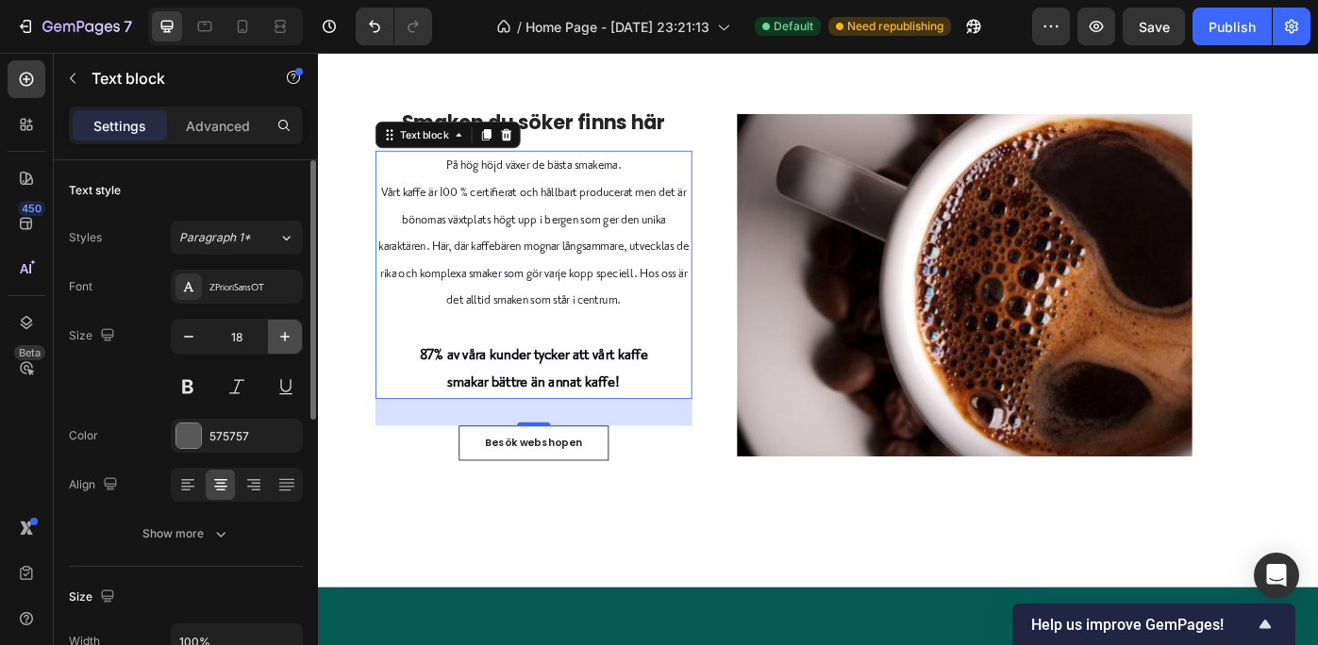
click at [286, 334] on icon "button" at bounding box center [285, 336] width 19 height 19
type input "19"
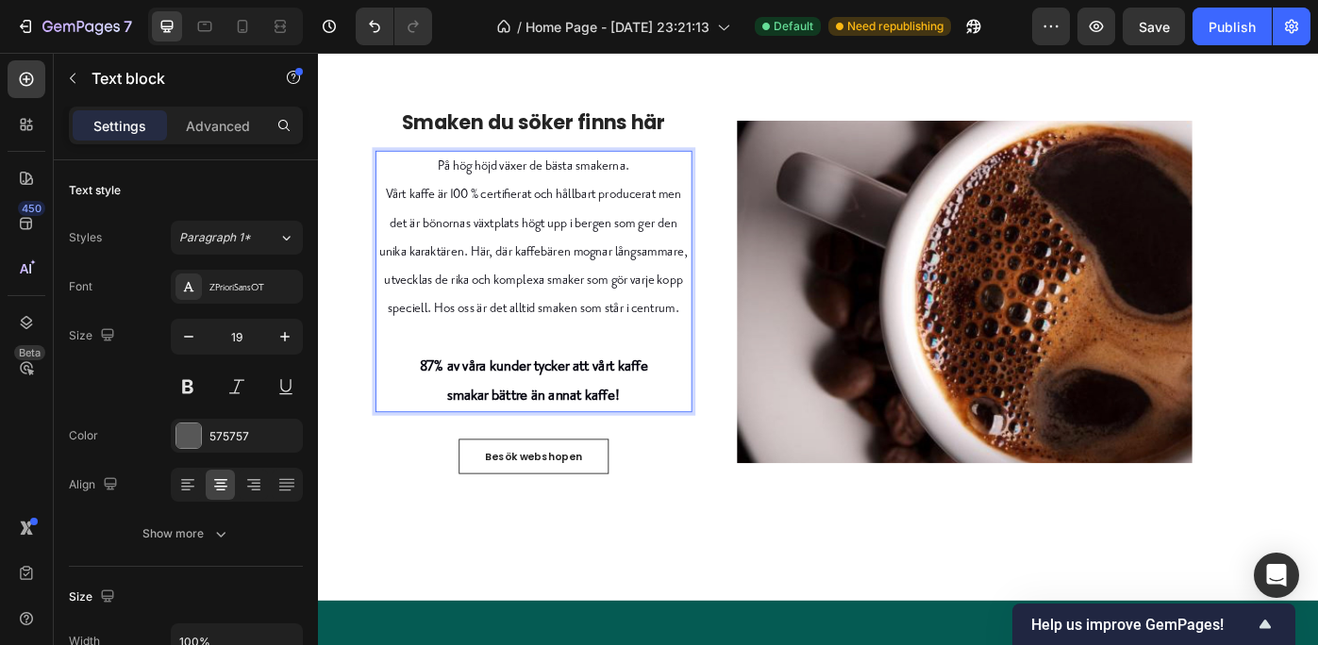
click at [489, 426] on p "smakar bättre än annat kaffe!" at bounding box center [562, 441] width 355 height 33
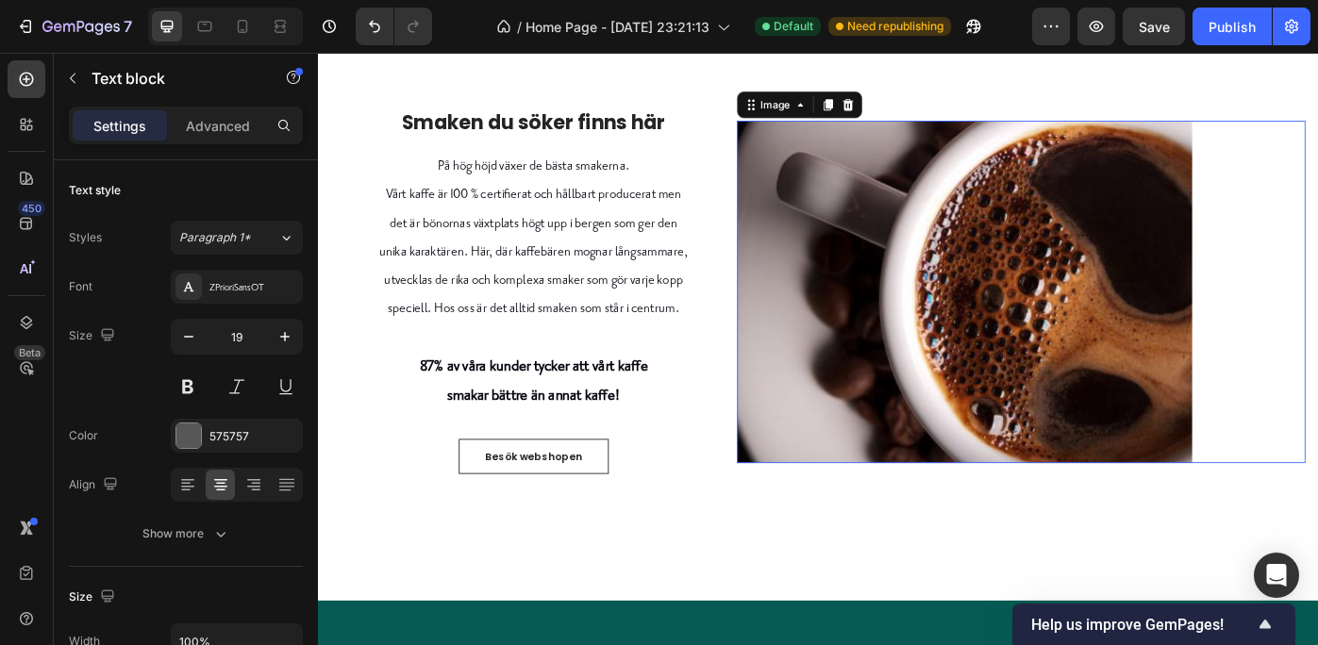
click at [971, 336] on img at bounding box center [1050, 323] width 515 height 388
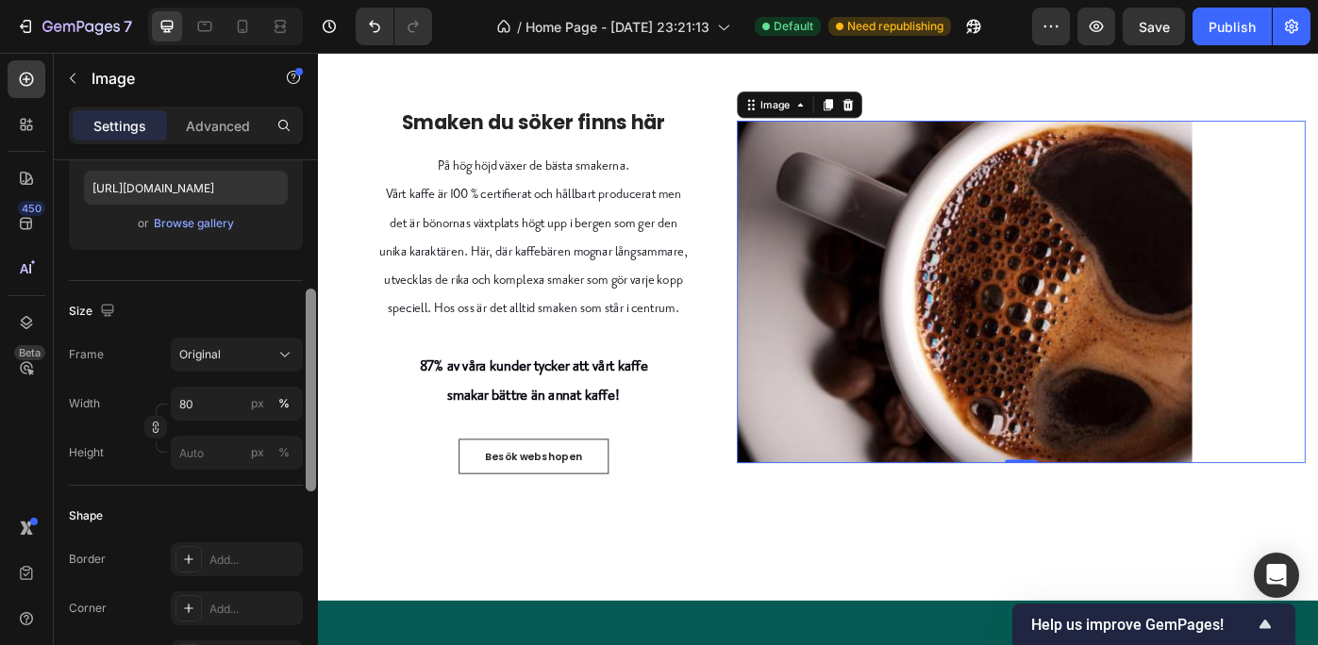
scroll to position [331, 0]
drag, startPoint x: 308, startPoint y: 313, endPoint x: 306, endPoint y: 439, distance: 125.5
click at [306, 439] on div at bounding box center [311, 387] width 10 height 203
click at [202, 402] on input "80" at bounding box center [237, 401] width 132 height 34
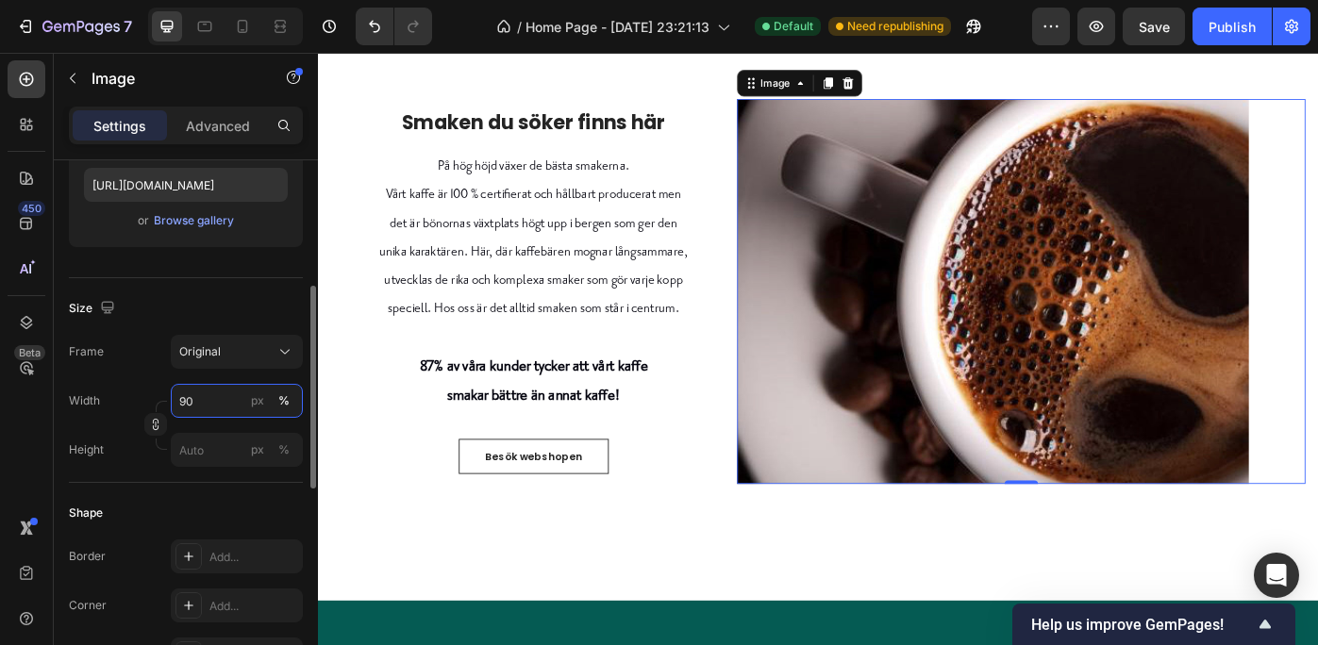
type input "9"
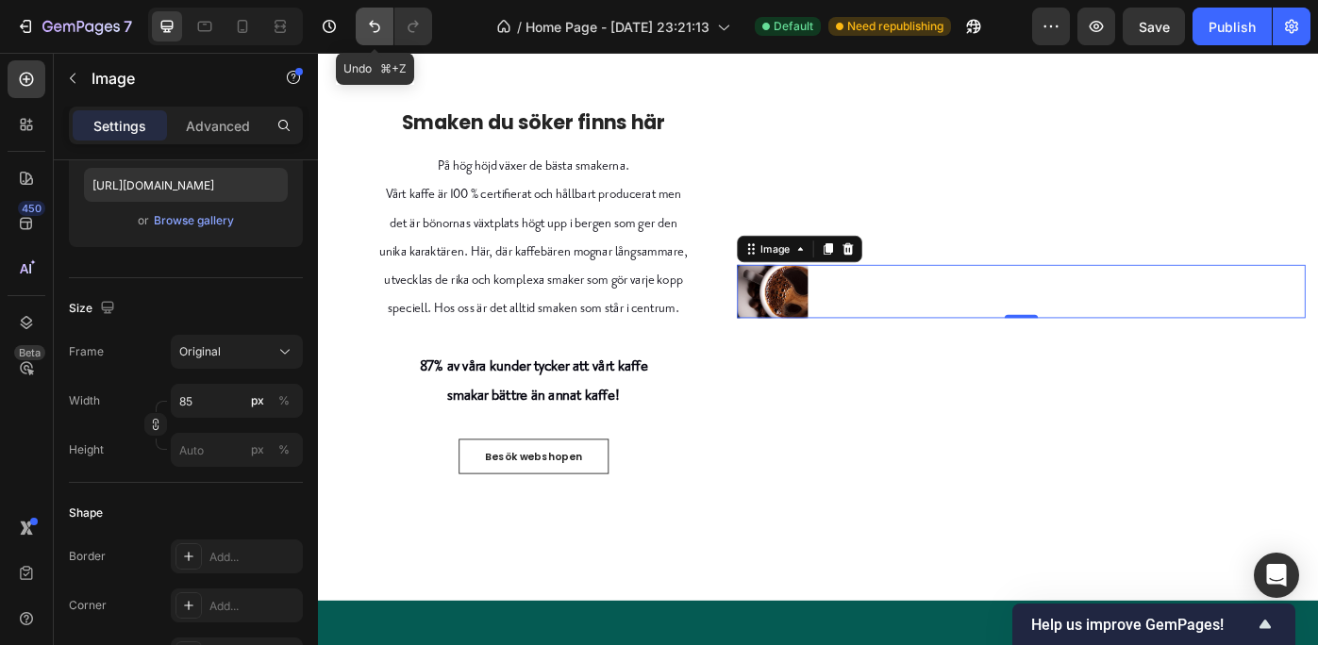
click at [369, 20] on icon "Undo/Redo" at bounding box center [374, 26] width 19 height 19
type input "90"
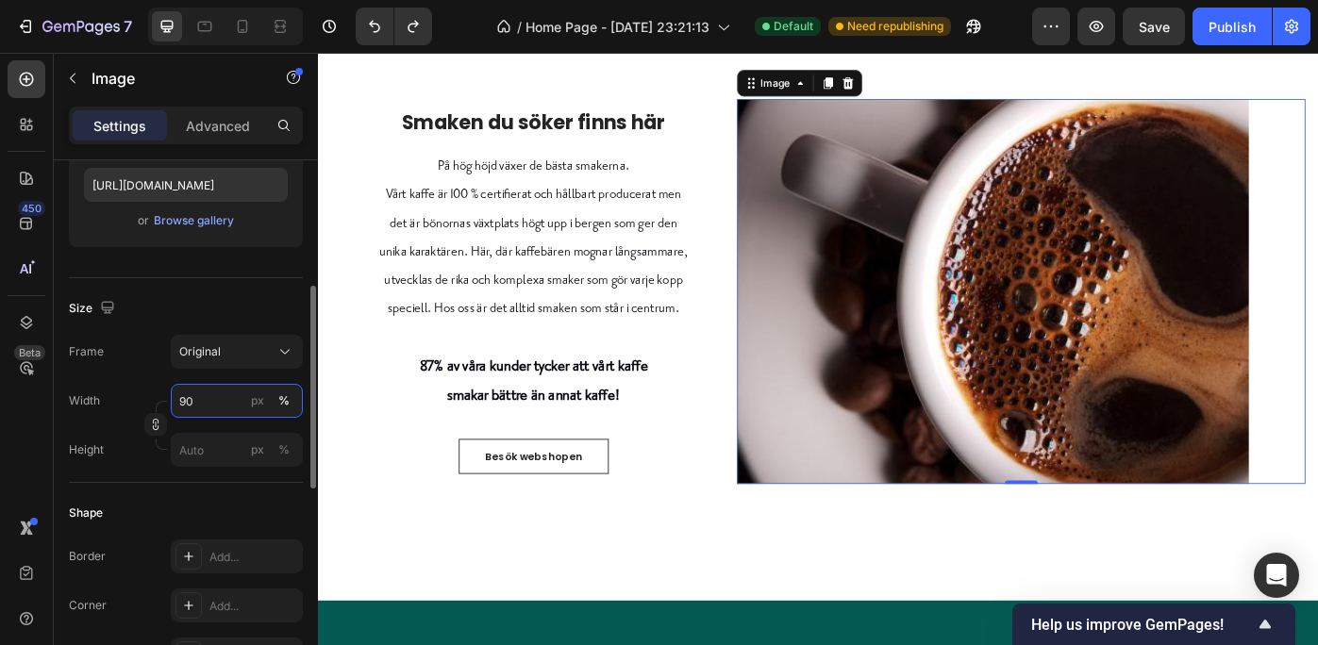
click at [186, 401] on input "90" at bounding box center [237, 401] width 132 height 34
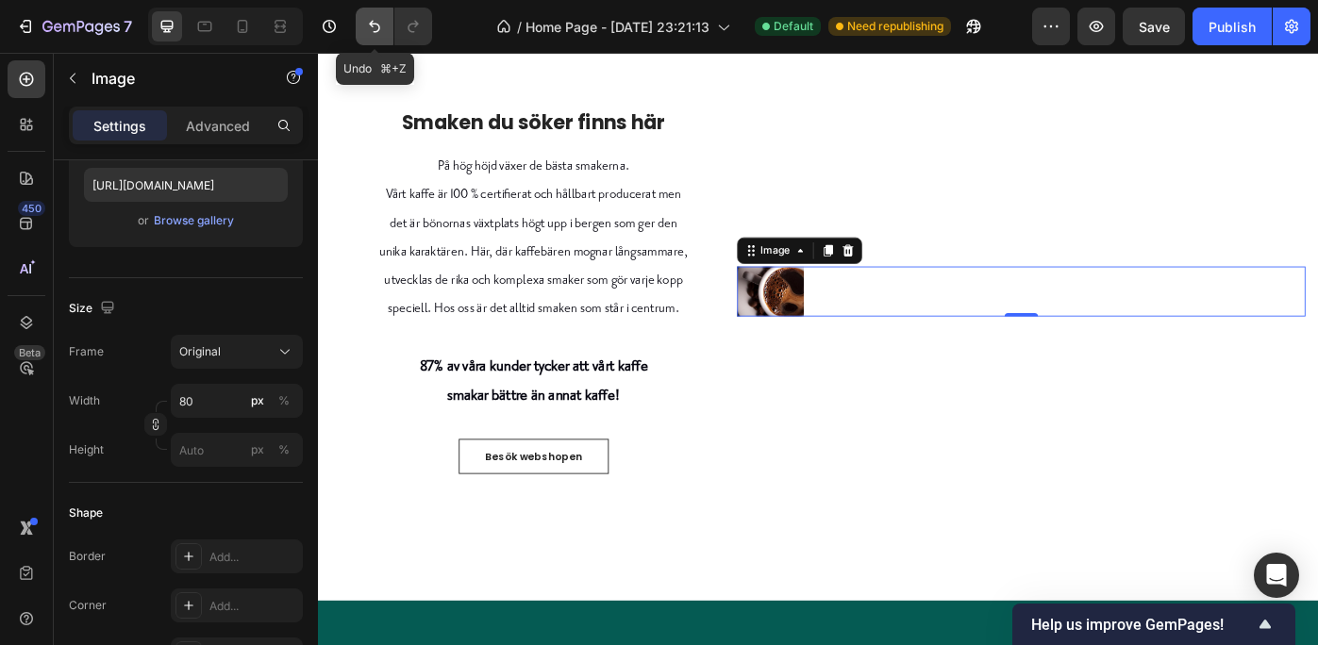
click at [374, 19] on icon "Undo/Redo" at bounding box center [374, 26] width 19 height 19
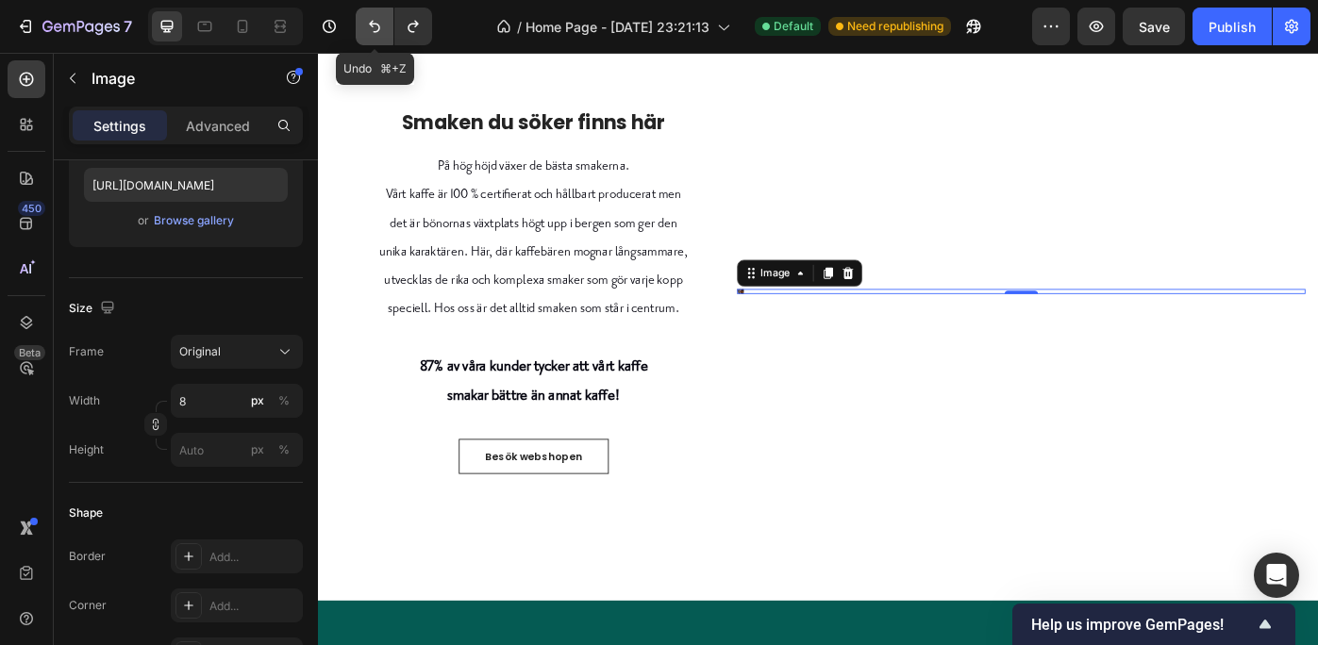
click at [374, 19] on icon "Undo/Redo" at bounding box center [374, 26] width 19 height 19
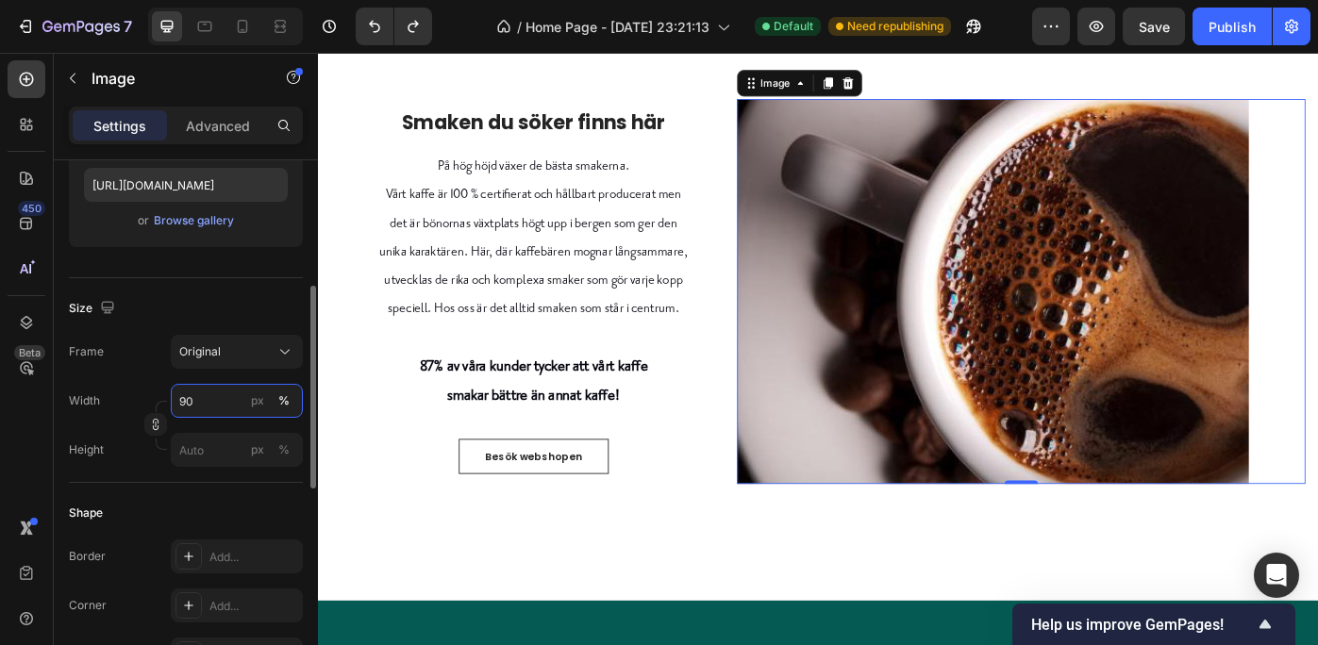
click at [214, 402] on input "90" at bounding box center [237, 401] width 132 height 34
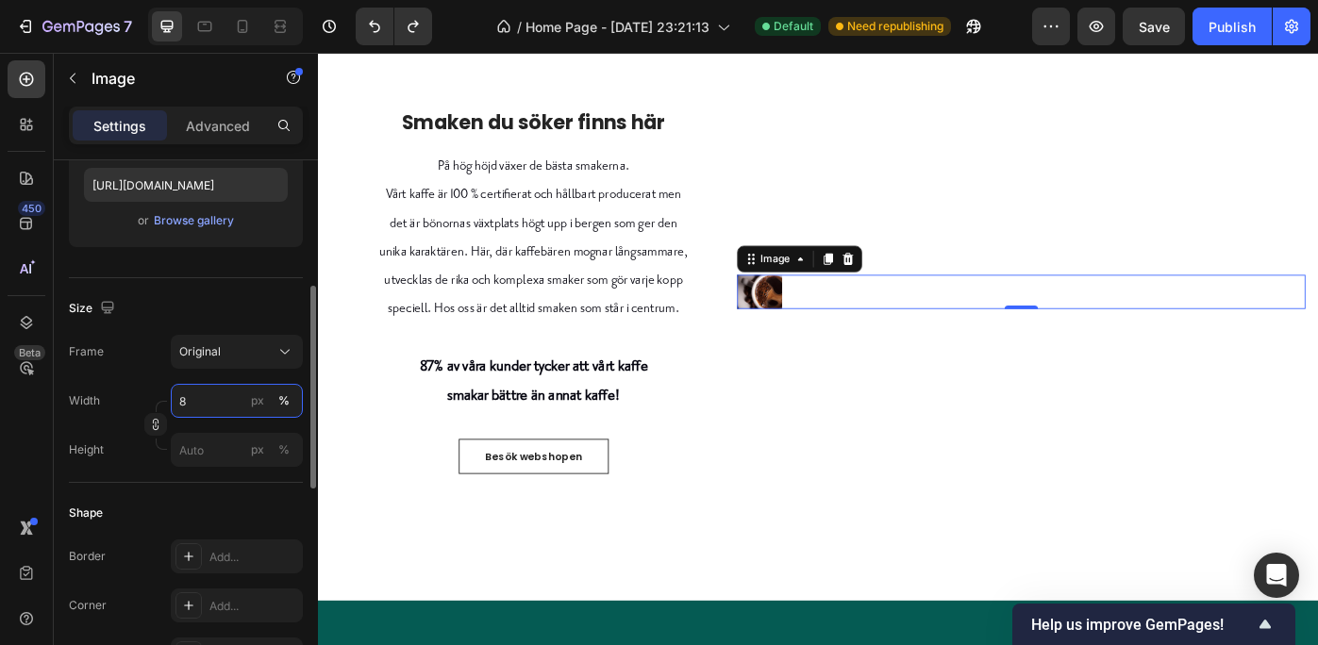
type input "85"
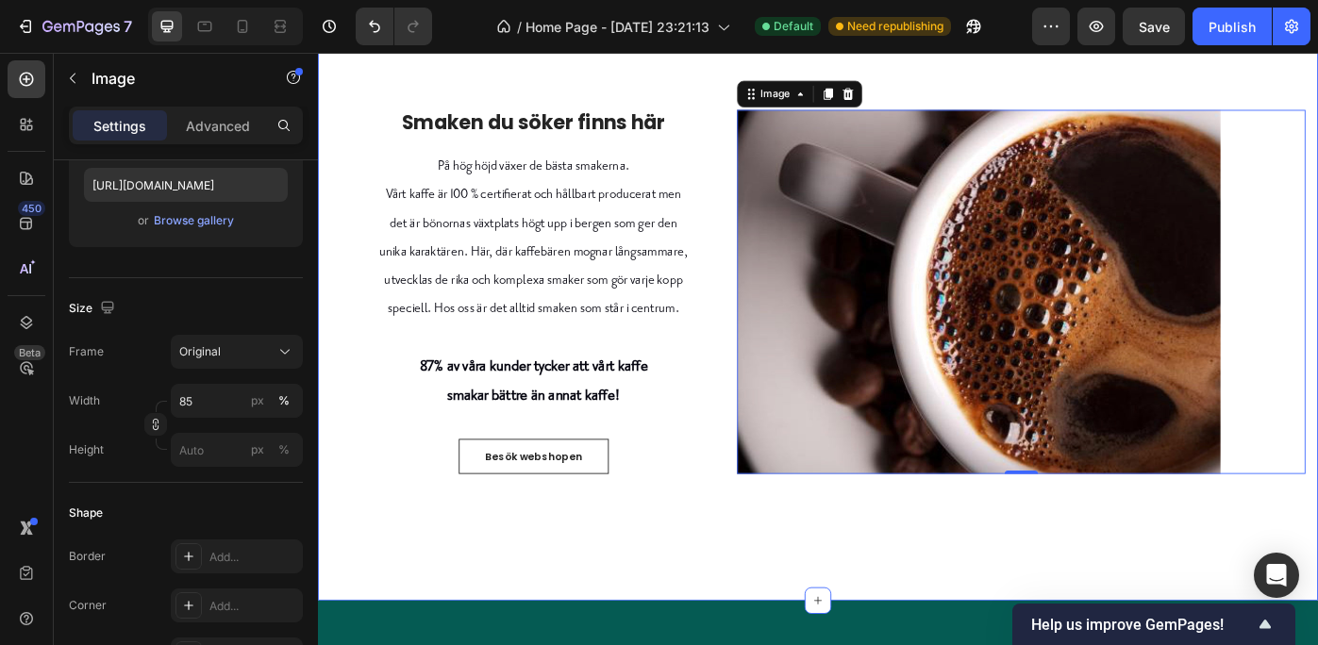
click at [761, 604] on div "Smaken du söker finns här Heading På hög höjd växer de bästa smakerna. Vårt kaf…" at bounding box center [884, 330] width 1132 height 685
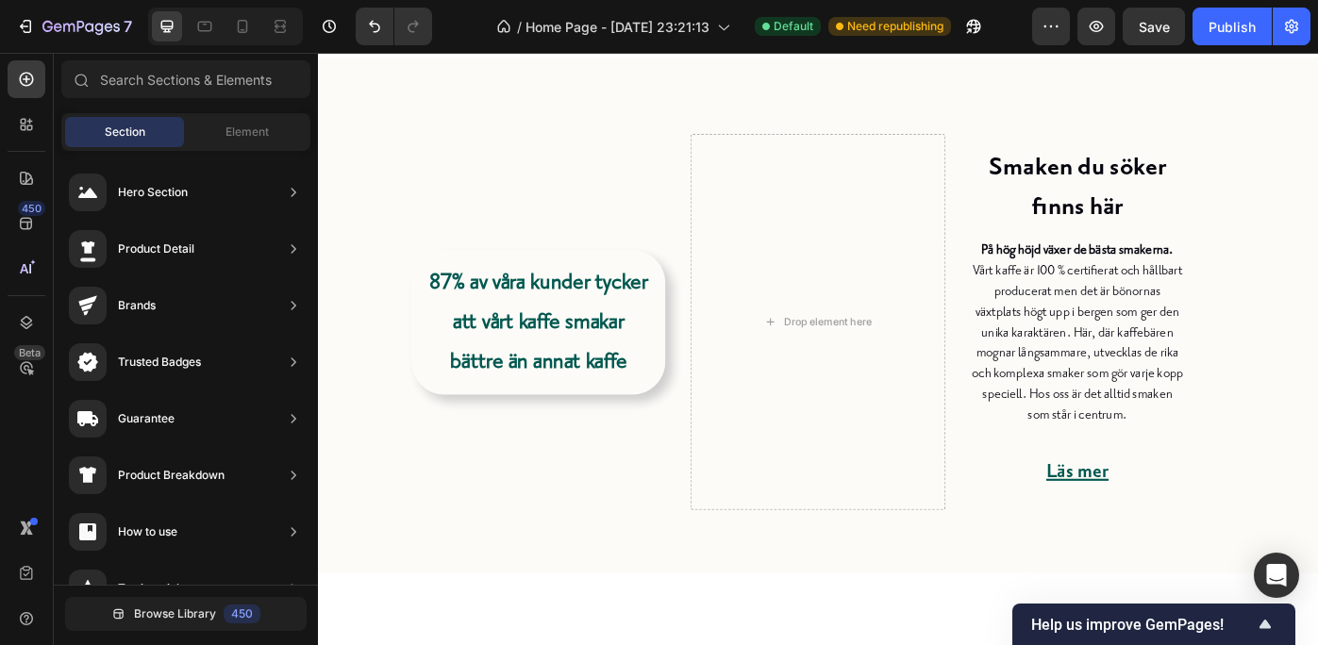
scroll to position [596, 0]
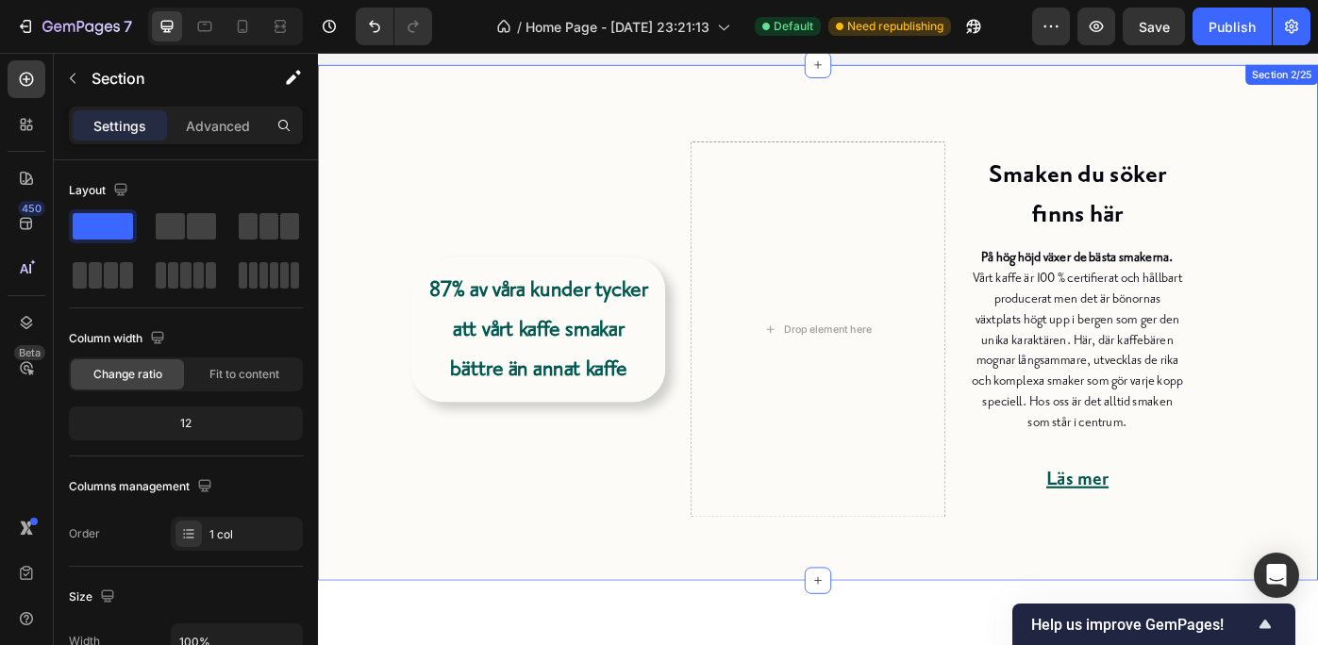
click at [1317, 91] on div "Smaken du söker finns här Heading På hög höjd växer de bästa smakerna. Vårt kaf…" at bounding box center [884, 358] width 1132 height 584
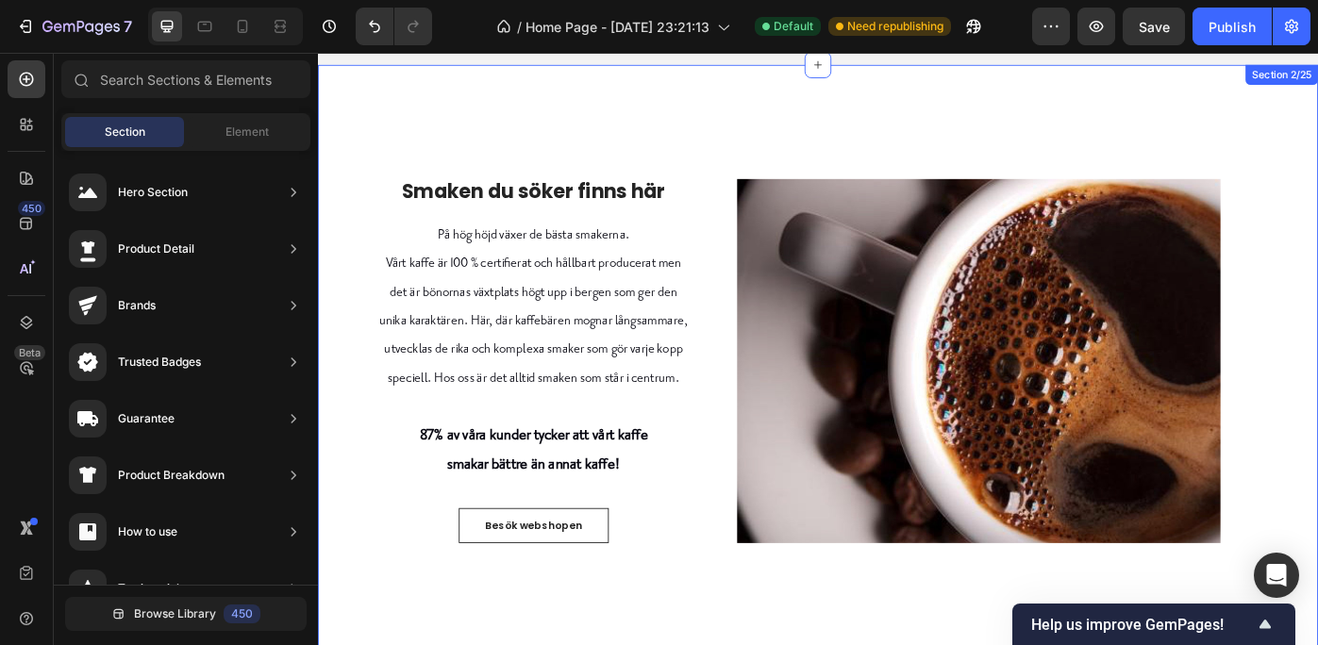
click at [1317, 106] on div "Smaken du söker finns här Heading På hög höjd växer de bästa smakerna. Vårt kaf…" at bounding box center [884, 408] width 1132 height 685
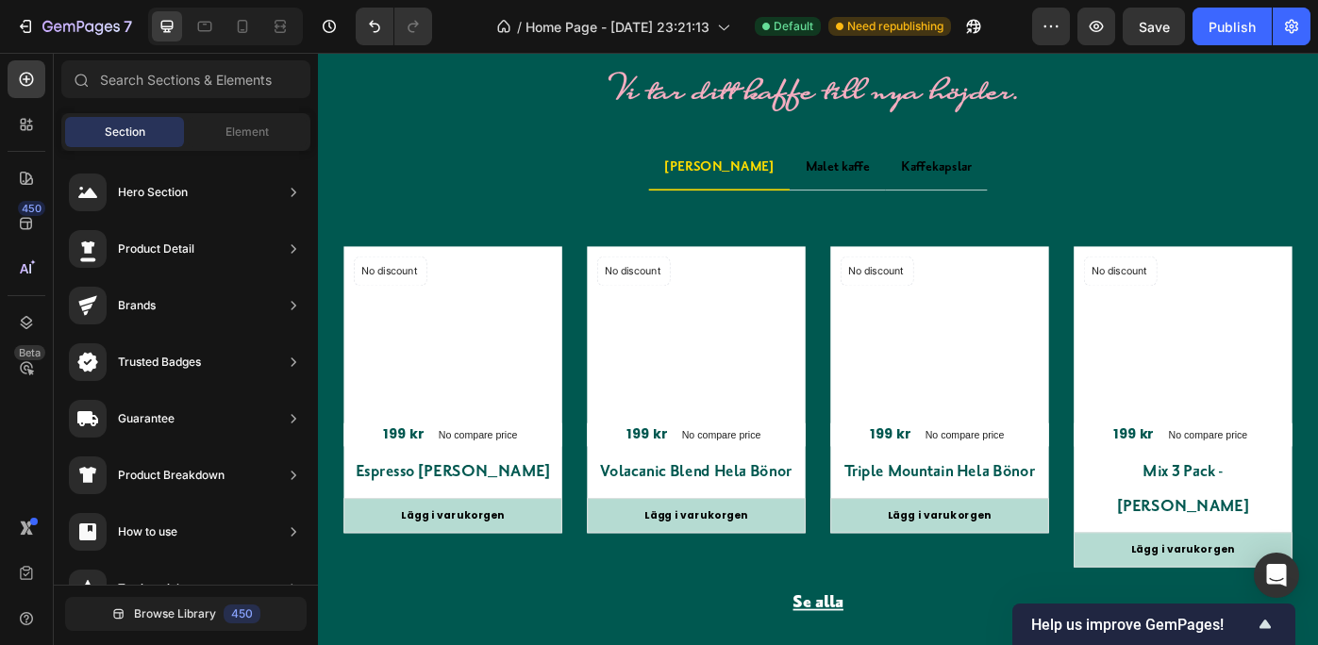
scroll to position [2767, 0]
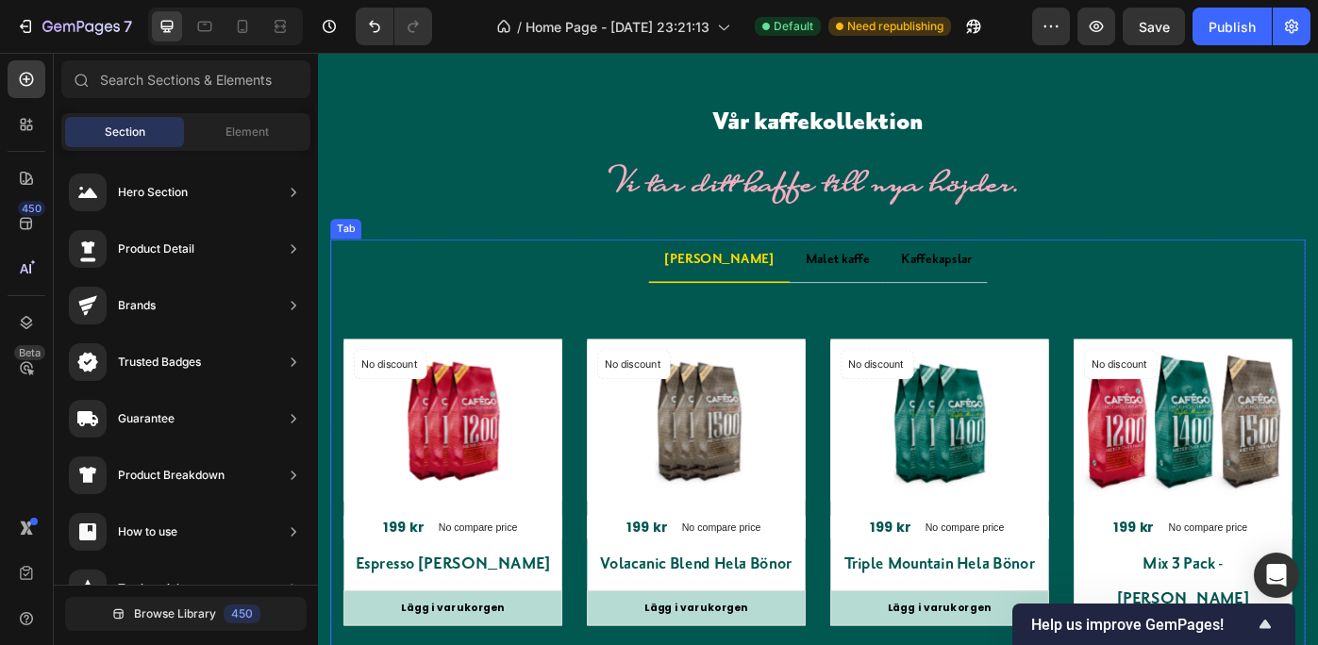
click at [762, 289] on p "[PERSON_NAME]" at bounding box center [772, 287] width 124 height 27
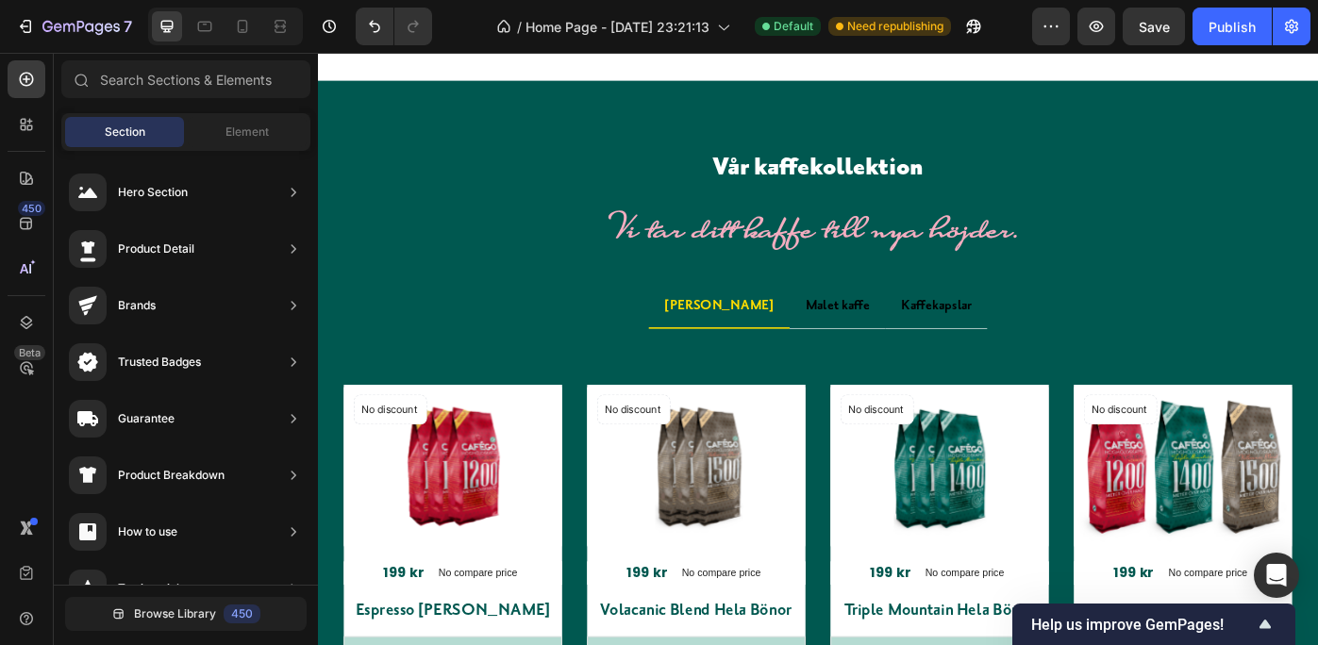
scroll to position [2616, 0]
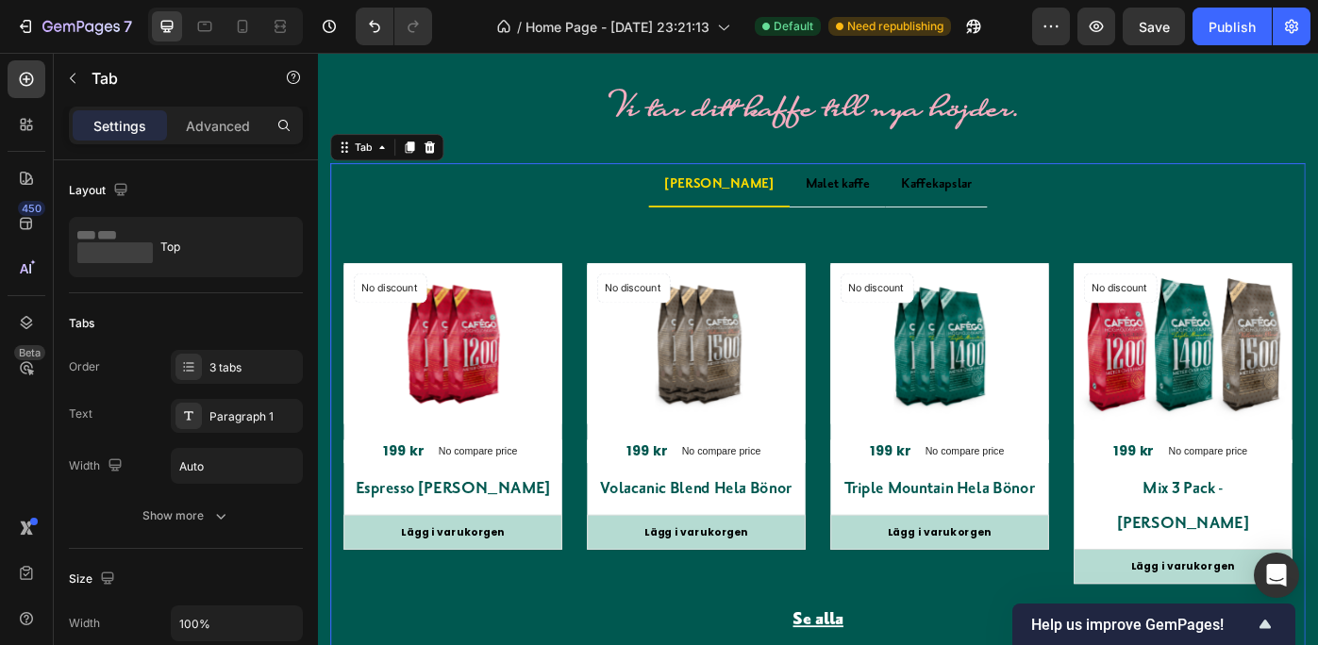
click at [745, 215] on p "[PERSON_NAME]" at bounding box center [772, 201] width 124 height 27
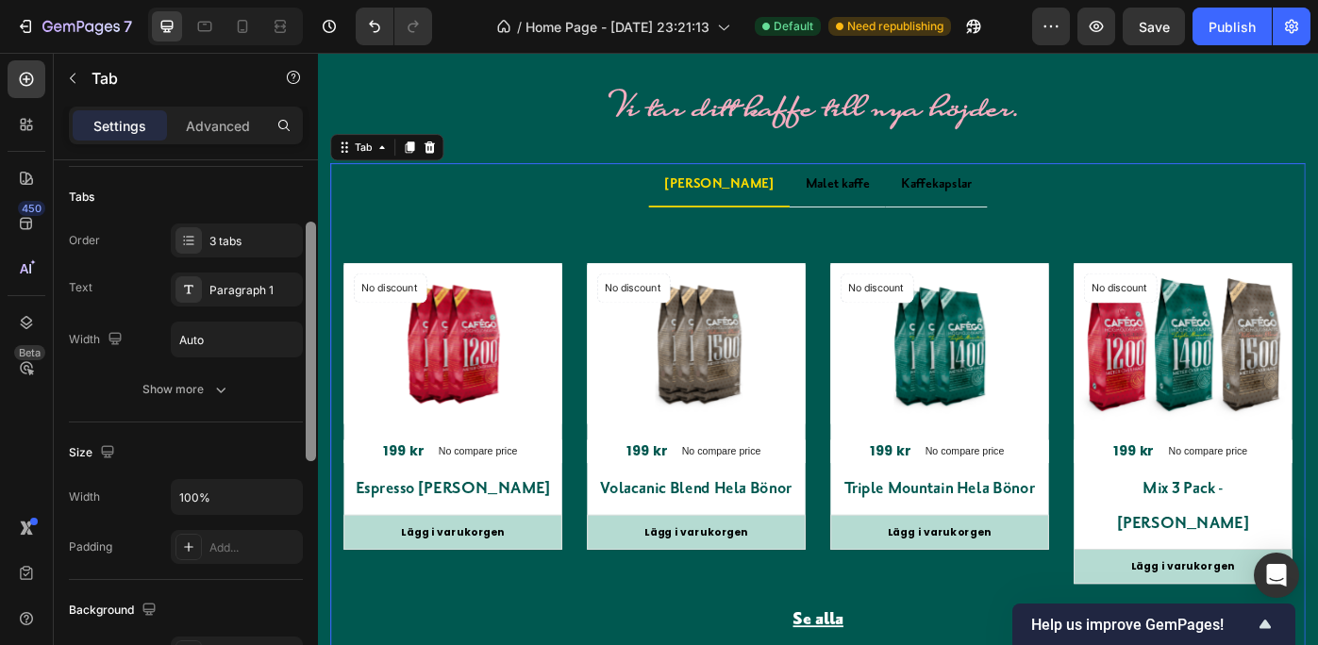
scroll to position [122, 0]
drag, startPoint x: 309, startPoint y: 316, endPoint x: 309, endPoint y: 371, distance: 54.7
click at [309, 371] on div at bounding box center [311, 334] width 10 height 240
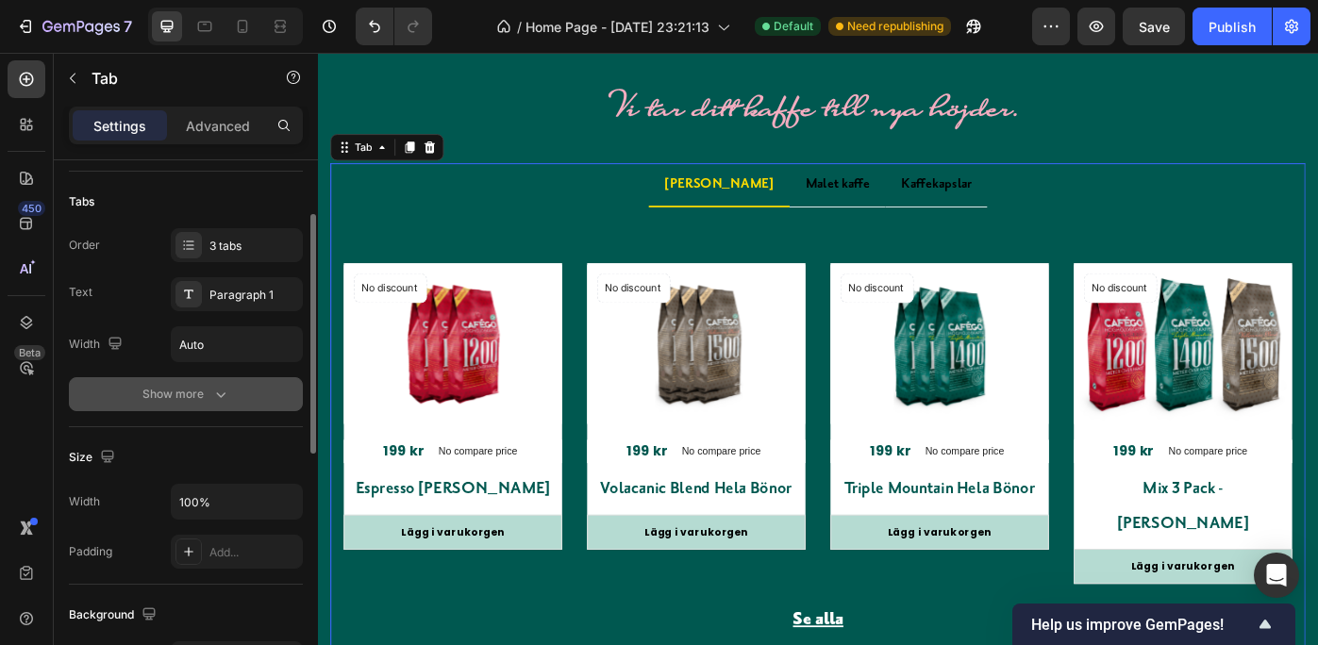
click at [219, 389] on icon "button" at bounding box center [220, 394] width 19 height 19
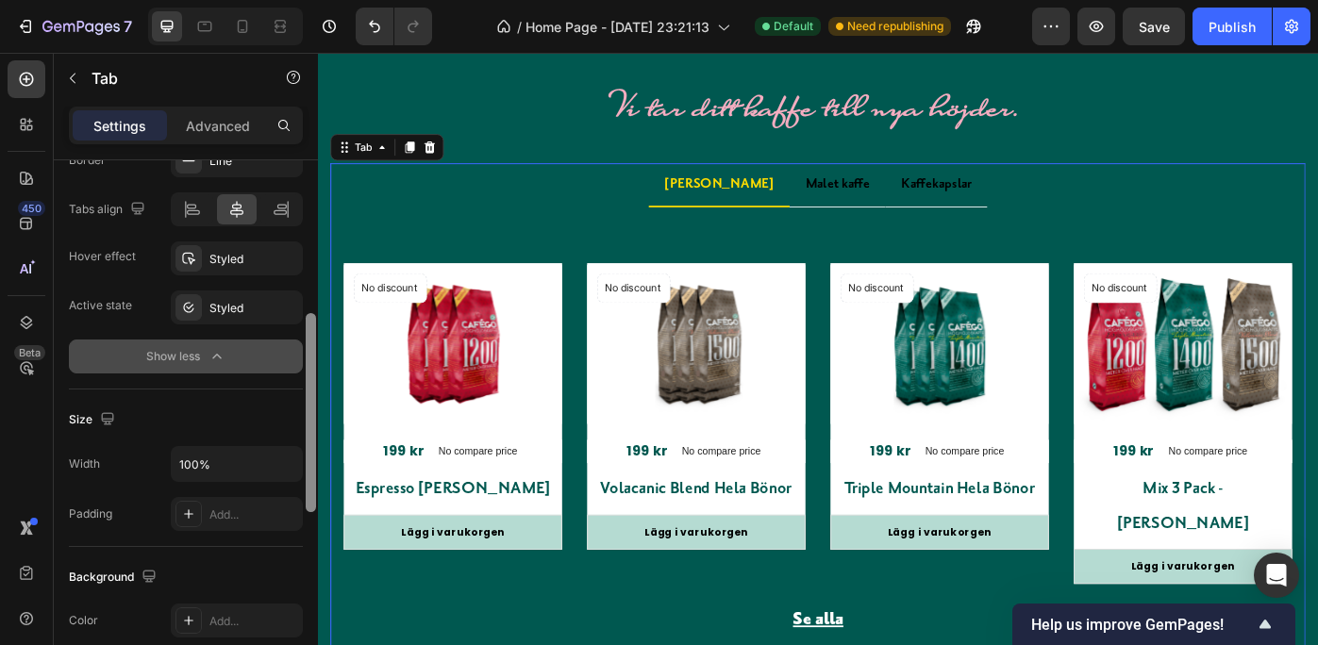
scroll to position [417, 0]
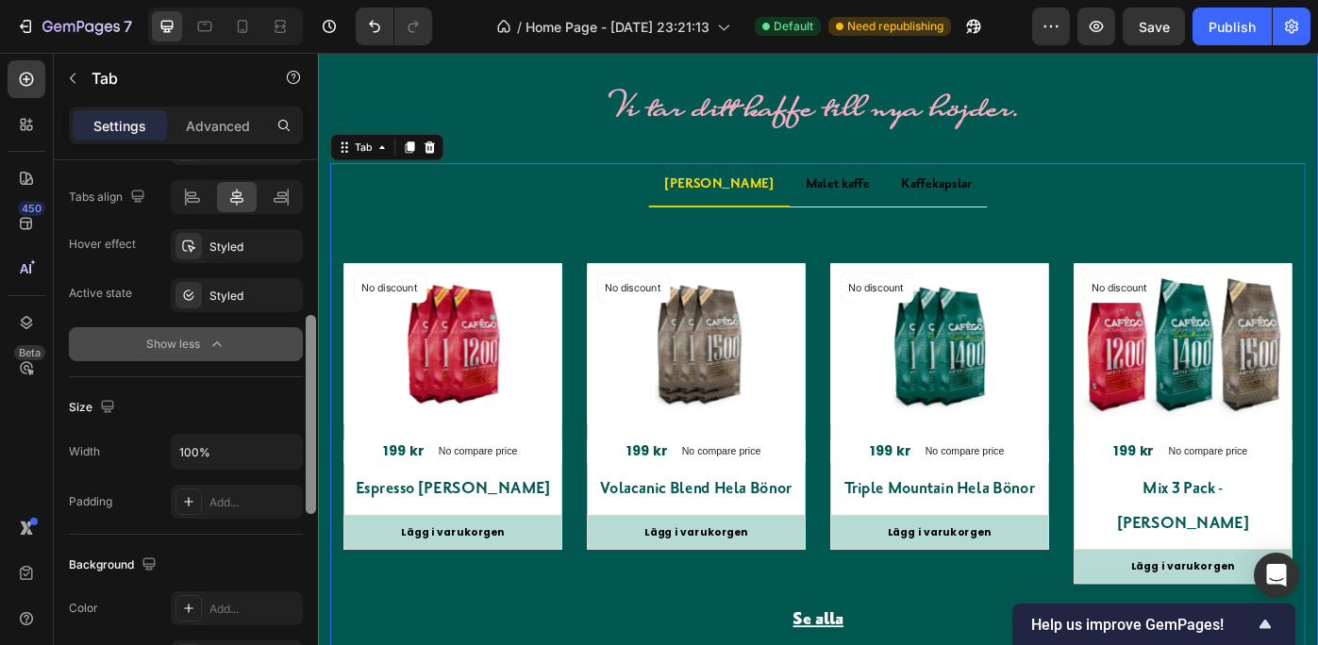
drag, startPoint x: 626, startPoint y: 424, endPoint x: 632, endPoint y: 547, distance: 123.7
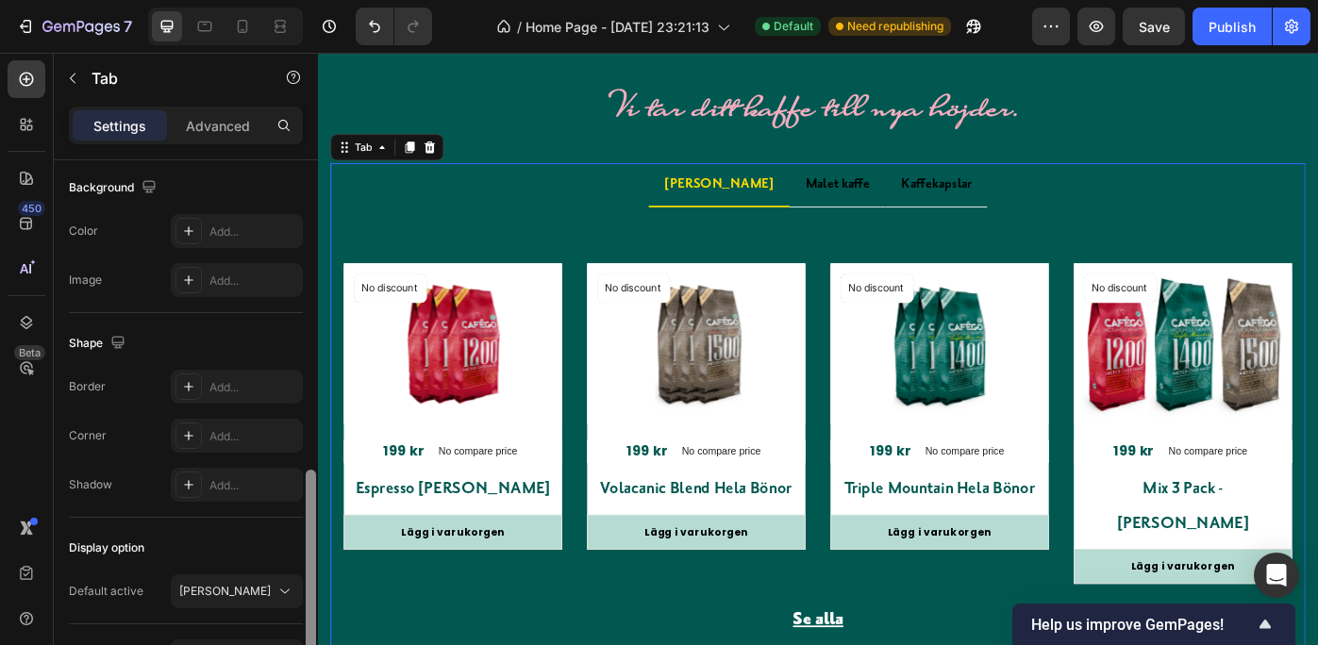
scroll to position [805, 0]
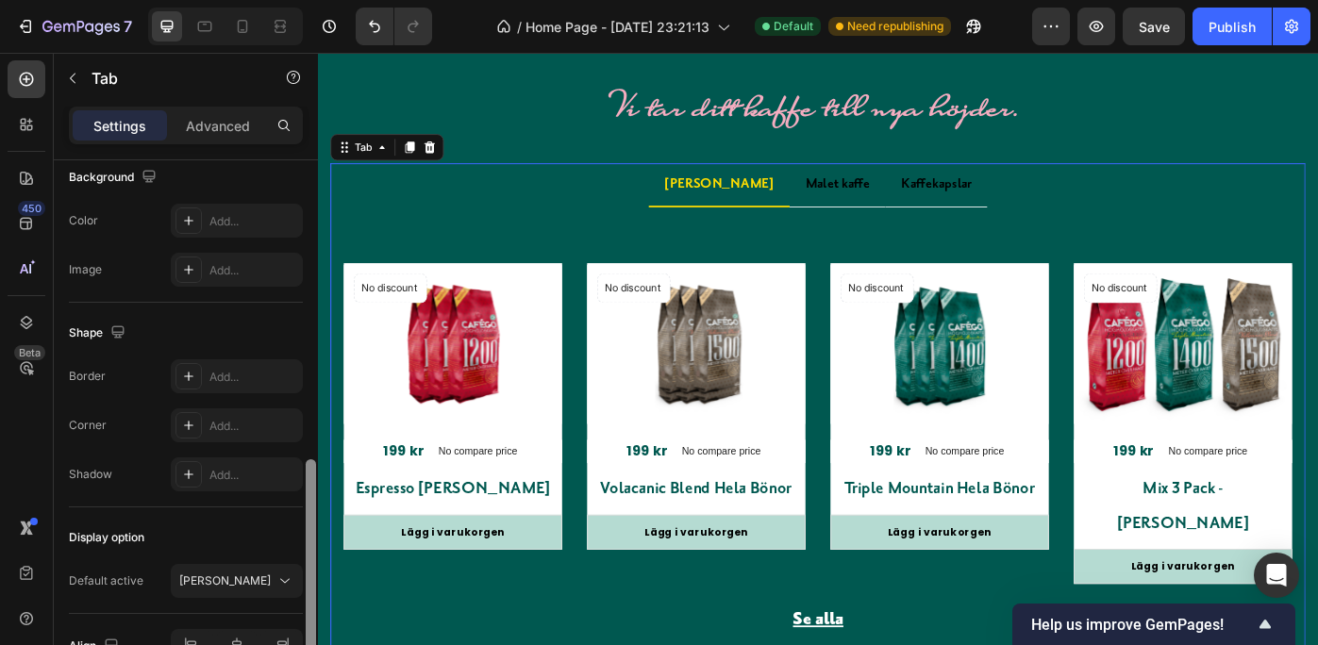
drag, startPoint x: 307, startPoint y: 482, endPoint x: 313, endPoint y: 643, distance: 161.5
click at [313, 643] on div at bounding box center [311, 558] width 10 height 199
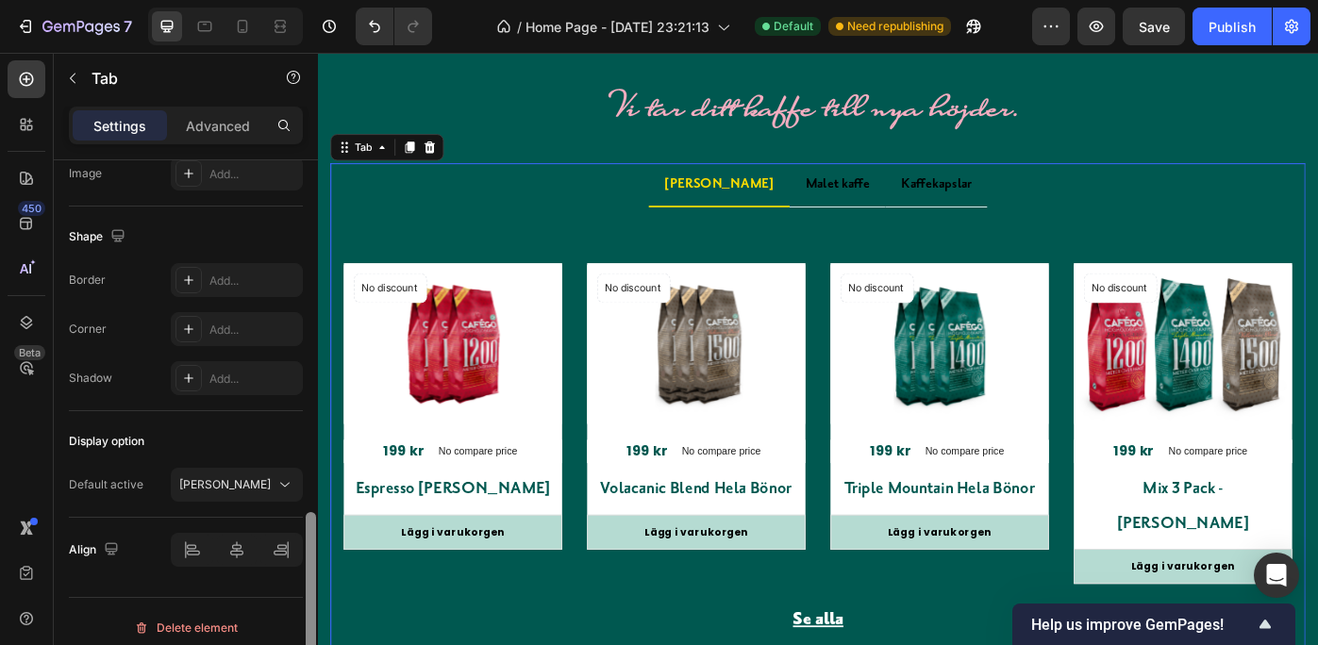
scroll to position [913, 0]
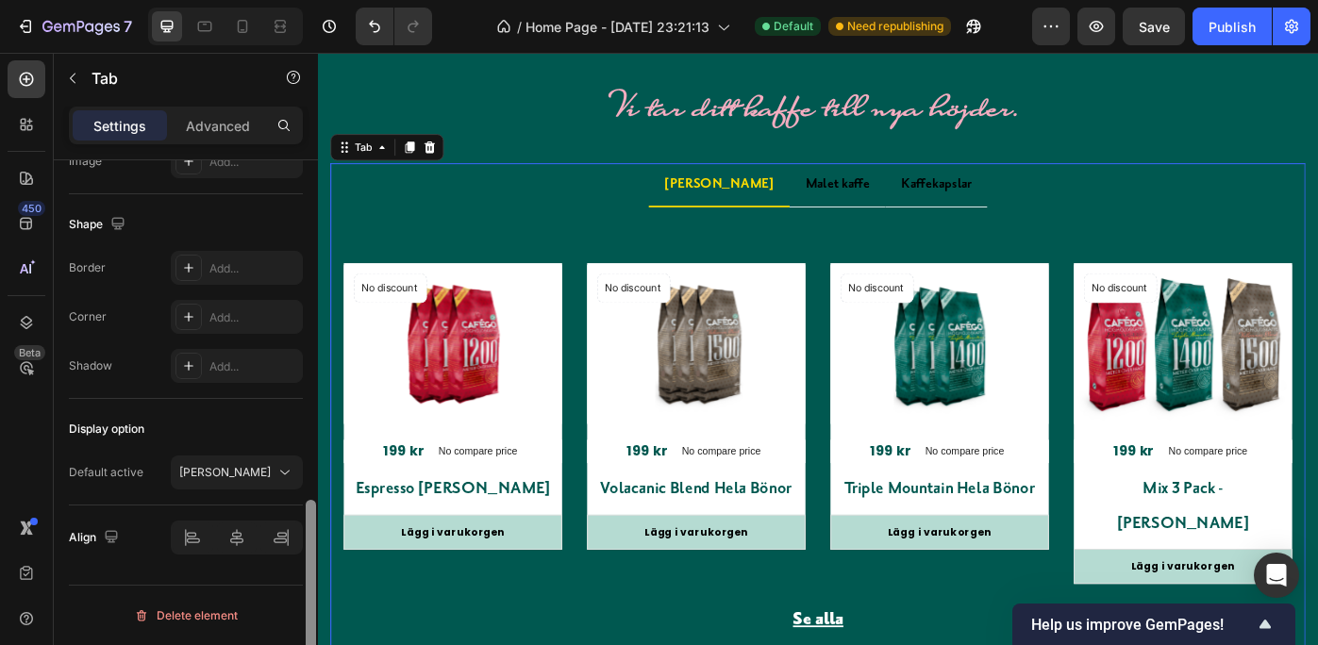
drag, startPoint x: 308, startPoint y: 558, endPoint x: 309, endPoint y: 611, distance: 53.8
click at [309, 611] on div at bounding box center [311, 599] width 10 height 199
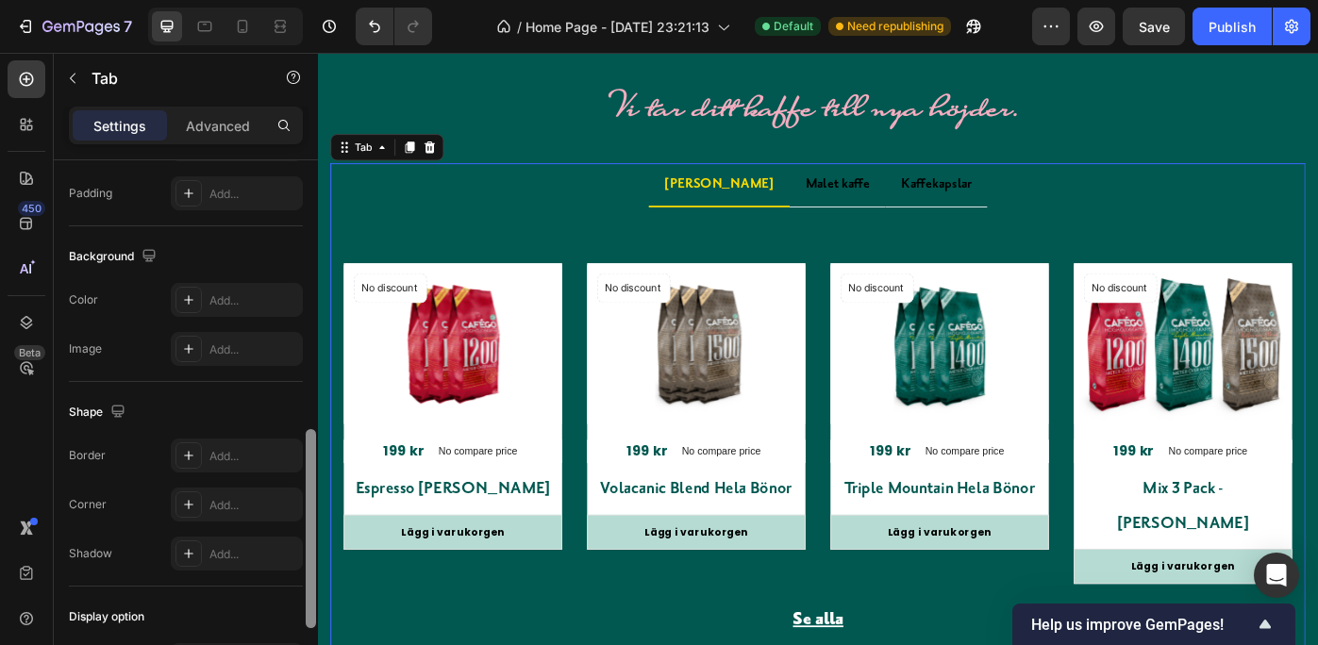
scroll to position [715, 0]
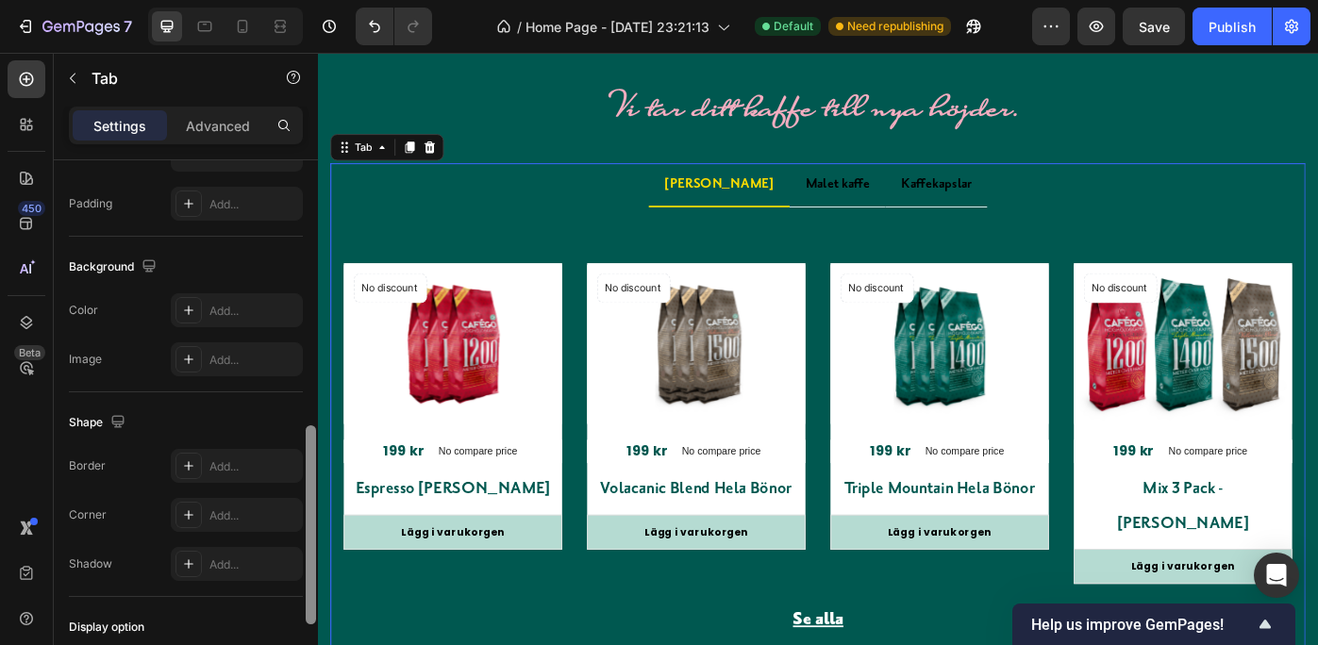
drag, startPoint x: 308, startPoint y: 576, endPoint x: 308, endPoint y: 503, distance: 73.6
click at [308, 503] on div at bounding box center [311, 525] width 10 height 199
click at [221, 124] on p "Advanced" at bounding box center [218, 126] width 64 height 20
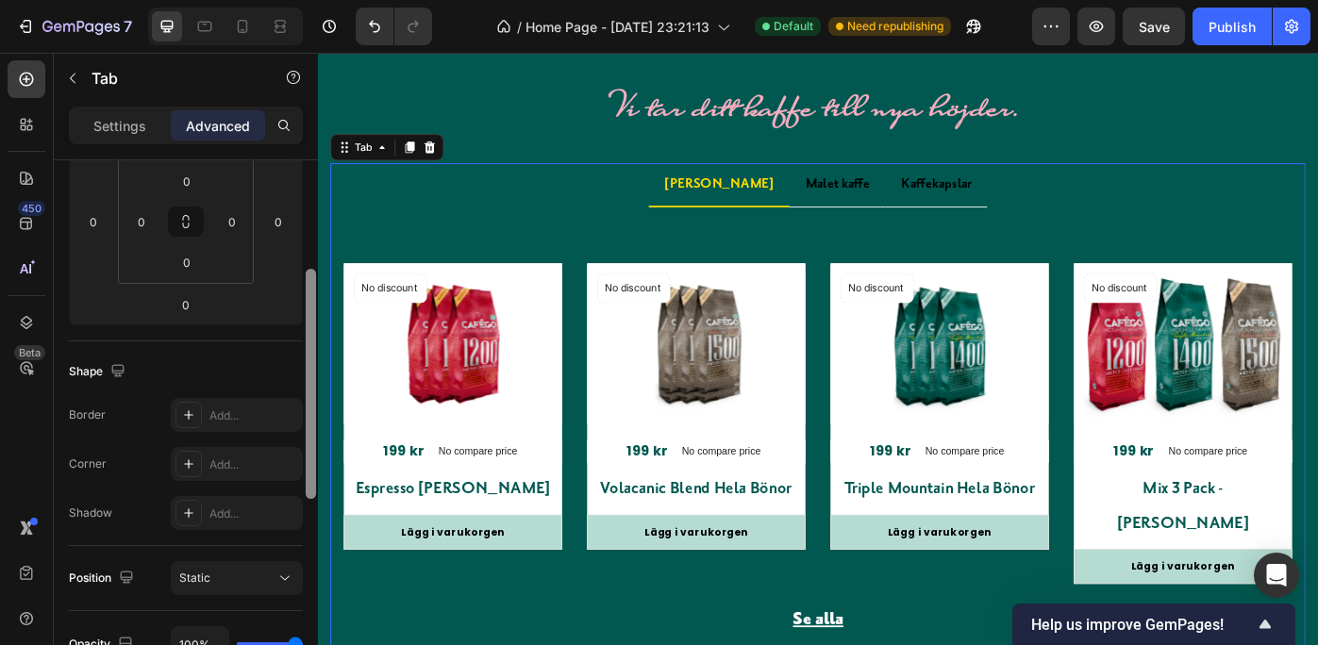
scroll to position [289, 0]
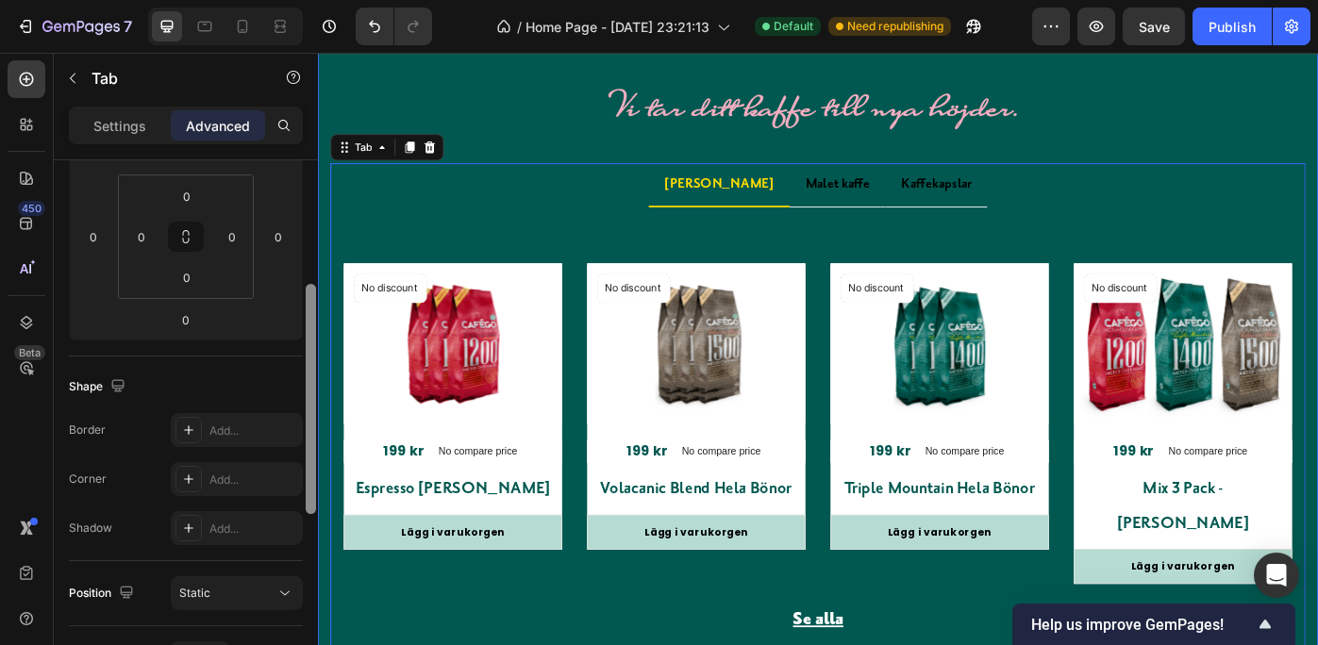
drag, startPoint x: 628, startPoint y: 533, endPoint x: 321, endPoint y: 269, distance: 405.5
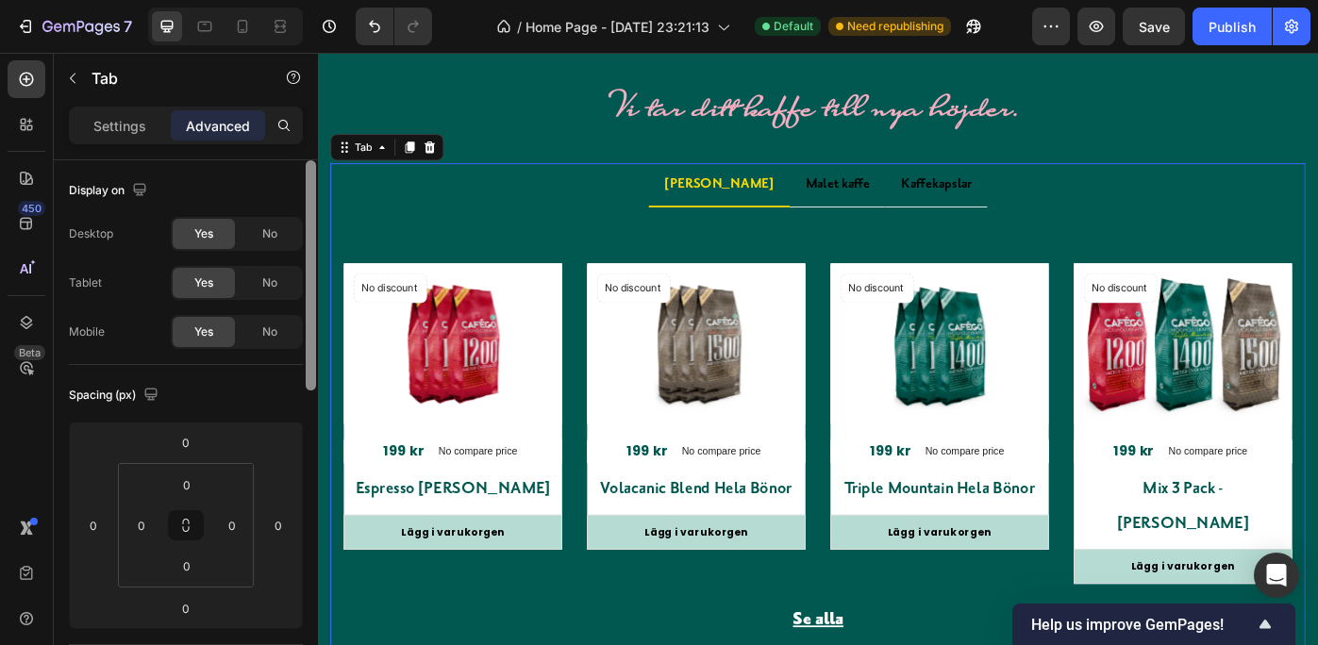
scroll to position [0, 0]
drag, startPoint x: 307, startPoint y: 314, endPoint x: 310, endPoint y: 140, distance: 174.6
click at [310, 140] on div "Settings Advanced Display on Desktop Yes No Tablet Yes No Mobile Yes No Spacing…" at bounding box center [186, 403] width 264 height 593
click at [108, 122] on p "Settings" at bounding box center [119, 126] width 53 height 20
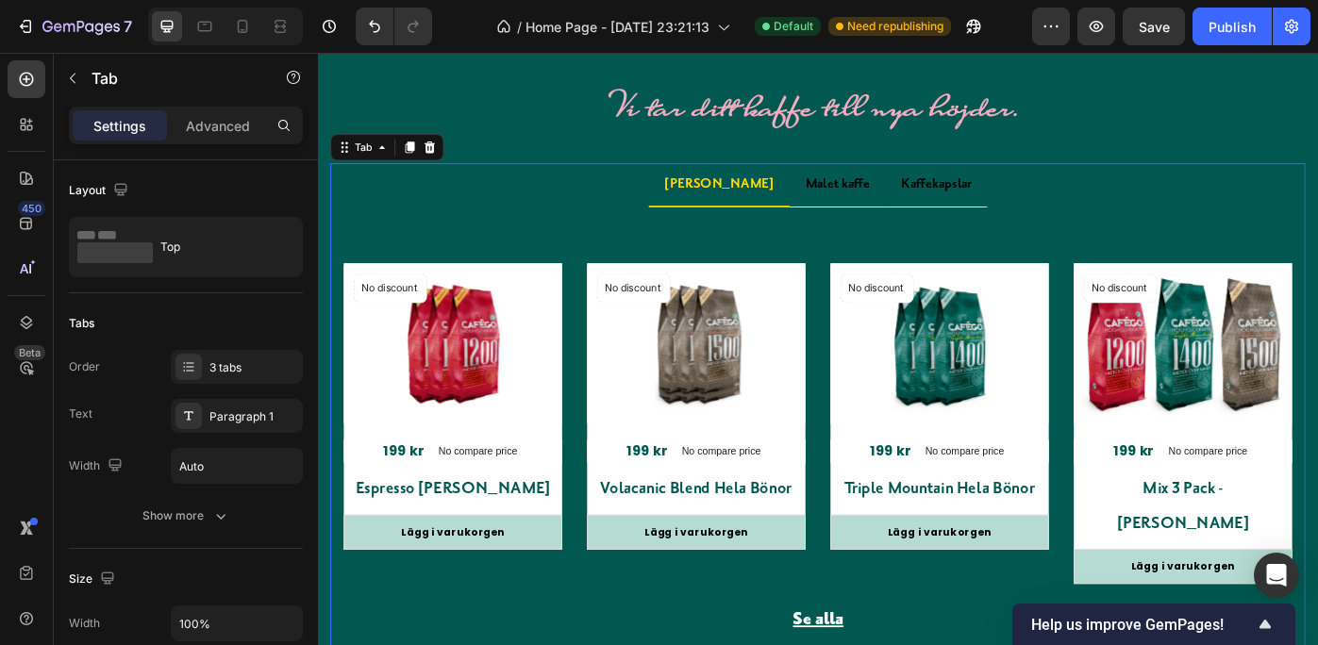
click at [756, 215] on p "[PERSON_NAME]" at bounding box center [772, 201] width 124 height 27
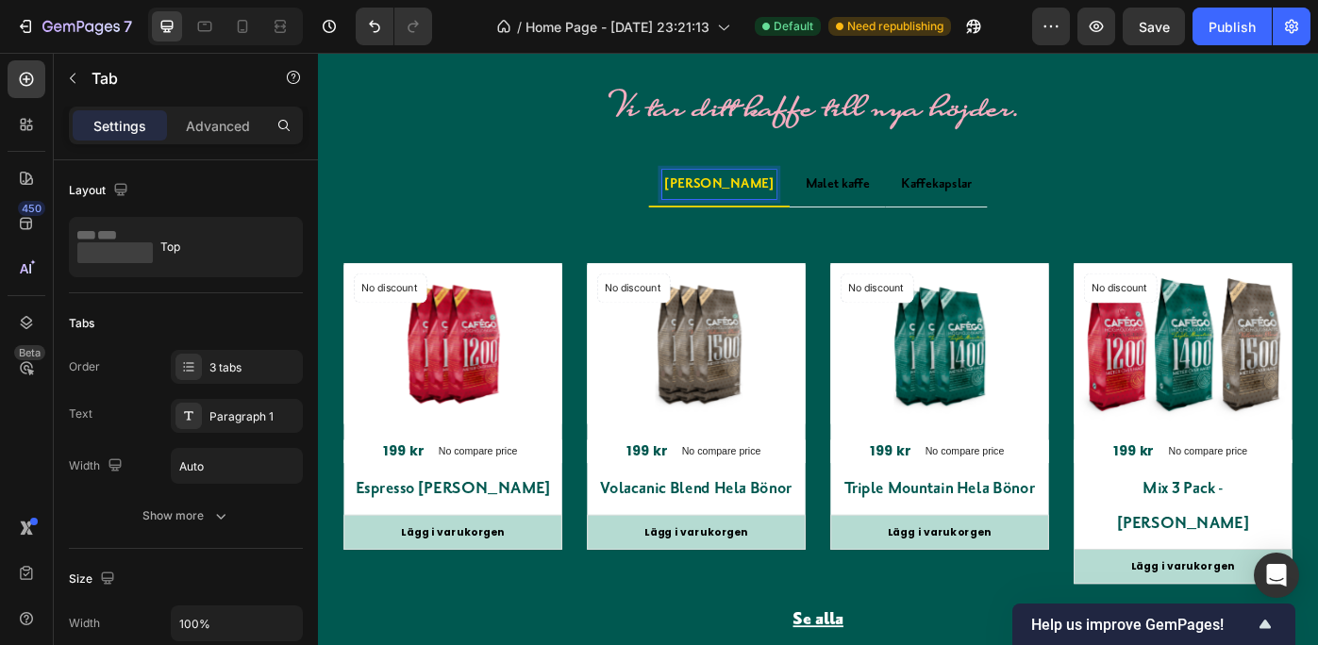
click at [775, 215] on p "[PERSON_NAME]" at bounding box center [772, 201] width 124 height 27
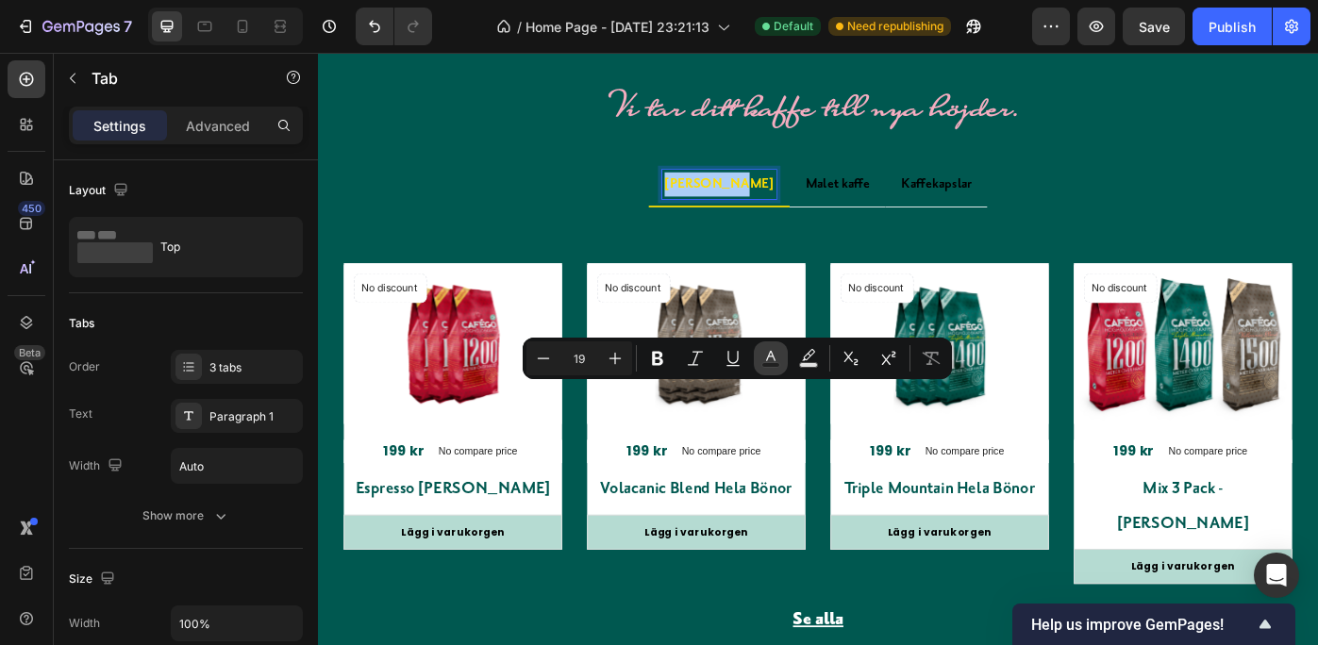
click at [769, 357] on icon "Editor contextual toolbar" at bounding box center [770, 356] width 9 height 10
type input "FFDD00"
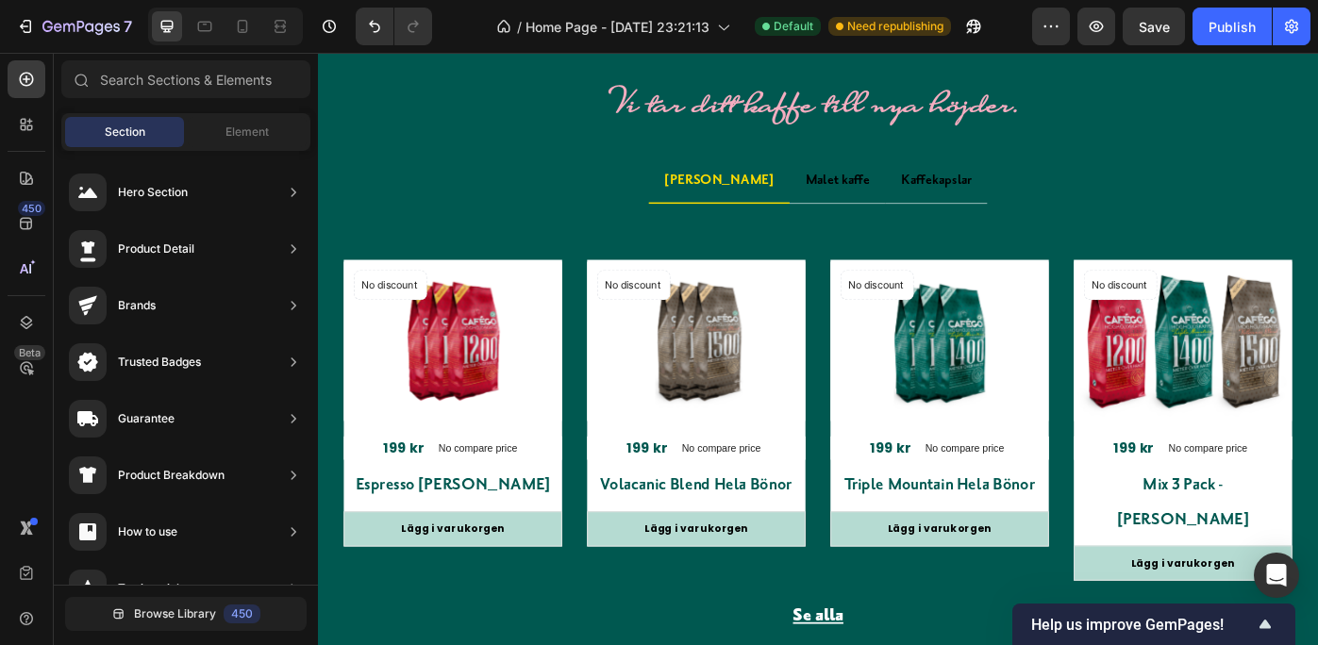
scroll to position [2865, 0]
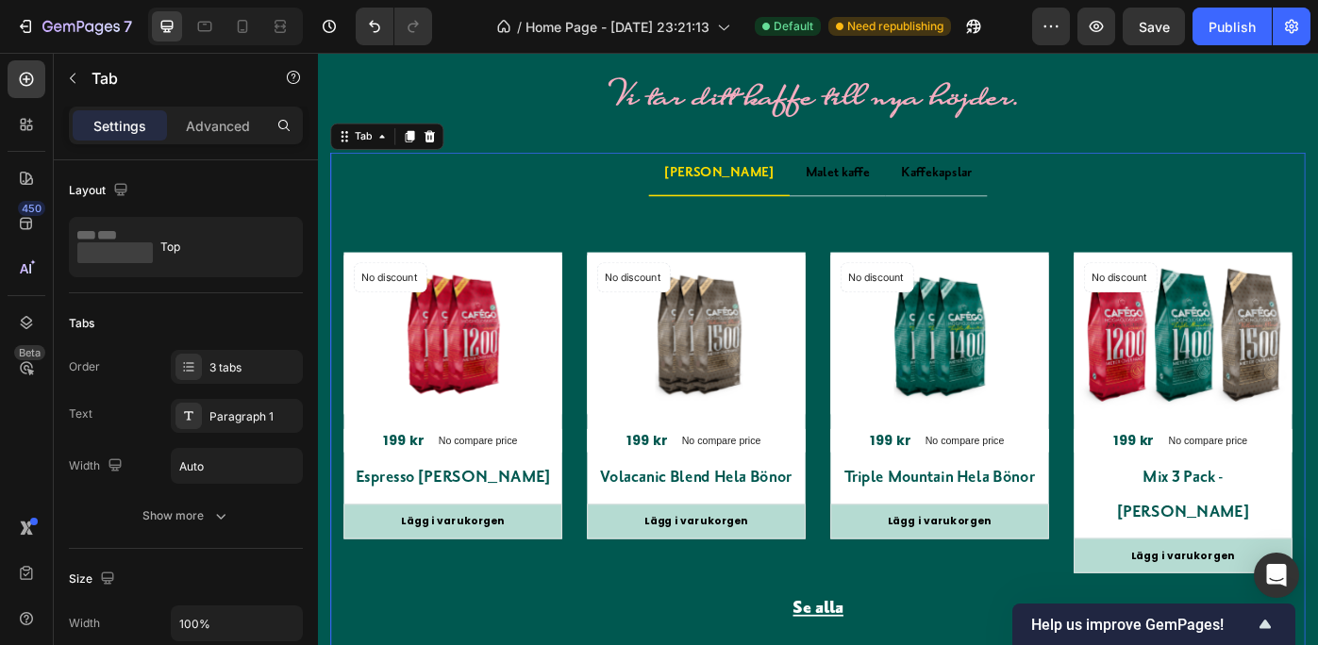
click at [770, 181] on p "[PERSON_NAME]" at bounding box center [772, 188] width 124 height 27
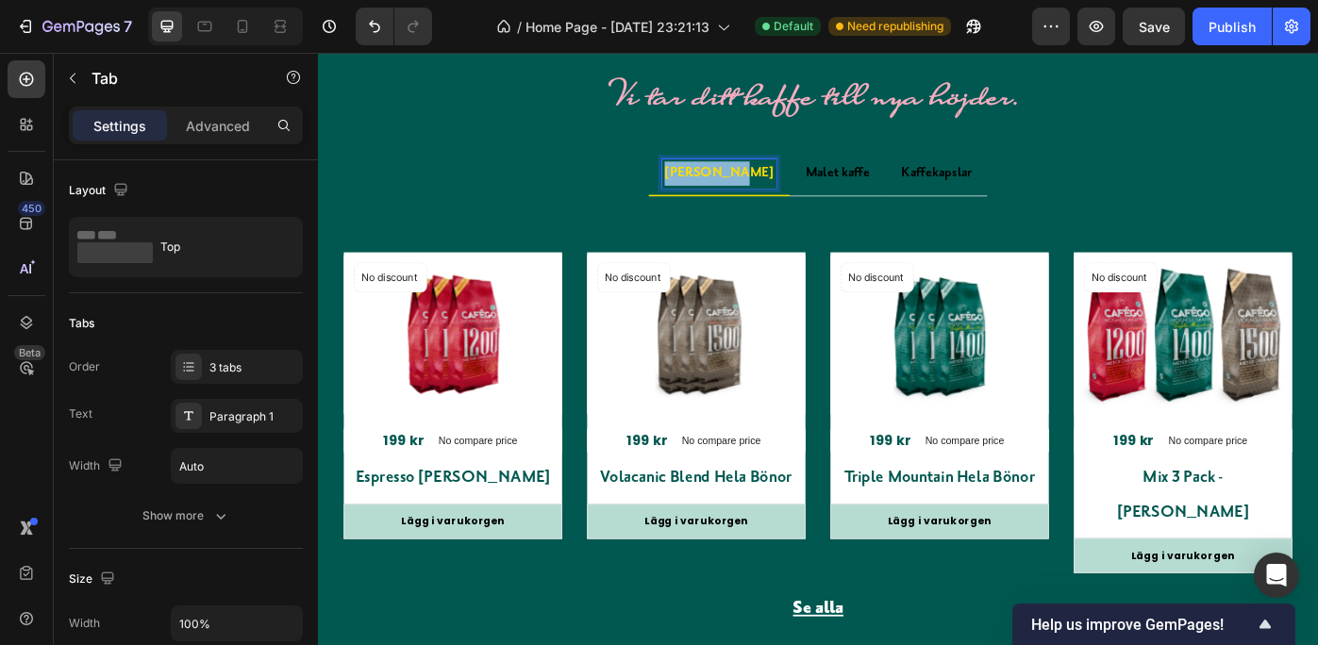
click at [770, 181] on p "[PERSON_NAME]" at bounding box center [772, 188] width 124 height 27
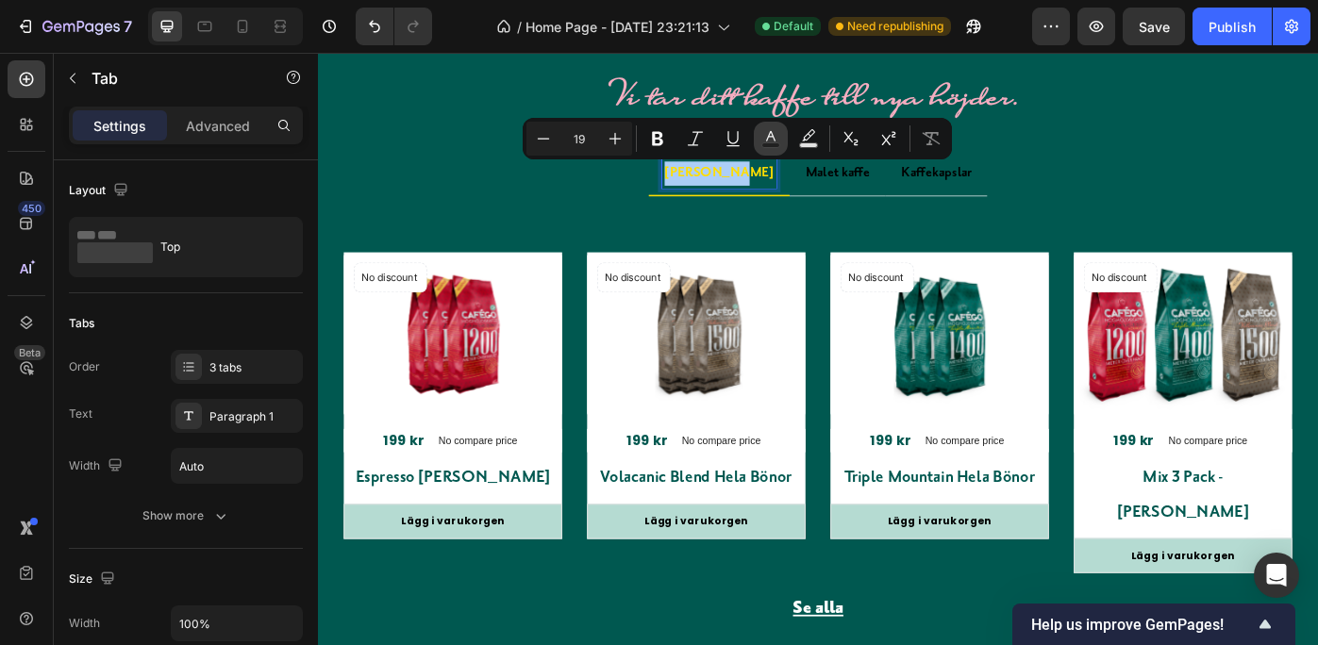
click at [765, 134] on icon "Editor contextual toolbar" at bounding box center [770, 138] width 19 height 19
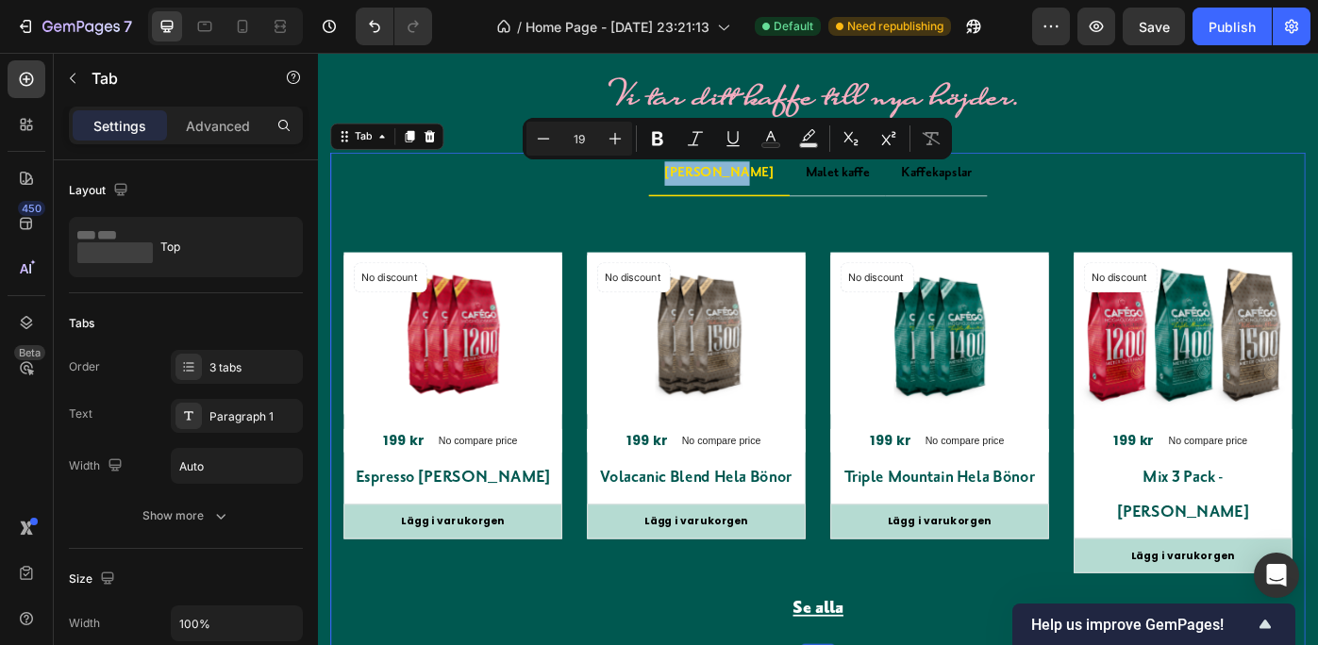
click at [782, 185] on p "[PERSON_NAME]" at bounding box center [772, 188] width 124 height 27
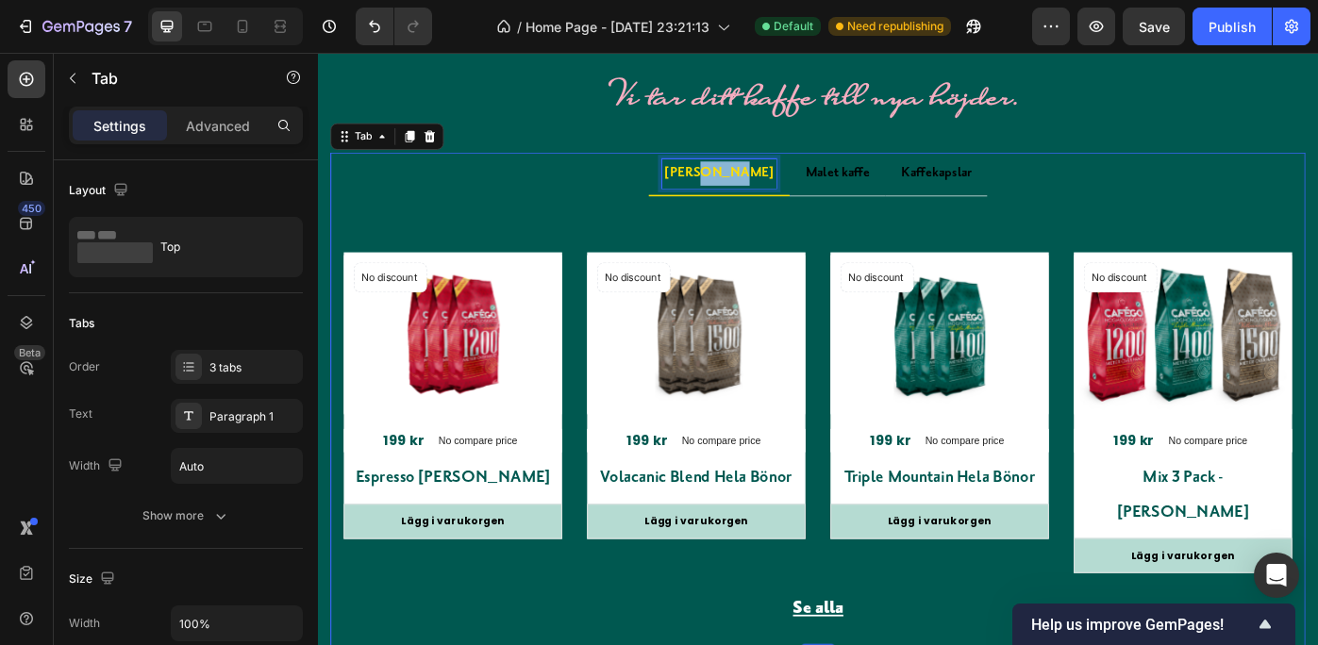
click at [782, 185] on p "[PERSON_NAME]" at bounding box center [772, 188] width 124 height 27
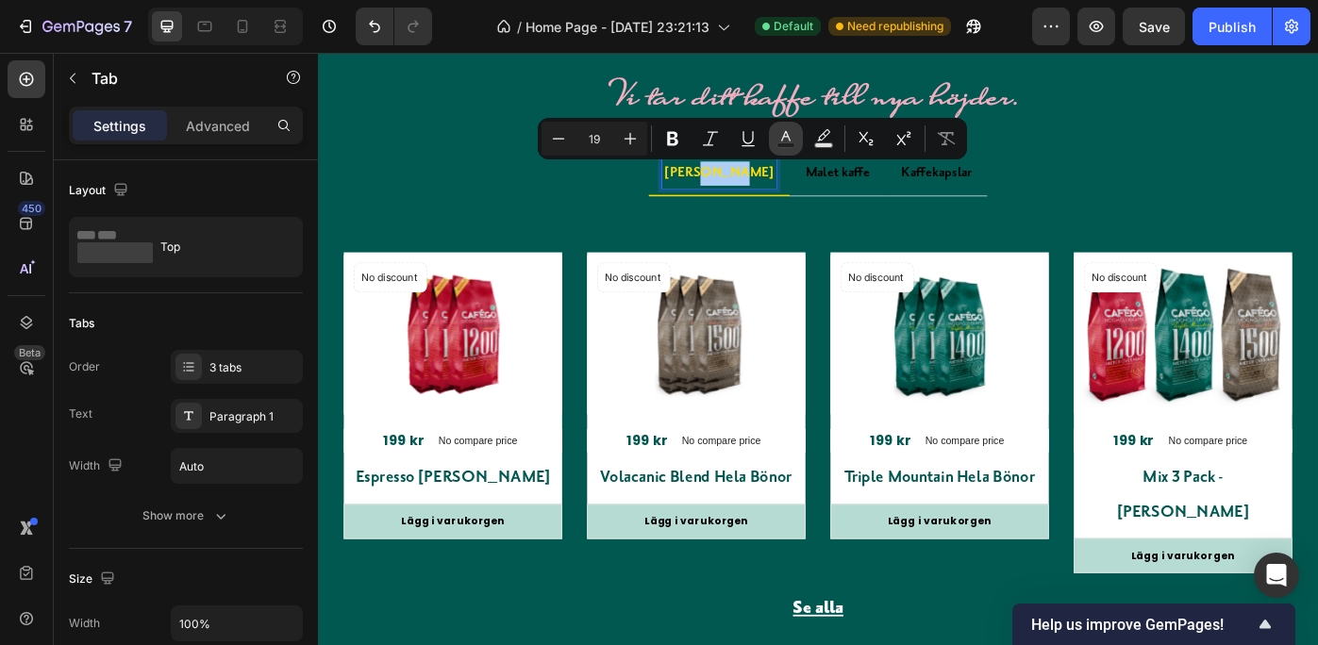
click at [785, 135] on icon "Editor contextual toolbar" at bounding box center [786, 138] width 19 height 19
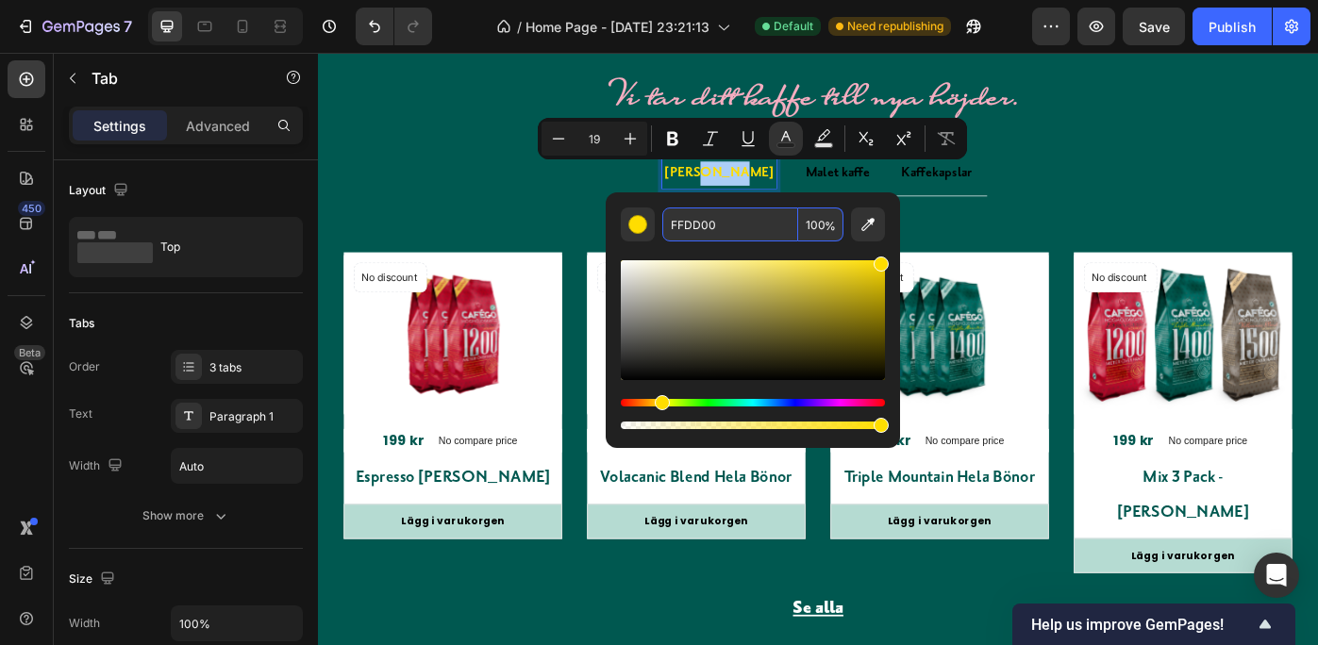
click at [730, 221] on input "FFDD00" at bounding box center [730, 225] width 136 height 34
paste input "b5dbd2"
type input "B5DBD2"
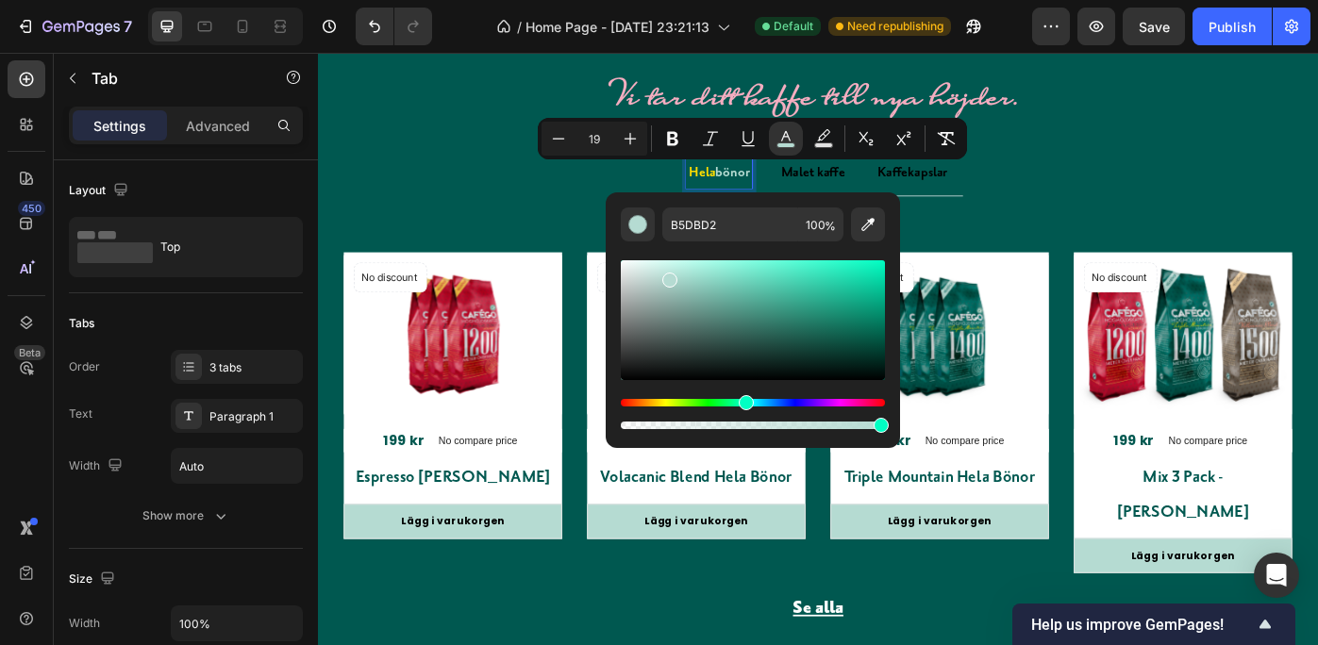
click at [738, 186] on p "Hela bönor" at bounding box center [772, 188] width 69 height 27
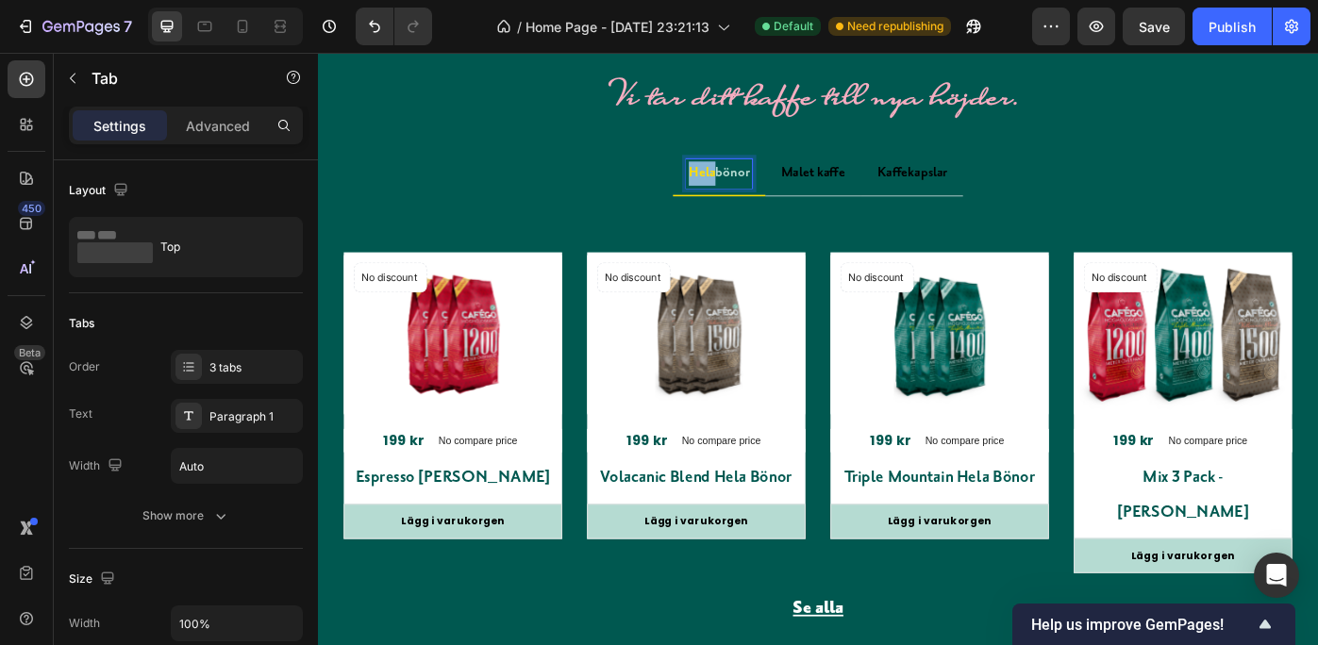
click at [738, 186] on p "Hela bönor" at bounding box center [772, 188] width 69 height 27
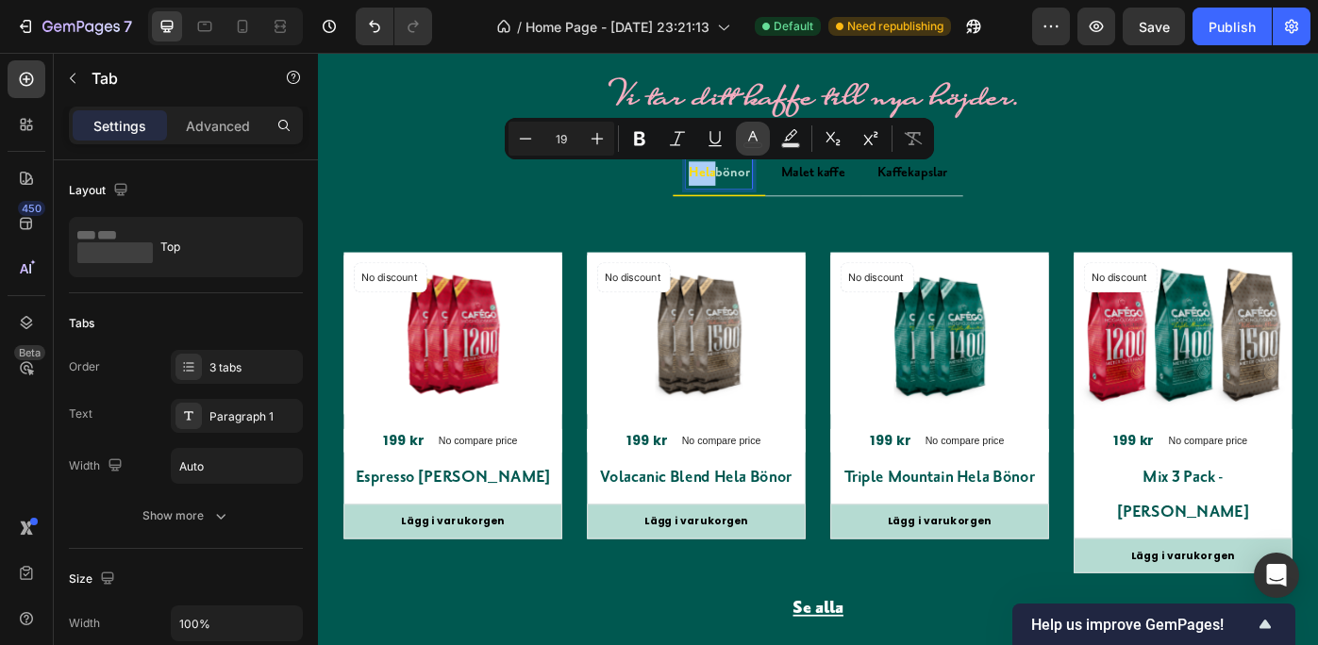
click at [757, 130] on icon "Editor contextual toolbar" at bounding box center [752, 138] width 19 height 19
type input "FFDD00"
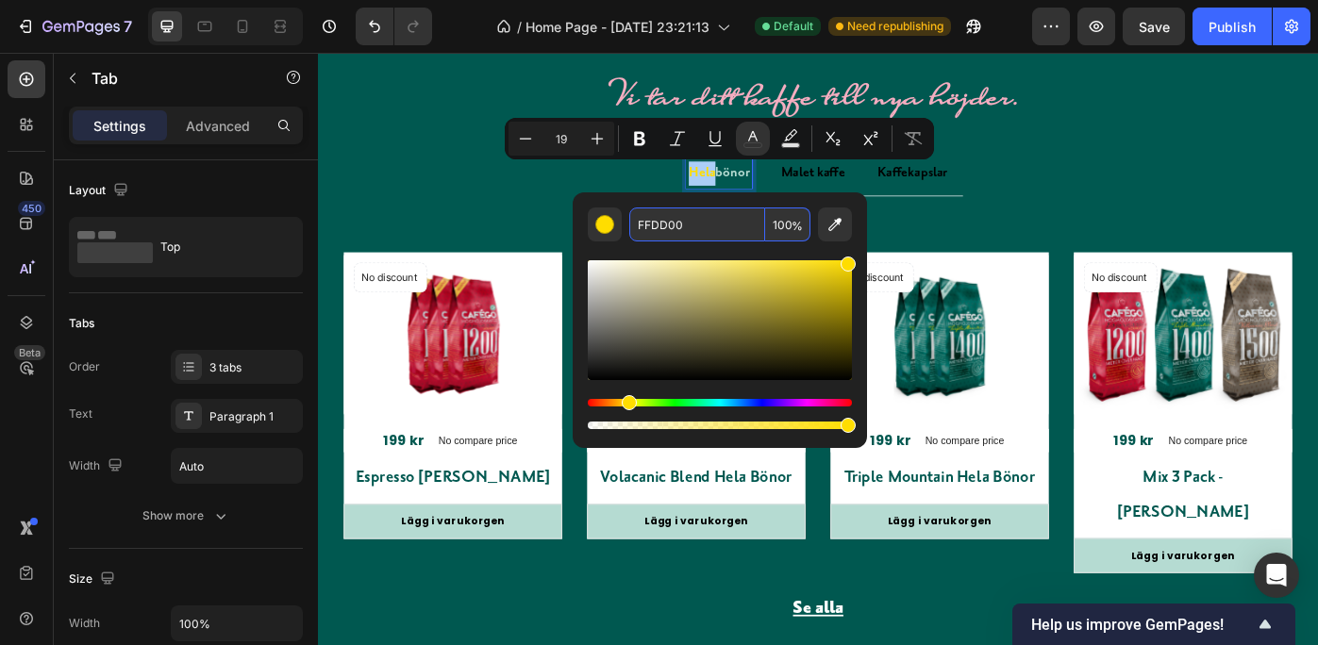
click at [702, 220] on input "FFDD00" at bounding box center [697, 225] width 136 height 34
paste input "b5dbd2"
type input "B5DBD2"
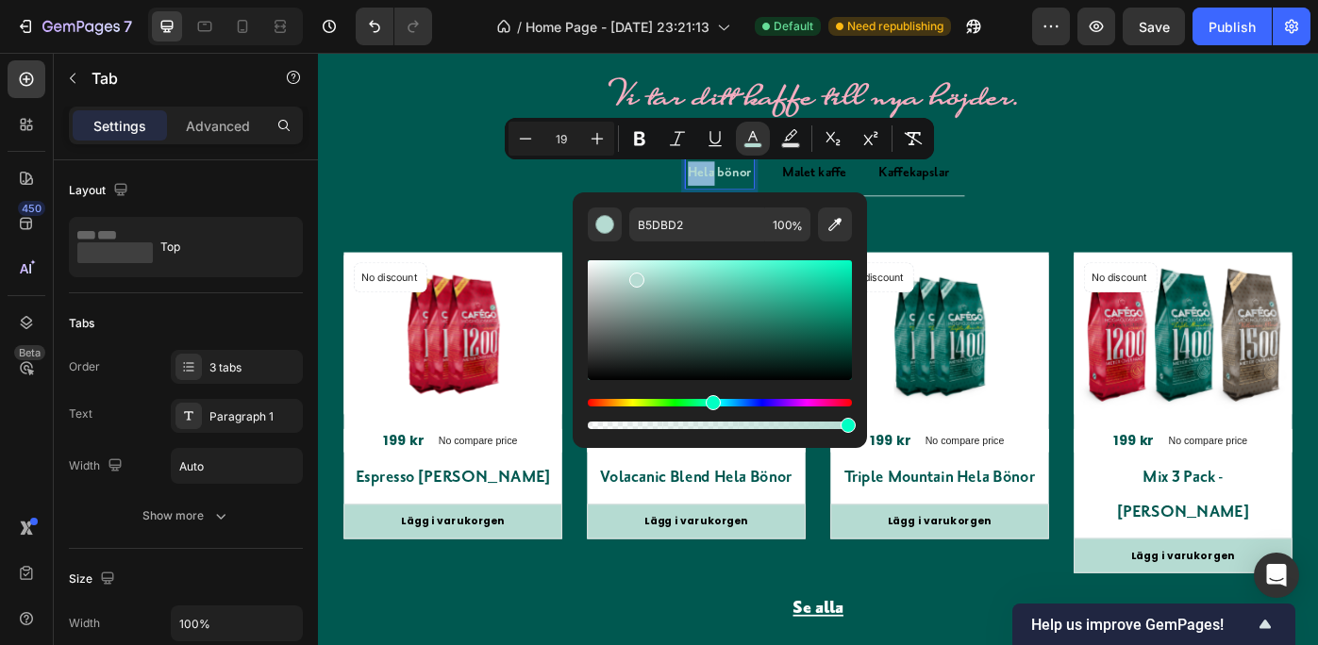
click at [1212, 215] on div "Title Line No discount Not be displayed when published Product Badge (P) Images…" at bounding box center [884, 470] width 1104 height 510
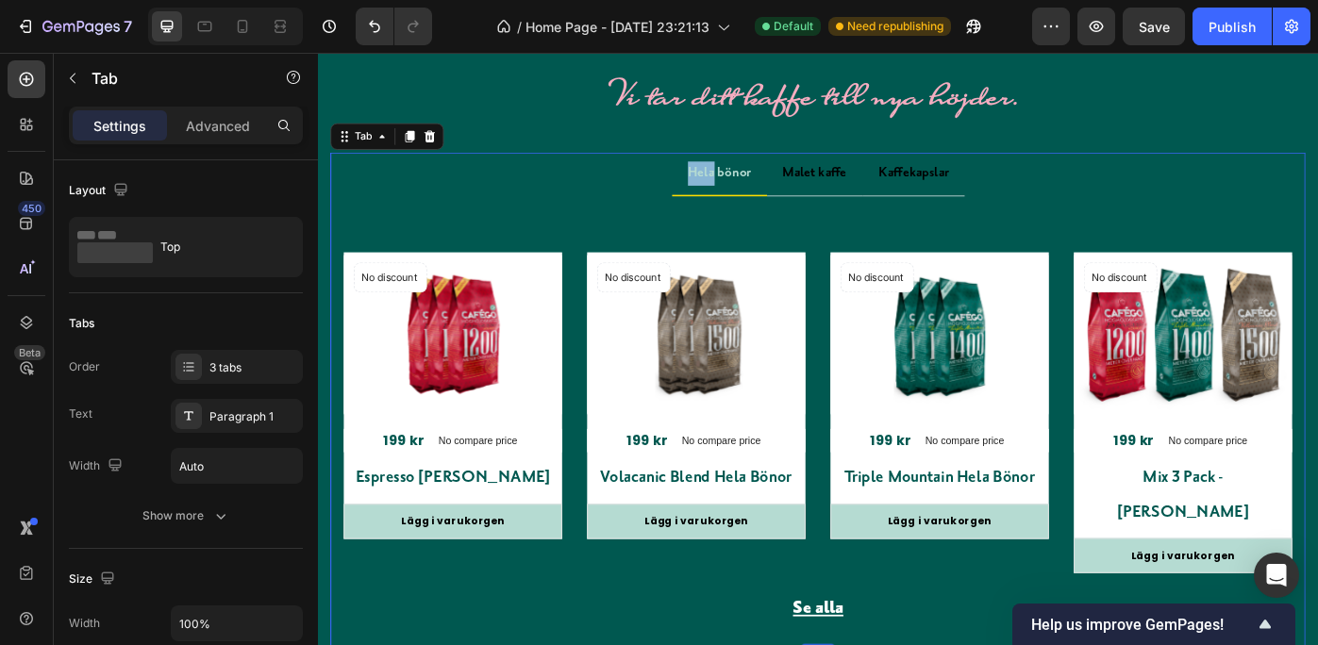
click at [1232, 204] on ul "Hela bönor Malet kaffe Kaffekapslar" at bounding box center [884, 190] width 1104 height 50
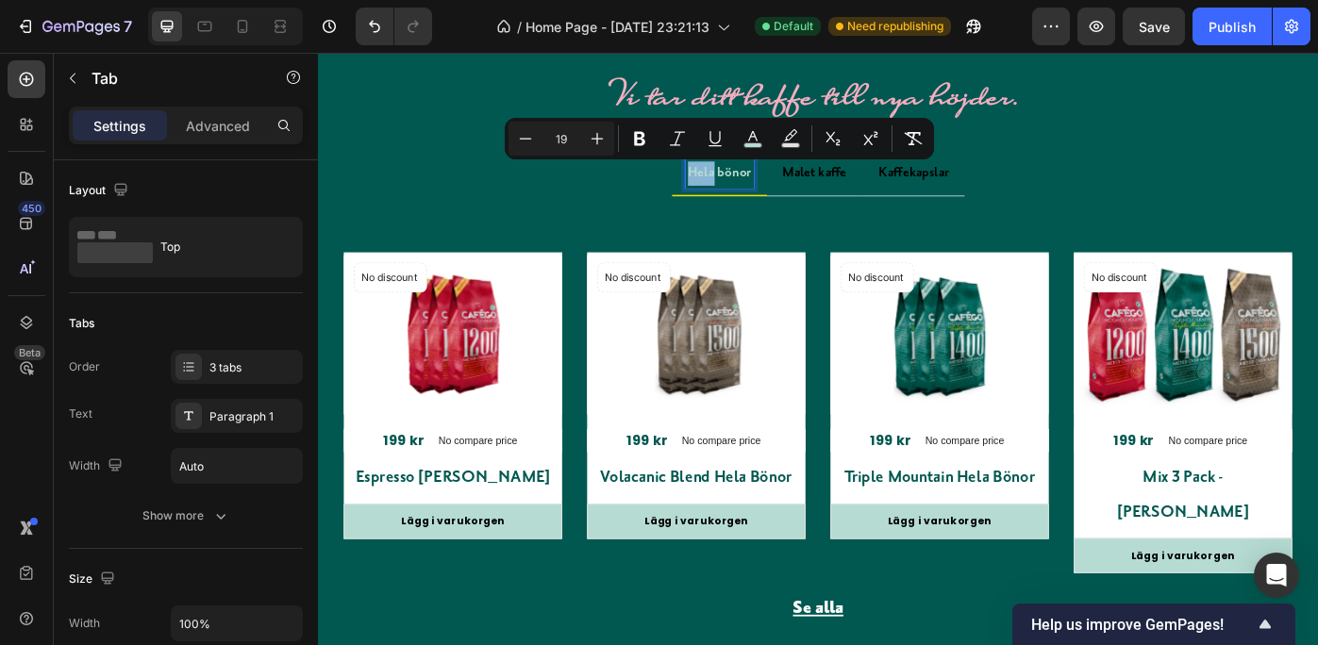
click at [740, 184] on span "Hela" at bounding box center [752, 188] width 30 height 18
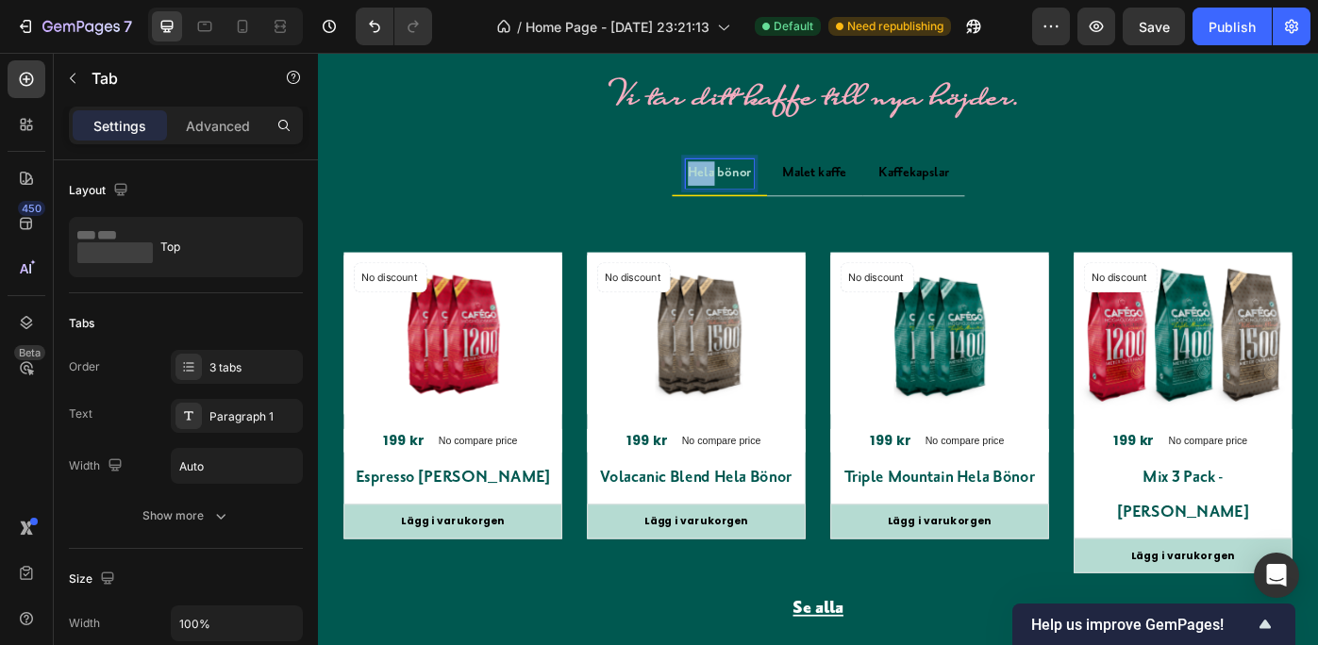
click at [740, 184] on span "Hela" at bounding box center [752, 188] width 30 height 18
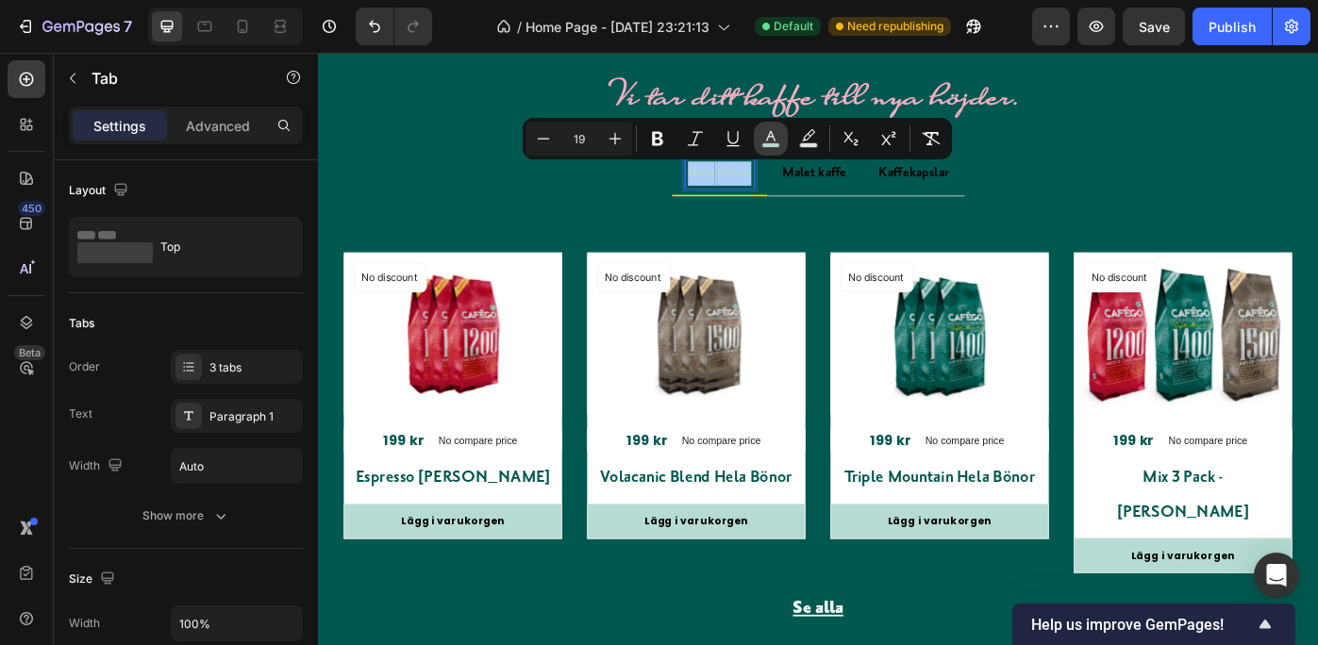
click at [770, 131] on icon "Editor contextual toolbar" at bounding box center [770, 136] width 9 height 10
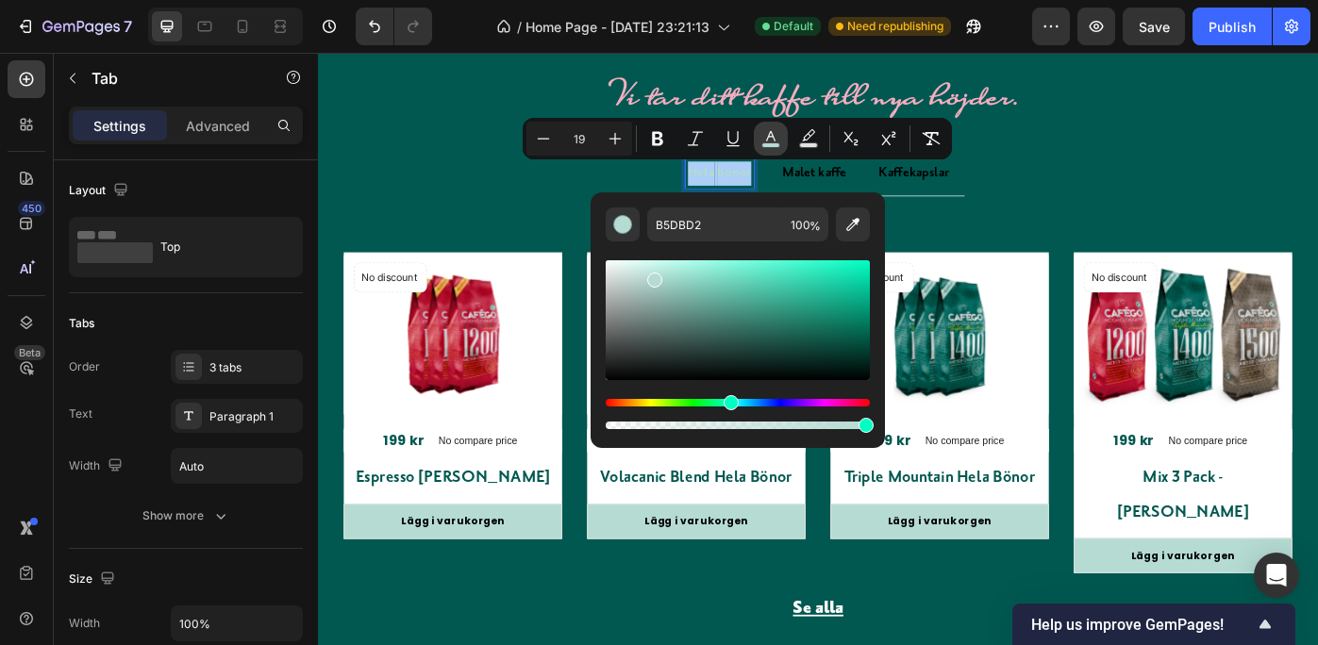
click at [770, 131] on icon "Editor contextual toolbar" at bounding box center [770, 136] width 9 height 10
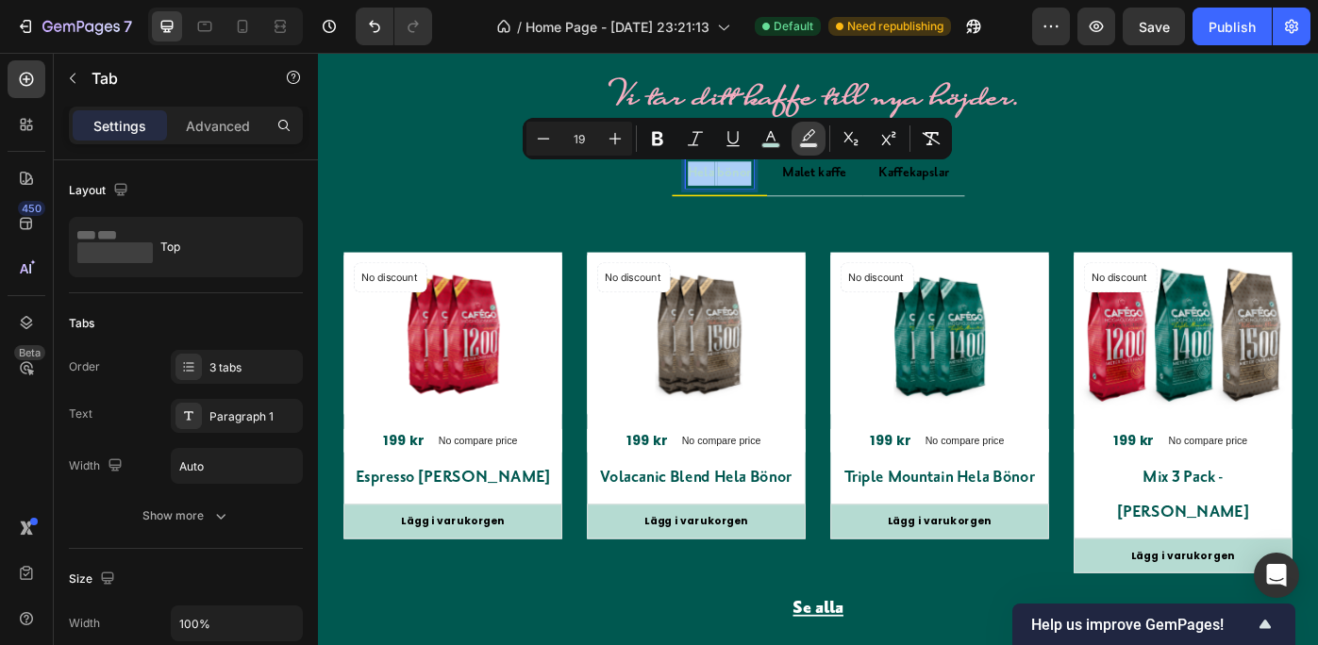
click at [805, 134] on icon "Editor contextual toolbar" at bounding box center [808, 138] width 19 height 19
type input "000000"
type input "77"
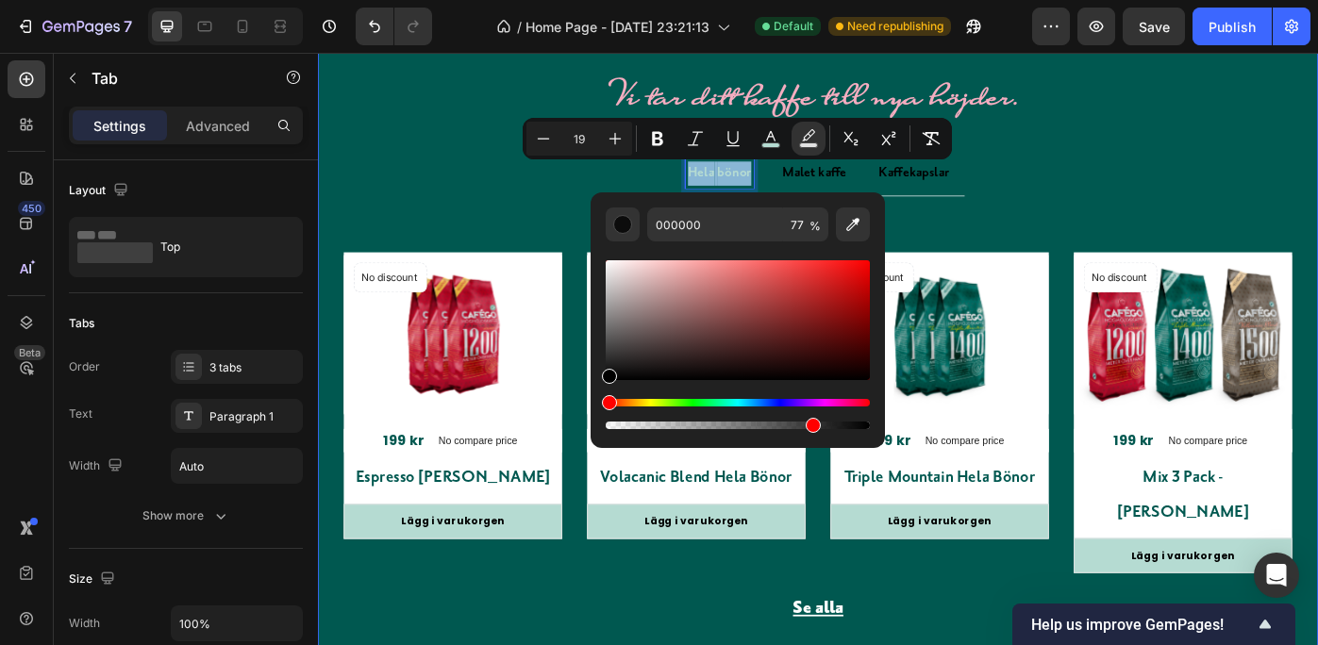
click at [1218, 161] on div "Vår kaffekollektion Heading Vi tar ditt kaffe till nya höjder. Text block Row H…" at bounding box center [884, 381] width 1104 height 744
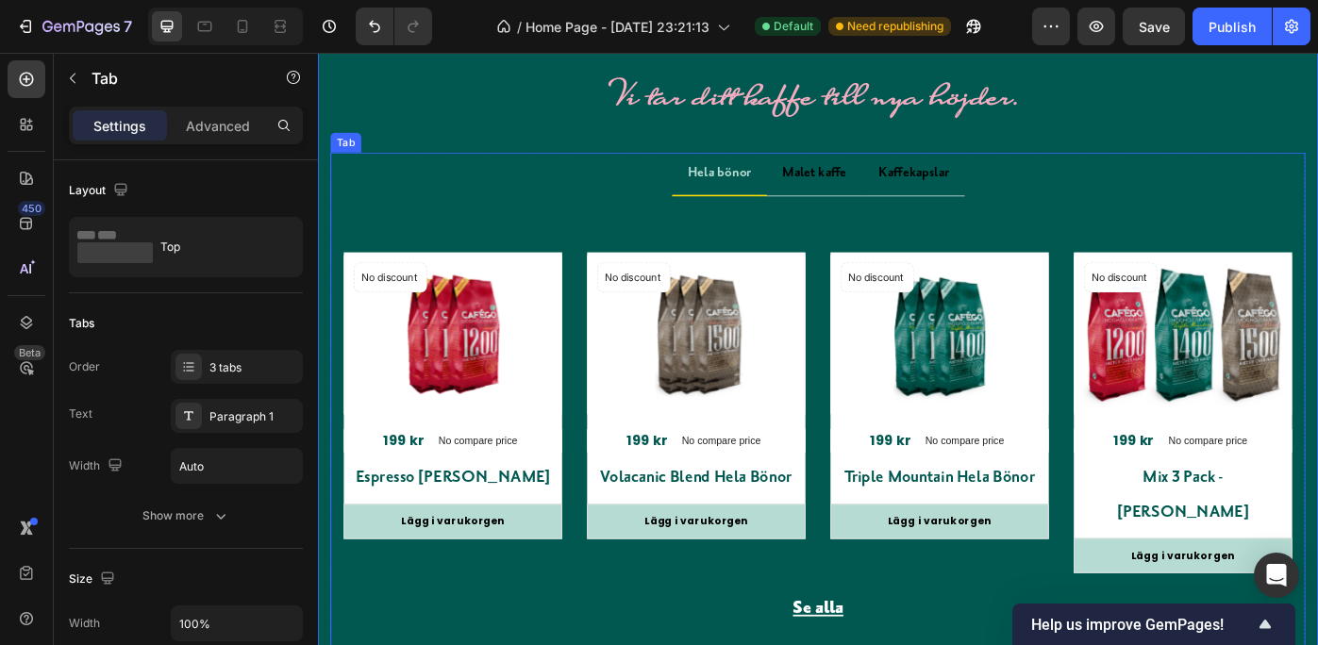
click at [758, 188] on span "Hela" at bounding box center [752, 188] width 30 height 18
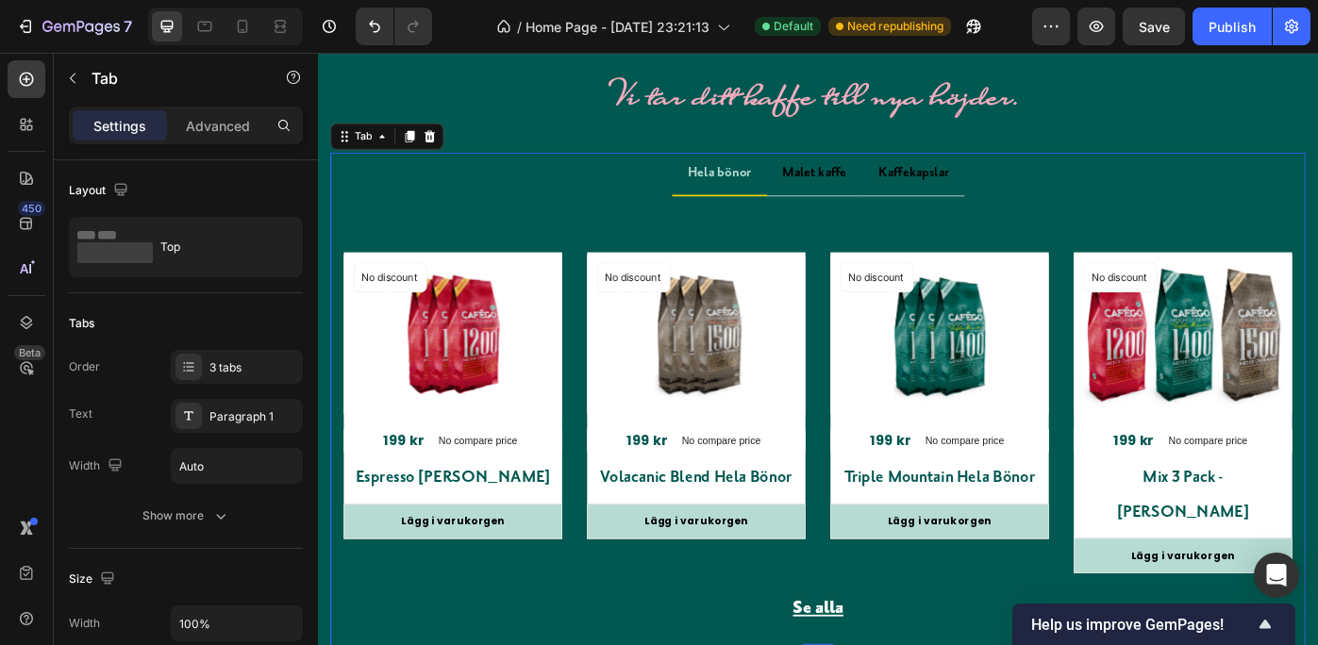
click at [741, 213] on li "Hela bönor" at bounding box center [773, 190] width 108 height 50
click at [741, 208] on li "Hela bönor" at bounding box center [773, 190] width 108 height 50
click at [1223, 22] on div "Publish" at bounding box center [1232, 27] width 47 height 20
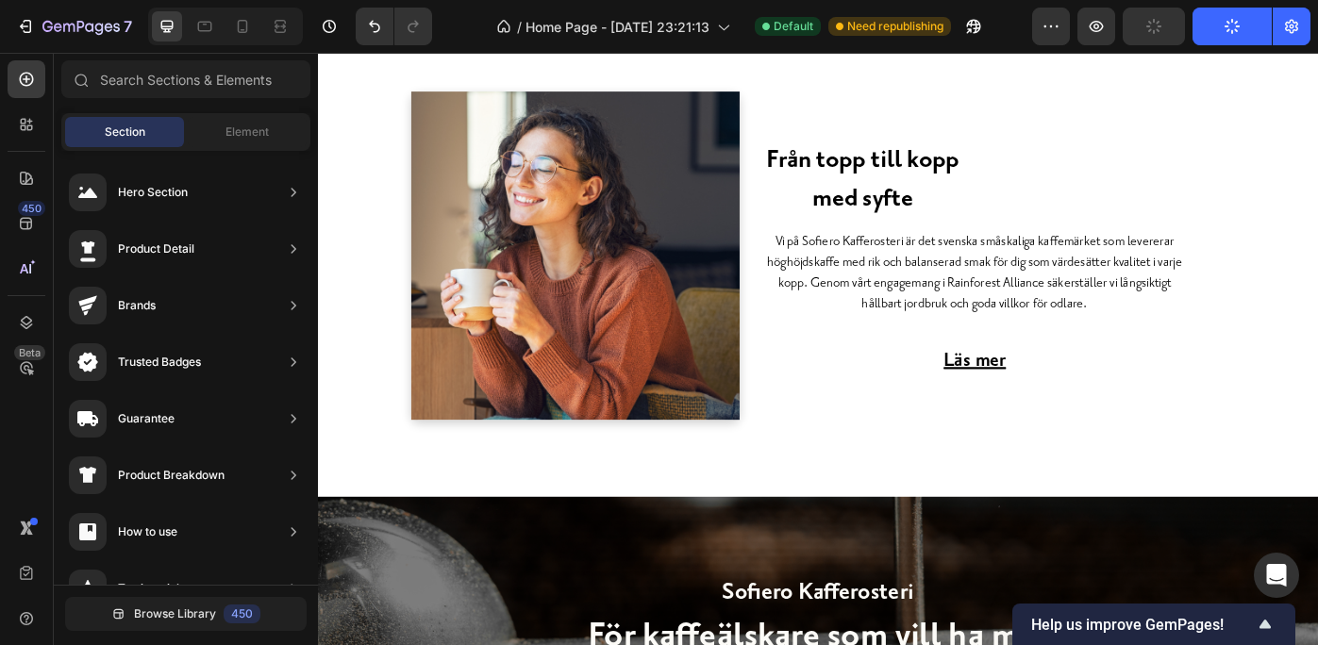
scroll to position [3602, 0]
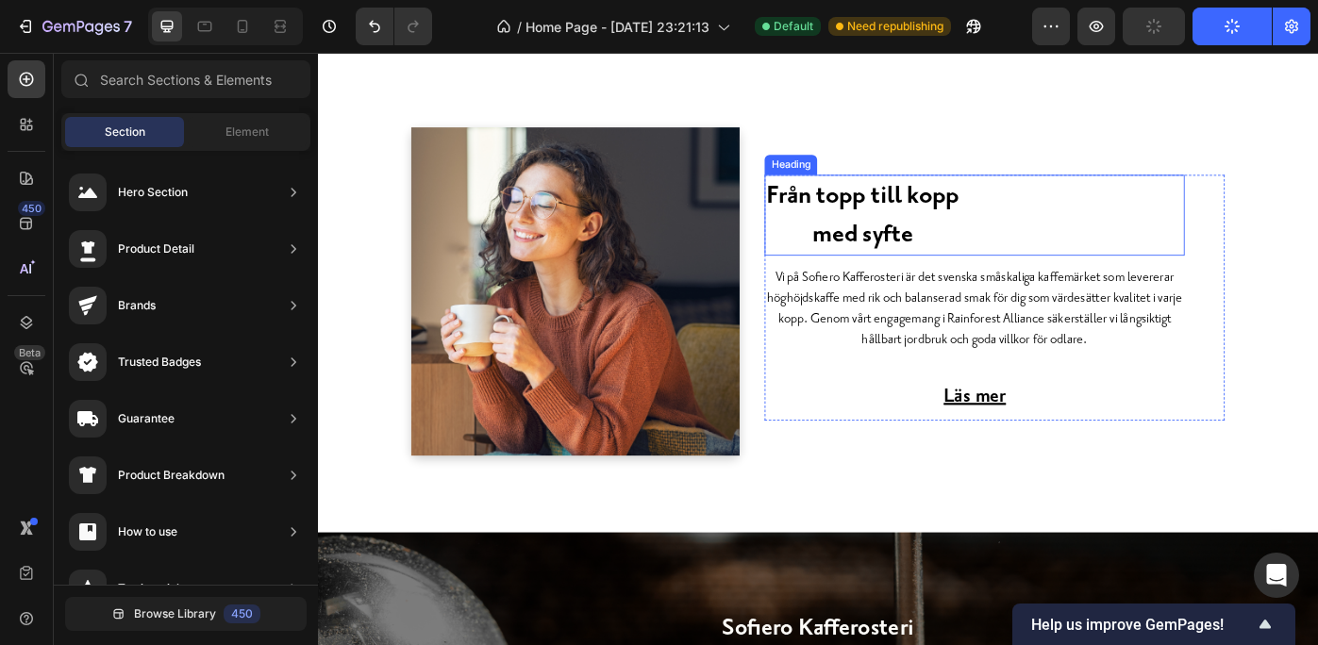
click at [1045, 251] on h2 "Från topp till kopp med syfte" at bounding box center [935, 237] width 222 height 92
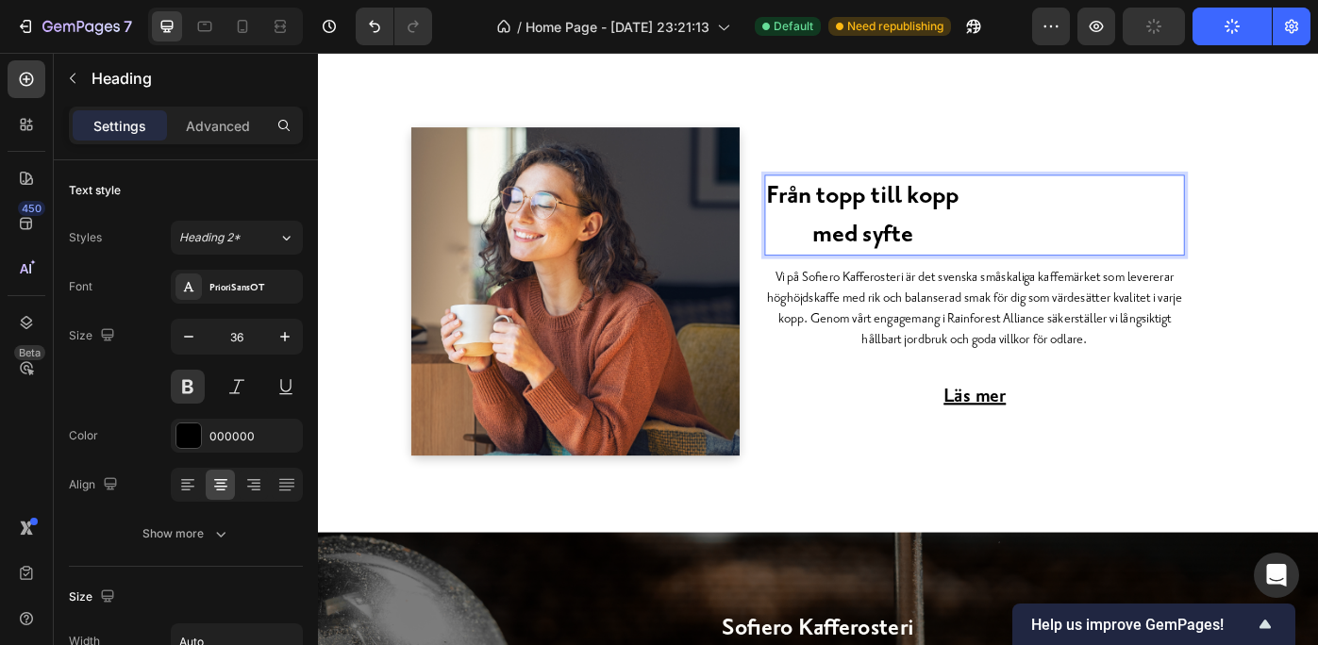
click at [909, 262] on strong "med syfte" at bounding box center [934, 259] width 115 height 34
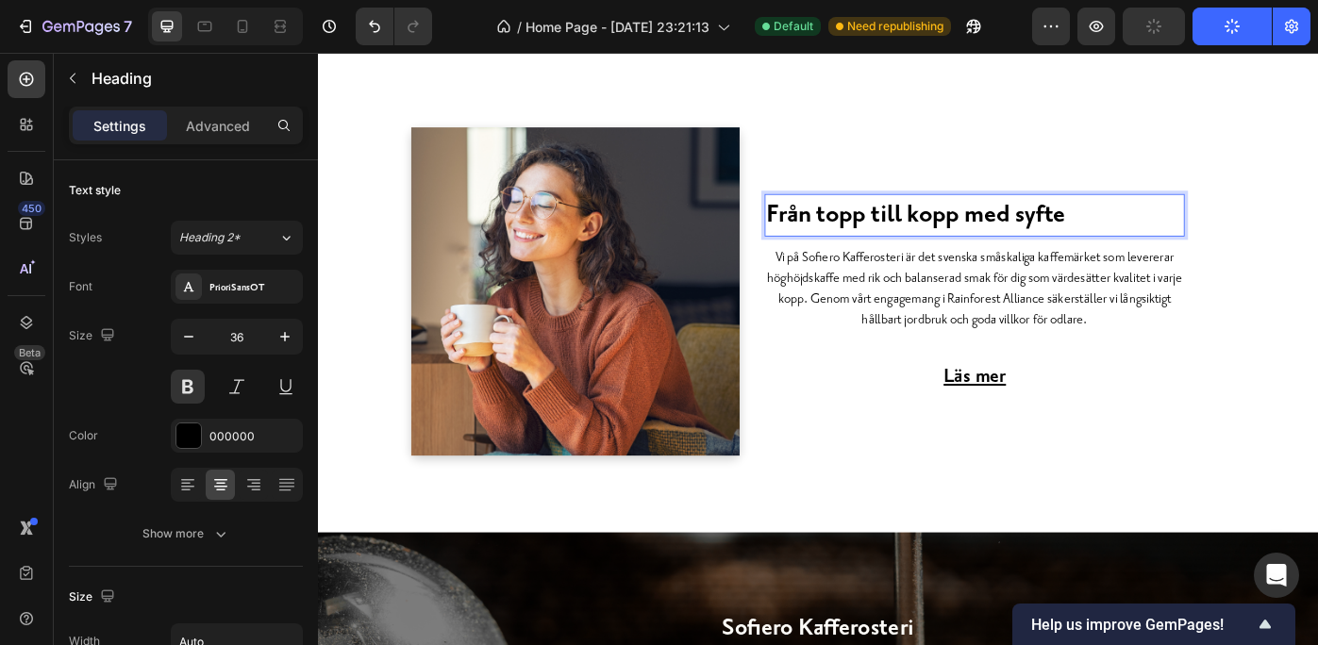
scroll to position [3624, 0]
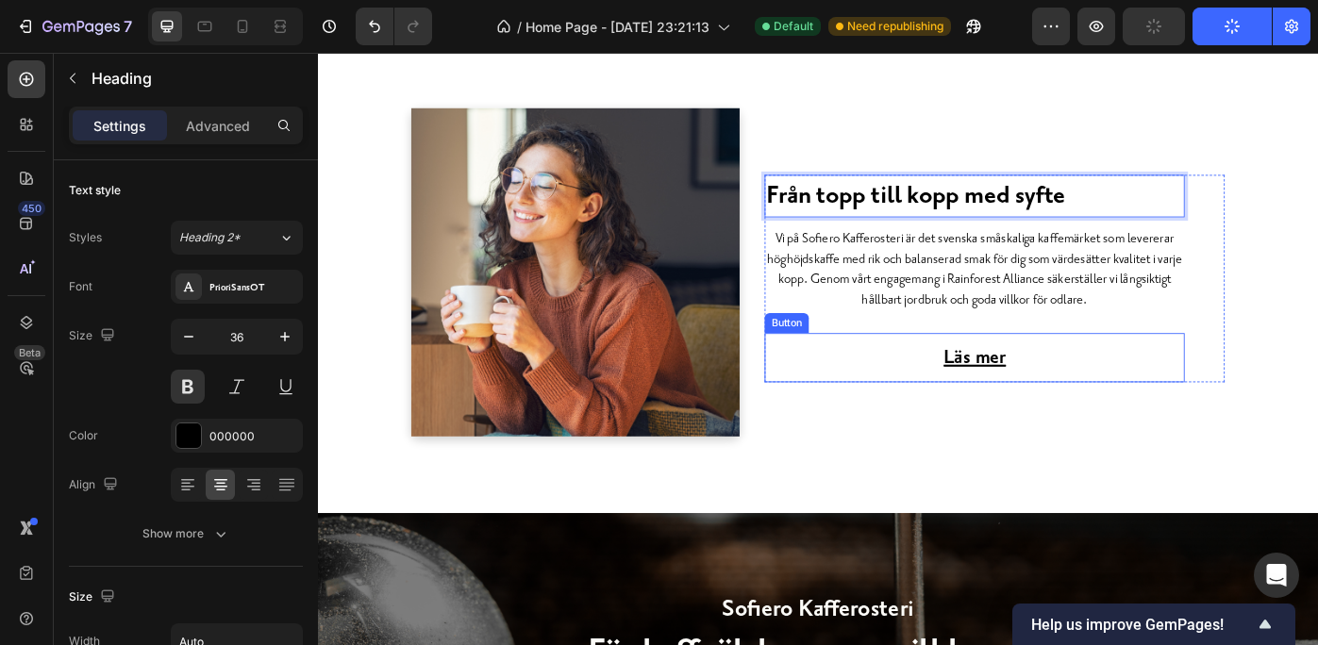
click at [1222, 401] on div "Läs mer Button" at bounding box center [1062, 398] width 476 height 56
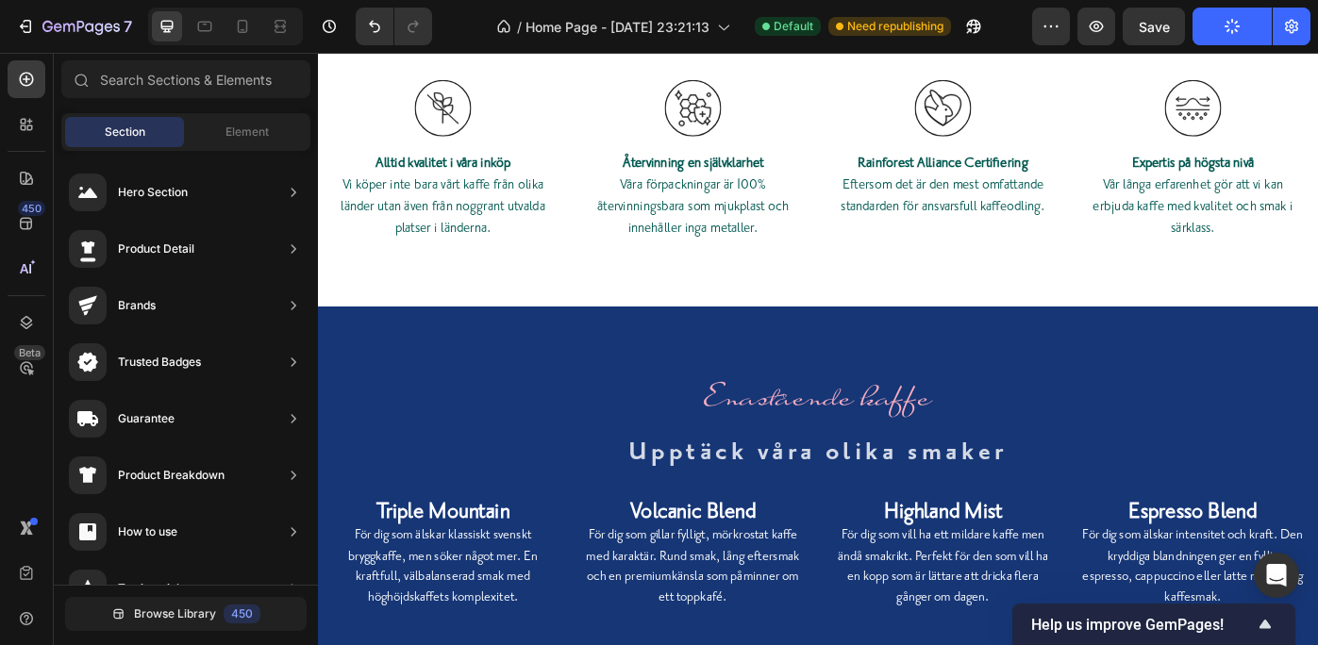
scroll to position [5808, 0]
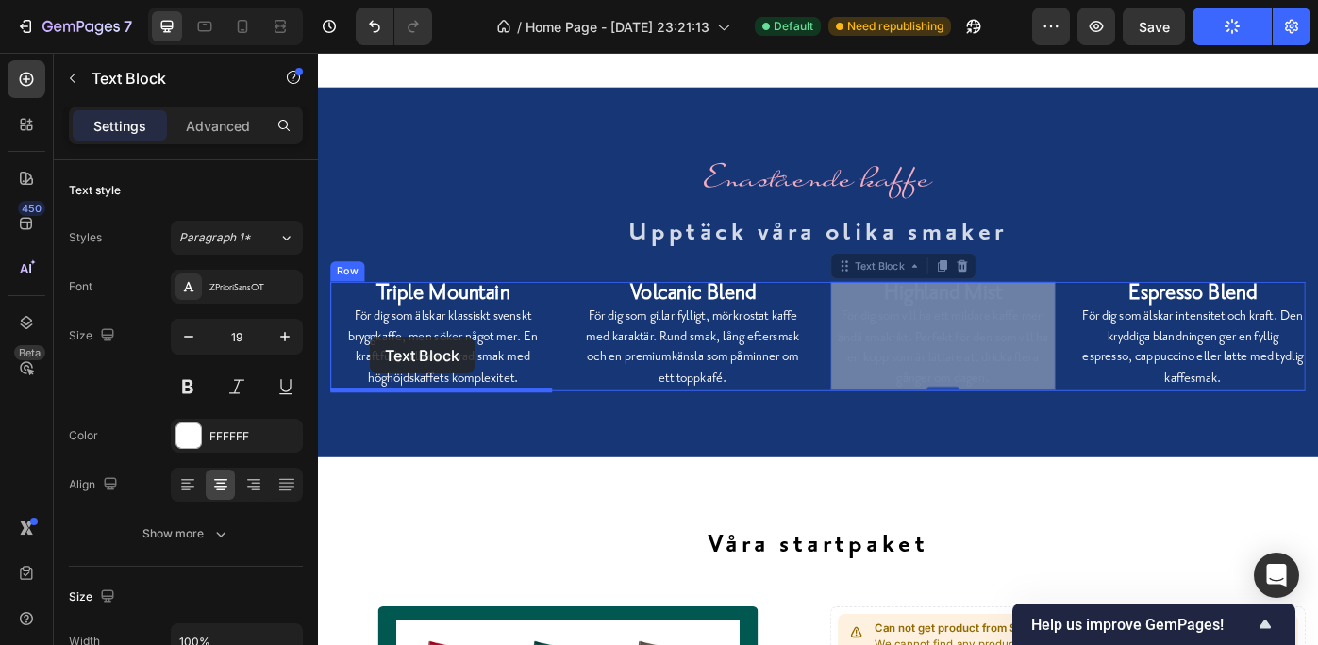
drag, startPoint x: 1055, startPoint y: 365, endPoint x: 376, endPoint y: 375, distance: 678.5
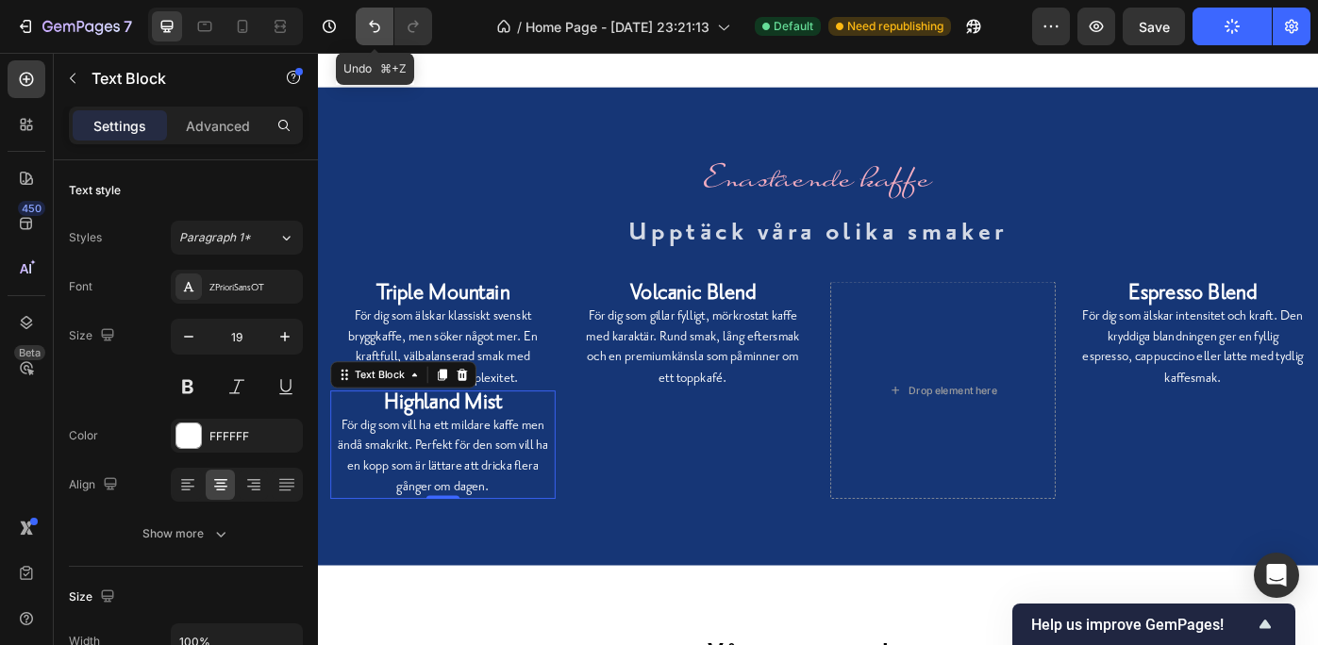
click at [374, 22] on icon "Undo/Redo" at bounding box center [374, 26] width 19 height 19
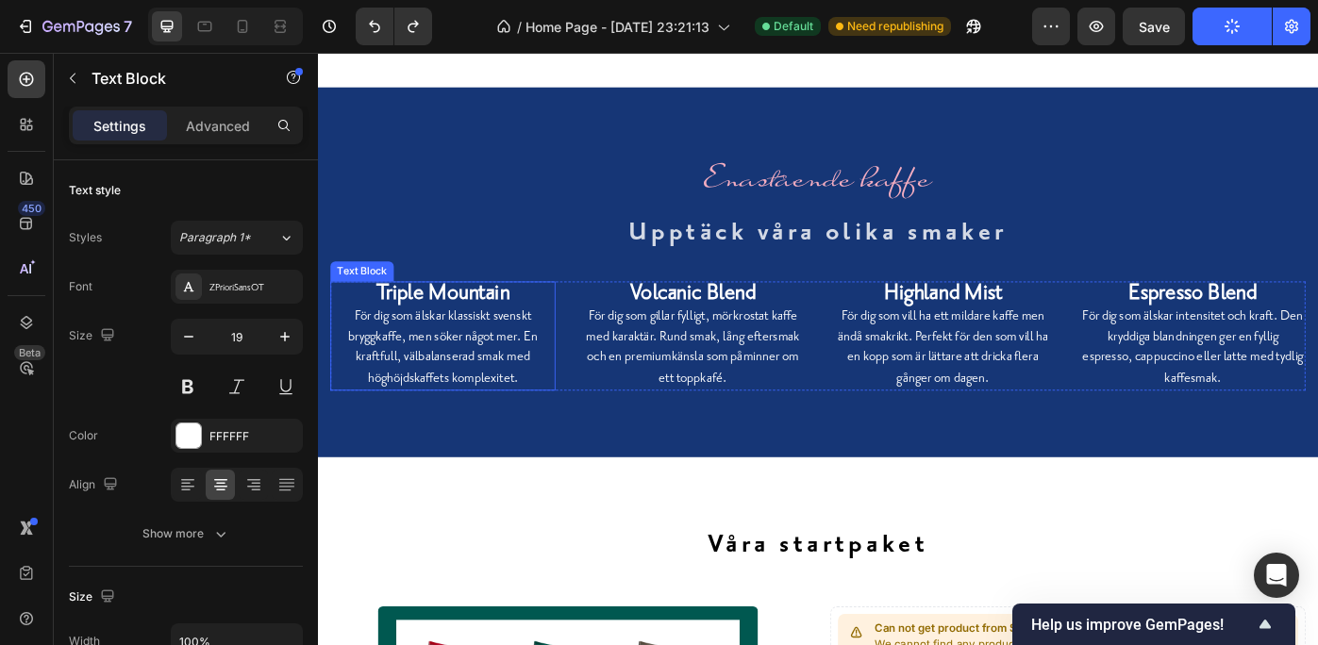
click at [402, 368] on p "För dig som älskar klassiskt svenskt bryggkaffe, men söker något mer. En kraftf…" at bounding box center [459, 386] width 251 height 93
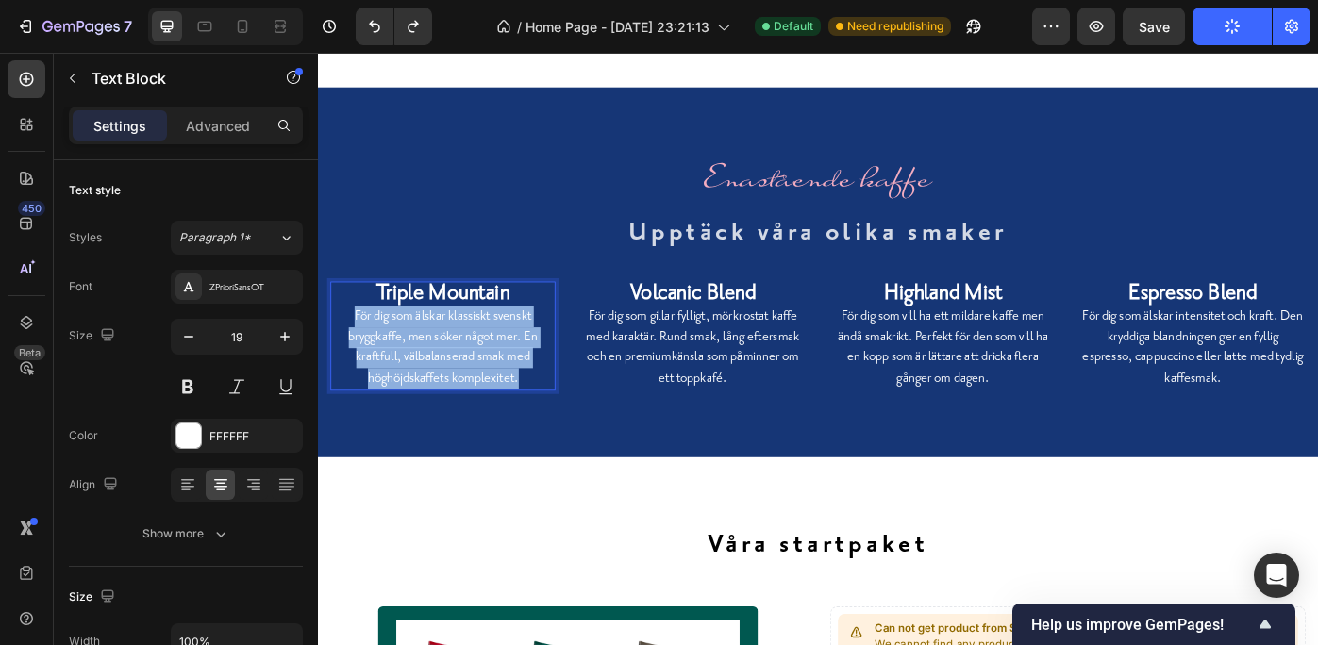
click at [402, 368] on p "För dig som älskar klassiskt svenskt bryggkaffe, men söker något mer. En kraftf…" at bounding box center [459, 386] width 251 height 93
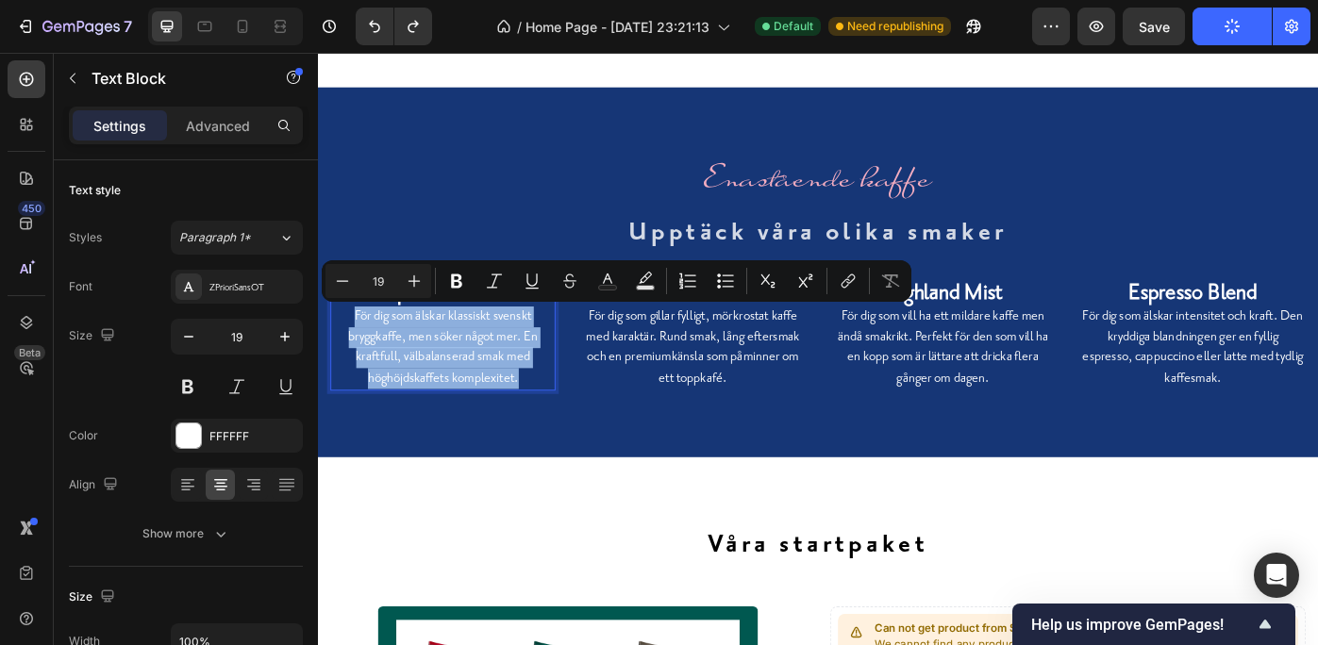
click at [402, 368] on p "För dig som älskar klassiskt svenskt bryggkaffe, men söker något mer. En kraftf…" at bounding box center [459, 386] width 251 height 93
click at [696, 403] on p "För dig som gillar fylligt, mörkrostat kaffe med karaktär. Rund smak, lång efte…" at bounding box center [742, 386] width 251 height 93
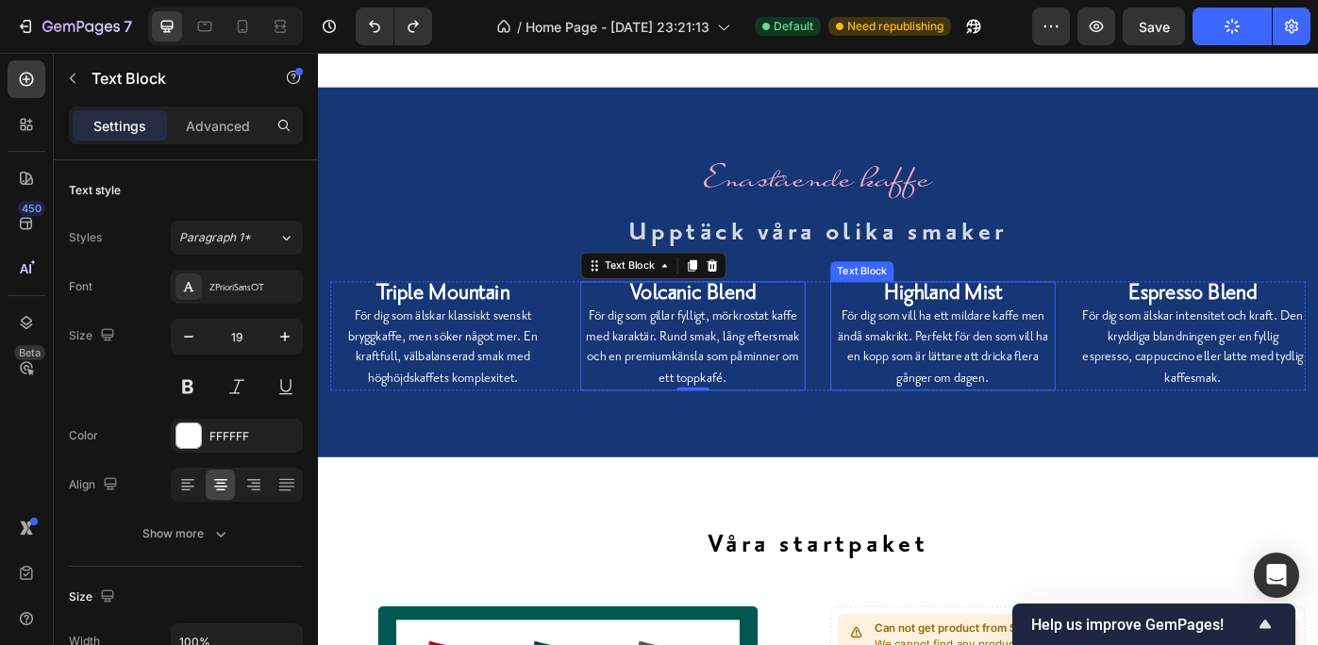
click at [988, 359] on p "För dig som vill ha ett mildare kaffe men ändå smakrikt. Perfekt för den som vi…" at bounding box center [1025, 386] width 251 height 93
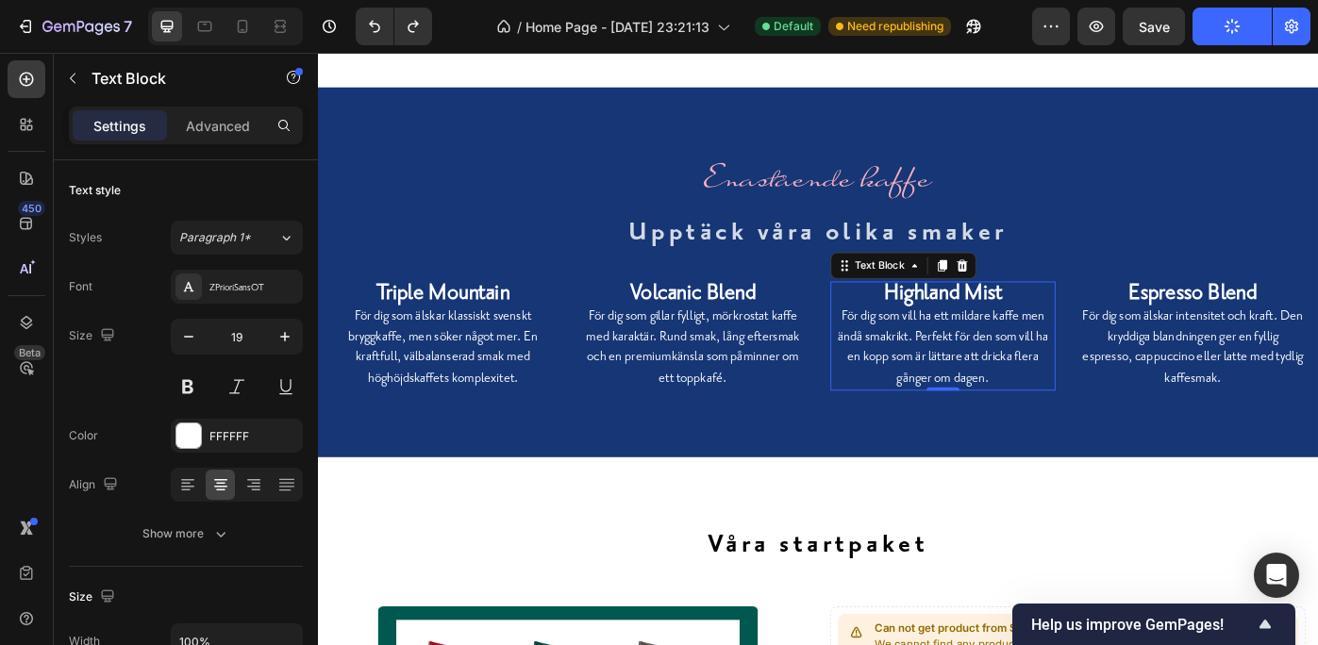
click at [958, 359] on p "För dig som vill ha ett mildare kaffe men ändå smakrikt. Perfekt för den som vi…" at bounding box center [1025, 386] width 251 height 93
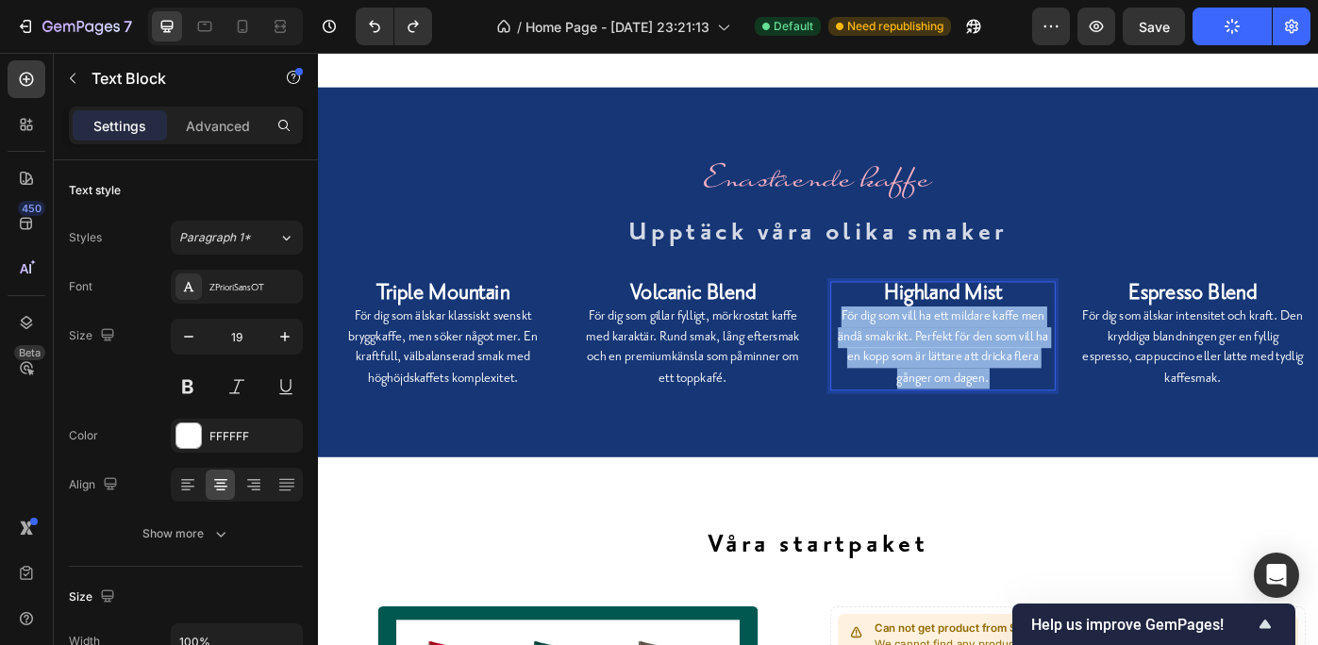
click at [958, 359] on p "För dig som vill ha ett mildare kaffe men ändå smakrikt. Perfekt för den som vi…" at bounding box center [1025, 386] width 251 height 93
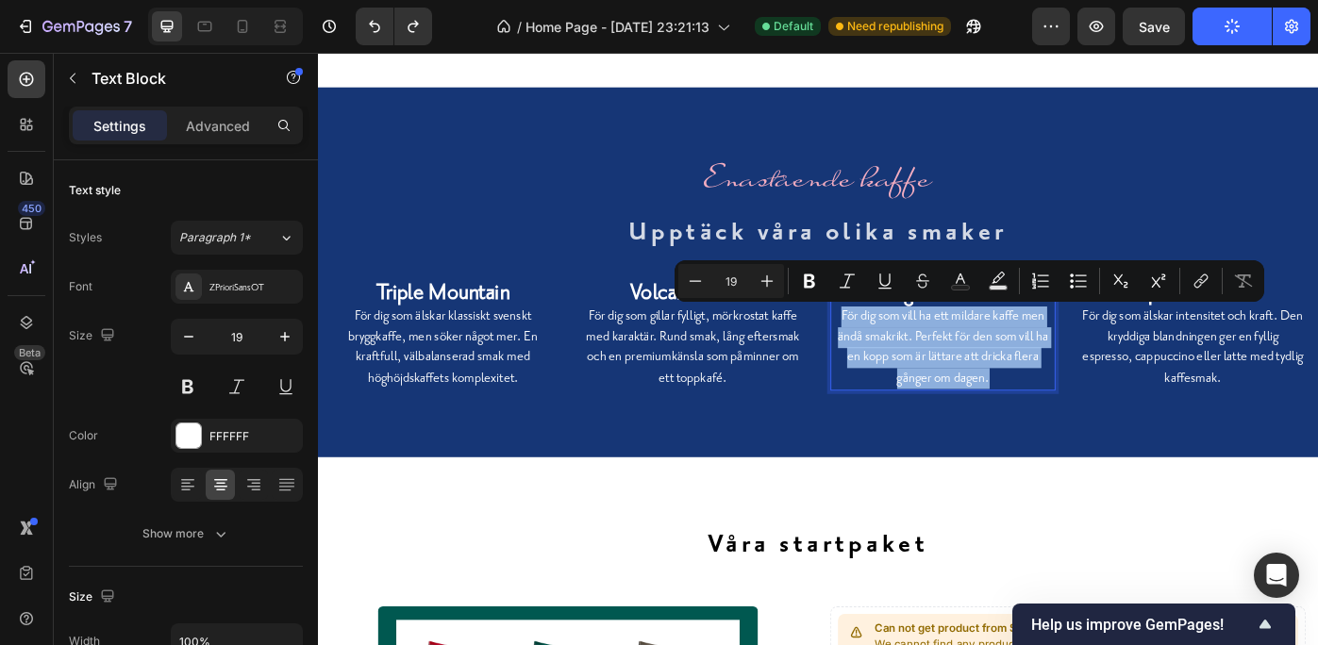
copy p "För dig som vill ha ett mildare kaffe men ändå smakrikt. Perfekt för den som vi…"
click at [470, 381] on p "För dig som älskar klassiskt svenskt bryggkaffe, men söker något mer. En kraftf…" at bounding box center [459, 386] width 251 height 93
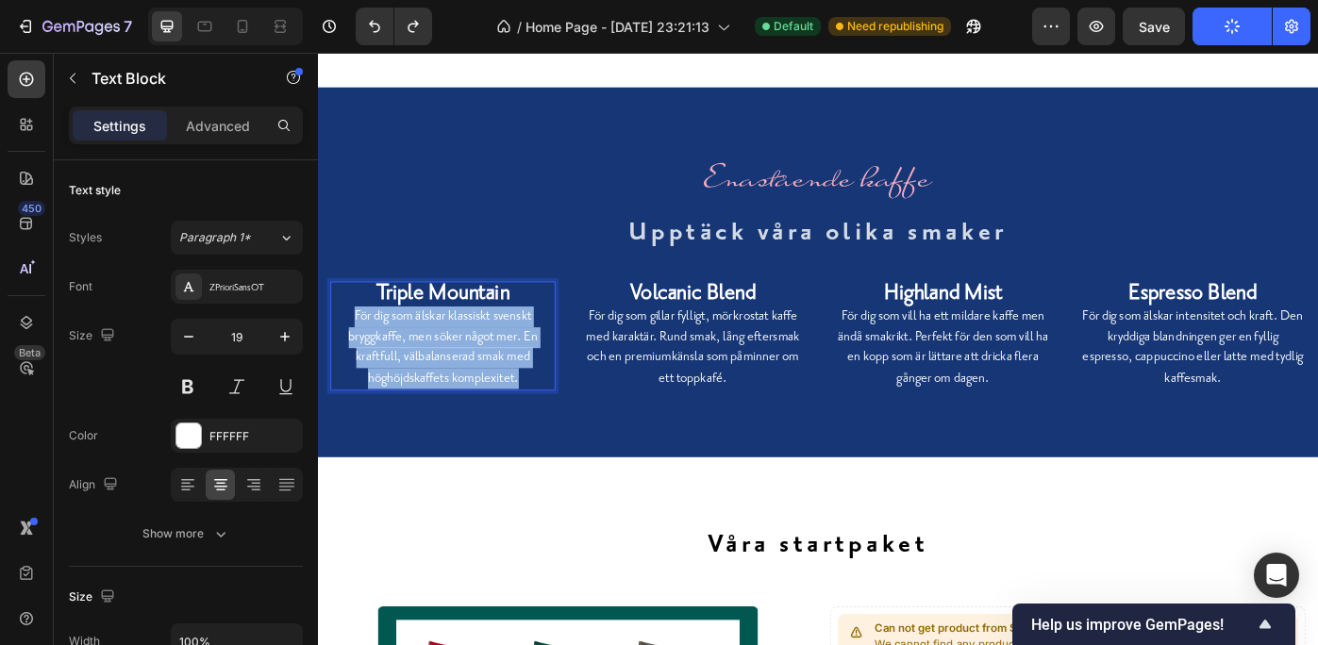
click at [470, 381] on p "För dig som älskar klassiskt svenskt bryggkaffe, men söker något mer. En kraftf…" at bounding box center [459, 386] width 251 height 93
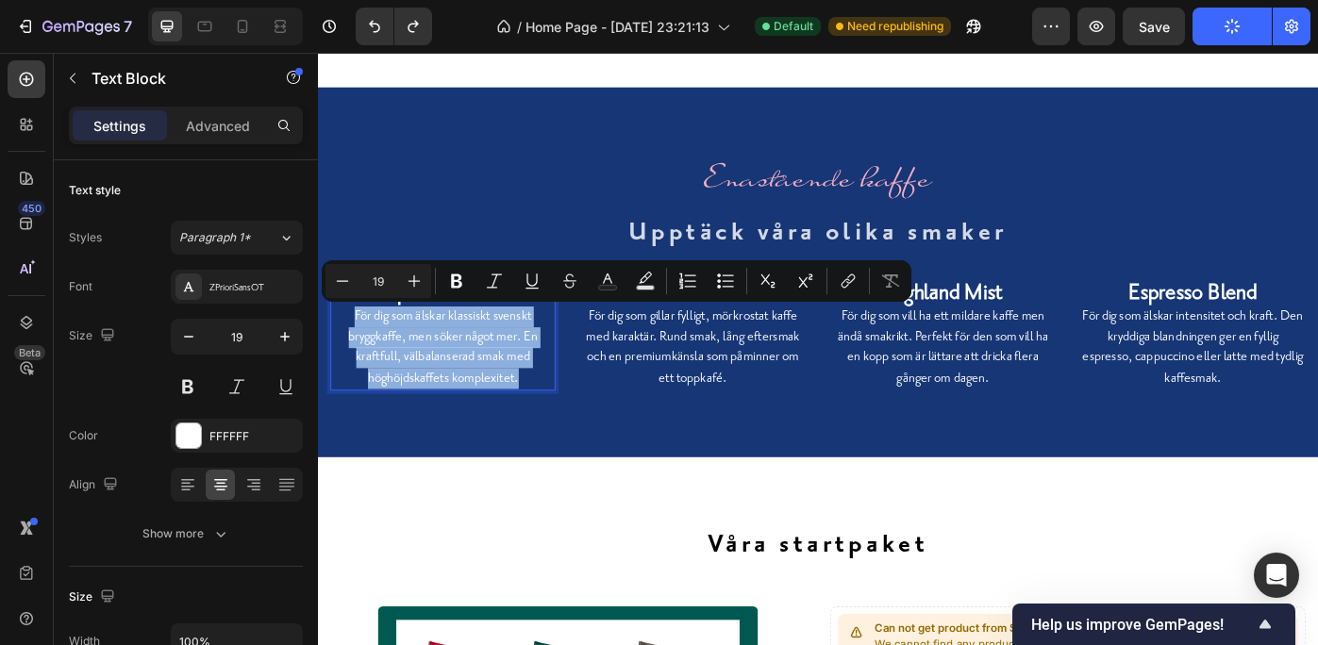
click at [470, 381] on p "För dig som älskar klassiskt svenskt bryggkaffe, men söker något mer. En kraftf…" at bounding box center [459, 386] width 251 height 93
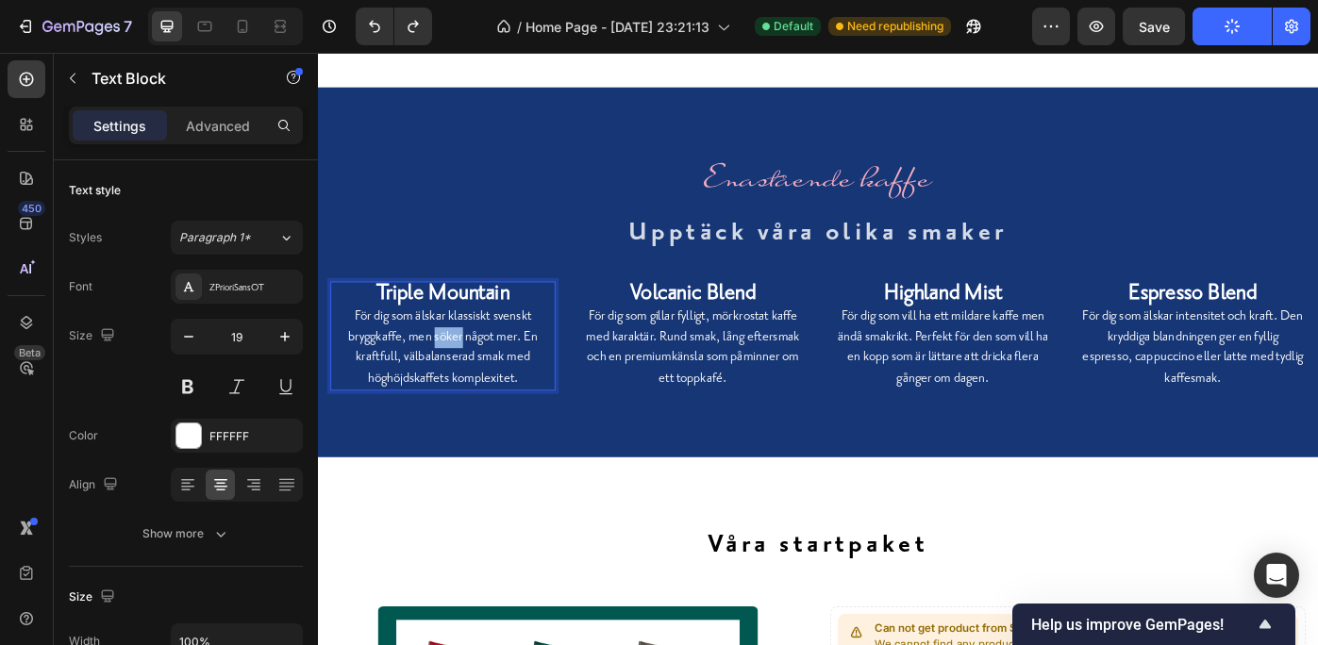
click at [470, 381] on p "För dig som älskar klassiskt svenskt bryggkaffe, men söker något mer. En kraftf…" at bounding box center [459, 386] width 251 height 93
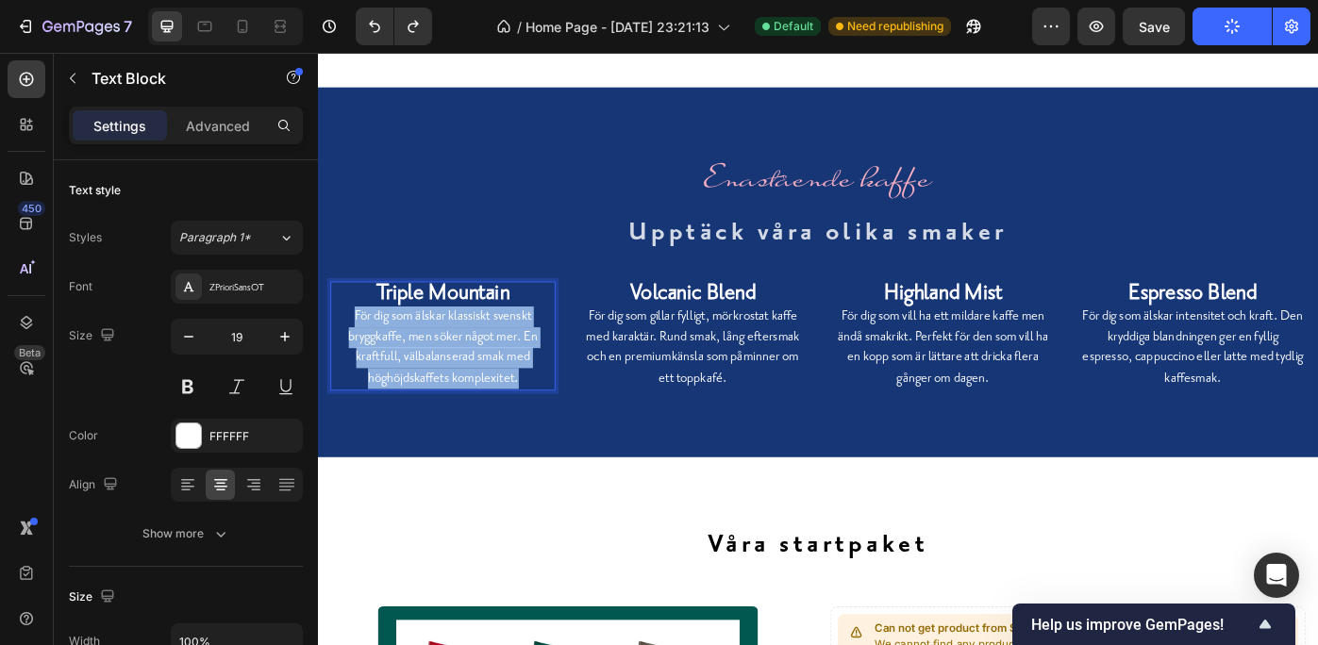
click at [470, 381] on p "För dig som älskar klassiskt svenskt bryggkaffe, men söker något mer. En kraftf…" at bounding box center [459, 386] width 251 height 93
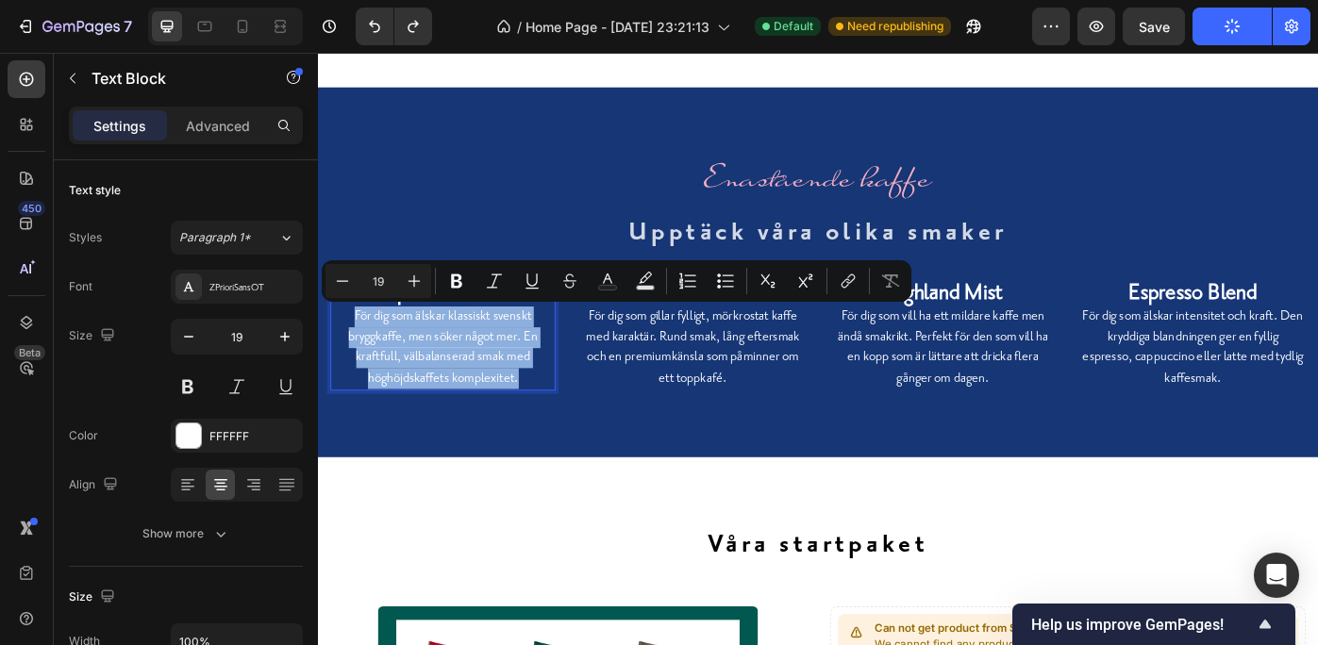
click at [470, 381] on p "För dig som älskar klassiskt svenskt bryggkaffe, men söker något mer. En kraftf…" at bounding box center [459, 386] width 251 height 93
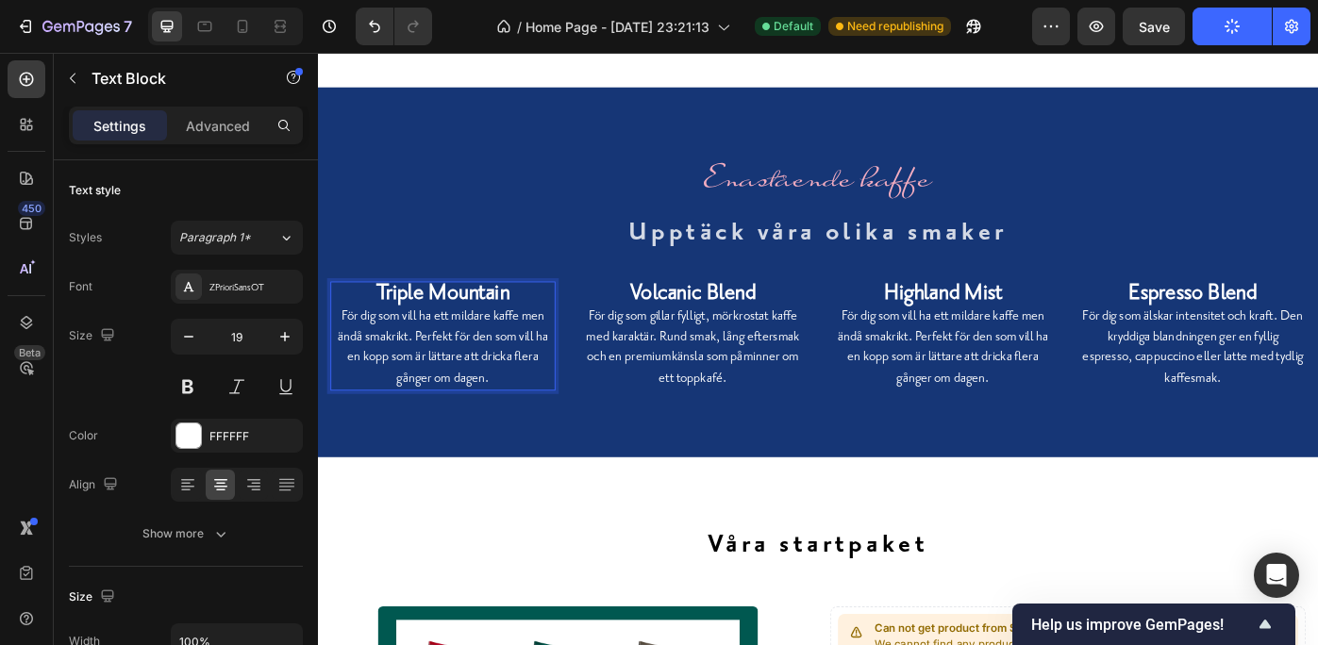
click at [474, 326] on strong "Triple Mountain" at bounding box center [459, 323] width 151 height 29
click at [809, 356] on p "För dig som gillar fylligt, mörkrostat kaffe med karaktär. Rund smak, lång efte…" at bounding box center [742, 386] width 251 height 93
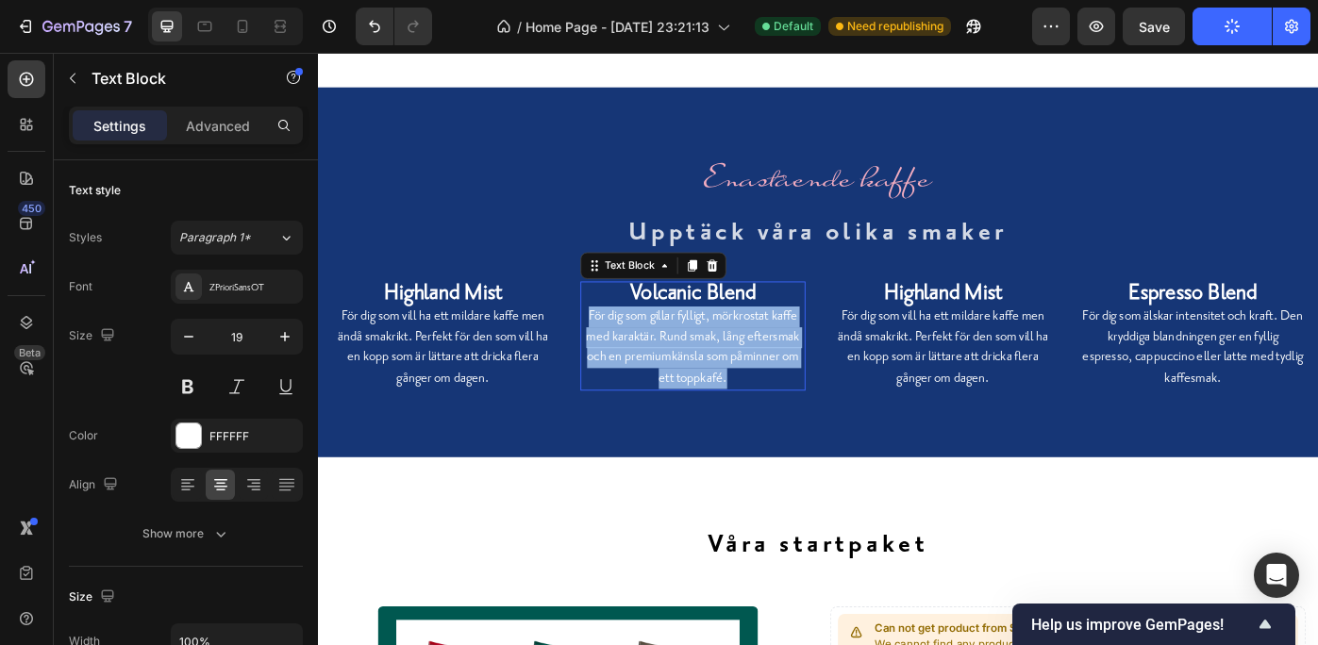
click at [809, 356] on p "För dig som gillar fylligt, mörkrostat kaffe med karaktär. Rund smak, lång efte…" at bounding box center [742, 386] width 251 height 93
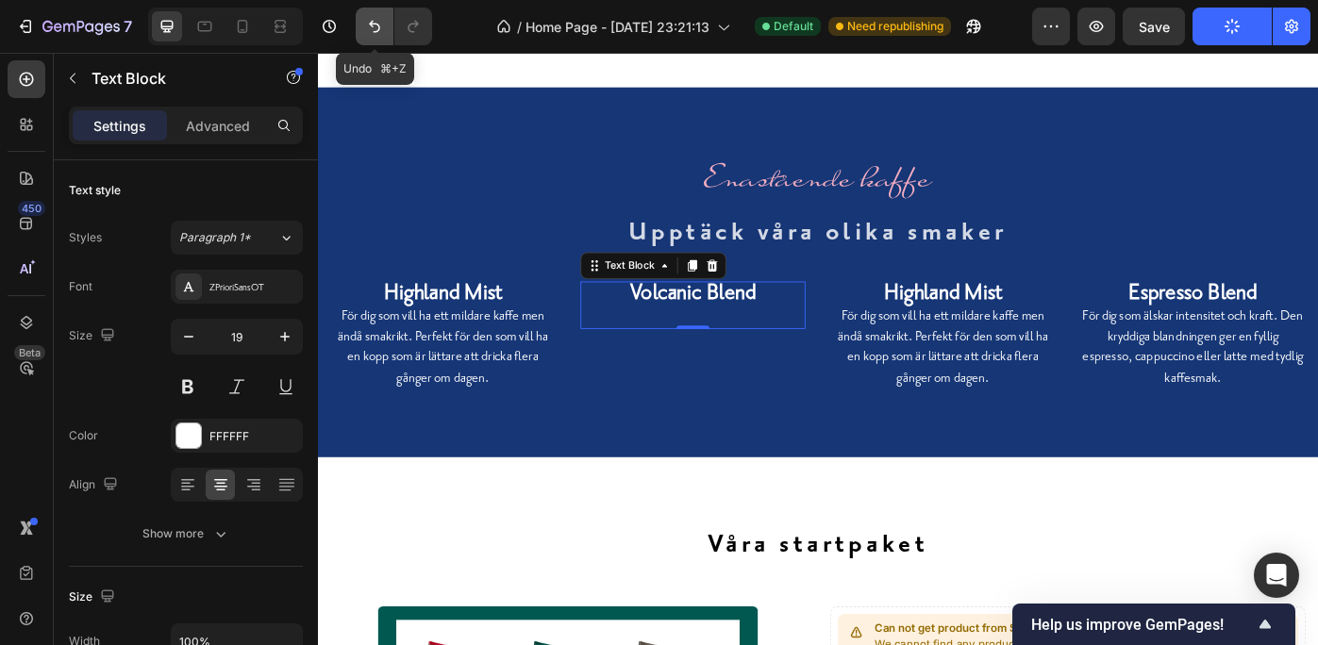
click at [374, 23] on icon "Undo/Redo" at bounding box center [374, 26] width 19 height 19
click at [414, 17] on icon "Undo/Redo" at bounding box center [413, 26] width 19 height 19
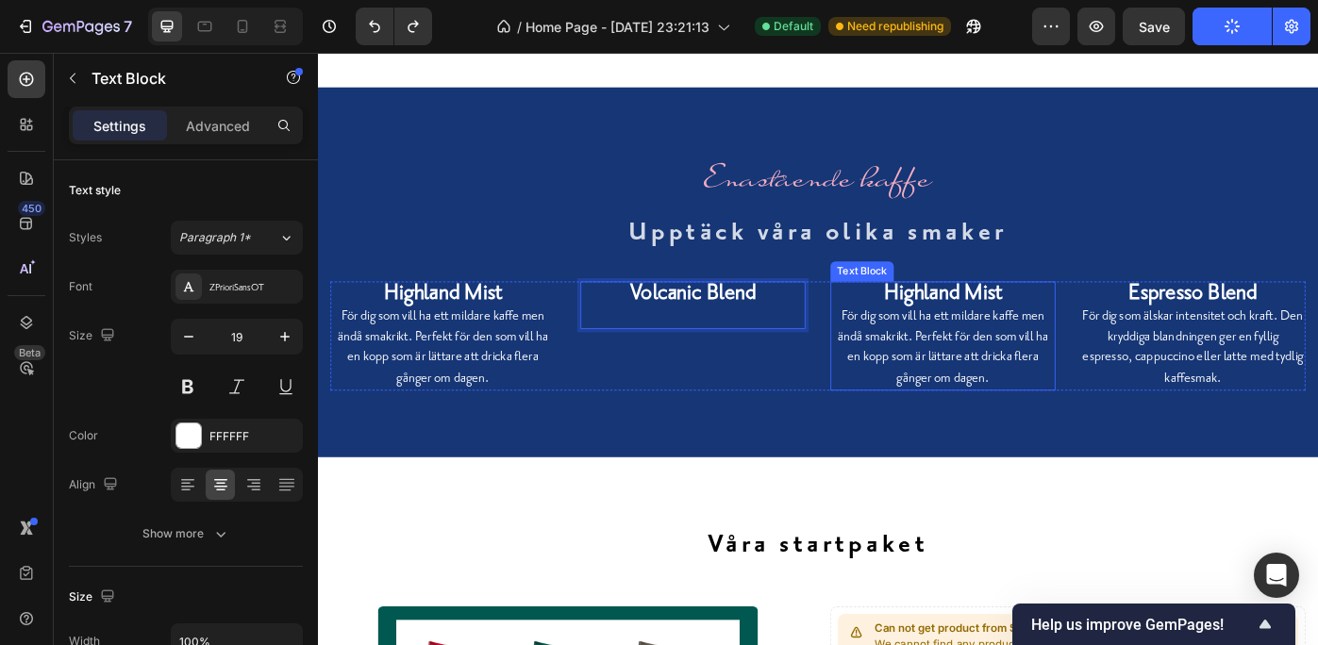
click at [1014, 401] on p "För dig som vill ha ett mildare kaffe men ändå smakrikt. Perfekt för den som vi…" at bounding box center [1025, 386] width 251 height 93
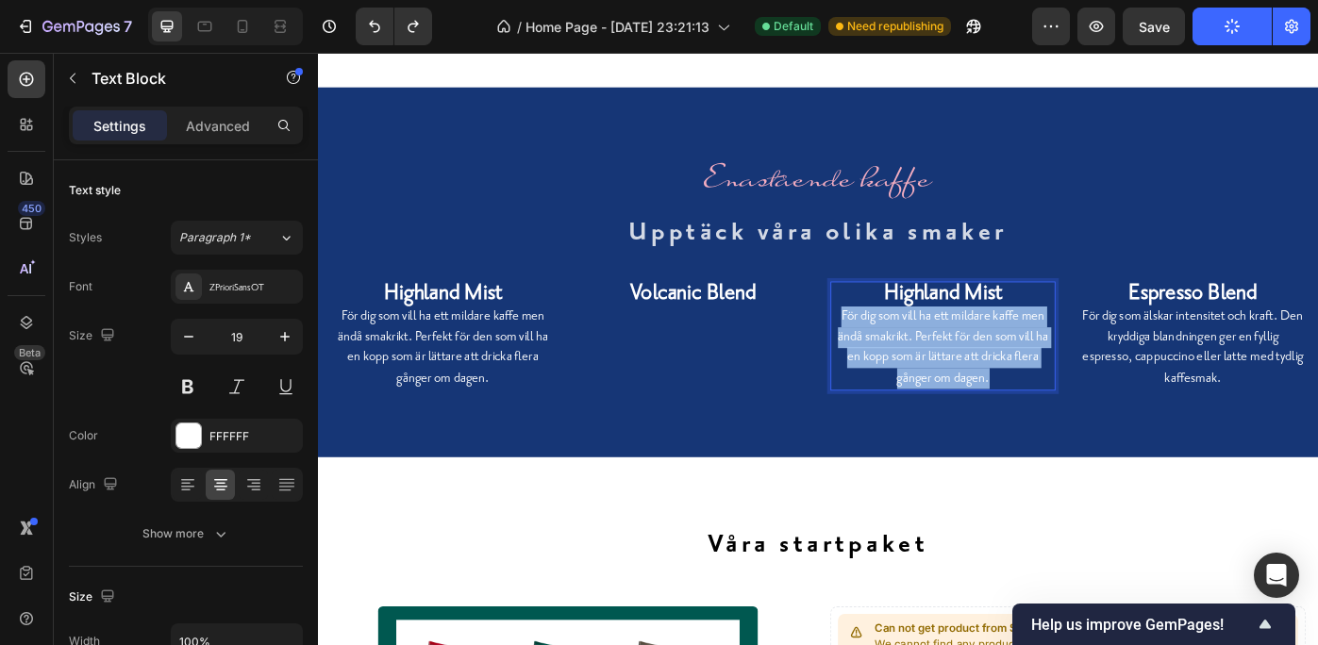
click at [1014, 401] on p "För dig som vill ha ett mildare kaffe men ändå smakrikt. Perfekt för den som vi…" at bounding box center [1025, 386] width 251 height 93
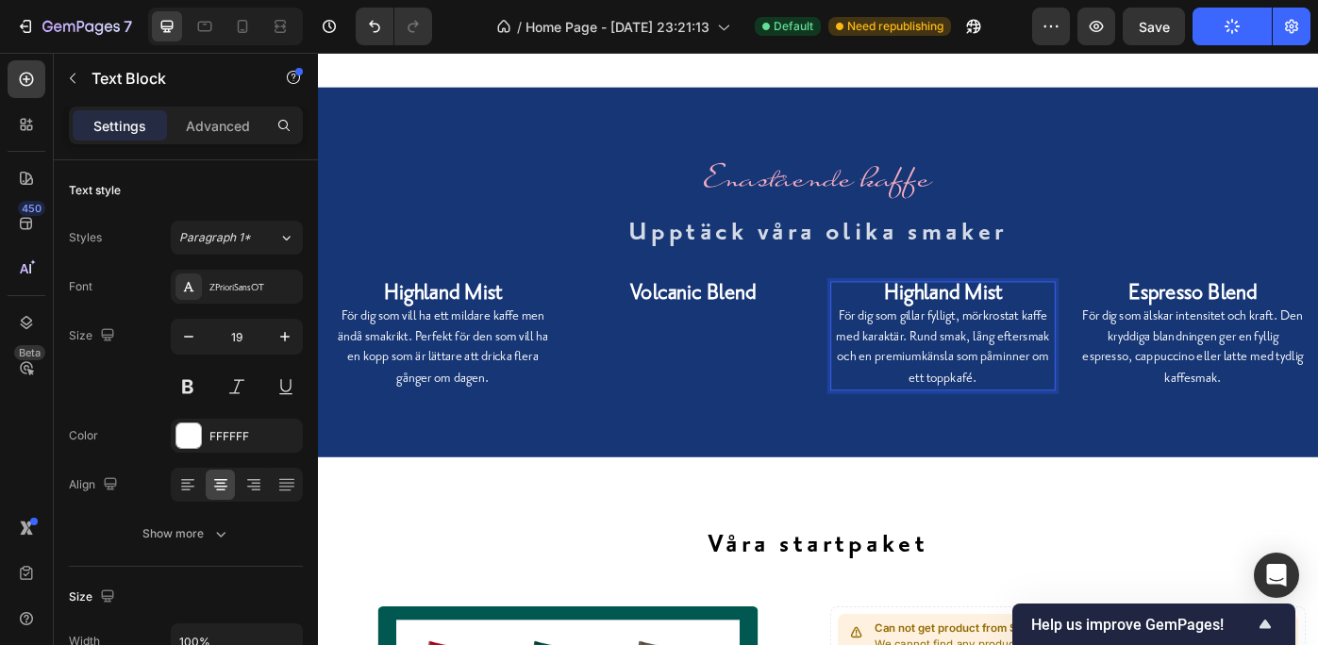
click at [1013, 326] on strong "Highland Mist" at bounding box center [1026, 323] width 134 height 29
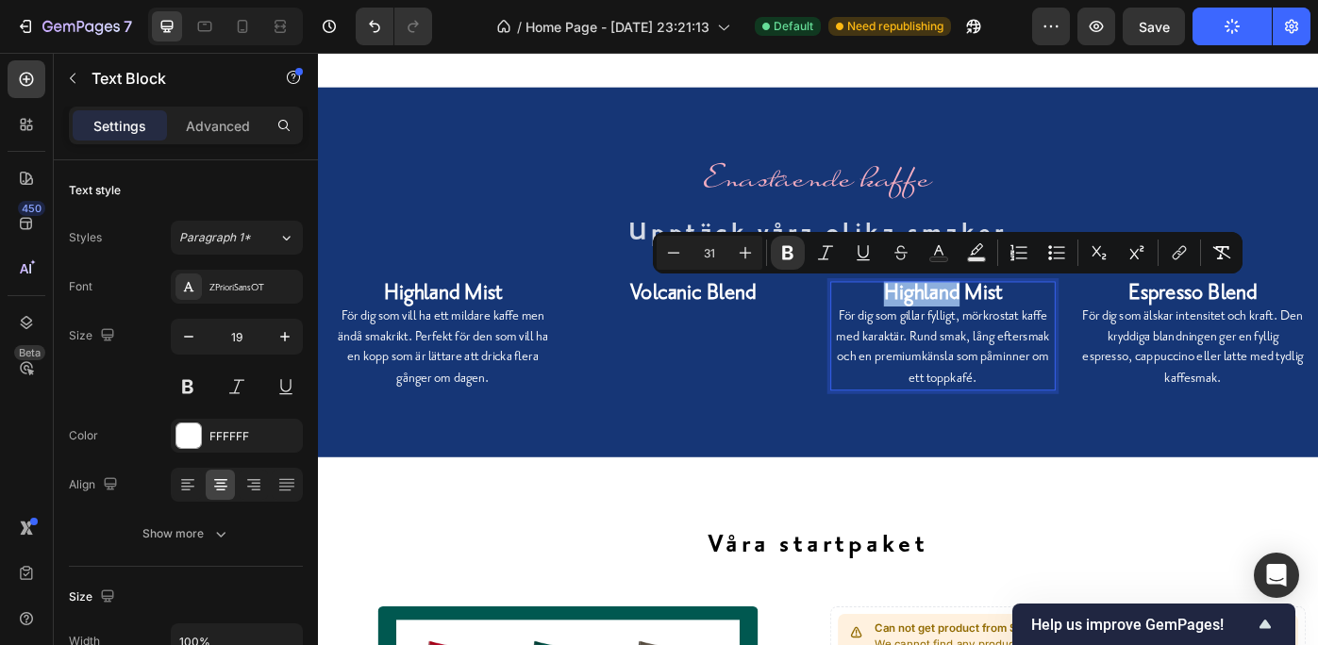
click at [1013, 326] on strong "Highland Mist" at bounding box center [1026, 323] width 134 height 29
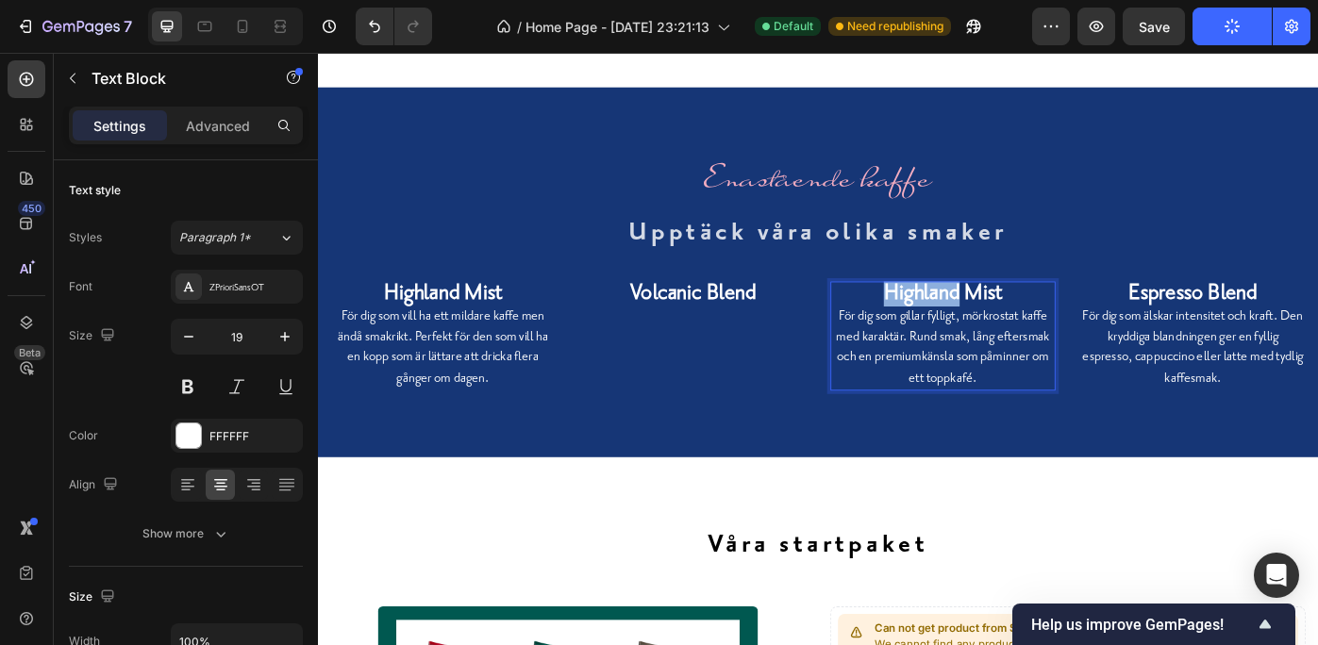
click at [1013, 326] on strong "Highland Mist" at bounding box center [1026, 323] width 134 height 29
click at [801, 331] on strong "Volcanic Blend" at bounding box center [743, 323] width 142 height 29
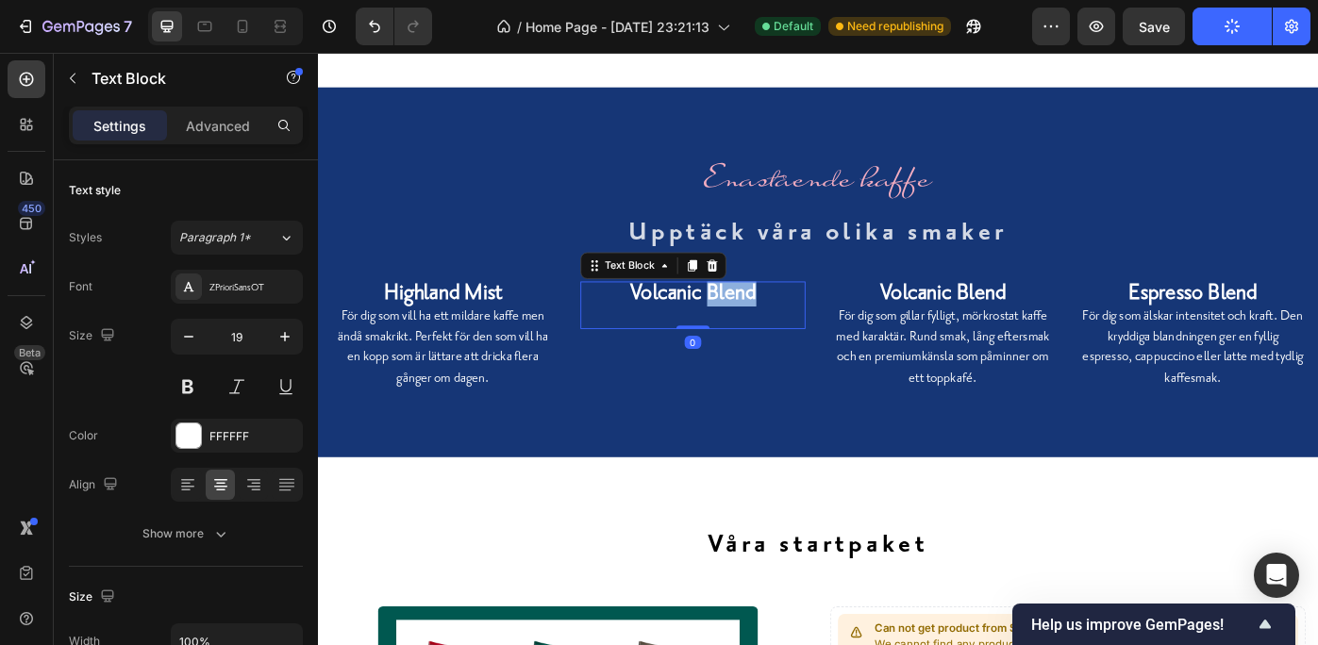
click at [801, 331] on strong "Volcanic Blend" at bounding box center [743, 323] width 142 height 29
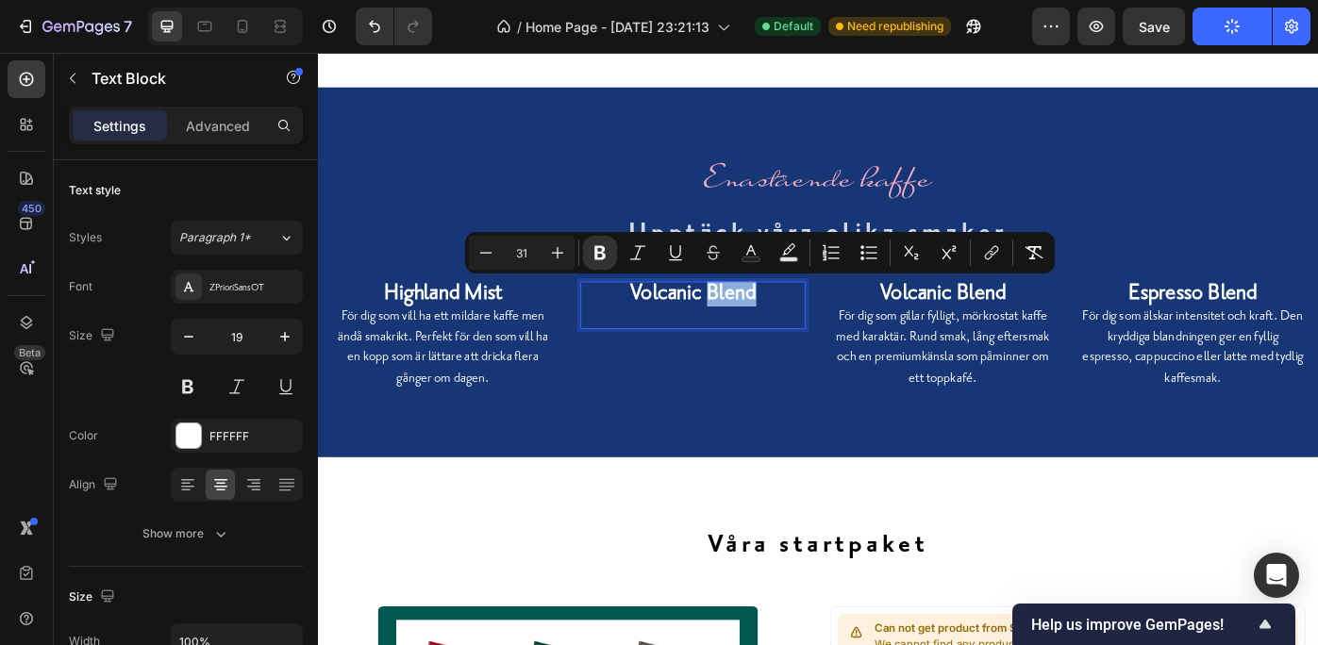
click at [801, 331] on strong "Volcanic Blend" at bounding box center [743, 323] width 142 height 29
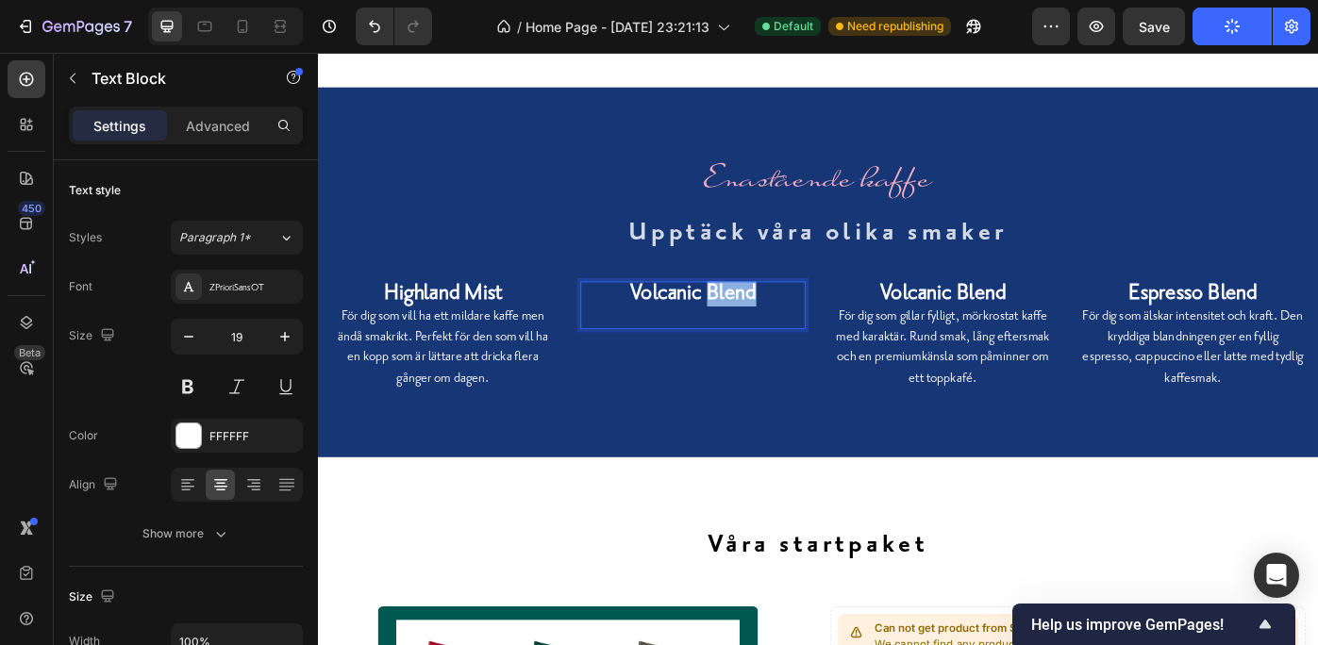
click at [801, 331] on strong "Volcanic Blend" at bounding box center [743, 323] width 142 height 29
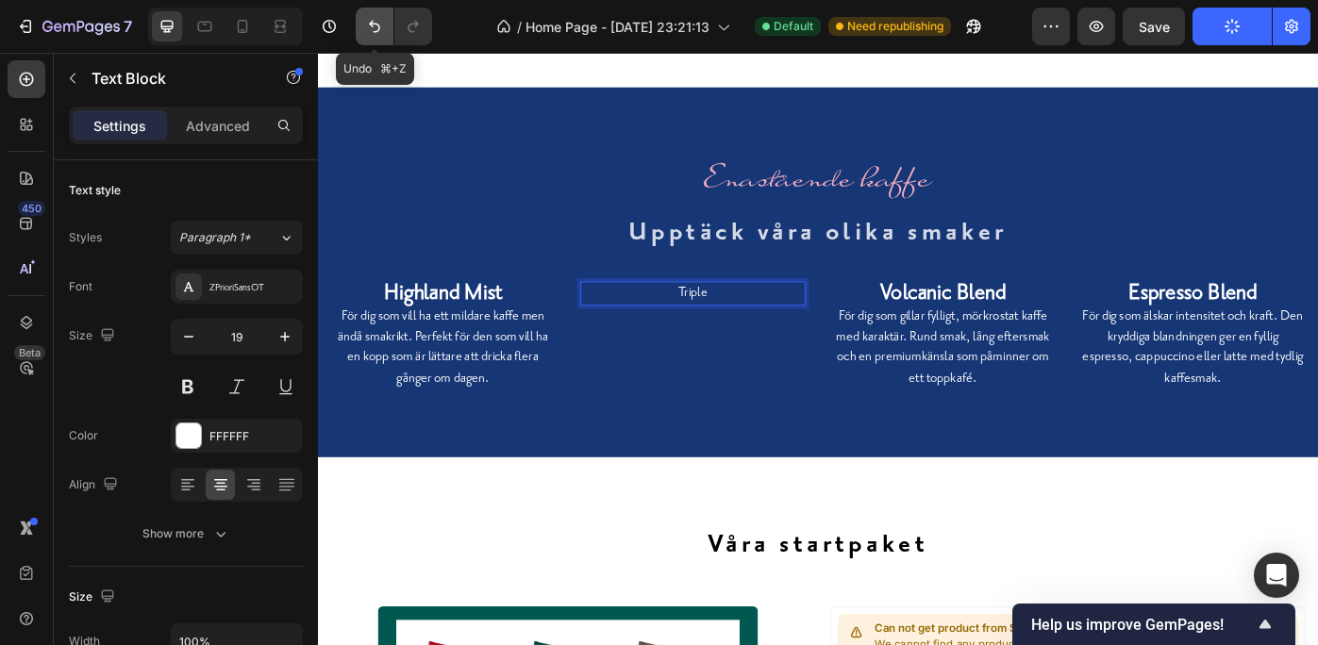
click at [374, 20] on icon "Undo/Redo" at bounding box center [374, 26] width 19 height 19
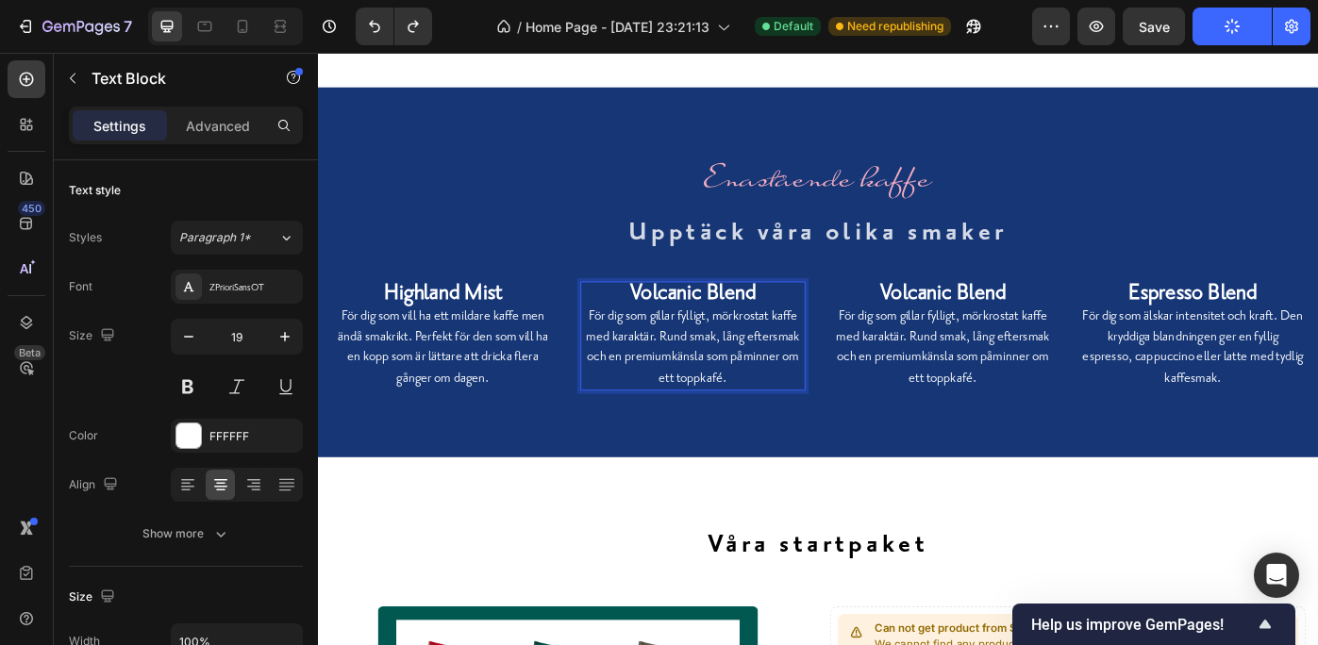
click at [805, 324] on strong "Volcanic Blend" at bounding box center [743, 323] width 142 height 29
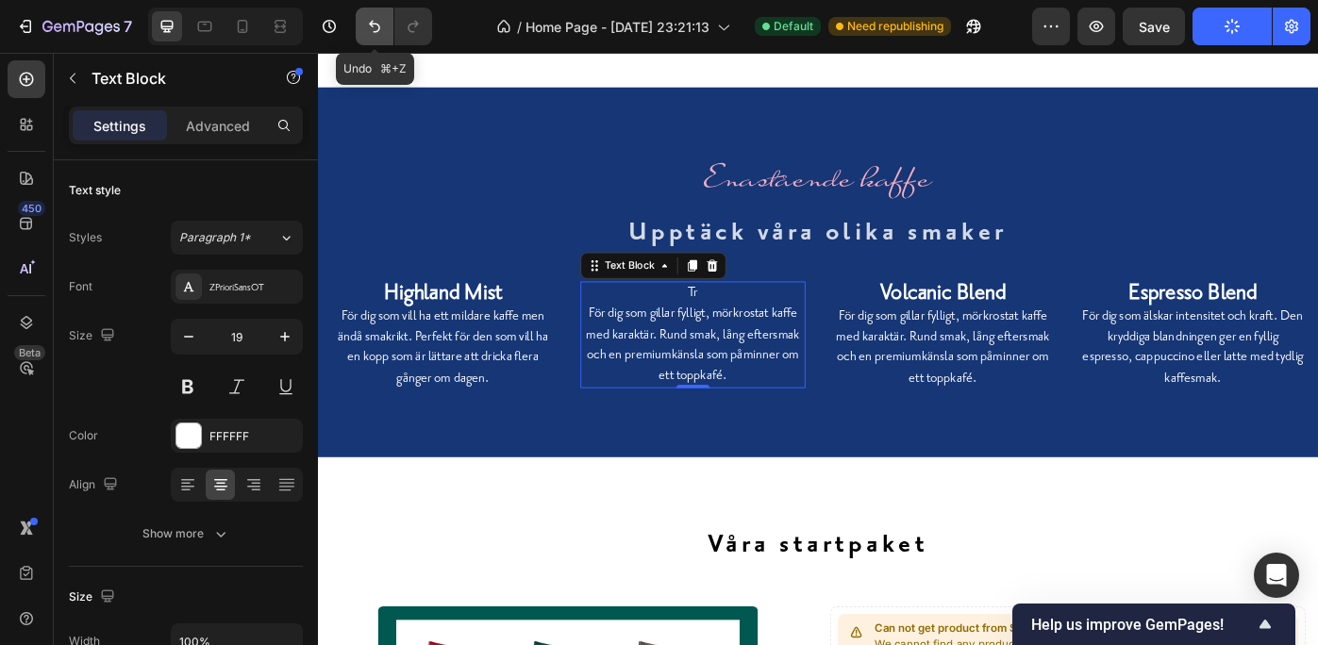
click at [373, 21] on icon "Undo/Redo" at bounding box center [374, 27] width 11 height 12
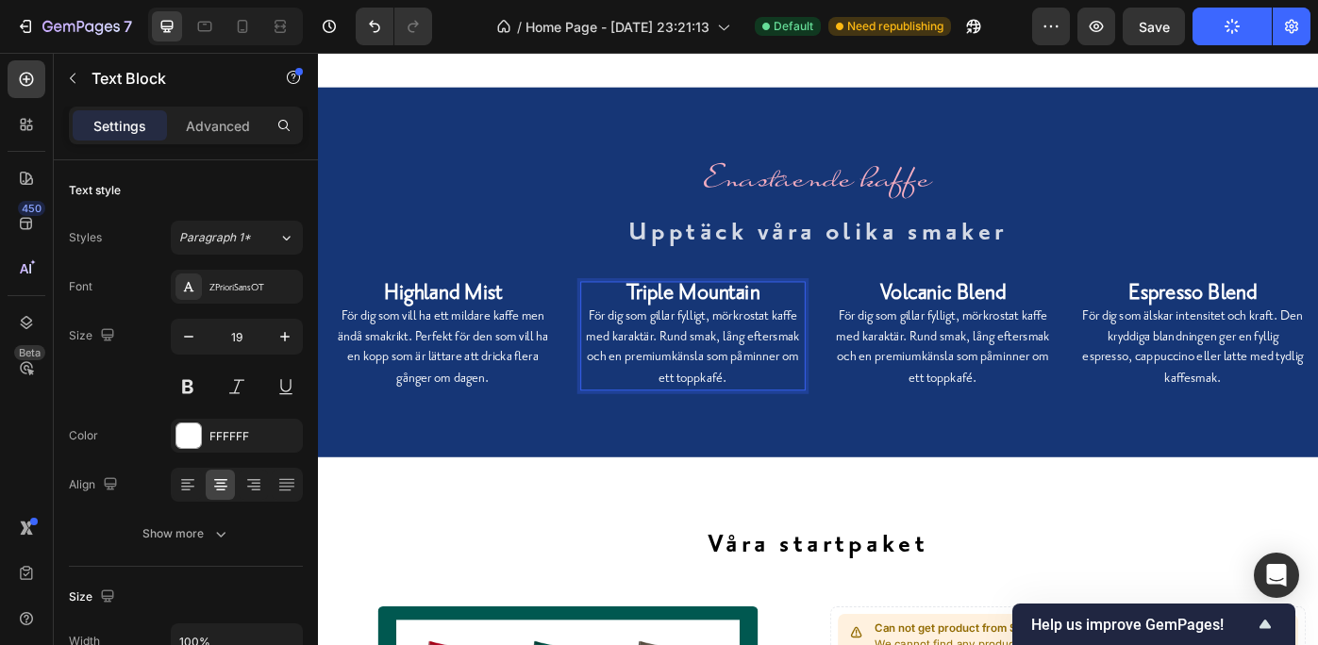
click at [710, 364] on p "För dig som gillar fylligt, mörkrostat kaffe med karaktär. Rund smak, lång efte…" at bounding box center [742, 386] width 251 height 93
click at [654, 364] on p "För dig som gillar fylligt, mörkrostat kaffe med karaktär. Rund smak, lång efte…" at bounding box center [742, 386] width 251 height 93
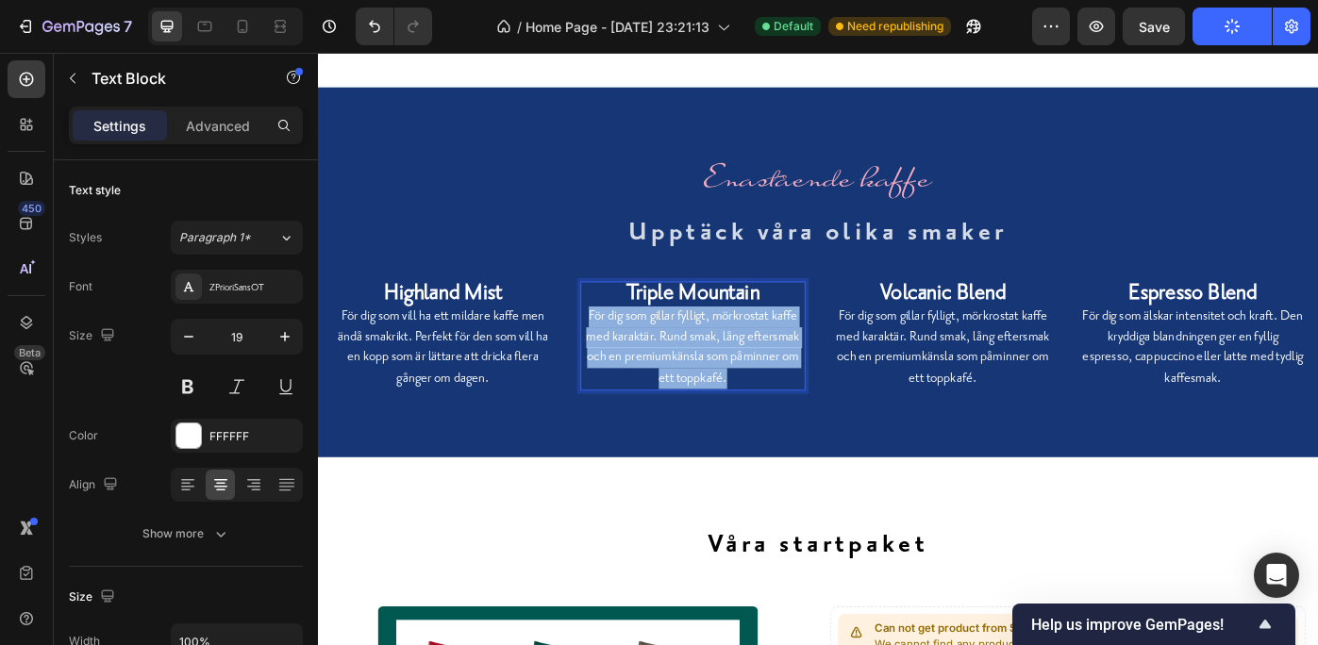
click at [654, 364] on p "För dig som gillar fylligt, mörkrostat kaffe med karaktär. Rund smak, lång efte…" at bounding box center [742, 386] width 251 height 93
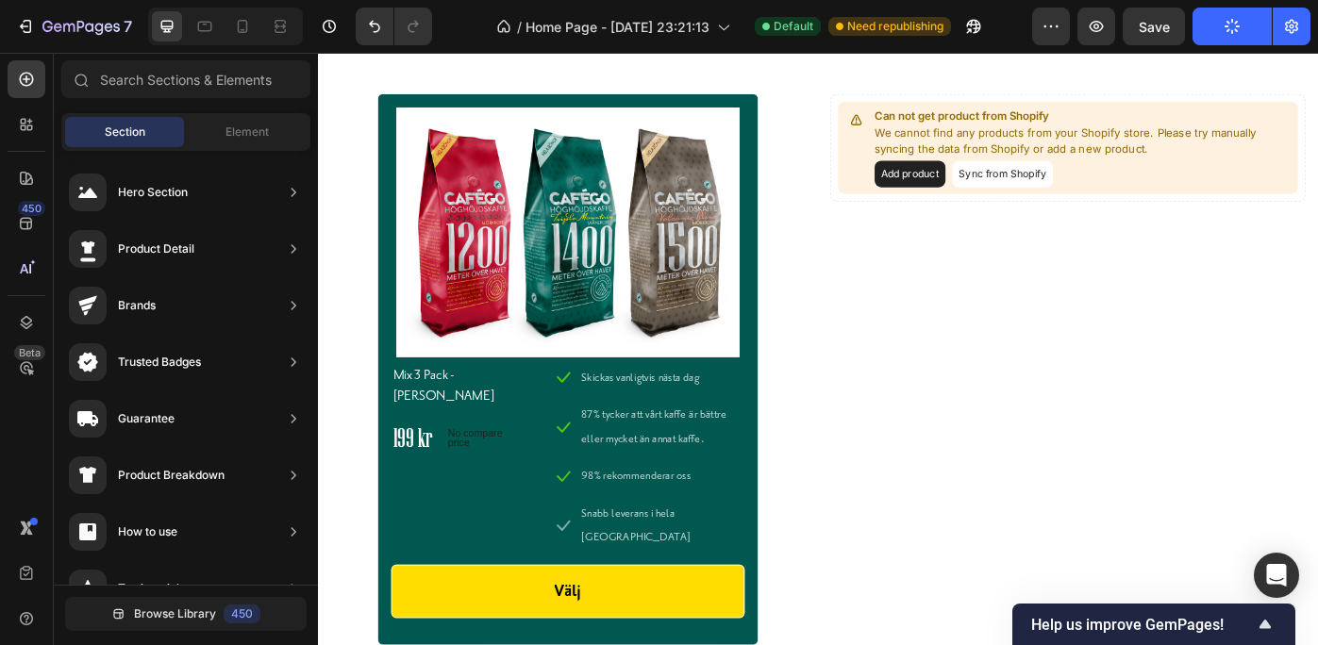
scroll to position [6256, 0]
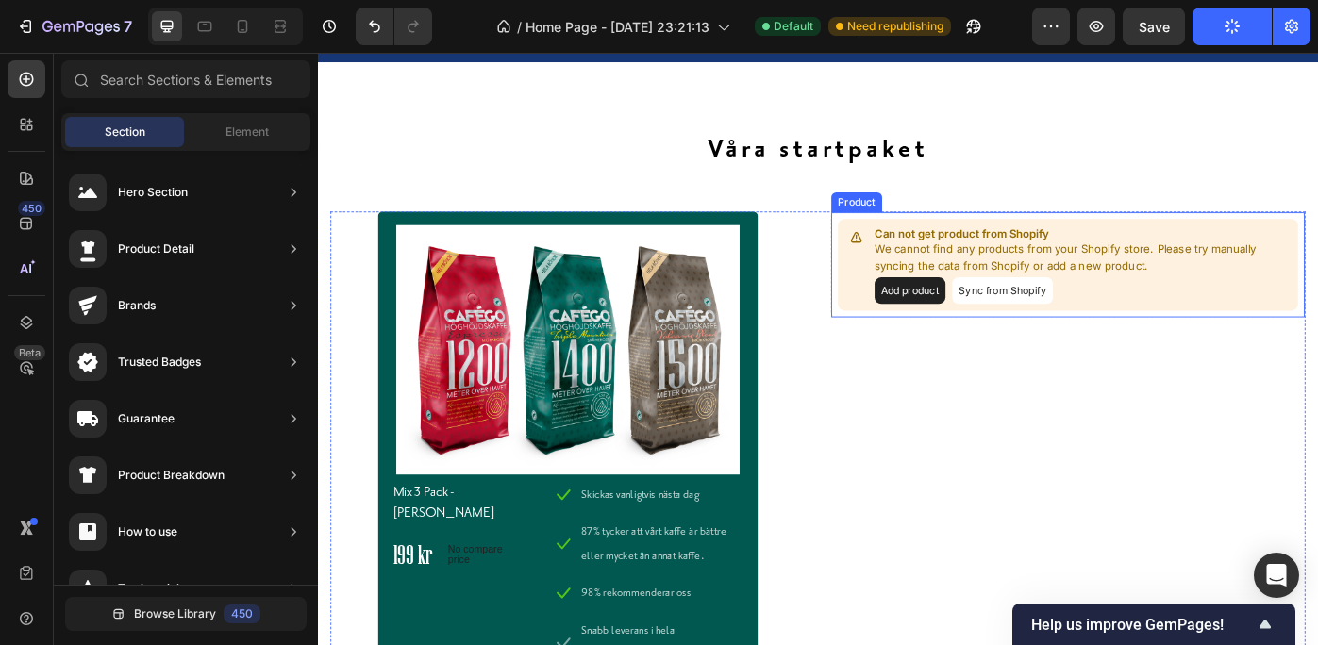
click at [955, 283] on p "We cannot find any products from your Shopify store. Please try manually syncin…" at bounding box center [1184, 284] width 472 height 37
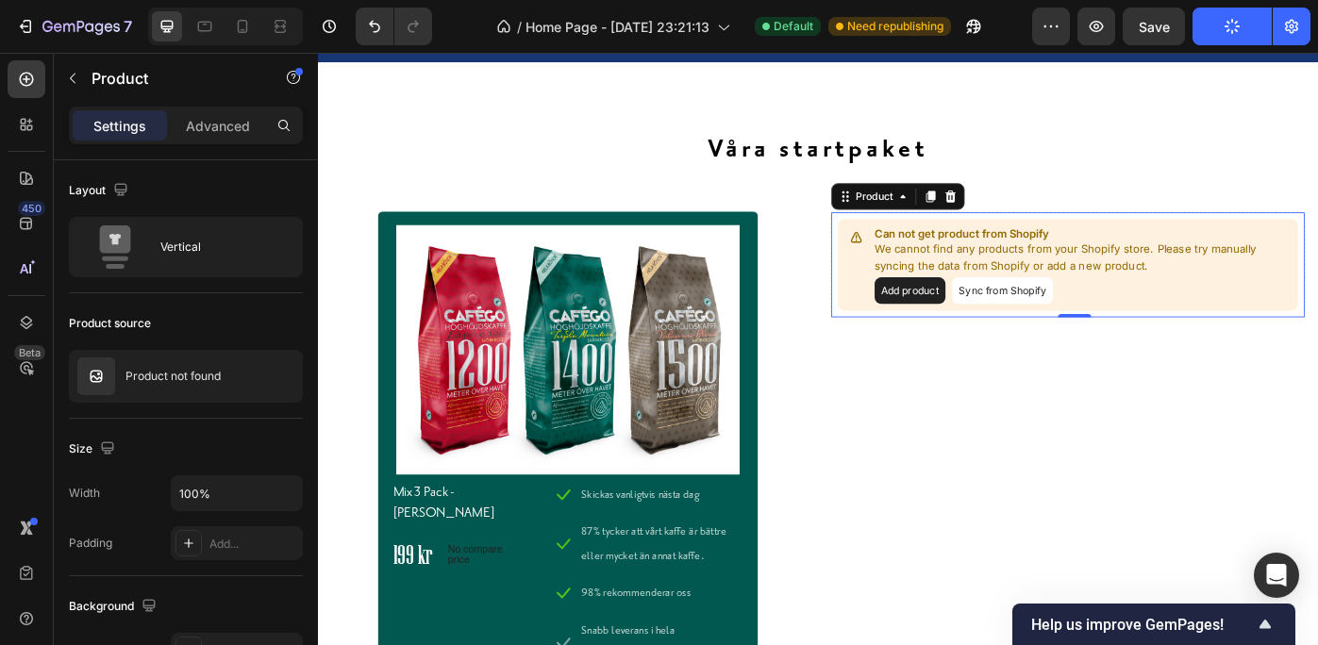
click at [973, 316] on button "Add product" at bounding box center [988, 322] width 80 height 30
click at [985, 308] on button "Add product" at bounding box center [988, 322] width 80 height 30
click at [1115, 272] on p "We cannot find any products from your Shopify store. Please try manually syncin…" at bounding box center [1184, 284] width 472 height 37
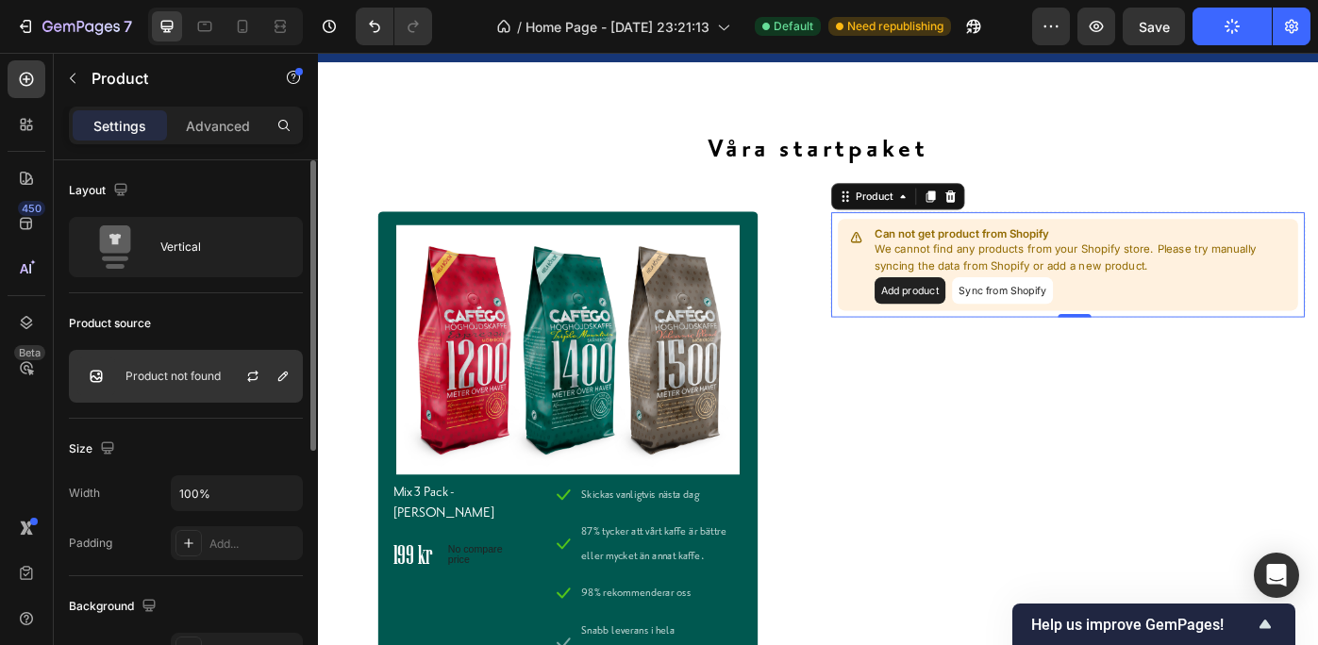
click at [198, 369] on div "Product not found" at bounding box center [186, 376] width 234 height 53
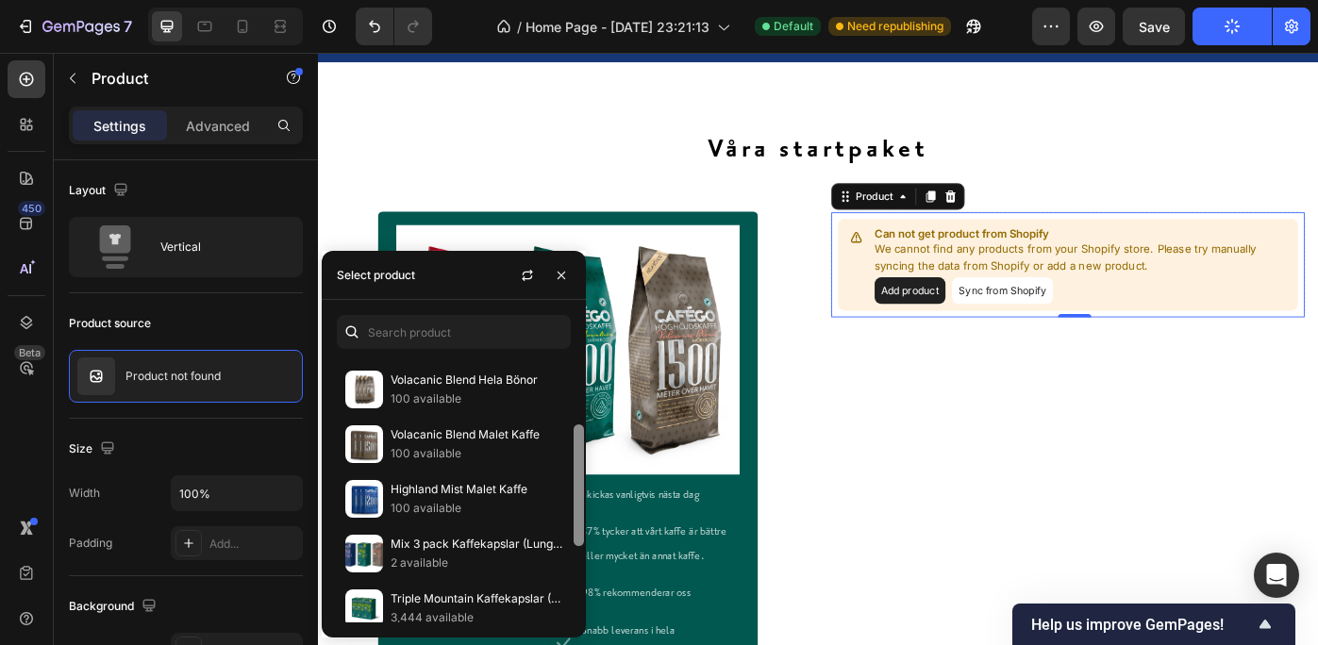
scroll to position [221, 0]
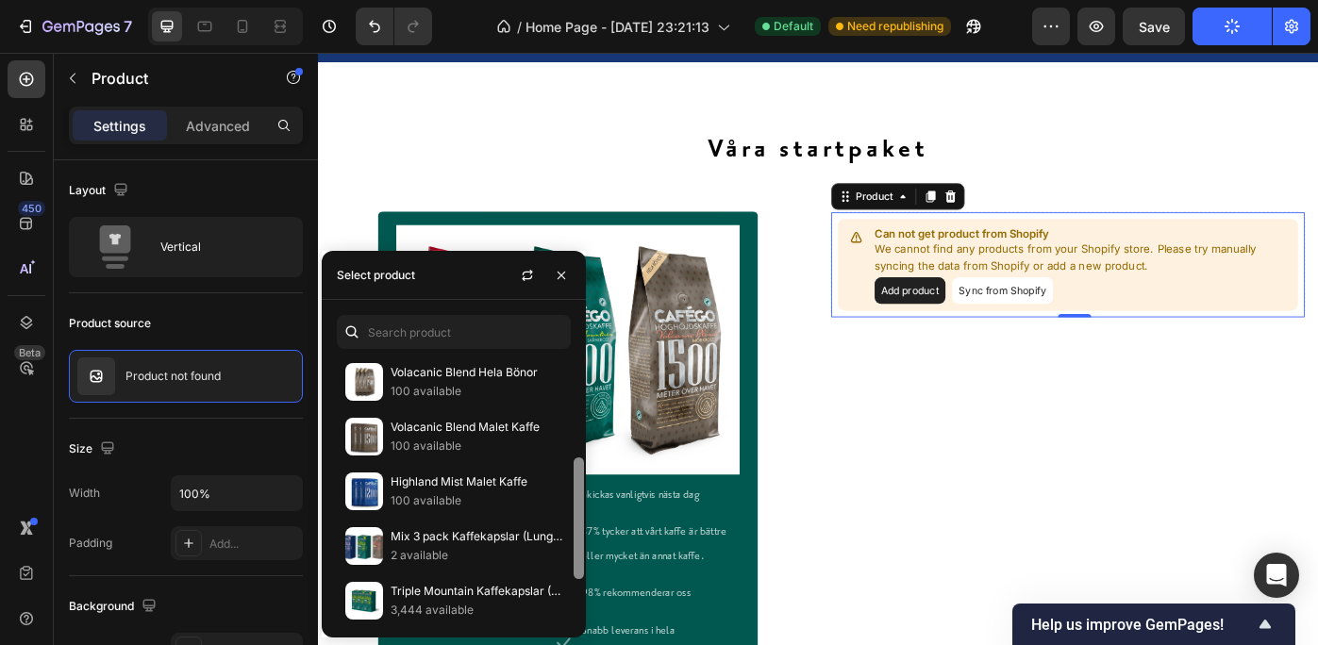
drag, startPoint x: 577, startPoint y: 414, endPoint x: 576, endPoint y: 522, distance: 107.6
click at [576, 522] on div at bounding box center [579, 519] width 10 height 122
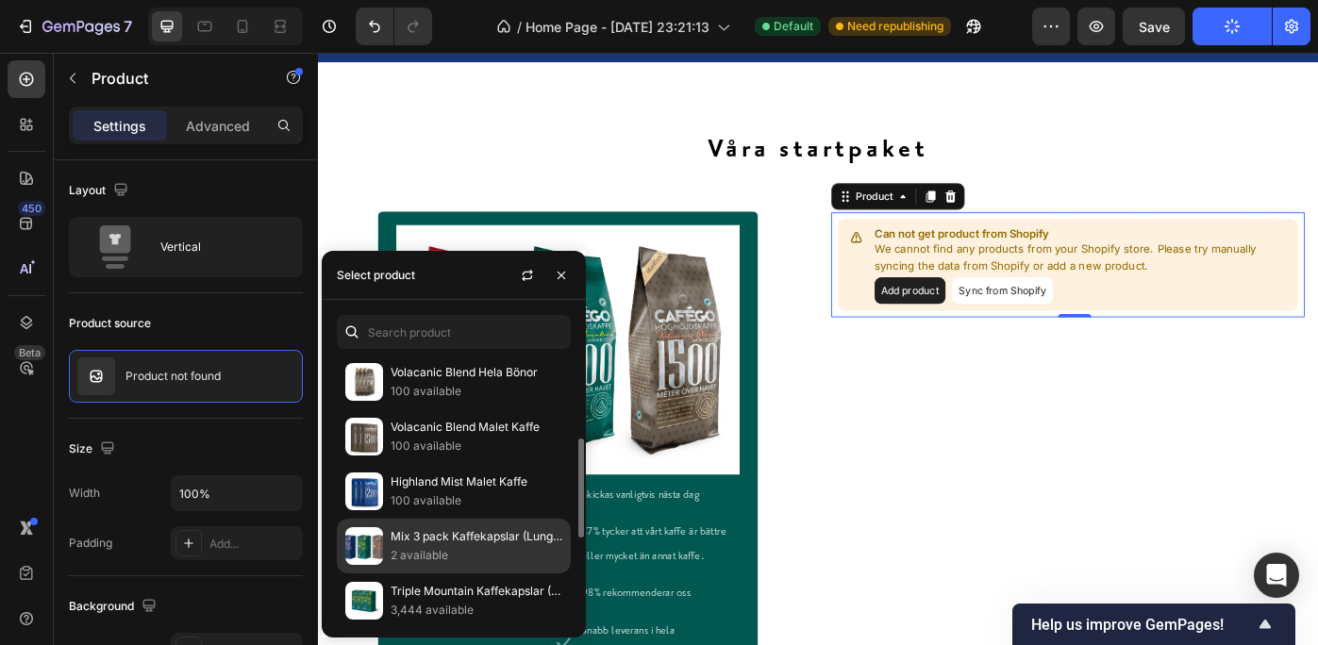
click at [469, 536] on p "Mix 3 pack Kaffekapslar (Lungo)" at bounding box center [477, 536] width 172 height 19
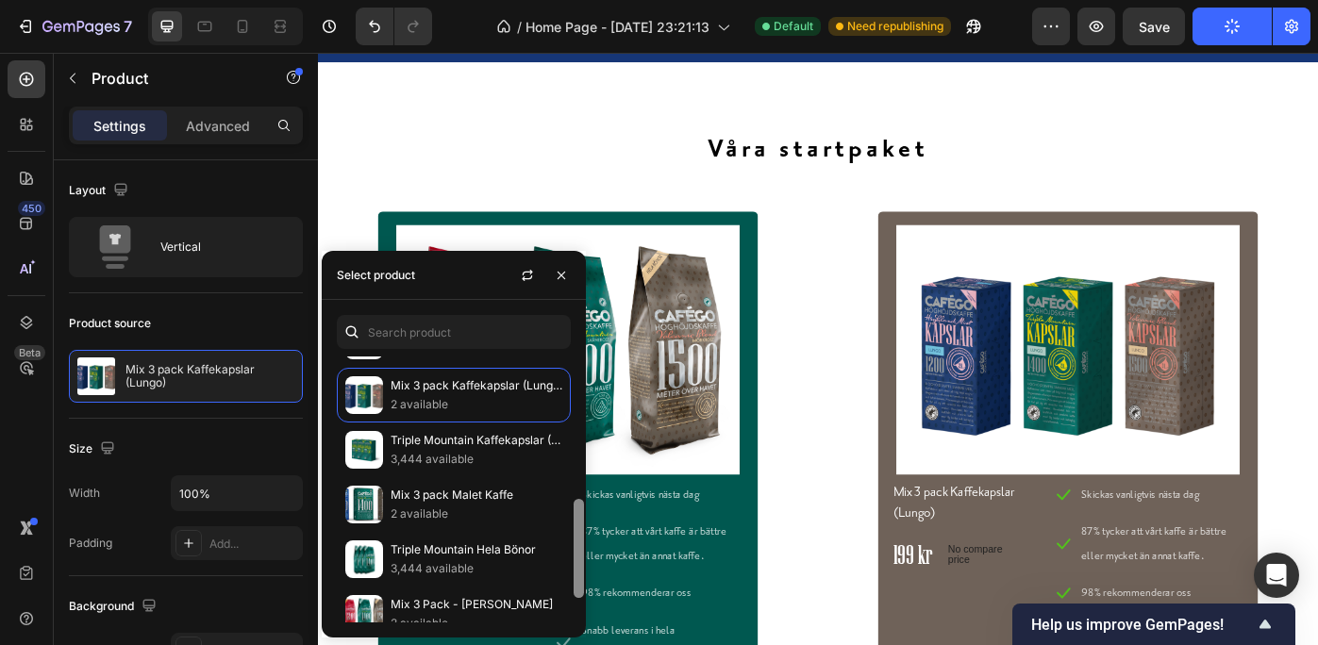
scroll to position [367, 0]
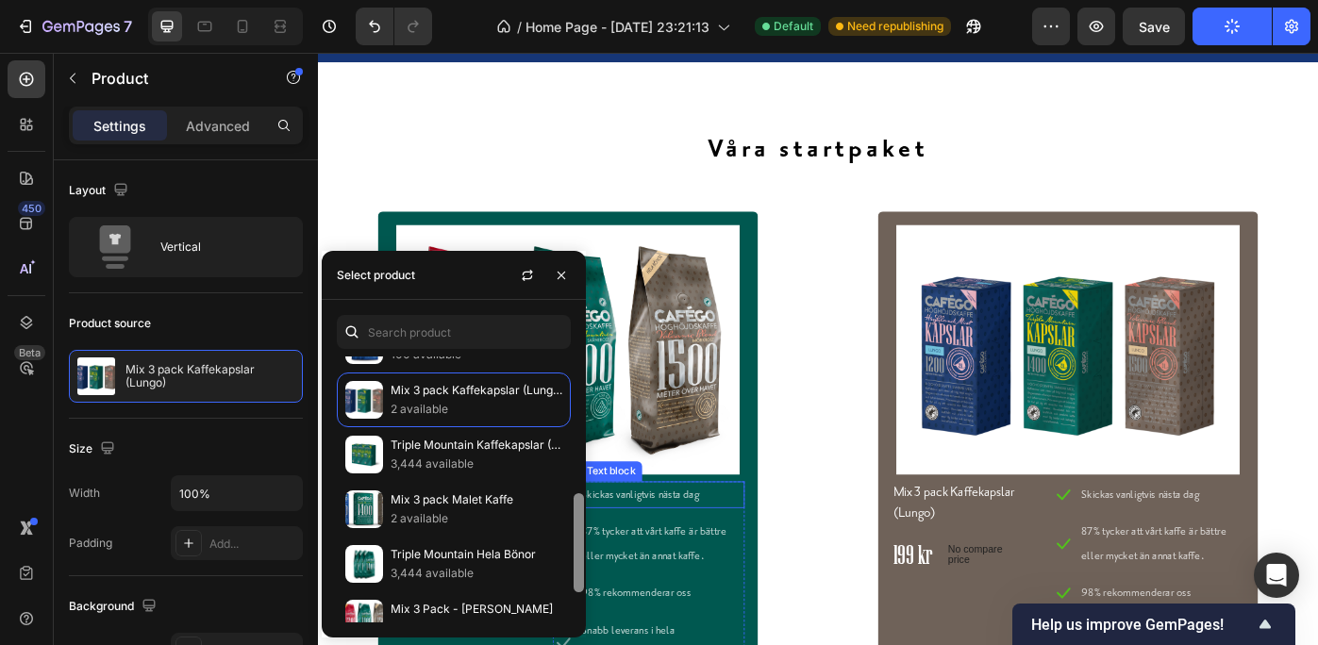
drag, startPoint x: 895, startPoint y: 528, endPoint x: 626, endPoint y: 552, distance: 269.9
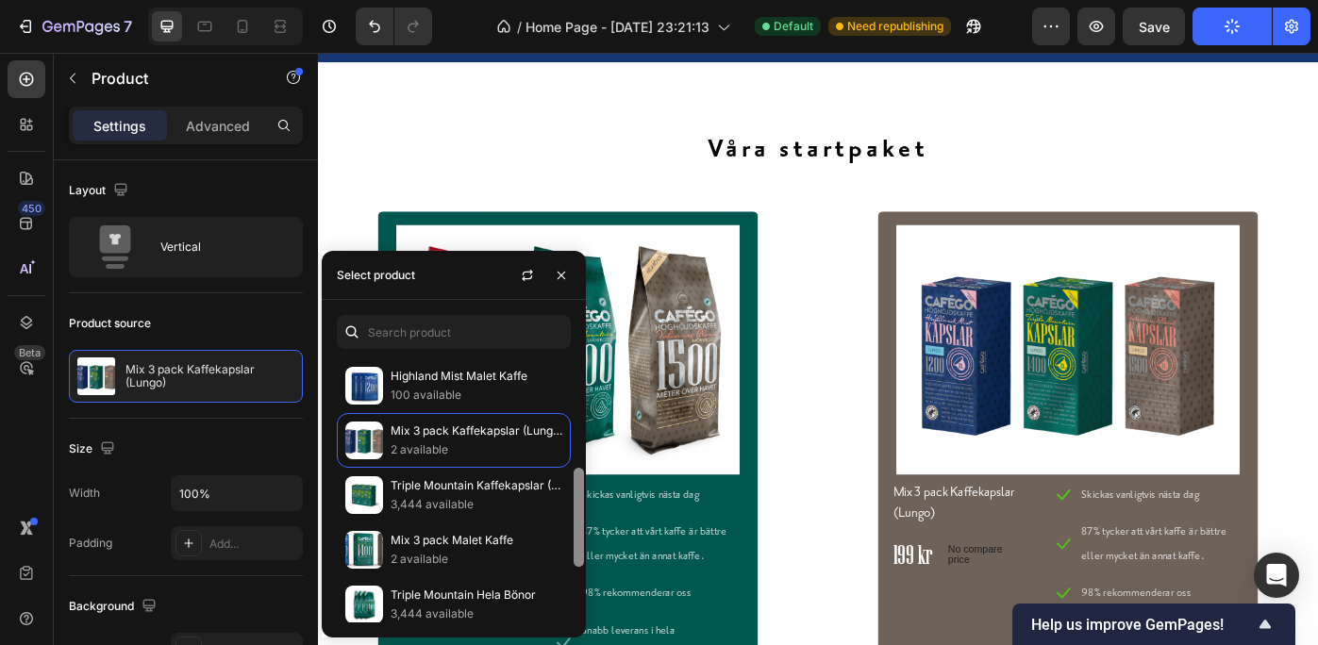
scroll to position [329, 0]
drag, startPoint x: 580, startPoint y: 500, endPoint x: 569, endPoint y: 516, distance: 19.6
click at [569, 516] on div "Highland Mist Kaffekapslar (Lungo) 100 available Espresso Kaffekapslar (Espress…" at bounding box center [454, 490] width 264 height 266
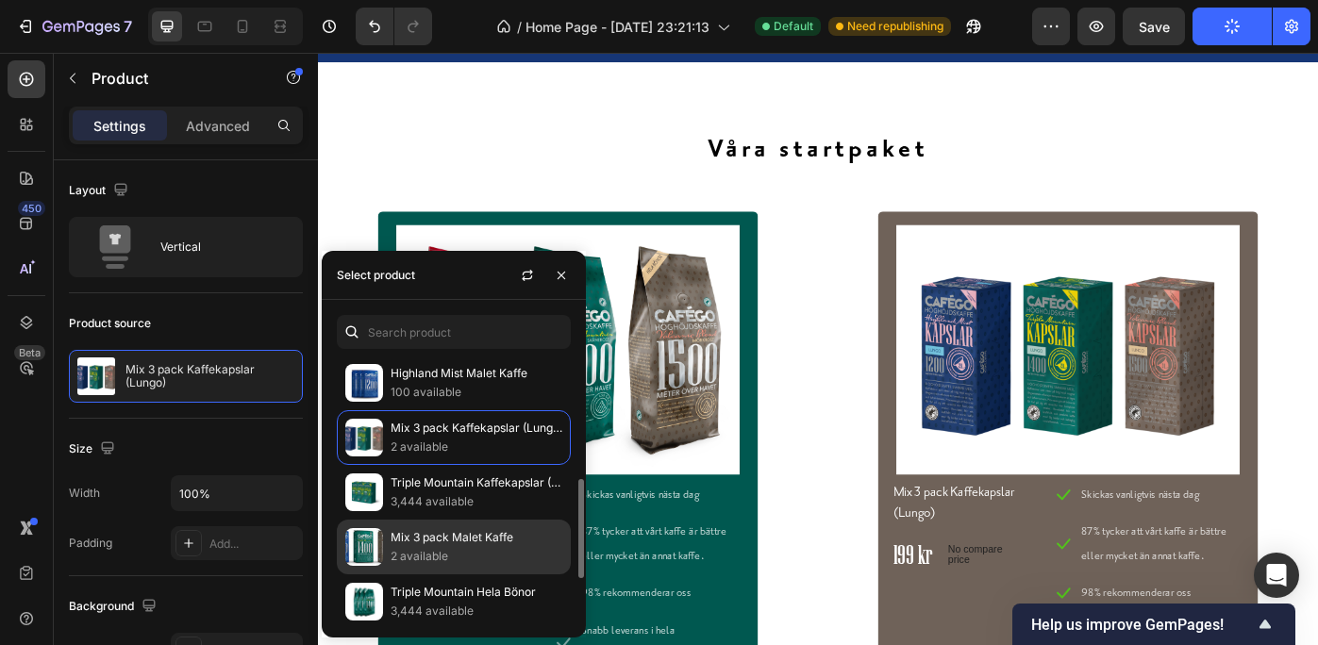
click at [471, 539] on p "Mix 3 pack Malet Kaffe" at bounding box center [477, 537] width 172 height 19
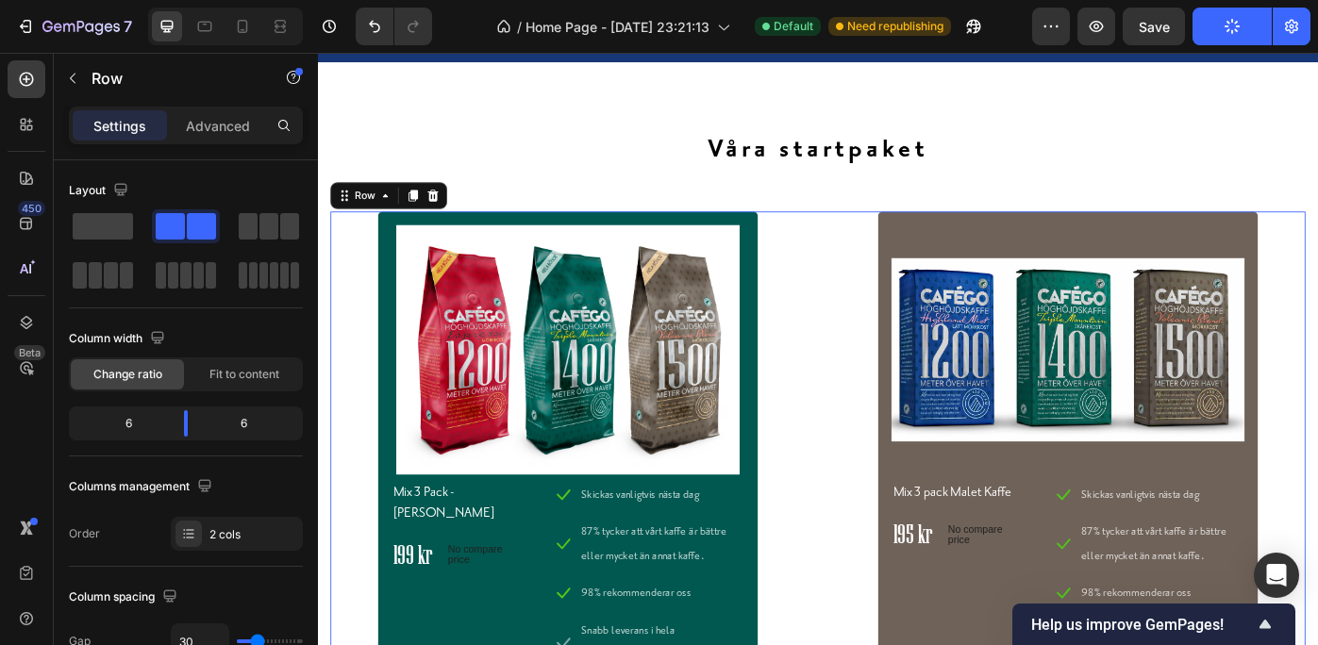
click at [873, 463] on div "Product Images & Gallery Mix 3 Pack - Hela Bönor Product Title 199 kr Price Pri…" at bounding box center [884, 553] width 1104 height 643
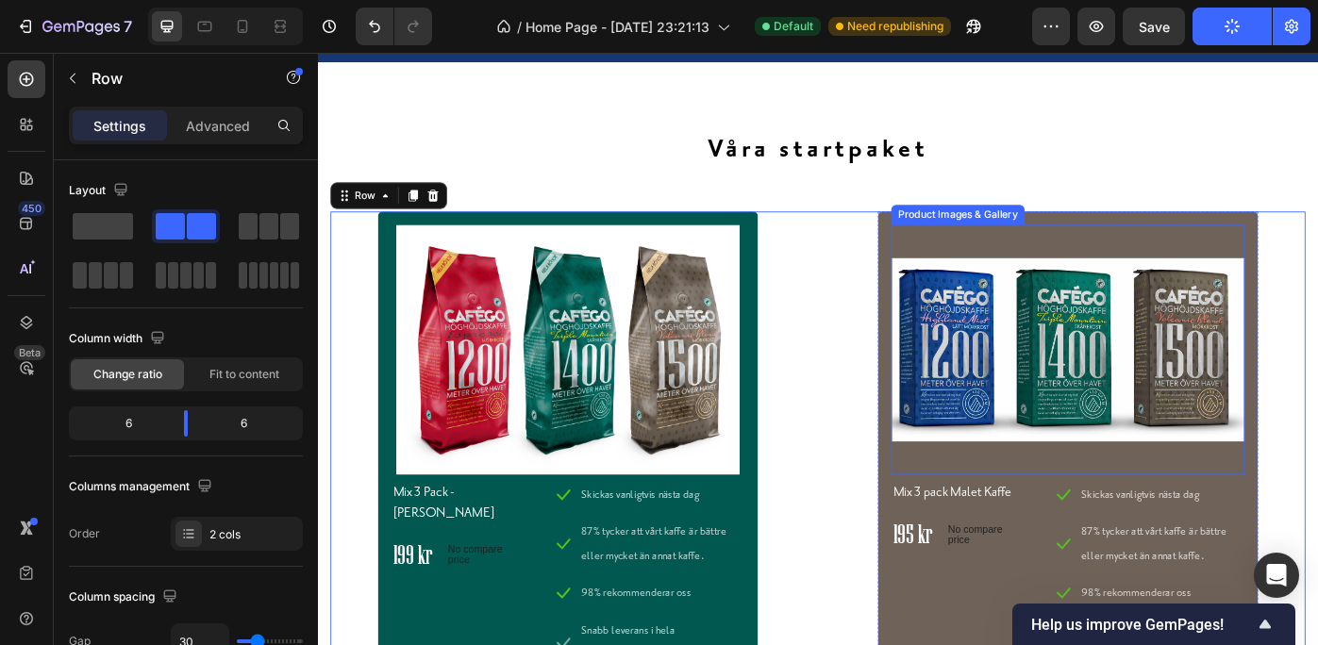
click at [1317, 293] on img at bounding box center [1167, 388] width 400 height 283
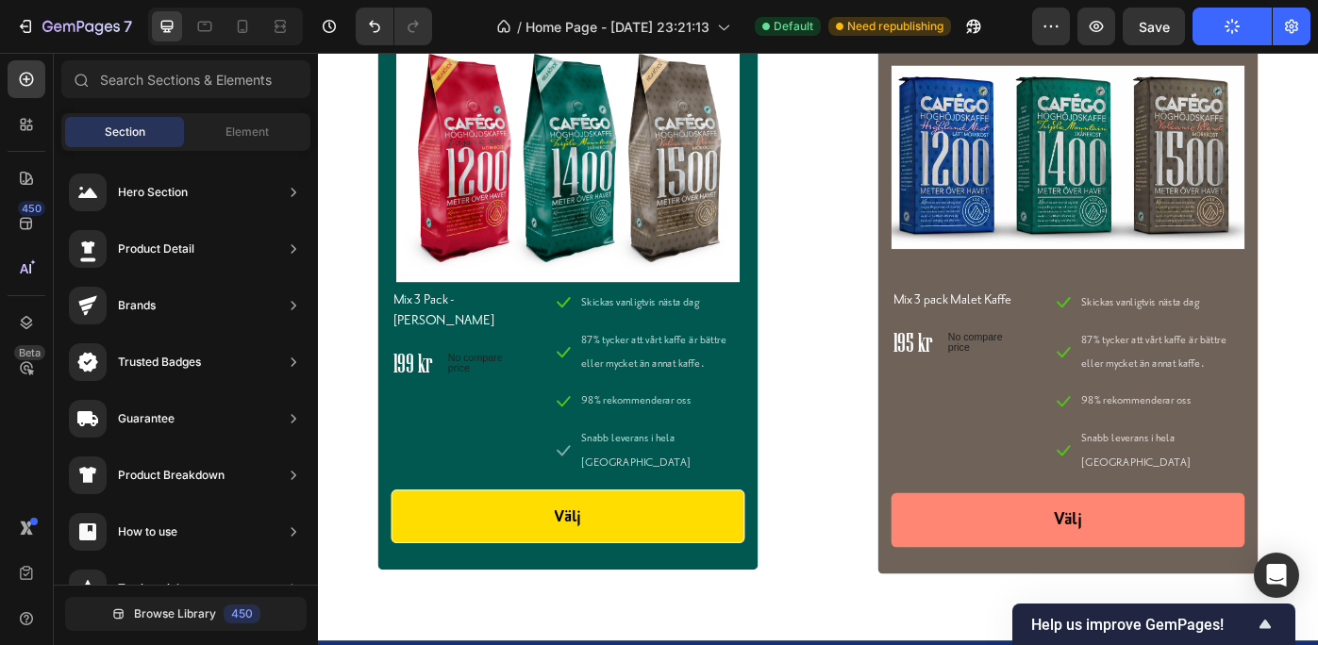
scroll to position [6547, 0]
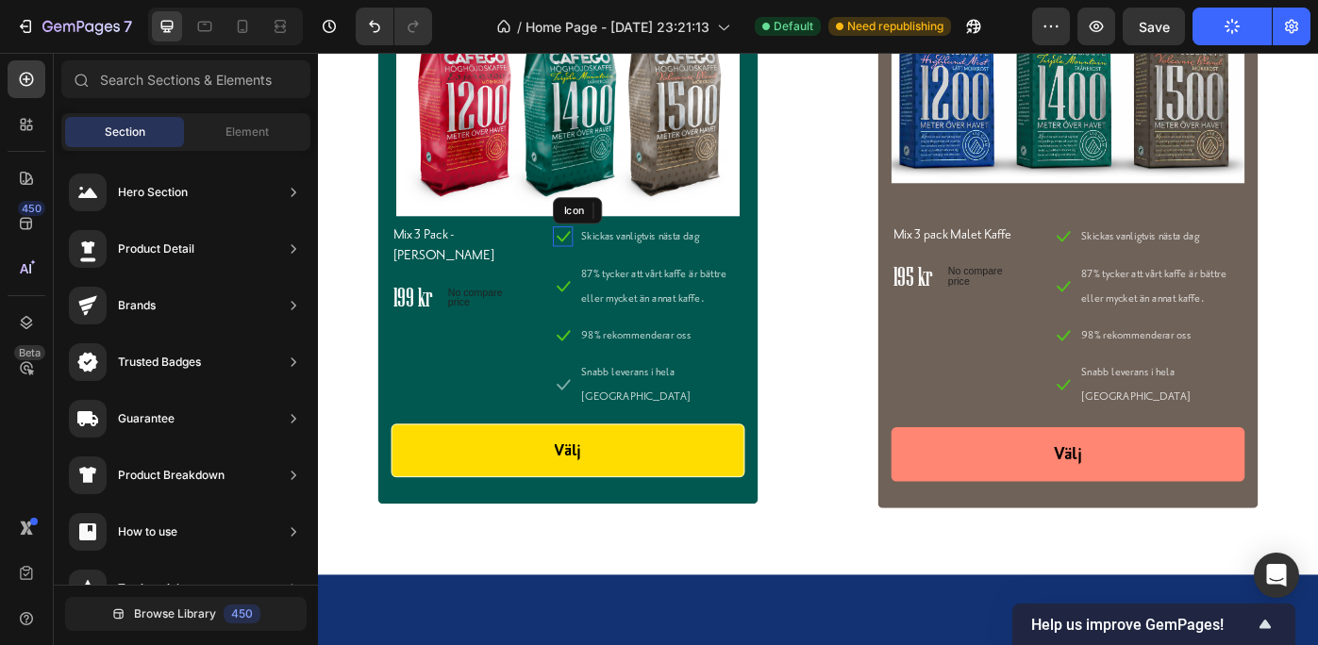
click at [593, 260] on icon at bounding box center [595, 260] width 23 height 23
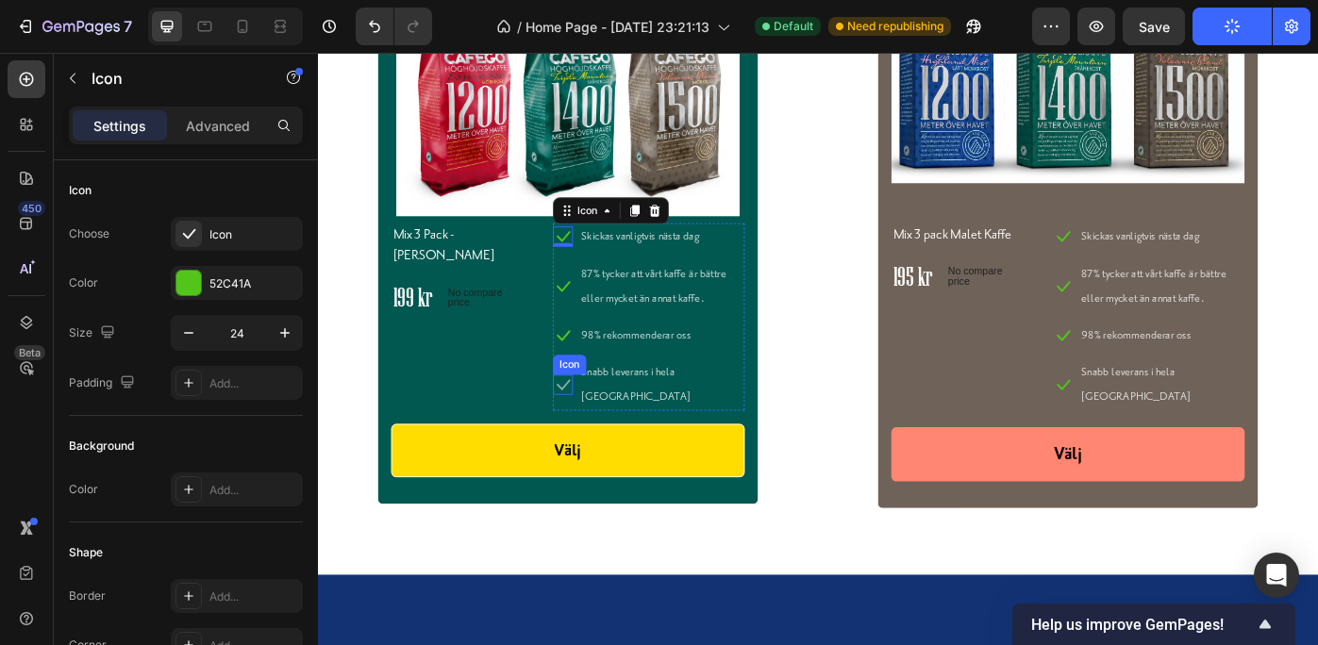
click at [598, 417] on icon at bounding box center [595, 428] width 23 height 23
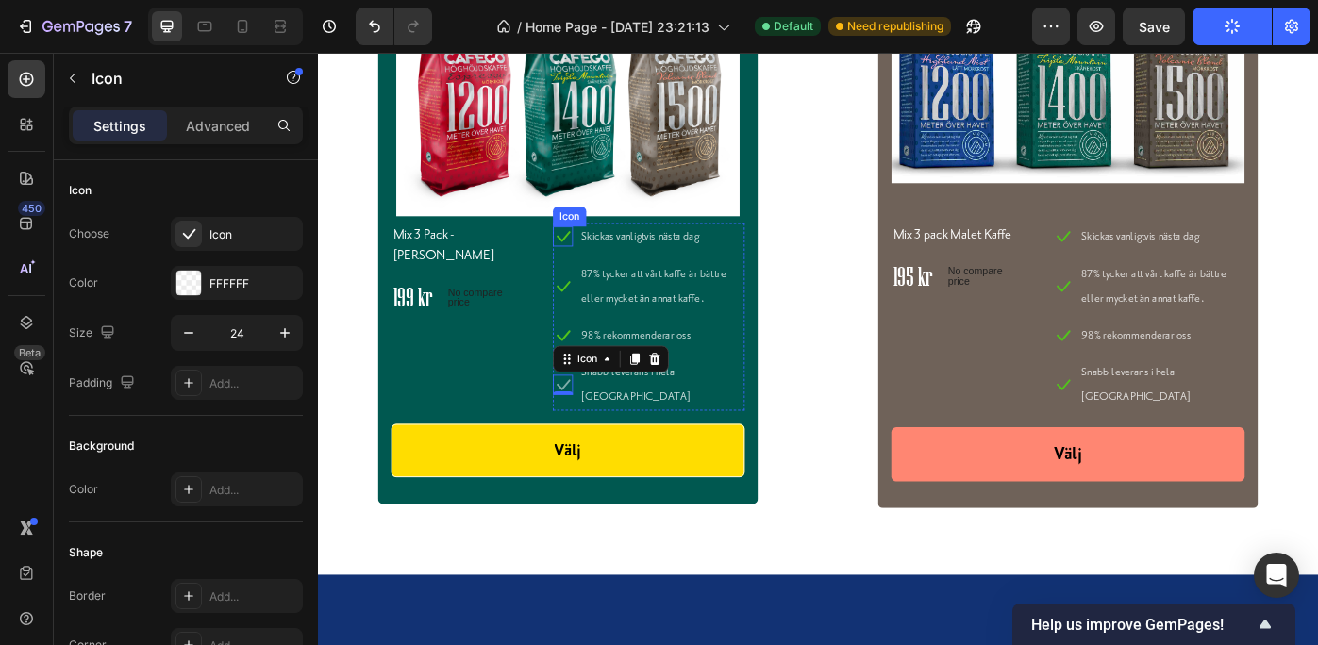
click at [593, 262] on icon at bounding box center [596, 261] width 15 height 12
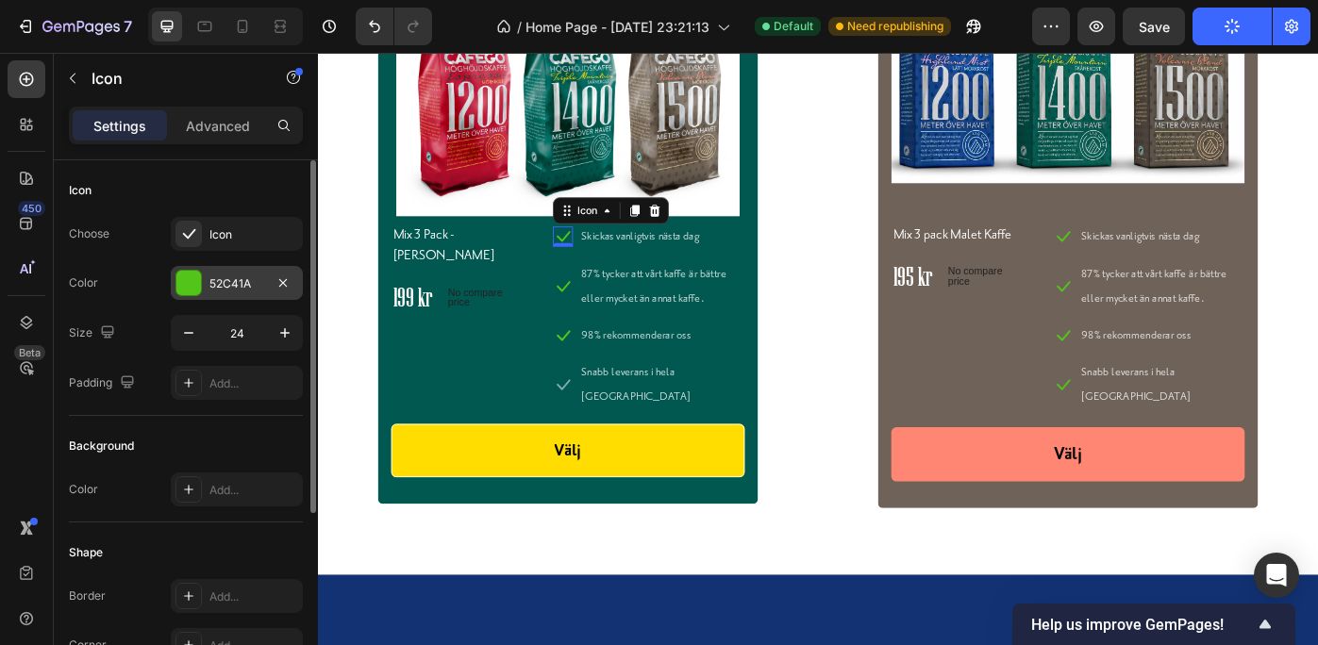
click at [234, 271] on div "52C41A" at bounding box center [237, 283] width 132 height 34
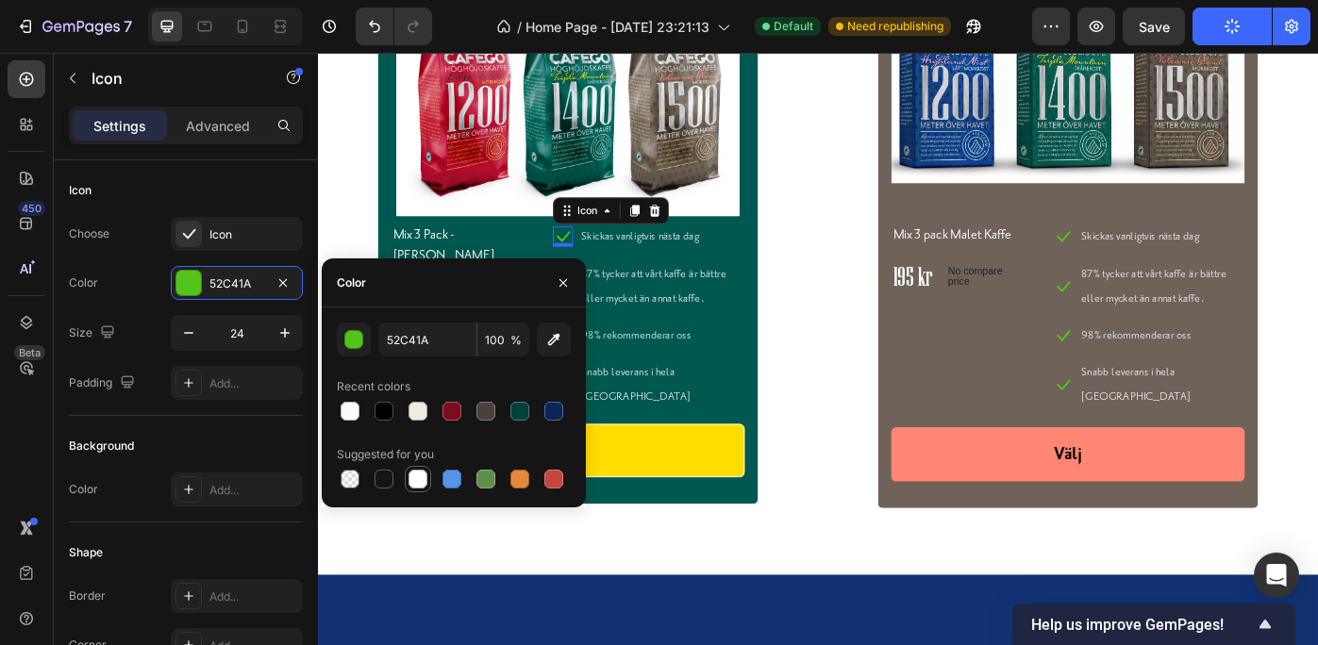
click at [416, 475] on div at bounding box center [418, 479] width 19 height 19
type input "FFFFFF"
click at [660, 301] on p "87% tycker att vårt kaffe är bättre eller mycket än annat kaffe." at bounding box center [707, 317] width 183 height 55
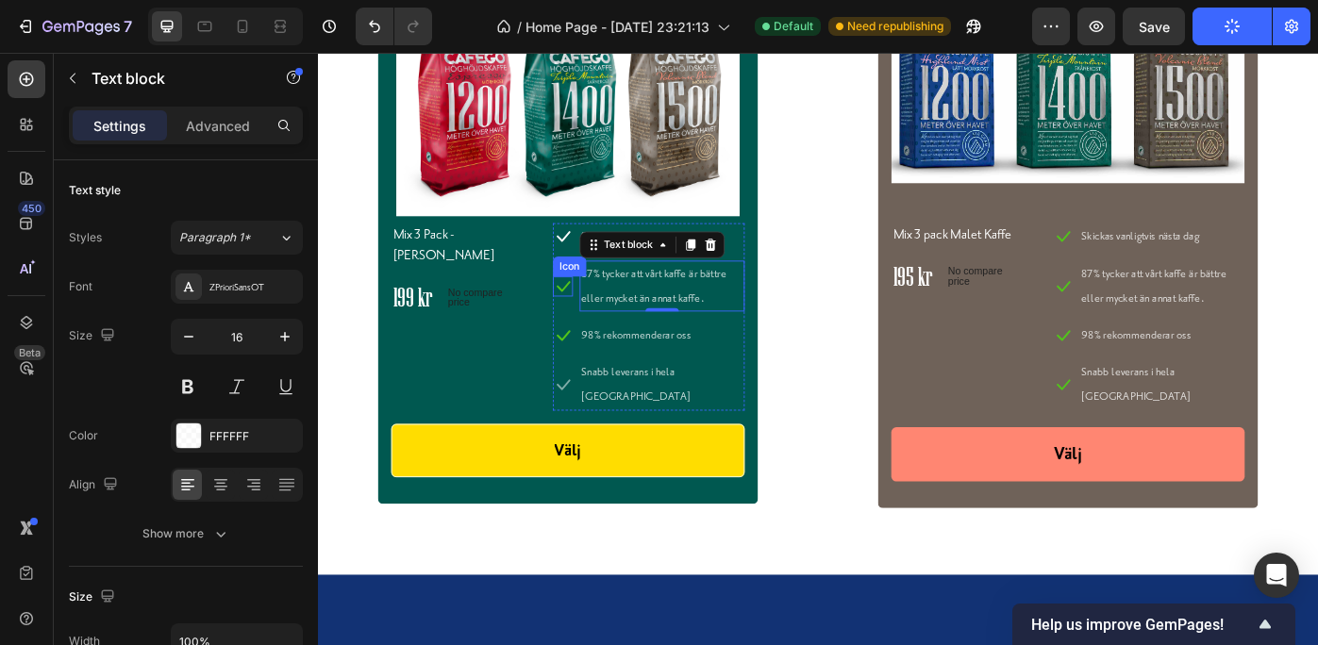
click at [593, 314] on icon at bounding box center [595, 317] width 23 height 23
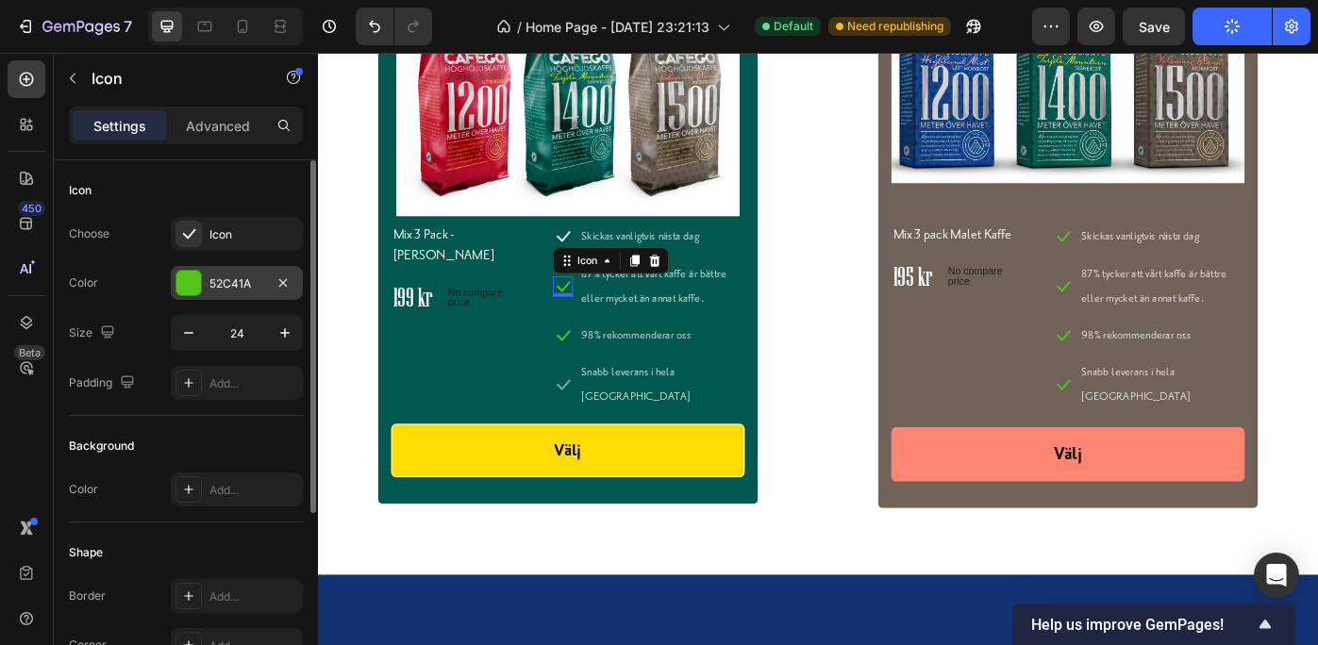
click at [242, 276] on div "52C41A" at bounding box center [236, 284] width 55 height 17
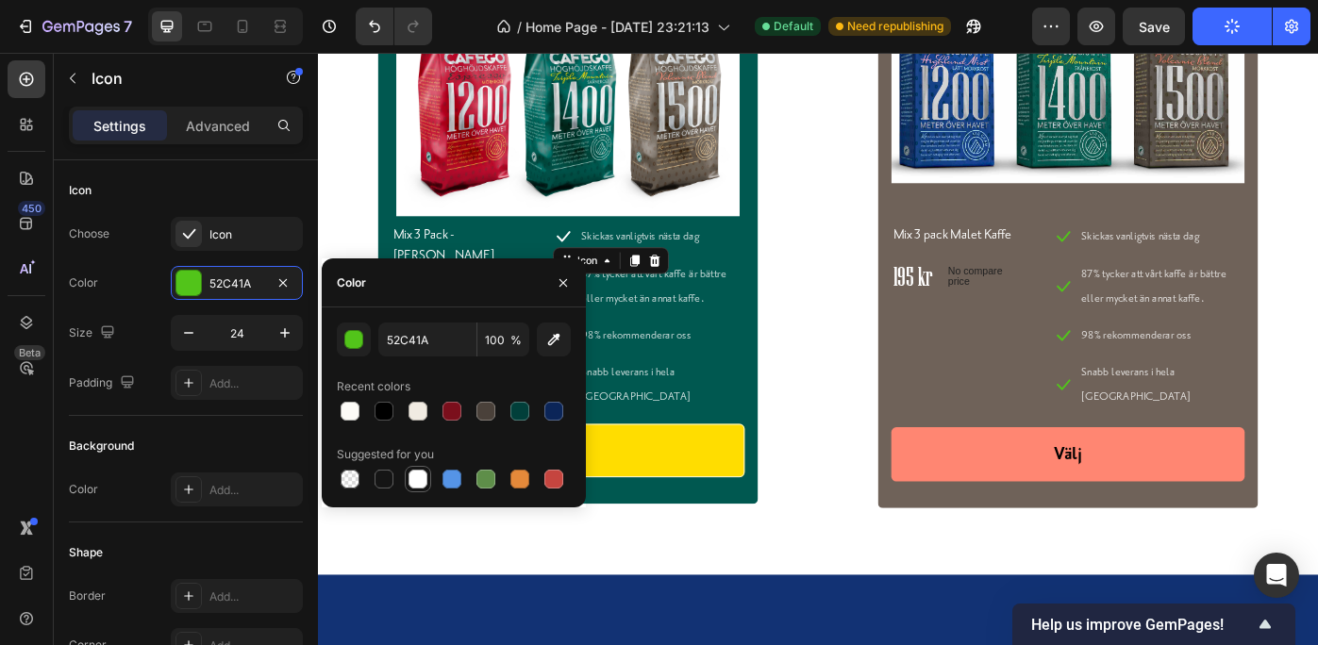
click at [417, 471] on div at bounding box center [418, 479] width 19 height 19
type input "FFFFFF"
click at [650, 346] on div "Text block" at bounding box center [649, 345] width 63 height 17
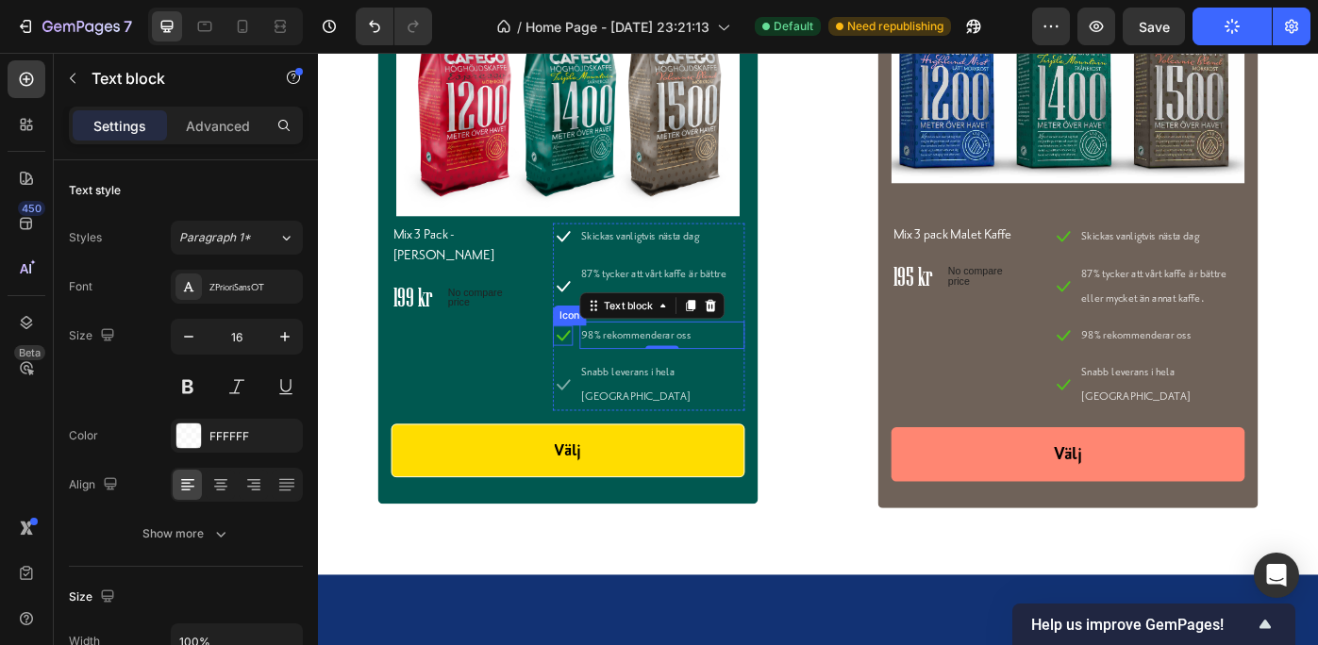
click at [588, 372] on icon at bounding box center [595, 372] width 23 height 23
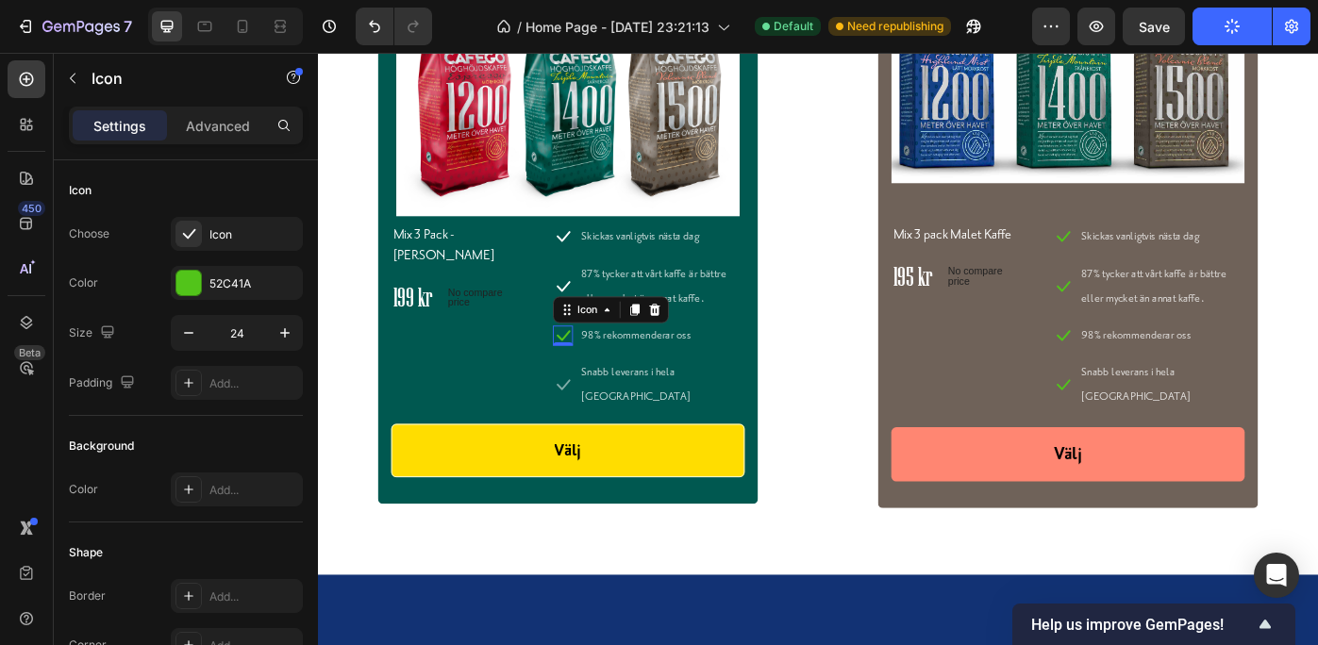
click at [597, 376] on div "0" at bounding box center [595, 383] width 19 height 15
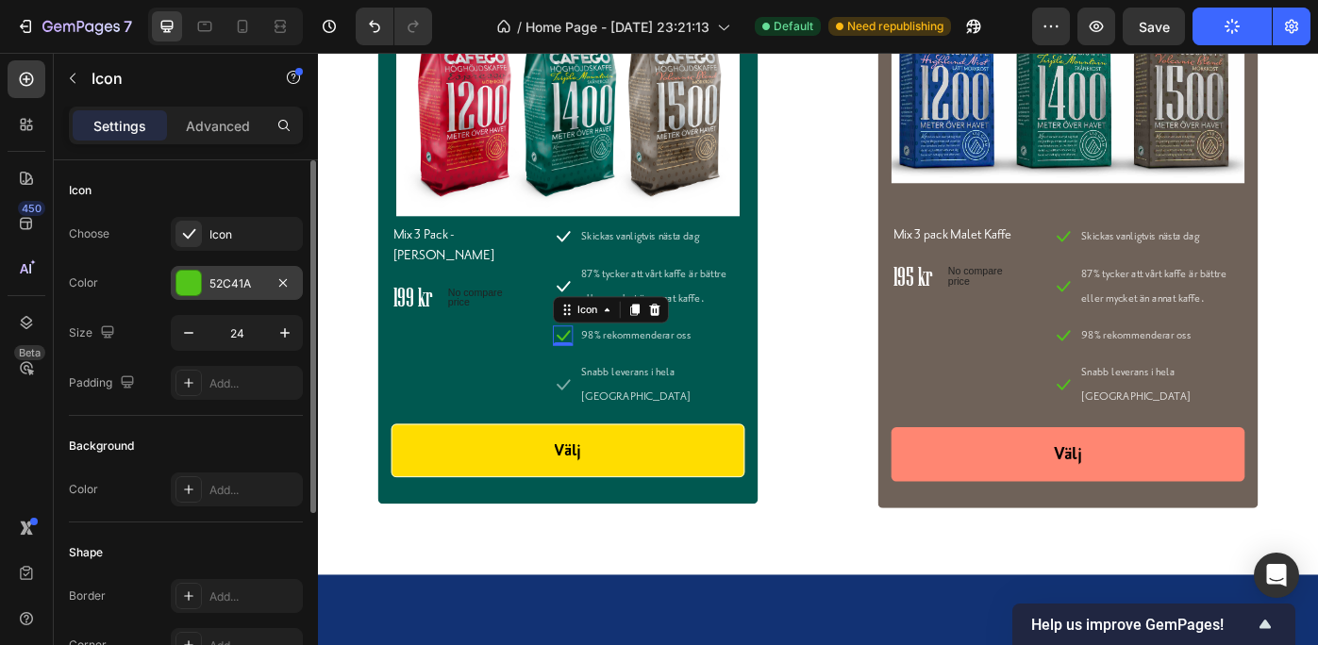
click at [245, 276] on div "52C41A" at bounding box center [236, 284] width 55 height 17
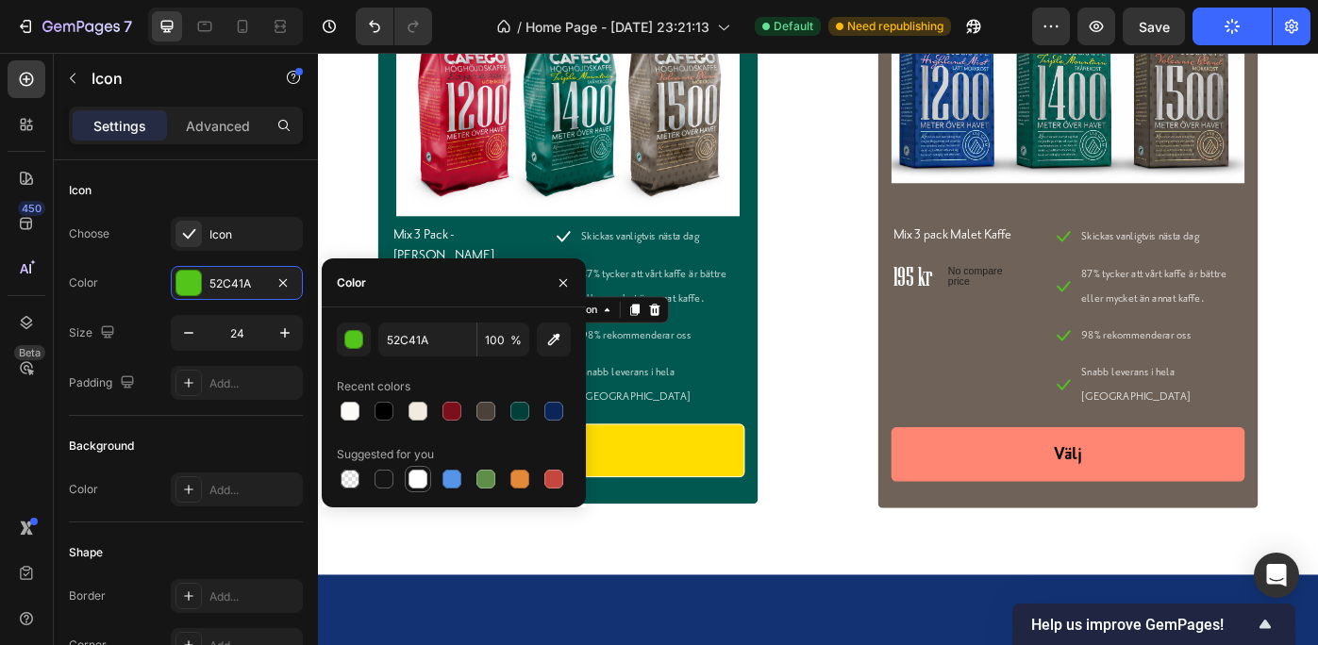
click at [415, 473] on div at bounding box center [418, 479] width 19 height 19
type input "FFFFFF"
click at [646, 406] on p "Snabb leverans i hela Sverige" at bounding box center [707, 428] width 183 height 55
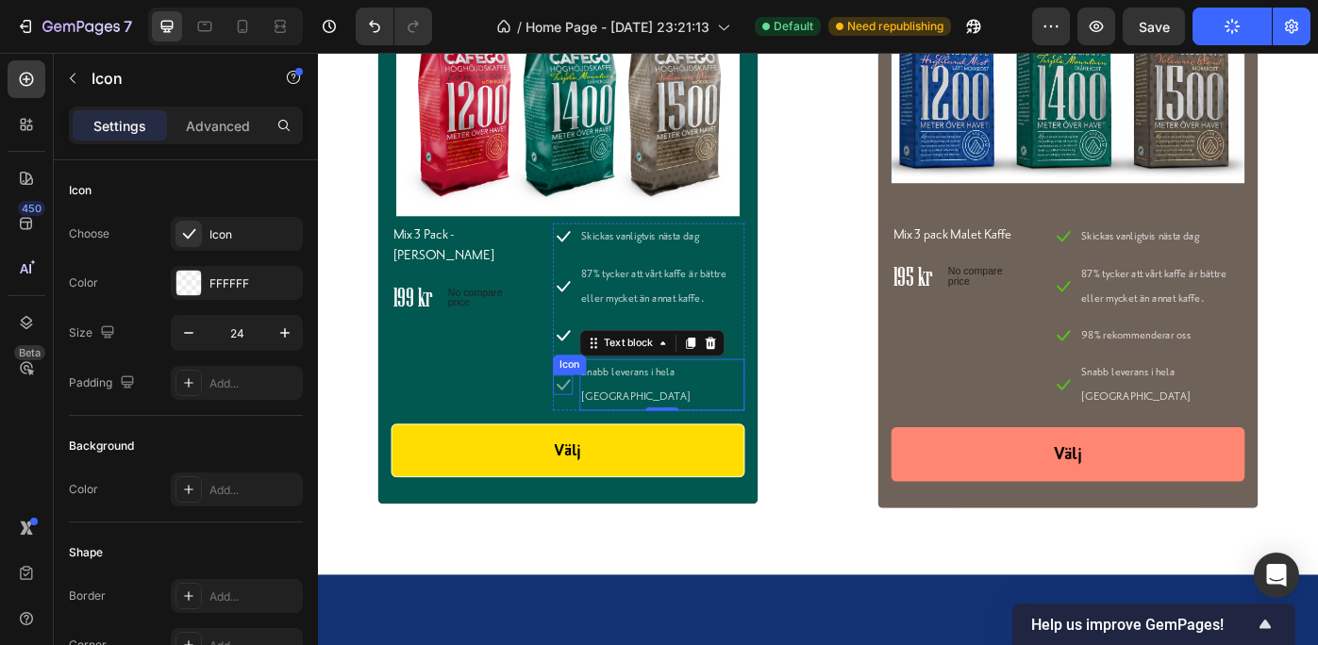
click at [594, 423] on icon at bounding box center [596, 429] width 15 height 12
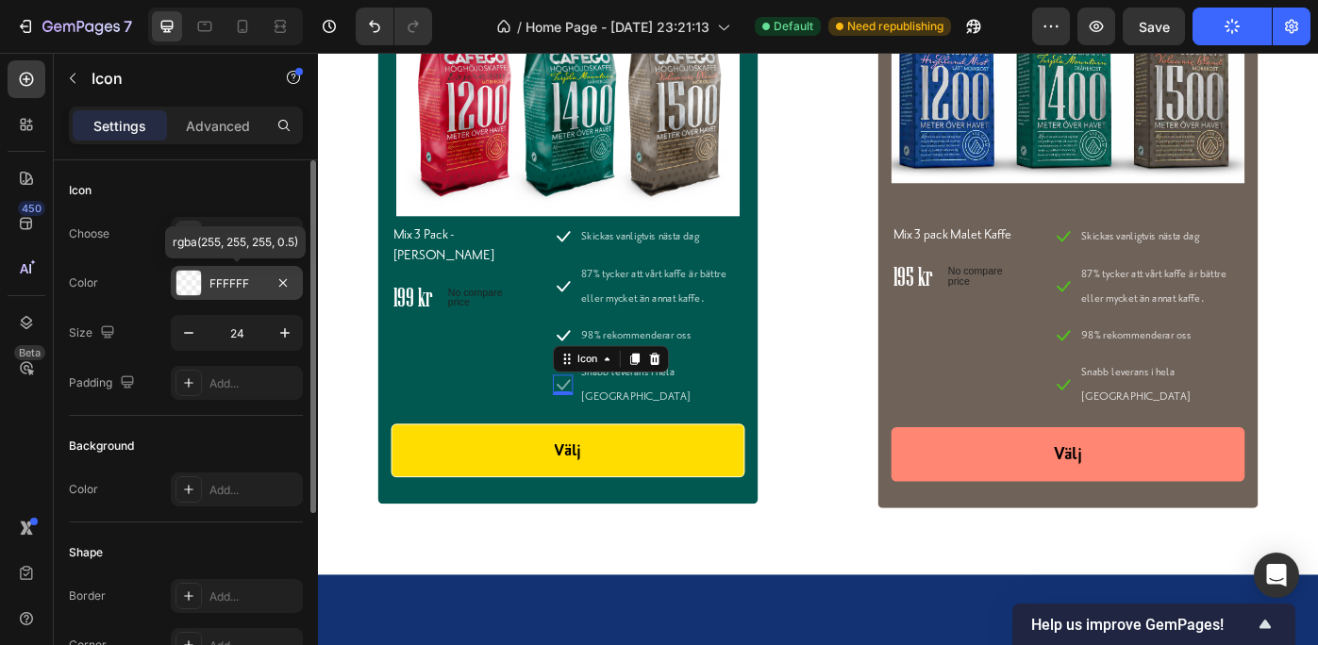
click at [225, 277] on div "FFFFFF" at bounding box center [236, 284] width 55 height 17
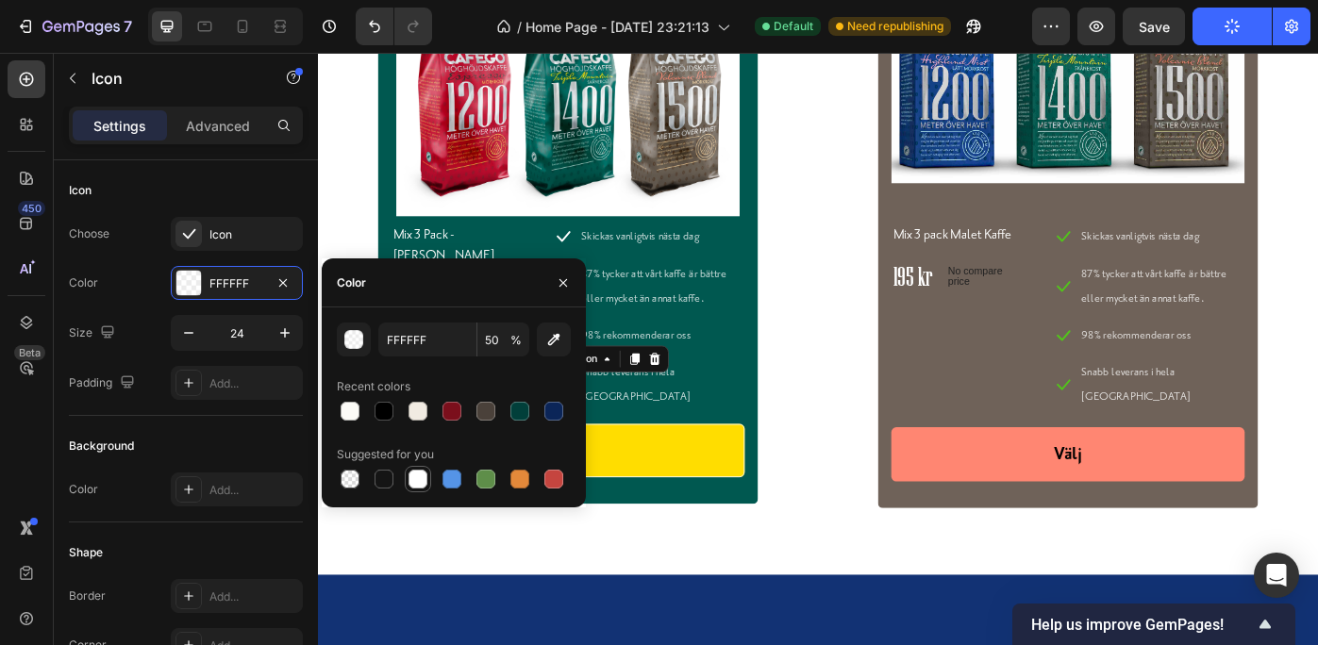
click at [416, 477] on div at bounding box center [418, 479] width 19 height 19
type input "100"
click at [690, 268] on p "Skickas vanligtvis nästa dag" at bounding box center [707, 260] width 183 height 27
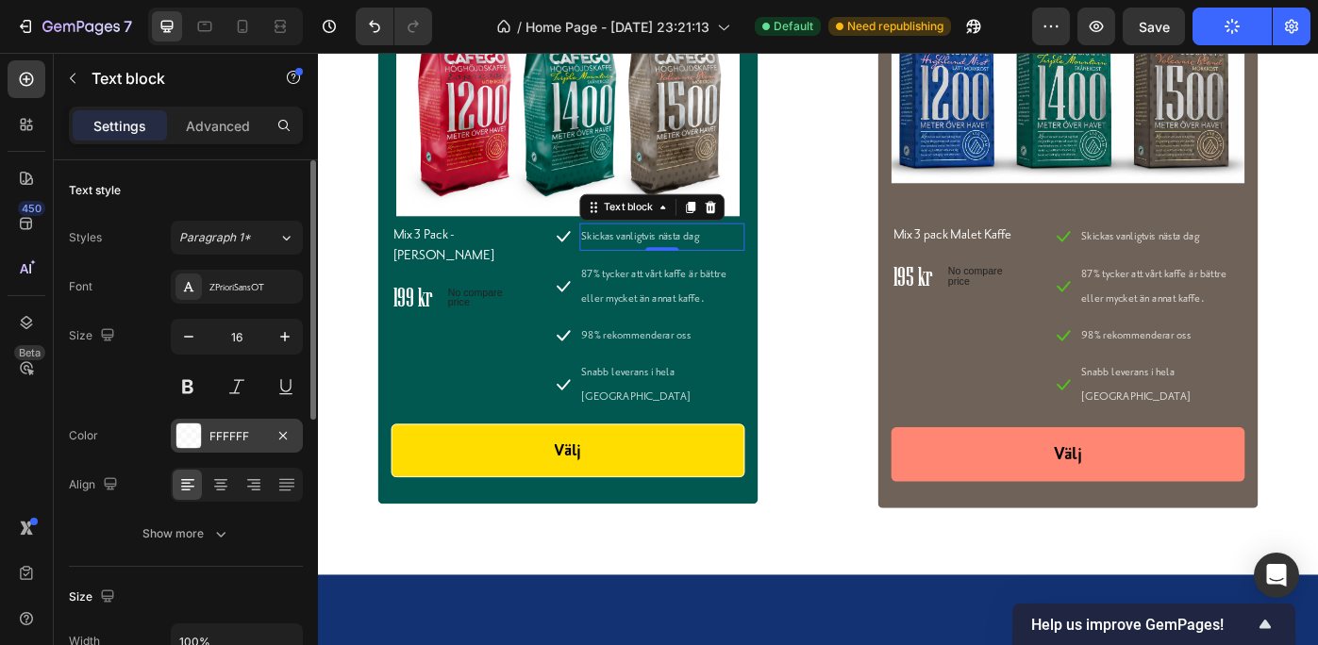
click at [256, 431] on div "FFFFFF" at bounding box center [236, 436] width 55 height 17
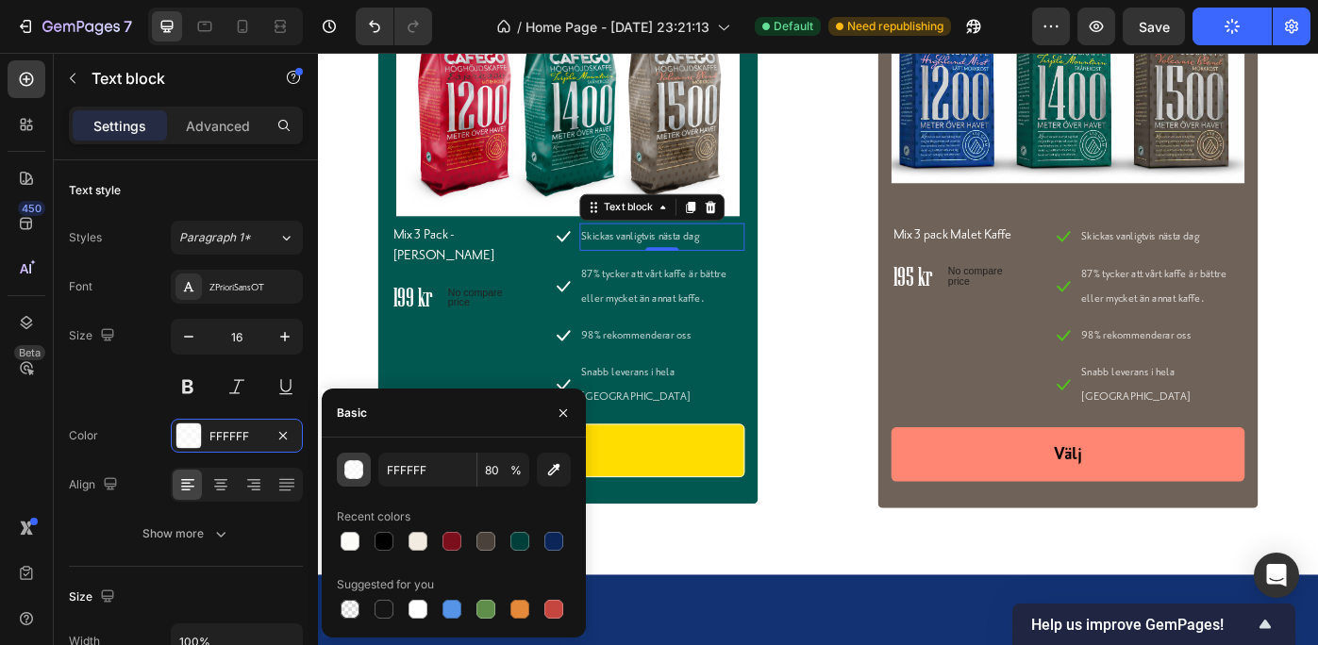
click at [352, 464] on div "button" at bounding box center [354, 470] width 19 height 19
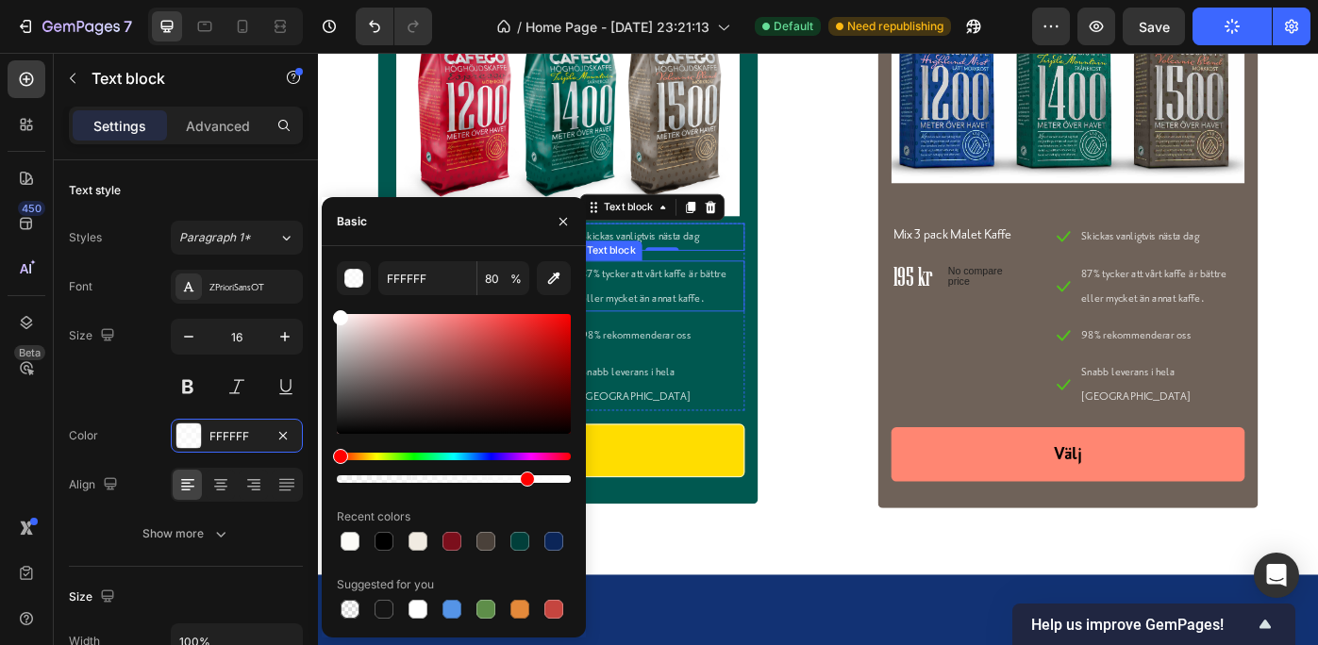
click at [648, 303] on p "87% tycker att vårt kaffe är bättre eller mycket än annat kaffe." at bounding box center [707, 317] width 183 height 55
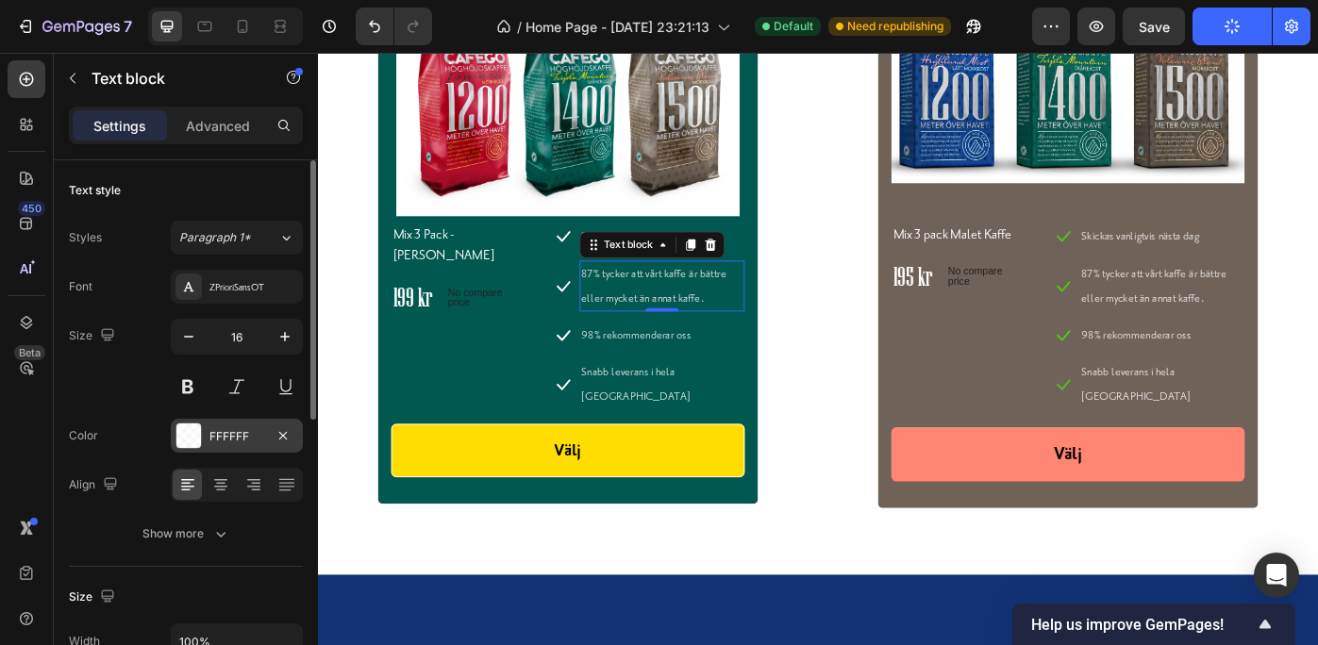
click at [259, 432] on div "FFFFFF" at bounding box center [236, 436] width 55 height 17
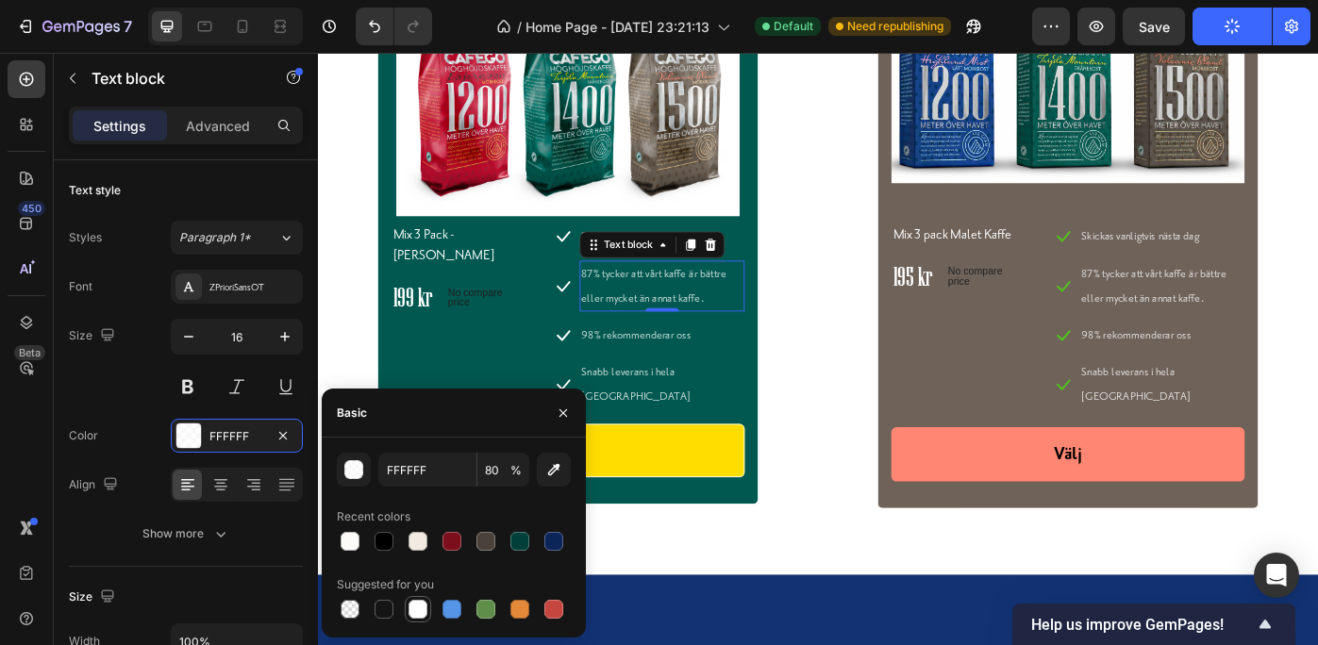
click at [414, 608] on div at bounding box center [418, 609] width 19 height 19
type input "100"
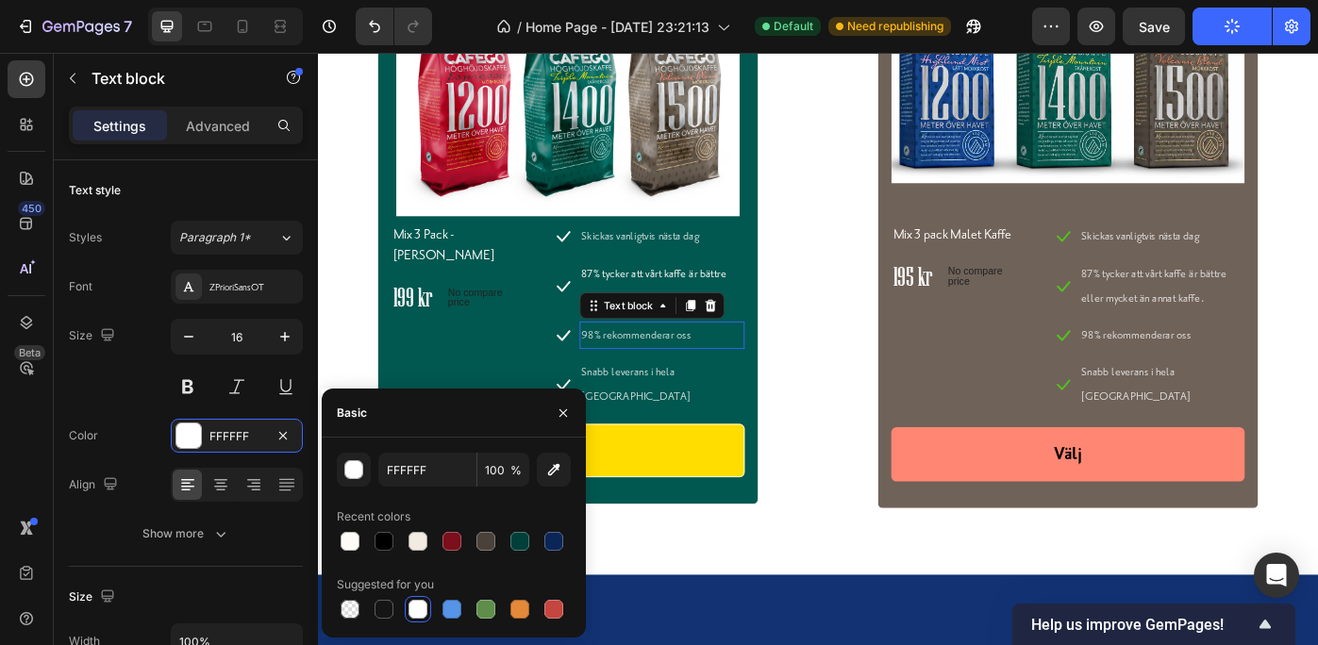
click at [708, 377] on p "98% rekommenderar oss" at bounding box center [707, 372] width 183 height 27
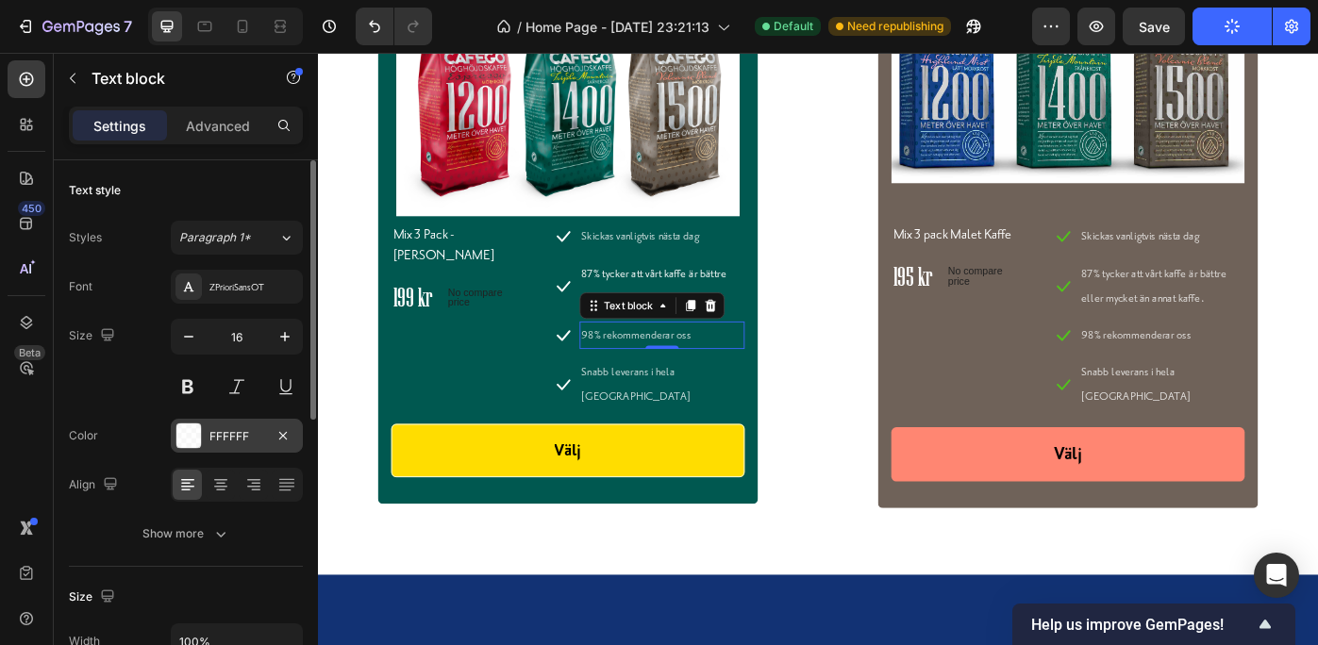
click at [253, 436] on div "FFFFFF" at bounding box center [236, 436] width 55 height 17
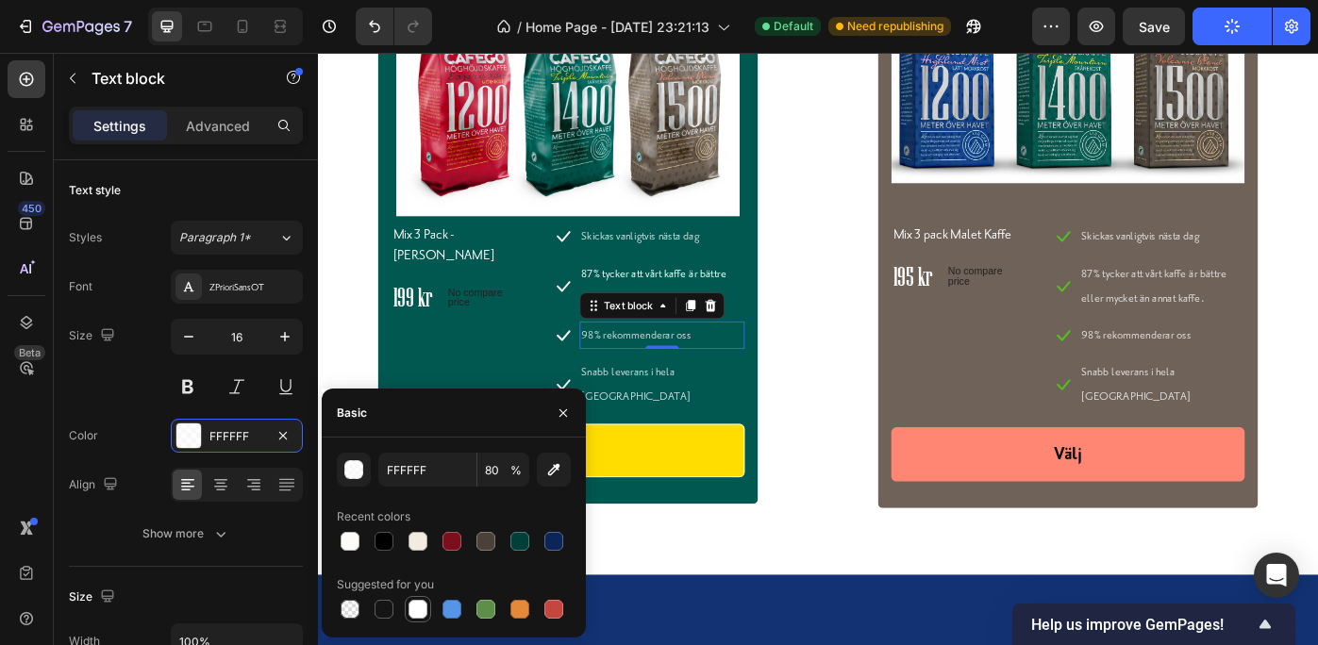
click at [415, 608] on div at bounding box center [418, 609] width 19 height 19
type input "100"
click at [686, 414] on p "Snabb leverans i hela Sverige" at bounding box center [707, 428] width 183 height 55
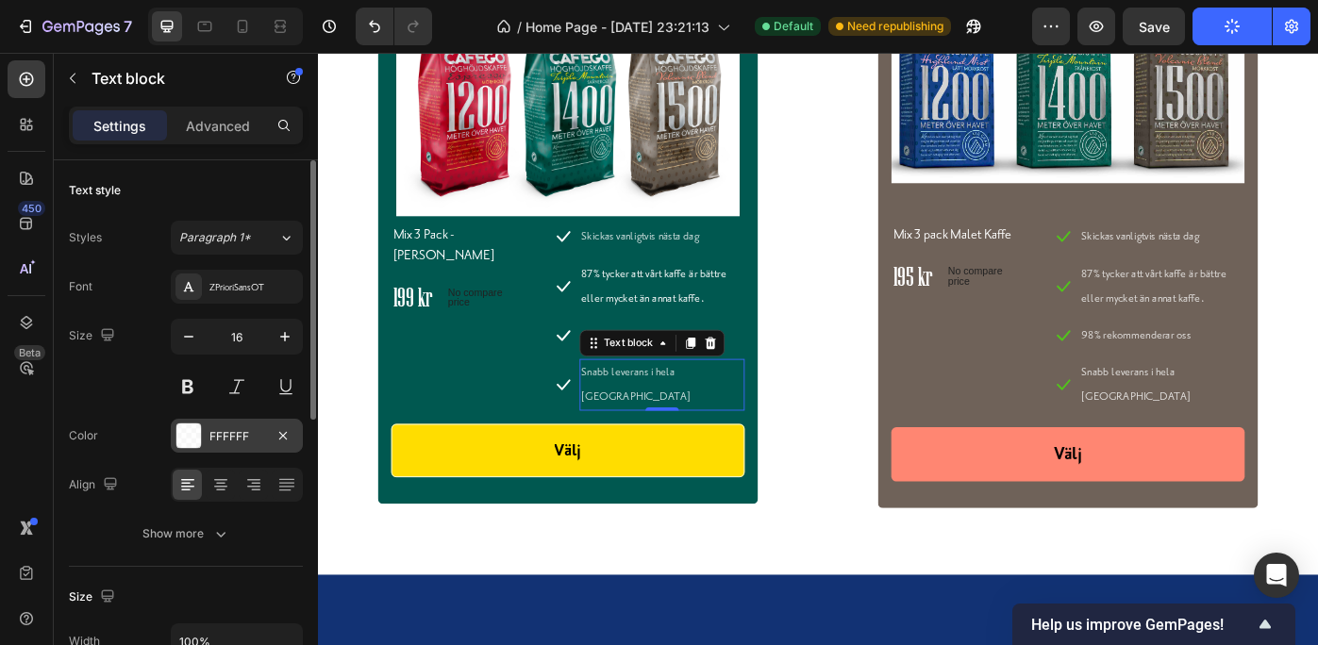
click at [259, 428] on div "FFFFFF" at bounding box center [236, 436] width 55 height 17
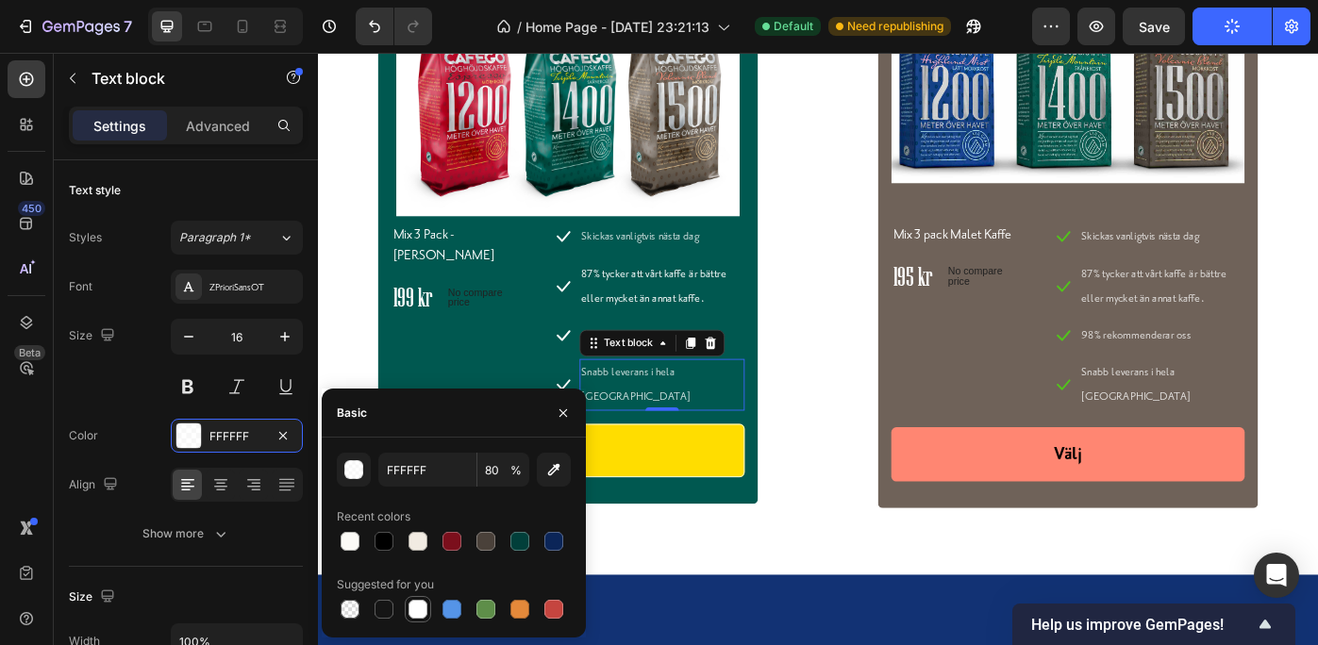
click at [414, 605] on div at bounding box center [418, 609] width 19 height 19
type input "100"
click at [700, 259] on p "Skickas vanligtvis nästa dag" at bounding box center [707, 260] width 183 height 27
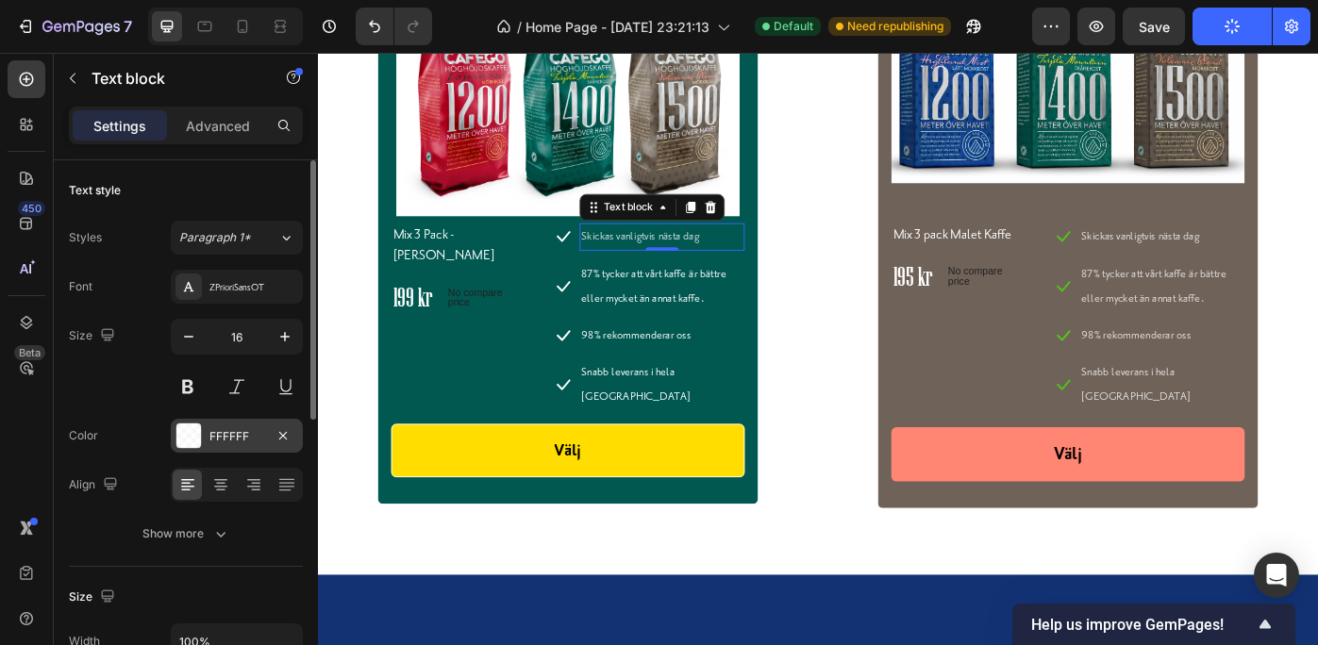
click at [256, 429] on div "FFFFFF" at bounding box center [236, 436] width 55 height 17
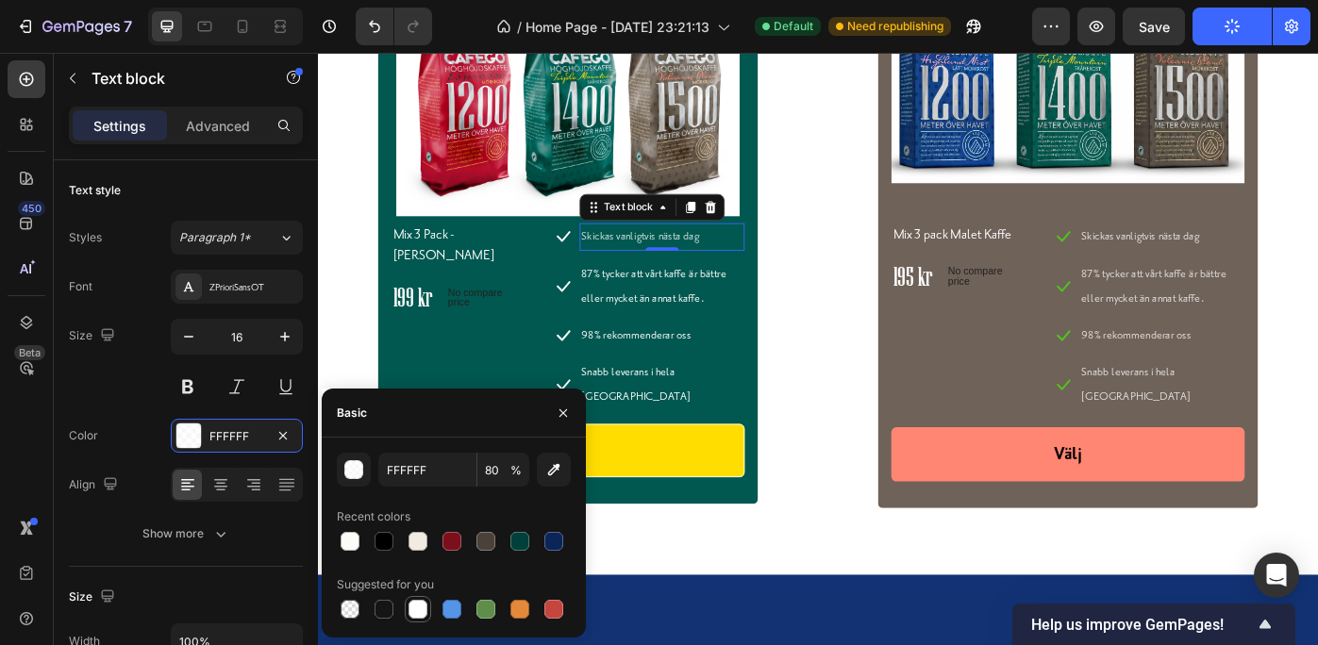
click at [418, 606] on div at bounding box center [418, 609] width 19 height 19
type input "100"
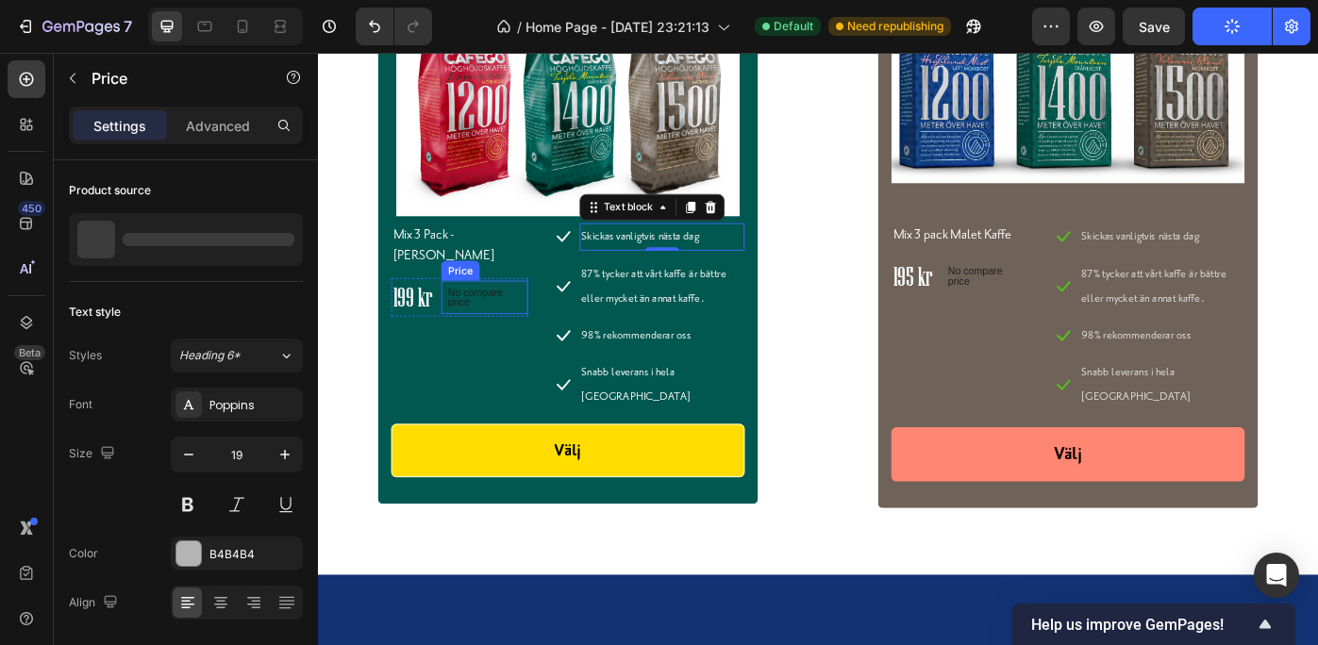
click at [497, 318] on p "No compare price" at bounding box center [506, 329] width 83 height 23
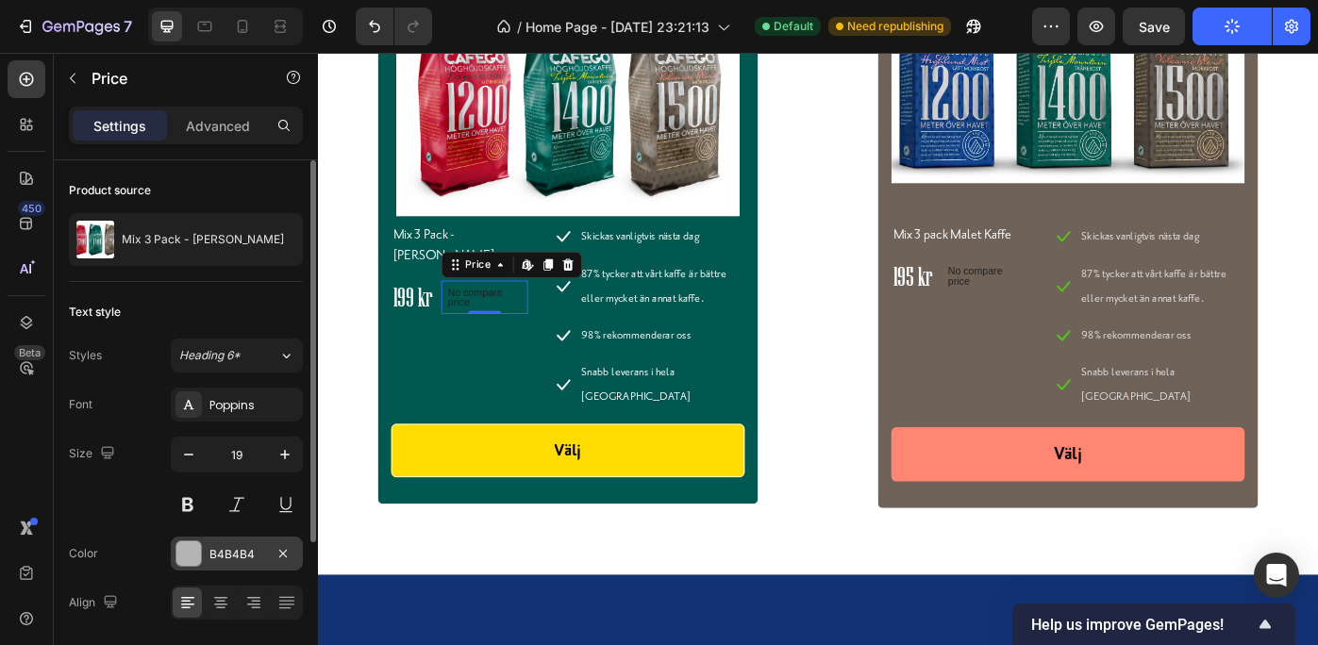
click at [190, 550] on div at bounding box center [188, 554] width 25 height 25
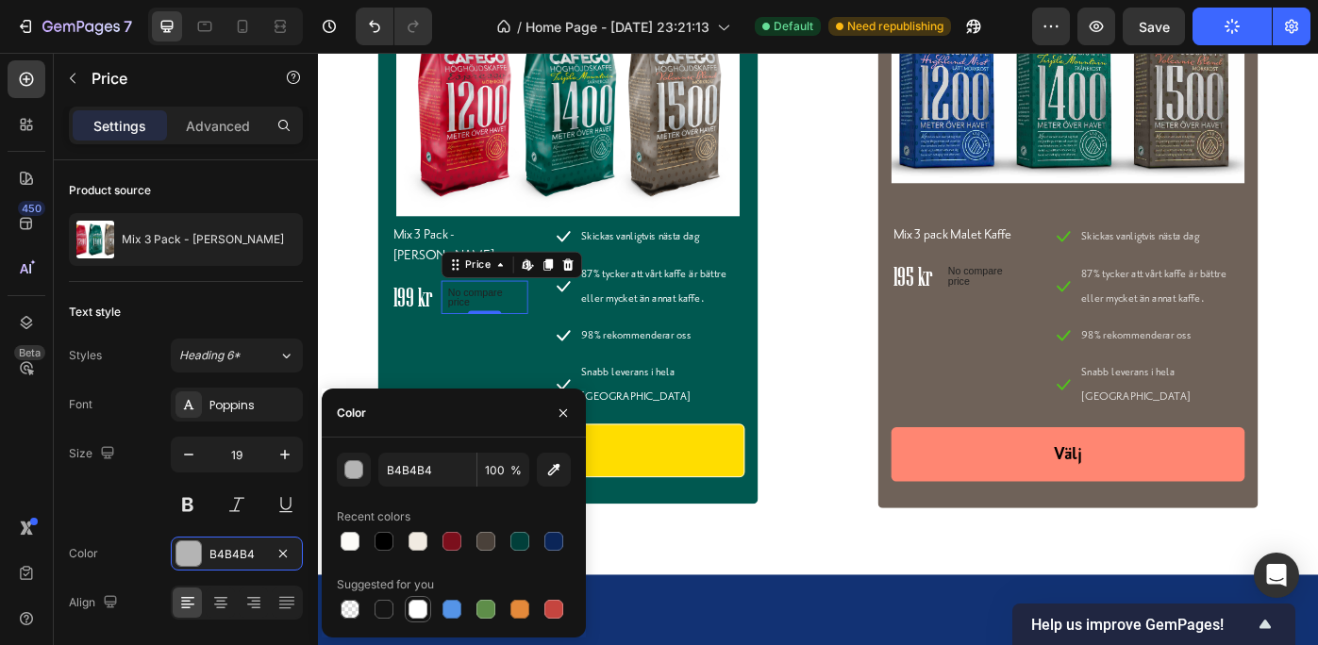
click at [419, 603] on div at bounding box center [418, 609] width 19 height 19
type input "FFFFFF"
click at [432, 260] on h1 "Mix 3 Pack - [PERSON_NAME]" at bounding box center [478, 270] width 155 height 50
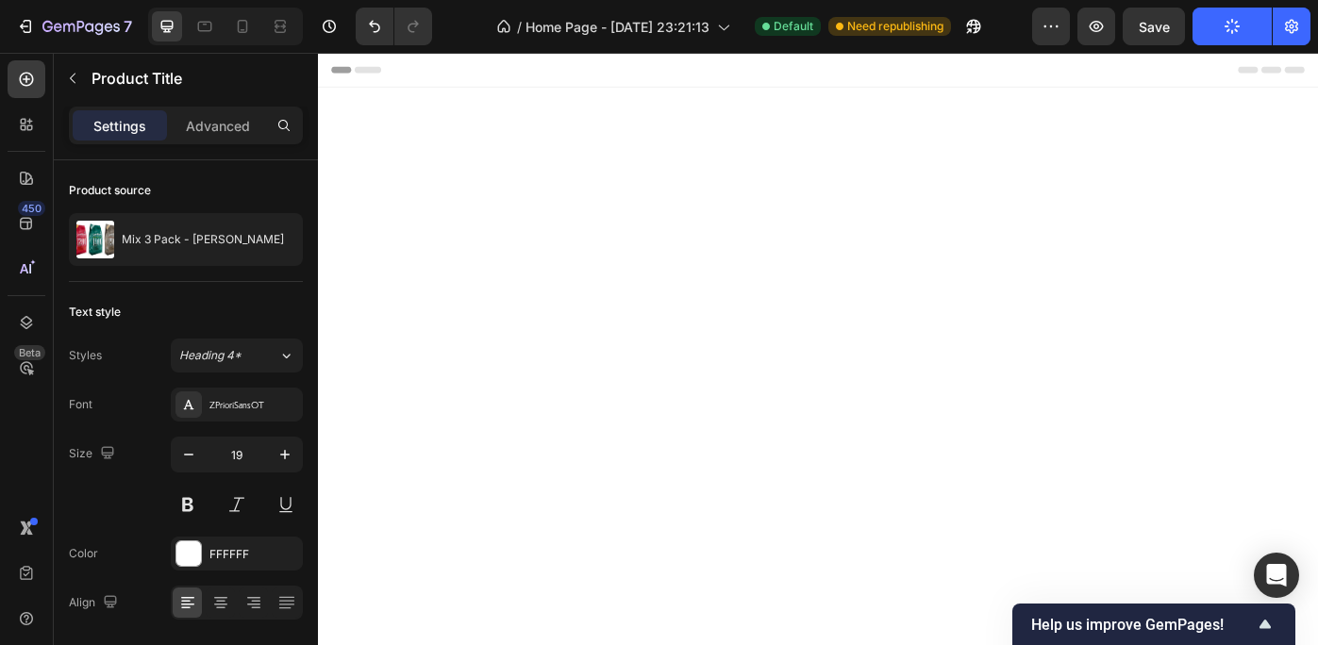
scroll to position [6547, 0]
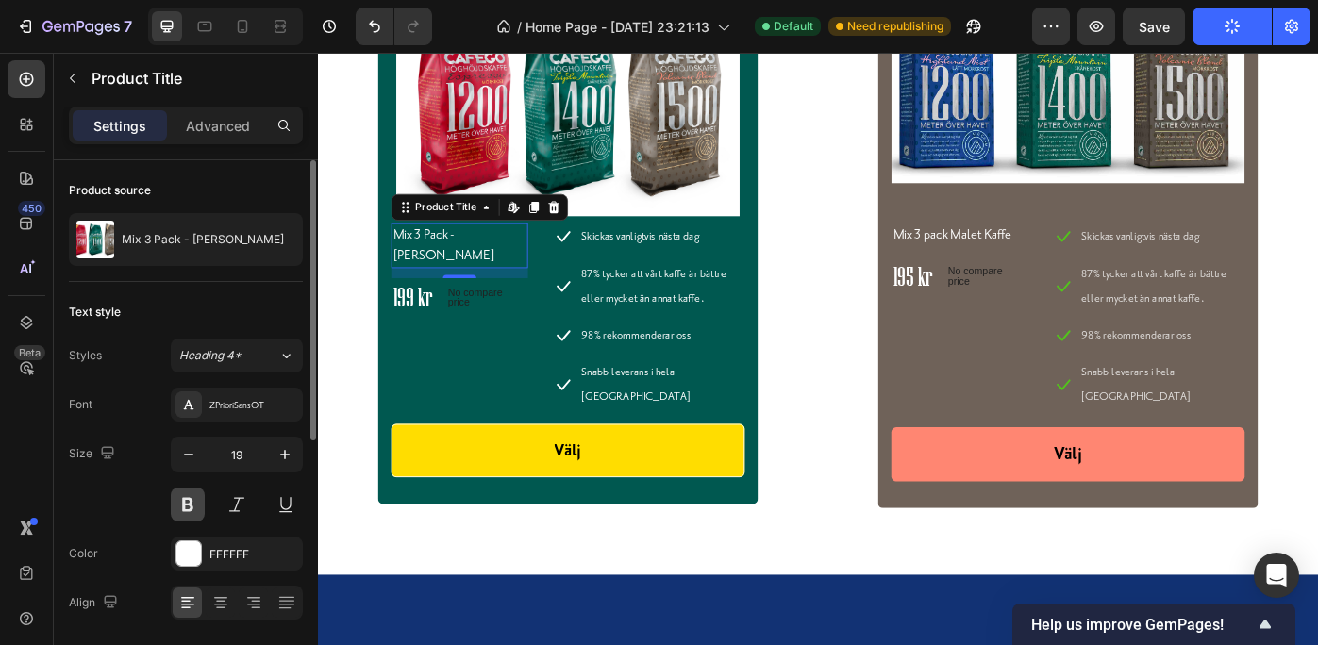
click at [187, 500] on button at bounding box center [188, 505] width 34 height 34
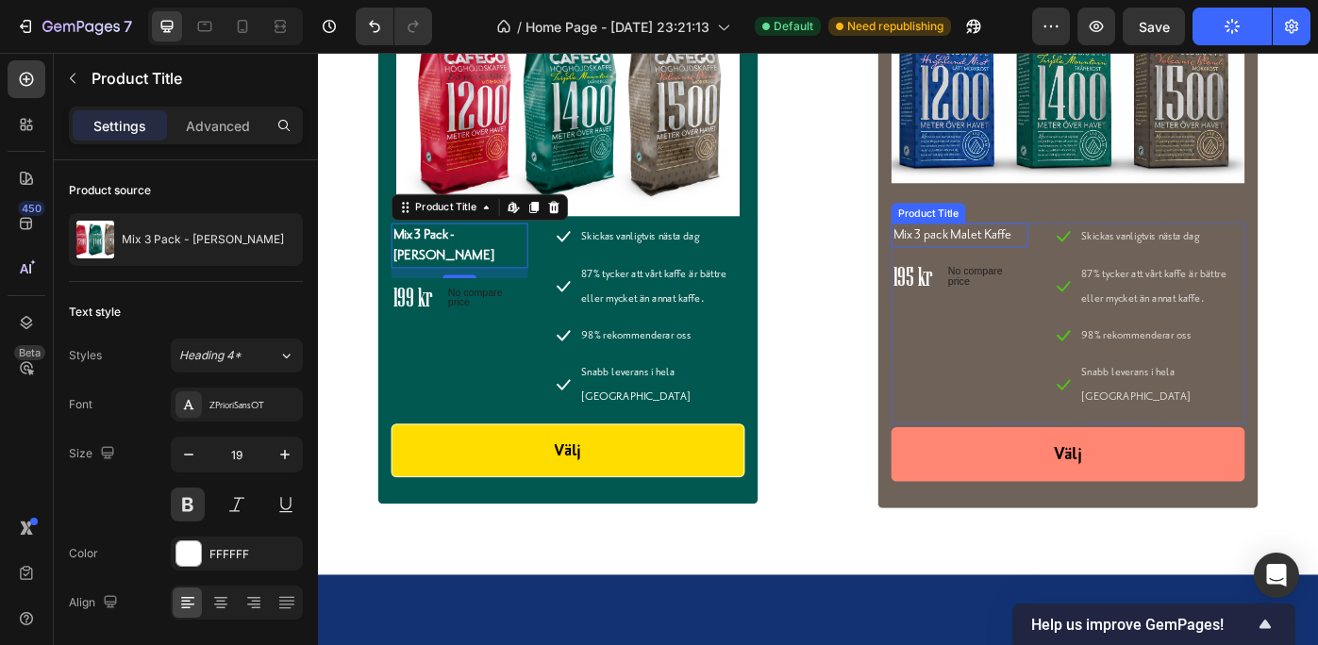
click at [1057, 262] on h1 "Mix 3 pack Malet Kaffe" at bounding box center [1044, 258] width 155 height 27
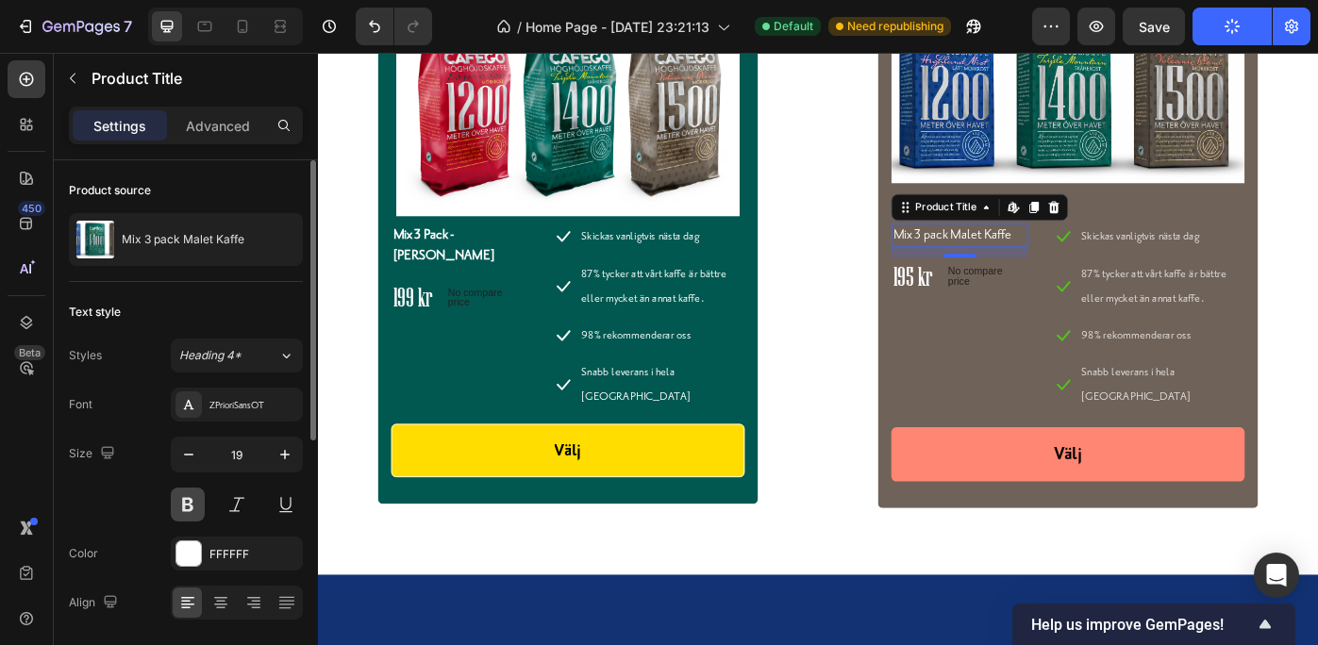
click at [185, 502] on button at bounding box center [188, 505] width 34 height 34
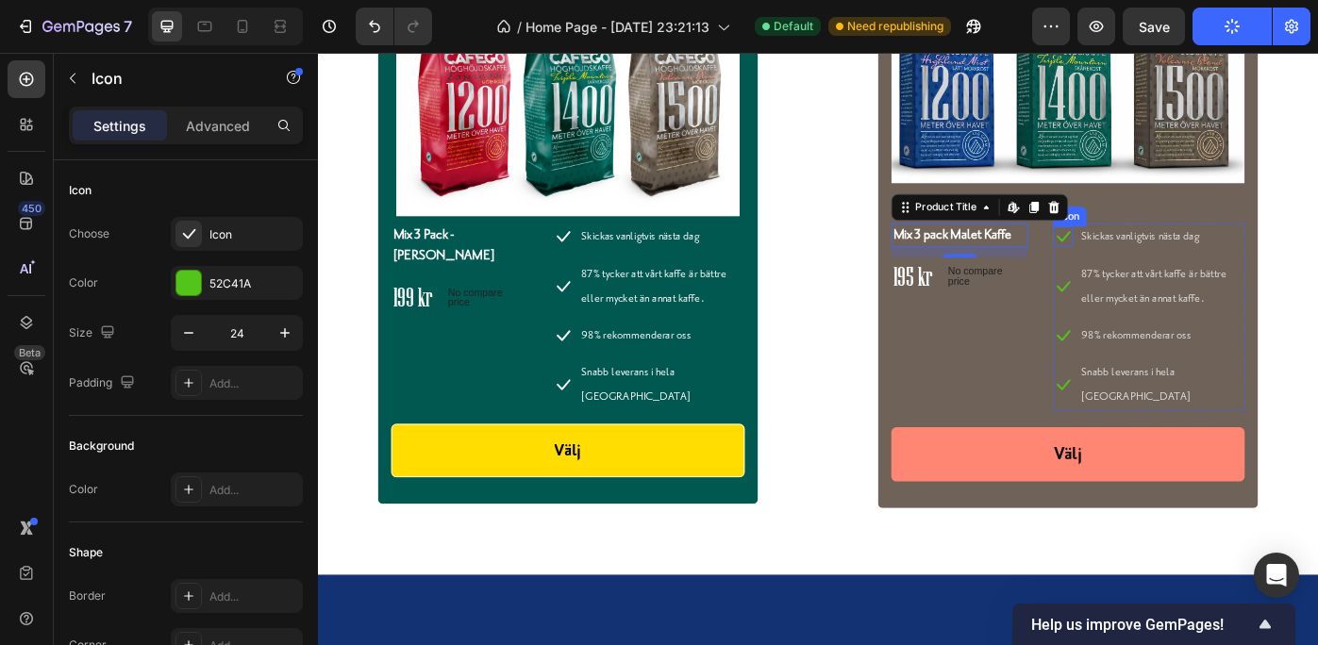
click at [1155, 264] on icon at bounding box center [1162, 261] width 15 height 12
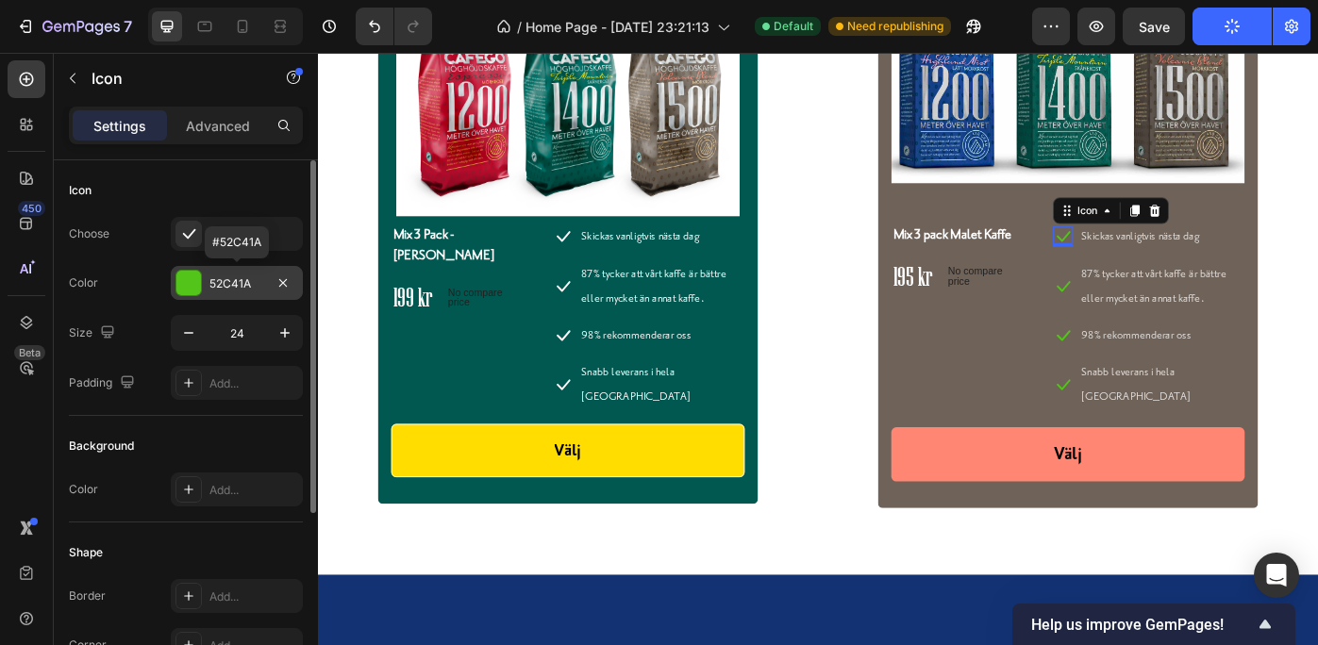
click at [209, 277] on div "52C41A" at bounding box center [236, 284] width 55 height 17
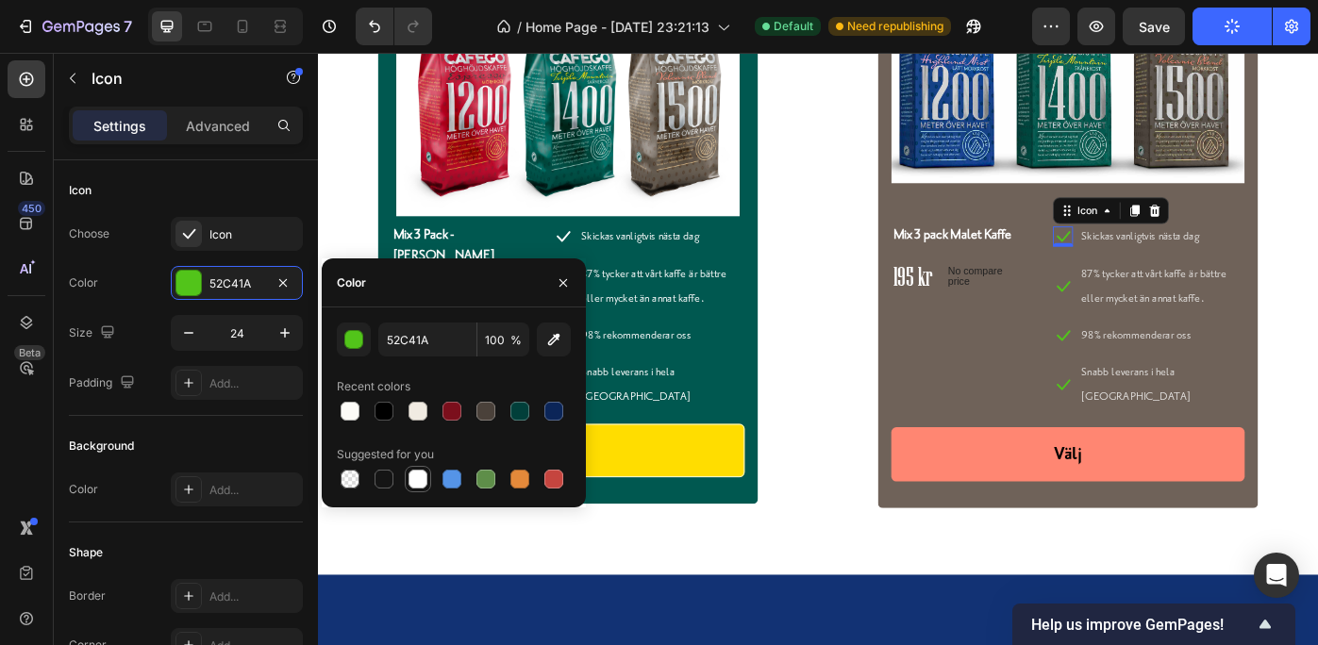
click at [416, 474] on div at bounding box center [418, 479] width 19 height 19
type input "FFFFFF"
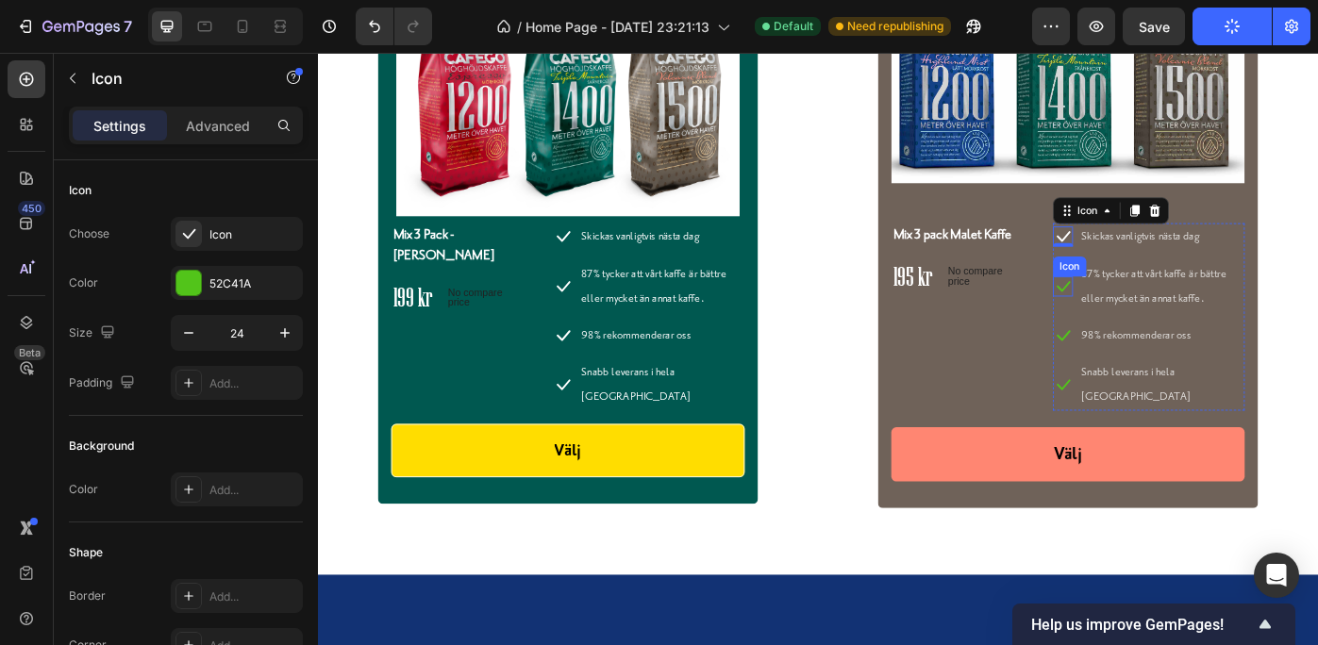
click at [1153, 322] on div "Icon" at bounding box center [1161, 317] width 23 height 23
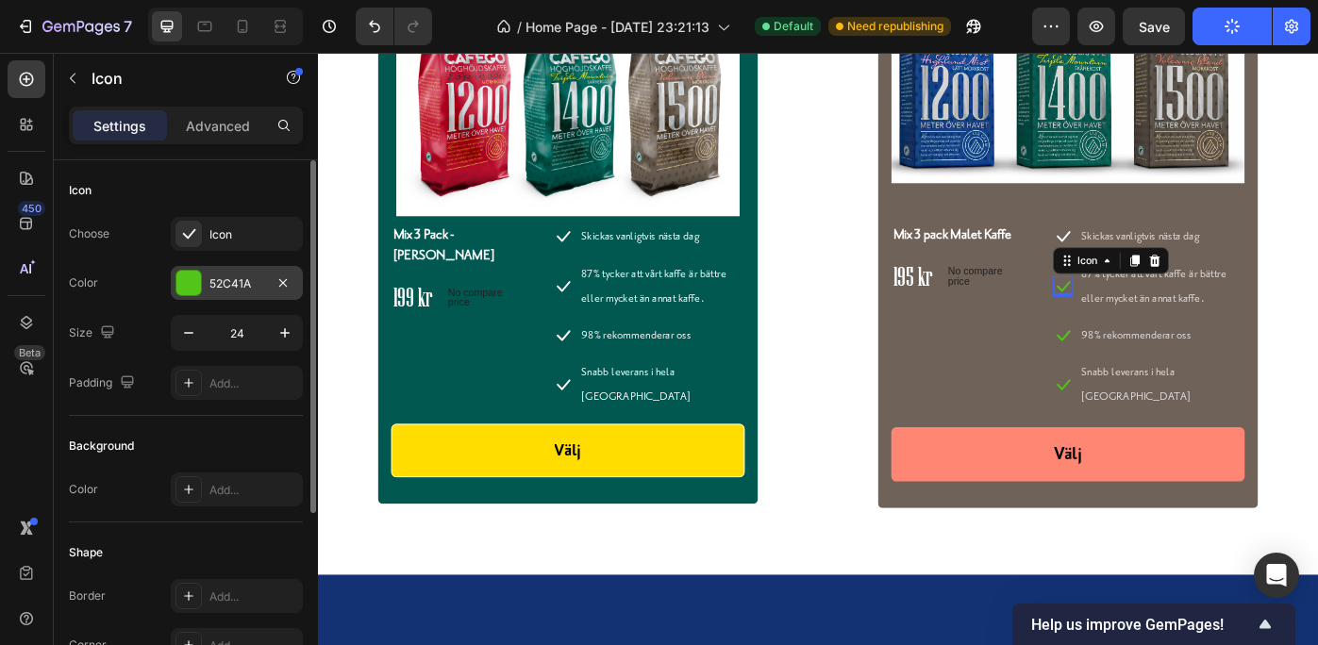
click at [243, 282] on div "52C41A" at bounding box center [236, 284] width 55 height 17
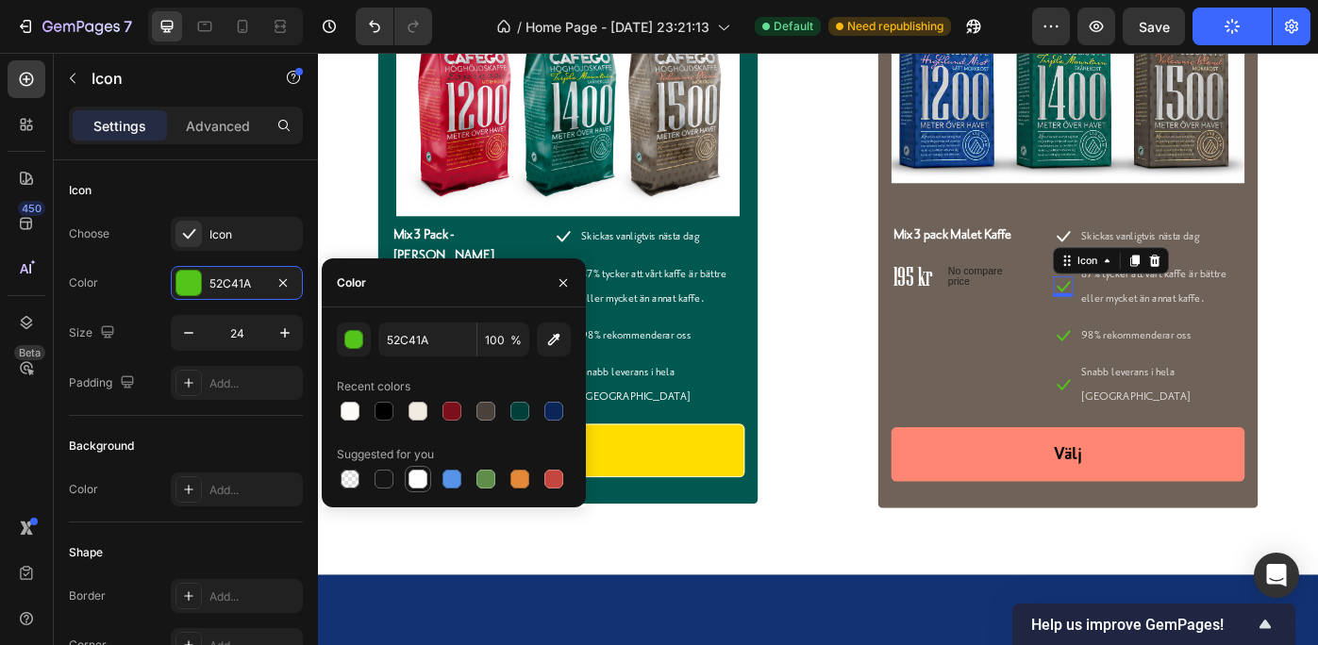
click at [417, 475] on div at bounding box center [418, 479] width 19 height 19
type input "FFFFFF"
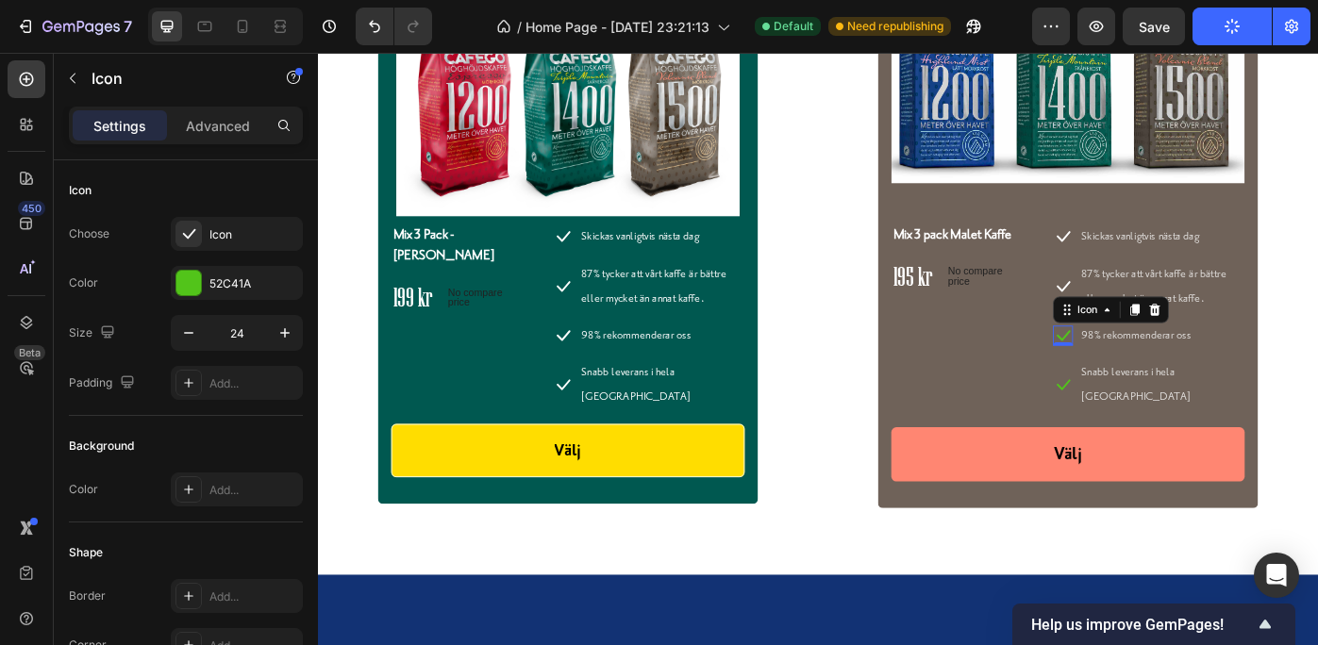
click at [1156, 373] on icon at bounding box center [1162, 373] width 15 height 12
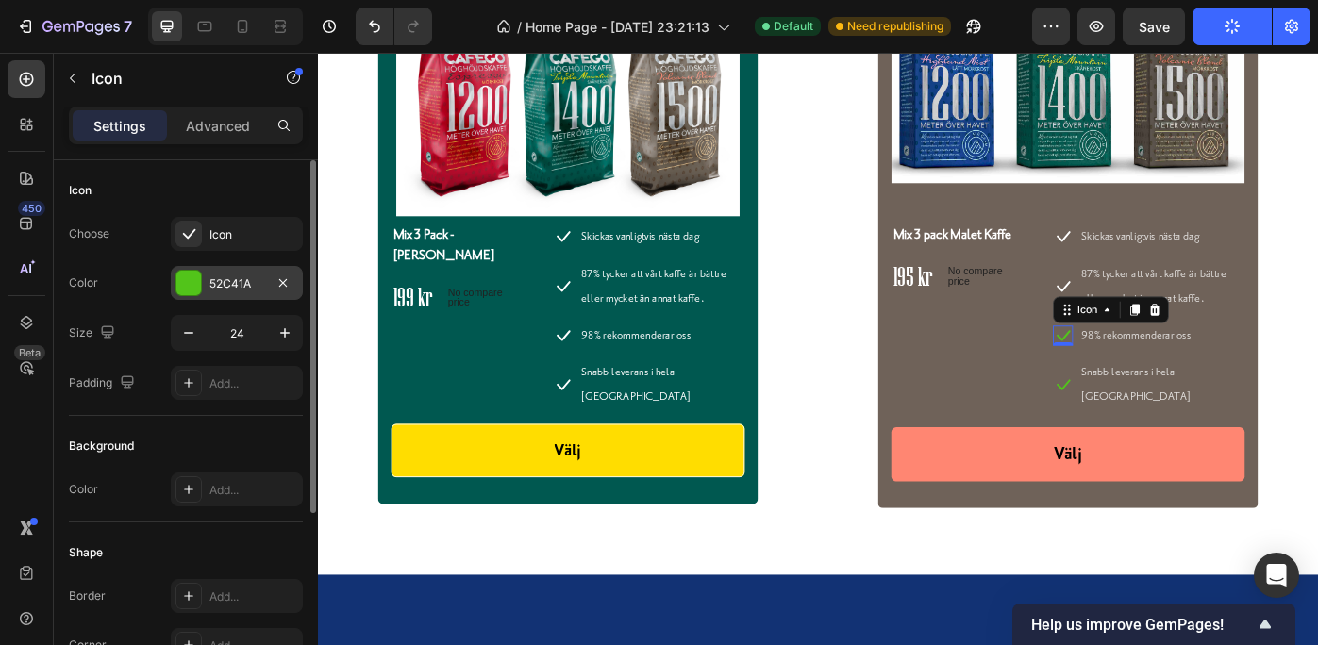
click at [210, 278] on div "52C41A" at bounding box center [236, 284] width 55 height 17
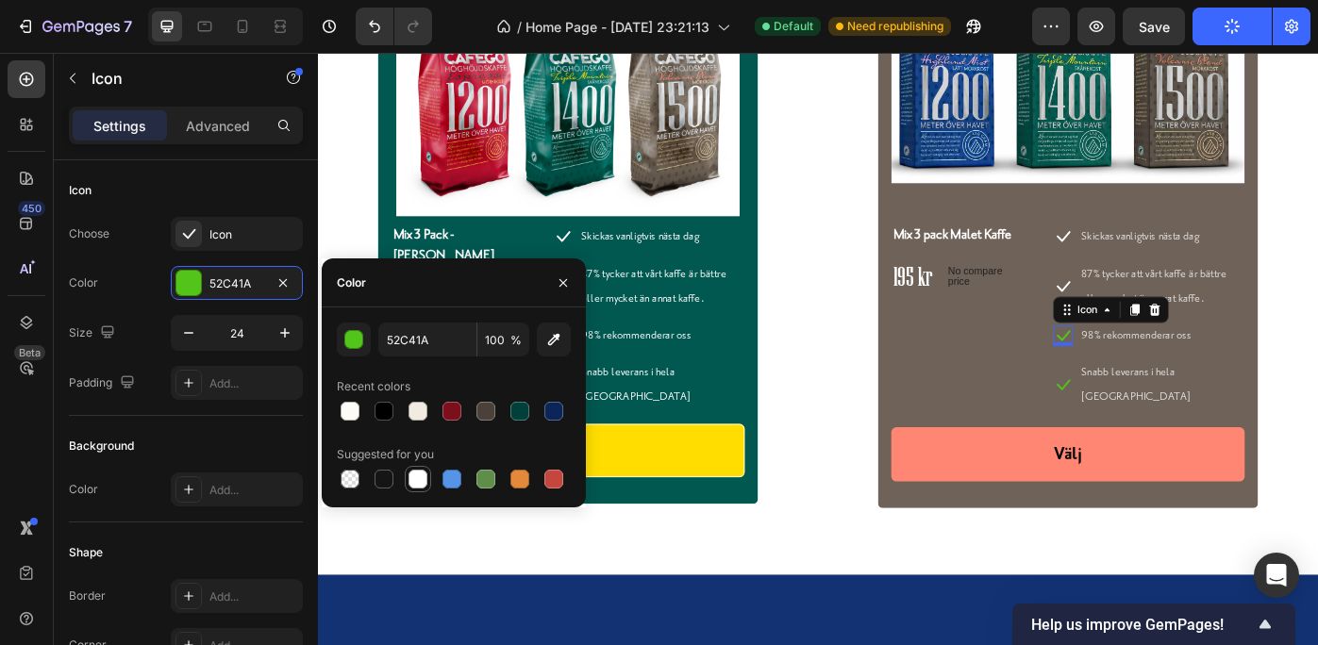
click at [417, 476] on div at bounding box center [418, 479] width 19 height 19
type input "FFFFFF"
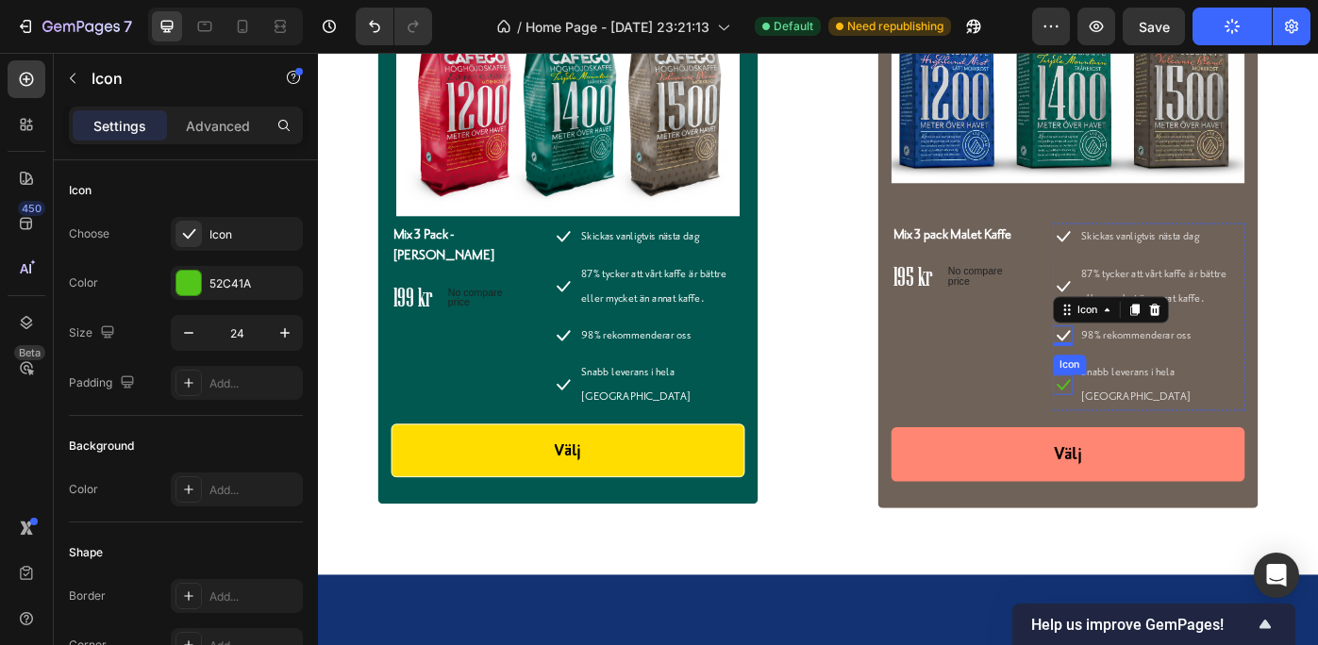
click at [1154, 417] on icon at bounding box center [1161, 428] width 23 height 23
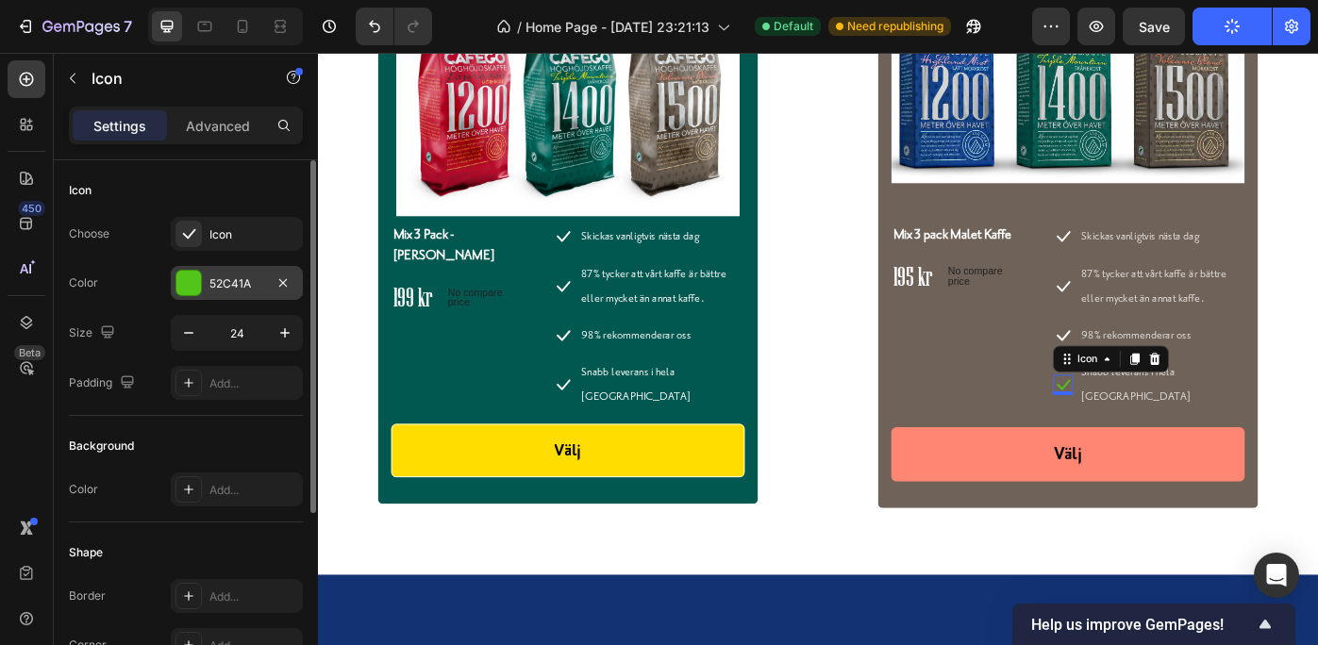
click at [226, 274] on div "52C41A" at bounding box center [237, 283] width 132 height 34
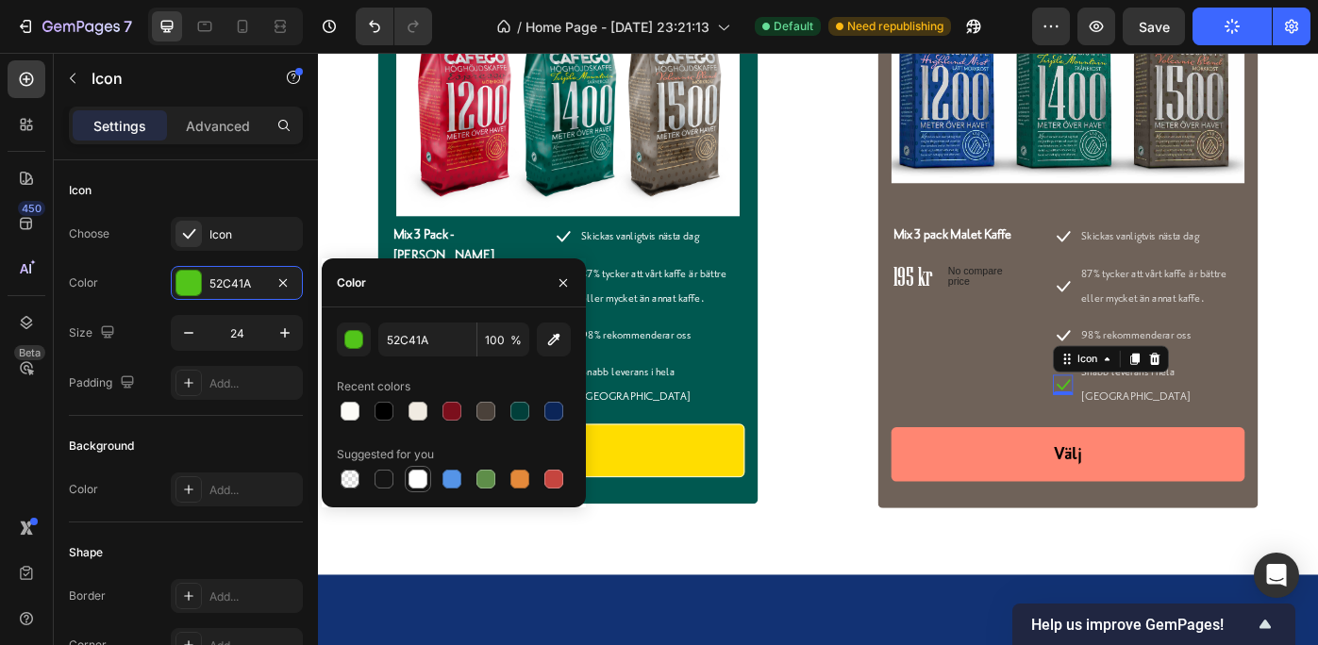
click at [413, 475] on div at bounding box center [418, 479] width 19 height 19
type input "FFFFFF"
click at [1209, 270] on div "Text block" at bounding box center [1215, 276] width 63 height 17
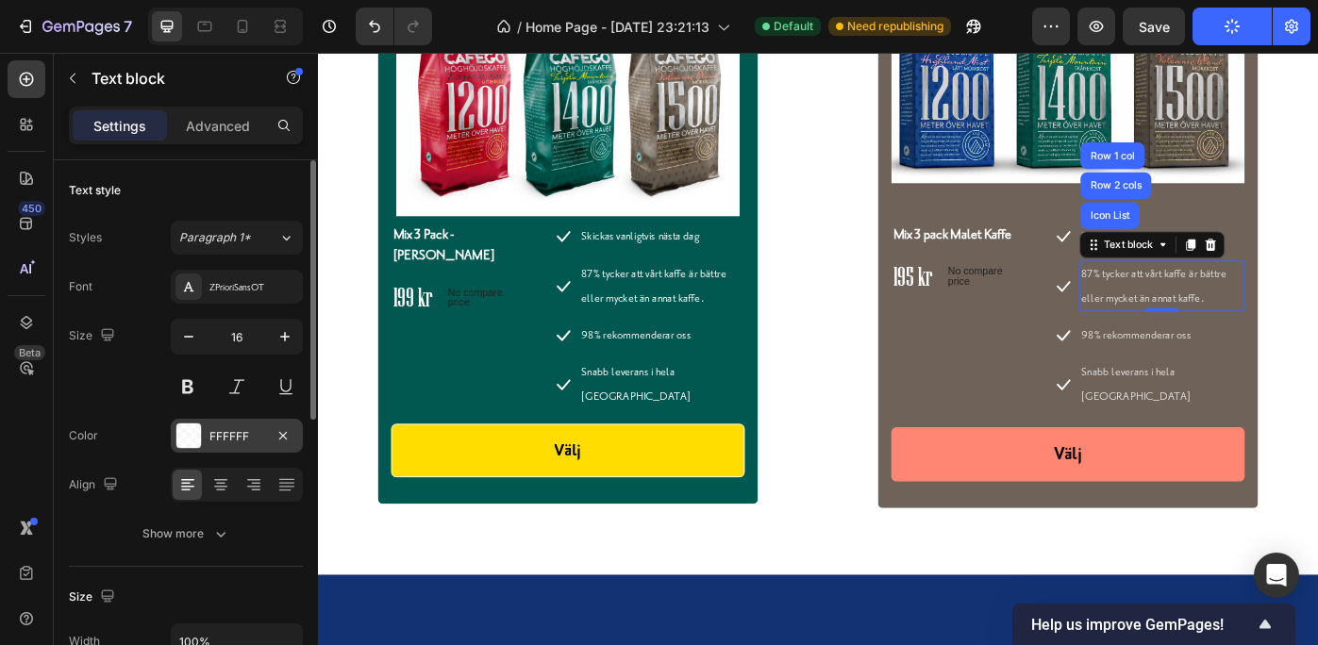
click at [185, 429] on div at bounding box center [188, 436] width 25 height 25
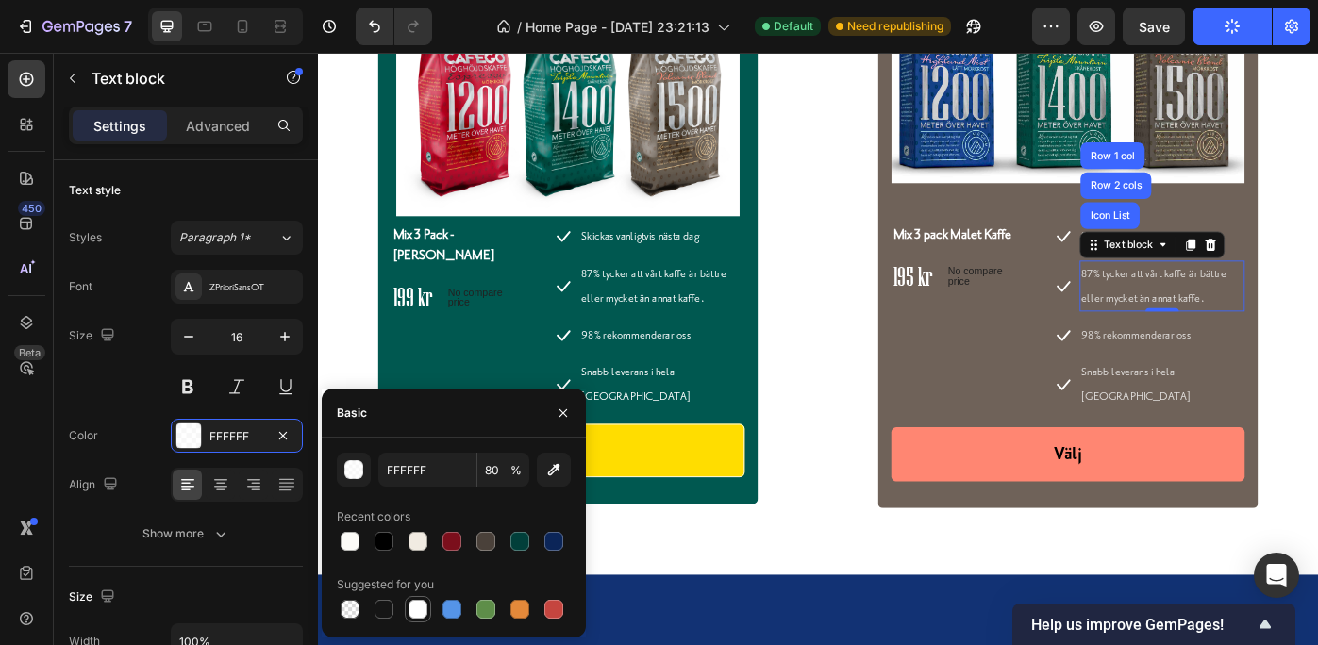
click at [421, 605] on div at bounding box center [418, 609] width 19 height 19
type input "100"
click at [1203, 305] on p "87% tycker att vårt kaffe är bättre eller mycket än annat kaffe." at bounding box center [1273, 317] width 183 height 55
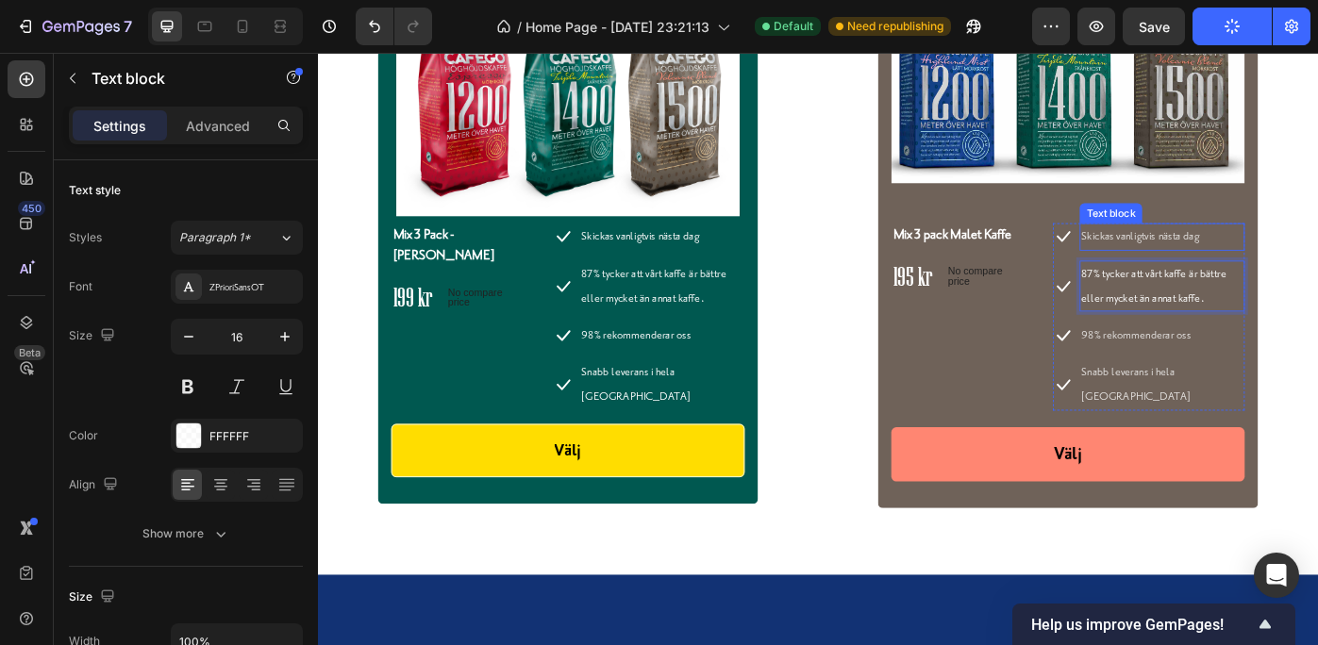
click at [1202, 259] on p "Skickas vanligtvis nästa dag" at bounding box center [1273, 260] width 183 height 27
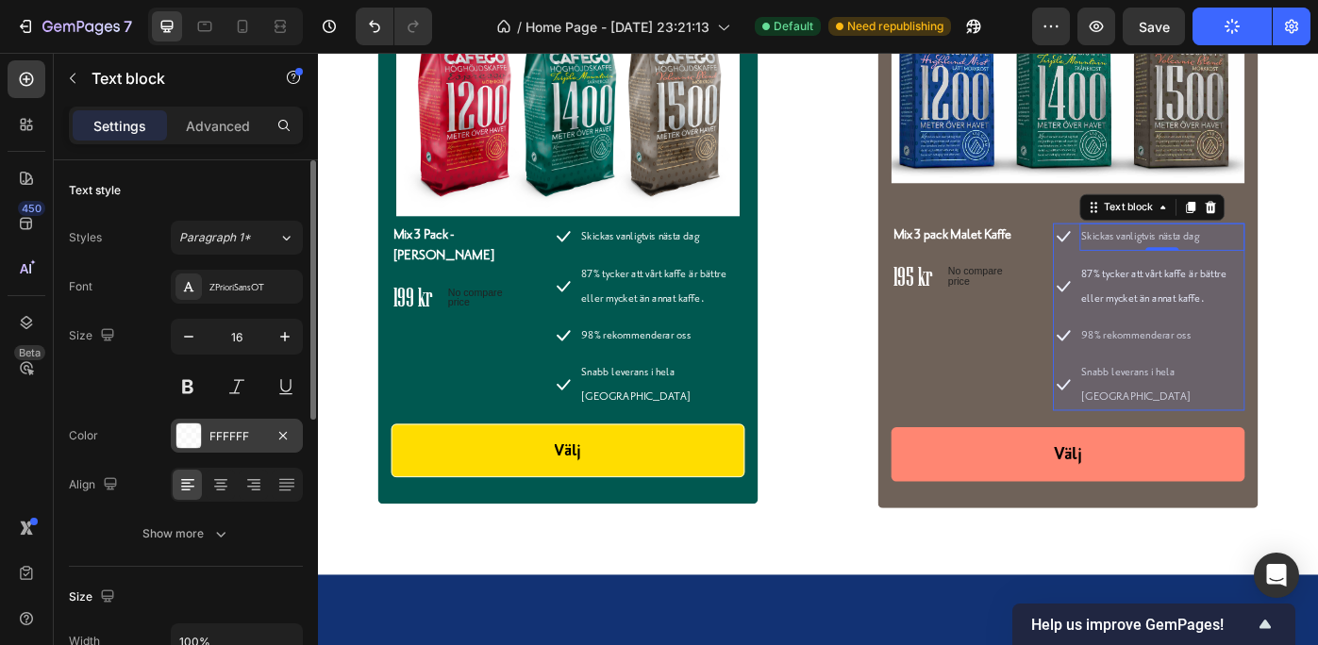
click at [189, 434] on div at bounding box center [188, 436] width 25 height 25
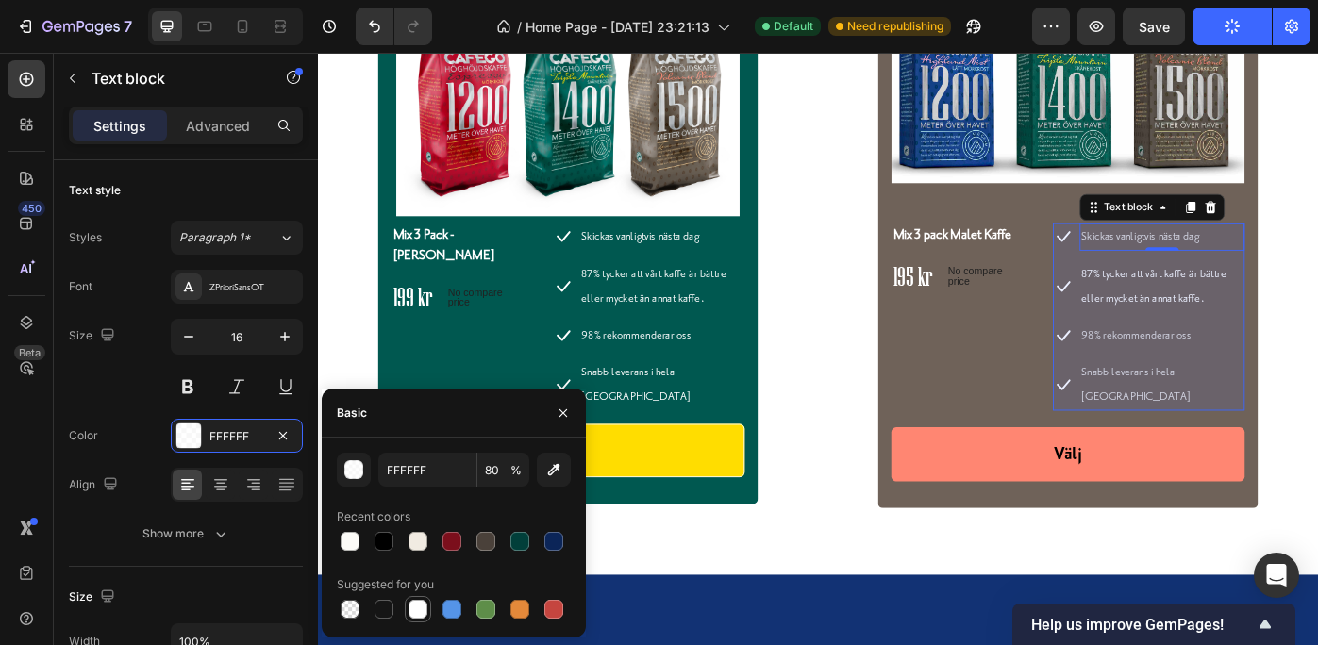
click at [419, 601] on div at bounding box center [418, 609] width 19 height 19
type input "100"
click at [1194, 370] on p "98% rekommenderar oss" at bounding box center [1273, 372] width 183 height 27
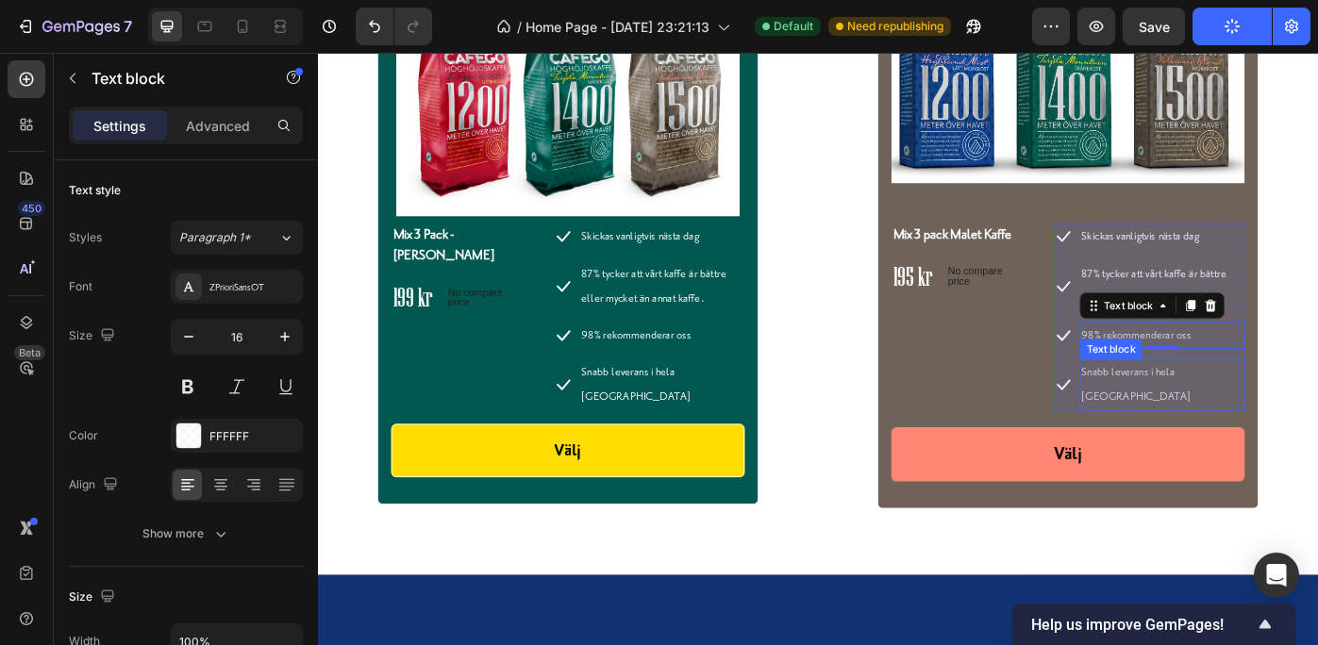
click at [1197, 401] on p "Snabb leverans i hela Sverige" at bounding box center [1273, 428] width 183 height 55
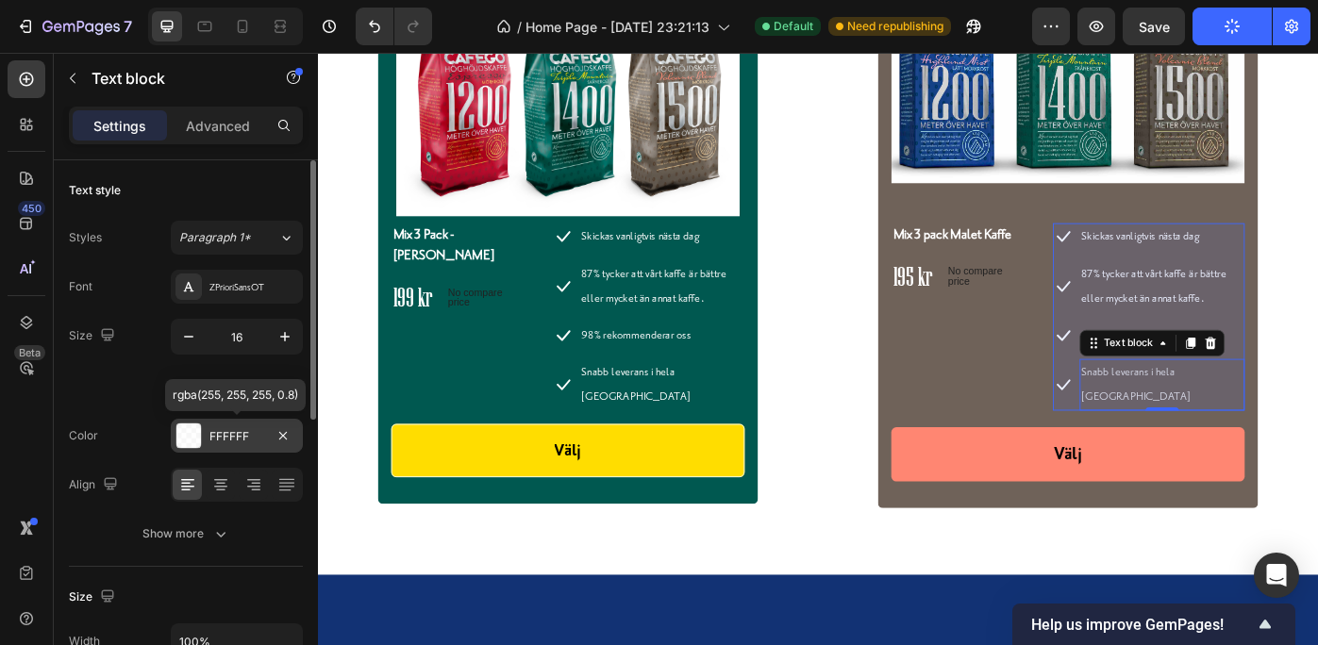
click at [186, 428] on div at bounding box center [188, 436] width 25 height 25
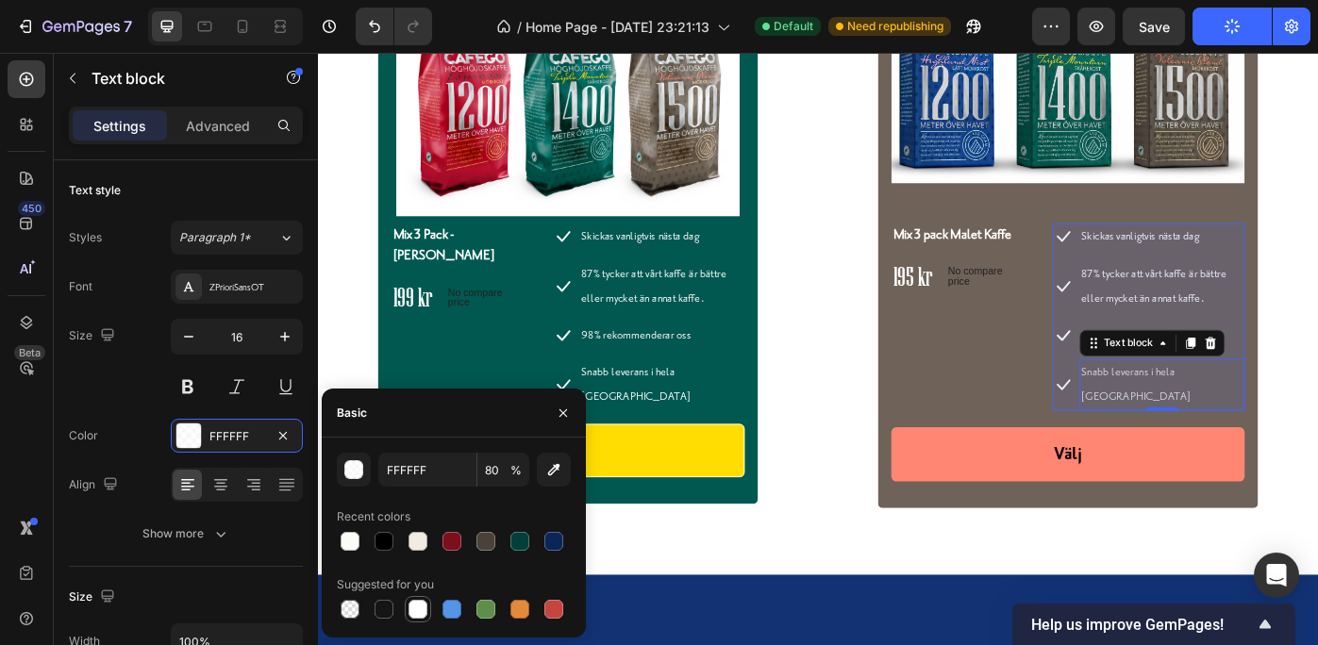
click at [419, 604] on div at bounding box center [418, 609] width 19 height 19
type input "100"
click at [1317, 365] on div "Product Images & Gallery Mix 3 pack Malet Kaffe Product Title 195 kr Price Pric…" at bounding box center [1167, 254] width 538 height 628
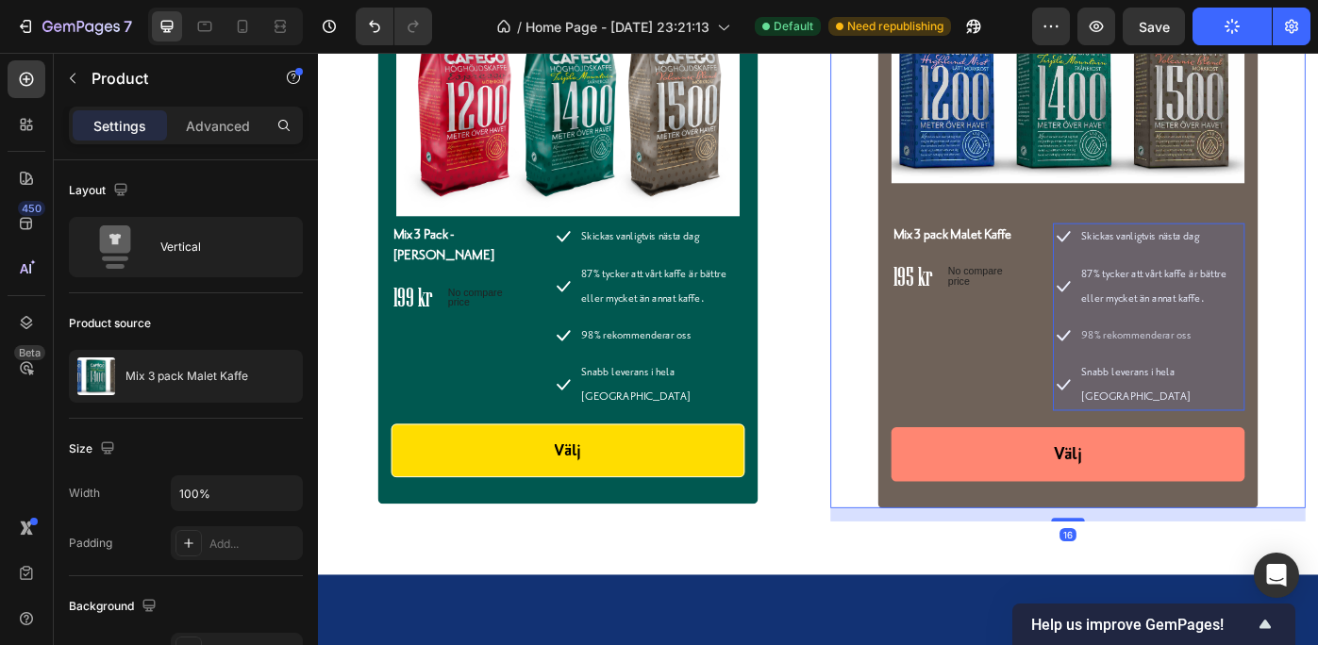
click at [1317, 365] on div "Product Images & Gallery Mix 3 pack Malet Kaffe Product Title 195 kr Price Pric…" at bounding box center [1167, 254] width 538 height 628
click at [1062, 373] on div "Mix 3 pack Malet Kaffe Product Title 195 kr Price Price No compare price Price …" at bounding box center [1044, 358] width 155 height 227
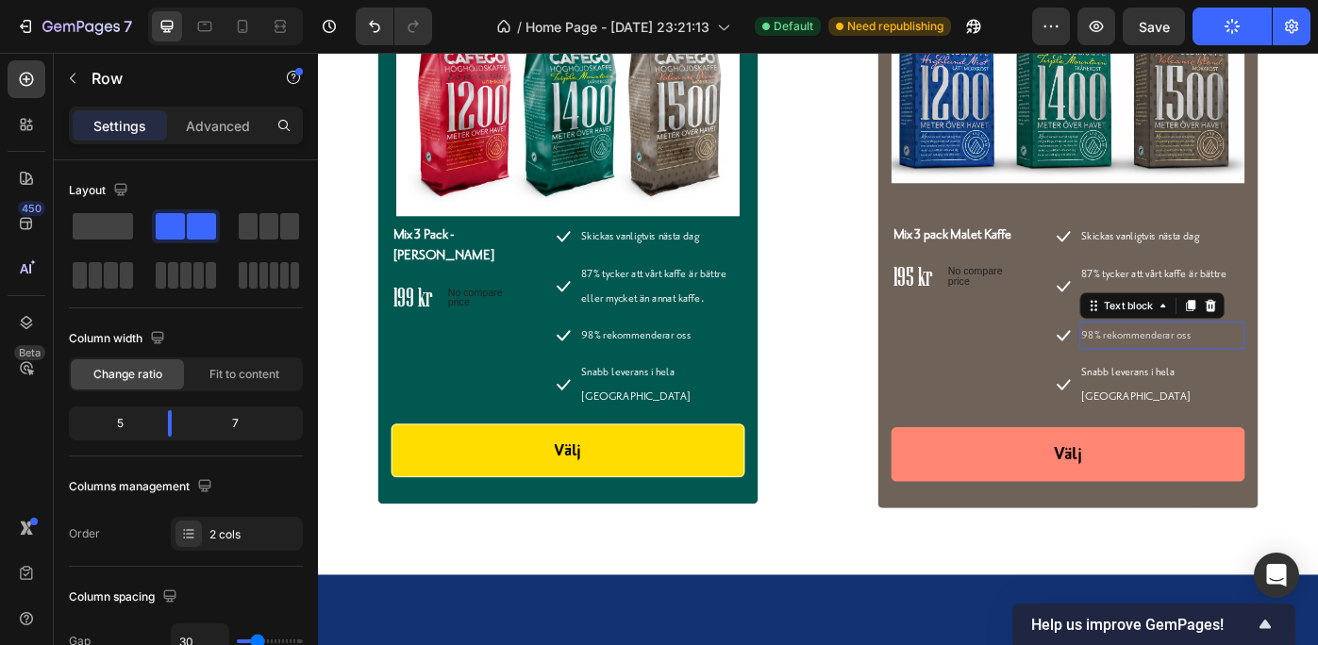
click at [1290, 388] on div "98% rekommenderar oss" at bounding box center [1273, 372] width 187 height 31
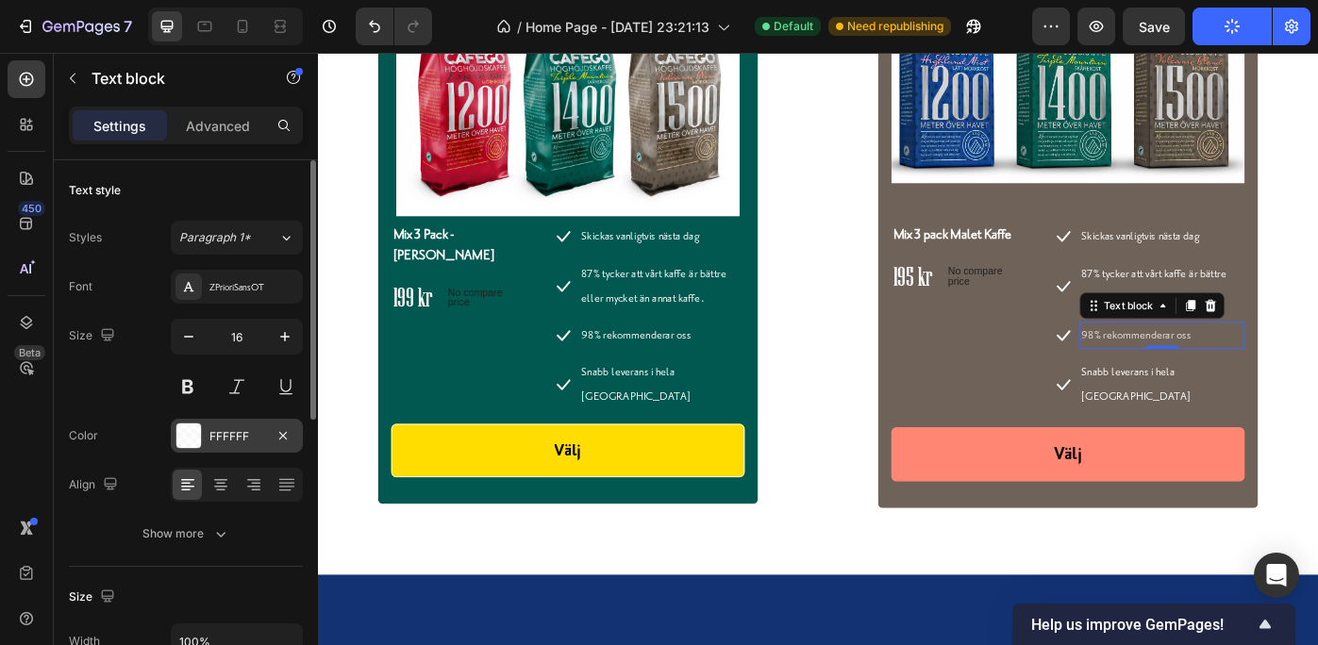
click at [187, 431] on div at bounding box center [188, 436] width 25 height 25
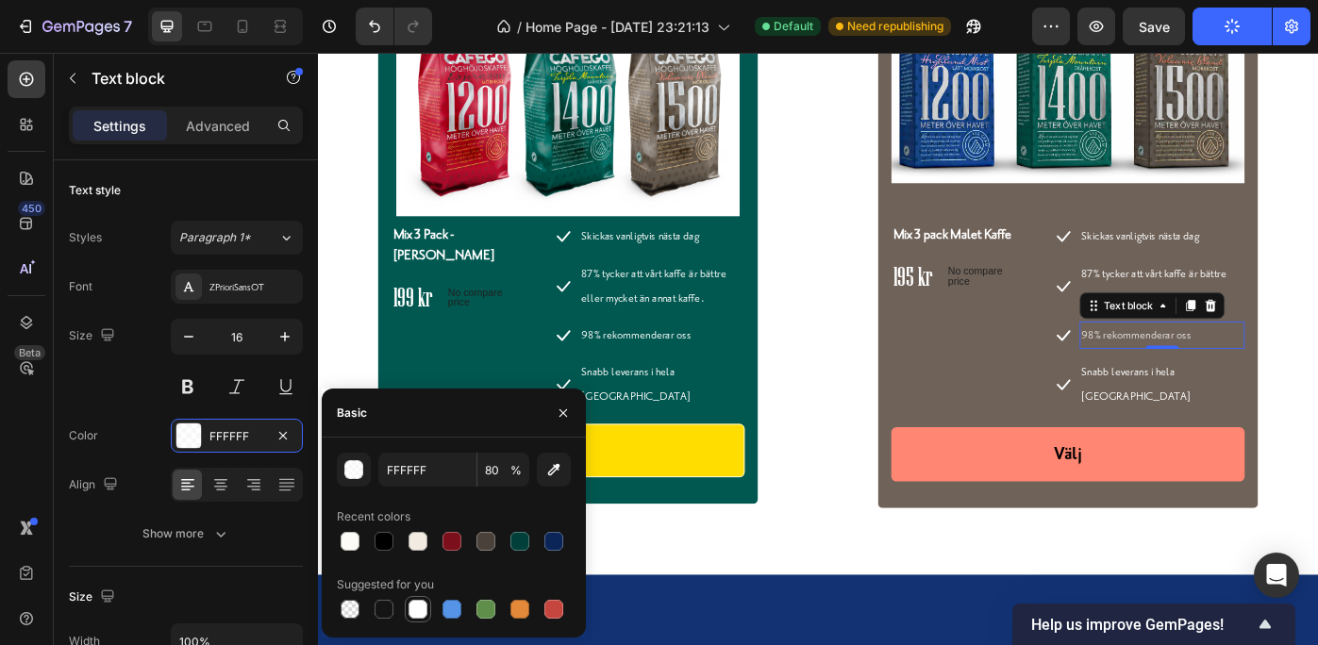
click at [419, 606] on div at bounding box center [418, 609] width 19 height 19
type input "100"
click at [1317, 374] on div "Product Images & Gallery Mix 3 pack Malet Kaffe Product Title 195 kr Price Pric…" at bounding box center [1167, 254] width 538 height 628
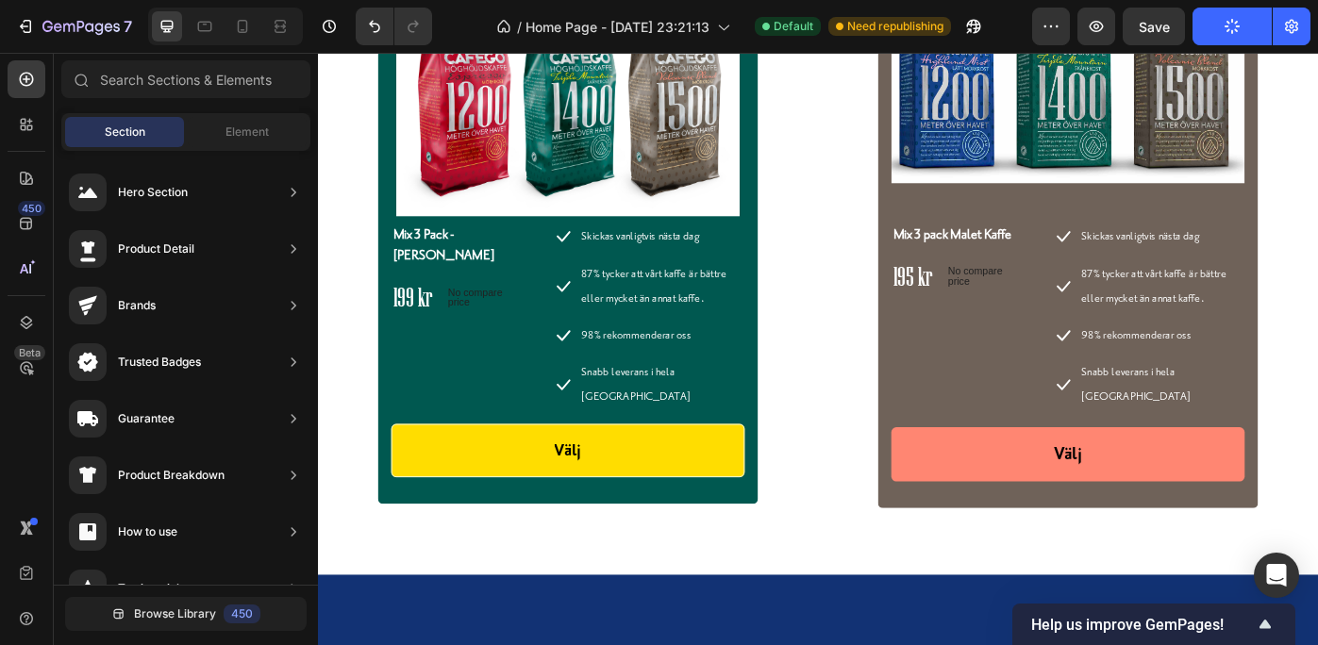
scroll to position [6281, 0]
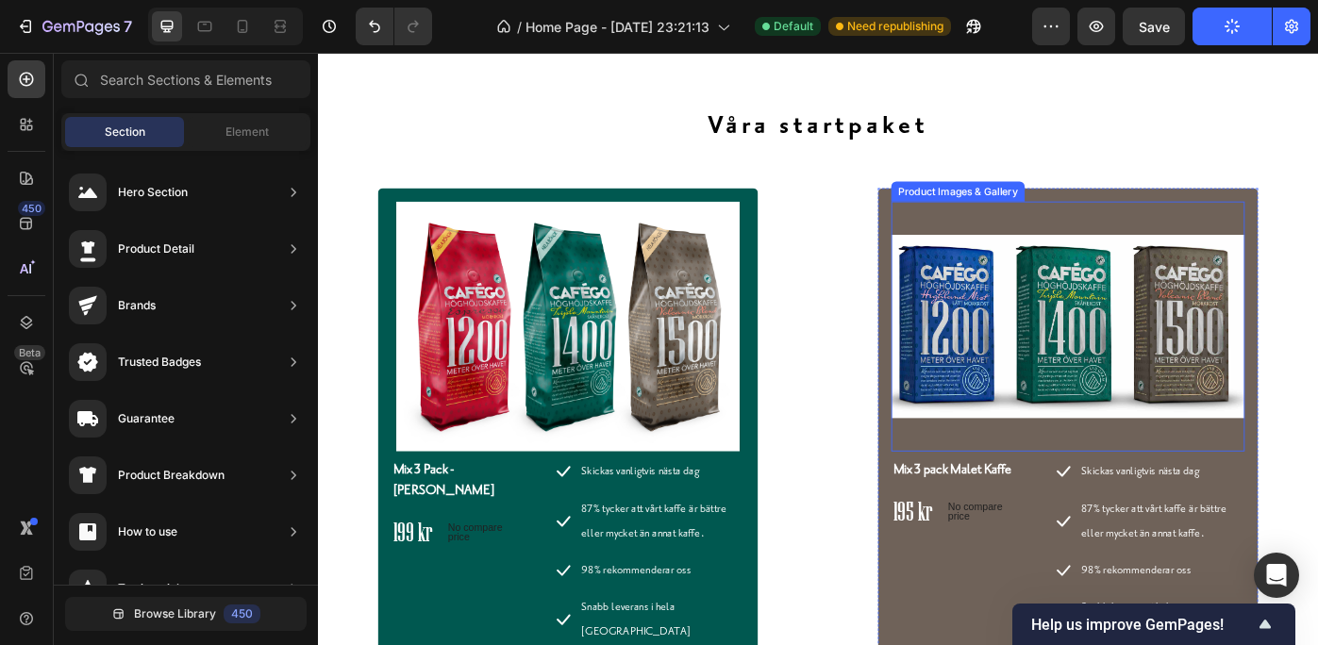
click at [1224, 315] on img at bounding box center [1167, 362] width 400 height 283
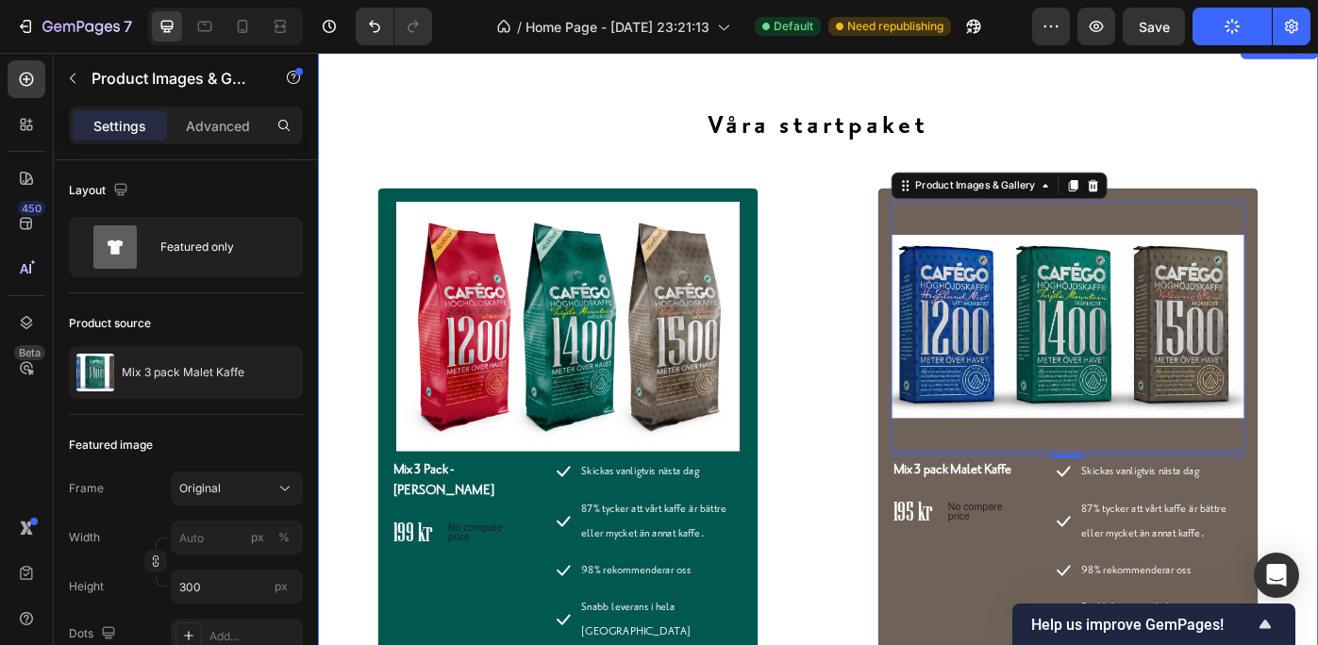
click at [1317, 314] on div "Våra startpaket Heading Row Product Images & Gallery Mix 3 Pack - Hela Bönor Pr…" at bounding box center [884, 473] width 1132 height 873
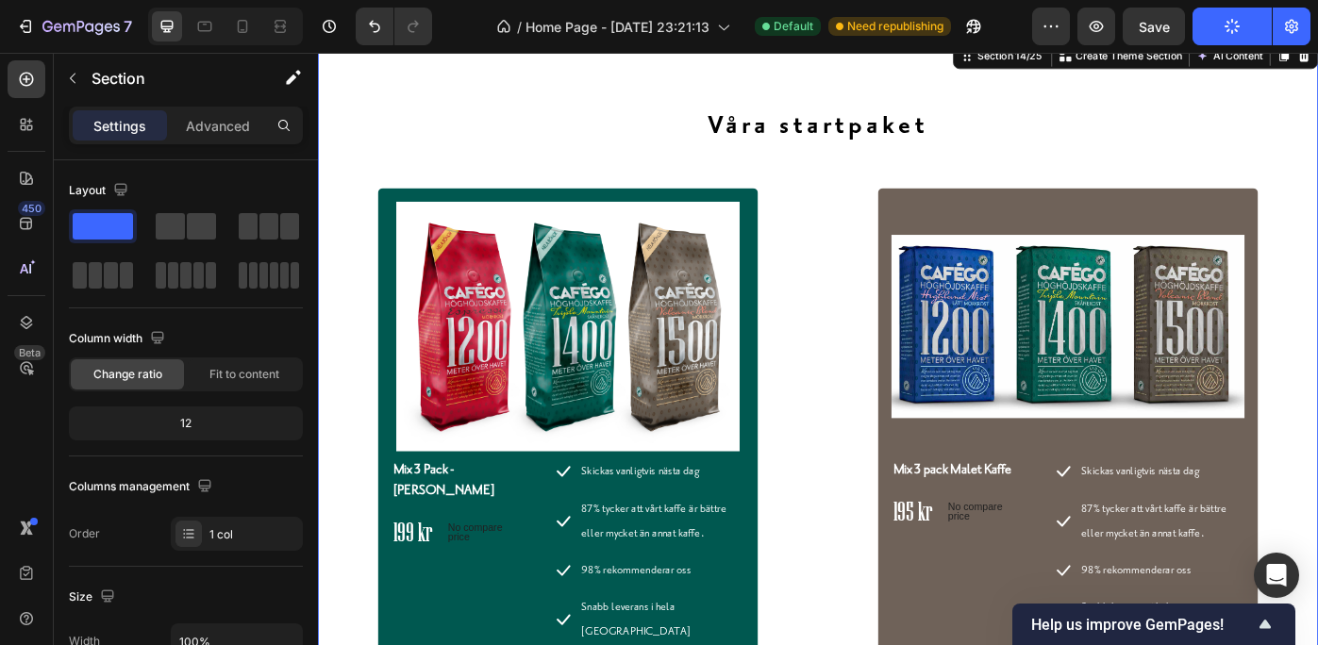
click at [622, 99] on div "Våra startpaket Heading Row Product Images & Gallery Mix 3 Pack - Hela Bönor Pr…" at bounding box center [884, 473] width 1132 height 873
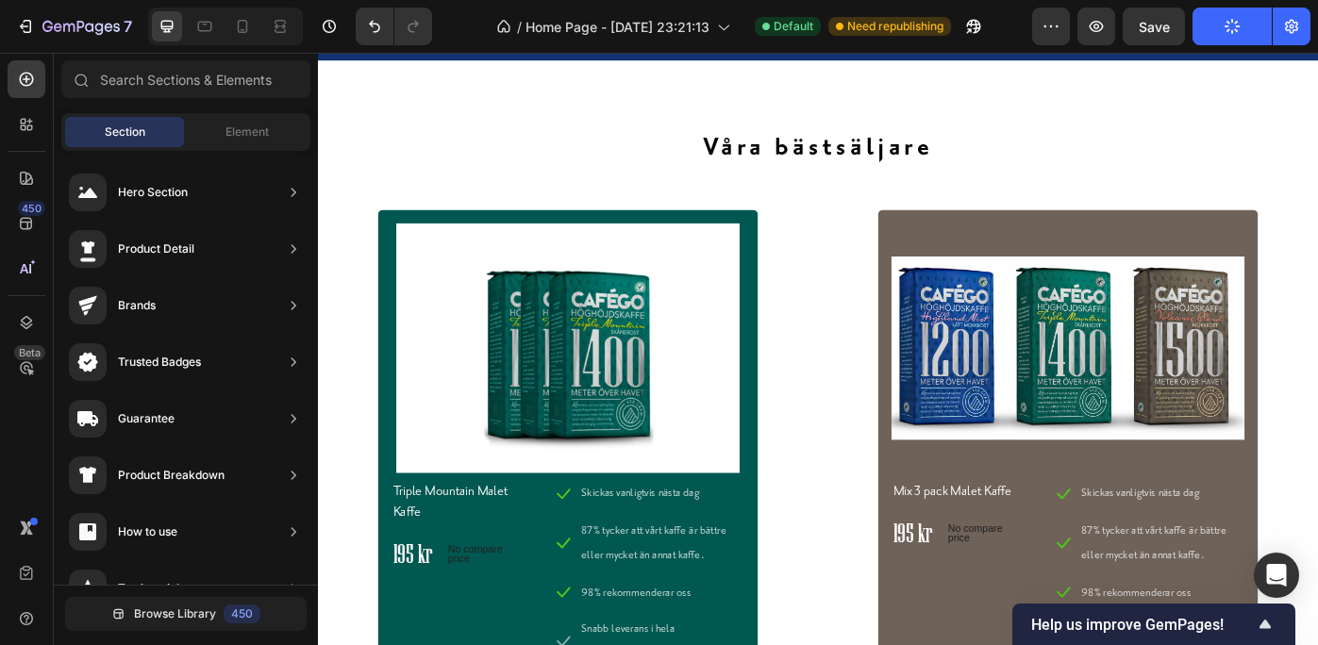
scroll to position [7536, 0]
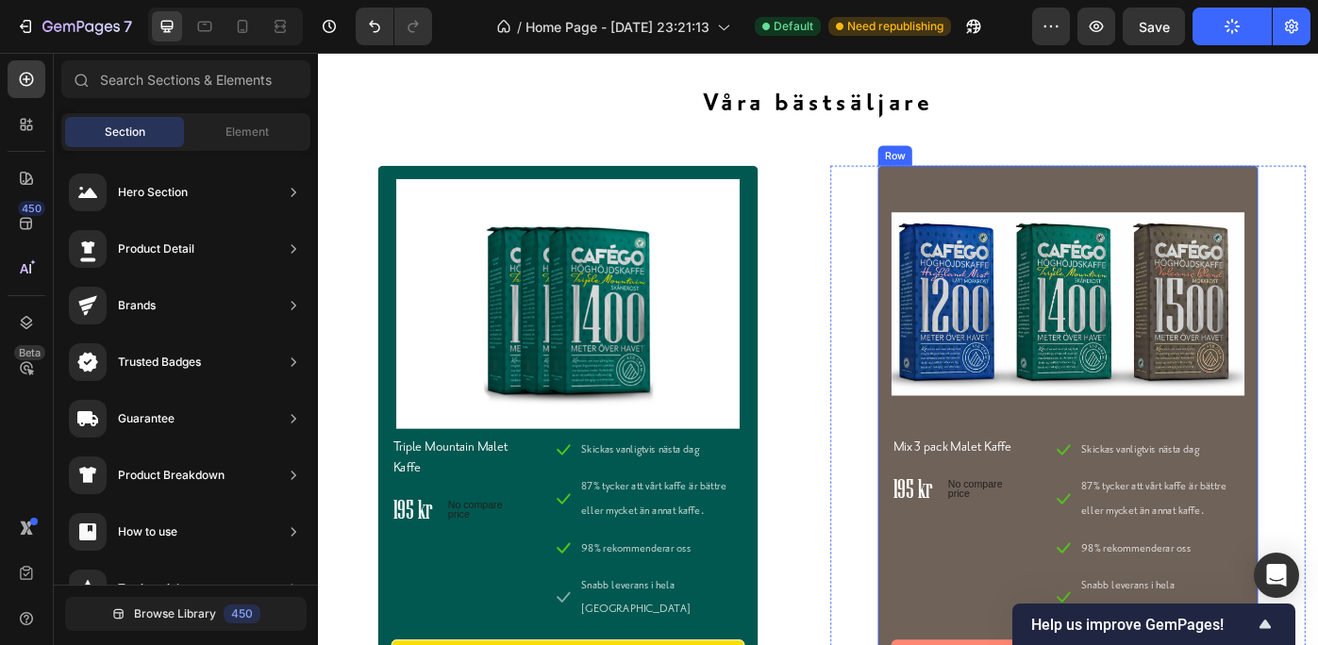
click at [1125, 187] on div "Product Images & Gallery Mix 3 pack Malet Kaffe Product Title 195 kr Price Pric…" at bounding box center [1167, 489] width 430 height 619
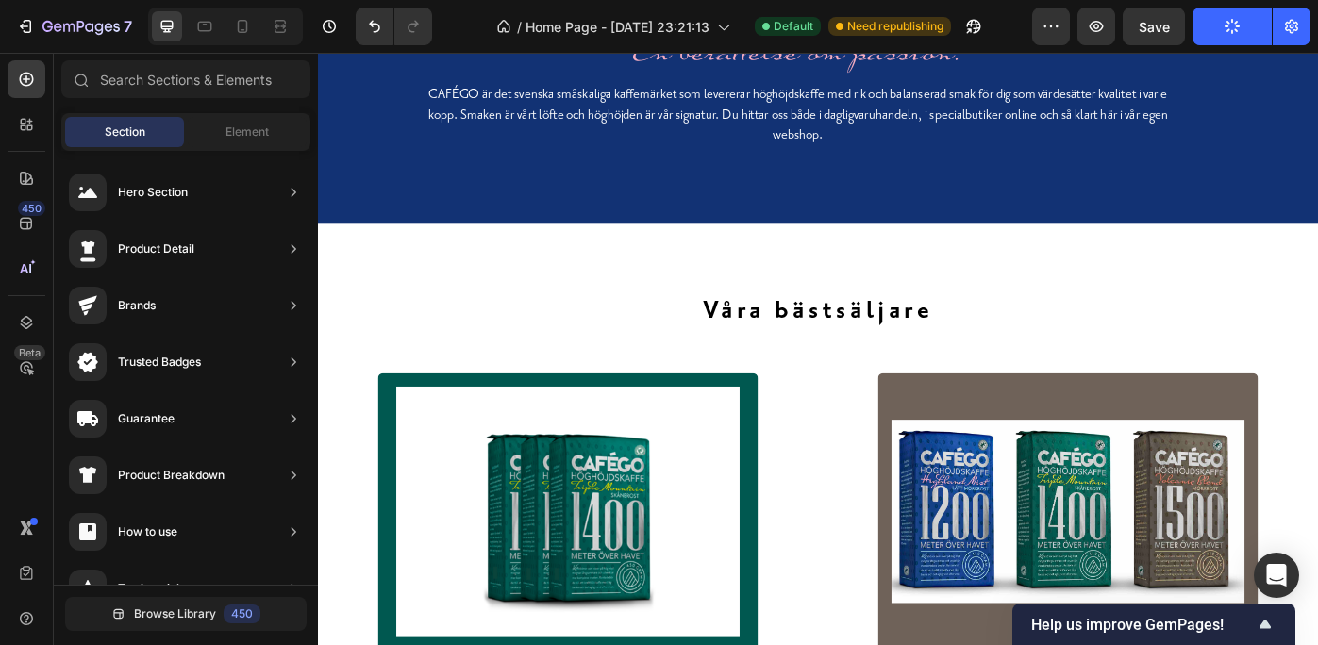
scroll to position [7292, 0]
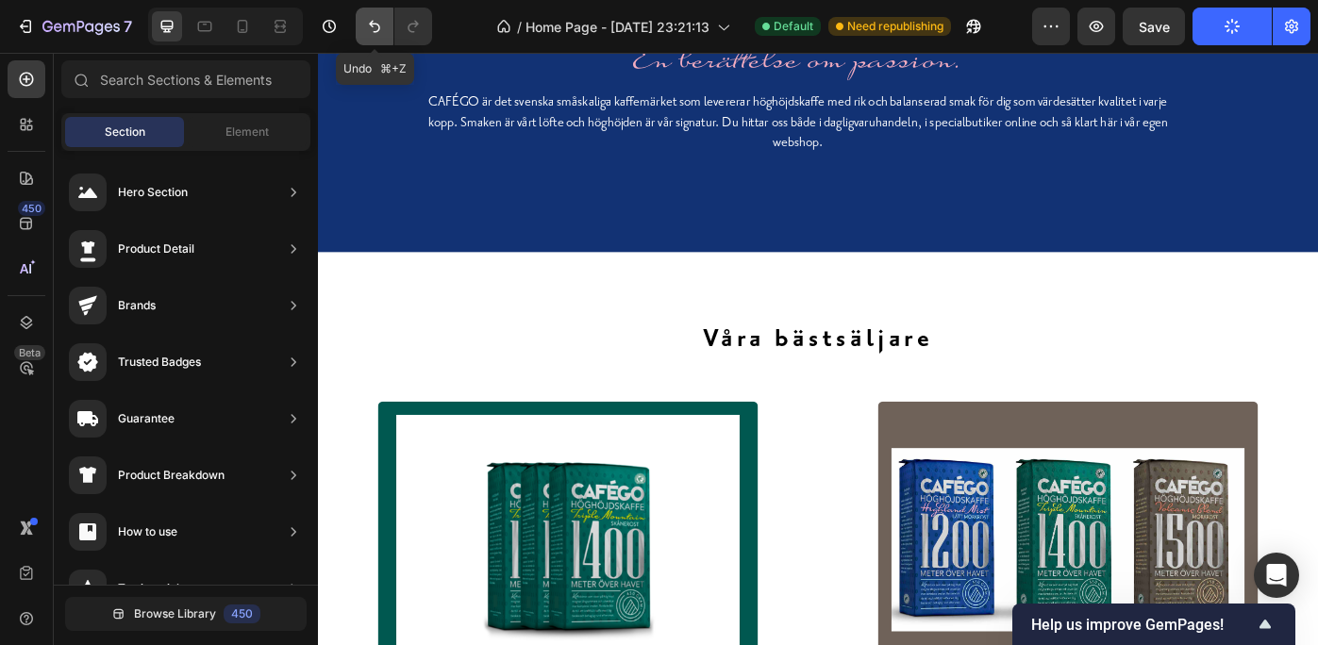
click at [370, 19] on icon "Undo/Redo" at bounding box center [374, 26] width 19 height 19
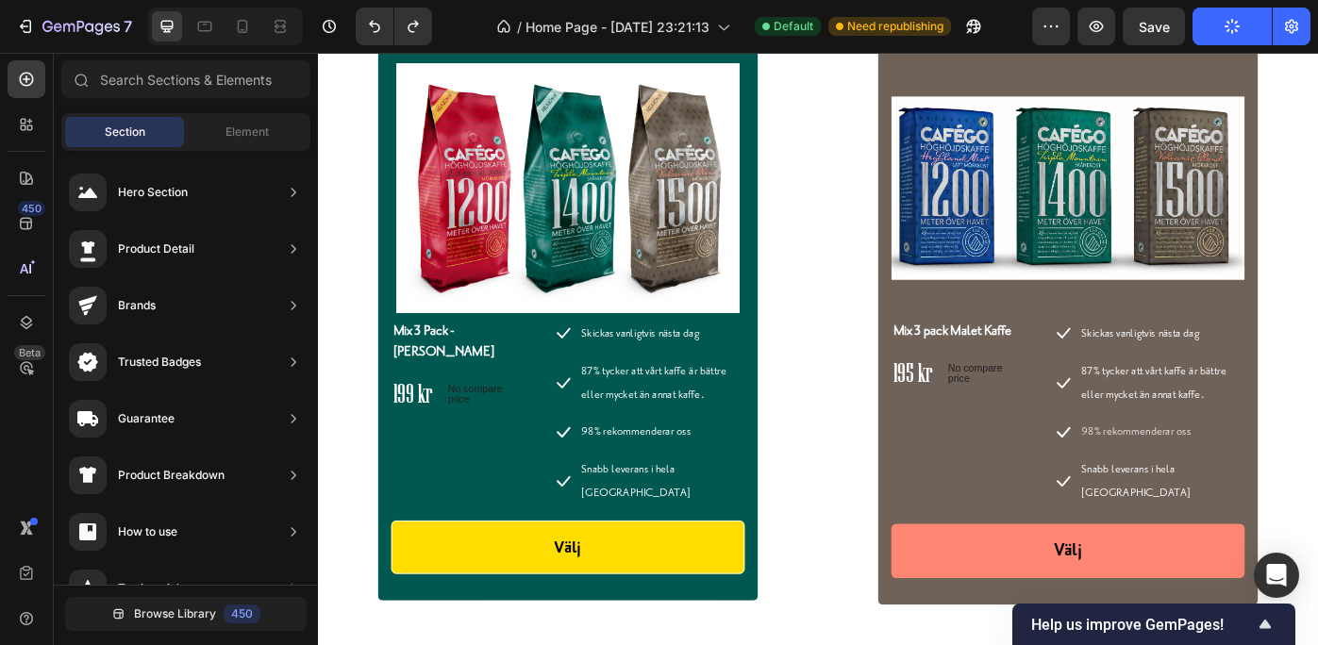
scroll to position [6339, 0]
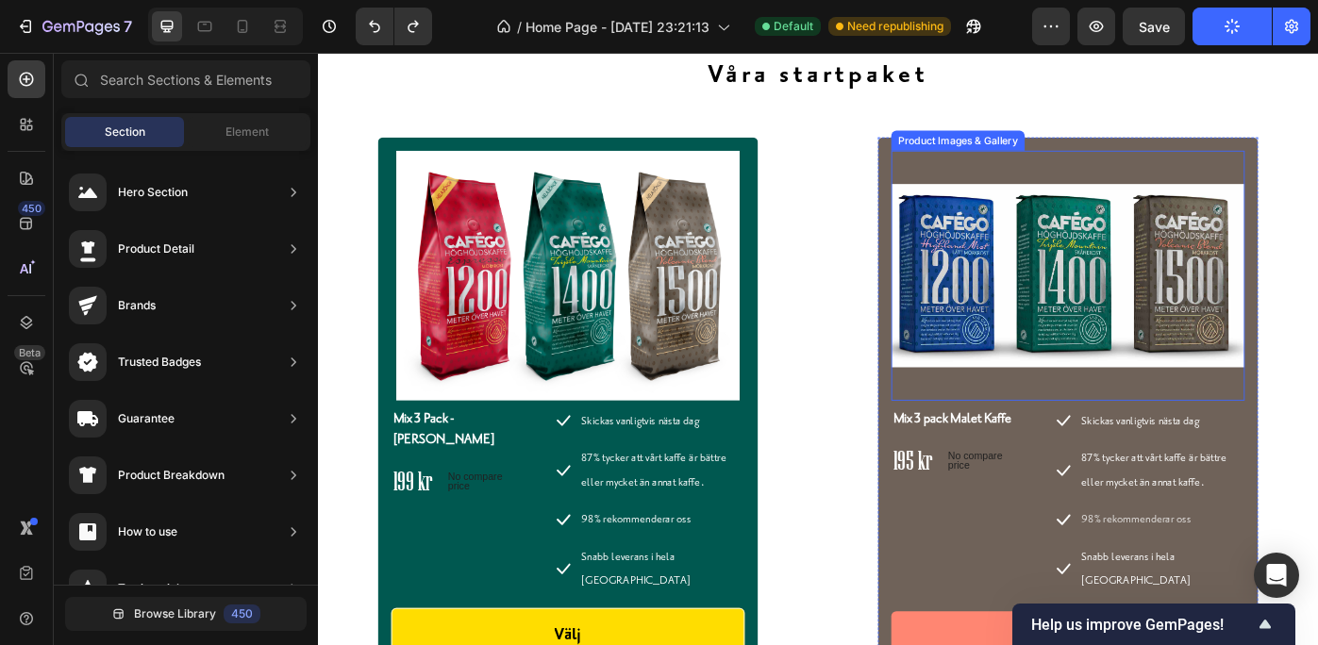
click at [1253, 177] on img at bounding box center [1167, 304] width 400 height 283
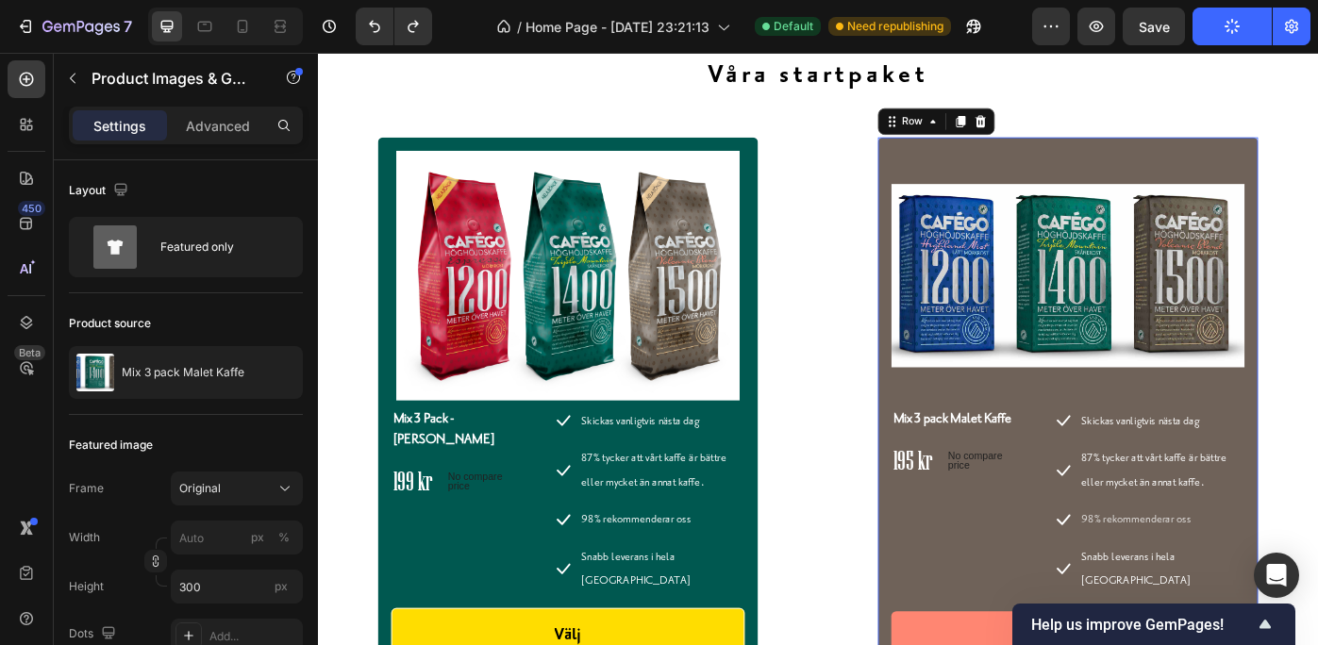
click at [952, 296] on div "Product Images & Gallery Mix 3 pack Malet Kaffe Product Title 195 kr Price Pric…" at bounding box center [1167, 462] width 430 height 628
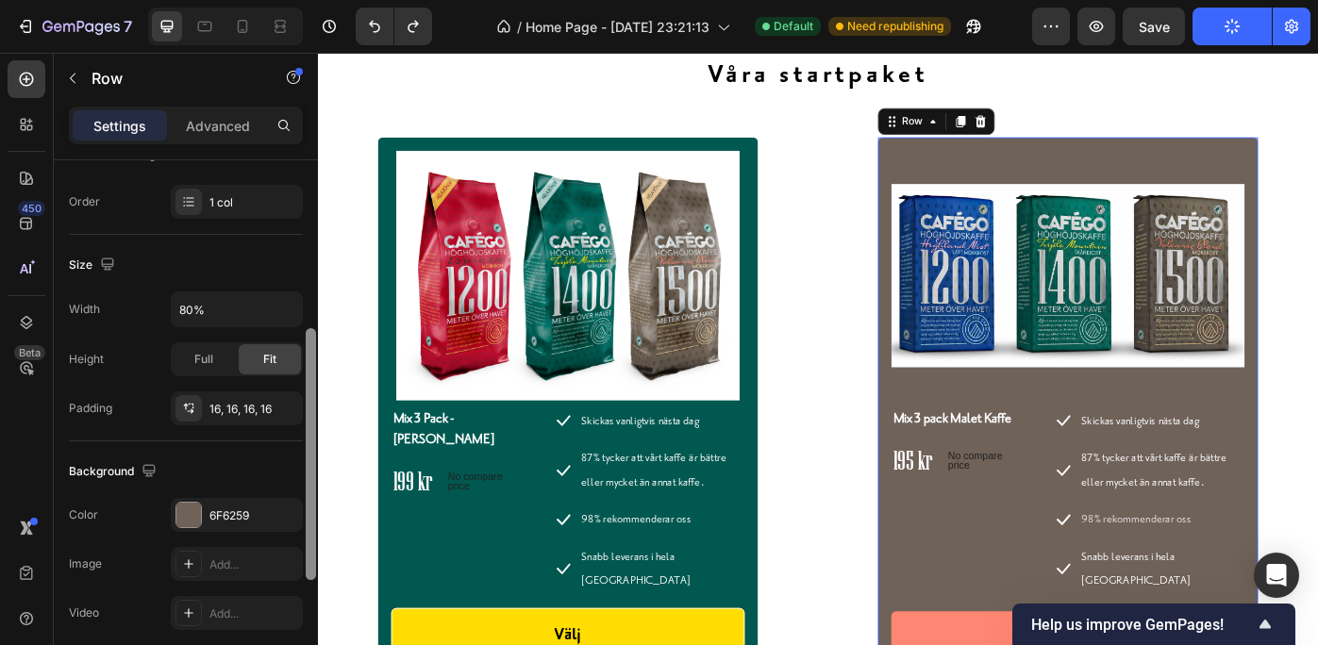
scroll to position [342, 0]
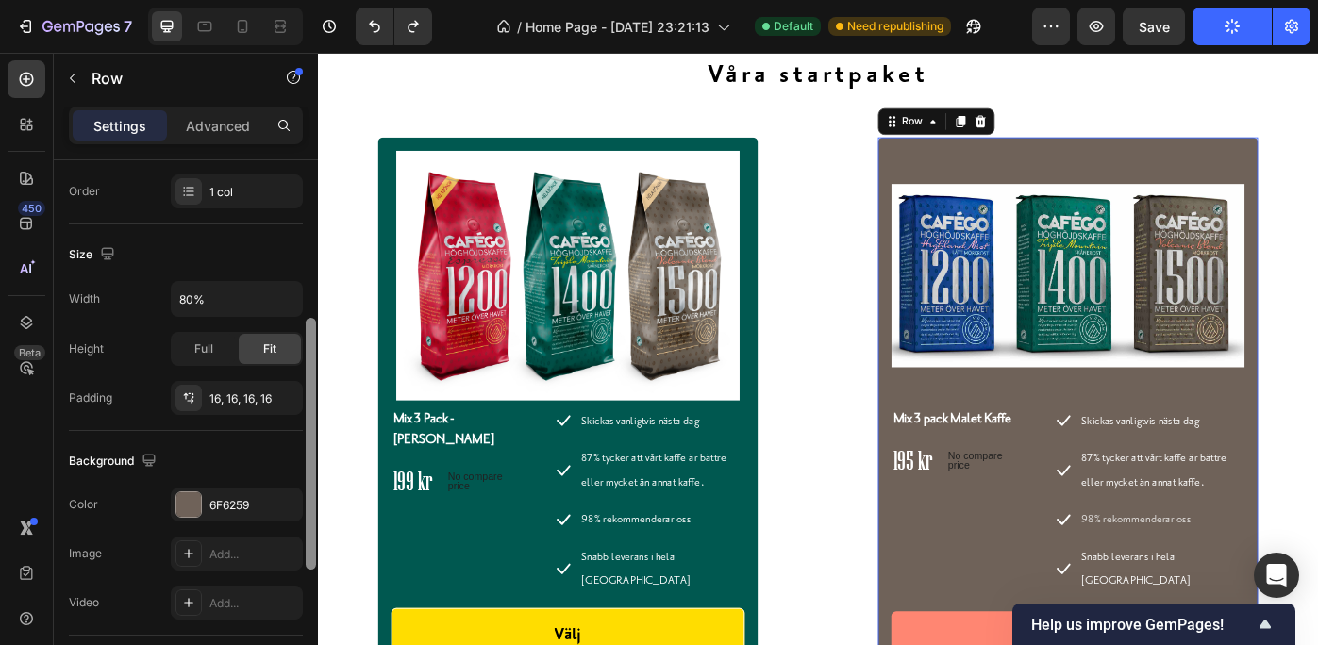
drag, startPoint x: 309, startPoint y: 372, endPoint x: 304, endPoint y: 532, distance: 160.5
click at [304, 532] on div at bounding box center [311, 428] width 14 height 539
click at [192, 499] on div at bounding box center [188, 505] width 25 height 25
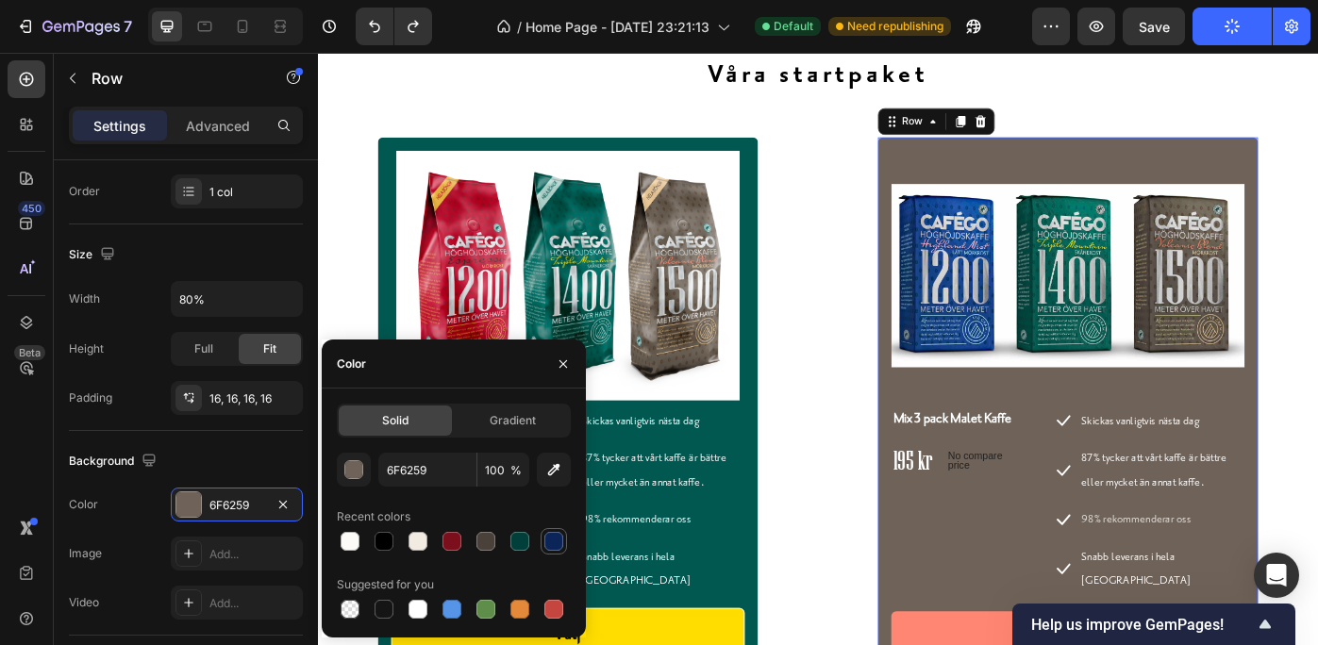
click at [550, 537] on div at bounding box center [553, 541] width 19 height 19
type input "0B2558"
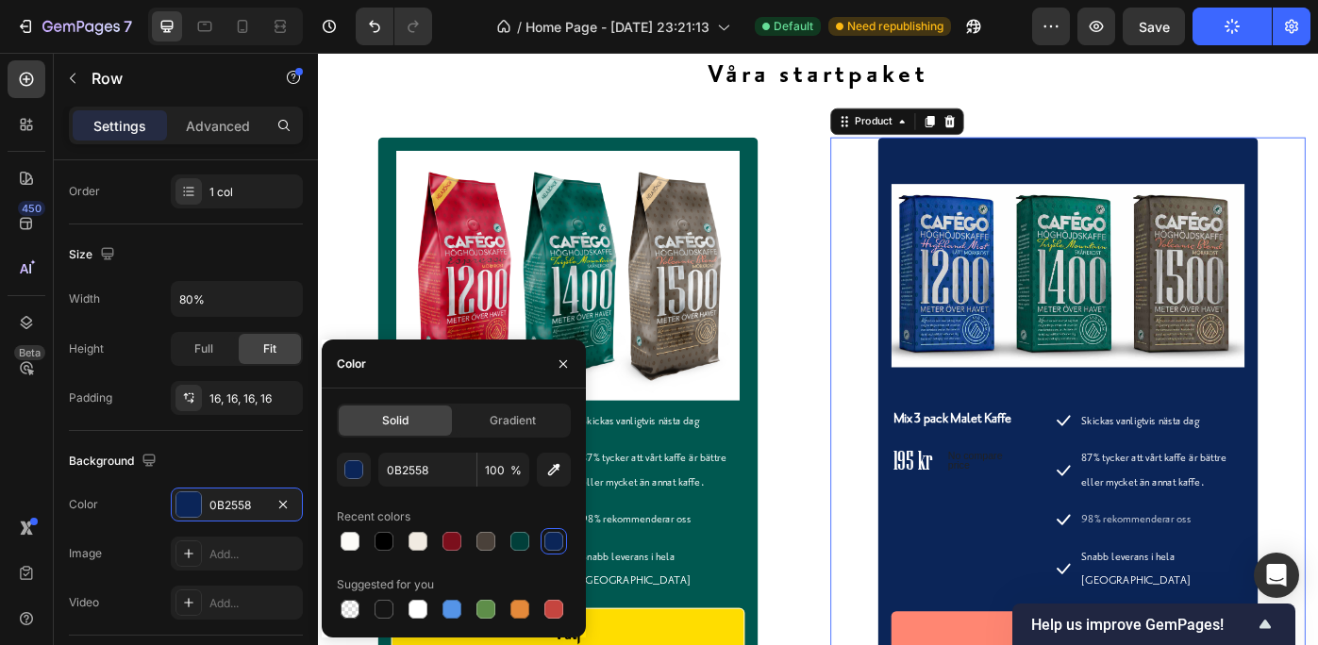
click at [1317, 444] on div "Product Images & Gallery Mix 3 pack Malet Kaffe Product Title 195 kr Price Pric…" at bounding box center [1167, 462] width 538 height 628
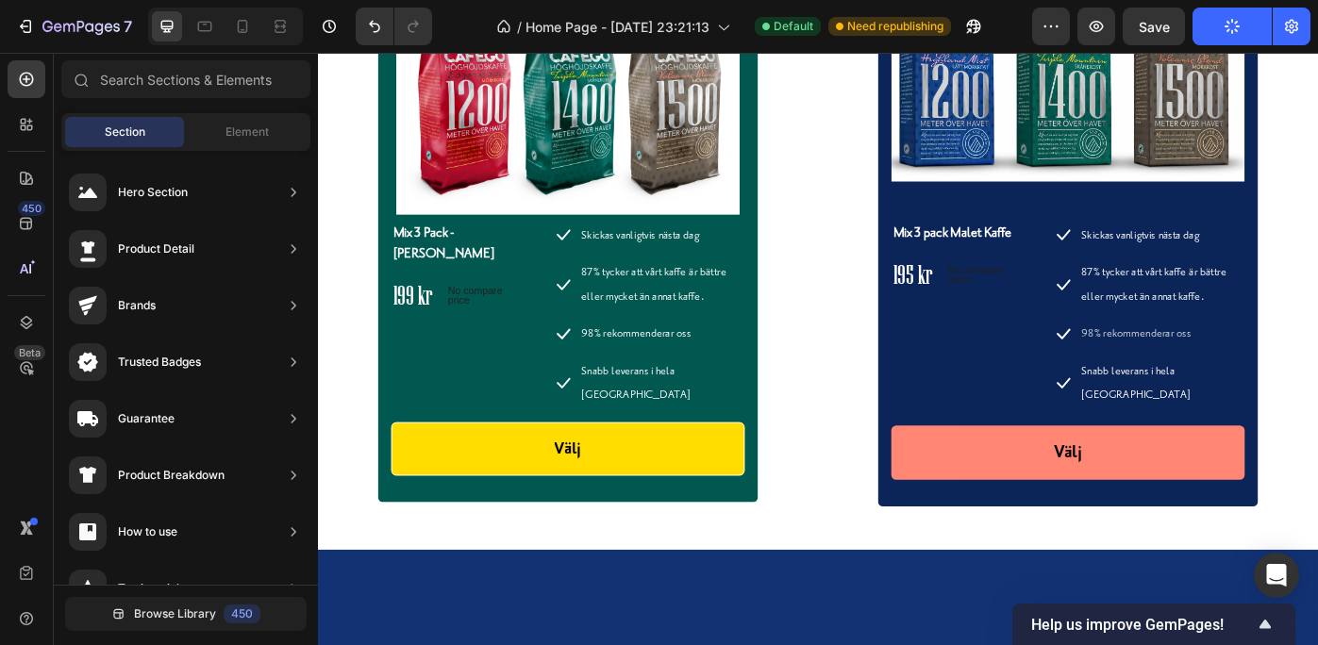
scroll to position [6557, 0]
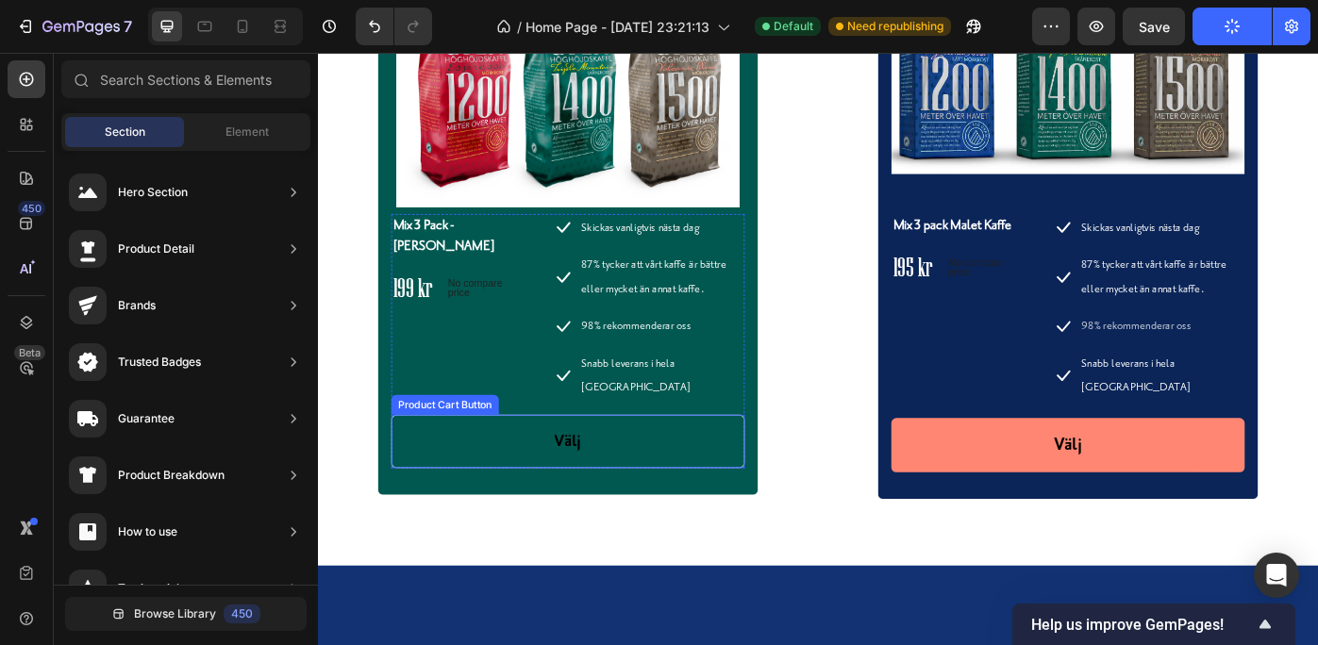
click at [747, 467] on button "Välj" at bounding box center [601, 492] width 400 height 60
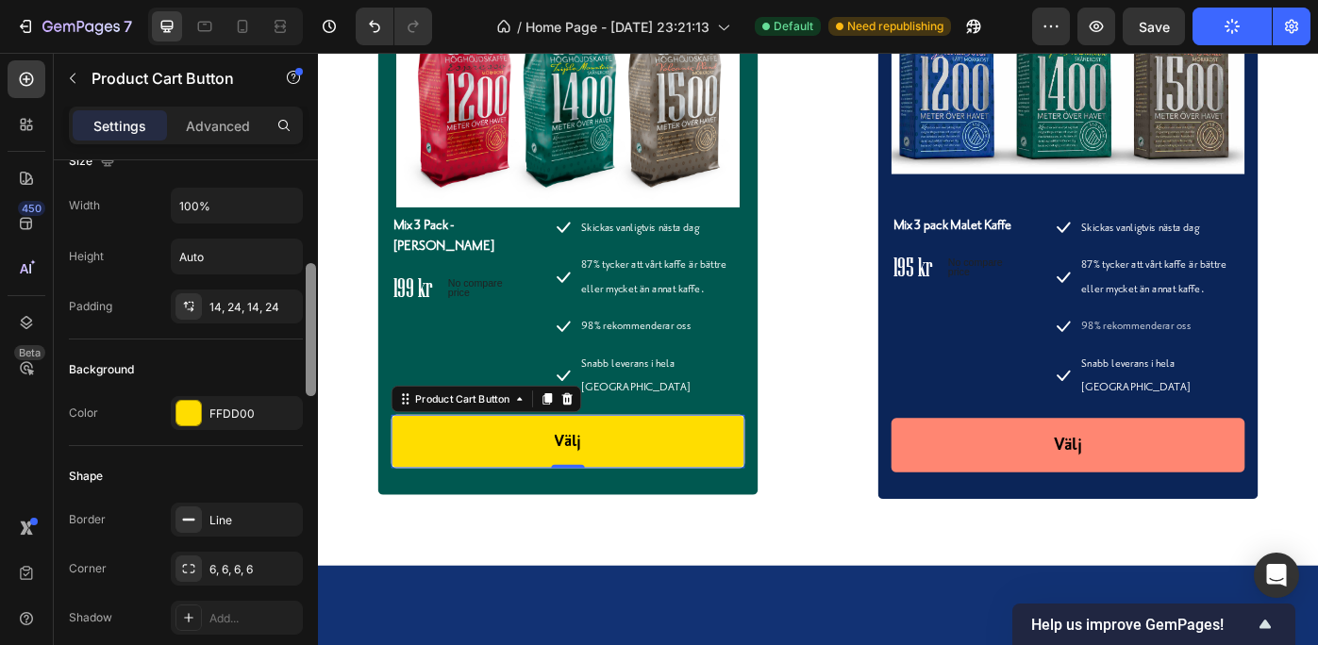
scroll to position [310, 0]
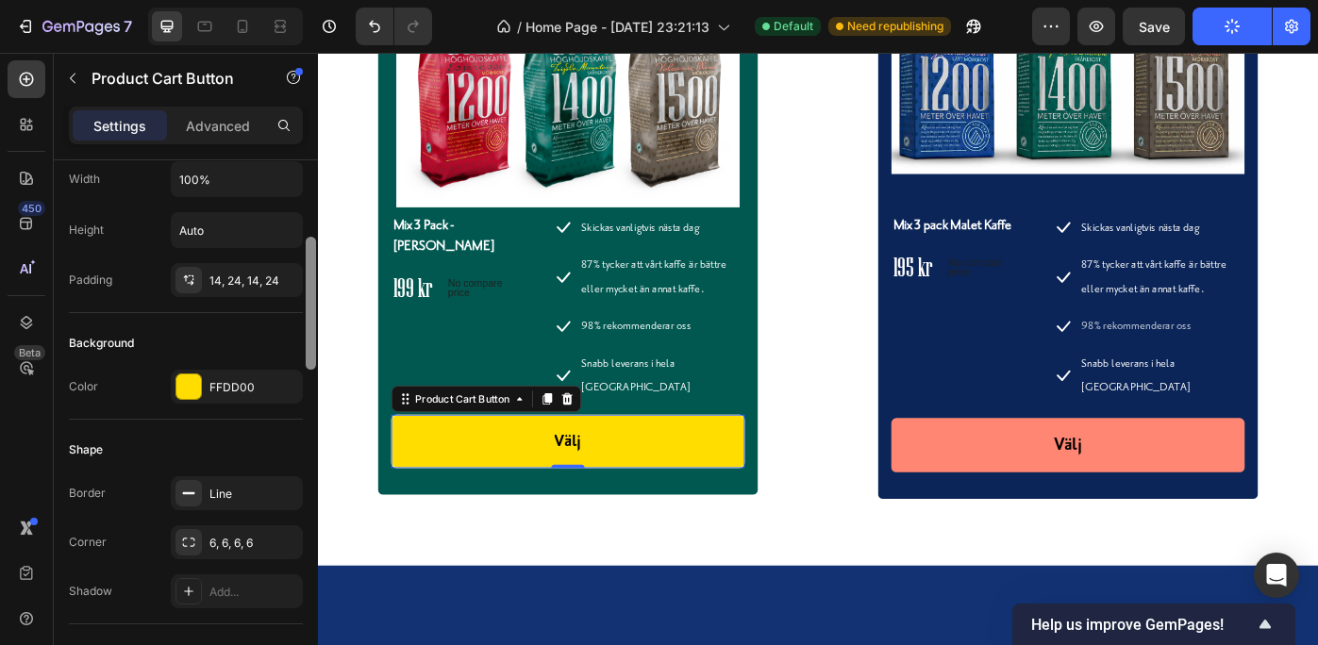
drag, startPoint x: 309, startPoint y: 274, endPoint x: 314, endPoint y: 351, distance: 77.6
click at [314, 351] on div at bounding box center [311, 303] width 10 height 133
click at [192, 380] on div at bounding box center [188, 387] width 25 height 25
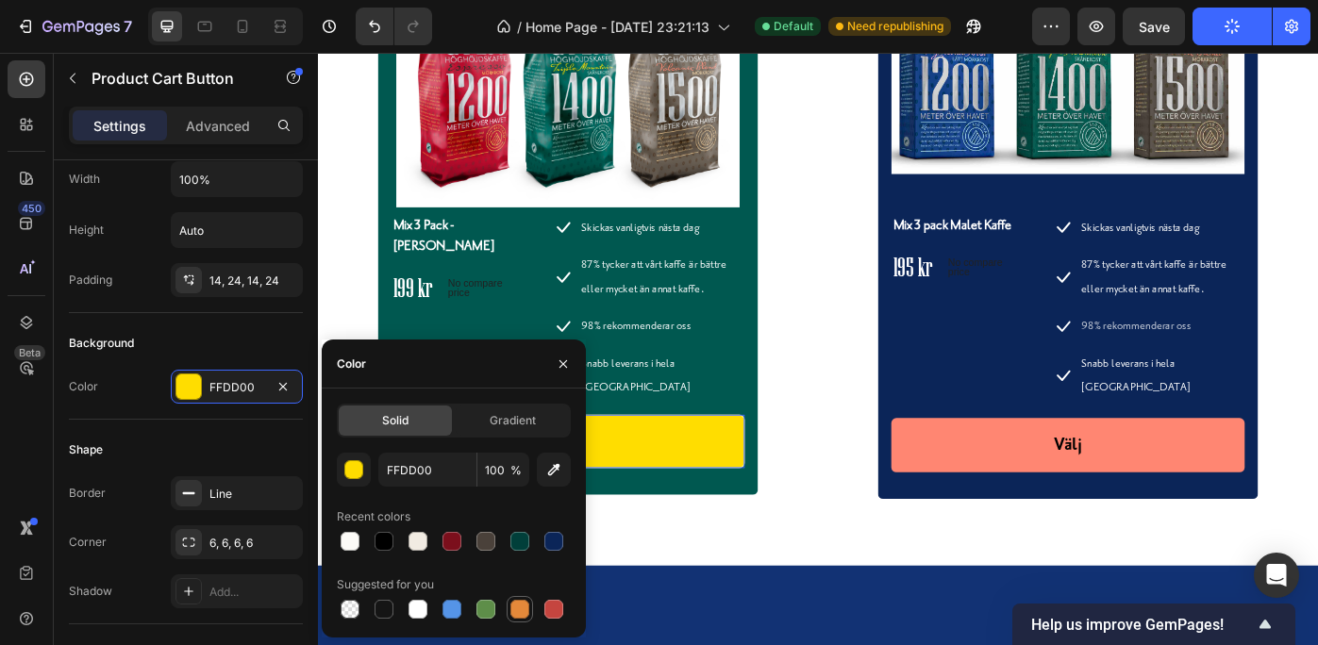
click at [520, 609] on div at bounding box center [519, 609] width 19 height 19
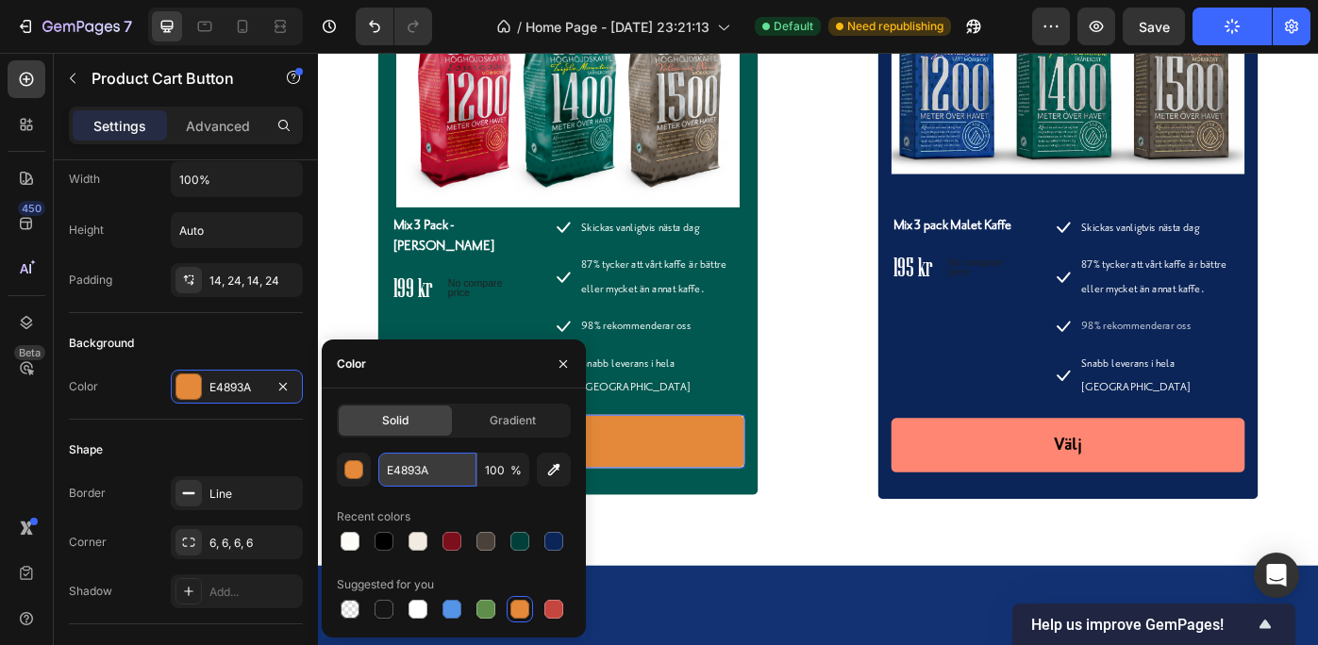
click at [422, 469] on input "E4893A" at bounding box center [427, 470] width 98 height 34
paste input "f4adc0"
type input "f4adc0"
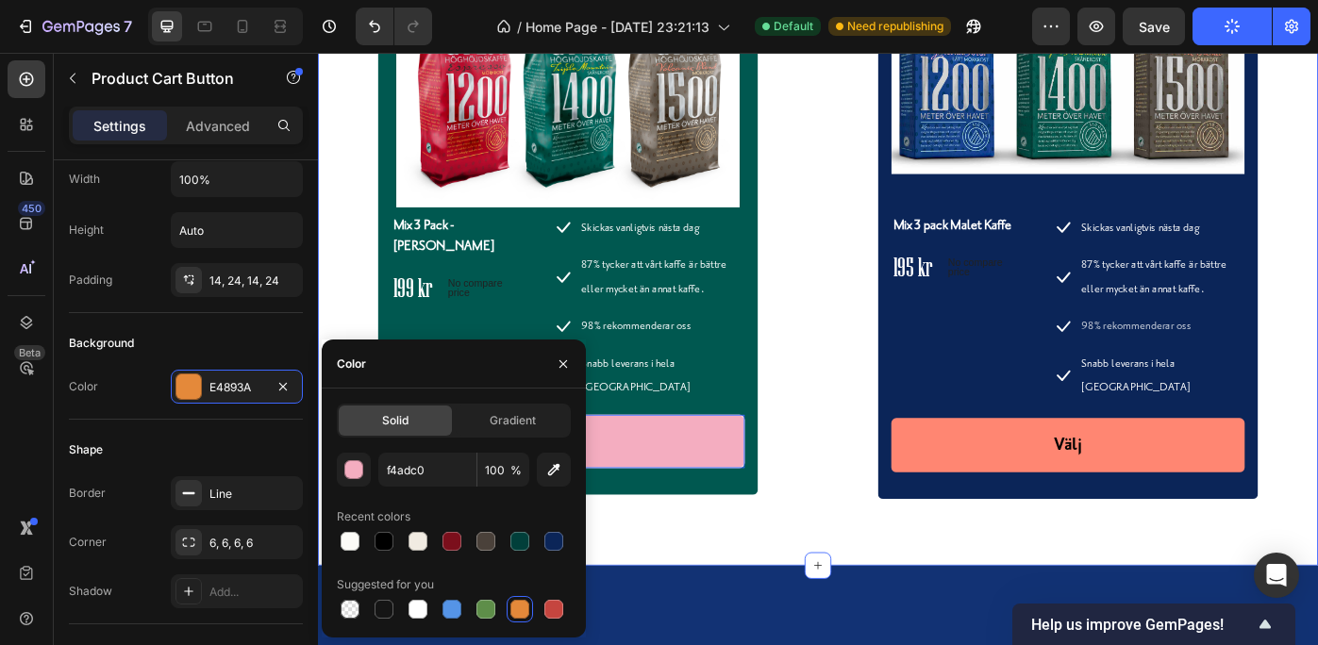
click at [666, 566] on div "Våra startpaket Heading Row Product Images & Gallery Mix 3 Pack - Hela Bönor Pr…" at bounding box center [884, 196] width 1132 height 873
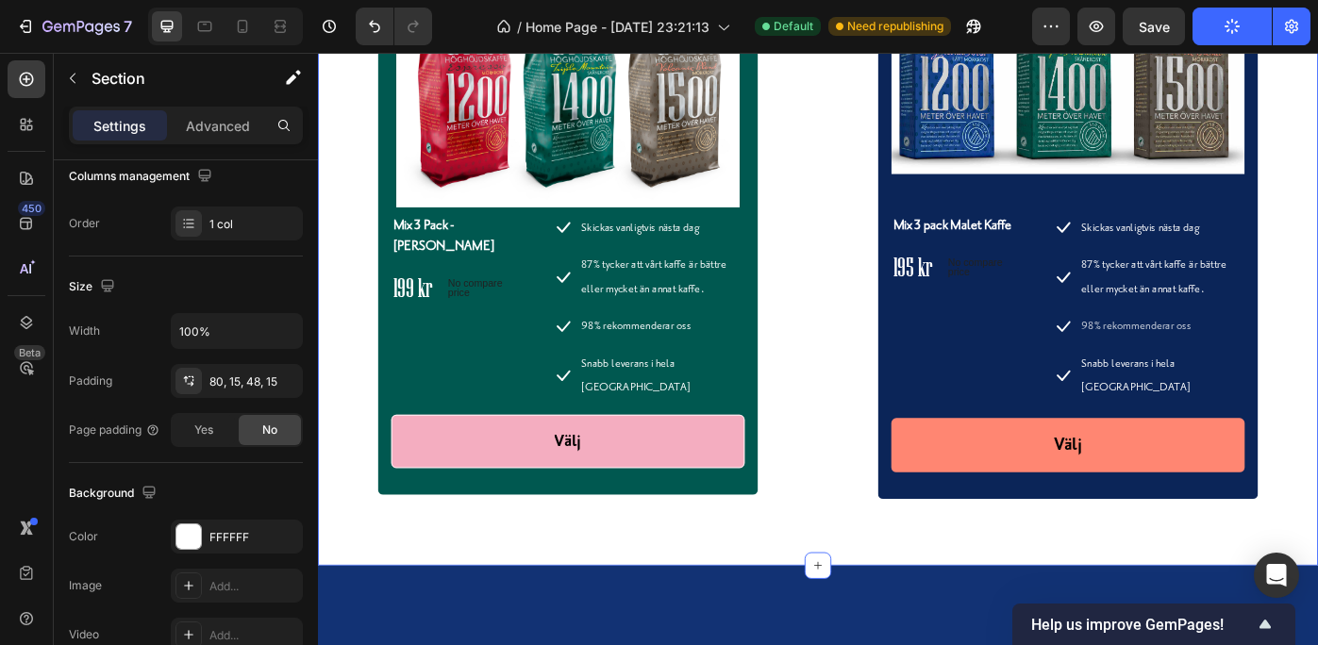
scroll to position [0, 0]
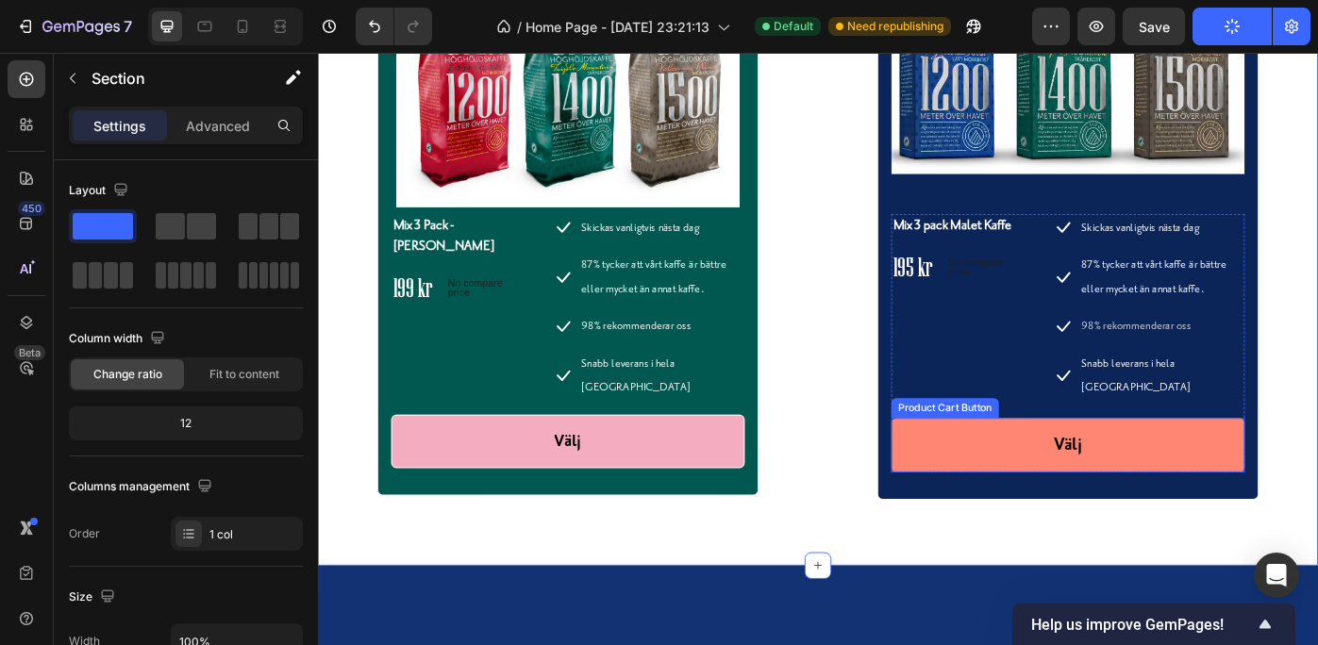
click at [1315, 478] on button "Välj" at bounding box center [1167, 497] width 400 height 62
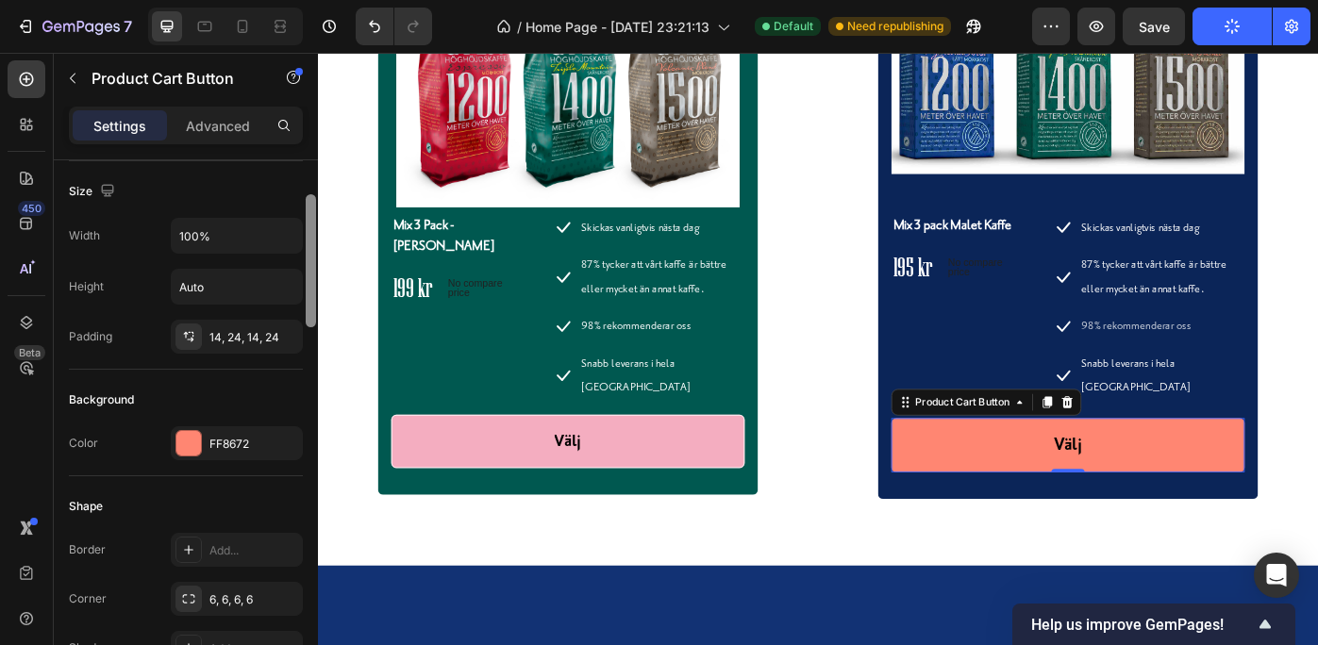
scroll to position [276, 0]
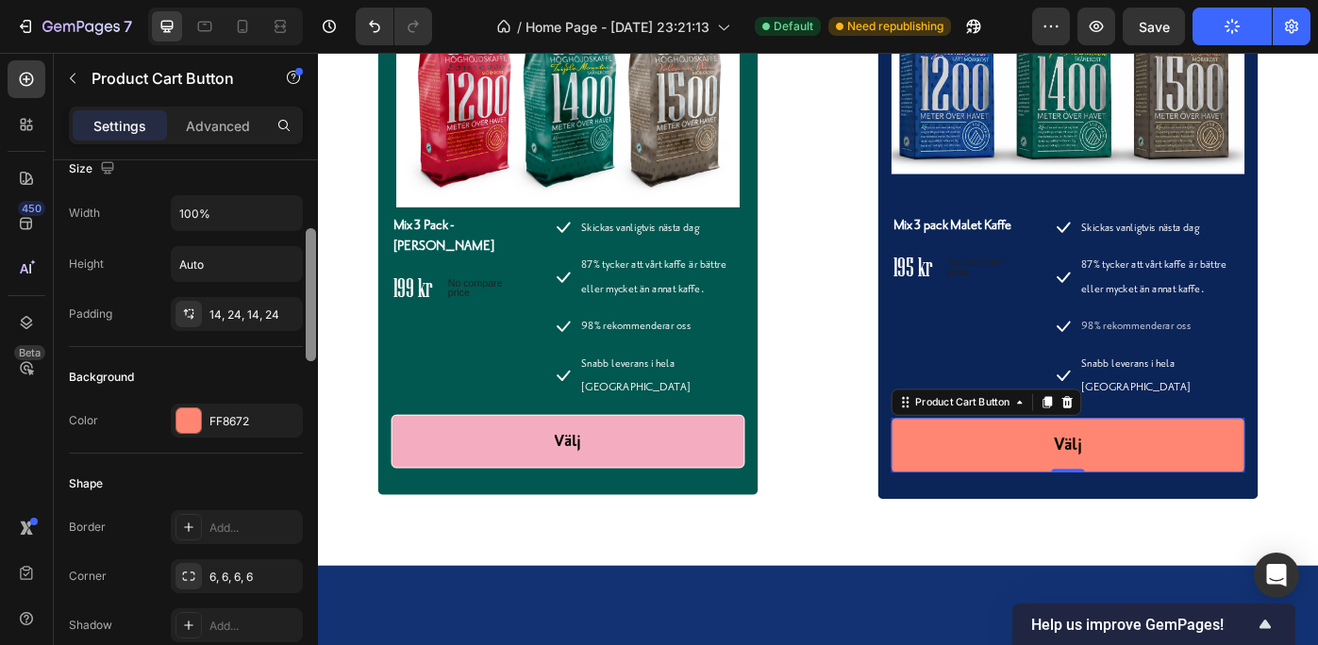
drag, startPoint x: 311, startPoint y: 285, endPoint x: 308, endPoint y: 354, distance: 69.0
click at [308, 354] on div at bounding box center [311, 294] width 10 height 133
click at [221, 416] on div "FF8672" at bounding box center [236, 421] width 55 height 17
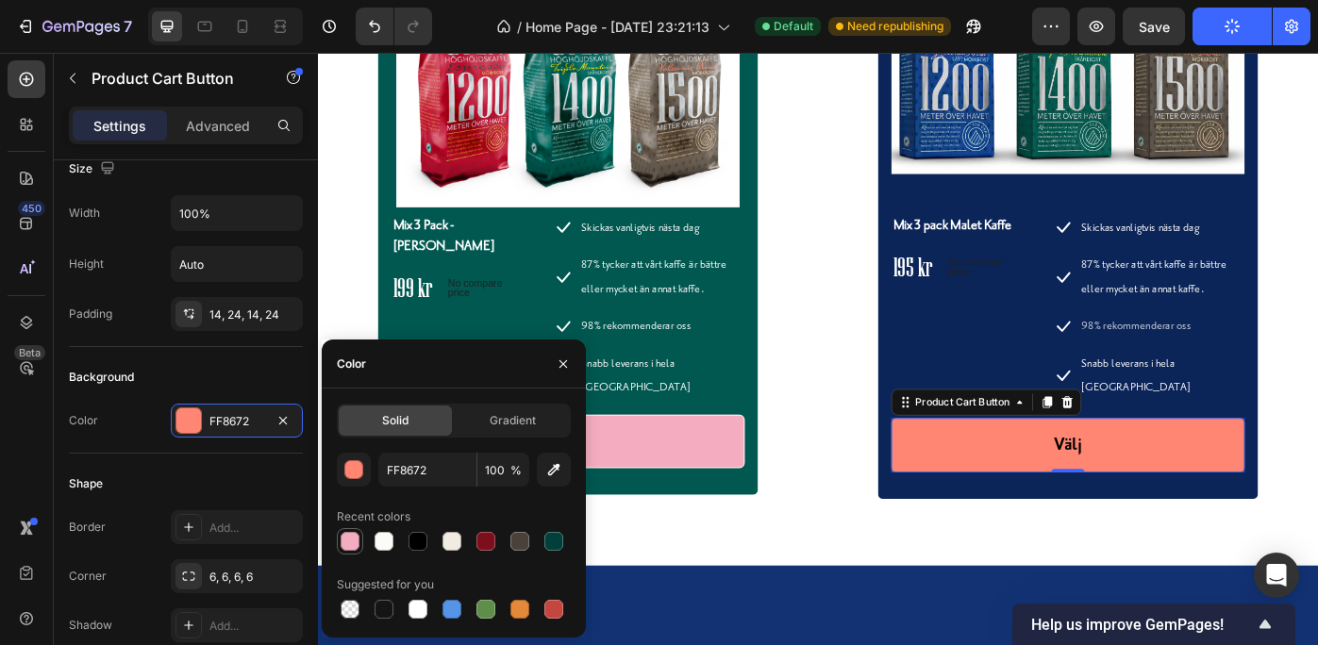
click at [344, 537] on div at bounding box center [350, 541] width 19 height 19
type input "F4ADC0"
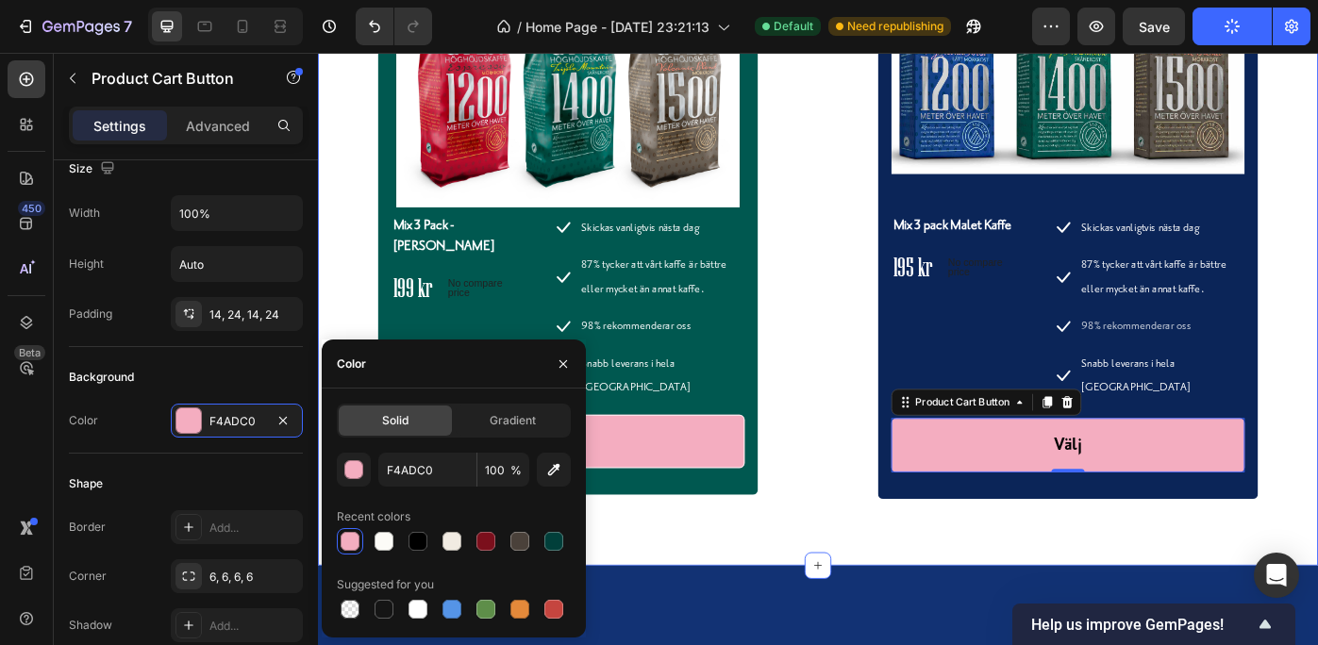
click at [879, 570] on div "Våra startpaket Heading Row Product Images & Gallery Mix 3 Pack - Hela Bönor Pr…" at bounding box center [884, 196] width 1132 height 873
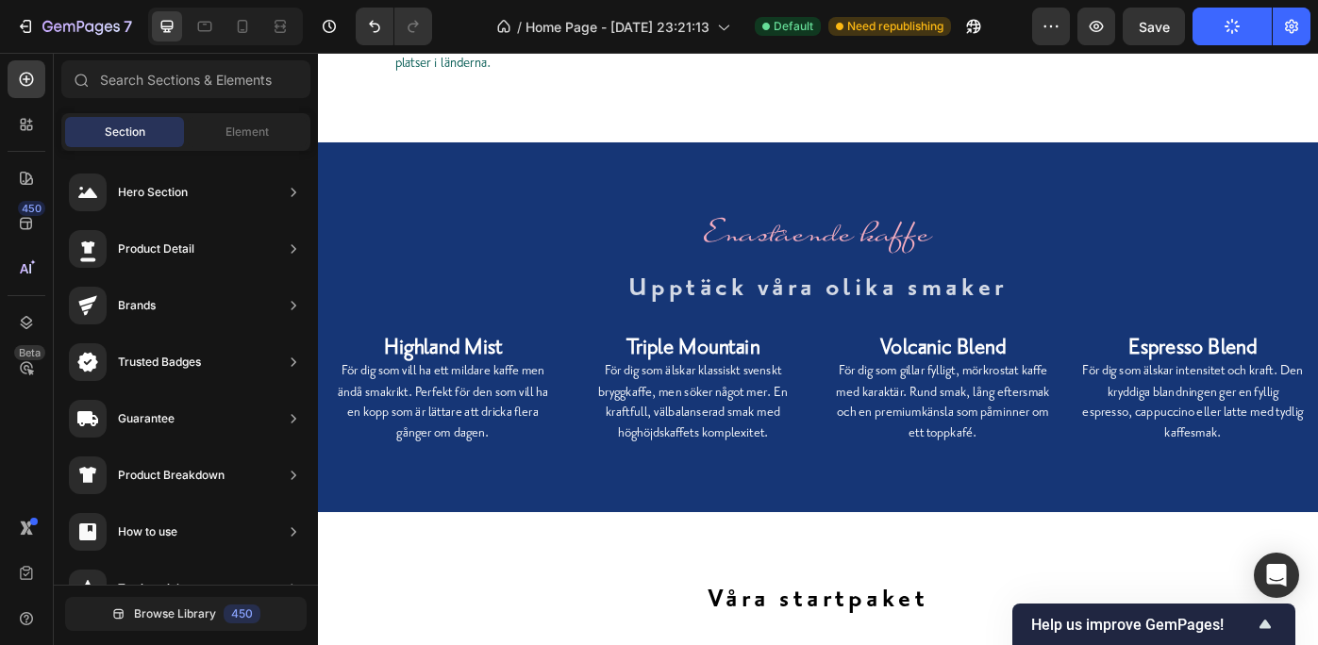
scroll to position [5754, 0]
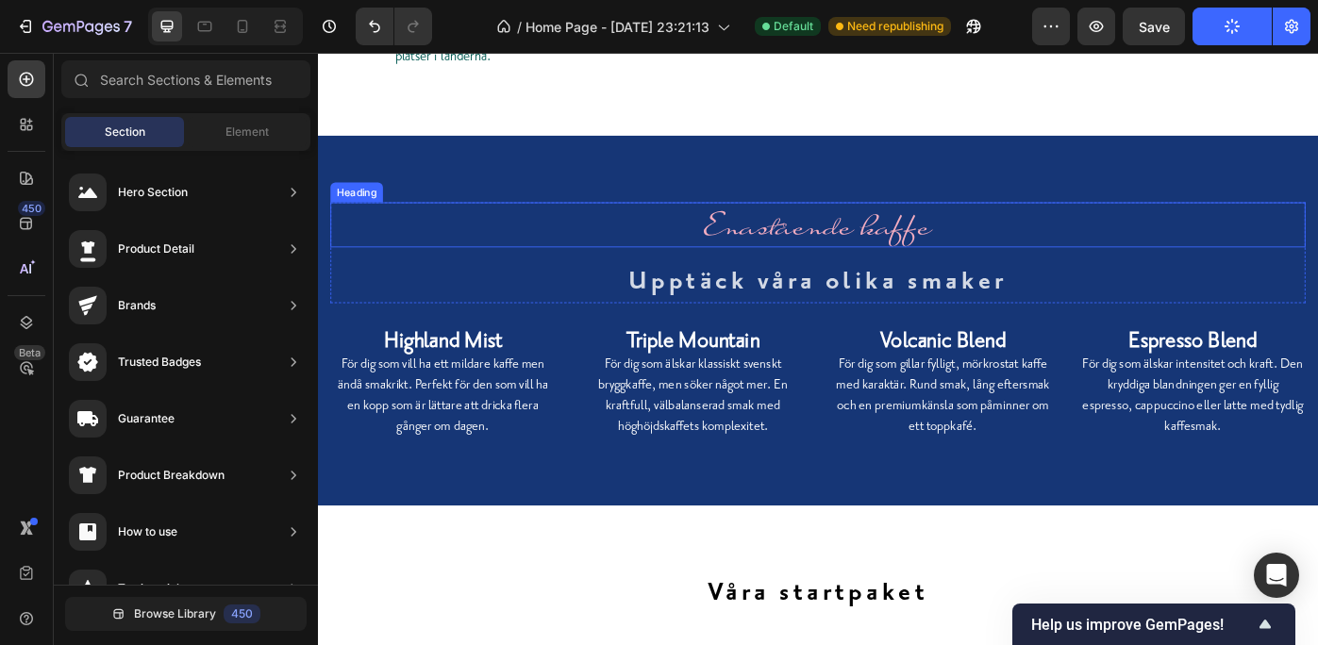
click at [912, 256] on h2 "Enastående kaffe" at bounding box center [884, 248] width 1104 height 52
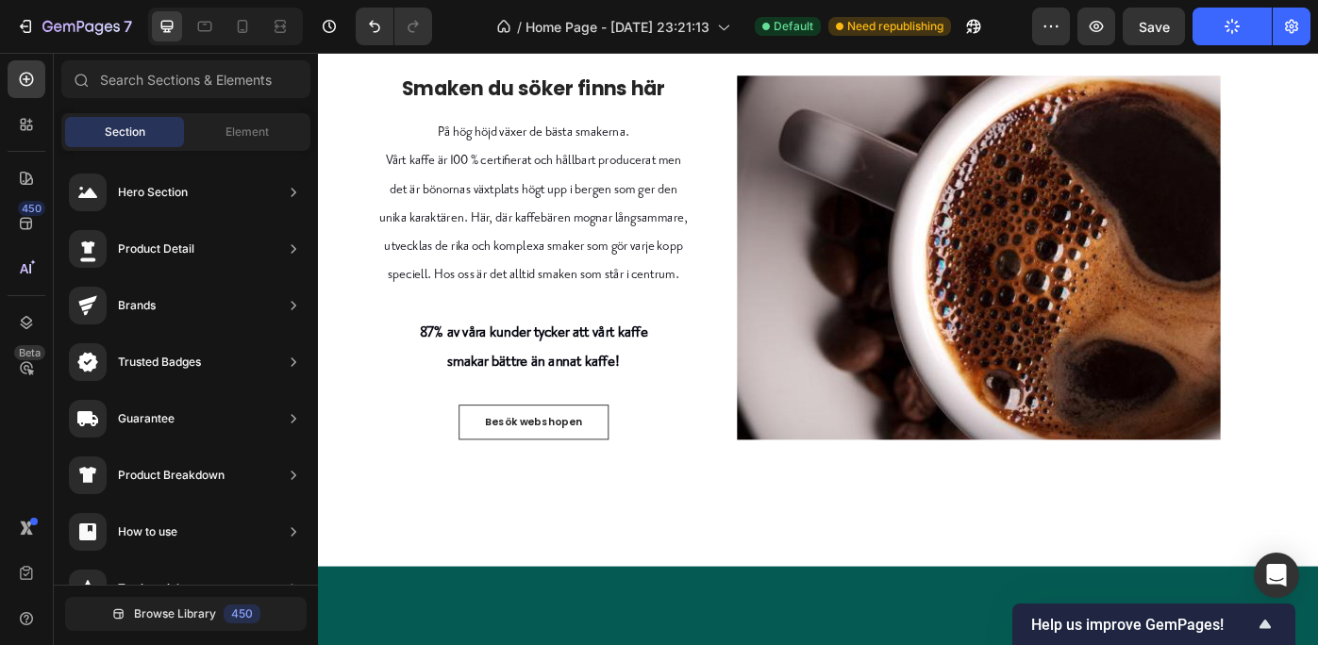
scroll to position [795, 0]
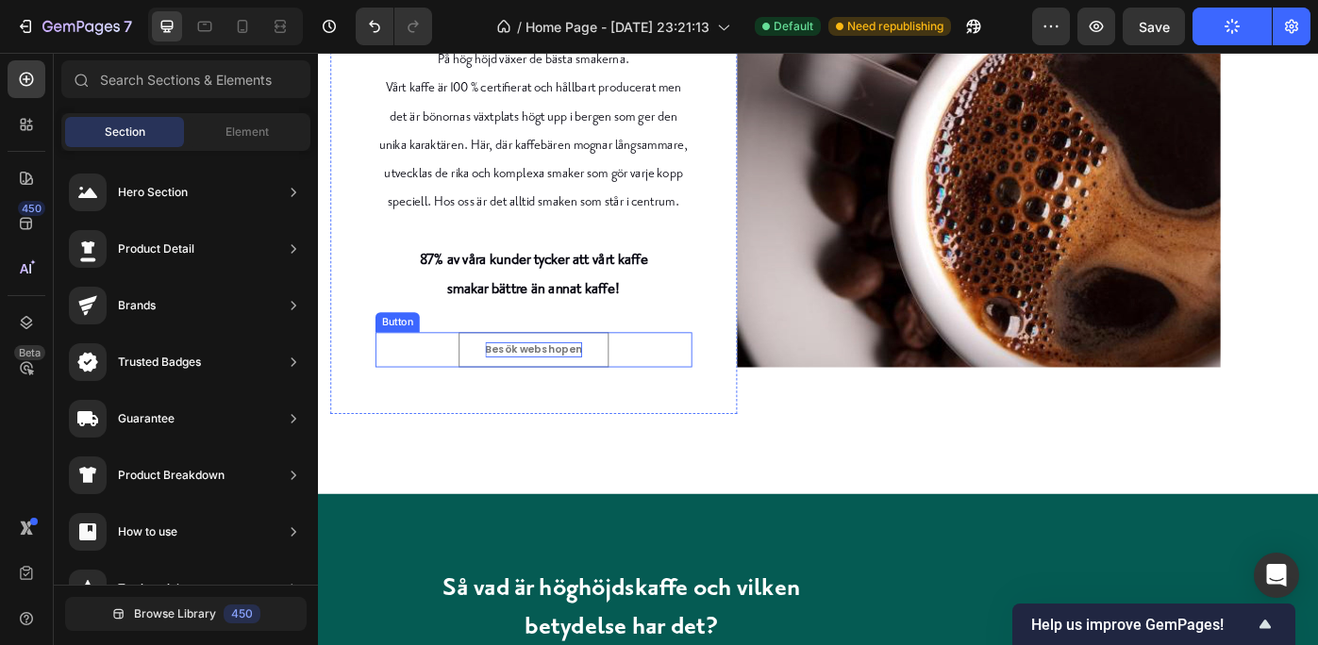
click at [555, 389] on p "Besök webshopen" at bounding box center [562, 388] width 109 height 17
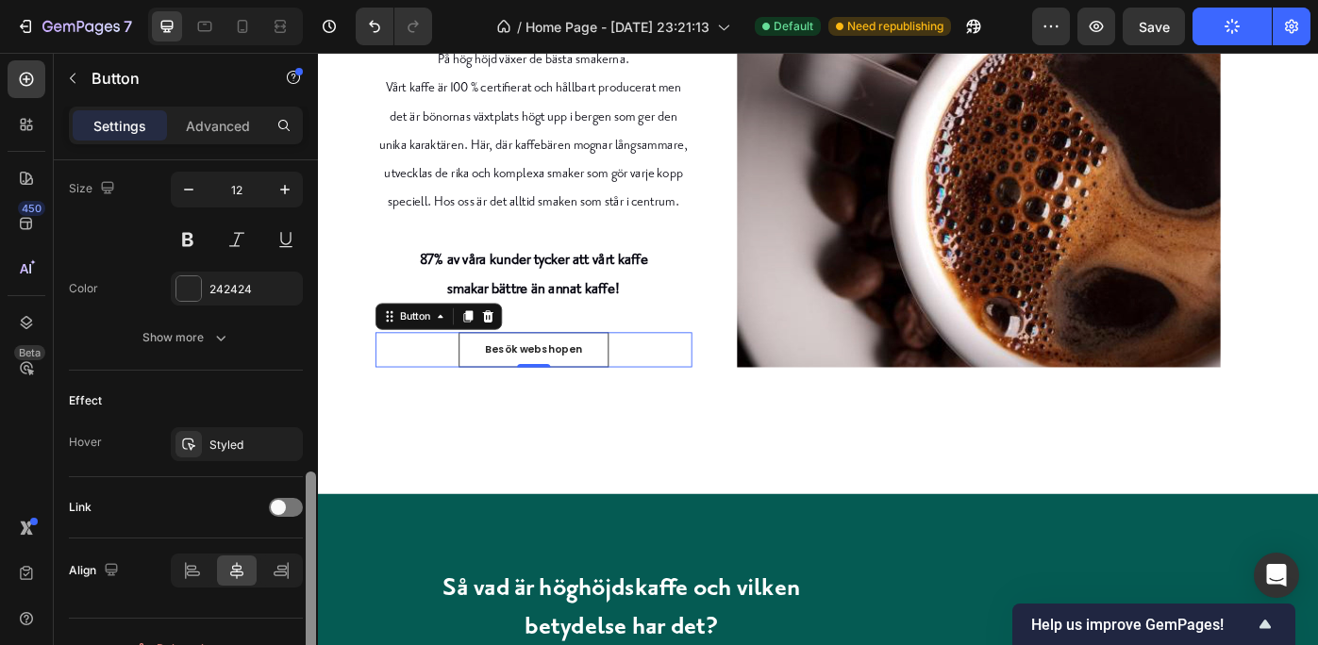
scroll to position [814, 0]
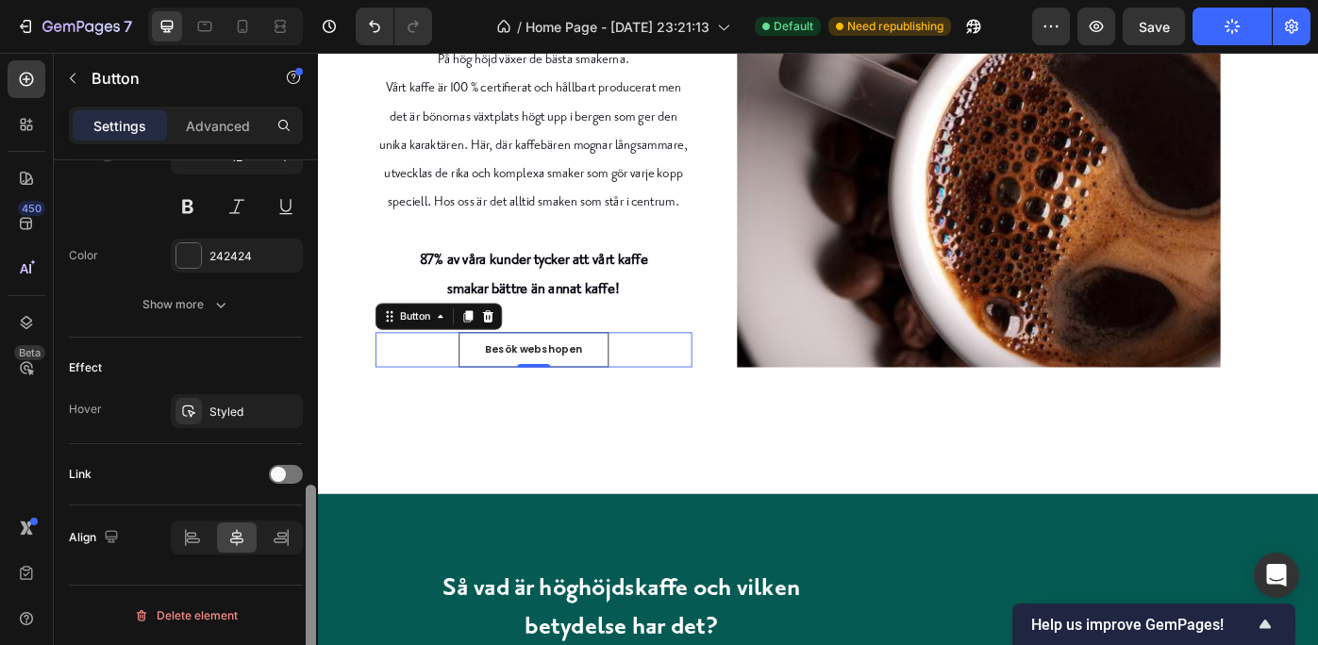
drag, startPoint x: 309, startPoint y: 342, endPoint x: 294, endPoint y: 680, distance: 339.0
click at [294, 0] on html "7 Version history / Home Page - Jul 16, 23:21:13 Default Need republishing Prev…" at bounding box center [659, 0] width 1318 height 0
click at [293, 468] on div at bounding box center [286, 474] width 34 height 19
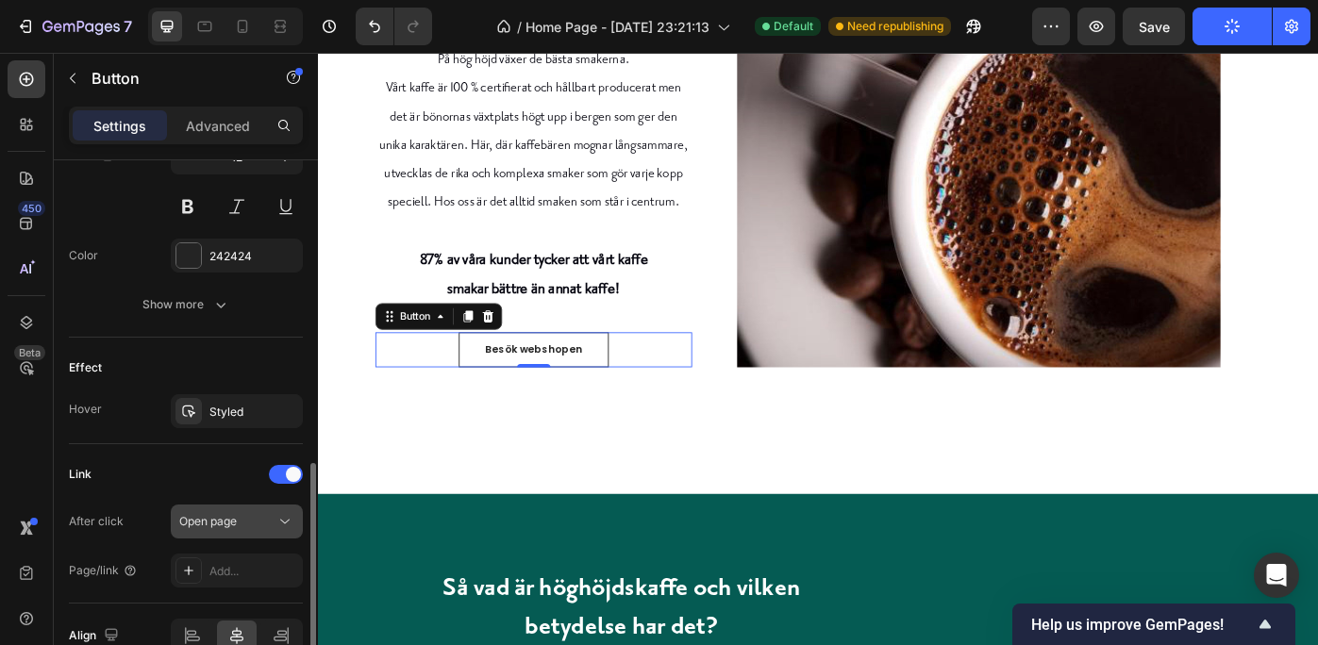
click at [263, 514] on div "Open page" at bounding box center [227, 521] width 96 height 17
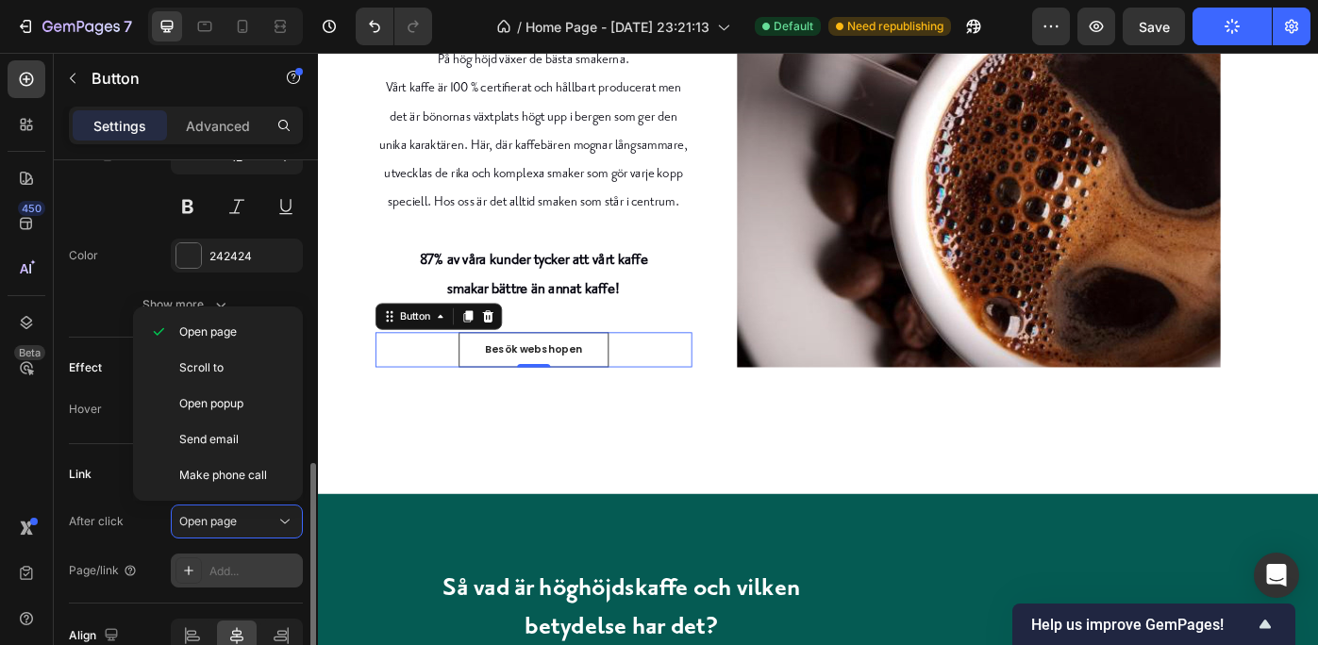
click at [227, 564] on div "Add..." at bounding box center [253, 571] width 89 height 17
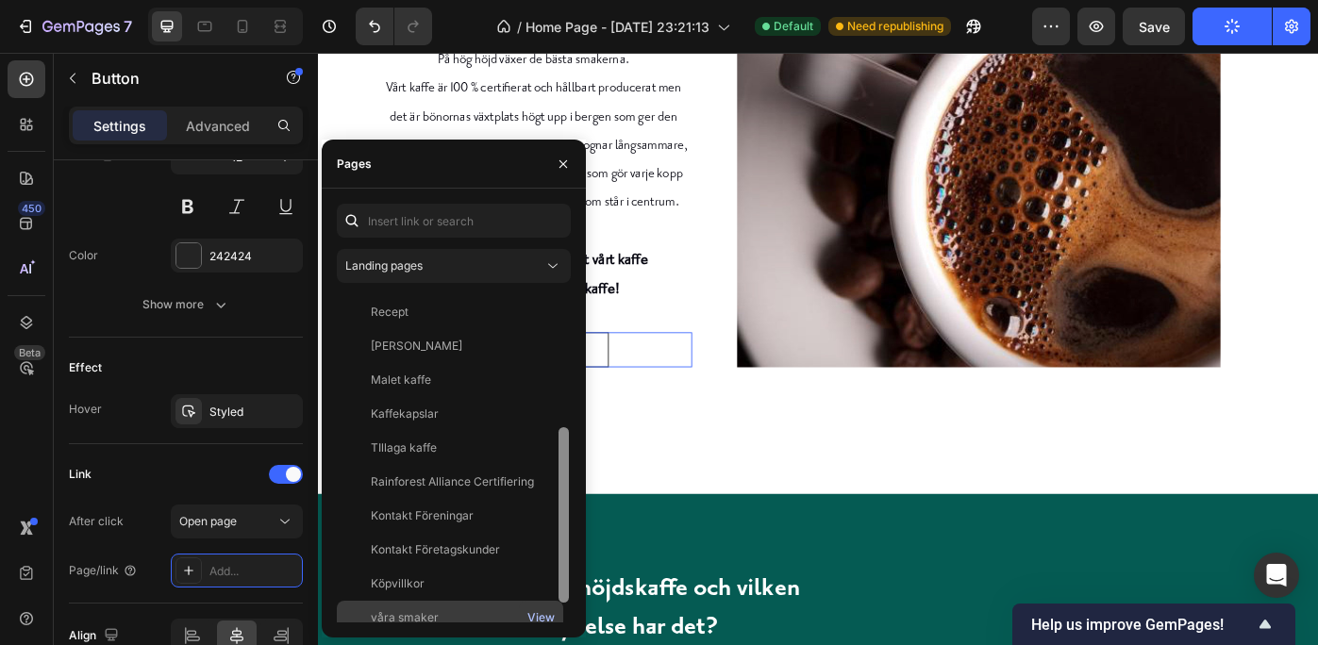
scroll to position [283, 0]
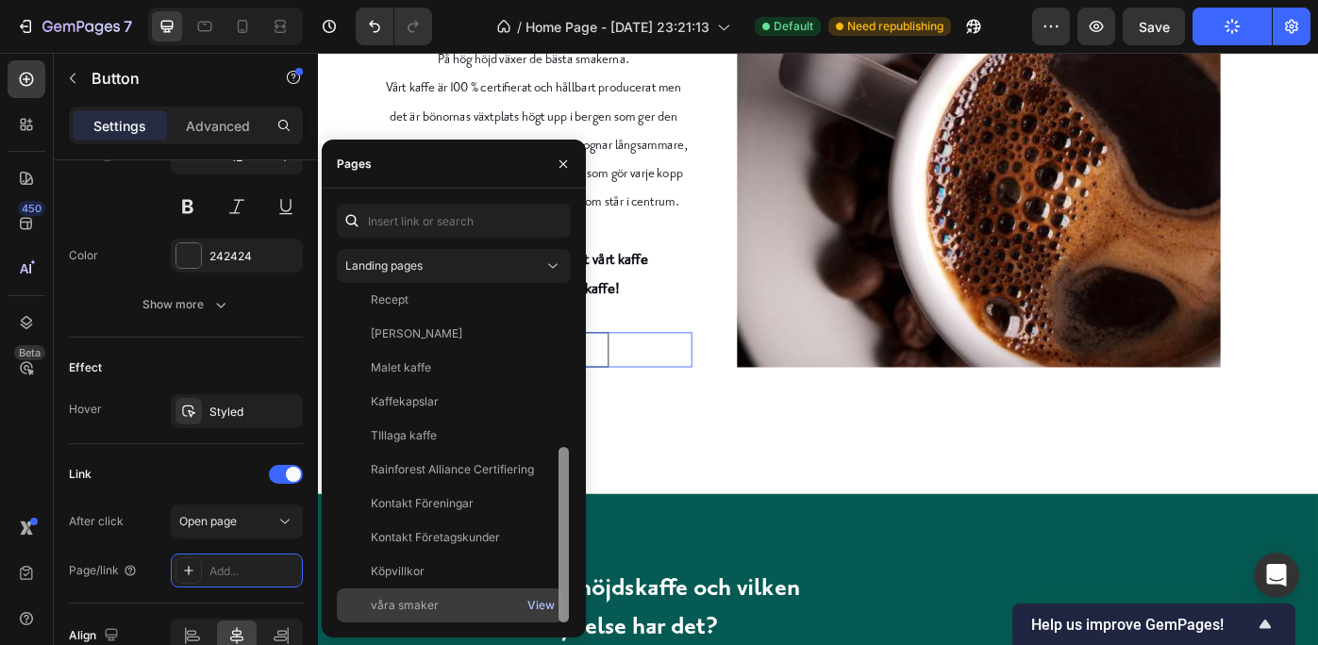
drag, startPoint x: 560, startPoint y: 450, endPoint x: 553, endPoint y: 612, distance: 162.5
click at [553, 612] on div "Kontakta oss View About US View About Page - Jul 29, 22:46:36 View Triple Mount…" at bounding box center [454, 458] width 234 height 328
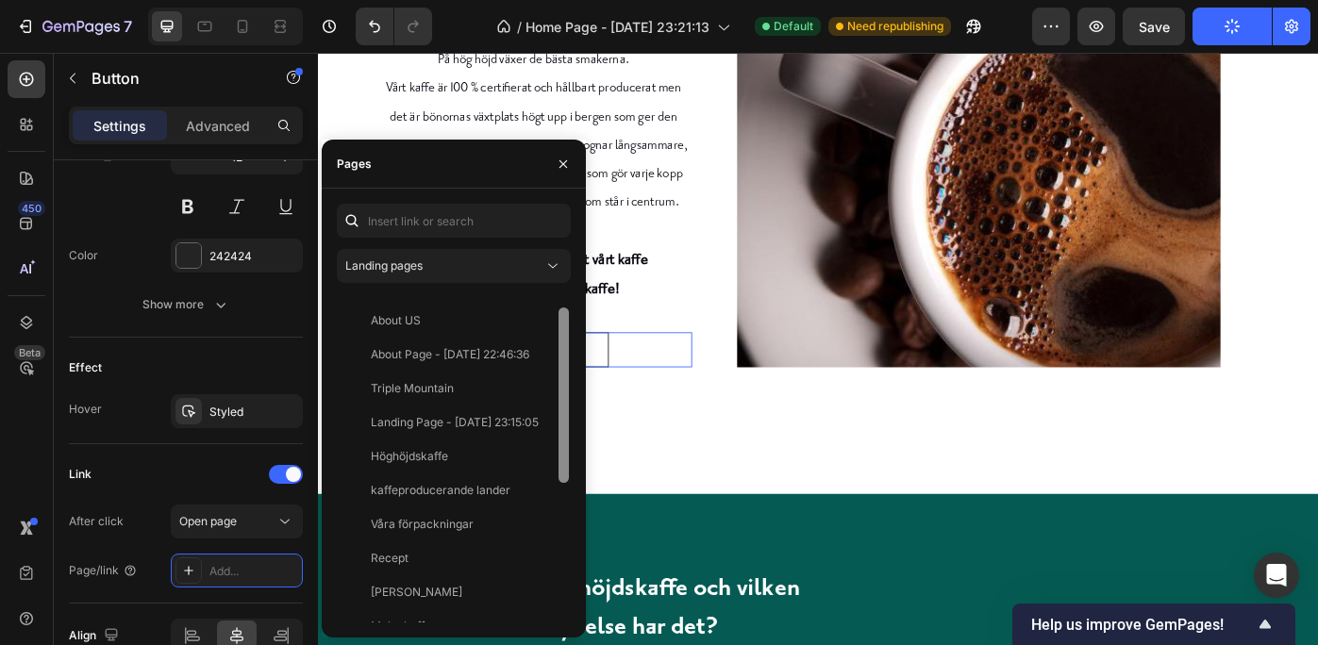
scroll to position [0, 0]
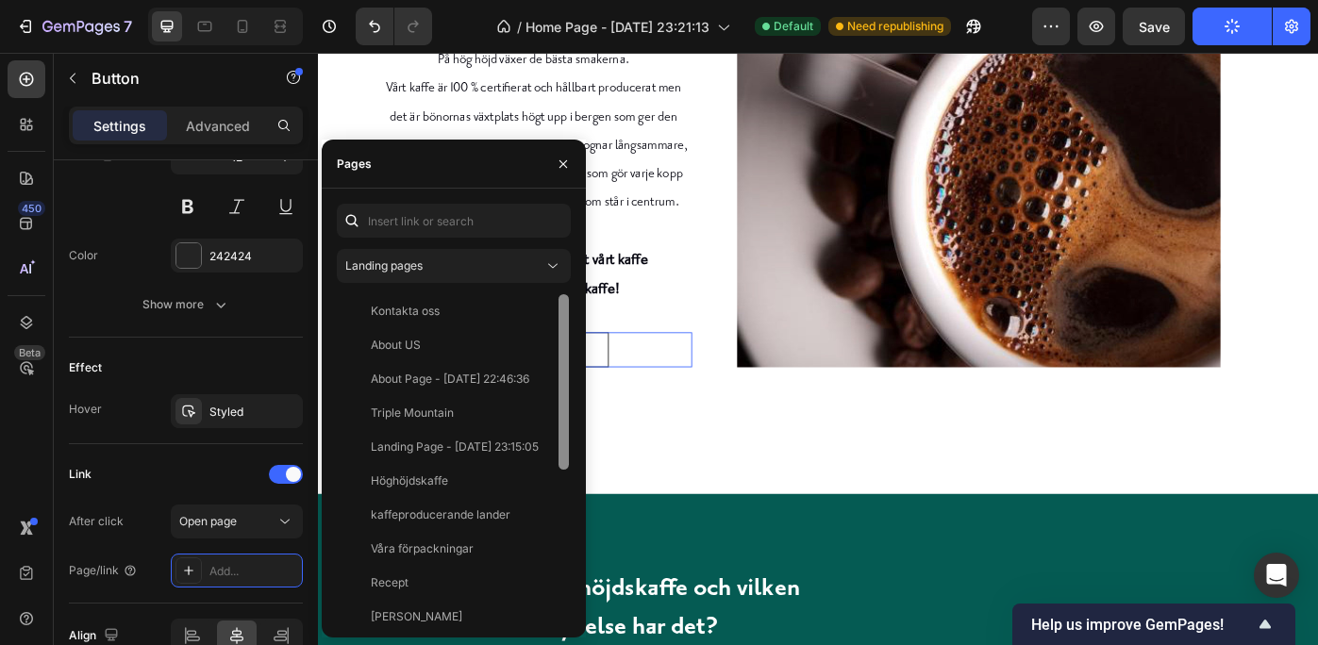
drag, startPoint x: 561, startPoint y: 541, endPoint x: 566, endPoint y: 362, distance: 178.4
click at [566, 362] on div at bounding box center [564, 381] width 10 height 175
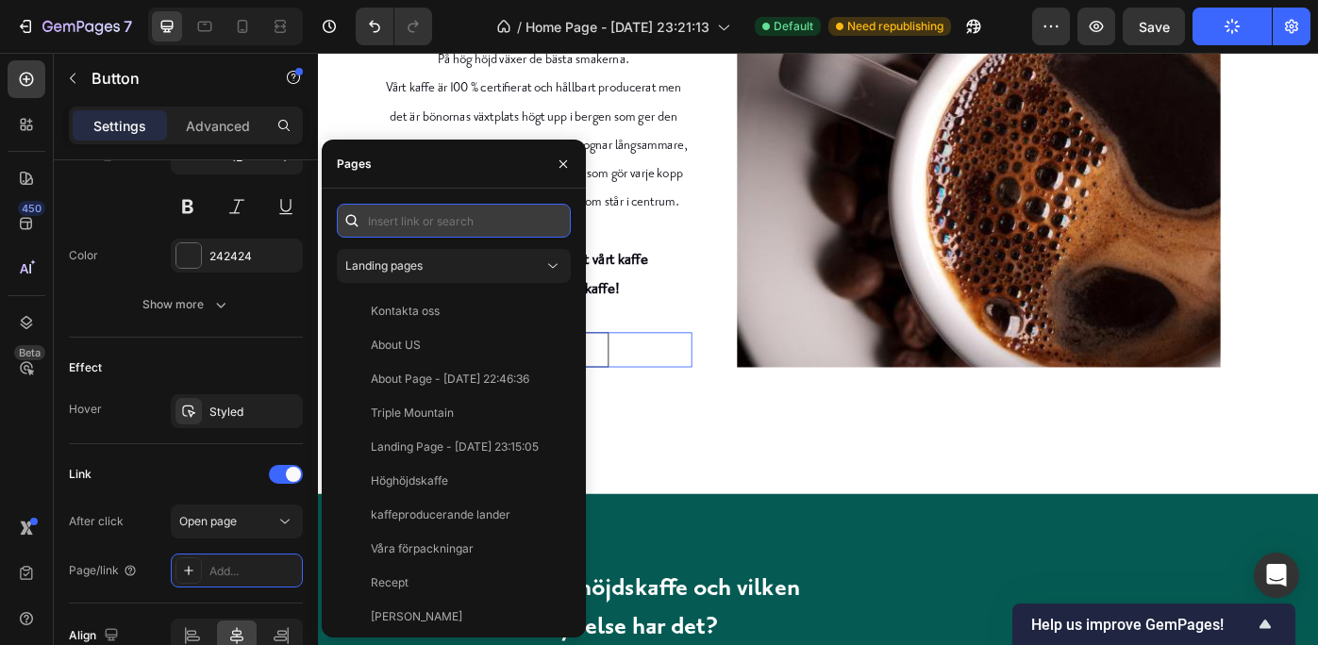
click at [427, 227] on input "text" at bounding box center [454, 221] width 234 height 34
paste input "https://0wcycb-wc.myshopify.com/collections/all"
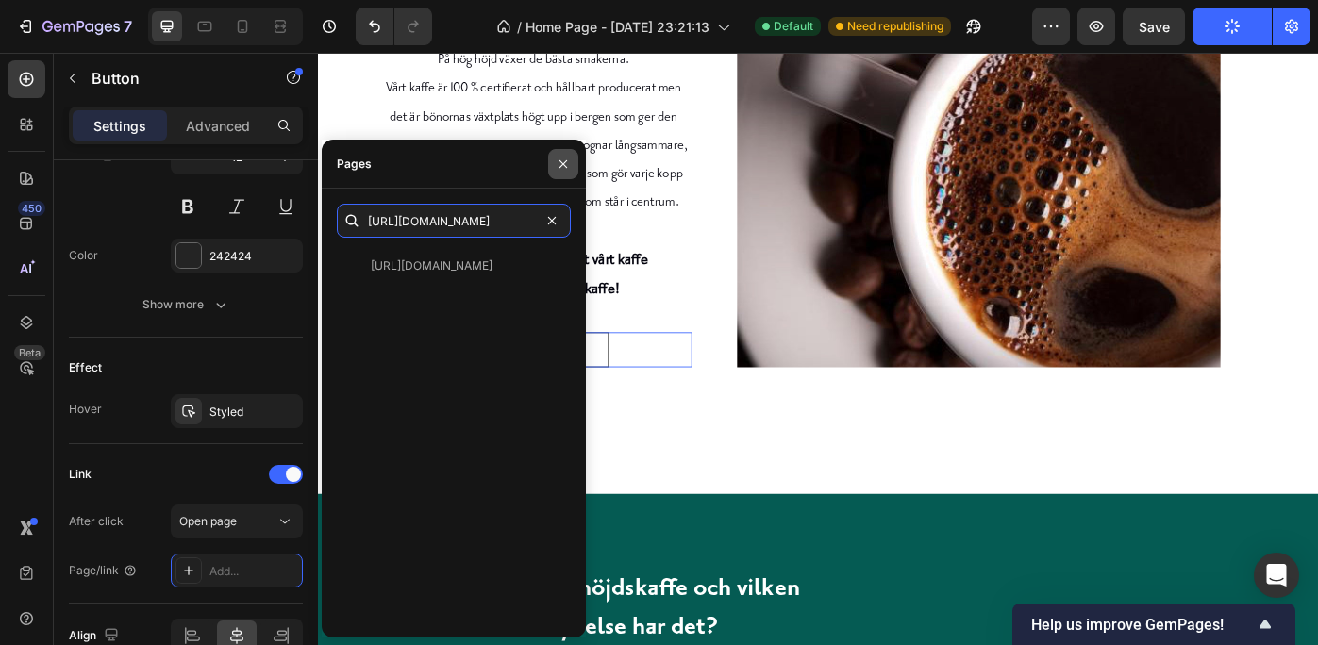
type input "https://0wcycb-wc.myshopify.com/collections/all"
click at [560, 159] on icon "button" at bounding box center [563, 164] width 15 height 15
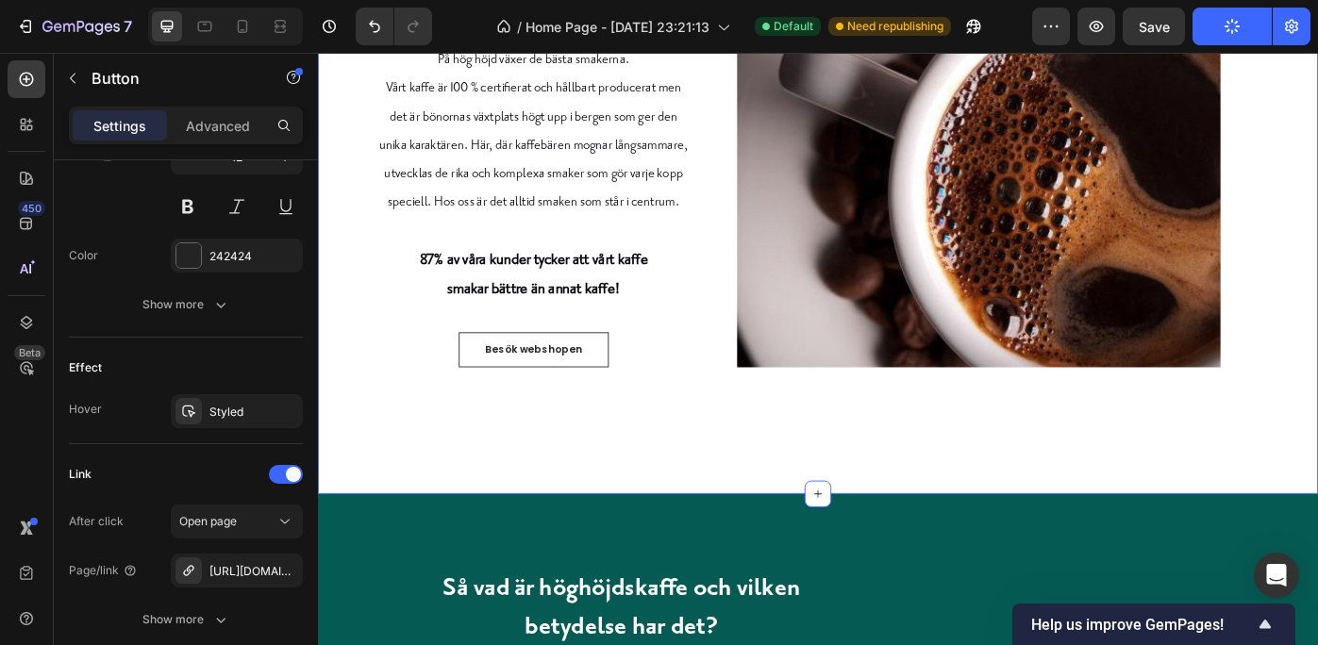
click at [808, 496] on div "Smaken du söker finns här Heading På hög höjd växer de bästa smakerna. Vårt kaf…" at bounding box center [884, 209] width 1132 height 685
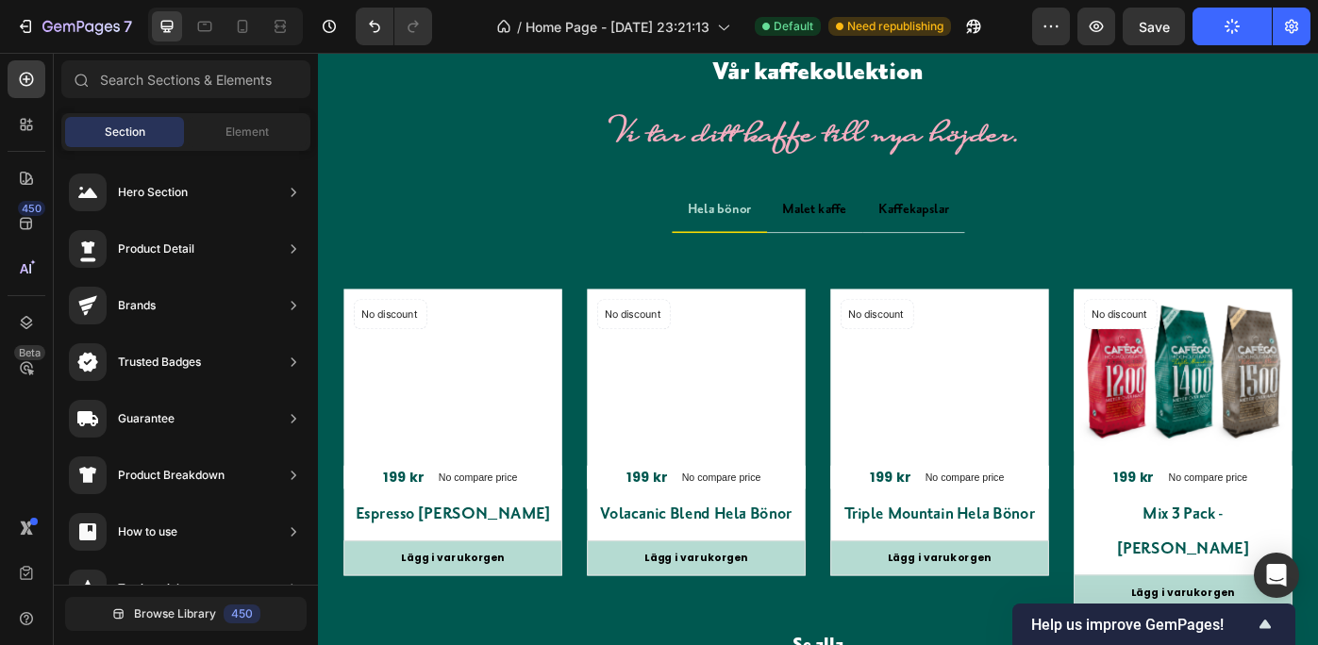
scroll to position [2858, 0]
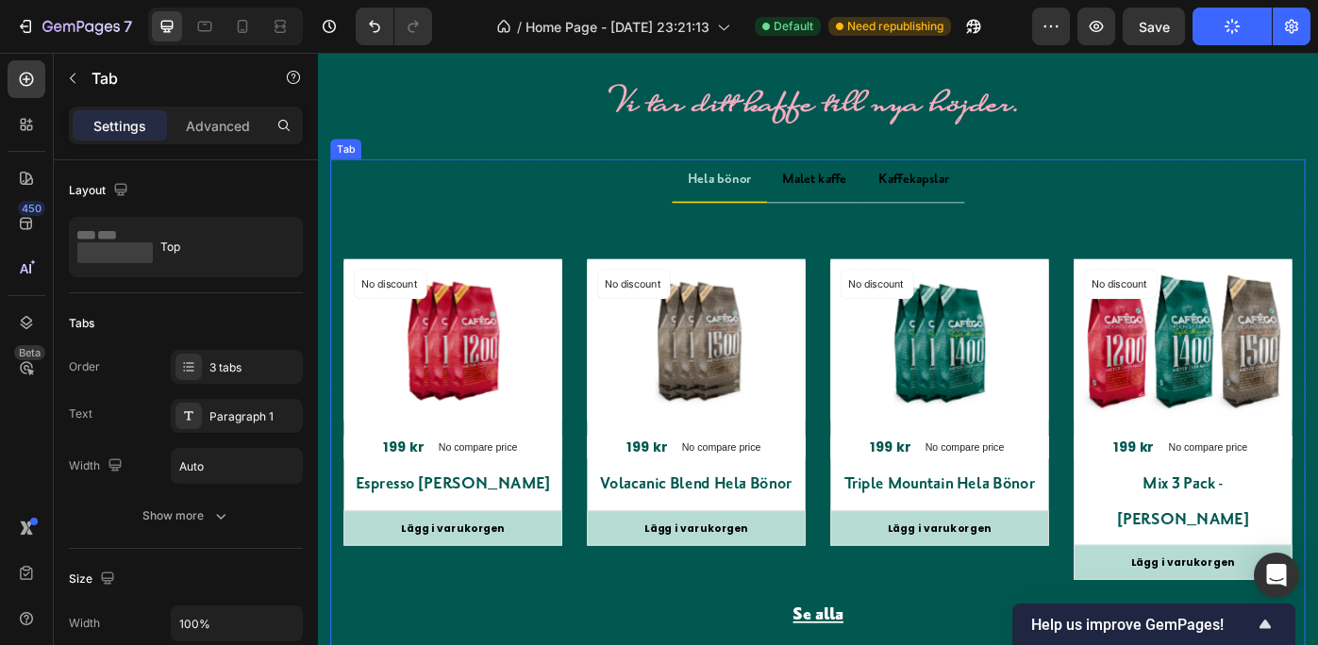
click at [774, 214] on li "Hela bönor" at bounding box center [773, 198] width 108 height 50
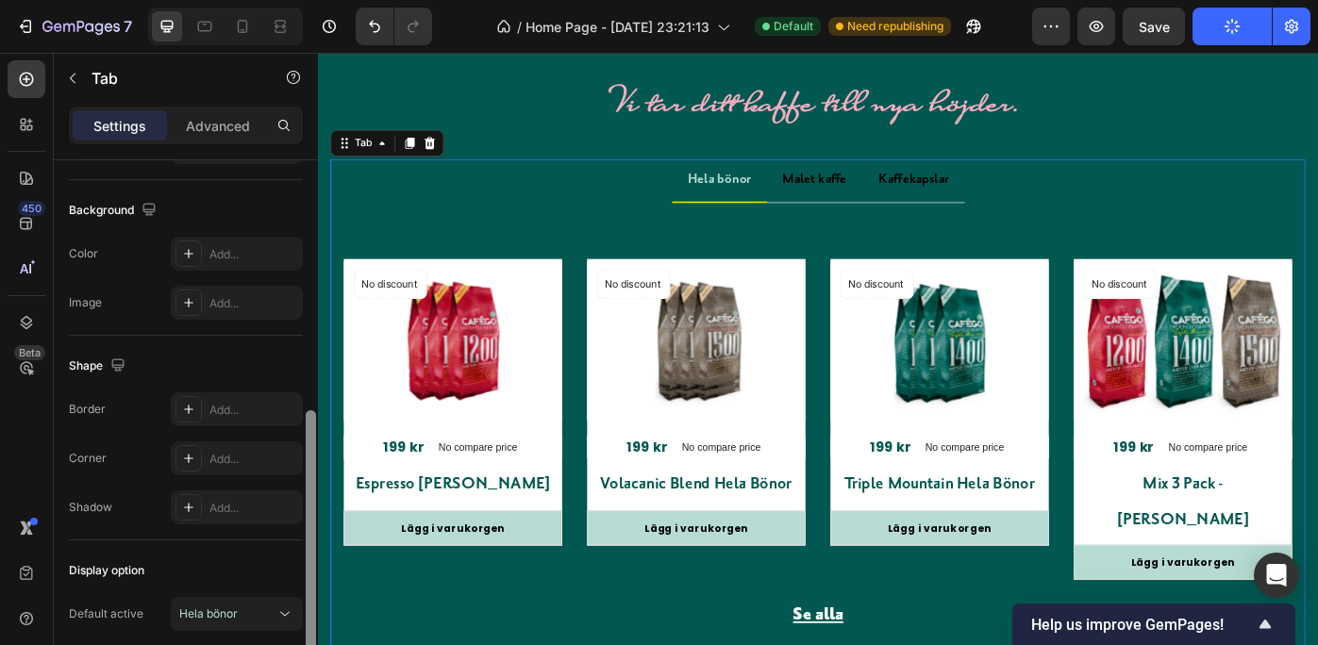
scroll to position [540, 0]
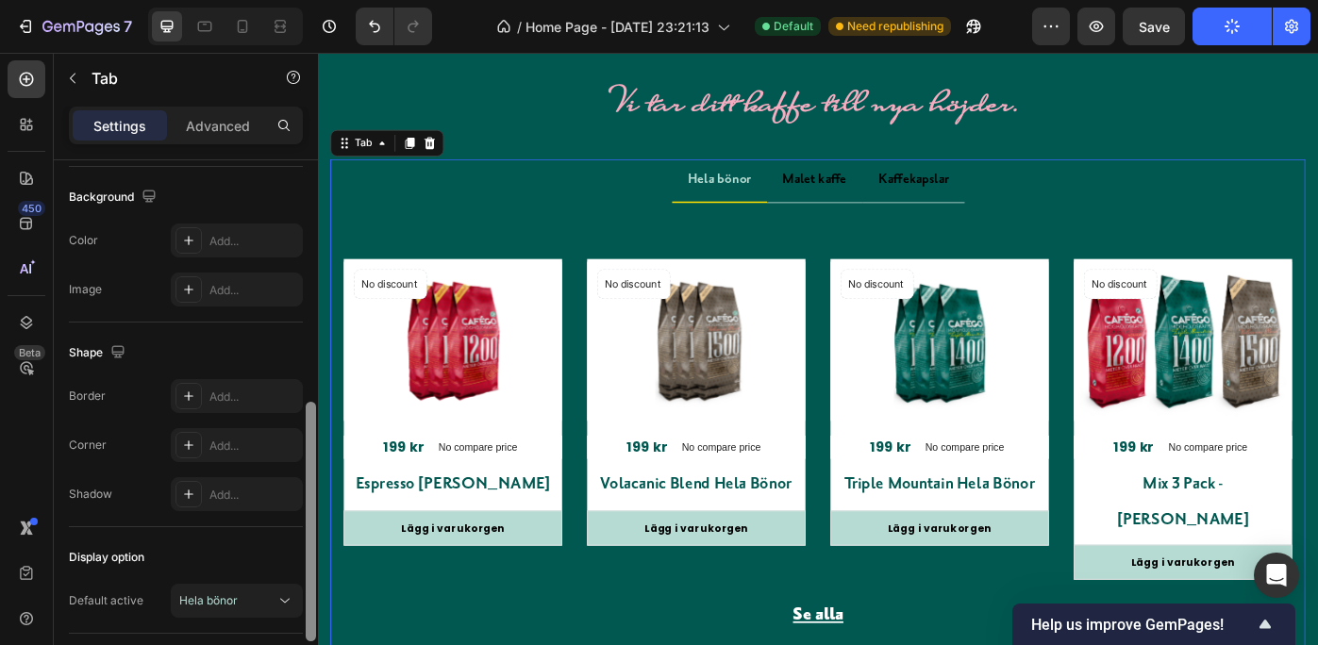
drag, startPoint x: 307, startPoint y: 280, endPoint x: 303, endPoint y: 522, distance: 241.6
click at [304, 522] on div at bounding box center [311, 429] width 14 height 539
click at [260, 389] on div "Add..." at bounding box center [253, 397] width 89 height 17
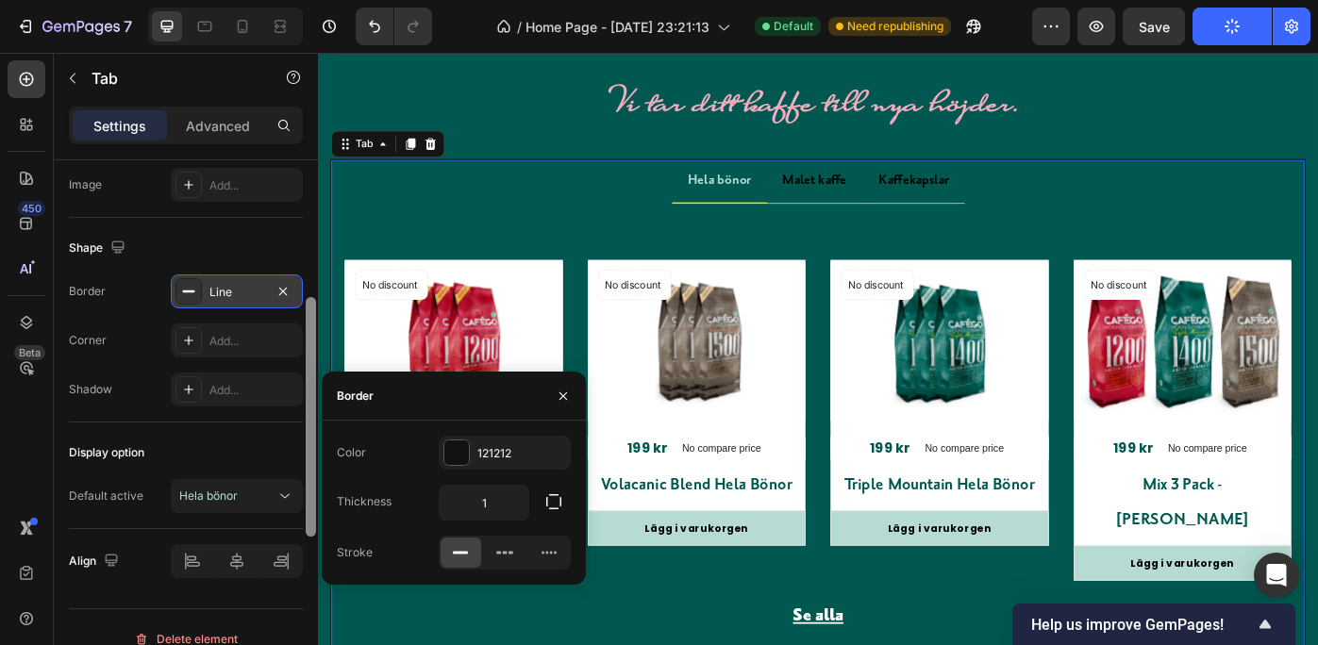
scroll to position [668, 0]
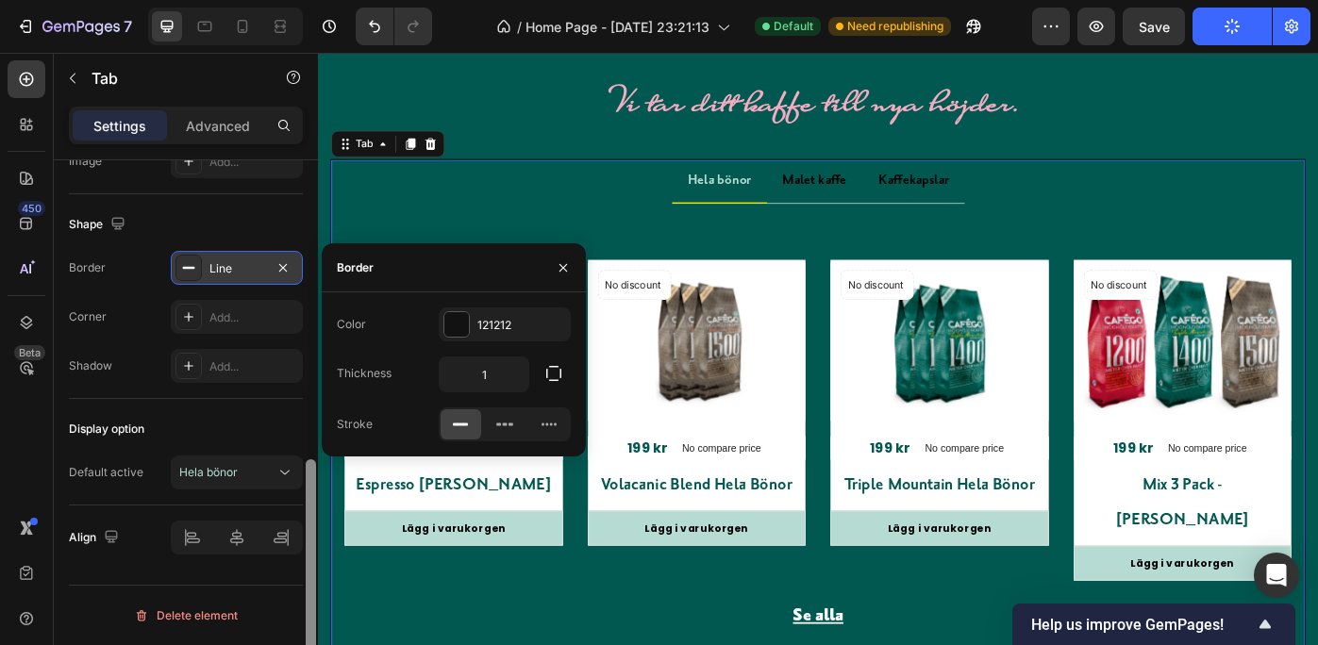
drag, startPoint x: 312, startPoint y: 503, endPoint x: 307, endPoint y: 599, distance: 96.4
click at [307, 599] on div at bounding box center [311, 579] width 10 height 240
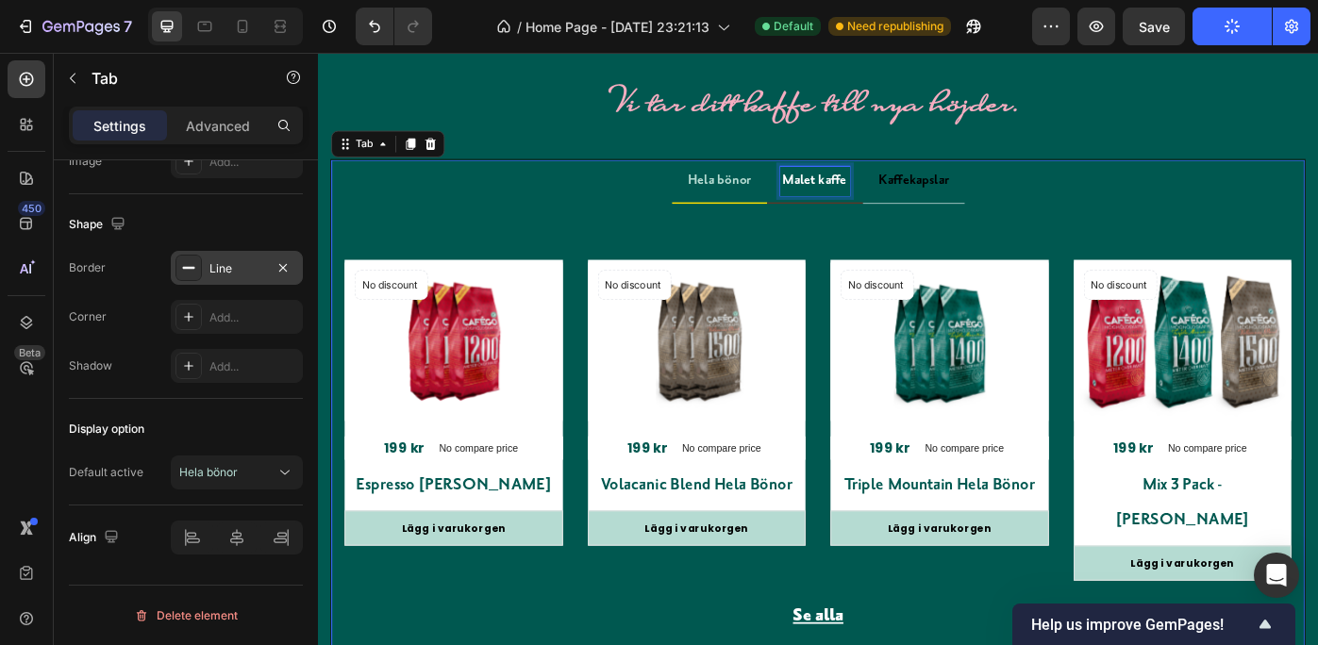
click at [908, 189] on p "Malet kaffe" at bounding box center [880, 197] width 73 height 27
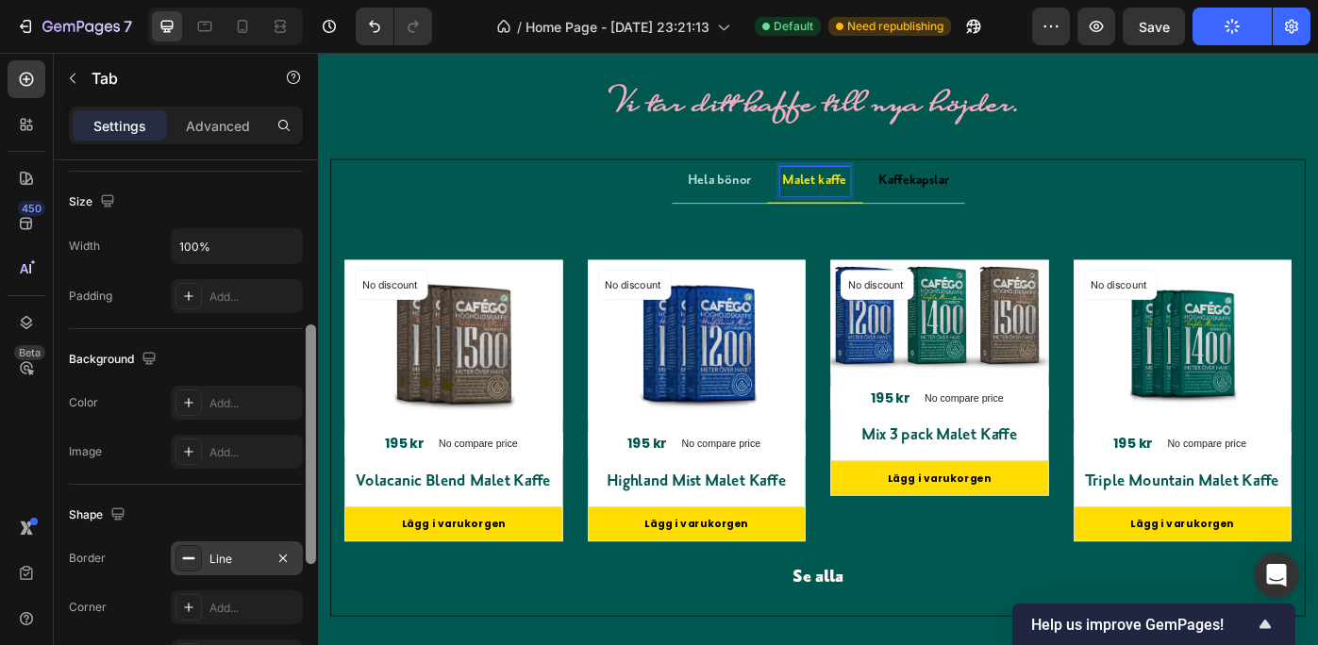
scroll to position [373, 0]
drag, startPoint x: 311, startPoint y: 466, endPoint x: 314, endPoint y: 334, distance: 132.1
click at [314, 334] on div at bounding box center [311, 446] width 10 height 240
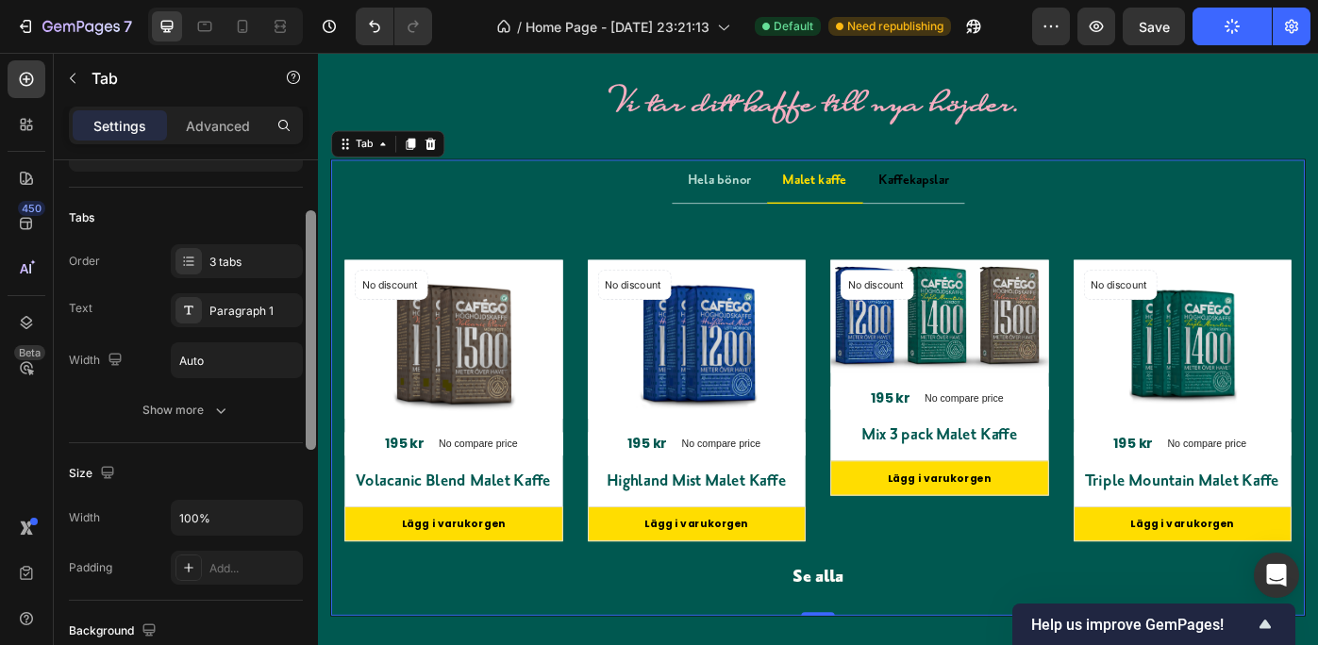
scroll to position [103, 0]
drag, startPoint x: 312, startPoint y: 393, endPoint x: 313, endPoint y: 272, distance: 120.8
click at [313, 272] on div at bounding box center [311, 333] width 10 height 240
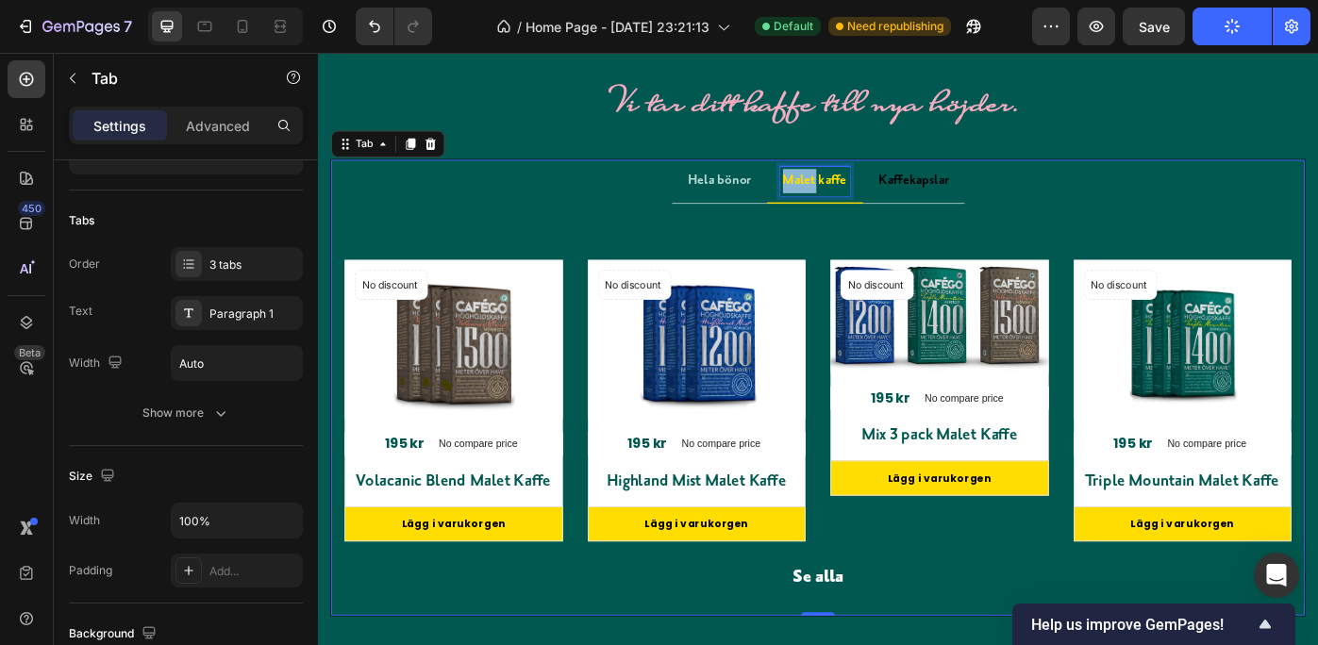
click at [852, 194] on p "Malet kaffe" at bounding box center [880, 197] width 73 height 27
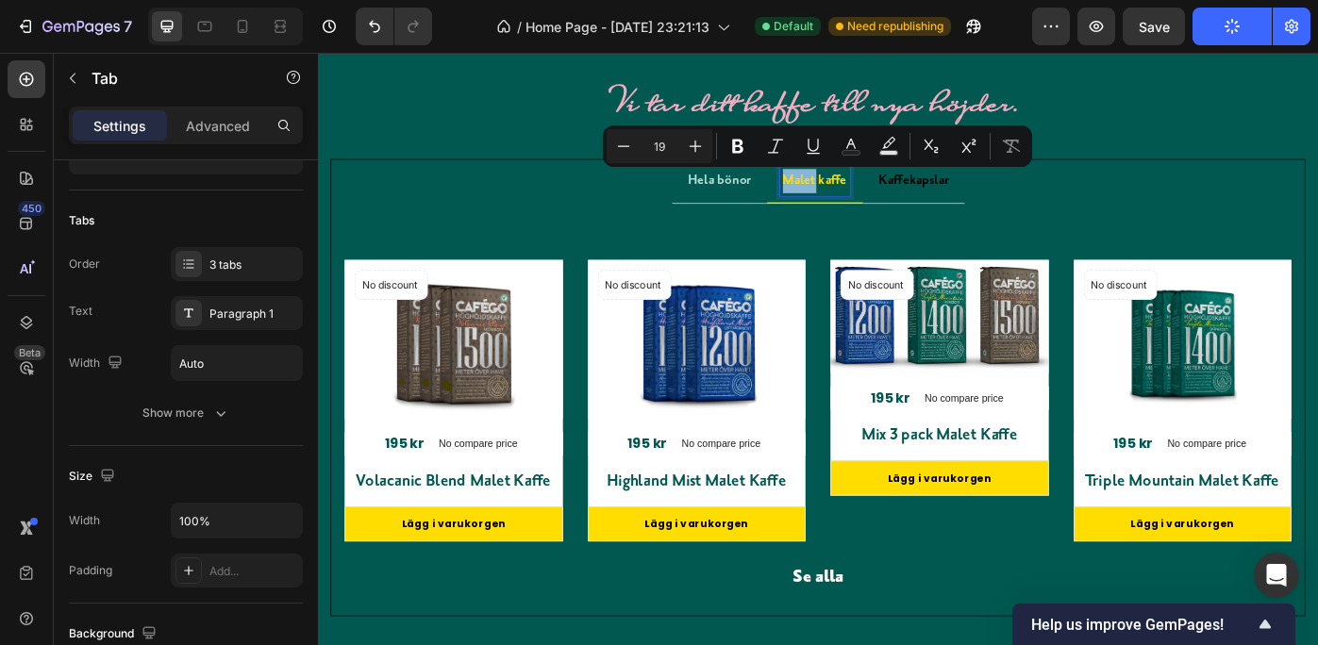
click at [860, 197] on p "Malet kaffe" at bounding box center [880, 197] width 73 height 27
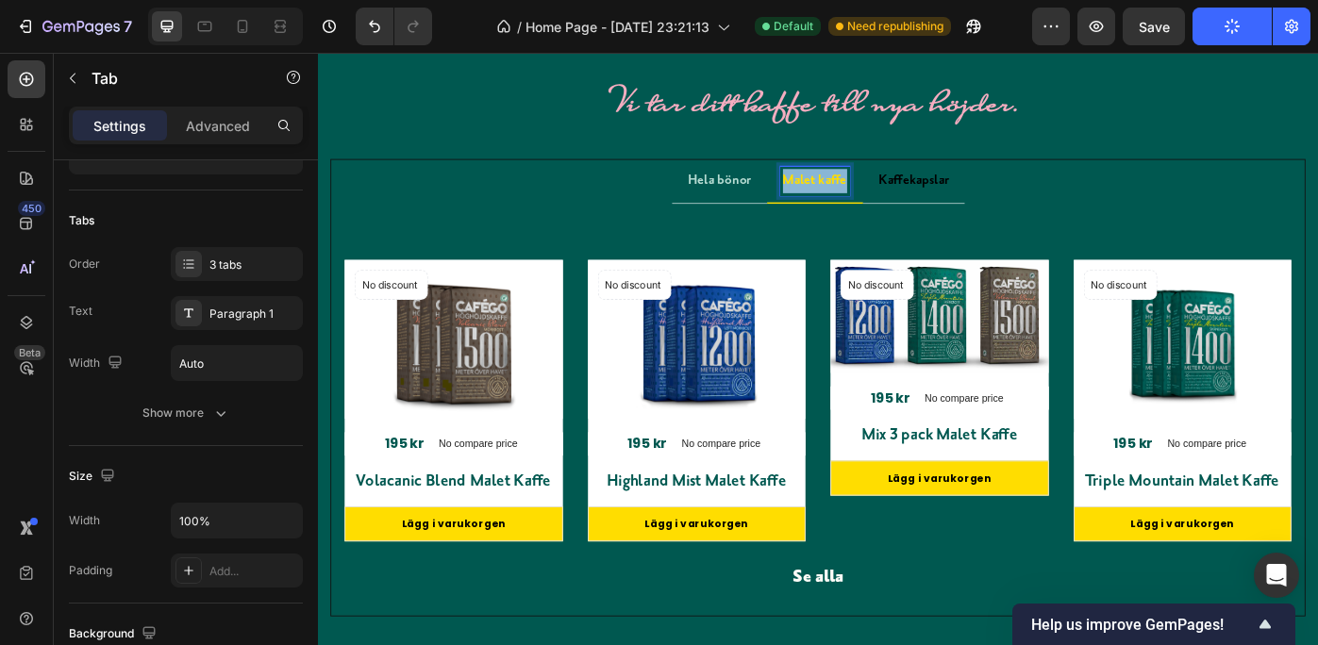
click at [860, 197] on p "Malet kaffe" at bounding box center [880, 197] width 73 height 27
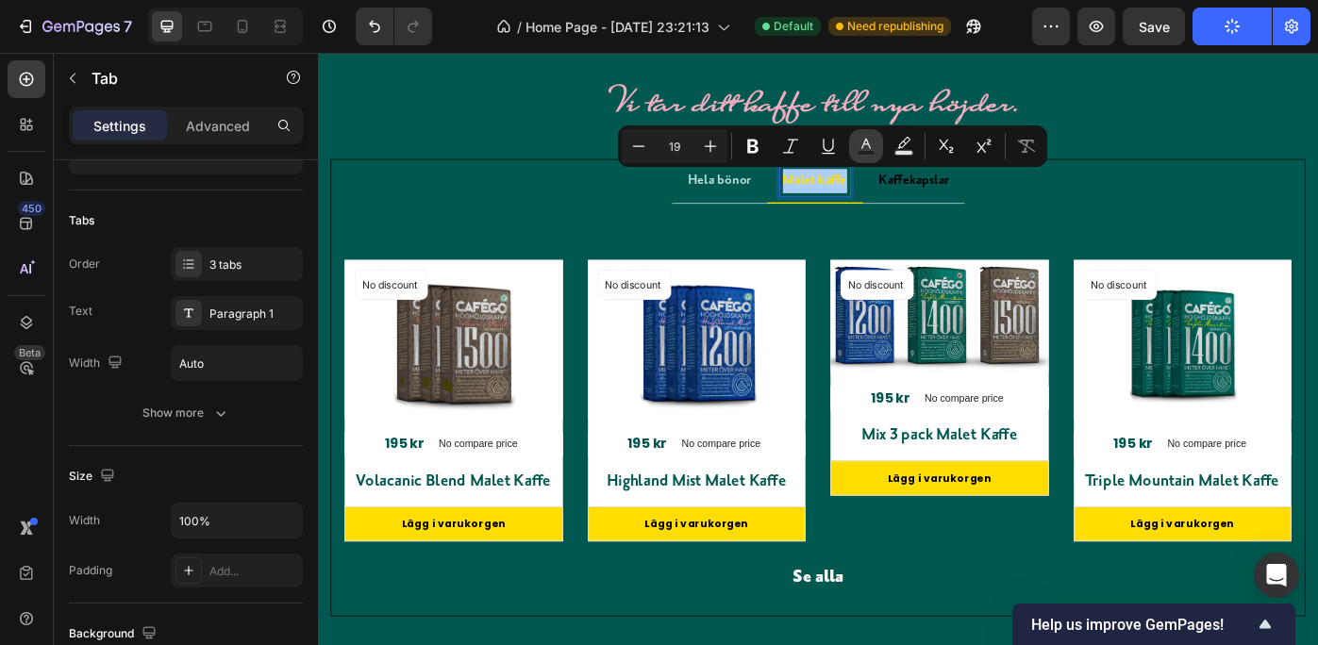
click at [867, 139] on icon "Editor contextual toolbar" at bounding box center [866, 146] width 19 height 19
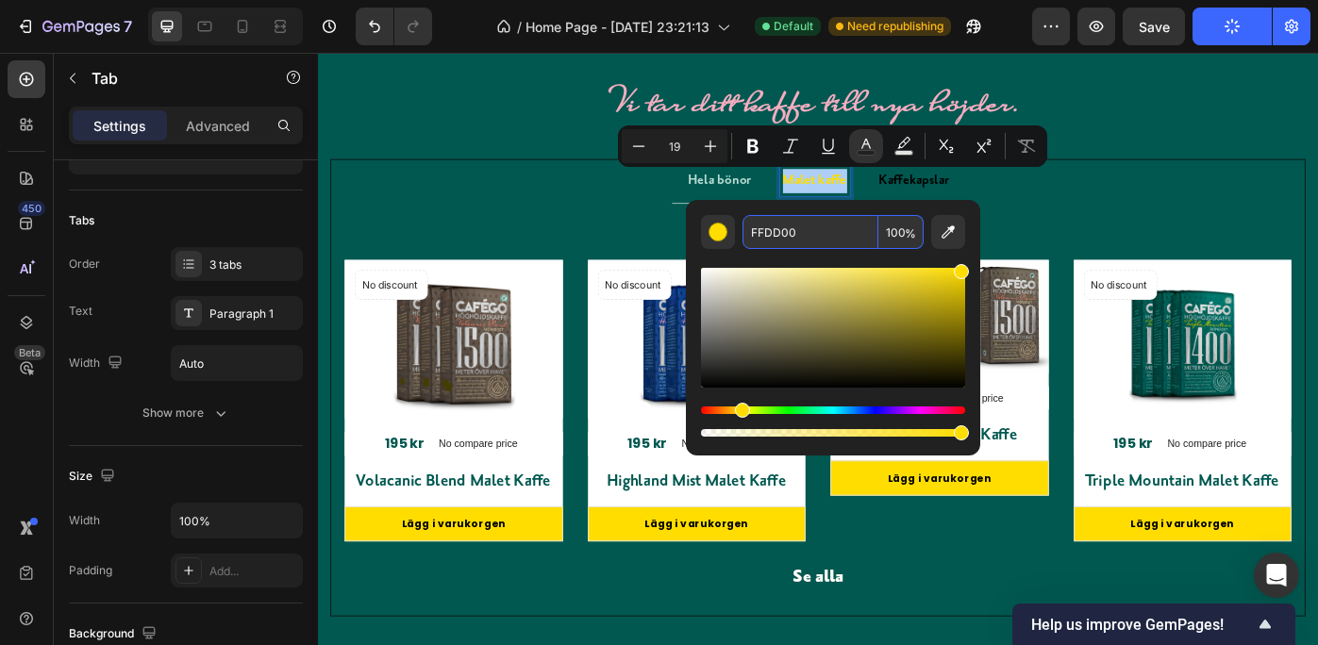
click at [803, 233] on input "FFDD00" at bounding box center [811, 232] width 136 height 34
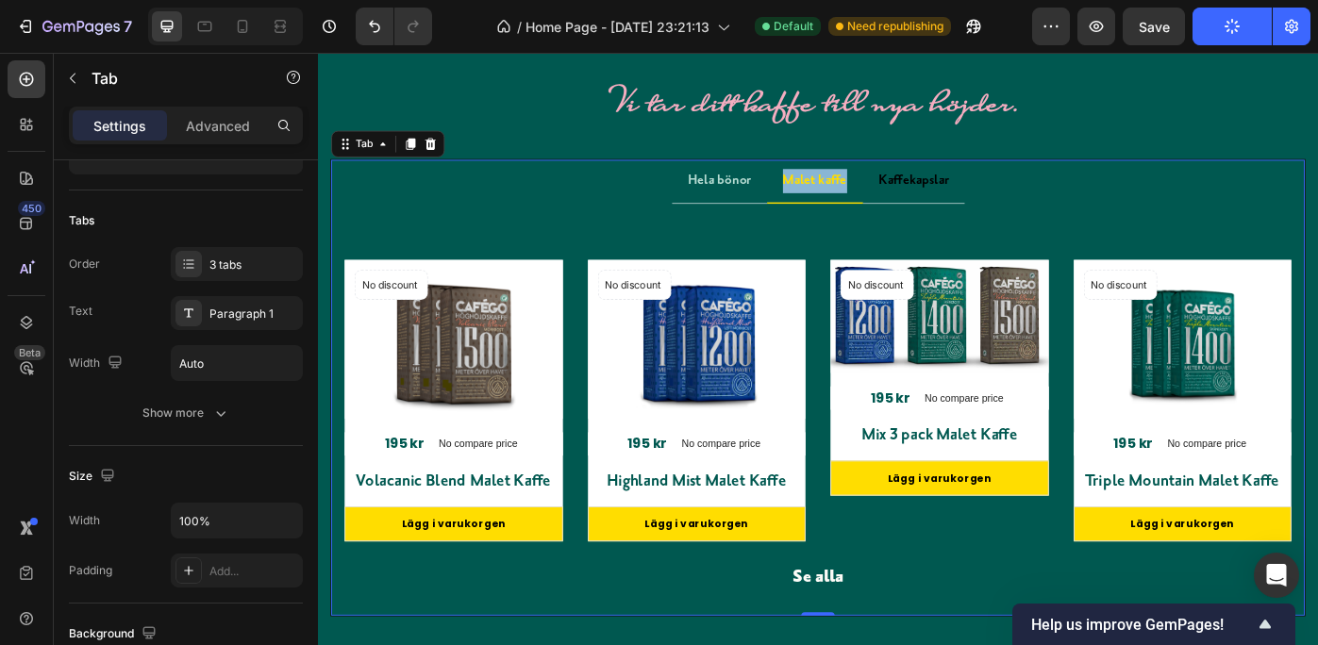
click at [878, 189] on p "Malet kaffe" at bounding box center [880, 197] width 73 height 27
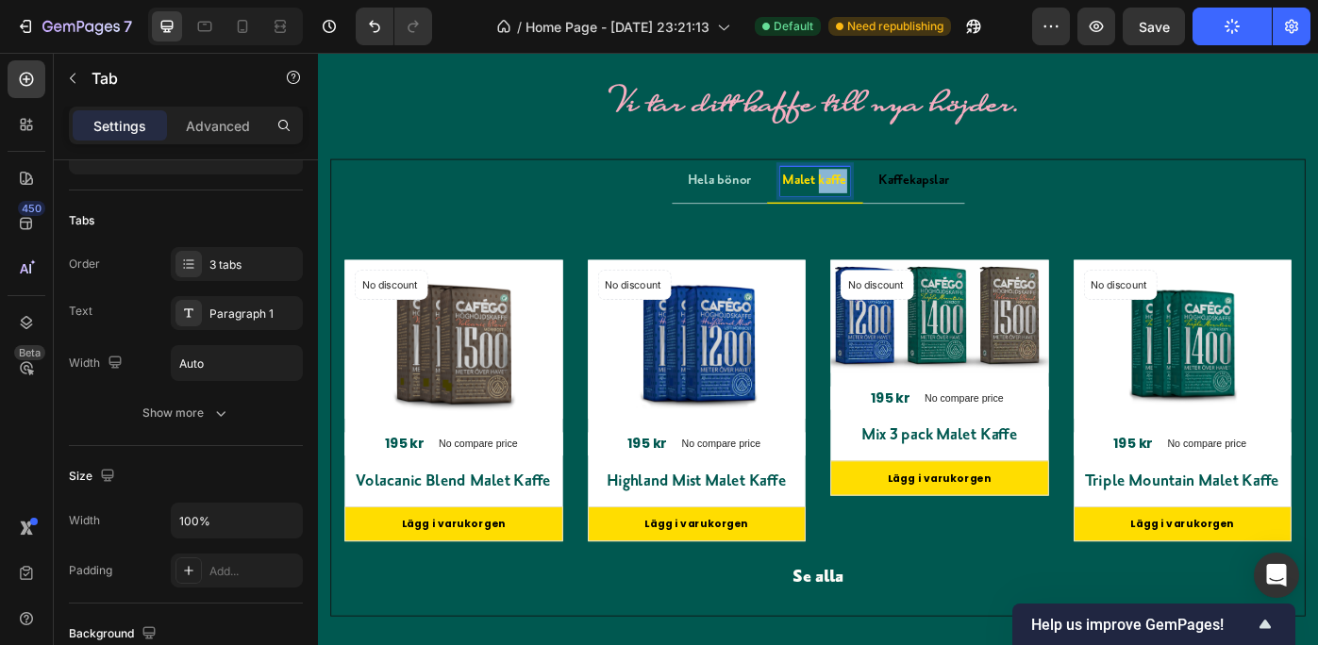
click at [878, 189] on p "Malet kaffe" at bounding box center [880, 197] width 73 height 27
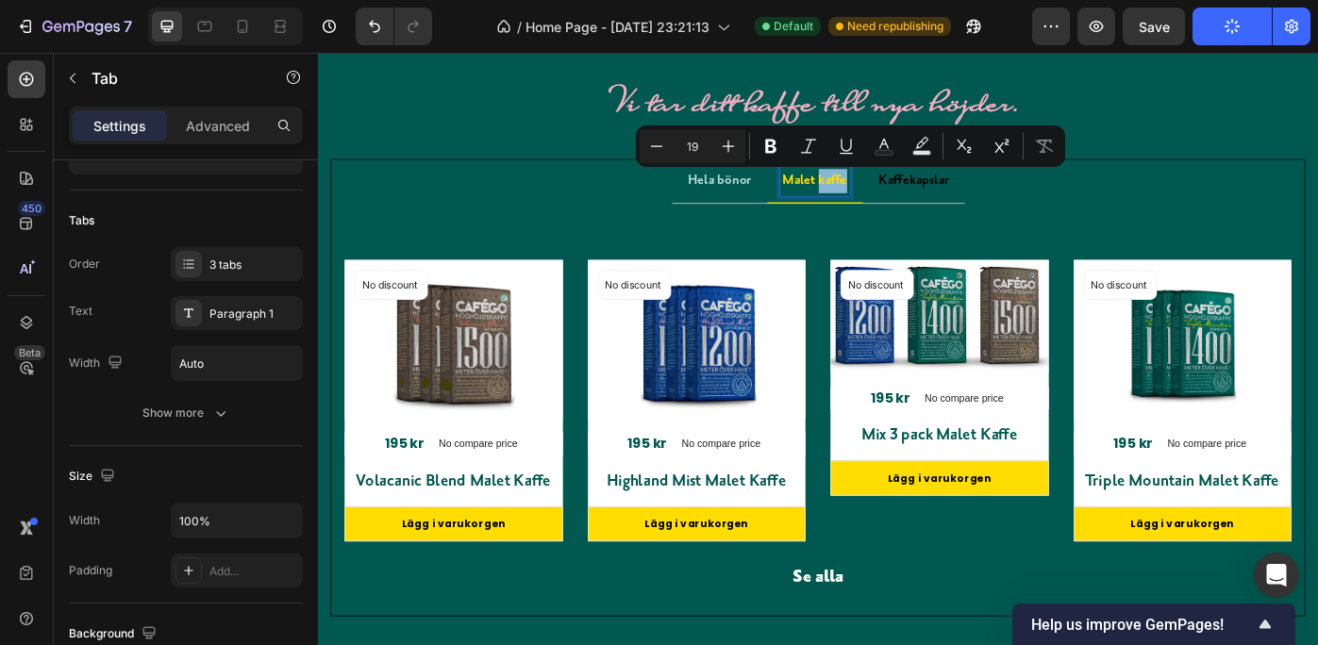
click at [878, 189] on p "Malet kaffe" at bounding box center [880, 197] width 73 height 27
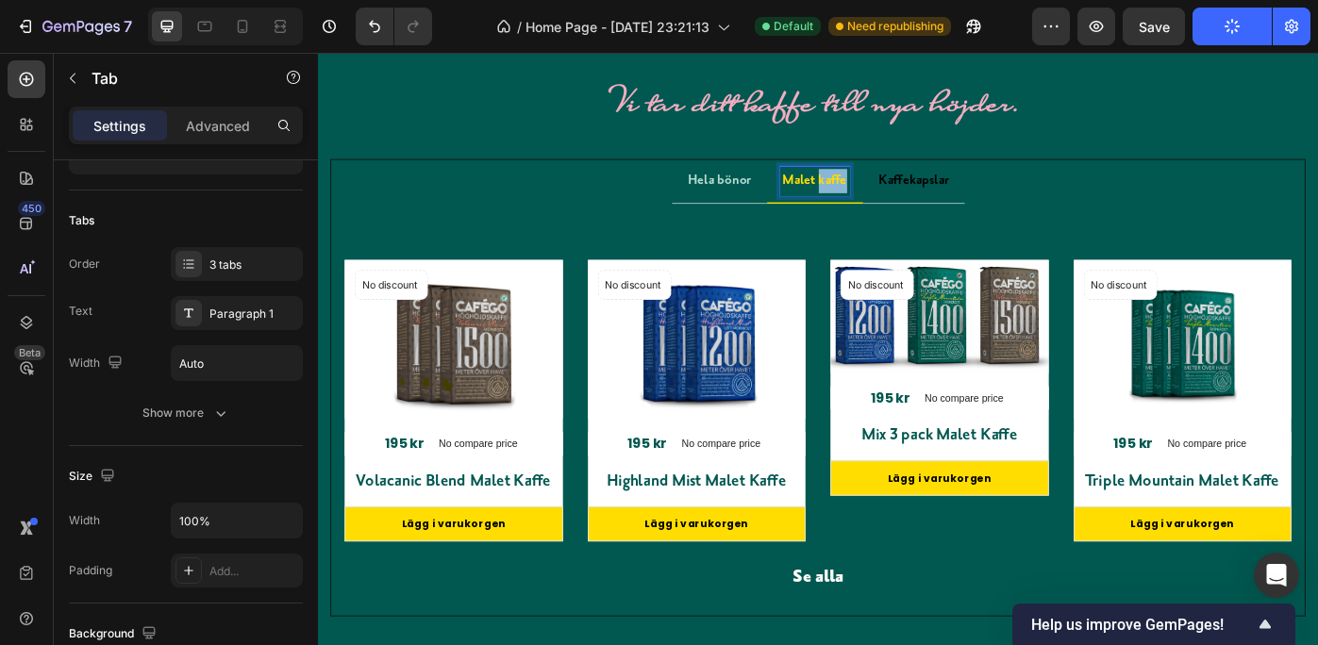
click at [878, 189] on p "Malet kaffe" at bounding box center [880, 197] width 73 height 27
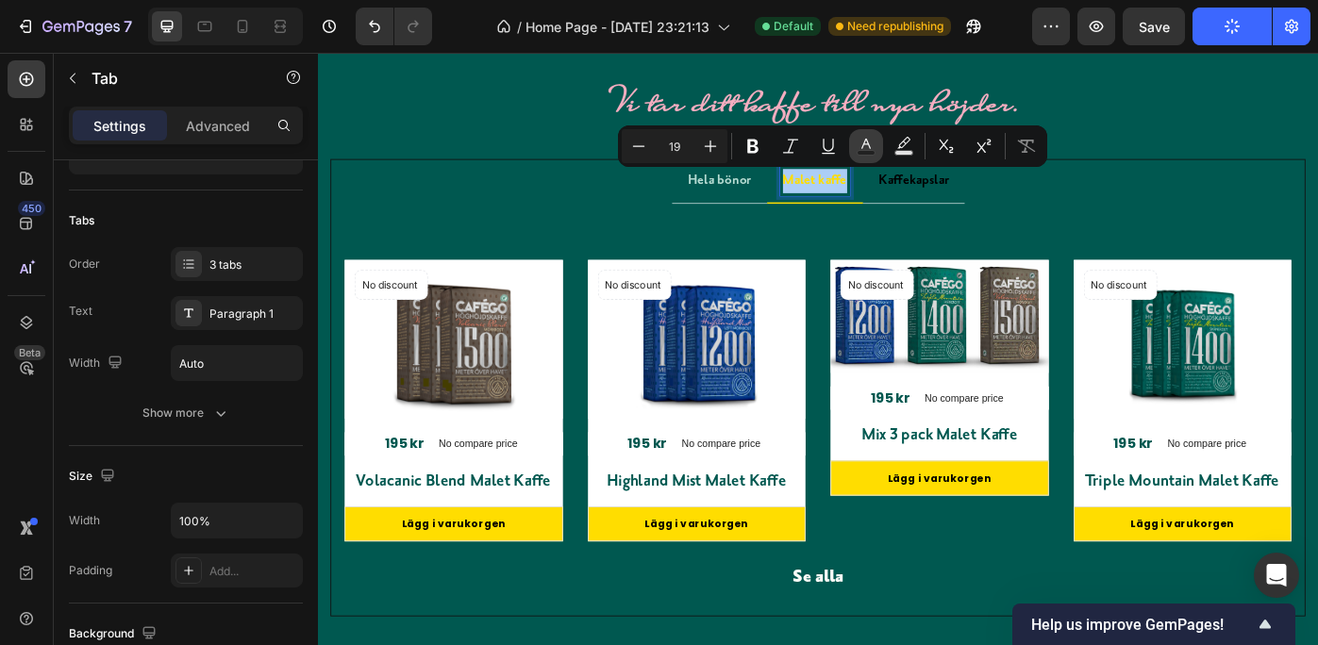
click at [863, 143] on icon "Editor contextual toolbar" at bounding box center [865, 144] width 9 height 10
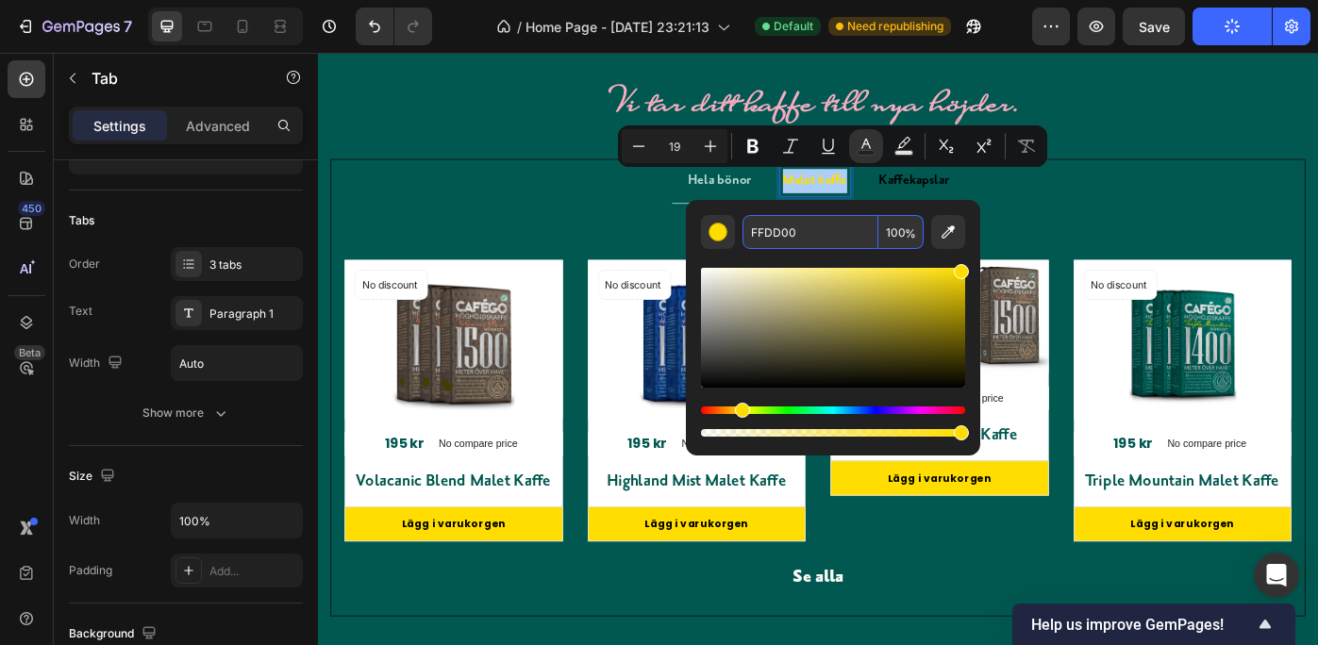
click at [817, 227] on input "FFDD00" at bounding box center [811, 232] width 136 height 34
paste input "b5dbd2"
type input "B5DBD2"
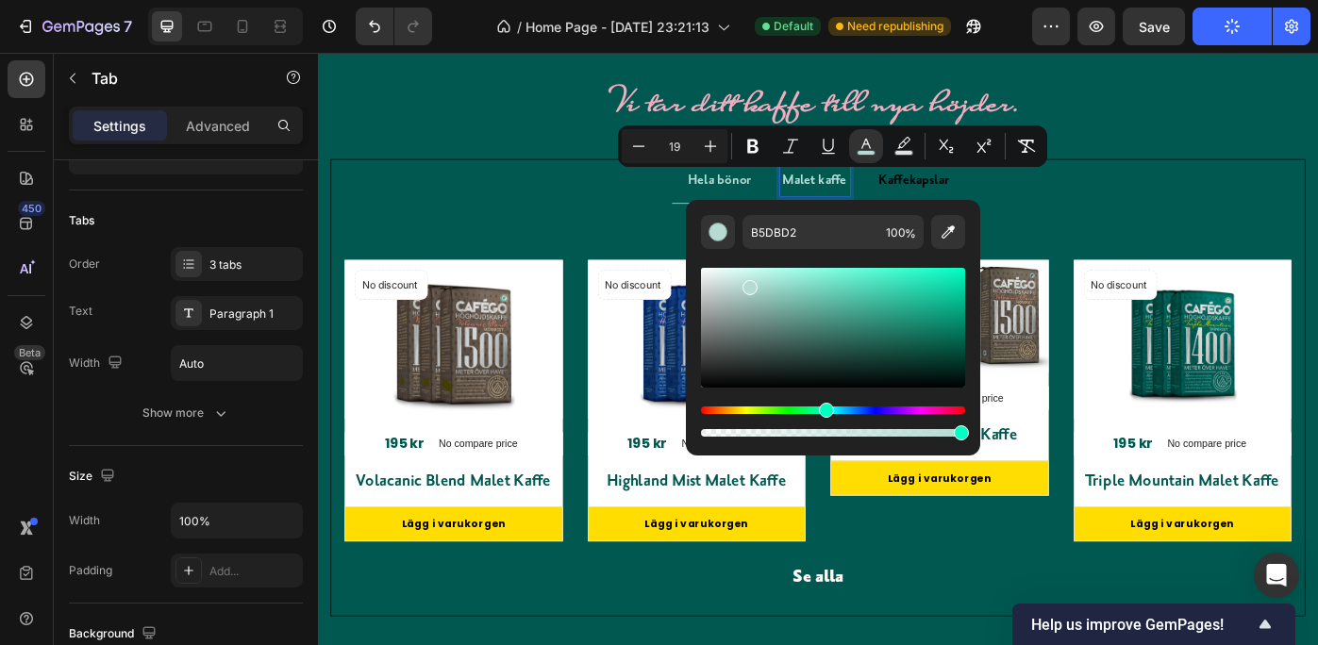
click at [1166, 220] on ul "Hela bönor Malet kaffe Kaffekapslar" at bounding box center [884, 199] width 1102 height 50
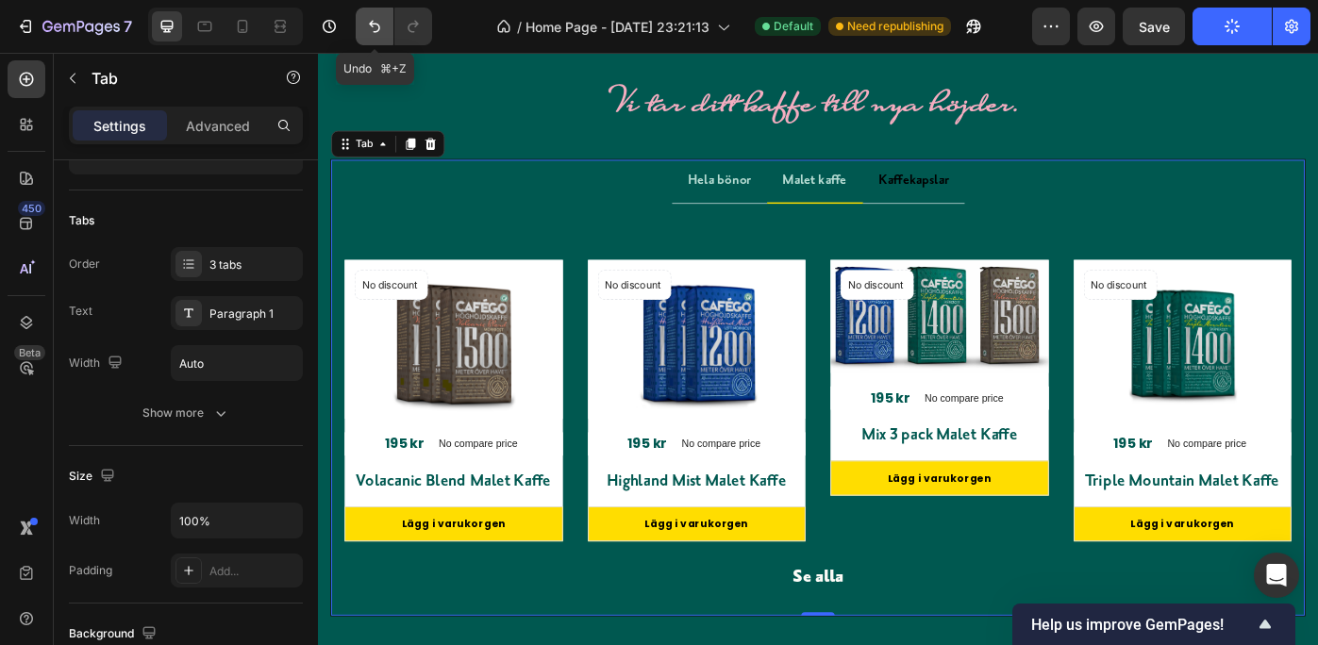
click at [372, 23] on icon "Undo/Redo" at bounding box center [374, 27] width 11 height 12
click at [875, 221] on li "Malet kaffe" at bounding box center [881, 199] width 109 height 50
click at [873, 215] on li "Malet kaffe" at bounding box center [881, 199] width 109 height 50
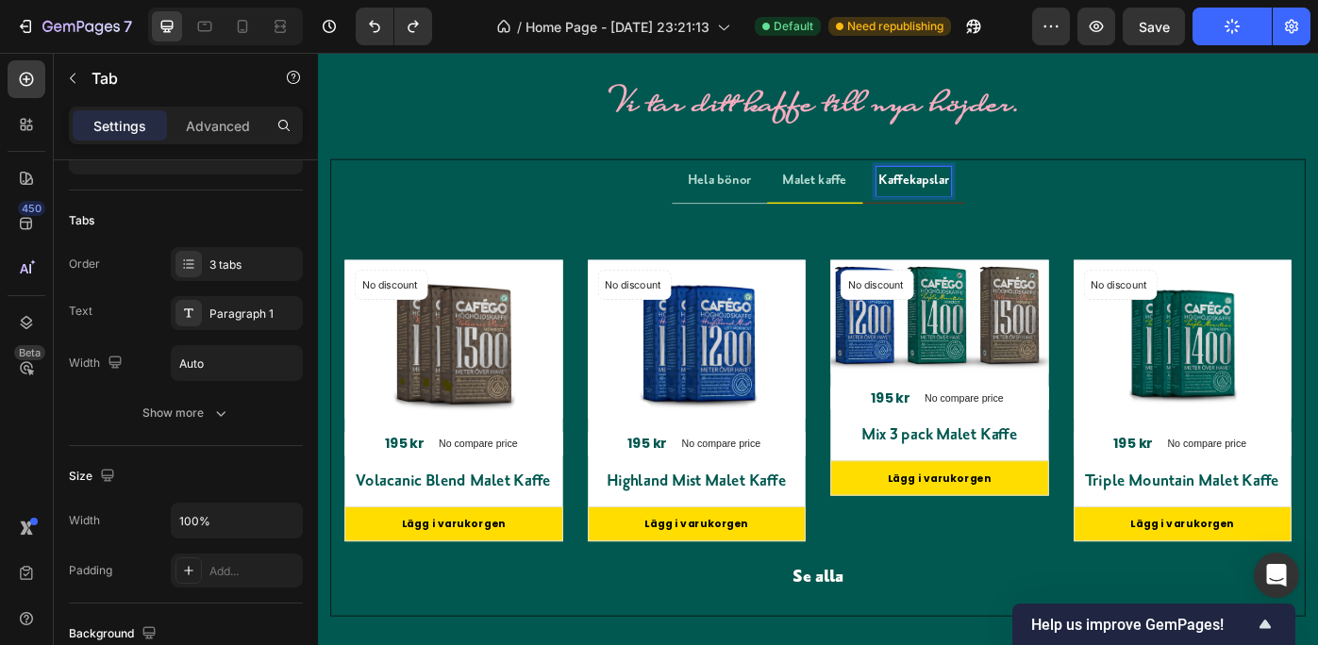
click at [994, 196] on p "Kaffekapslar" at bounding box center [992, 197] width 79 height 27
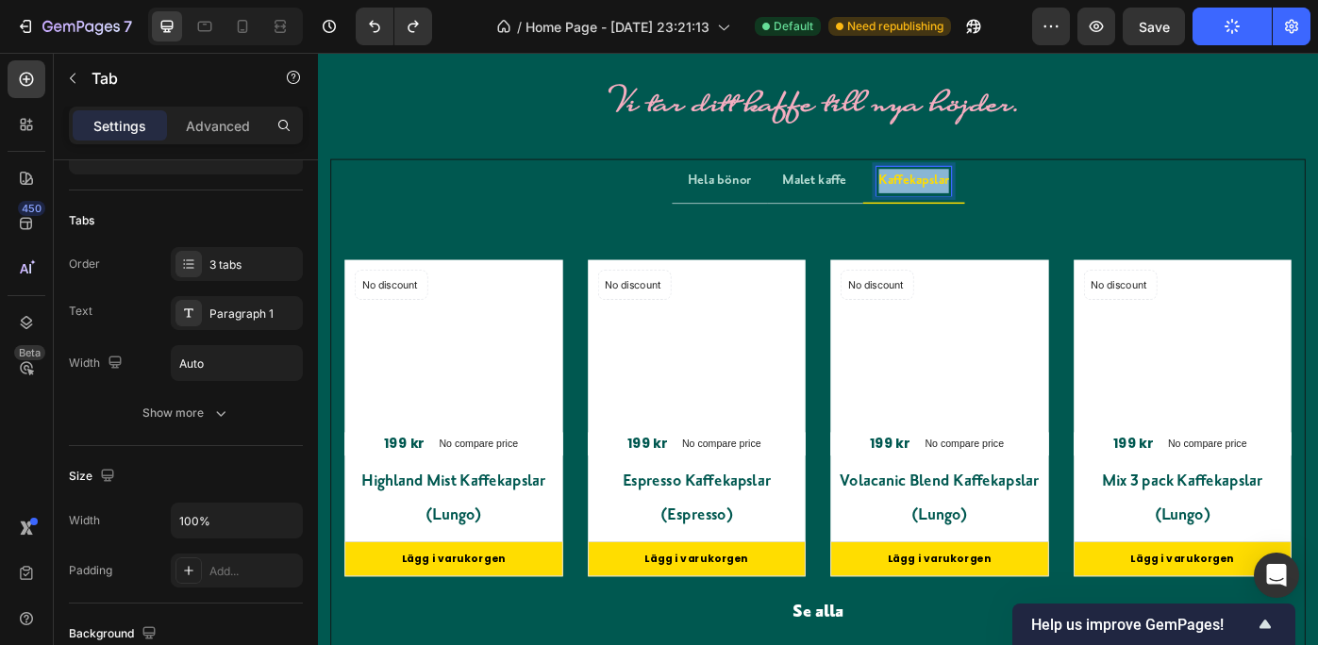
click at [994, 196] on p "Kaffekapslar" at bounding box center [992, 197] width 79 height 27
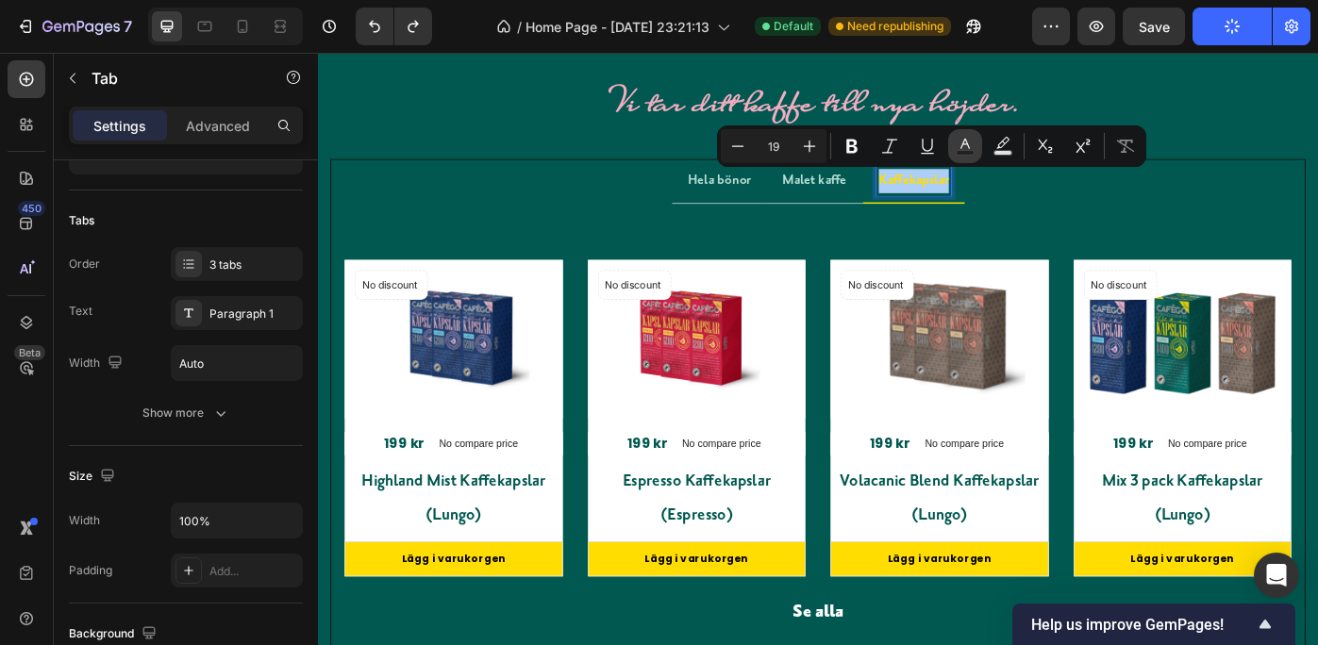
click at [963, 142] on icon "Editor contextual toolbar" at bounding box center [964, 144] width 9 height 10
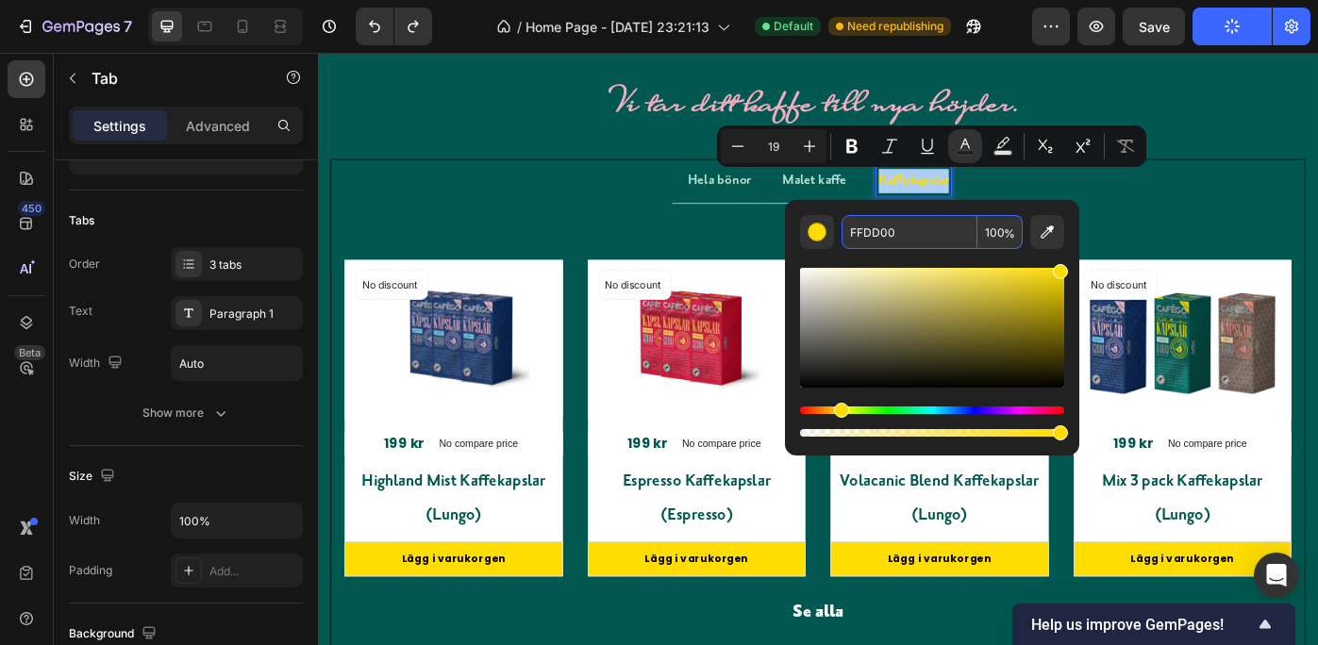
click at [920, 231] on input "FFDD00" at bounding box center [910, 232] width 136 height 34
paste input "b5dbd2"
type input "B5DBD2"
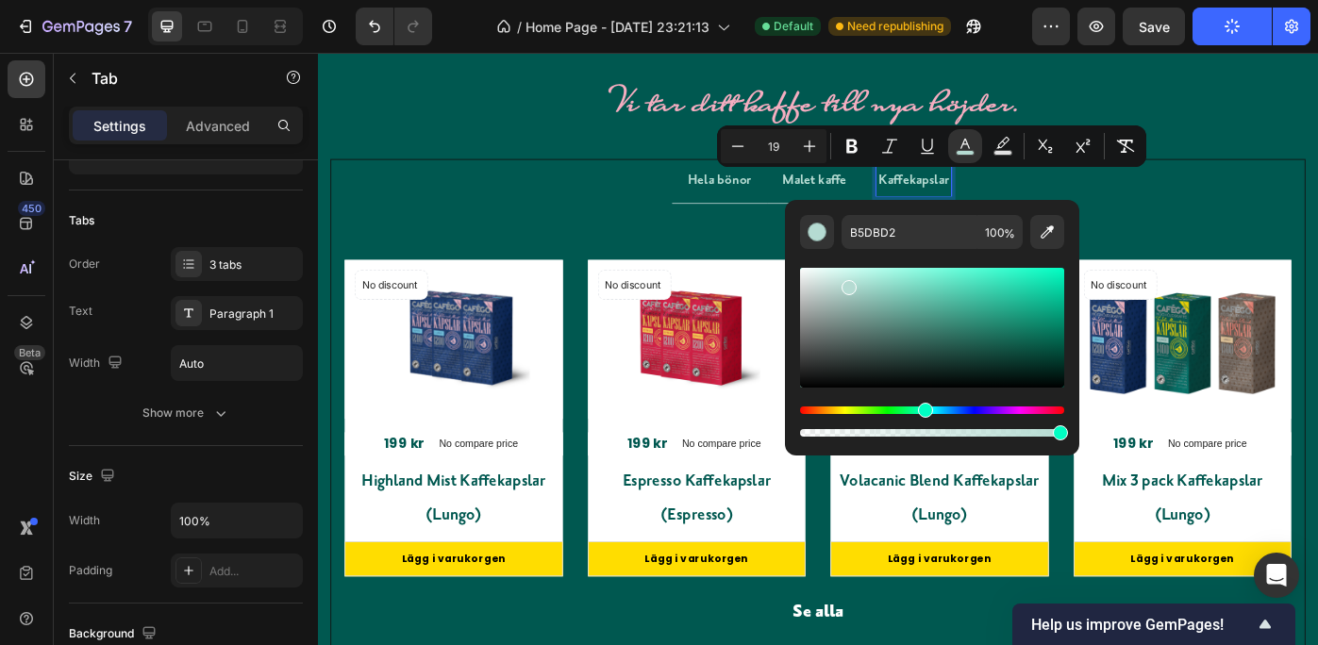
click at [1316, 242] on div "Title Line No discount Not be displayed when published Product Badge (P) Images…" at bounding box center [884, 477] width 1072 height 476
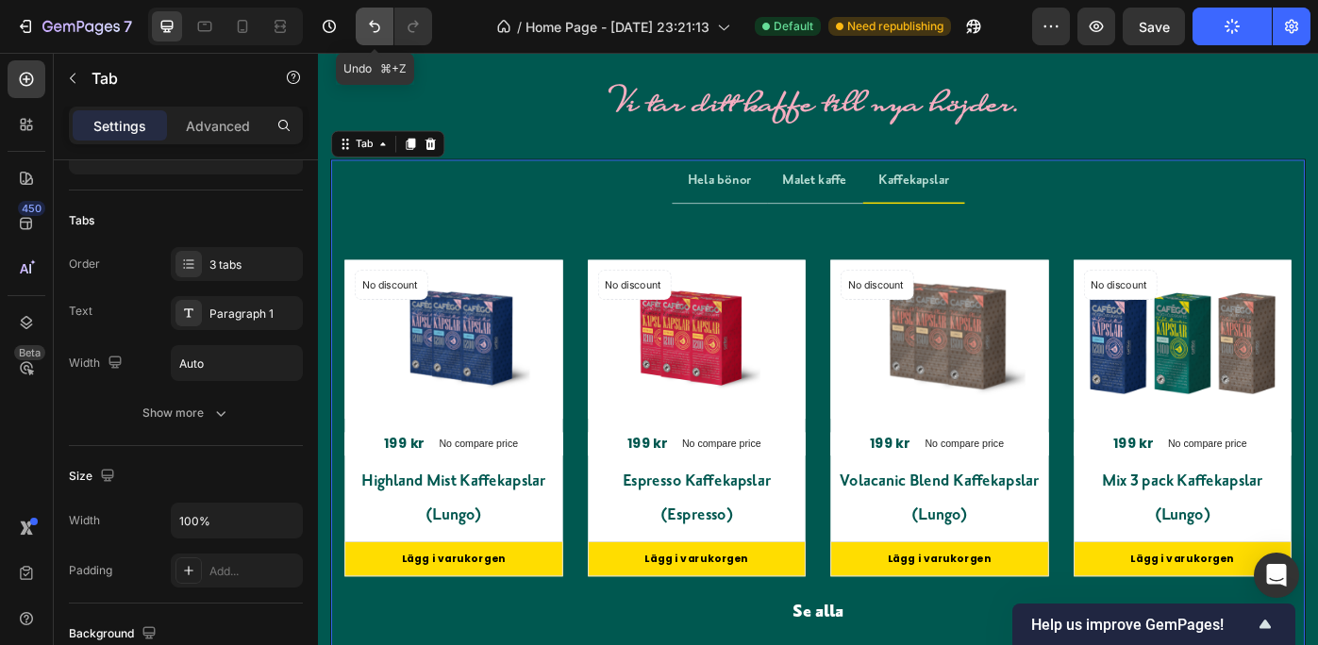
click at [370, 18] on icon "Undo/Redo" at bounding box center [374, 26] width 19 height 19
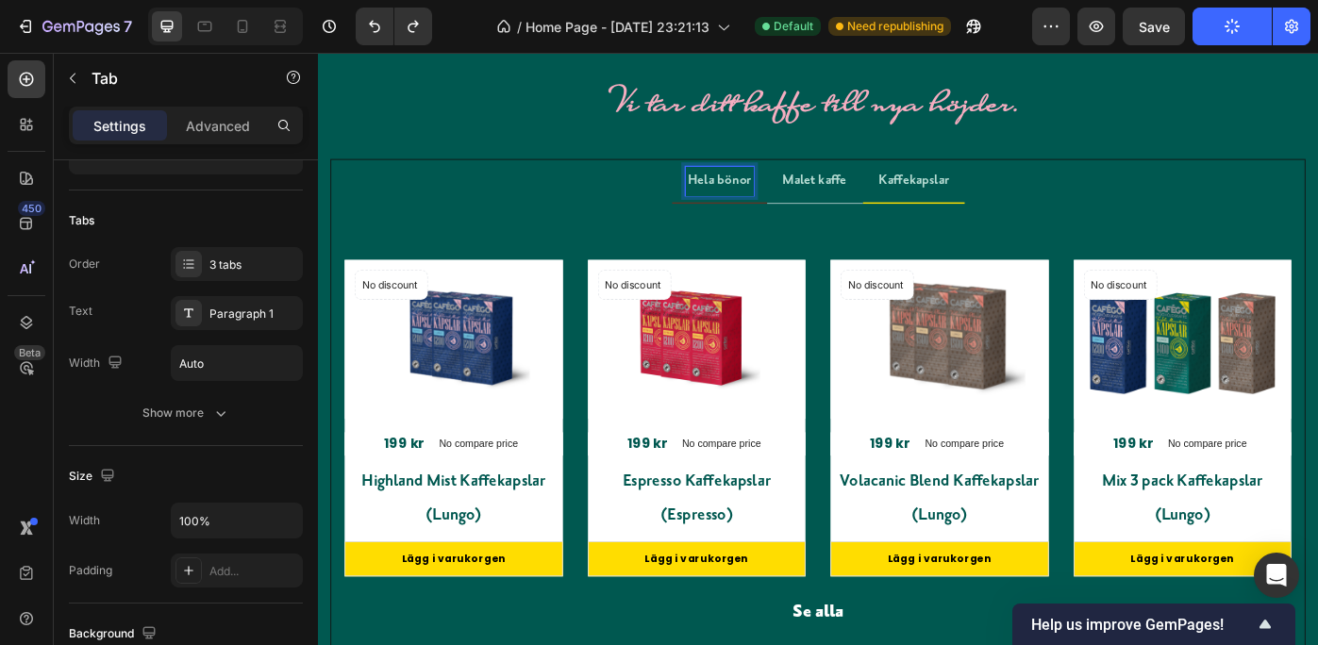
click at [775, 197] on span "bönor" at bounding box center [789, 197] width 39 height 18
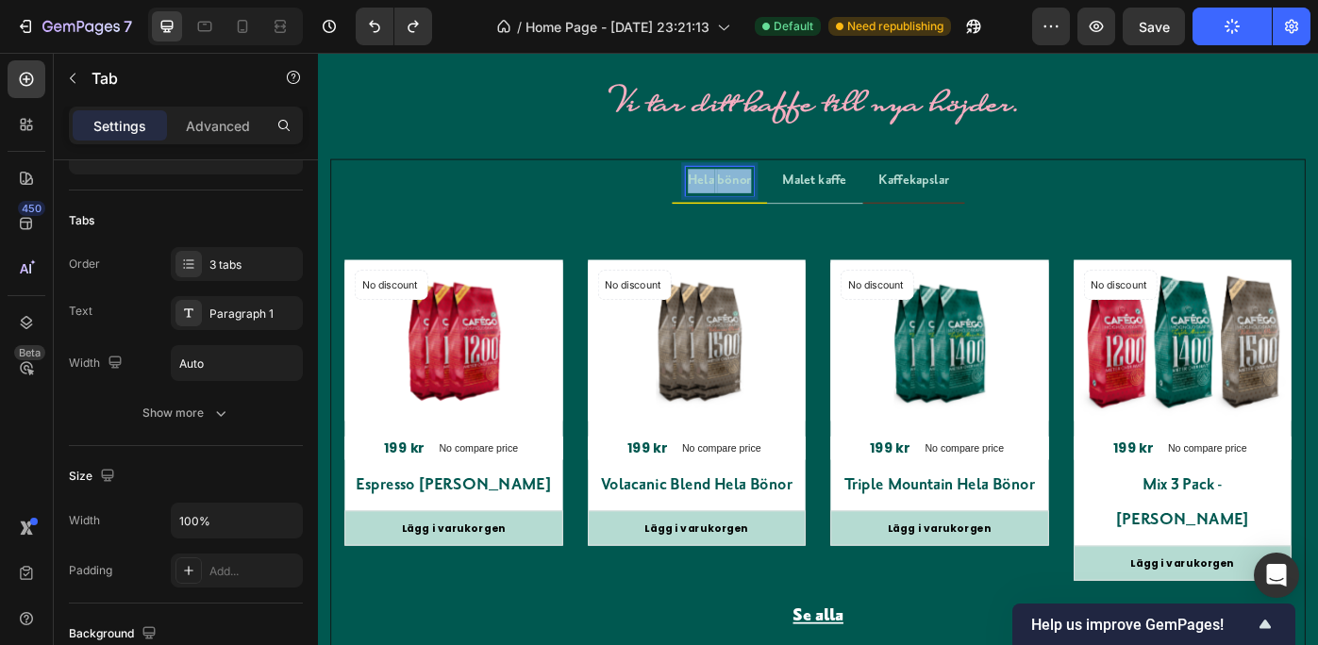
click at [775, 197] on span "bönor" at bounding box center [789, 197] width 39 height 18
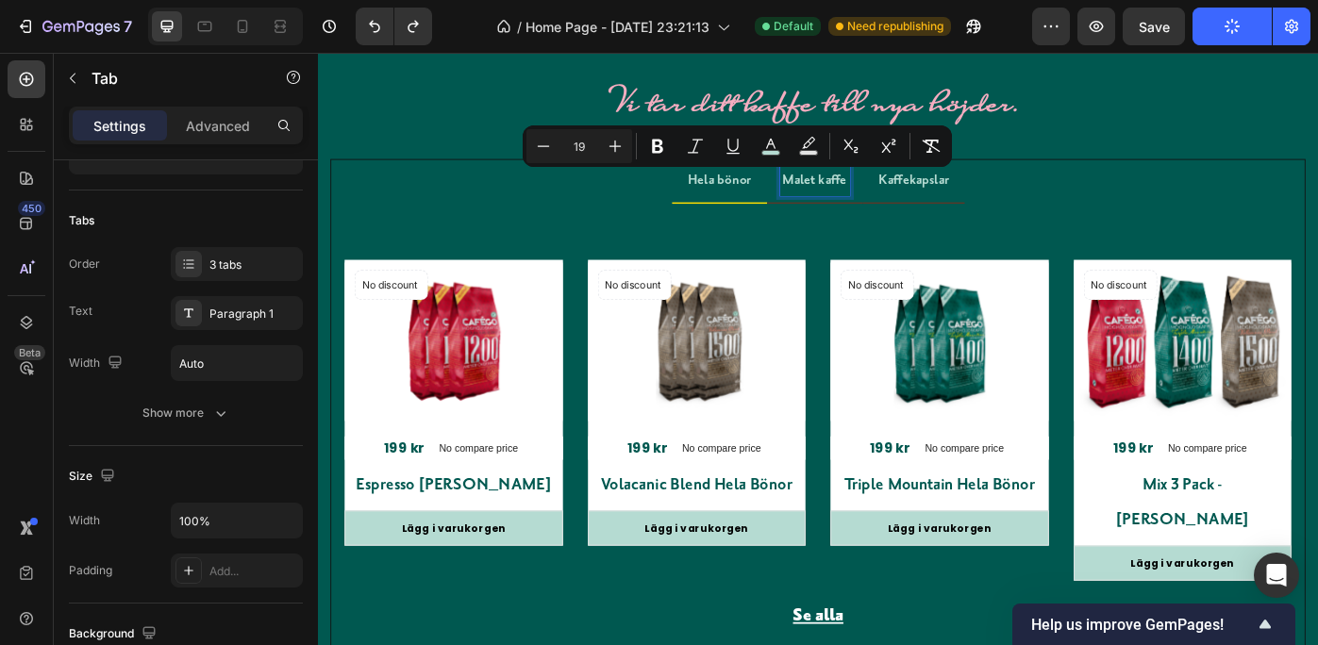
click at [877, 193] on span "Malet kaffe" at bounding box center [880, 197] width 73 height 18
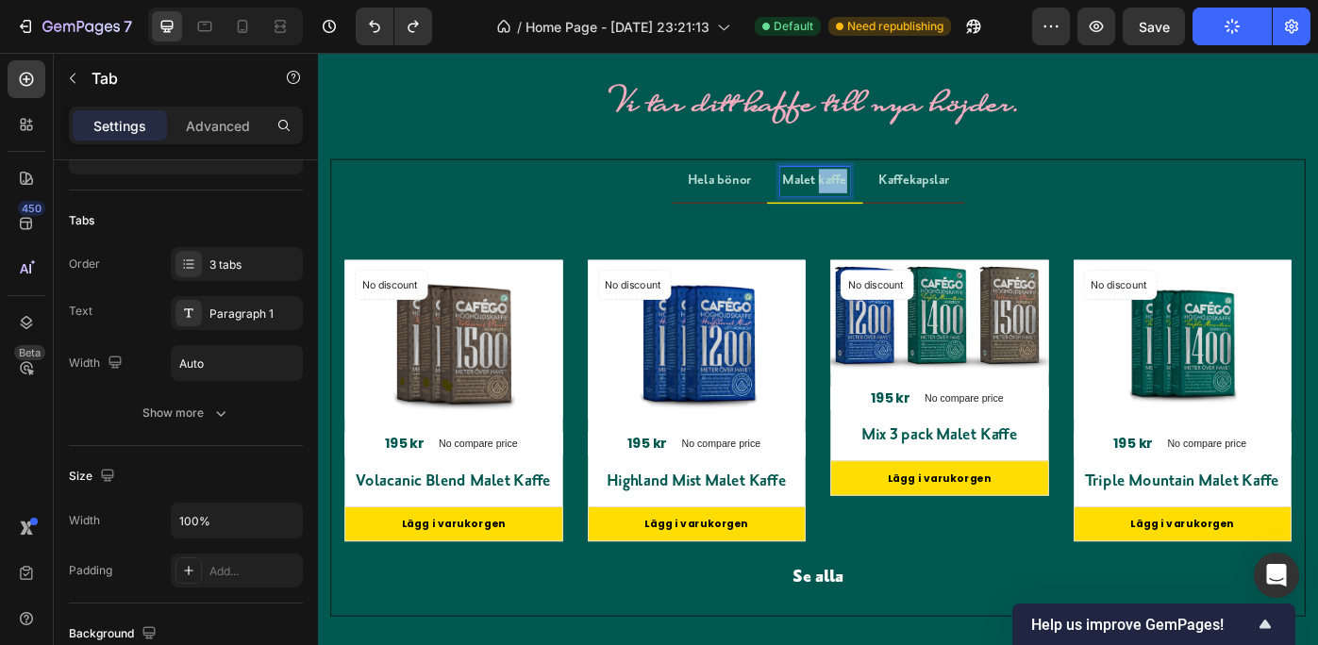
click at [877, 193] on span "Malet kaffe" at bounding box center [880, 197] width 73 height 18
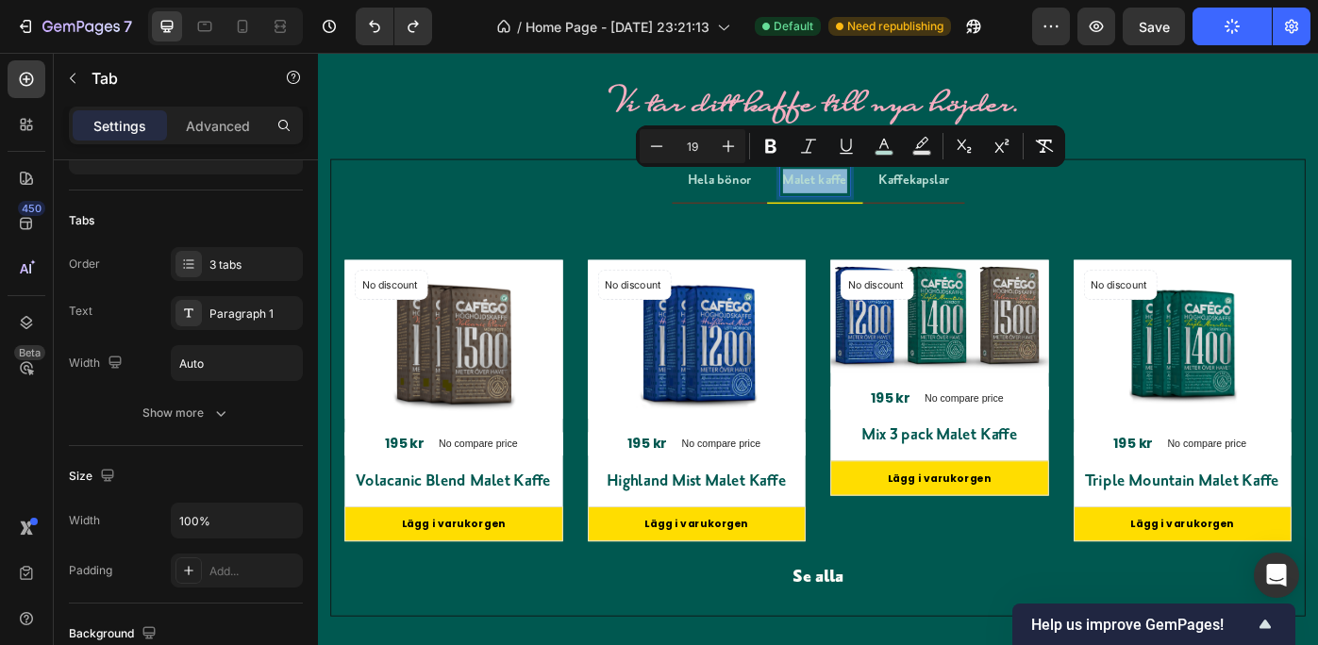
click at [877, 193] on span "Malet kaffe" at bounding box center [880, 197] width 73 height 18
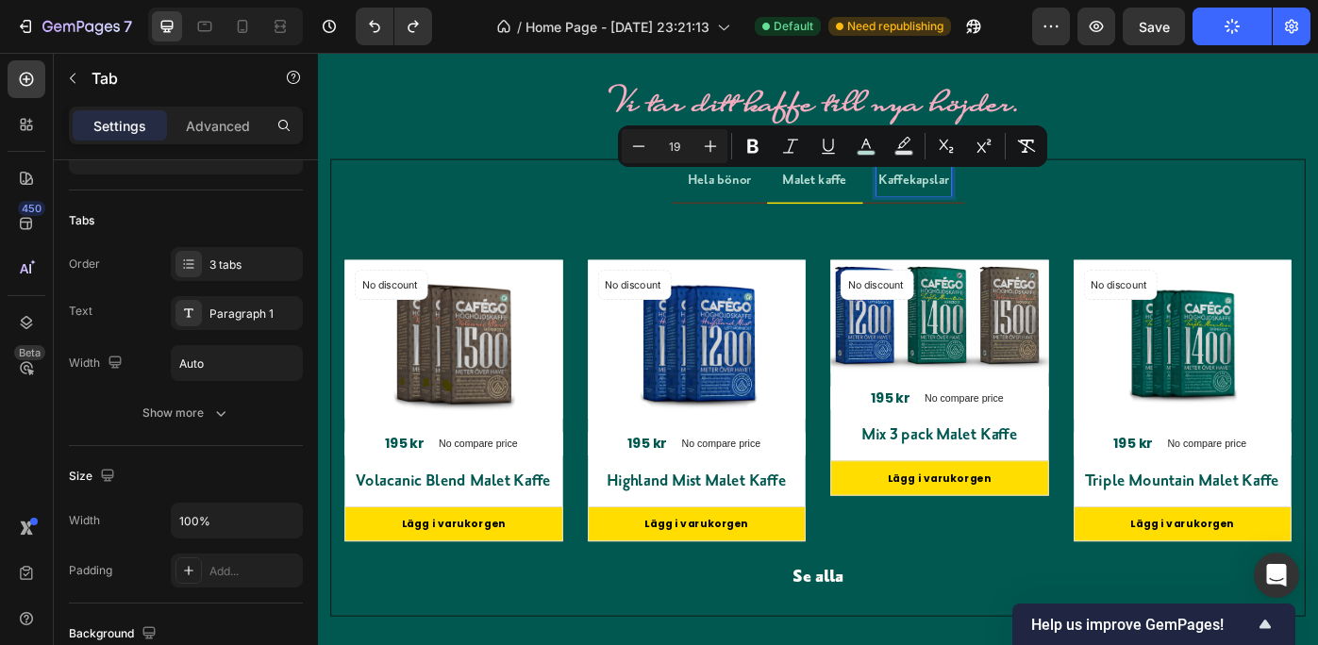
click at [966, 194] on span "Kaffekapslar" at bounding box center [992, 197] width 79 height 18
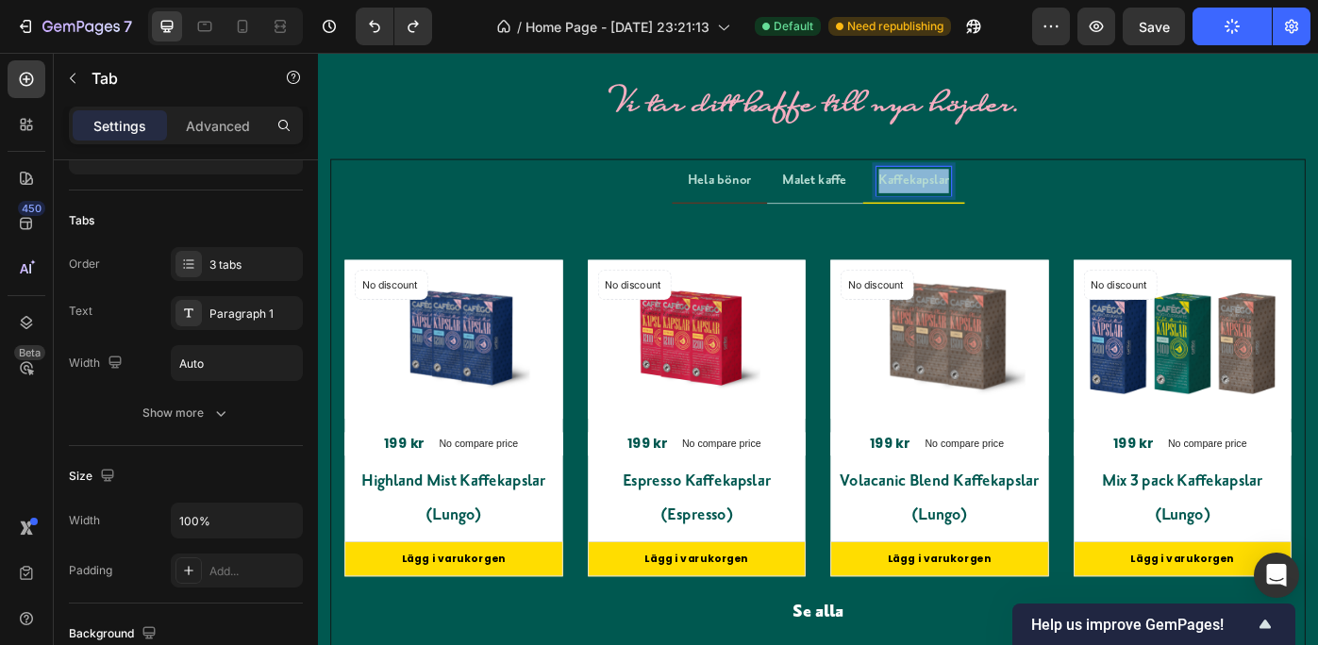
click at [966, 194] on span "Kaffekapslar" at bounding box center [992, 197] width 79 height 18
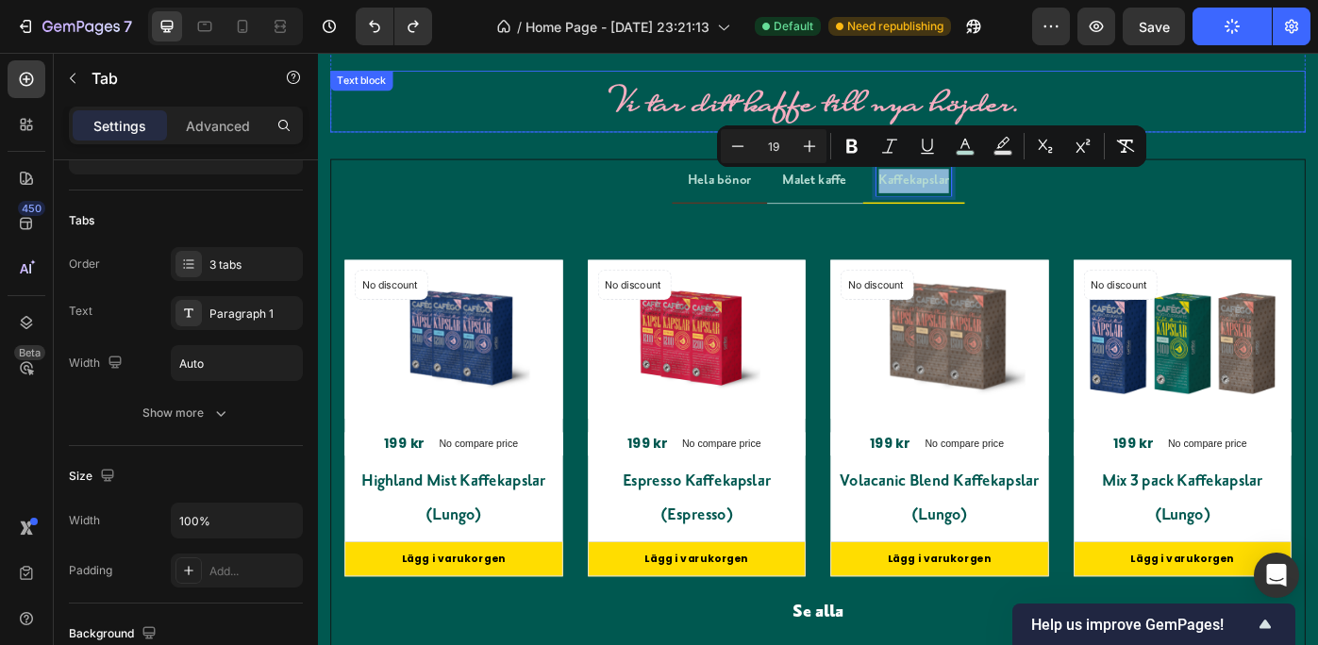
click at [1317, 124] on p "Vi tar ditt kaffe till nya höjder." at bounding box center [884, 108] width 1100 height 66
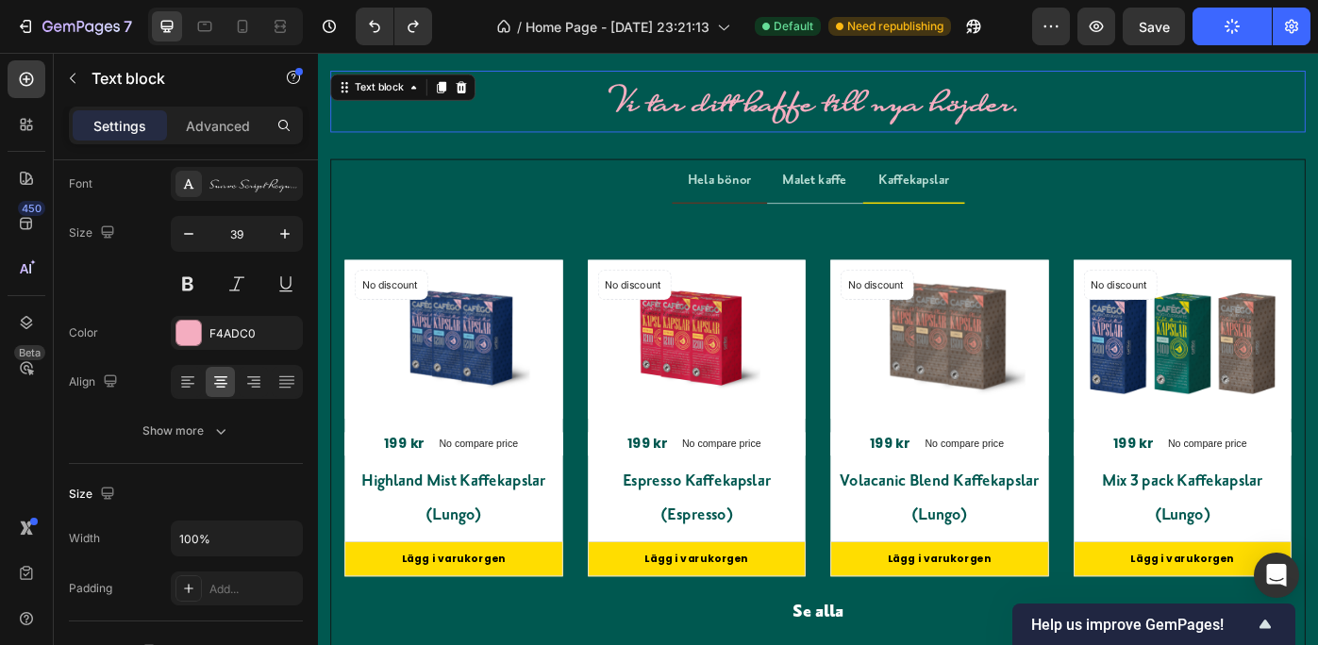
scroll to position [0, 0]
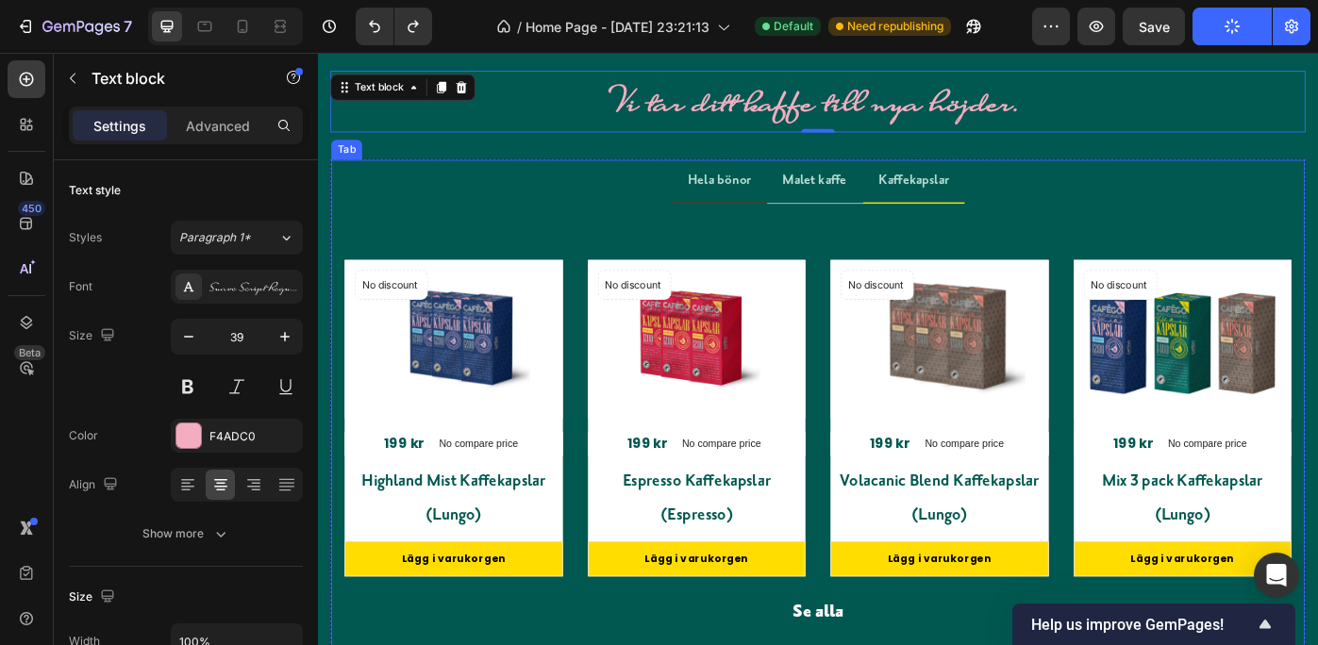
click at [1028, 222] on li "Kaffekapslar" at bounding box center [992, 199] width 115 height 50
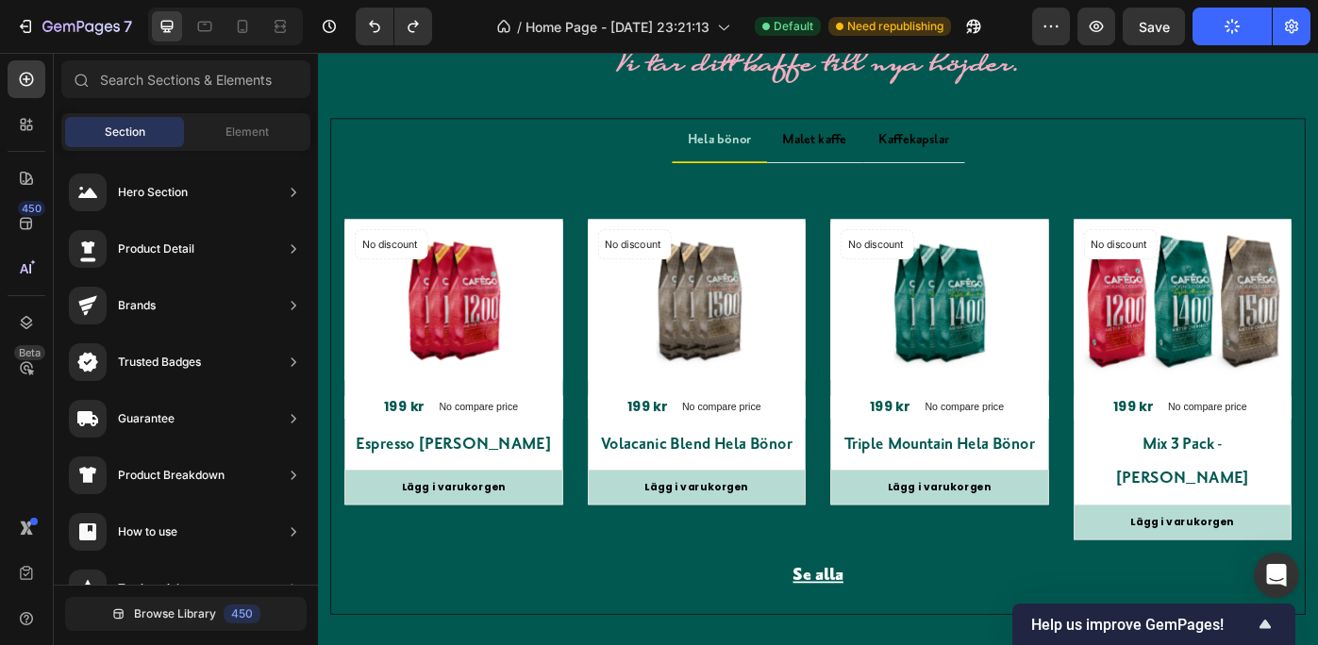
scroll to position [2937, 0]
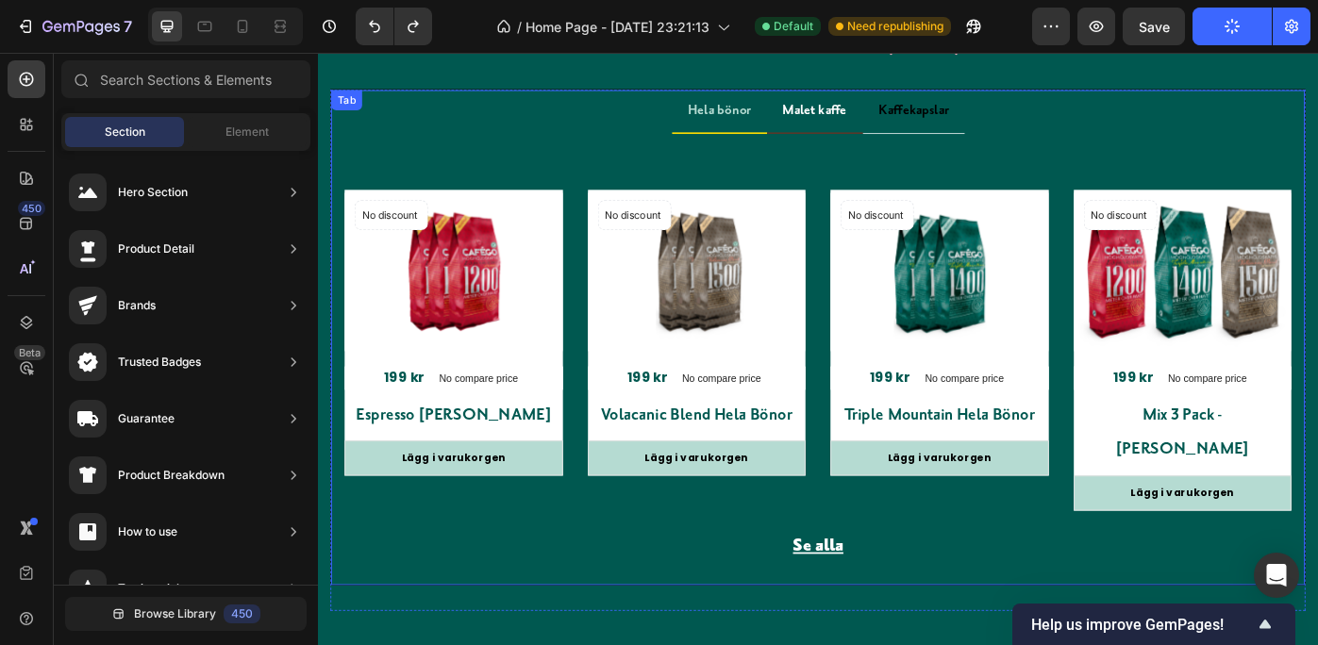
click at [877, 111] on p "Malet kaffe" at bounding box center [880, 118] width 73 height 27
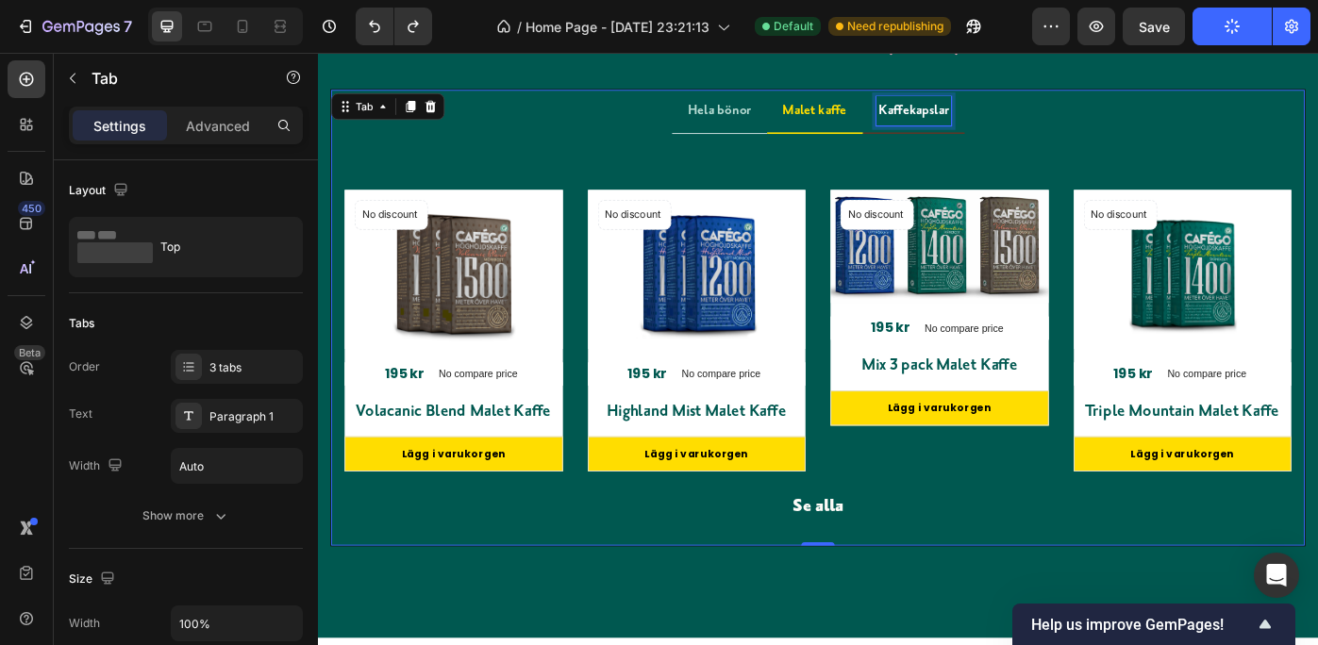
click at [994, 113] on p "Kaffekapslar" at bounding box center [992, 118] width 79 height 27
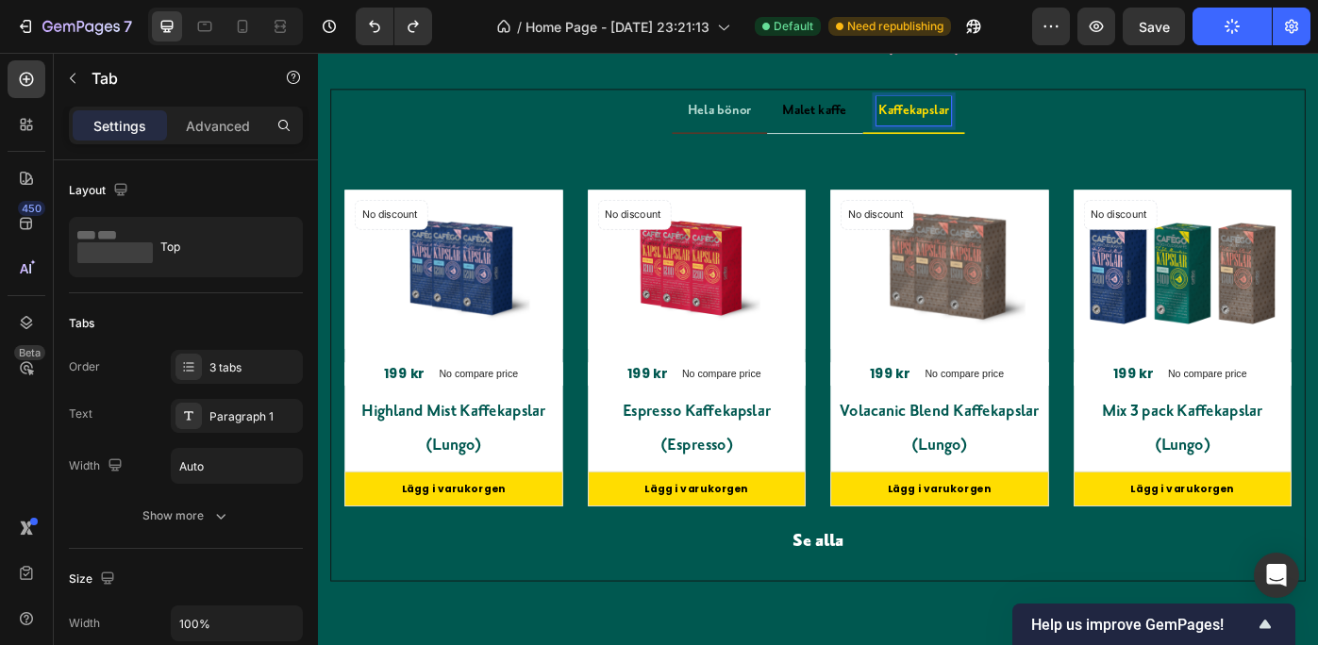
click at [772, 116] on span "bönor" at bounding box center [789, 118] width 39 height 18
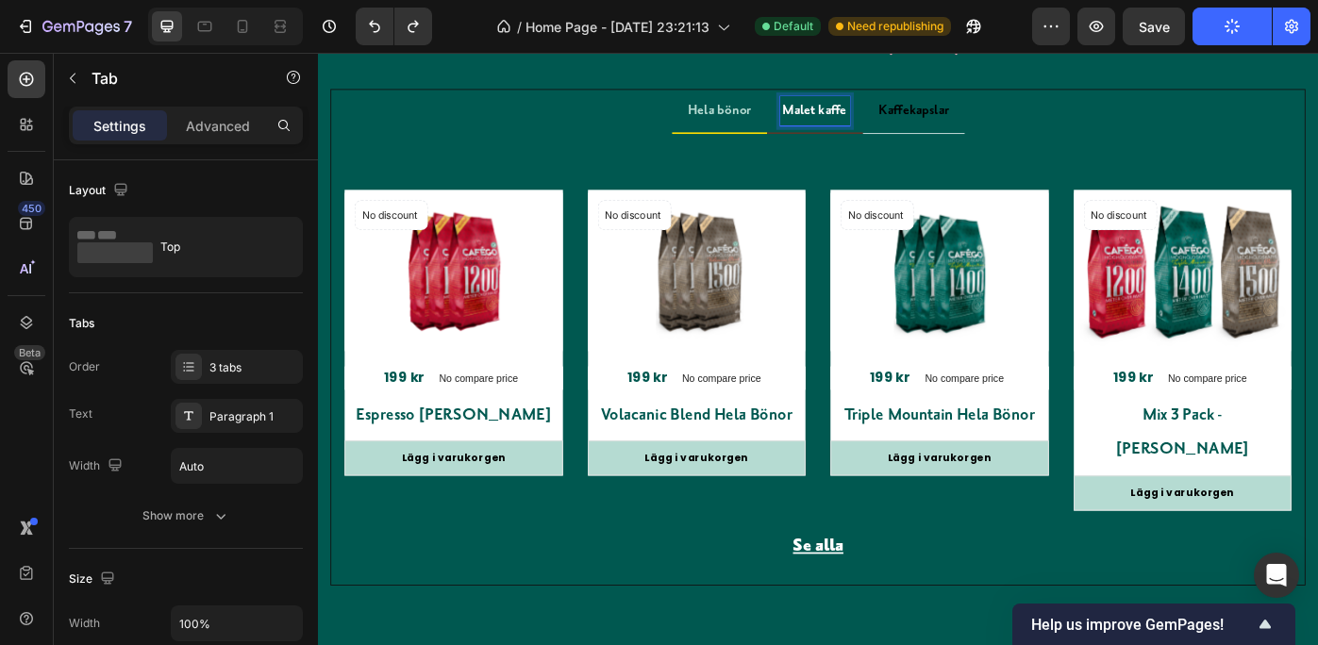
click at [863, 123] on p "Malet kaffe" at bounding box center [880, 118] width 73 height 27
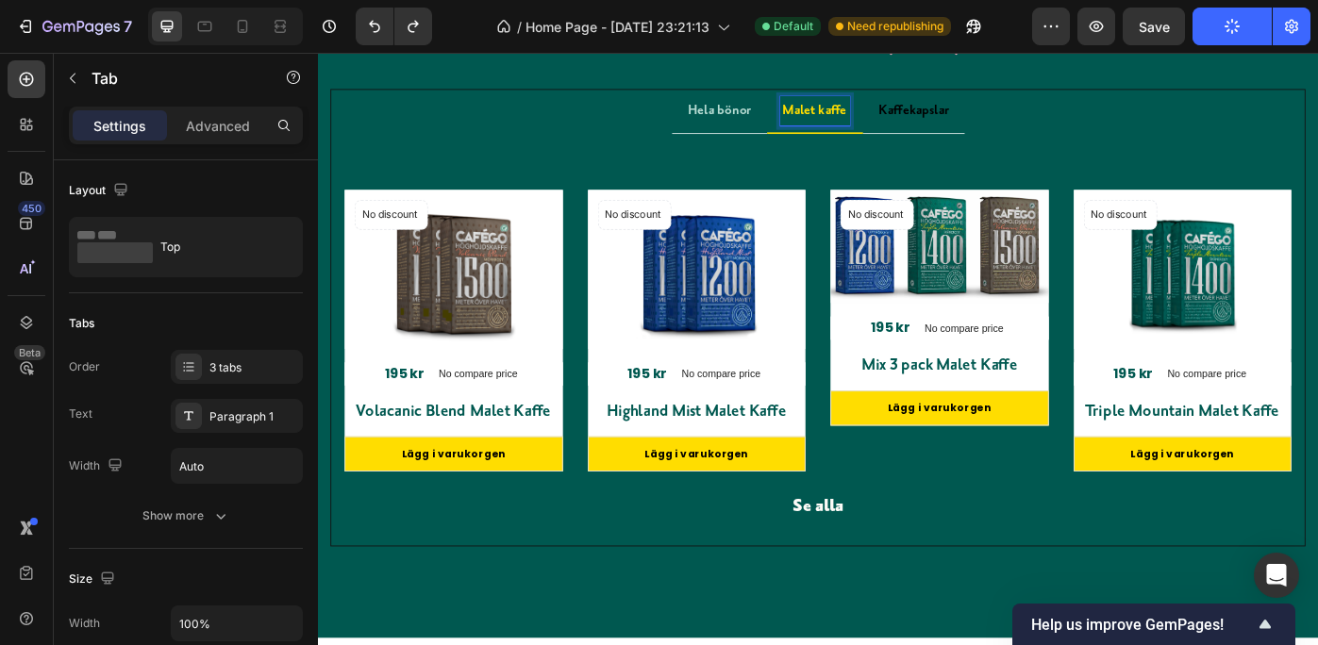
click at [863, 123] on p "Malet kaffe" at bounding box center [880, 118] width 73 height 27
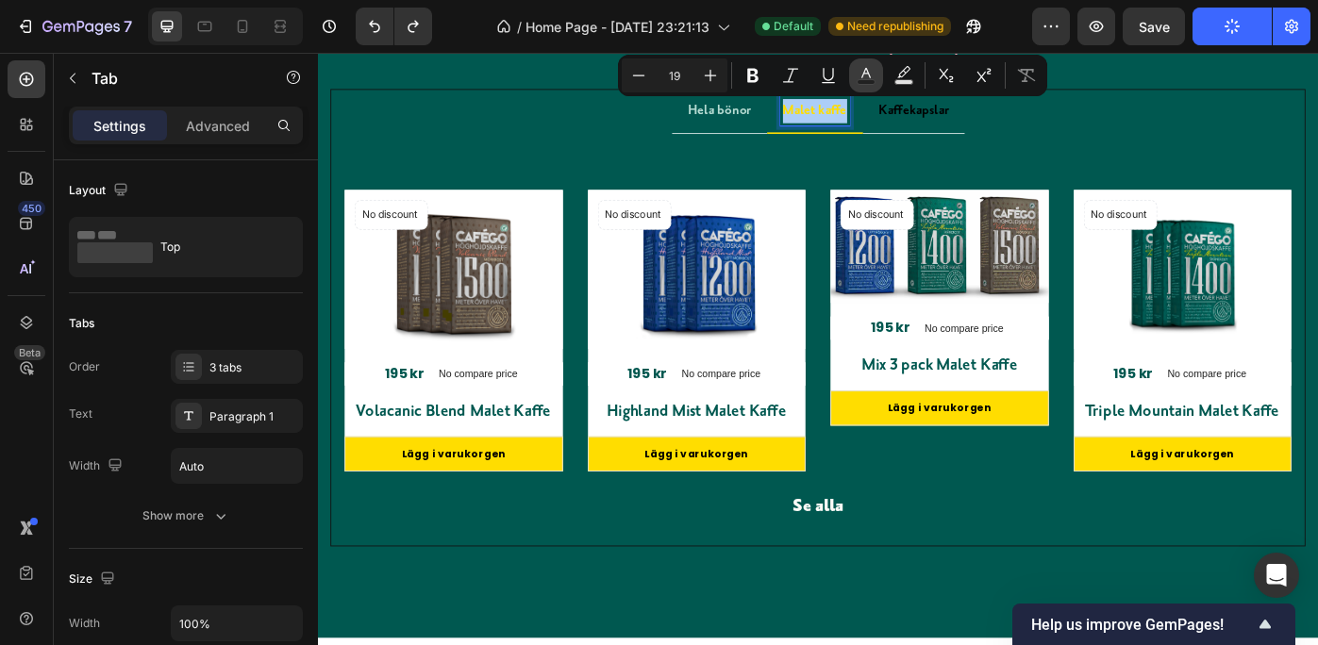
click at [864, 68] on icon "Editor contextual toolbar" at bounding box center [866, 75] width 19 height 19
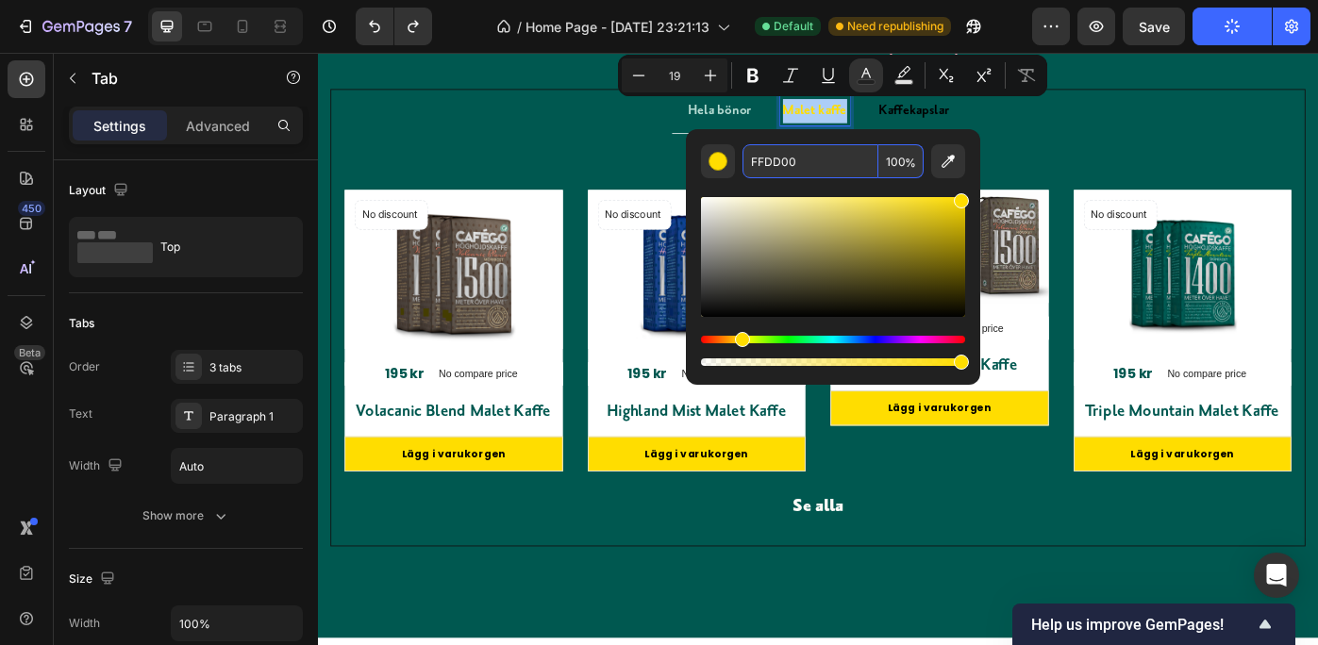
click at [817, 156] on input "FFDD00" at bounding box center [811, 161] width 136 height 34
paste input "b5dbd2"
type input "B5DBD2"
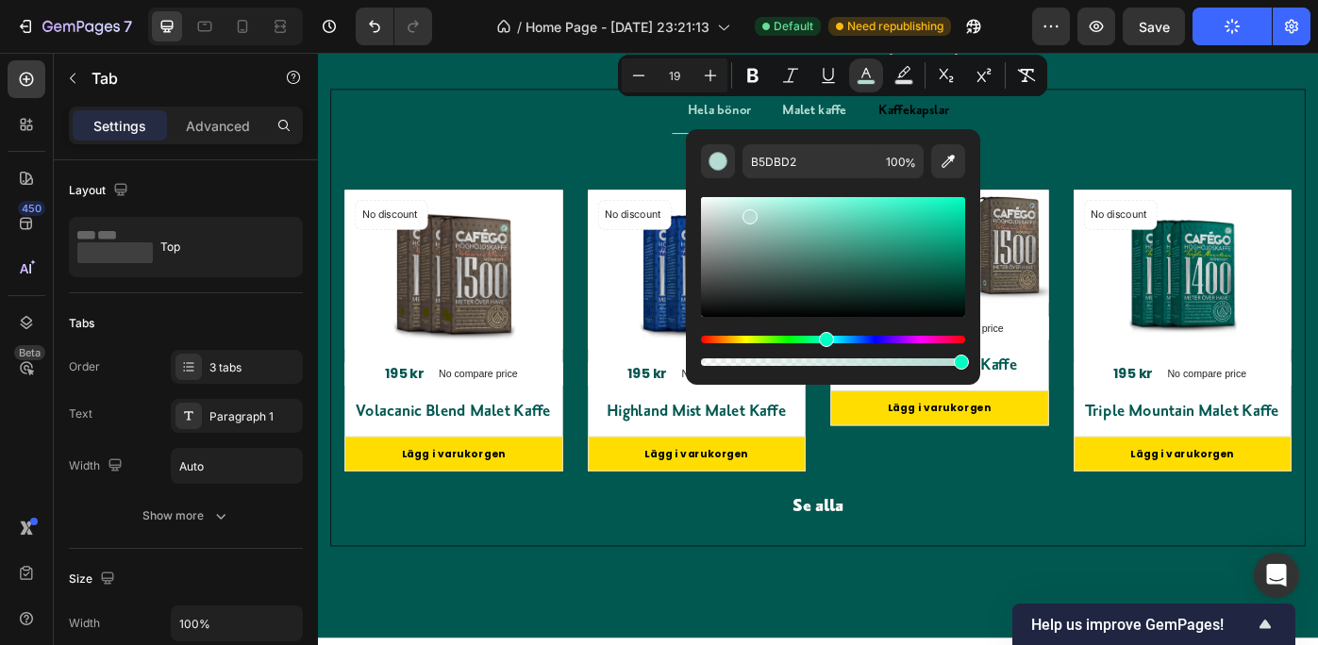
click at [1090, 126] on ul "Hela bönor Malet kaffe Kaffekapslar" at bounding box center [884, 119] width 1102 height 50
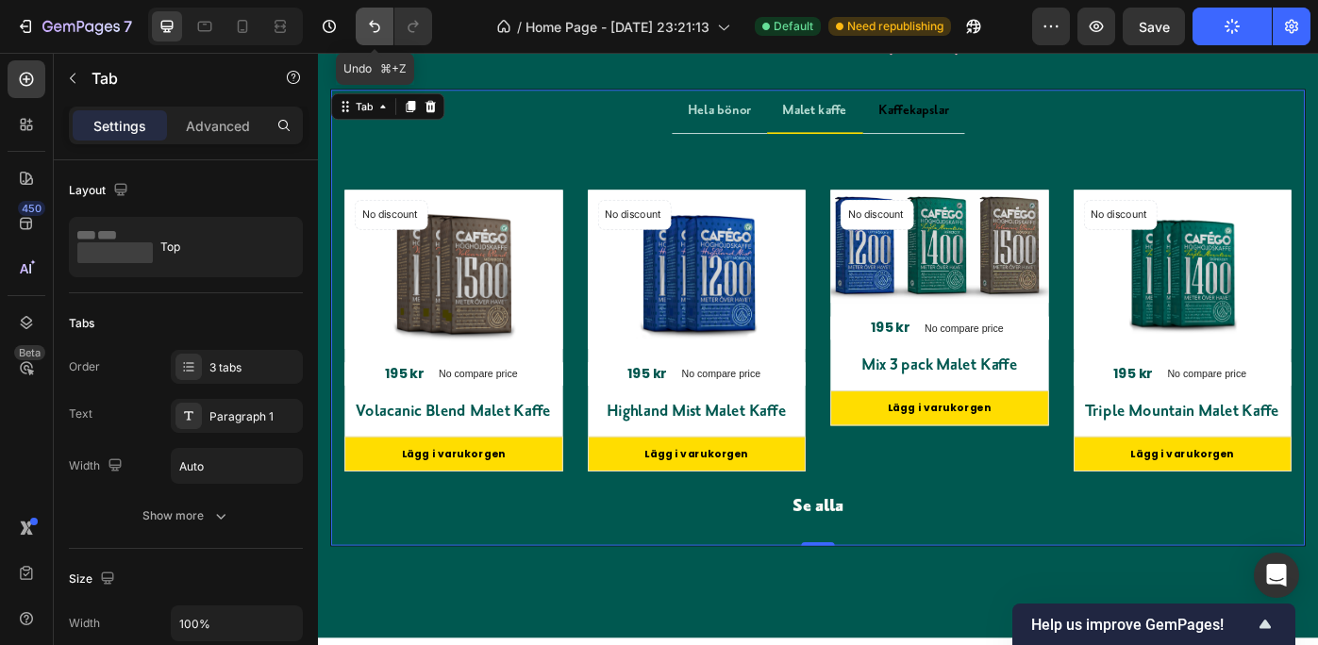
click at [374, 21] on icon "Undo/Redo" at bounding box center [374, 26] width 19 height 19
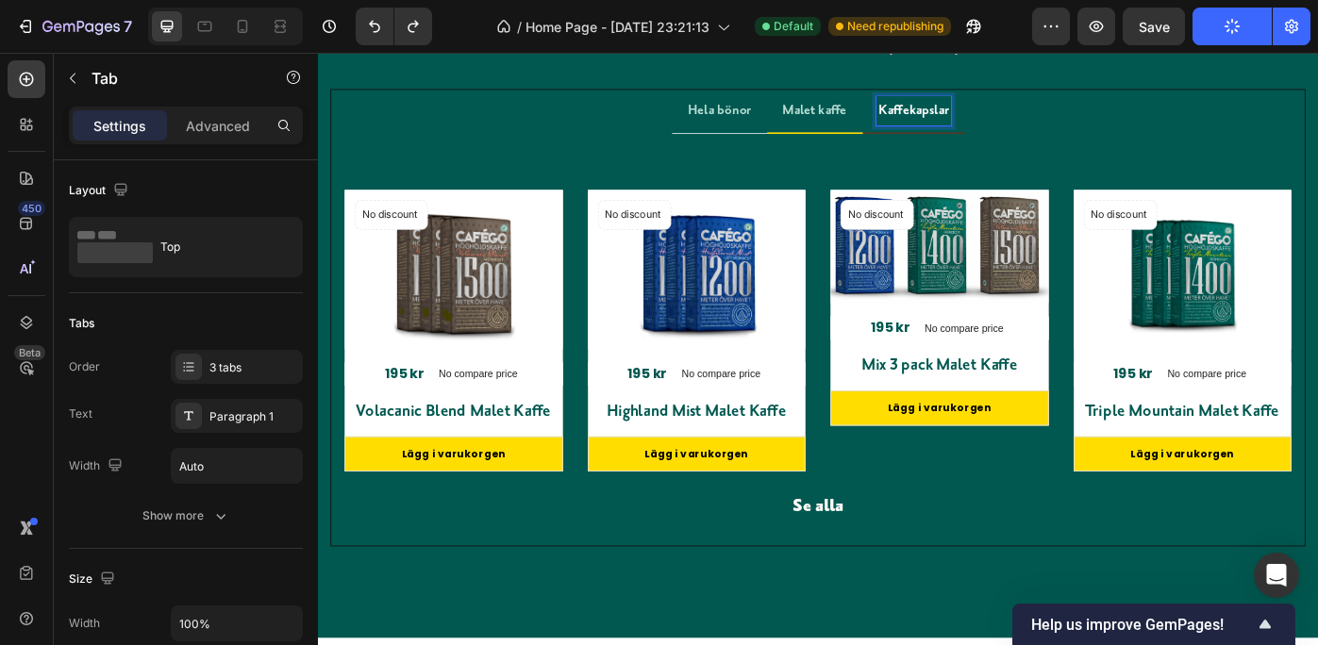
click at [1271, 119] on ul "Hela bönor Malet kaffe Kaffekapslar" at bounding box center [884, 119] width 1102 height 50
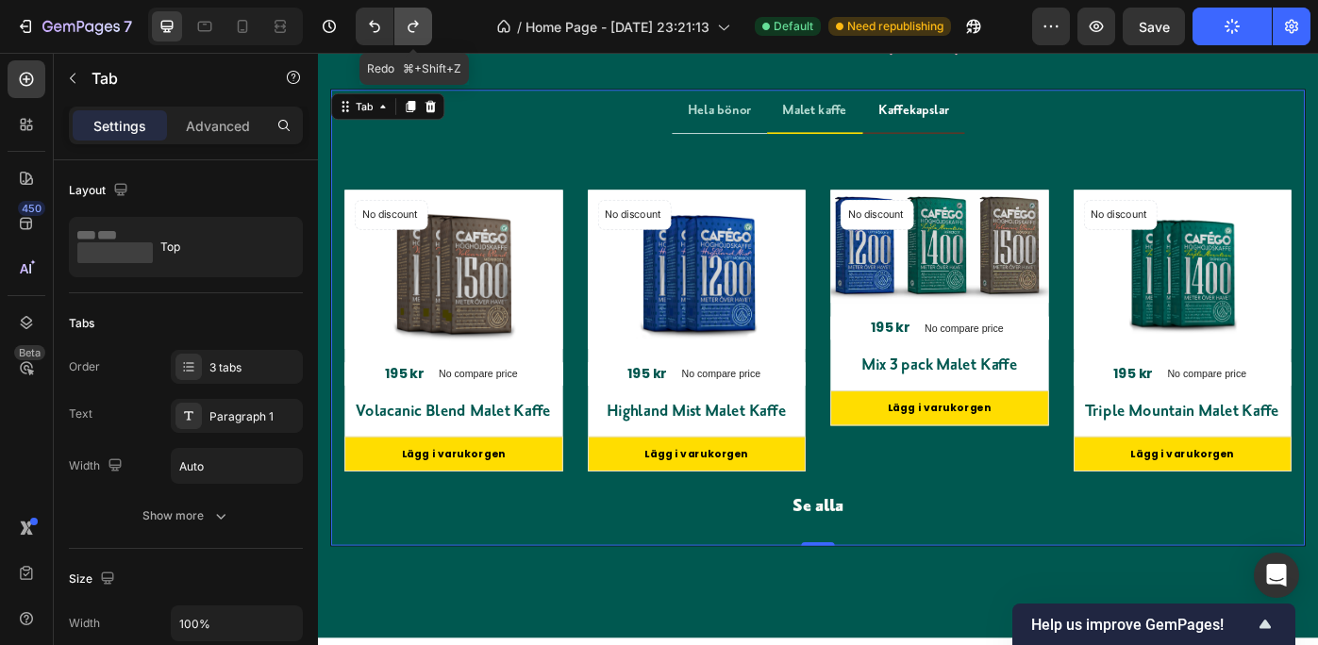
click at [408, 19] on icon "Undo/Redo" at bounding box center [413, 26] width 19 height 19
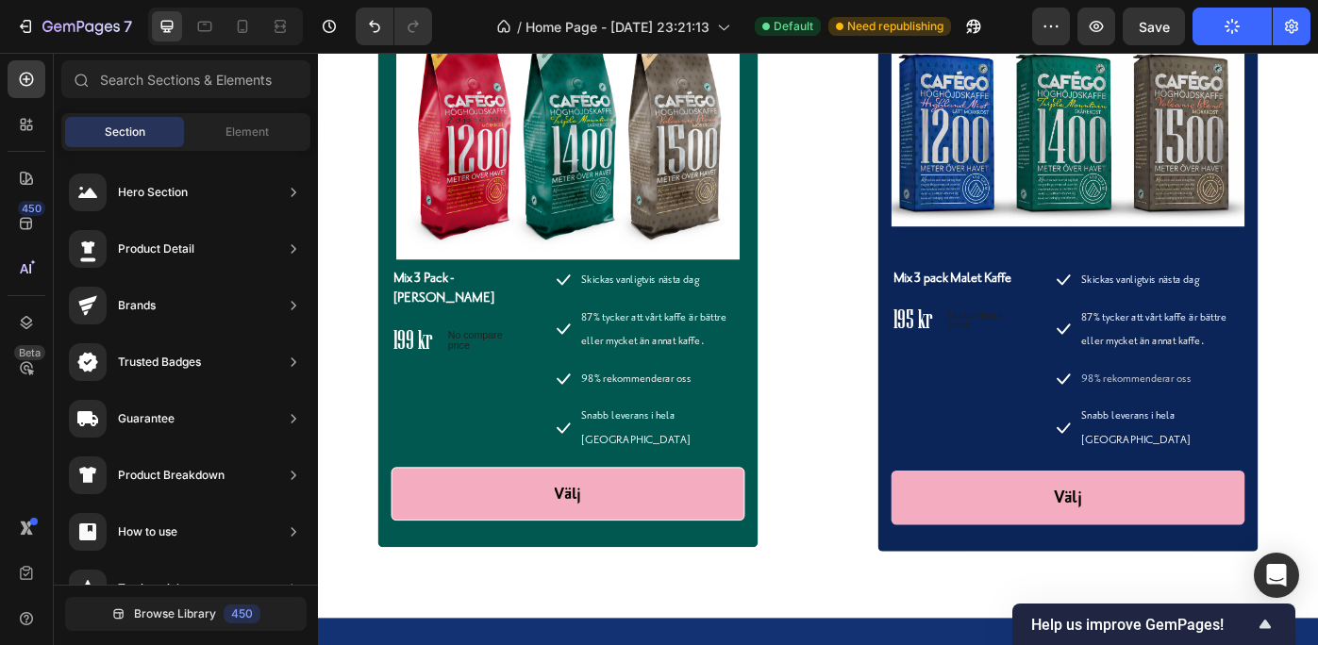
scroll to position [6574, 0]
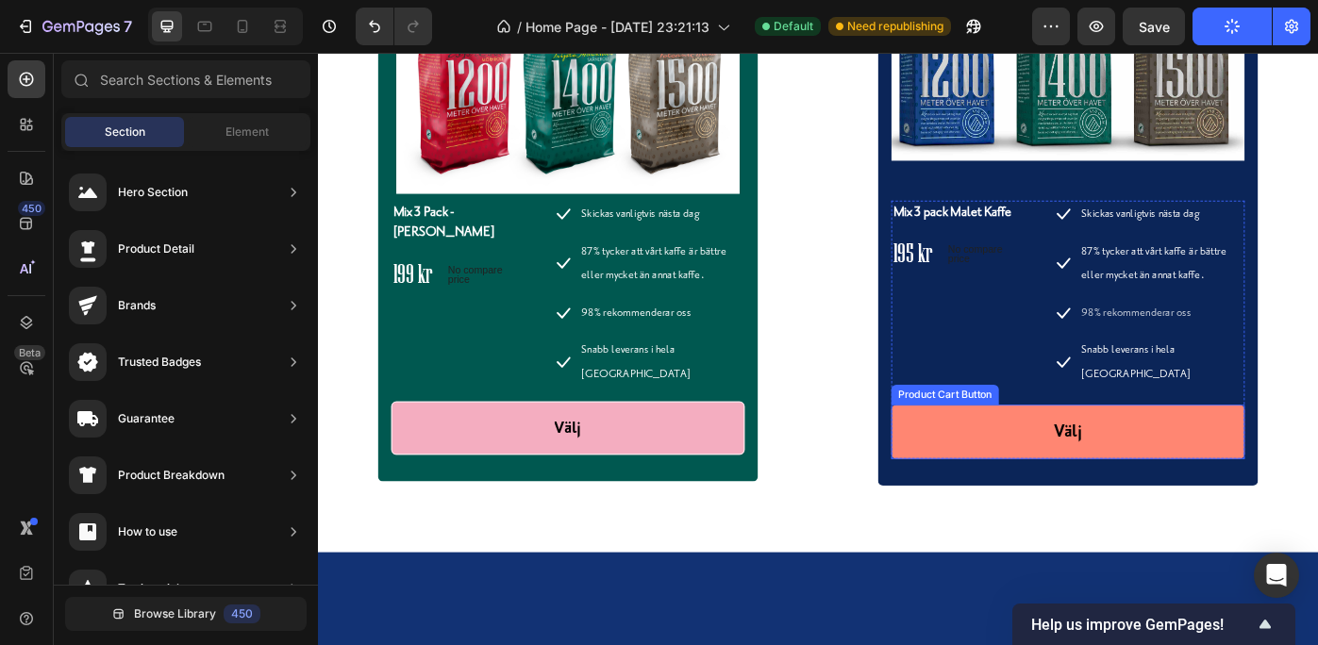
click at [1300, 451] on button "Välj" at bounding box center [1167, 482] width 400 height 62
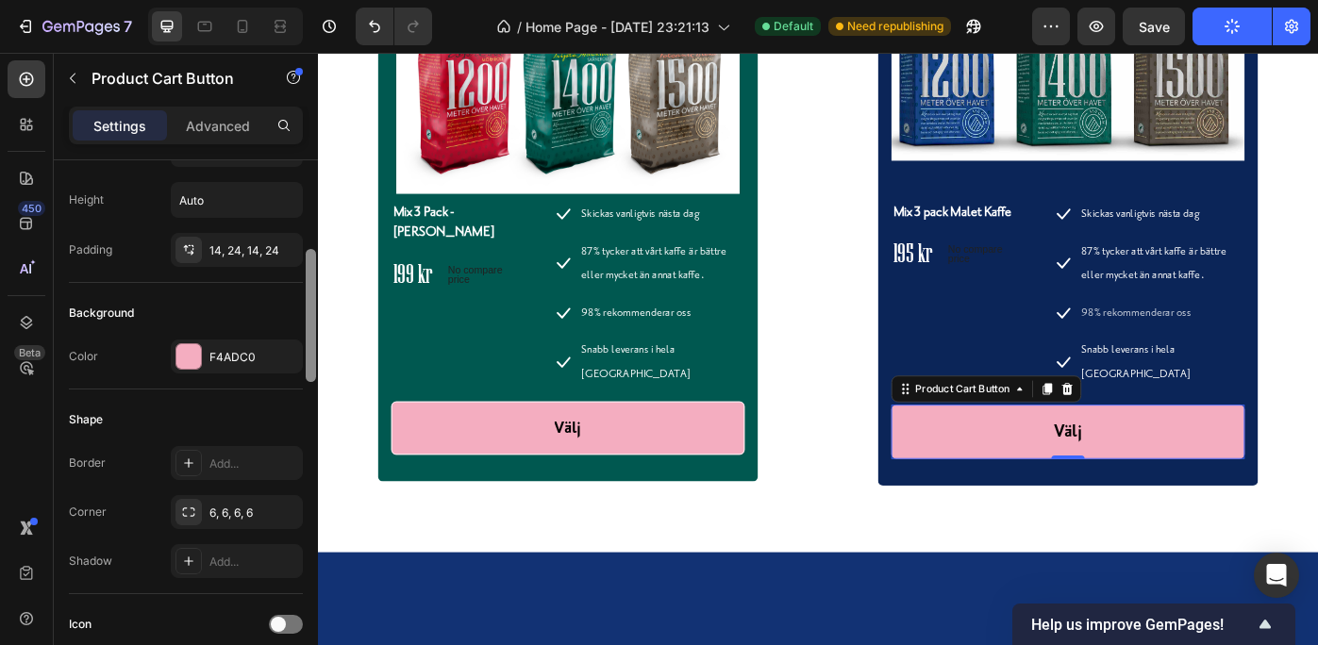
scroll to position [344, 0]
drag, startPoint x: 309, startPoint y: 274, endPoint x: 305, endPoint y: 359, distance: 85.9
click at [305, 359] on div at bounding box center [311, 429] width 14 height 539
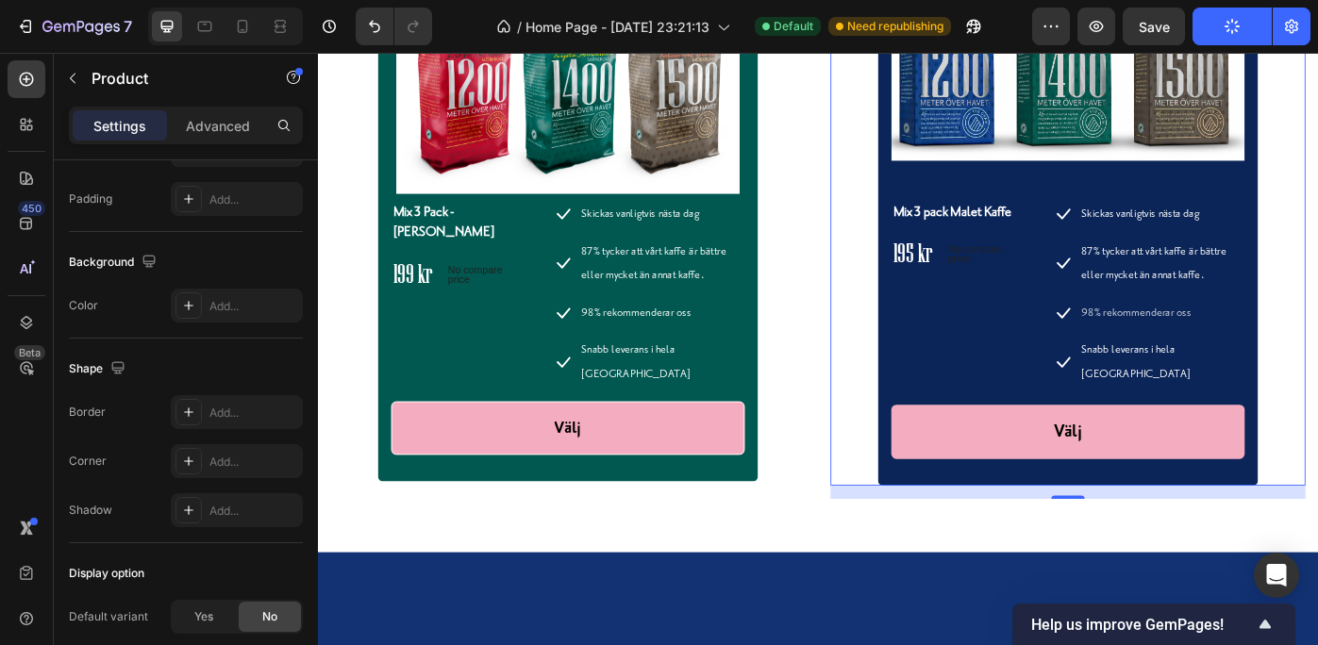
click at [1317, 354] on div "Product Images & Gallery Mix 3 pack Malet Kaffe Product Title 195 kr Price Pric…" at bounding box center [1167, 228] width 538 height 628
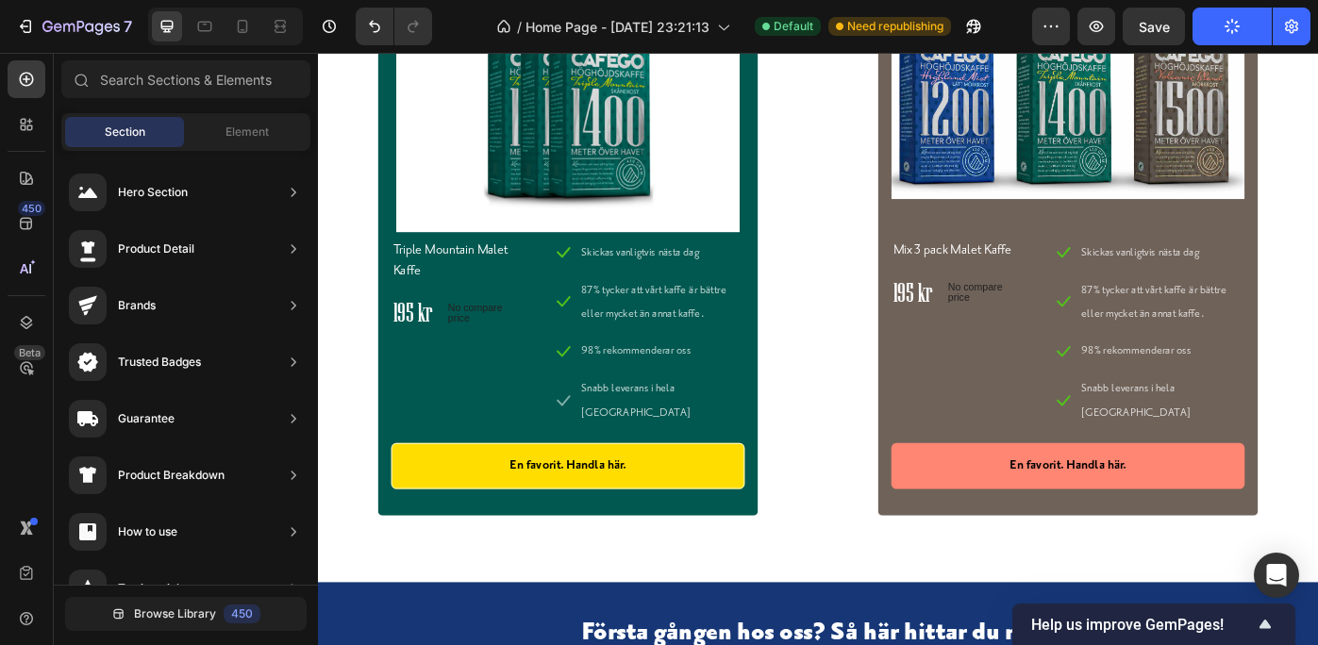
scroll to position [7768, 0]
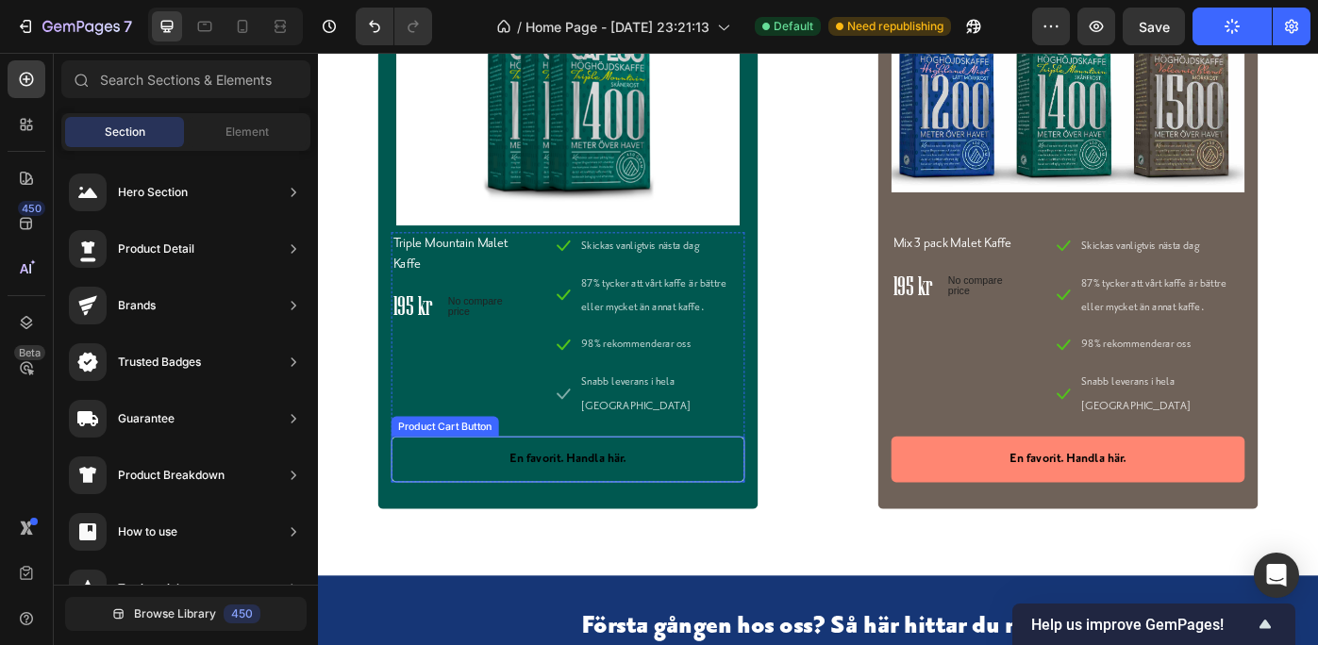
click at [761, 487] on button "En favorit. Handla här." at bounding box center [601, 513] width 400 height 52
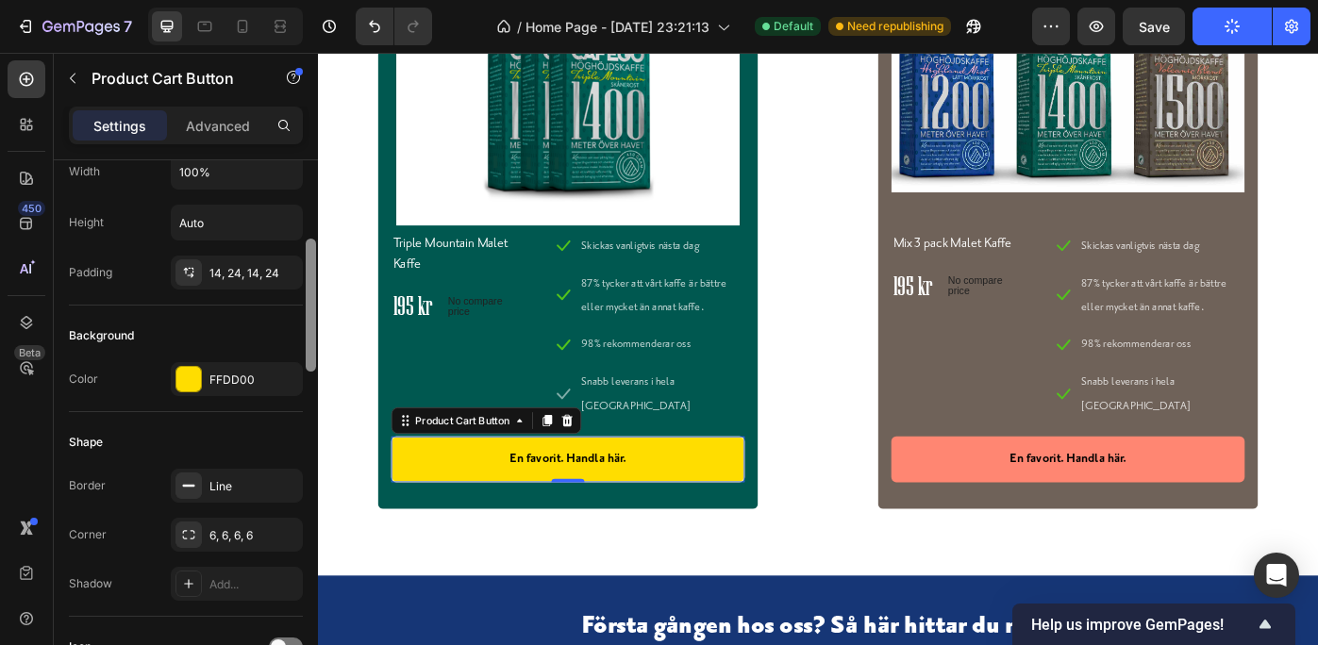
drag, startPoint x: 309, startPoint y: 275, endPoint x: 310, endPoint y: 355, distance: 80.2
click at [310, 355] on div at bounding box center [311, 305] width 10 height 133
click at [248, 370] on div "FFDD00" at bounding box center [236, 376] width 55 height 17
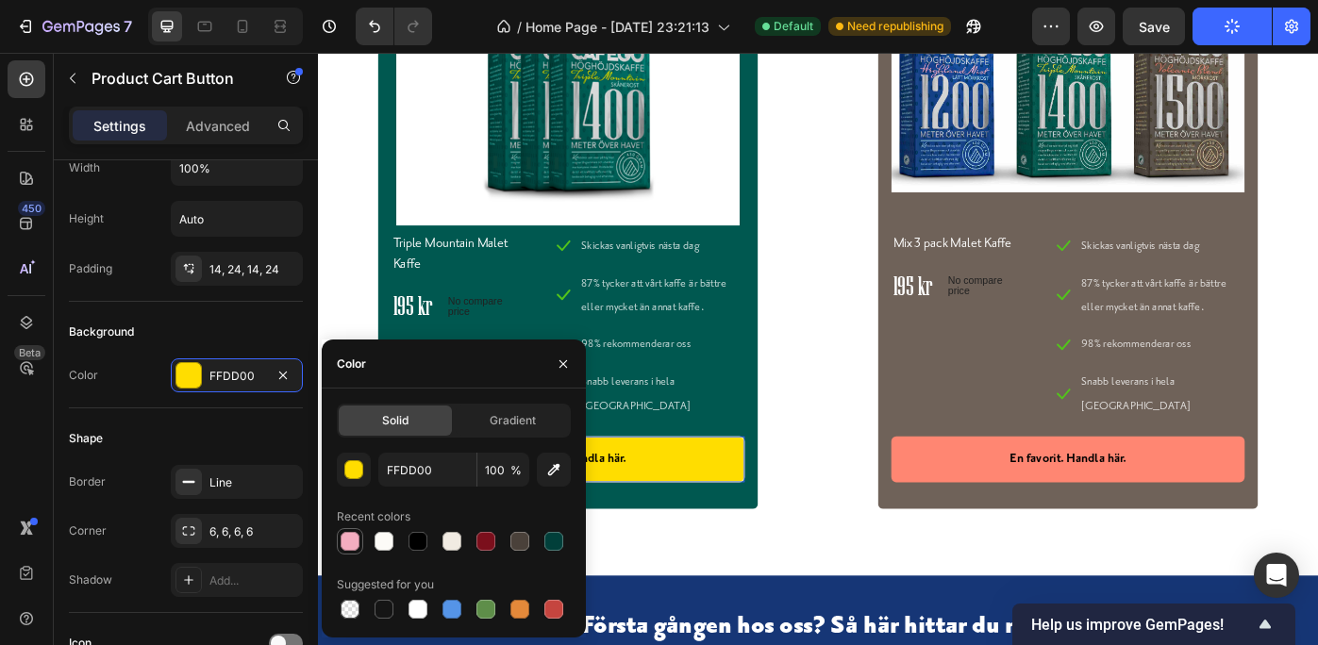
click at [351, 539] on div at bounding box center [350, 541] width 19 height 19
type input "F4ADC0"
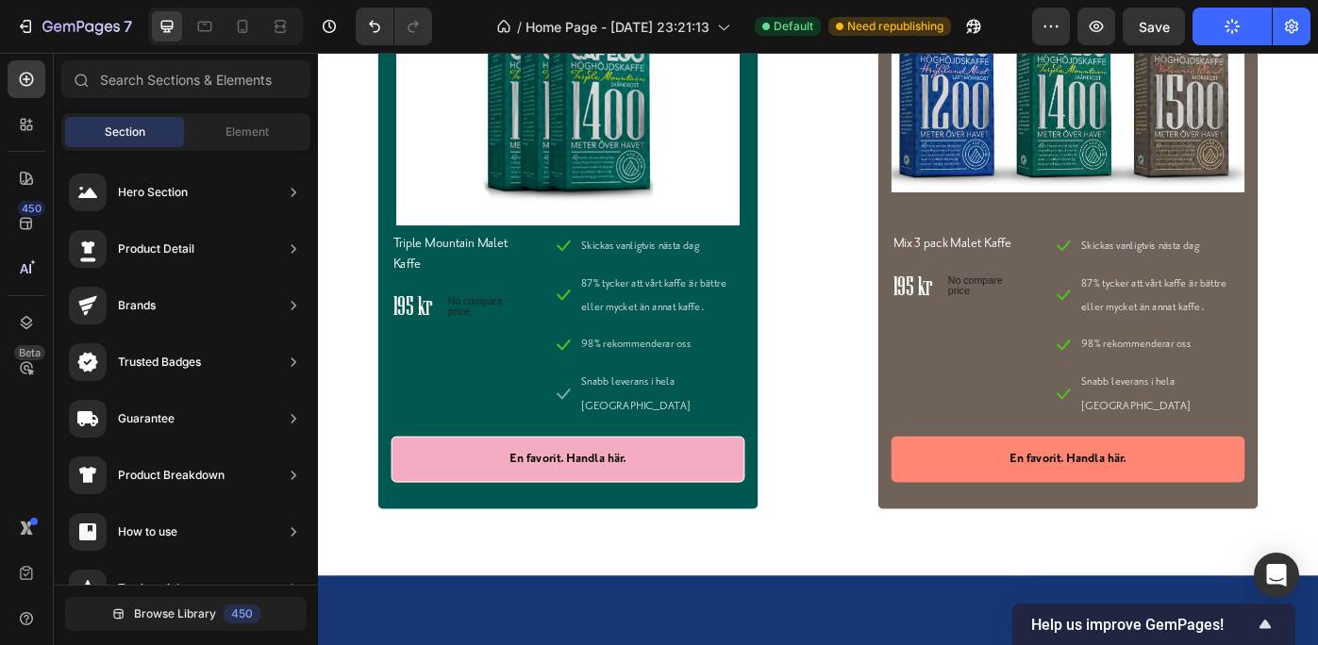
scroll to position [7655, 0]
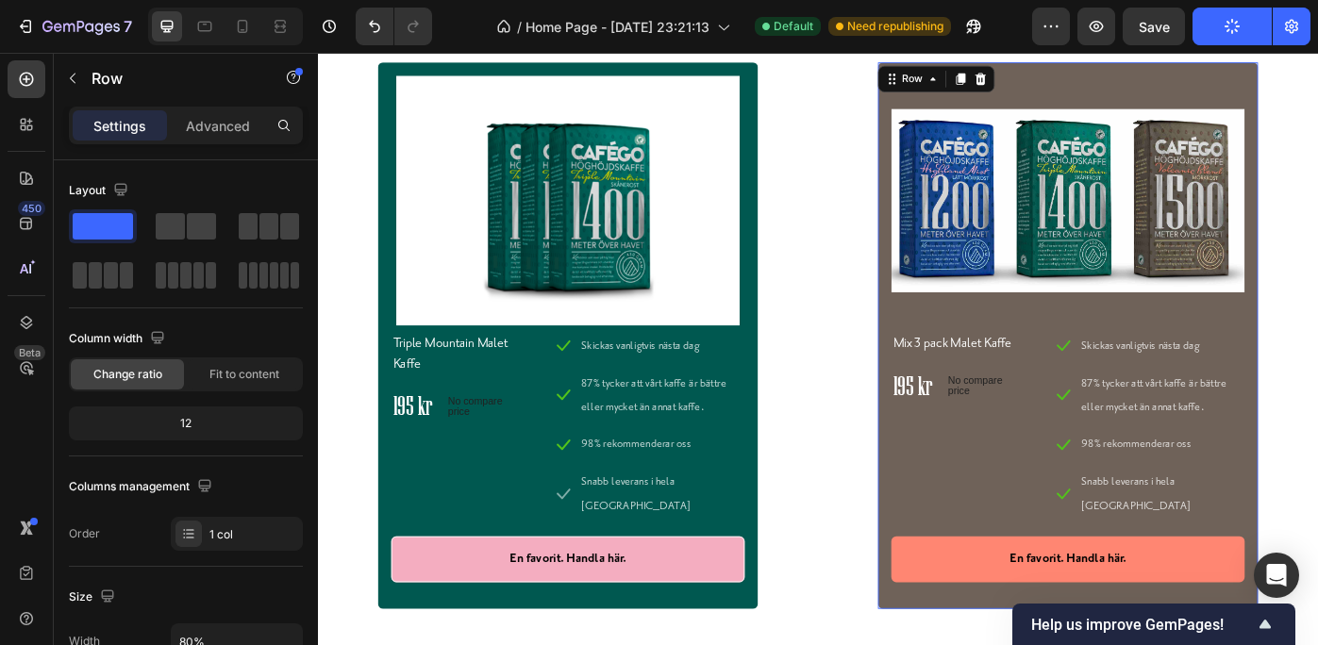
click at [954, 487] on div "Product Images & Gallery Mix 3 pack Malet Kaffe Product Title 195 kr Price Pric…" at bounding box center [1167, 372] width 430 height 619
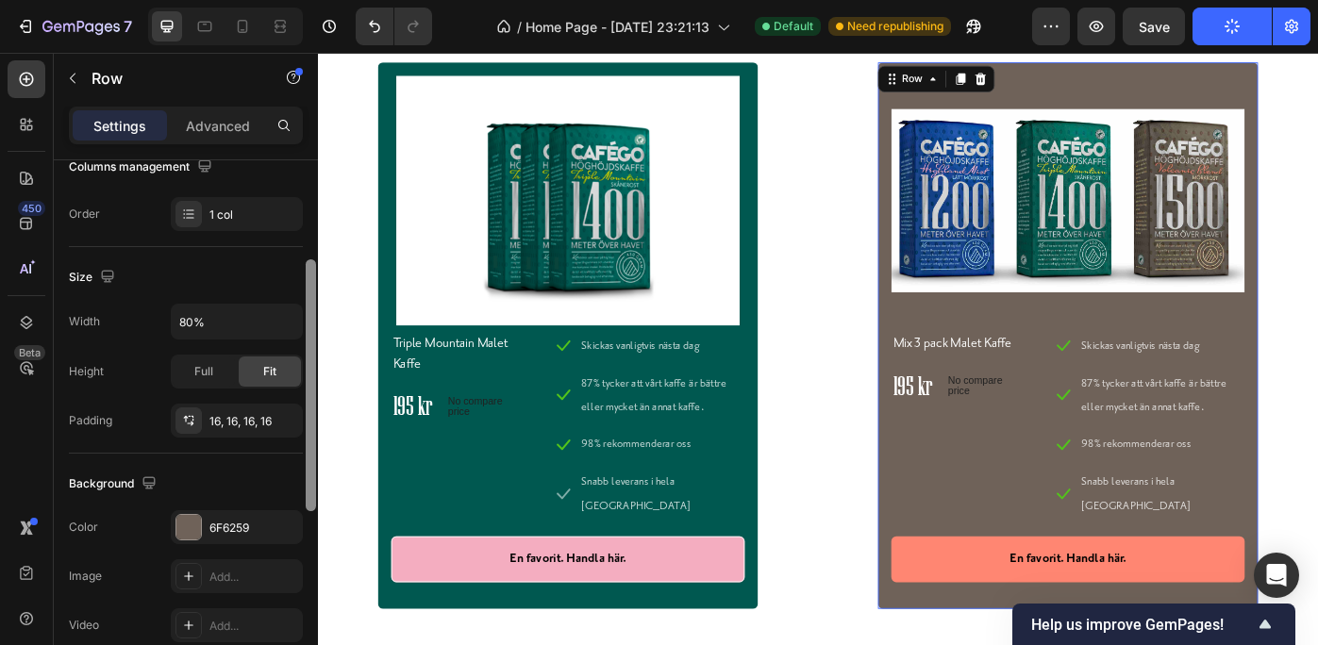
scroll to position [334, 0]
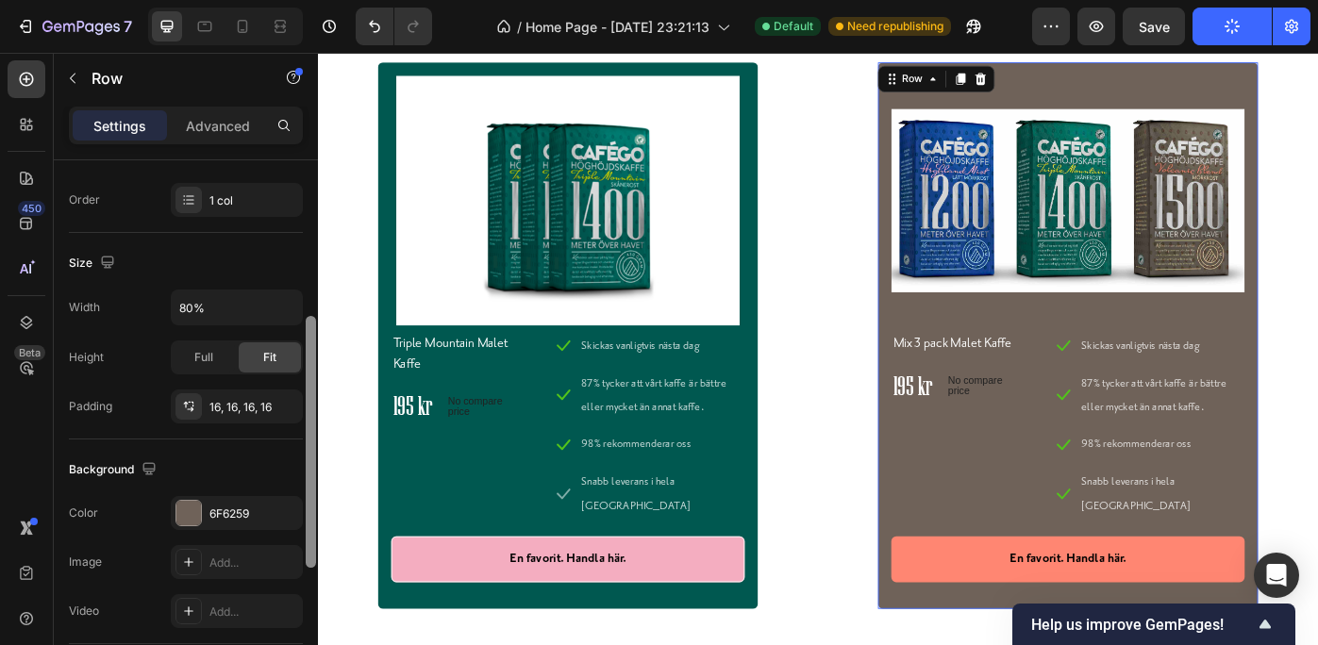
drag, startPoint x: 308, startPoint y: 357, endPoint x: 304, endPoint y: 513, distance: 156.7
click at [304, 513] on div at bounding box center [311, 429] width 14 height 539
click at [268, 505] on div "6F6259" at bounding box center [237, 513] width 132 height 34
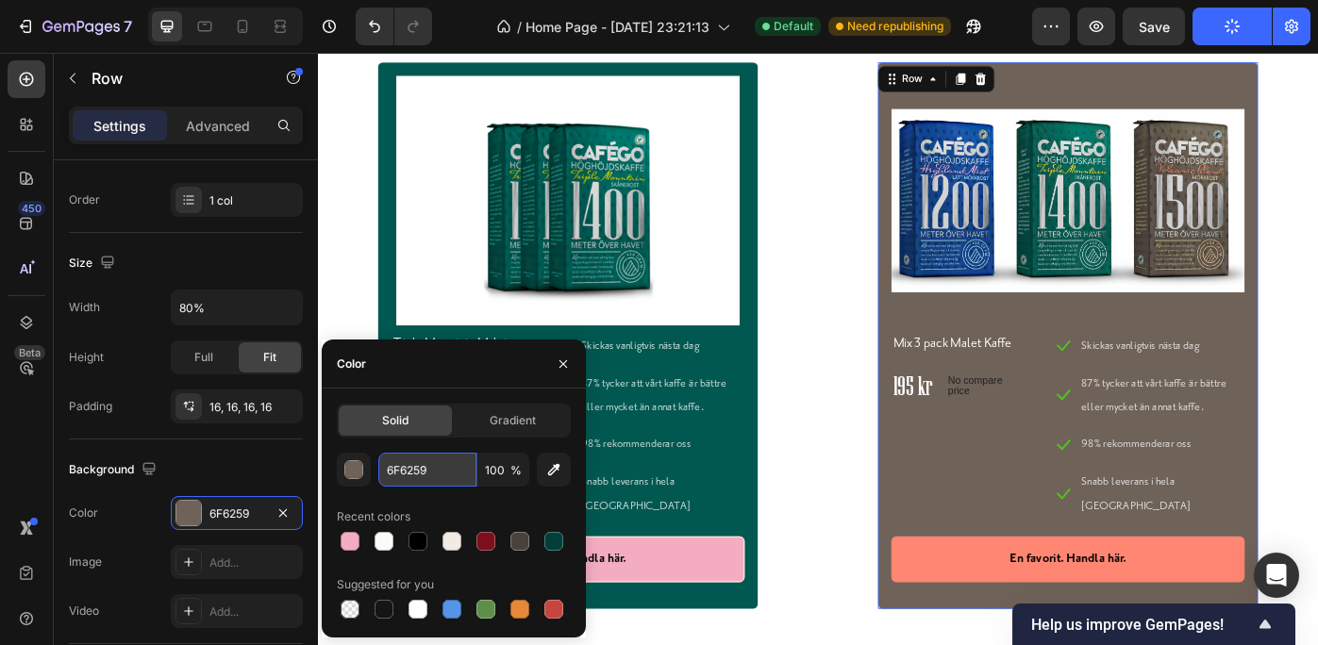
click at [436, 472] on input "6F6259" at bounding box center [427, 470] width 98 height 34
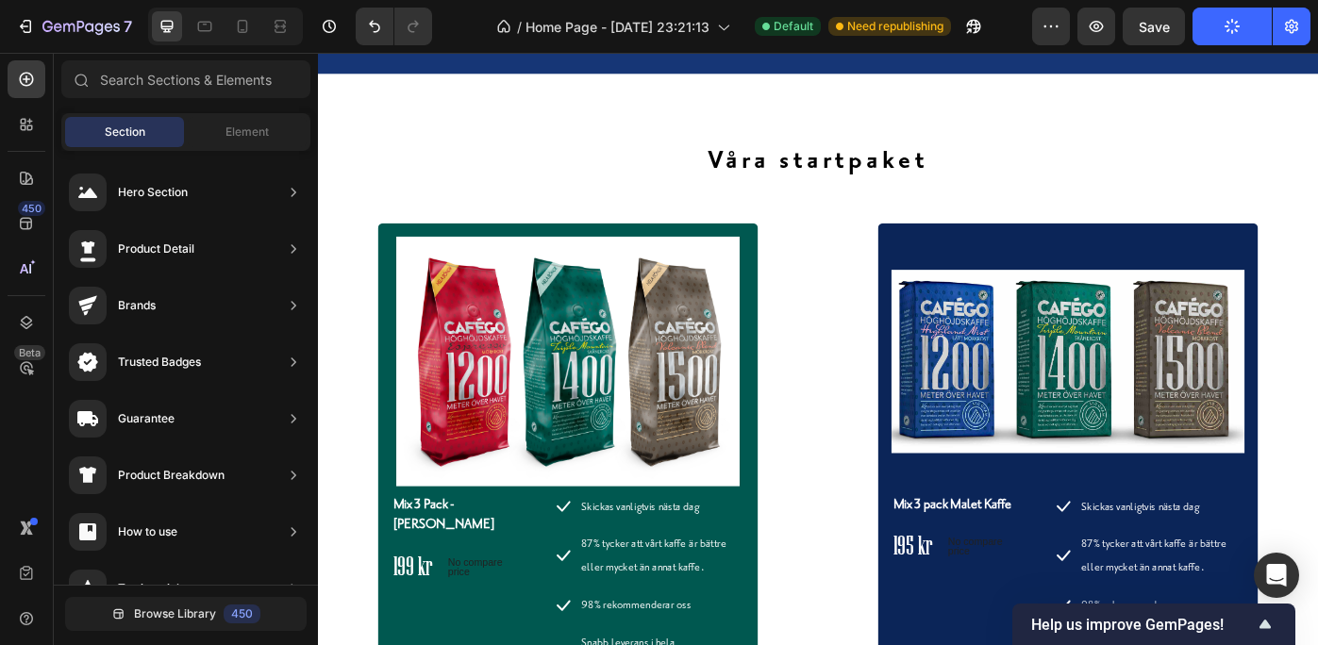
scroll to position [6516, 0]
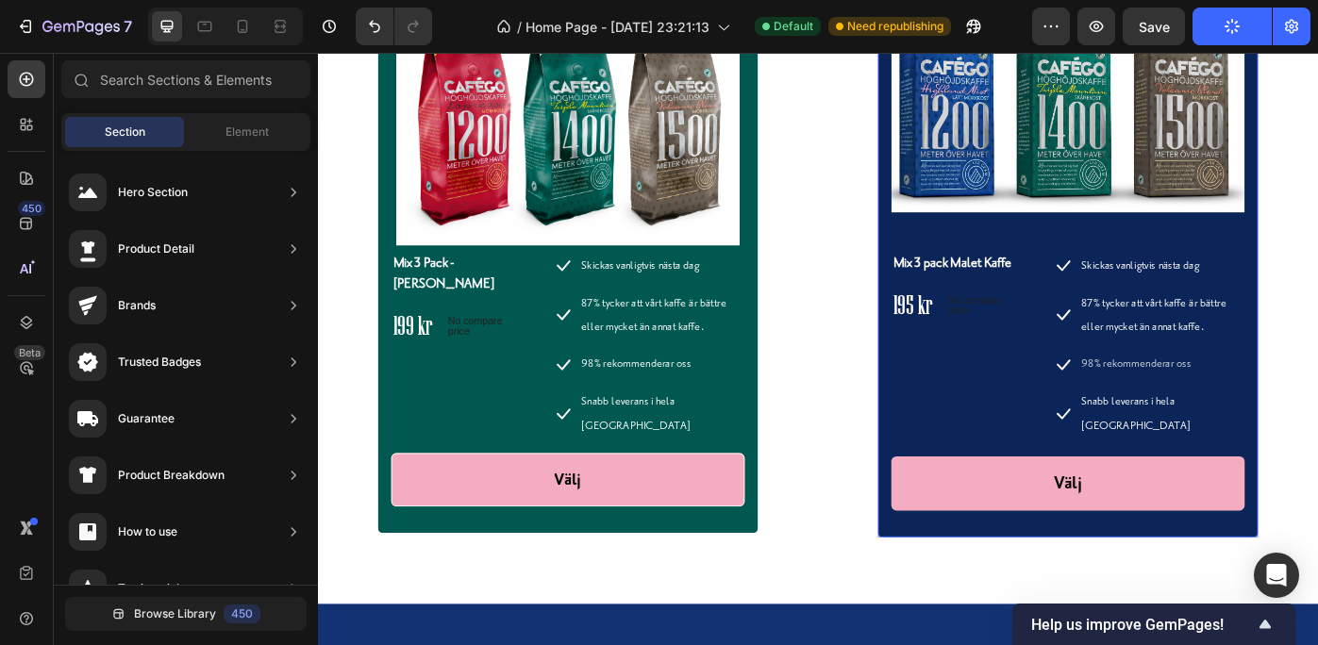
click at [958, 400] on div "Product Images & Gallery Mix 3 pack Malet Kaffe Product Title 195 kr Price Pric…" at bounding box center [1167, 287] width 430 height 628
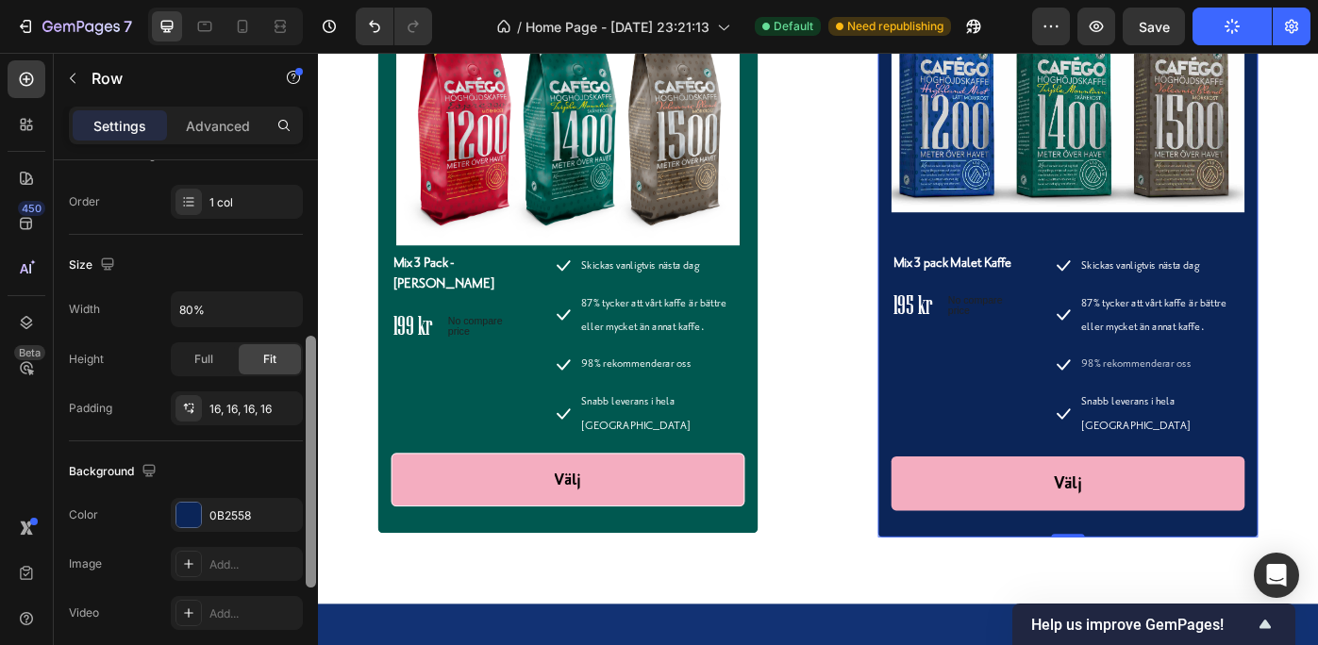
scroll to position [352, 0]
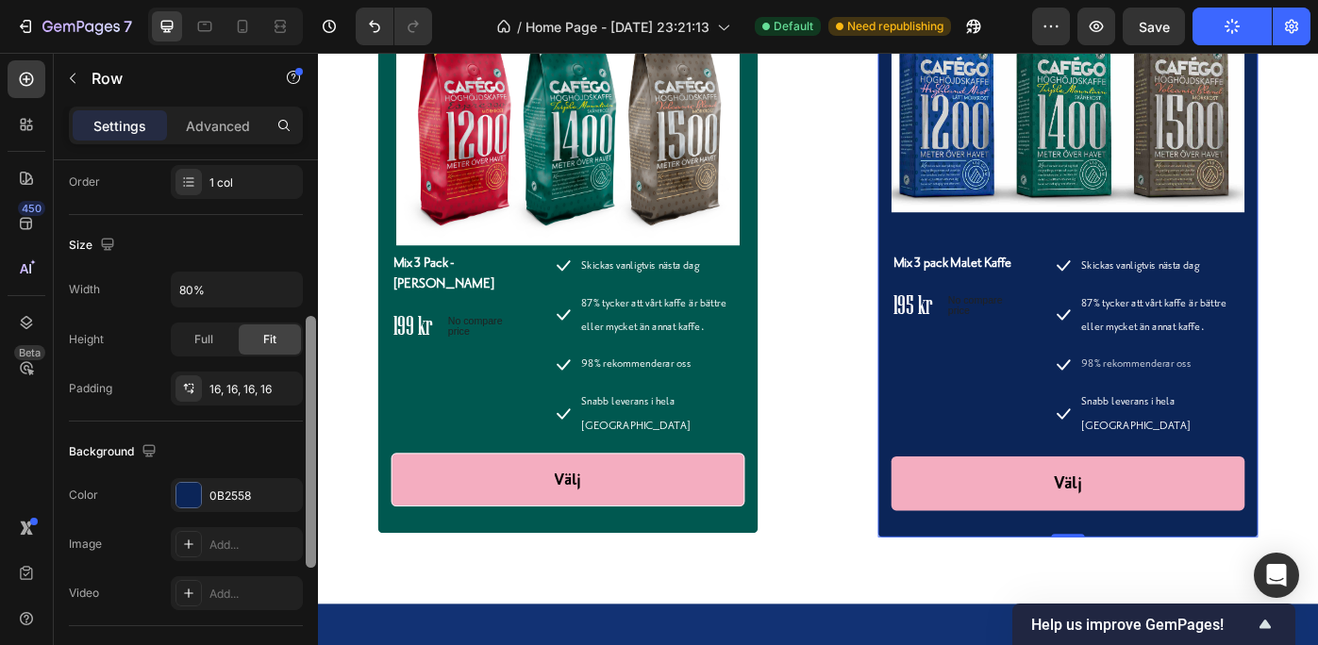
drag, startPoint x: 312, startPoint y: 292, endPoint x: 306, endPoint y: 458, distance: 165.2
click at [306, 458] on div at bounding box center [311, 442] width 10 height 252
click at [242, 491] on div "0B2558" at bounding box center [236, 496] width 55 height 17
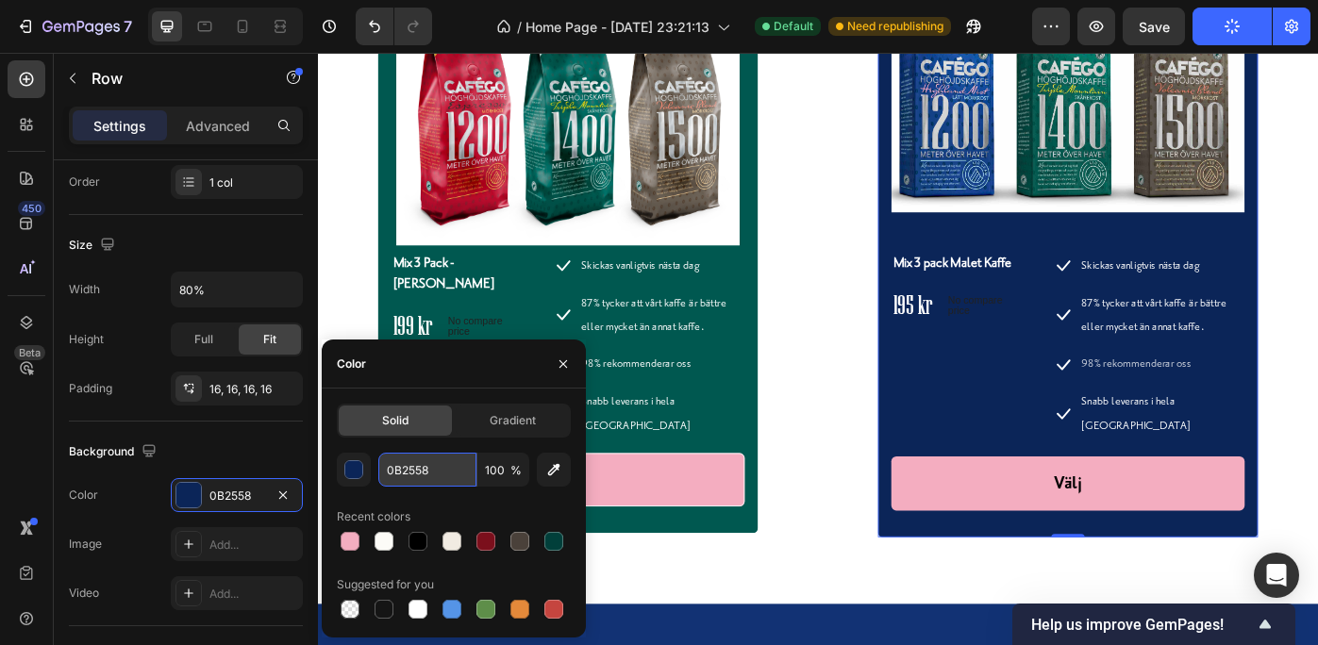
click at [440, 470] on input "0B2558" at bounding box center [427, 470] width 98 height 34
paste input "6F6259"
type input "6F6259"
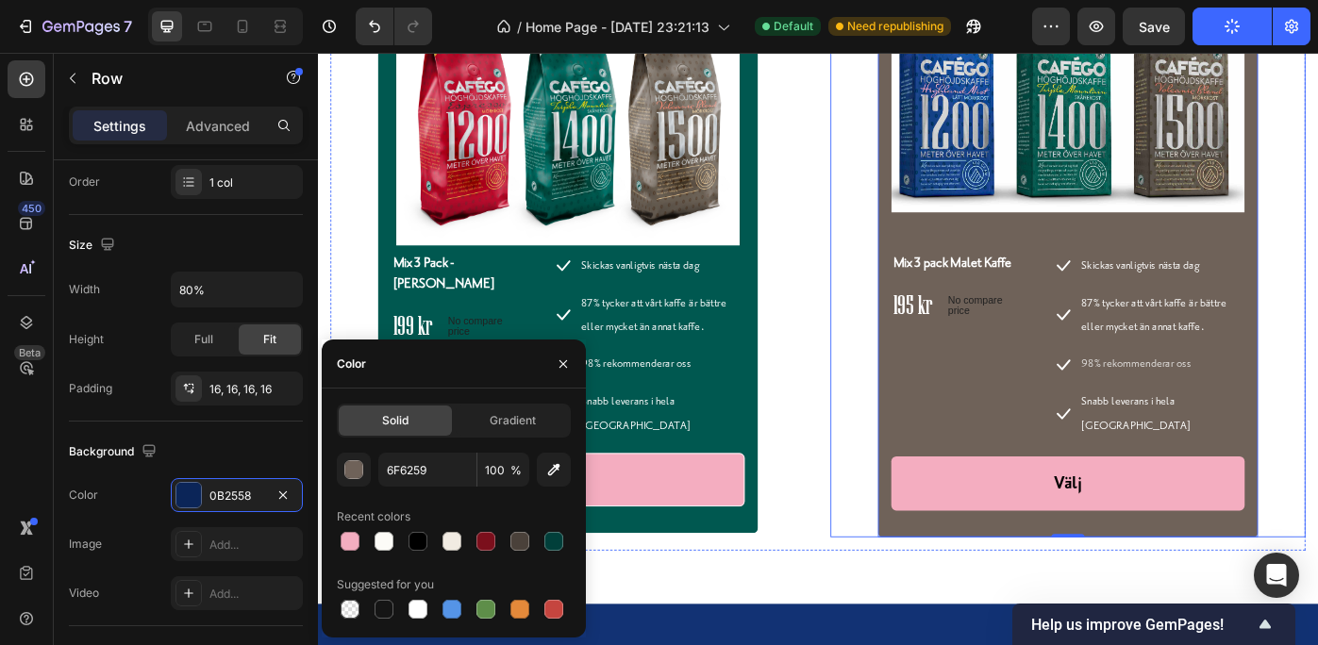
click at [1317, 427] on div "Product Images & Gallery Mix 3 pack Malet Kaffe Product Title 195 kr Price Pric…" at bounding box center [1167, 287] width 538 height 628
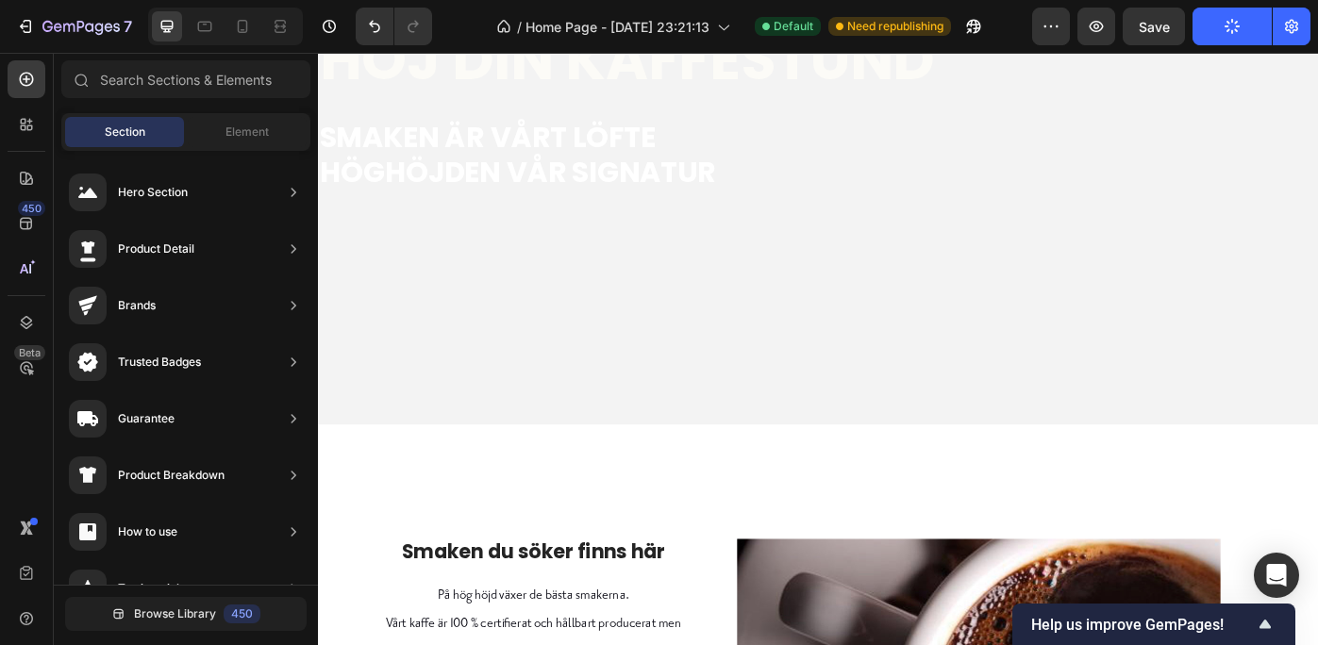
scroll to position [0, 0]
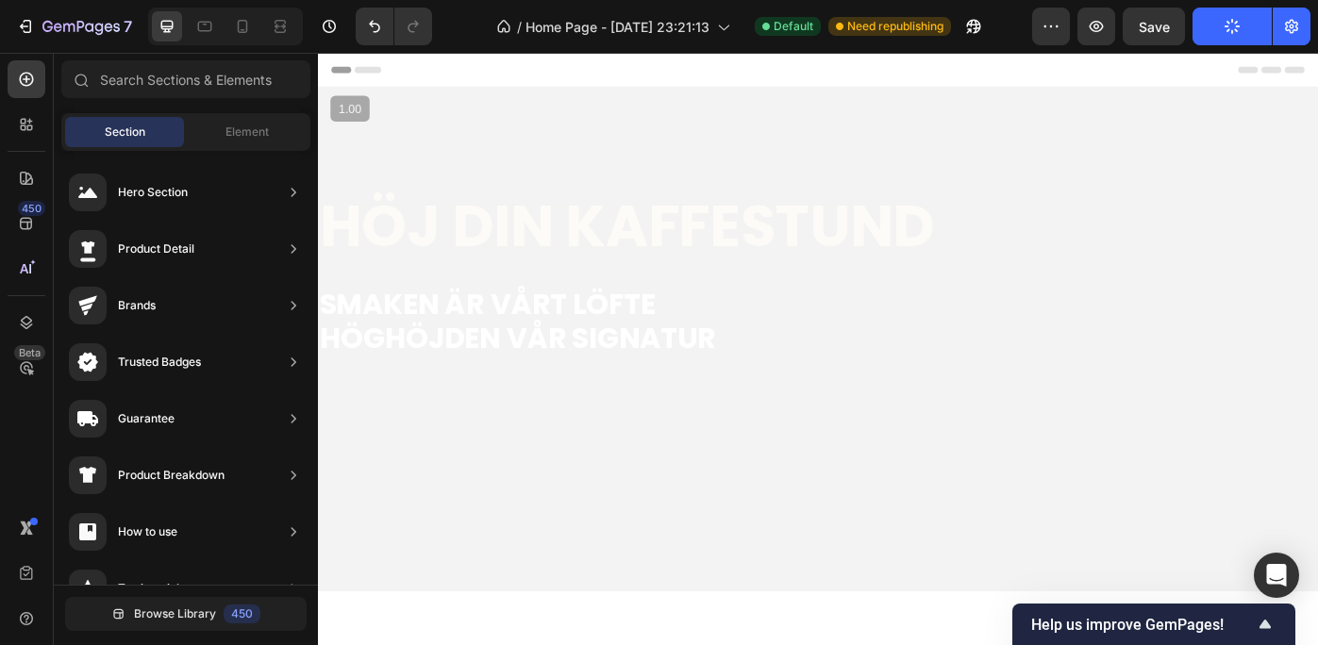
click at [1232, 27] on icon "button" at bounding box center [1232, 26] width 15 height 15
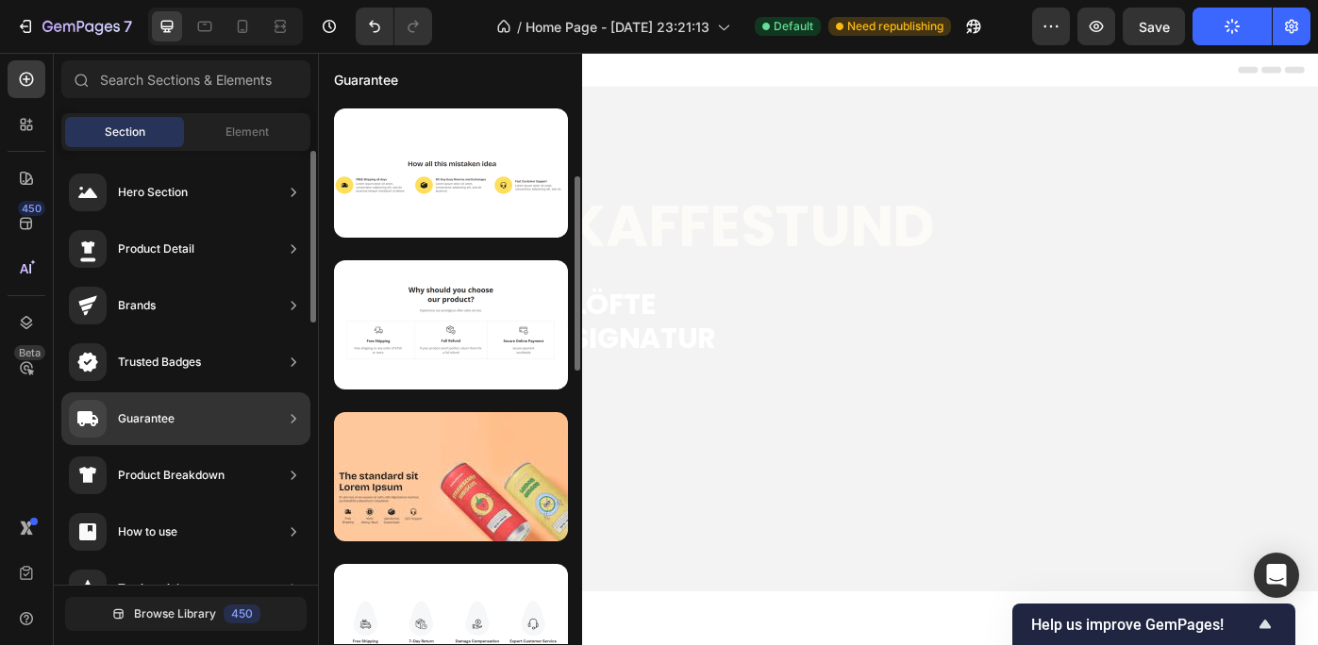
scroll to position [55, 0]
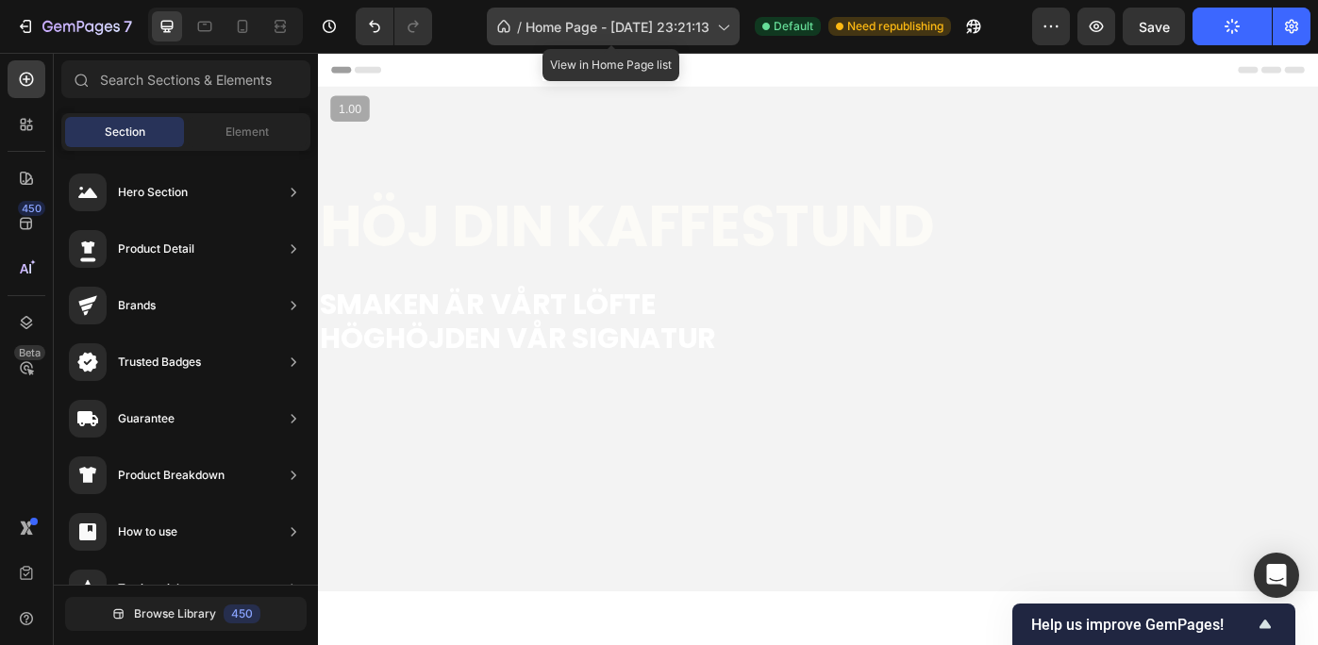
click at [722, 25] on icon at bounding box center [722, 26] width 19 height 19
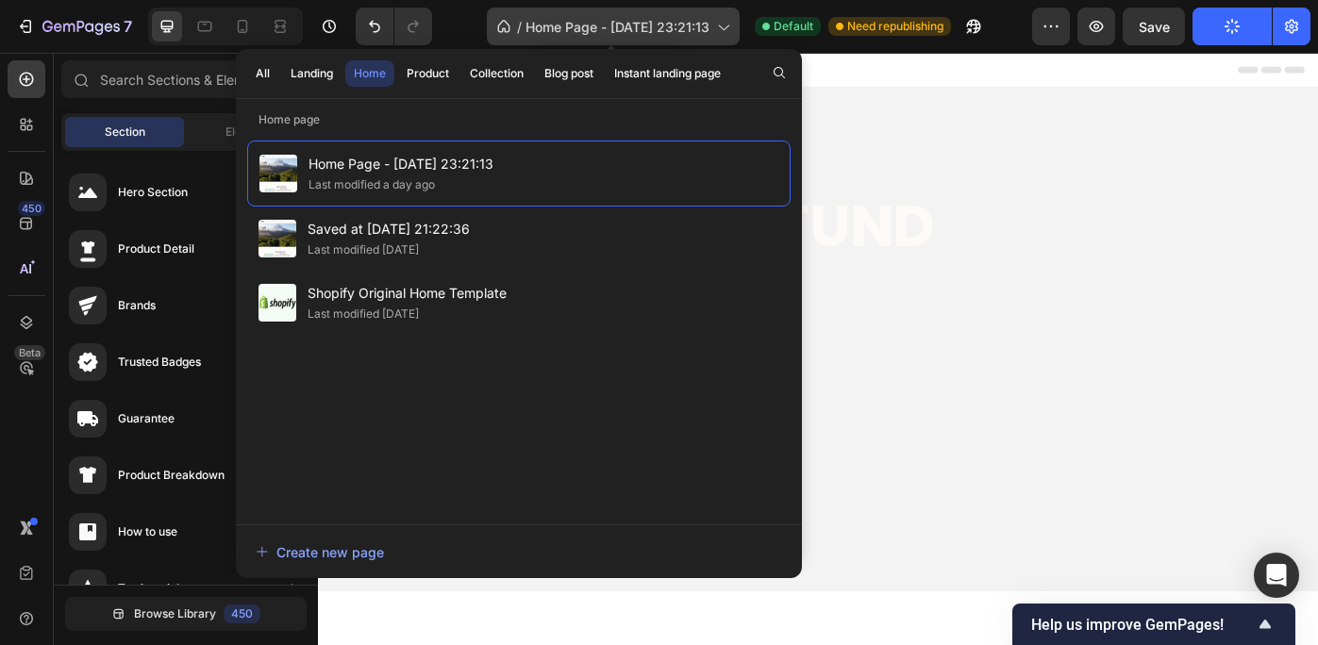
click at [722, 25] on icon at bounding box center [722, 26] width 19 height 19
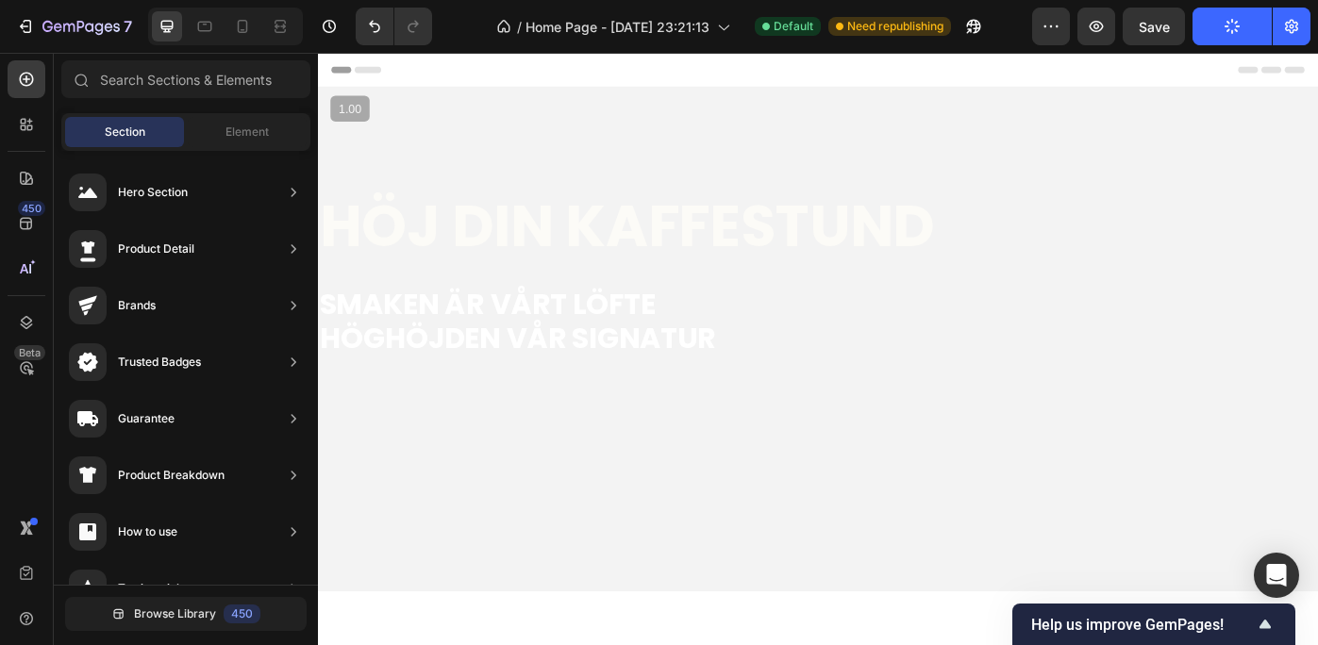
click at [1290, 7] on div "7 Version history / Home Page - Jul 16, 23:21:13 Default Need republishing Prev…" at bounding box center [659, 27] width 1318 height 54
click at [1290, 23] on icon "button" at bounding box center [1291, 26] width 19 height 19
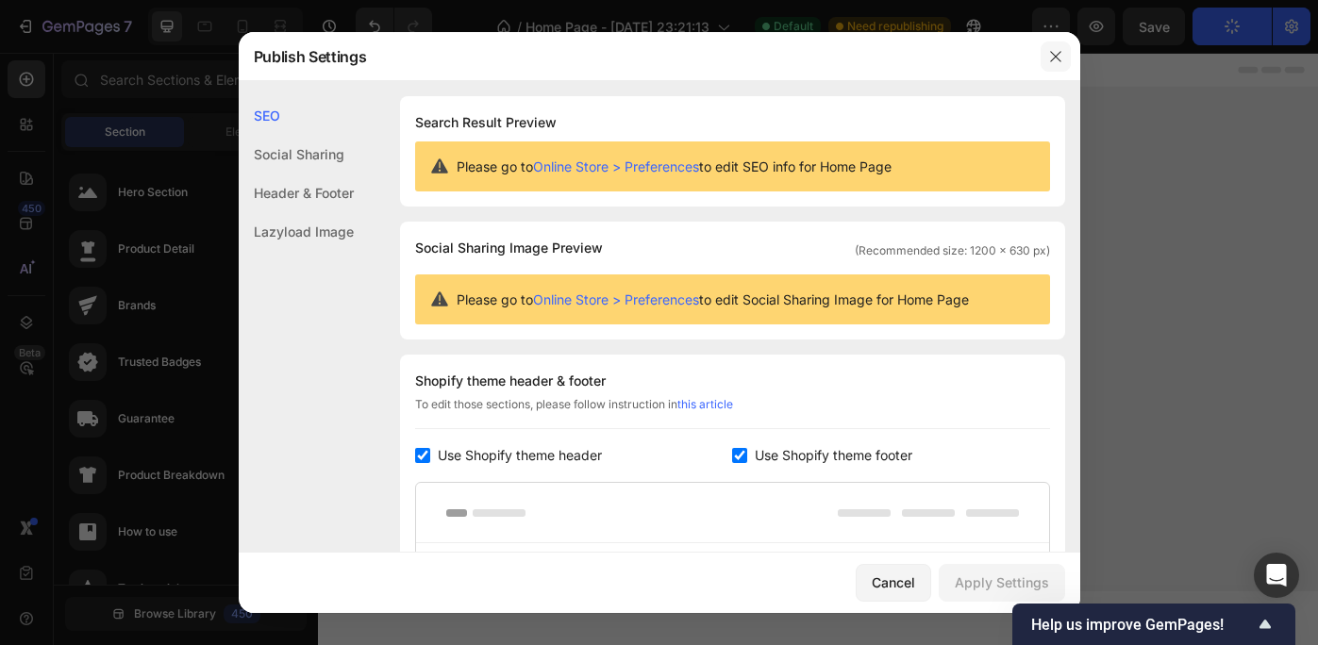
click at [1053, 50] on icon "button" at bounding box center [1055, 56] width 15 height 15
